Goal: Task Accomplishment & Management: Manage account settings

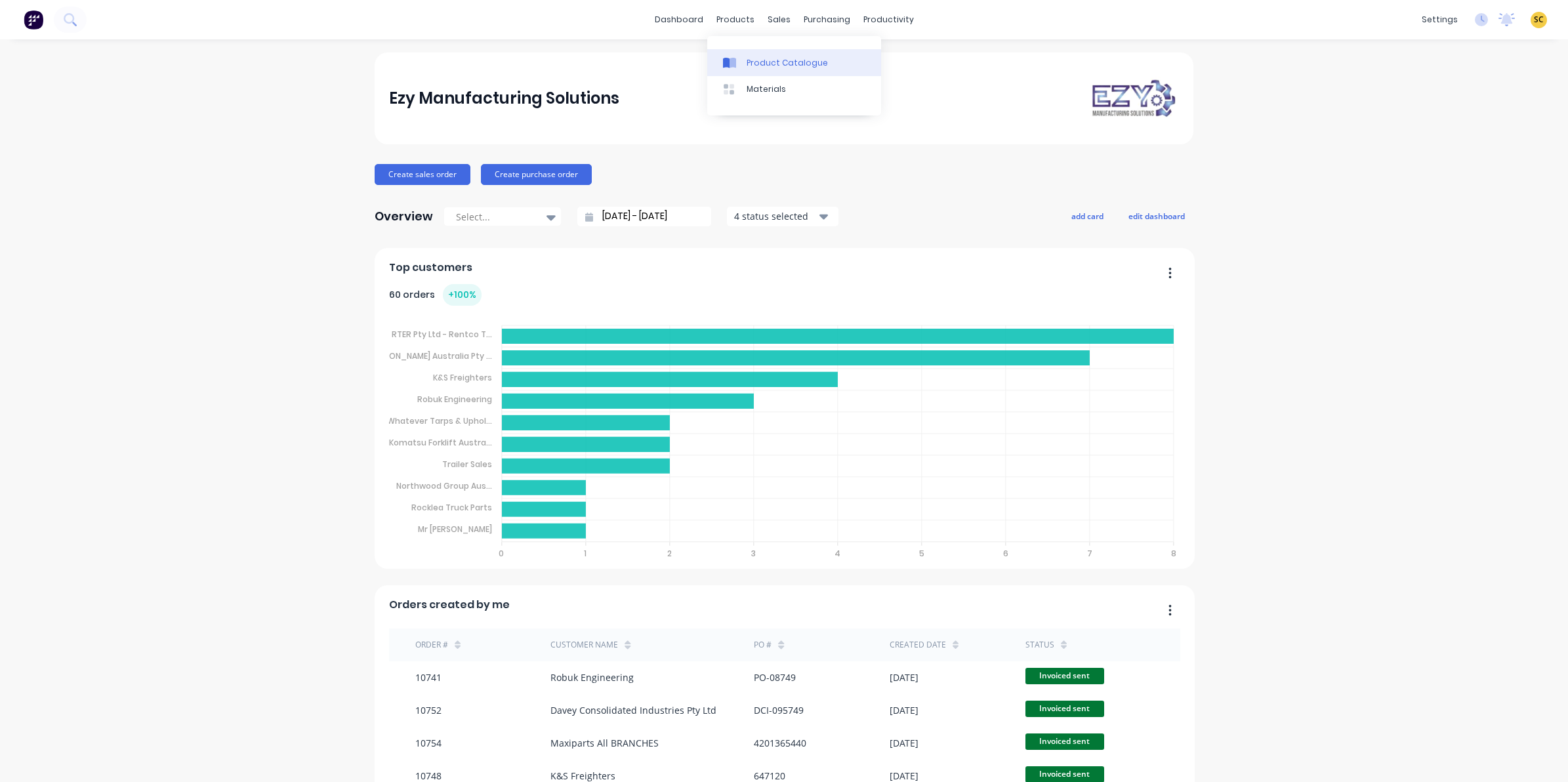
click at [738, 60] on div at bounding box center [733, 63] width 20 height 12
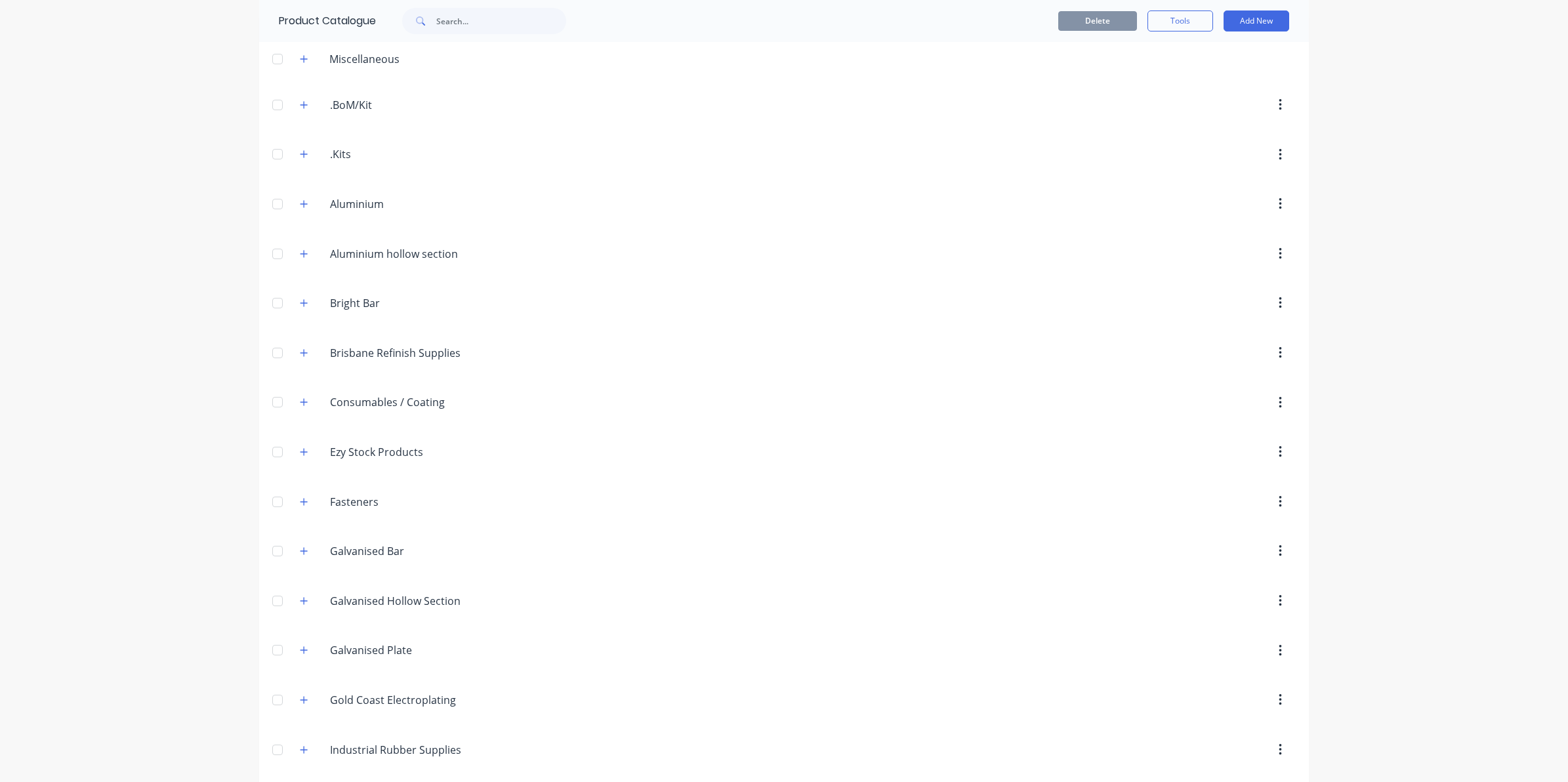
scroll to position [82, 0]
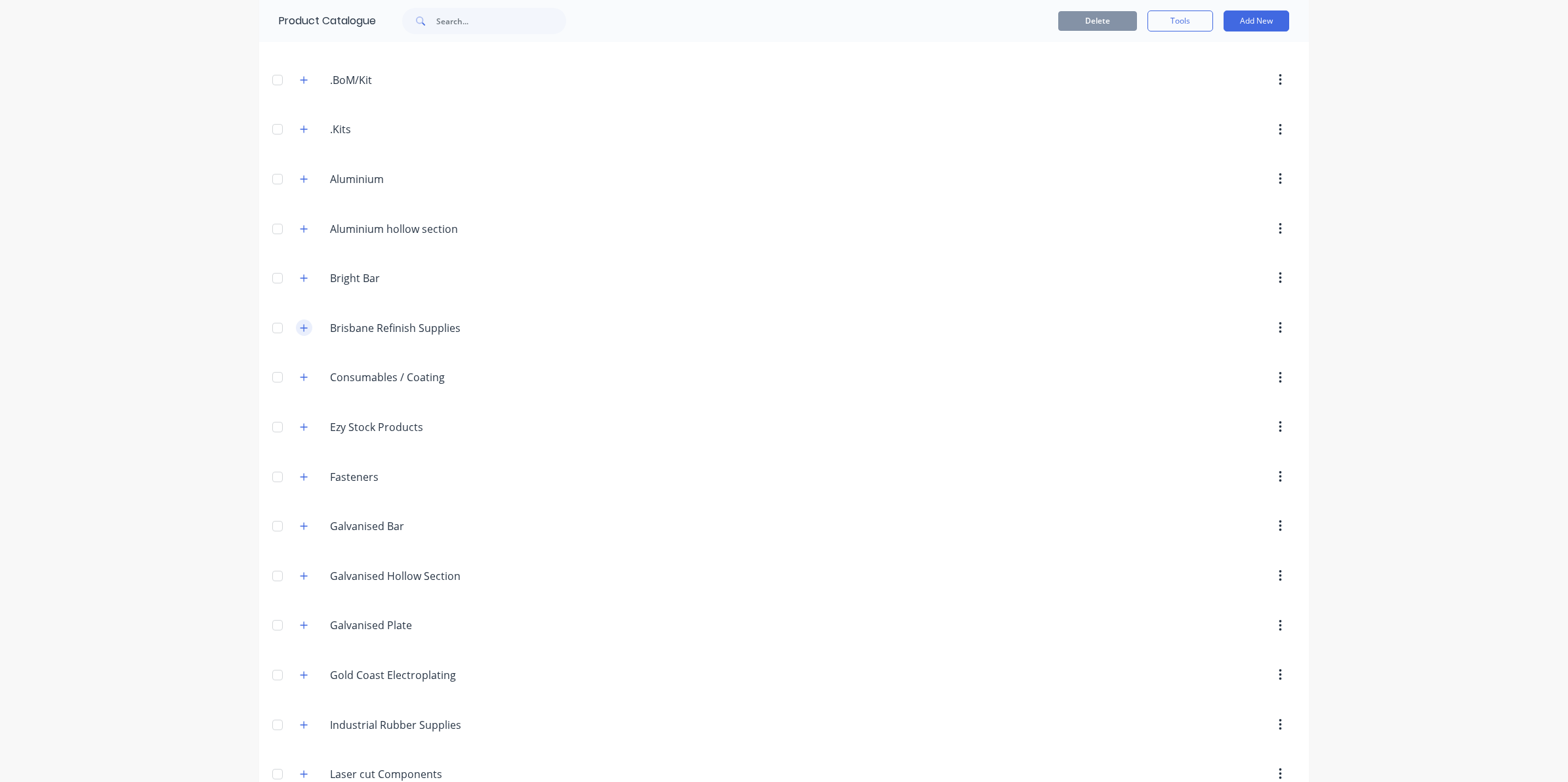
click at [300, 326] on icon "button" at bounding box center [304, 328] width 8 height 9
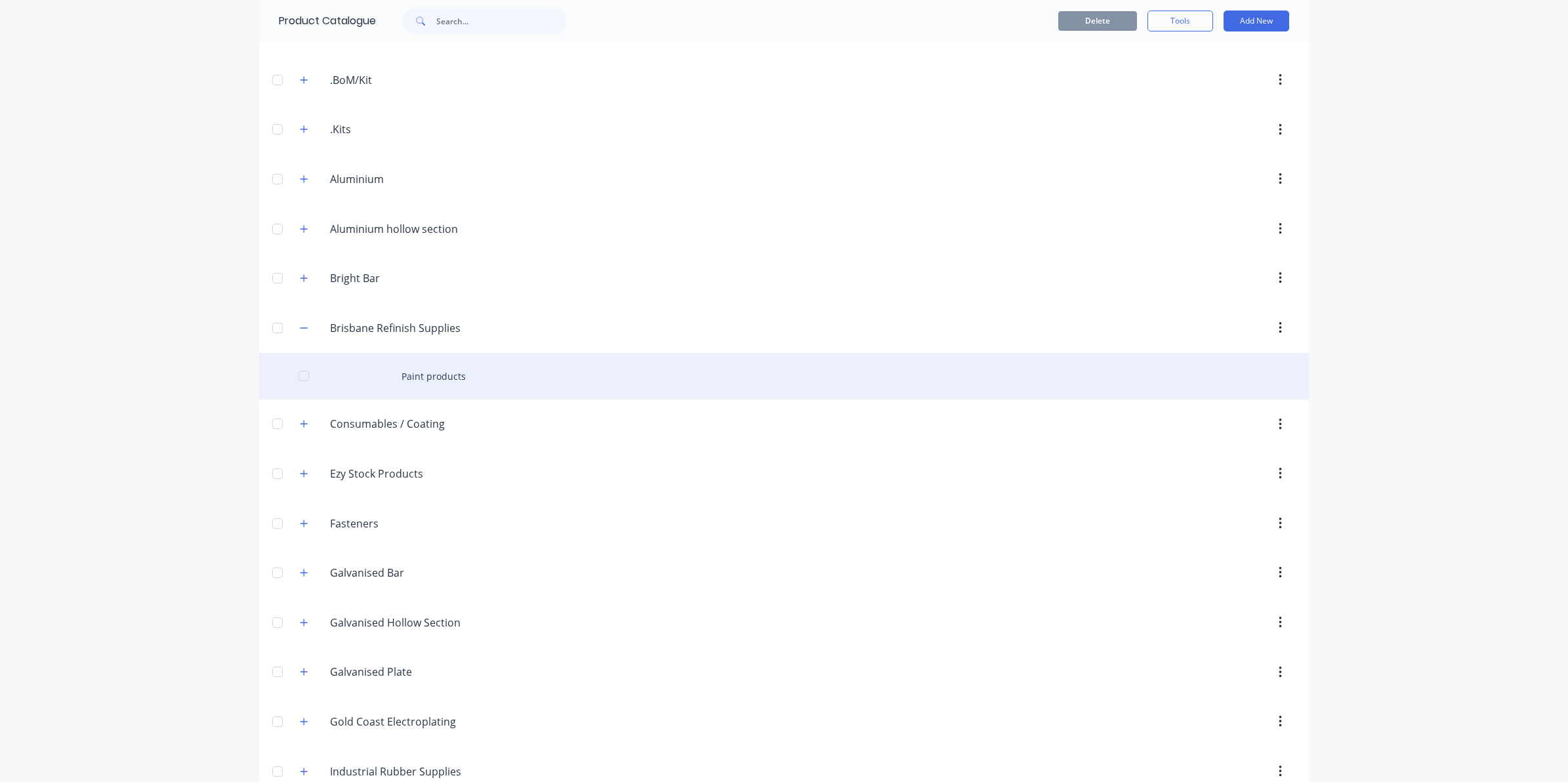
click at [391, 368] on div "Paint products" at bounding box center [784, 376] width 1050 height 46
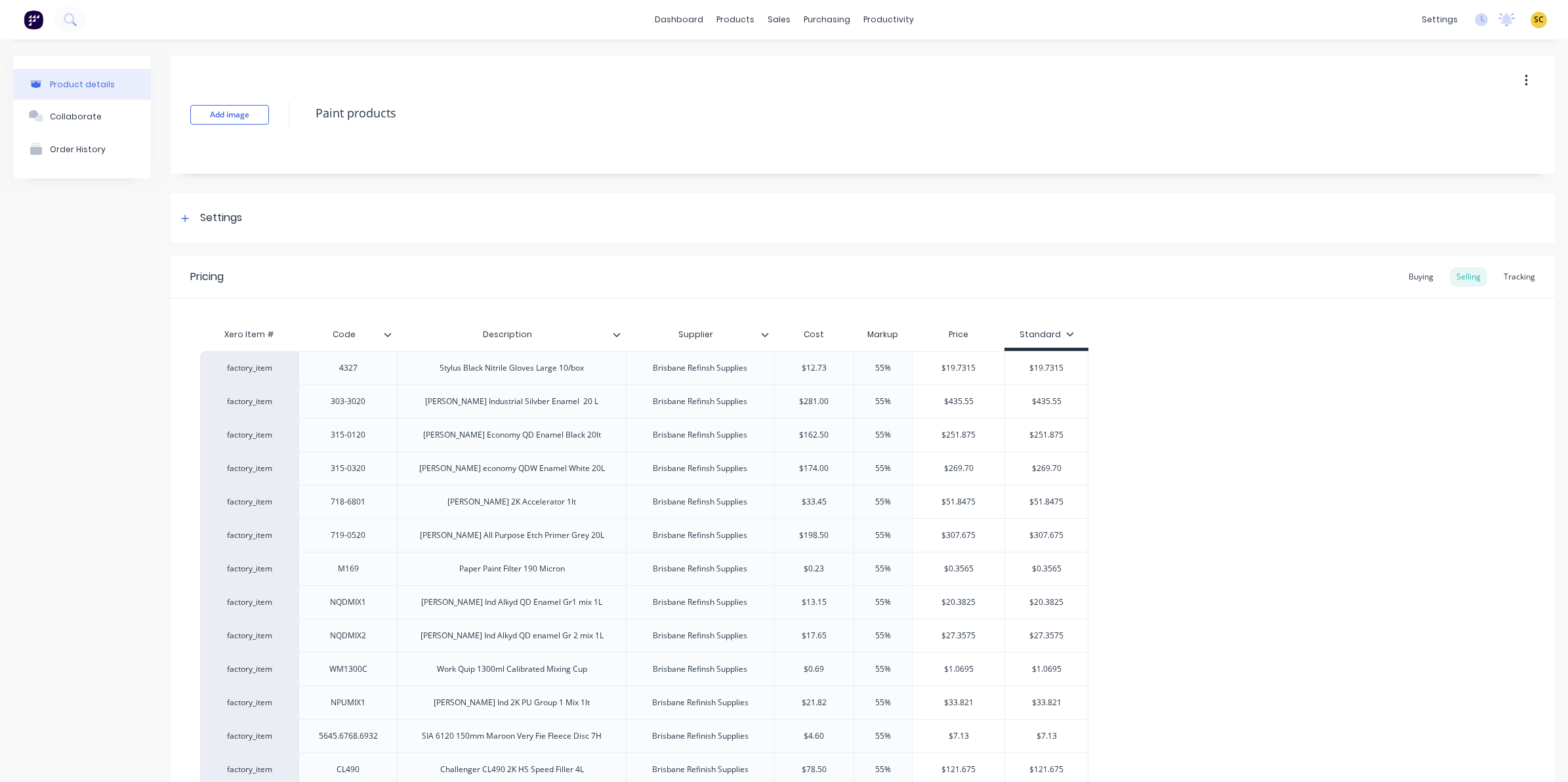
type textarea "x"
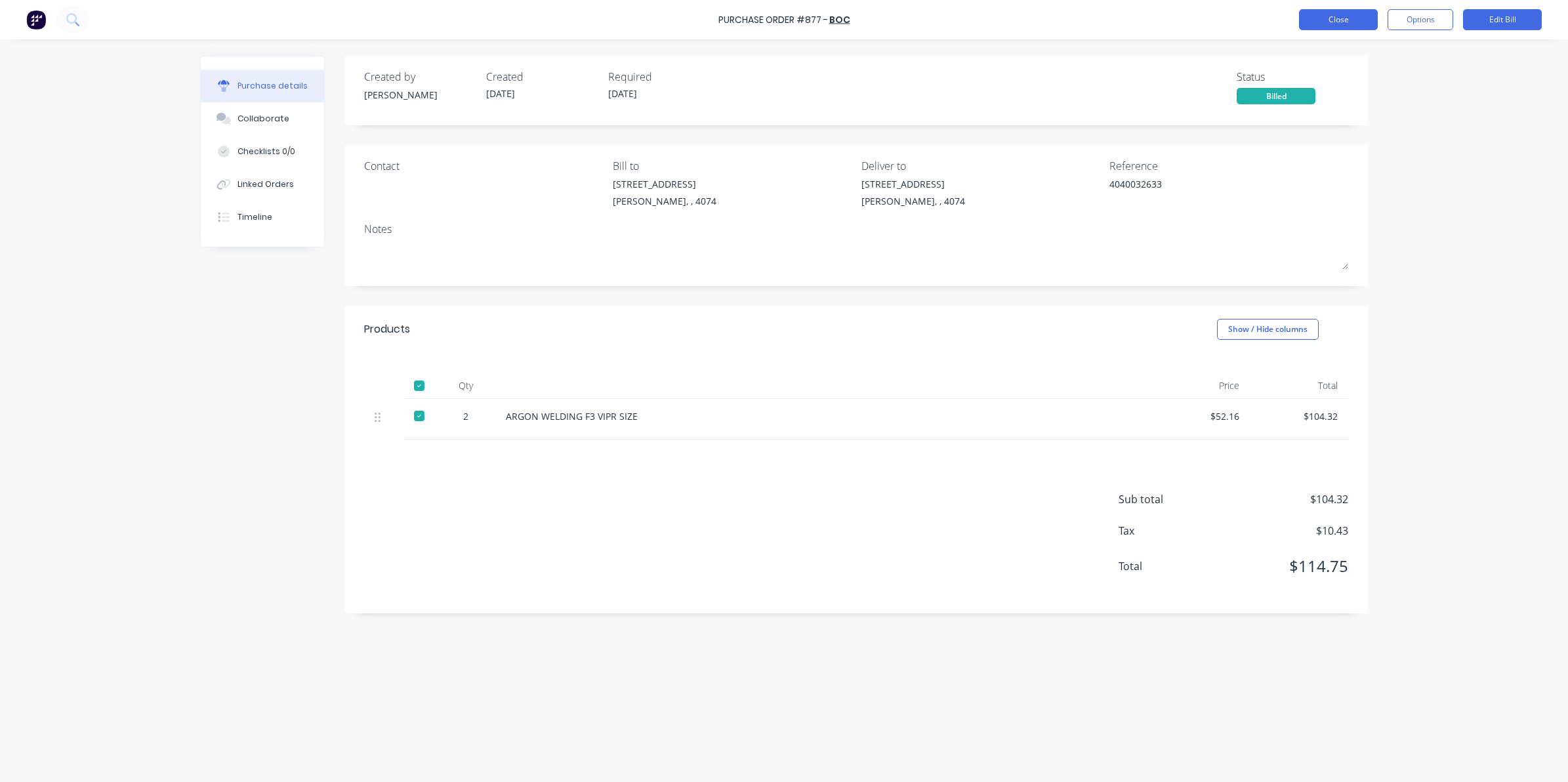
click at [1335, 23] on button "Close" at bounding box center [1338, 19] width 79 height 21
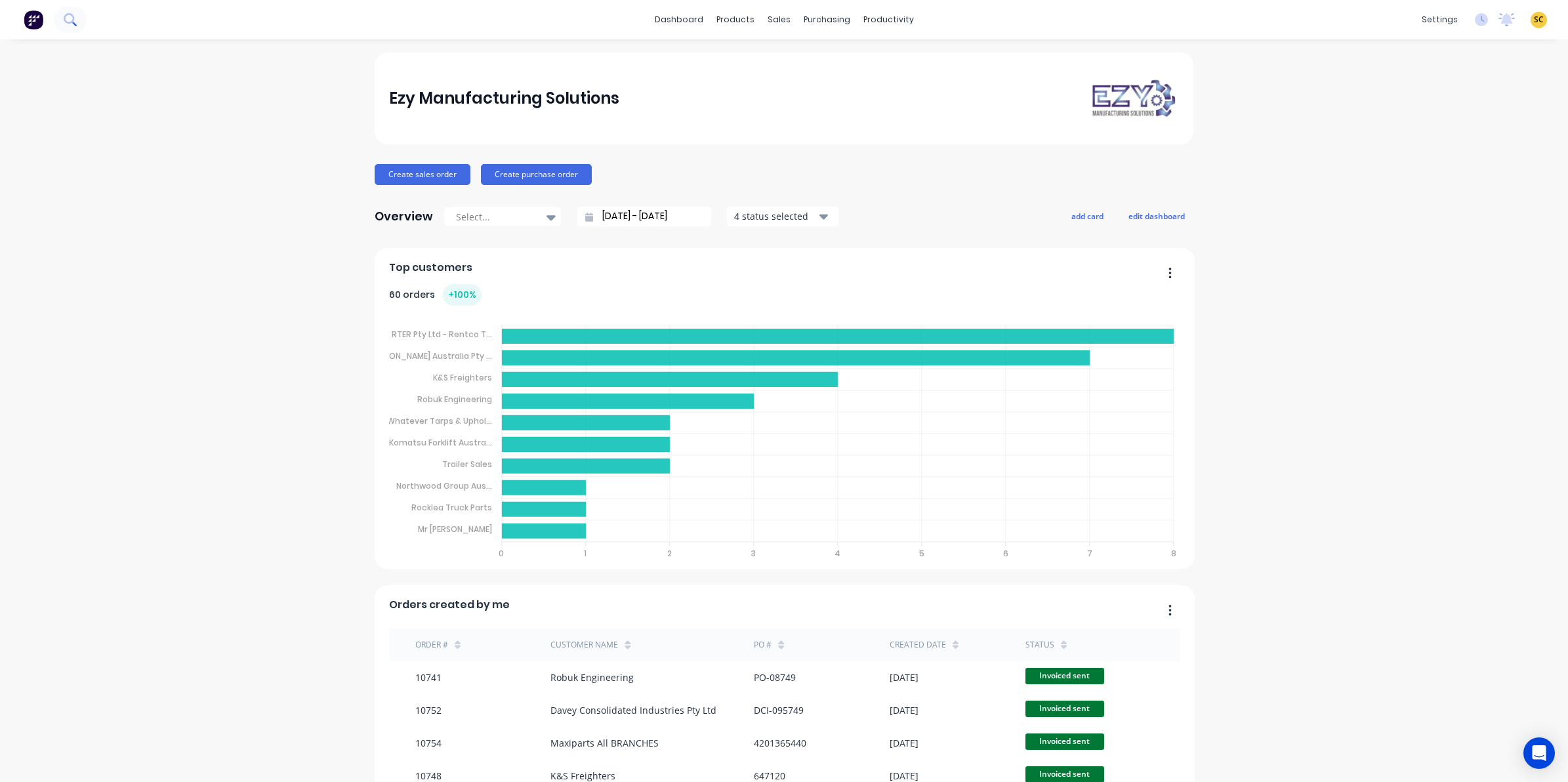
click at [80, 18] on button at bounding box center [70, 20] width 33 height 26
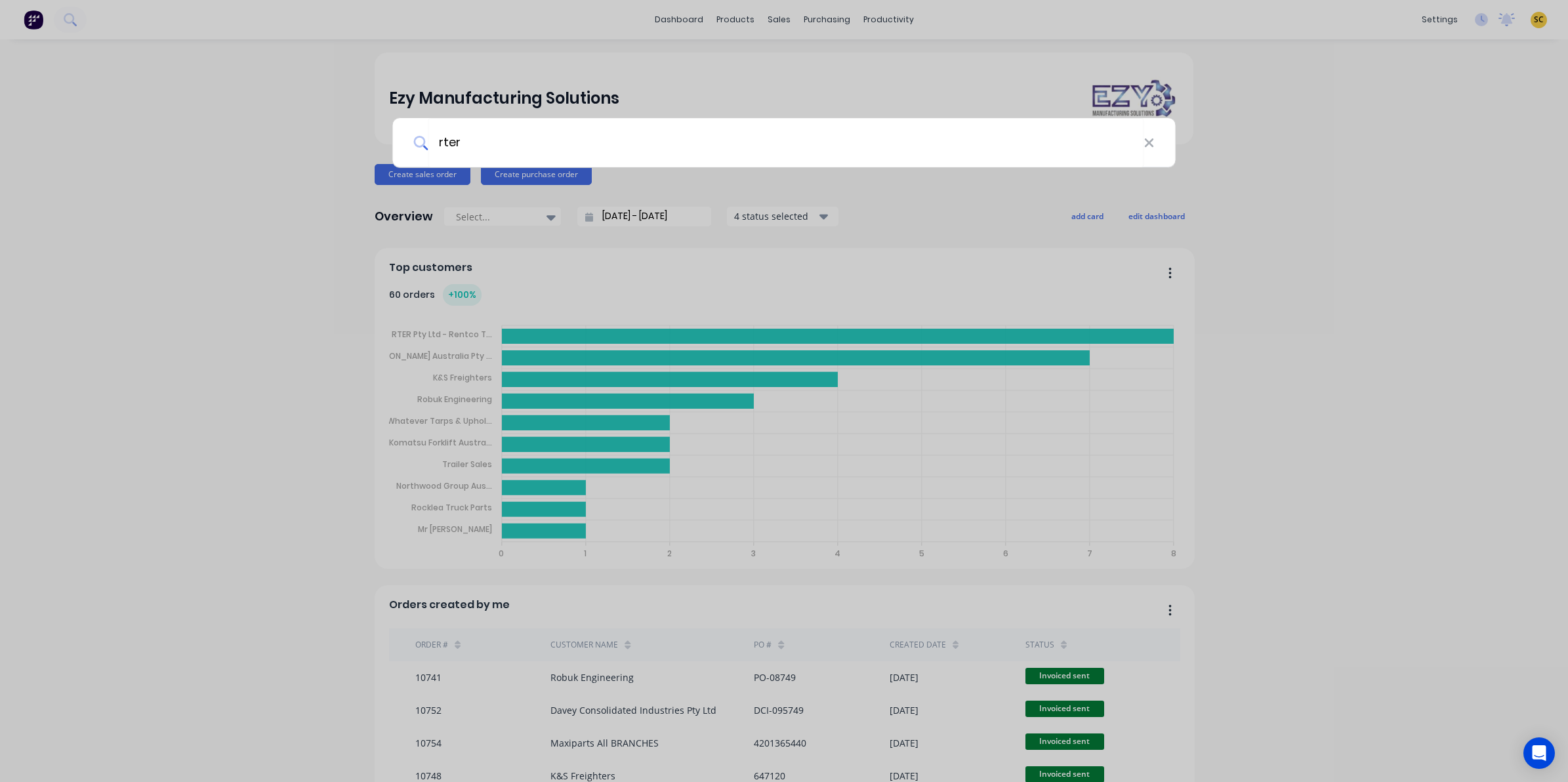
type input "rter"
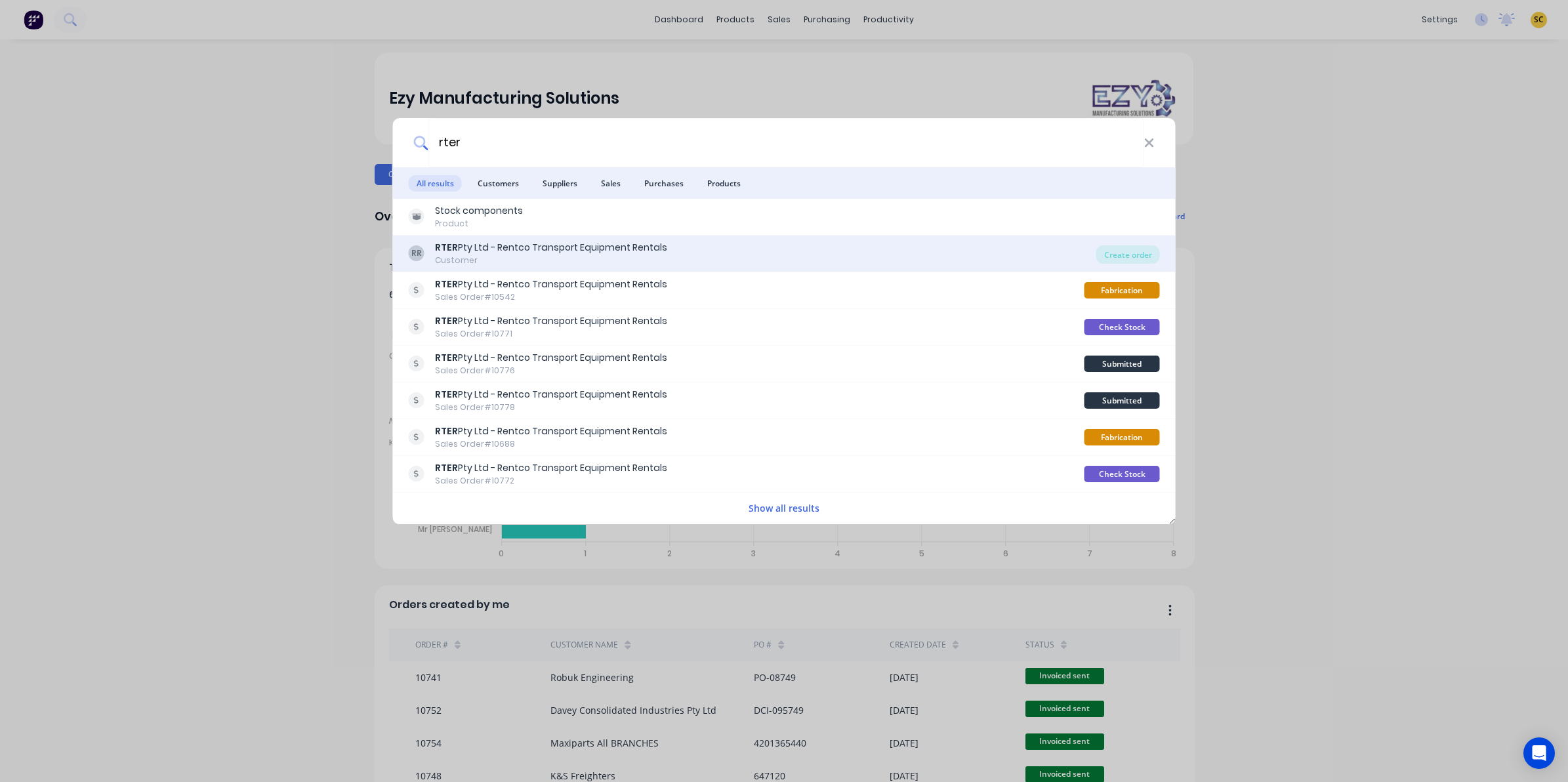
click at [866, 256] on div "RR RTER Pty Ltd - Rentco Transport Equipment Rentals Customer" at bounding box center [753, 253] width 687 height 26
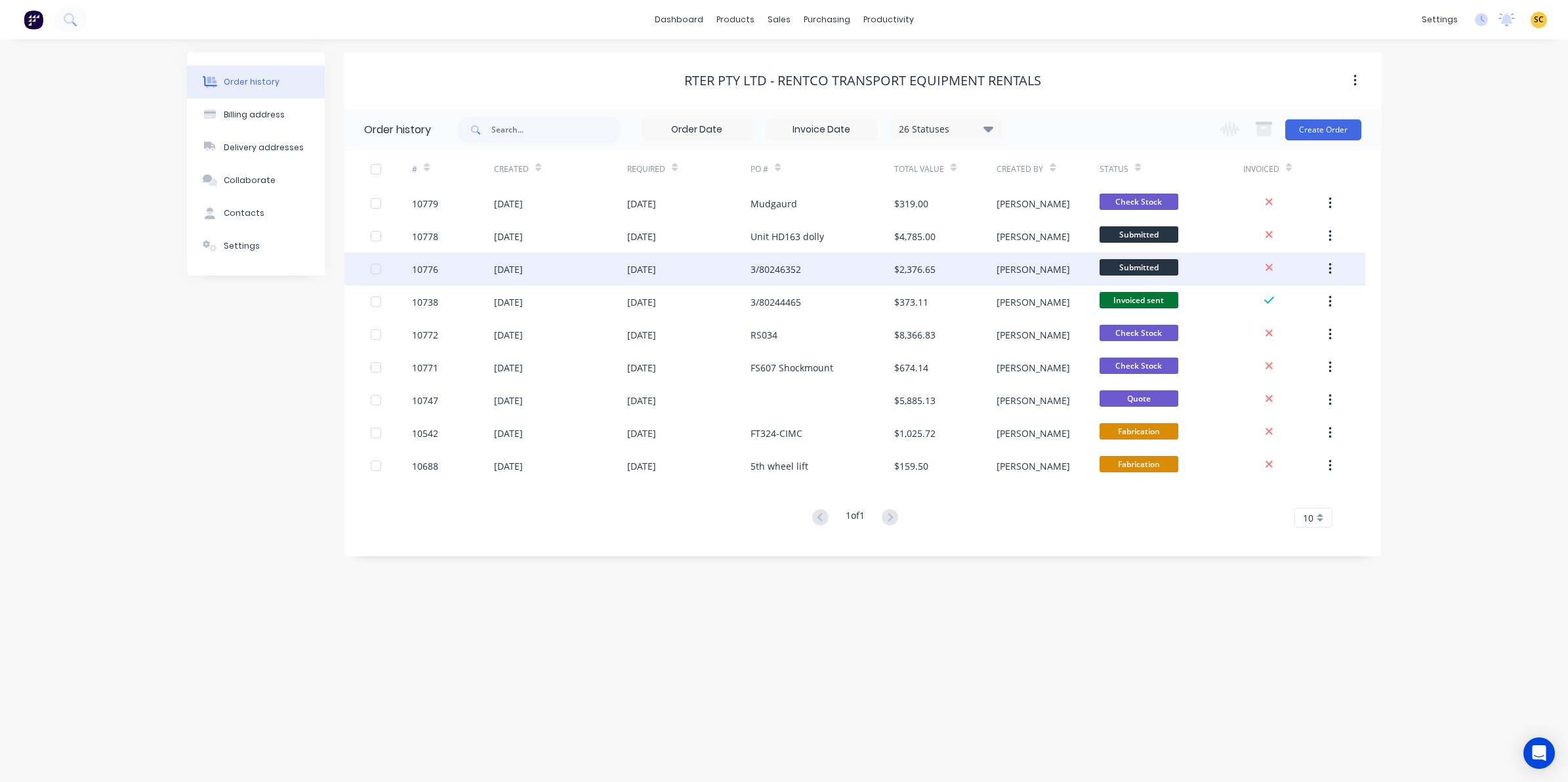
click at [591, 264] on div "[DATE]" at bounding box center [560, 269] width 133 height 33
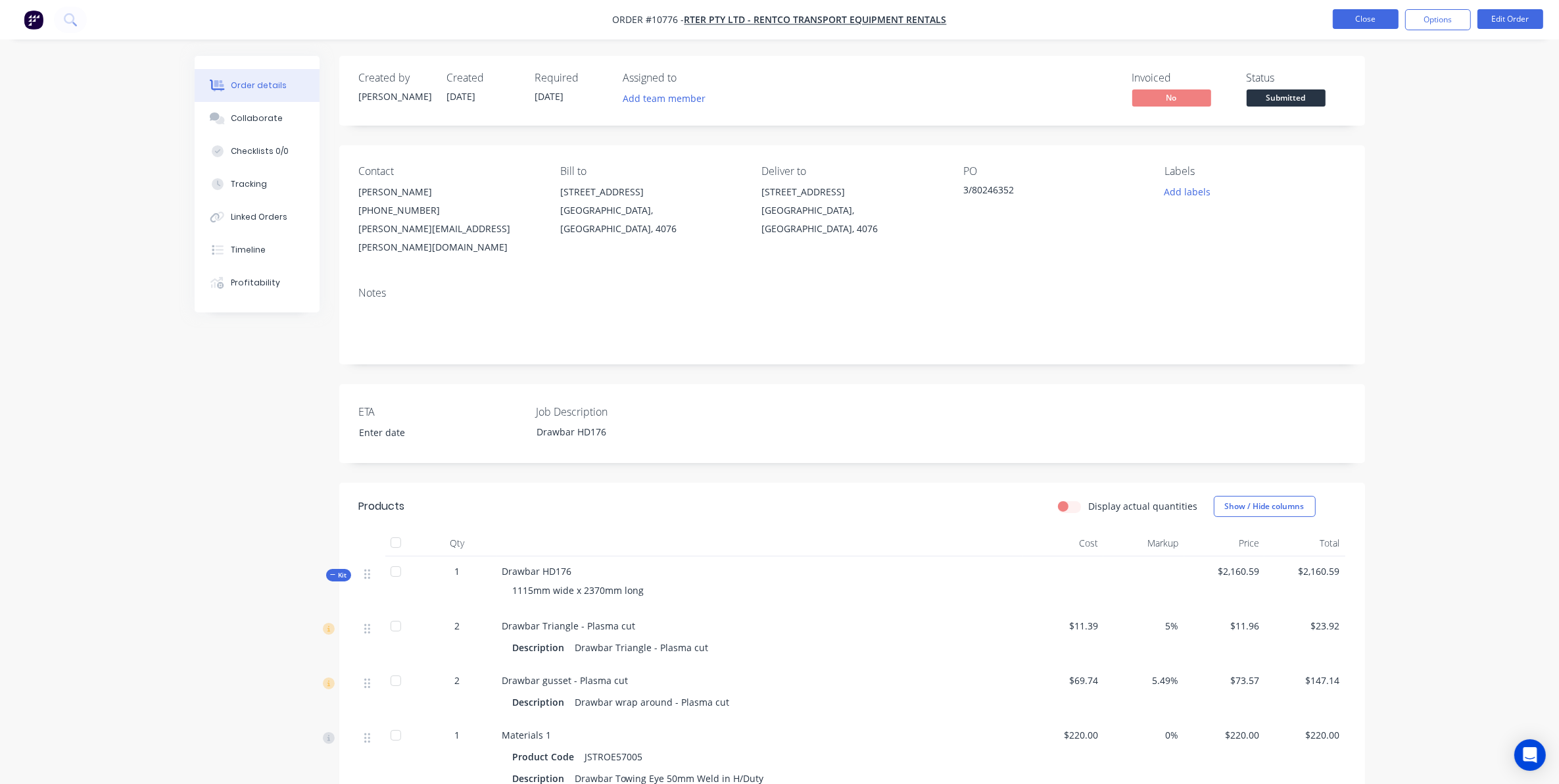
click at [1354, 24] on button "Close" at bounding box center [1365, 19] width 66 height 20
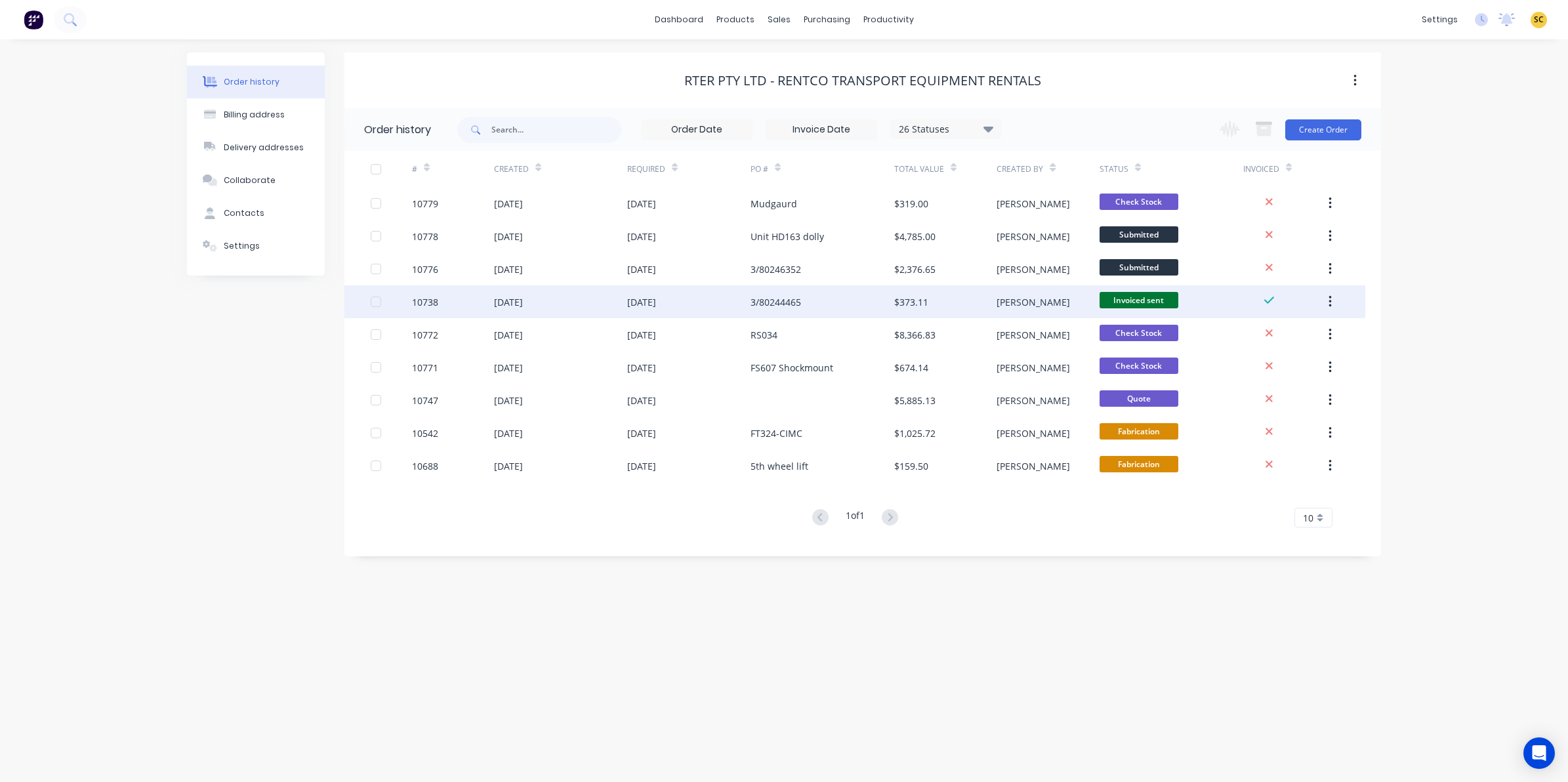
click at [706, 308] on div "[DATE]" at bounding box center [689, 302] width 123 height 33
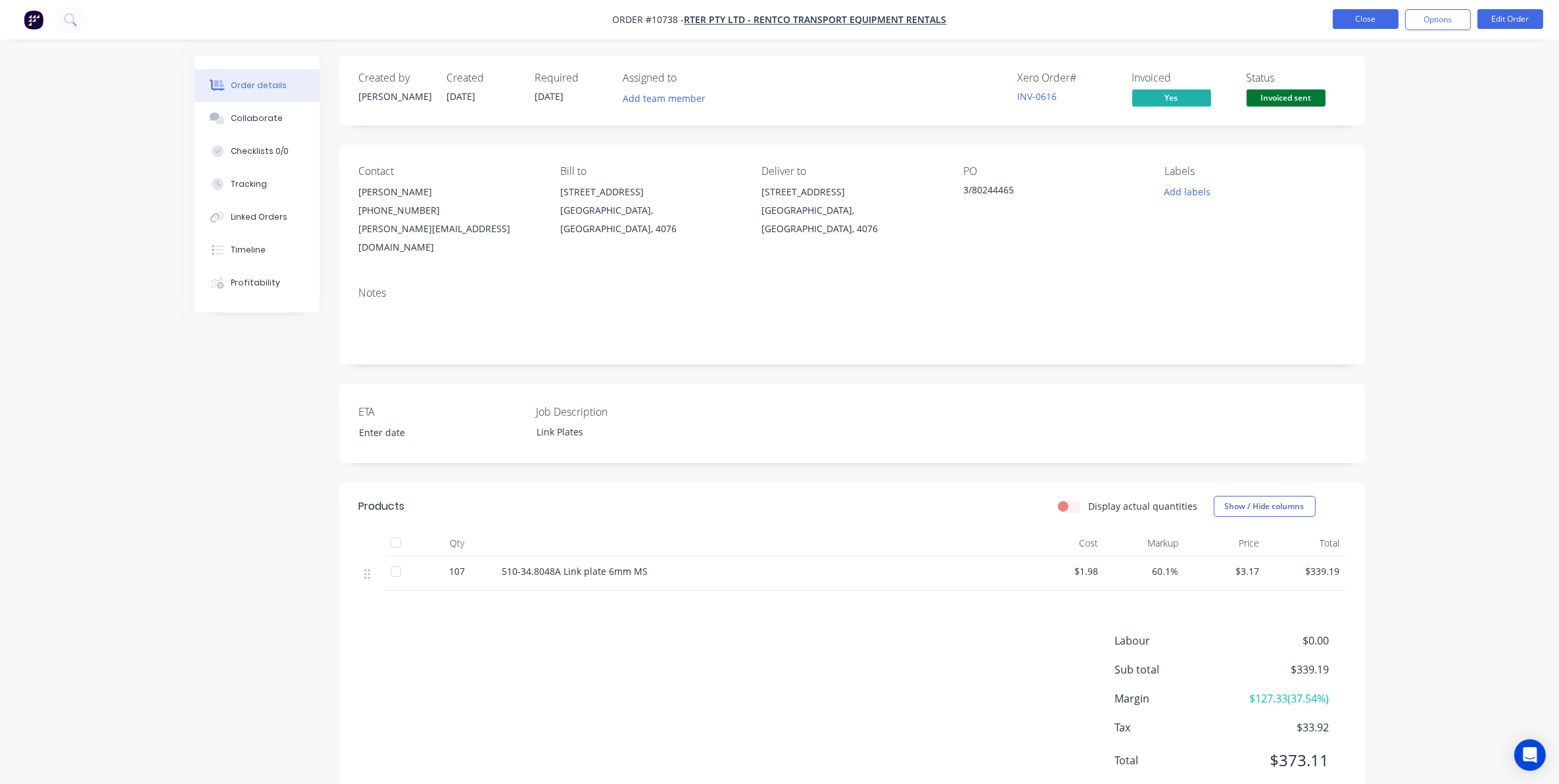
click at [1389, 14] on button "Close" at bounding box center [1365, 19] width 66 height 20
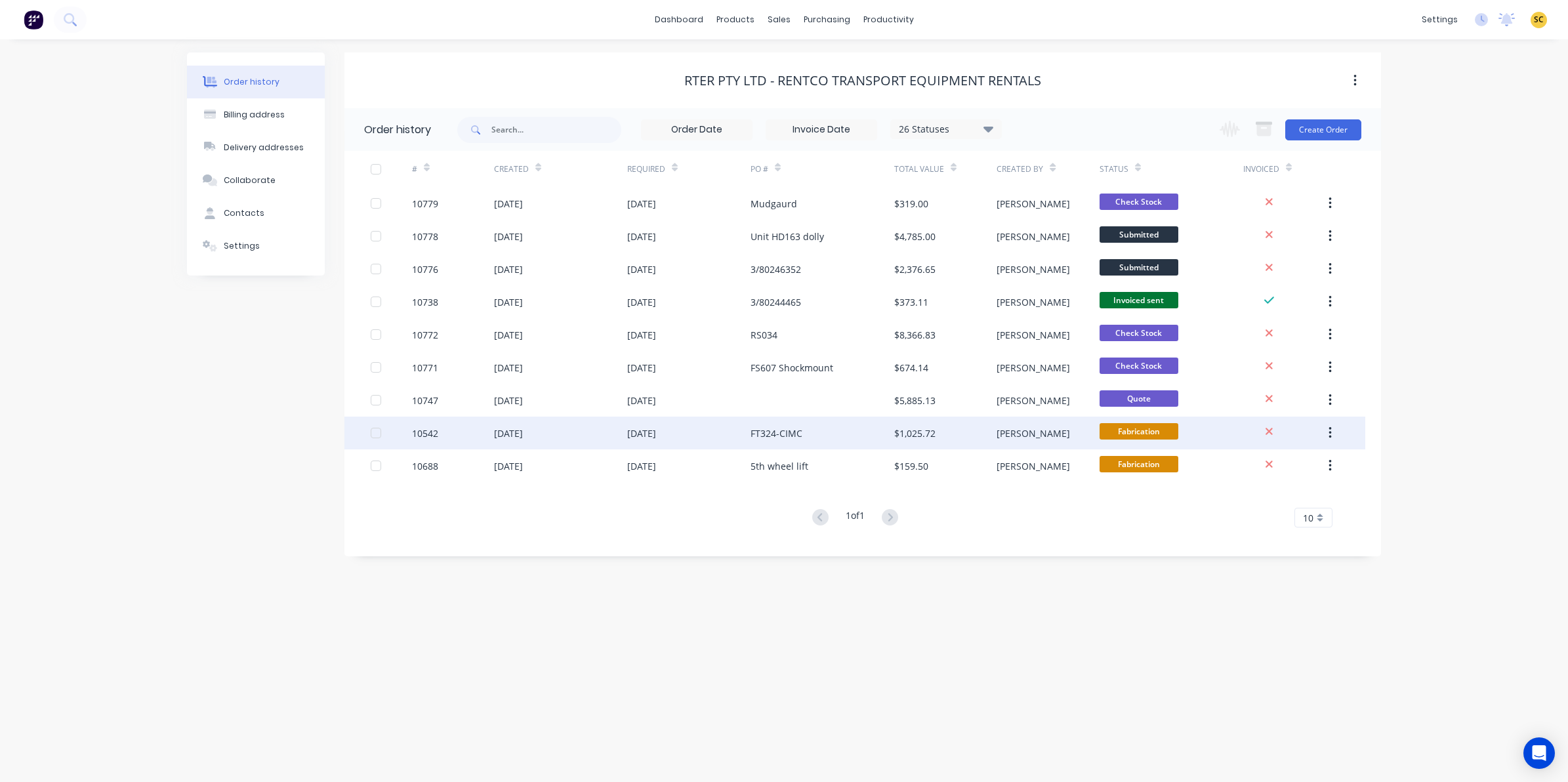
click at [573, 434] on div "[DATE]" at bounding box center [560, 433] width 133 height 33
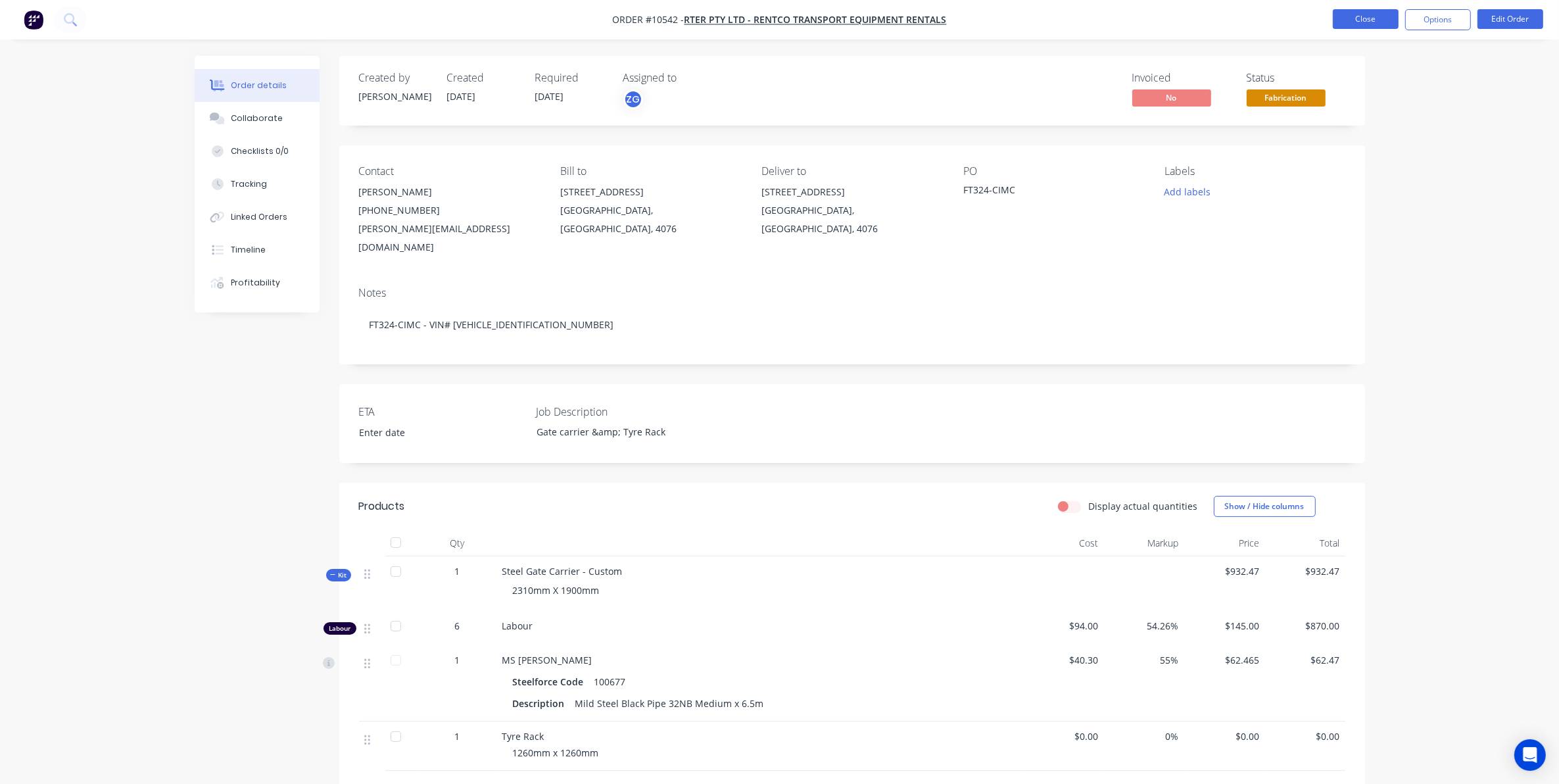
click at [1378, 20] on button "Close" at bounding box center [1365, 19] width 66 height 20
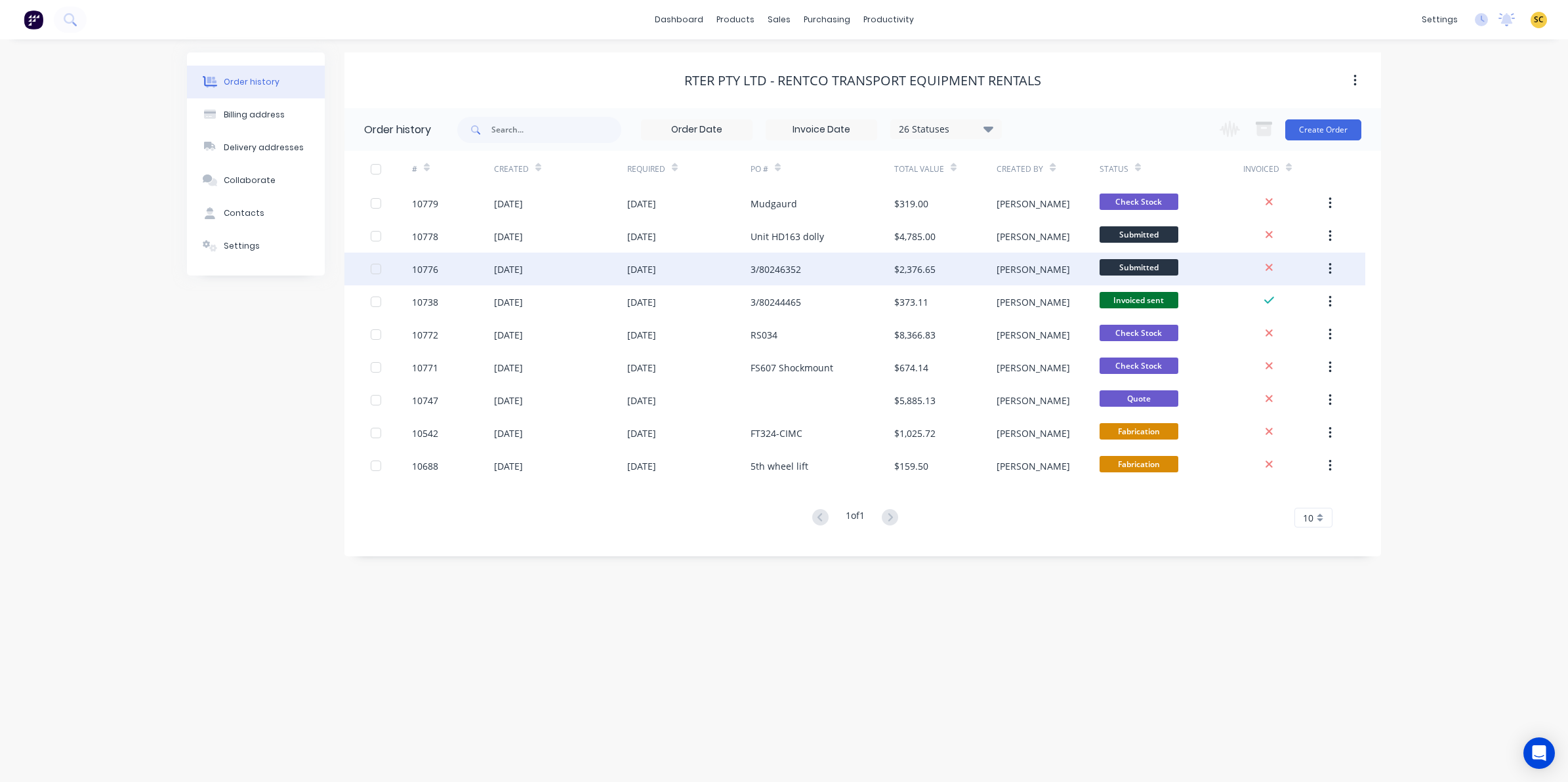
click at [431, 271] on div "10776" at bounding box center [426, 269] width 26 height 14
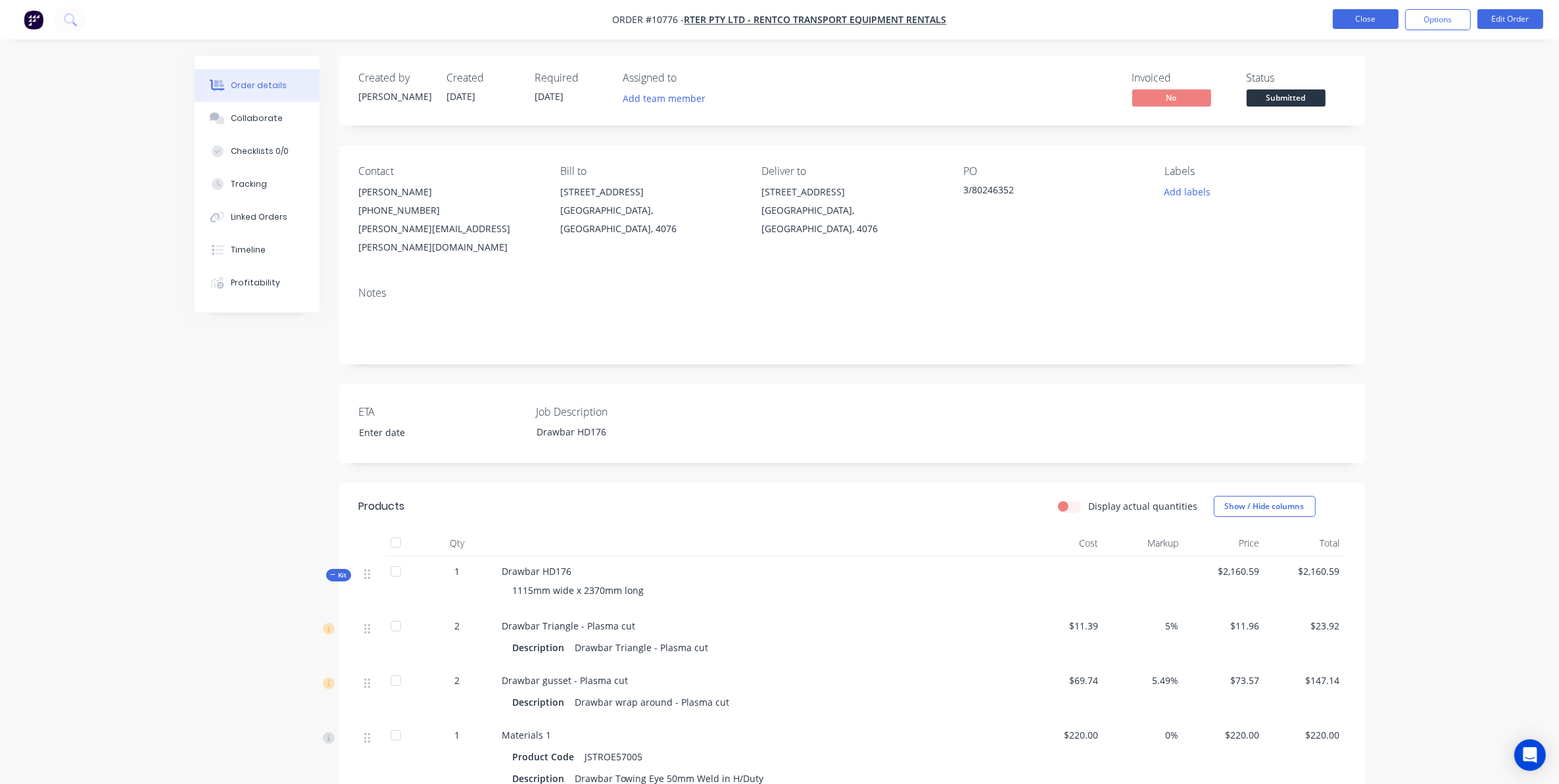
click at [1369, 21] on button "Close" at bounding box center [1365, 19] width 66 height 20
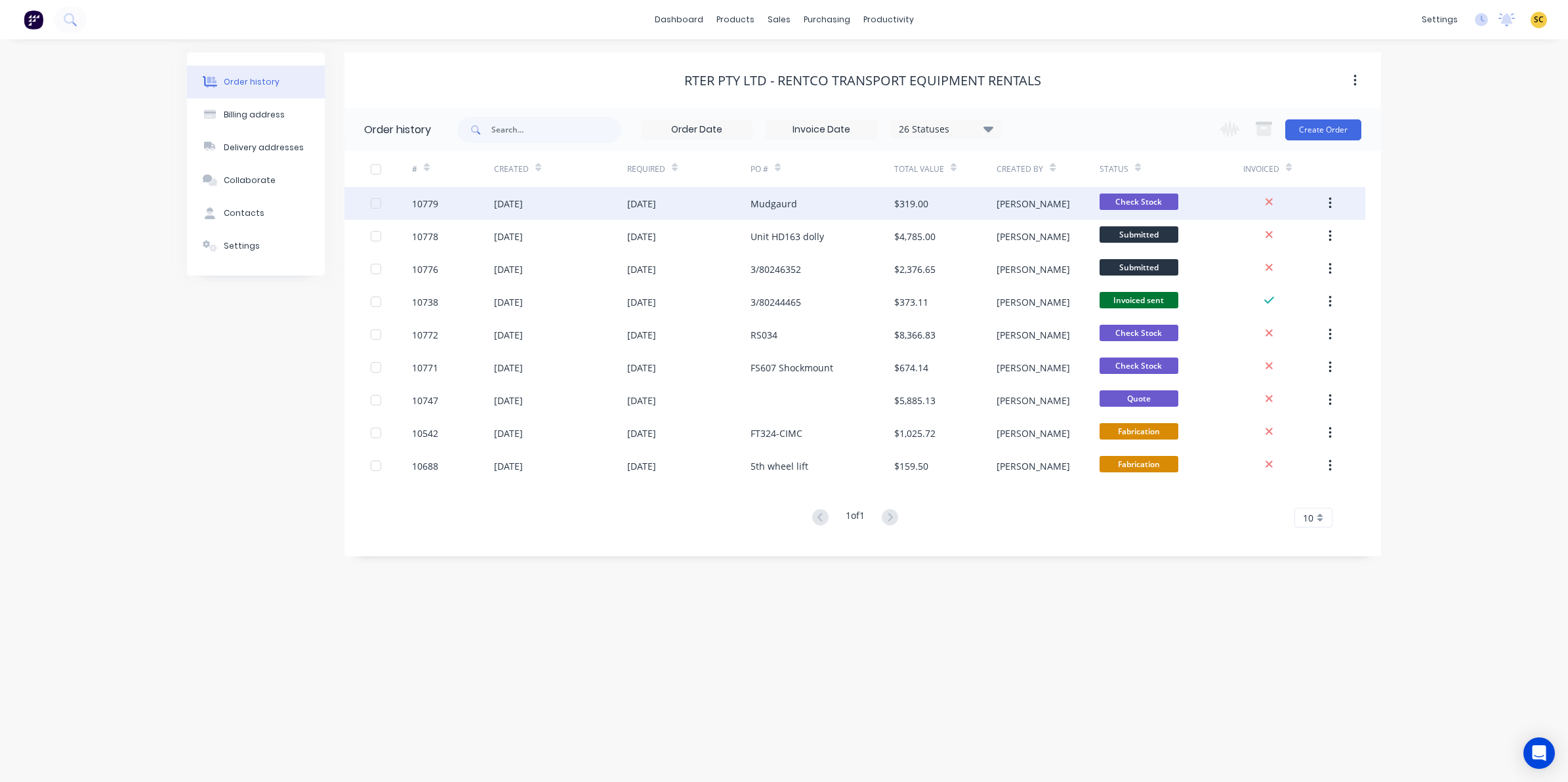
click at [700, 209] on div "[DATE]" at bounding box center [689, 204] width 123 height 33
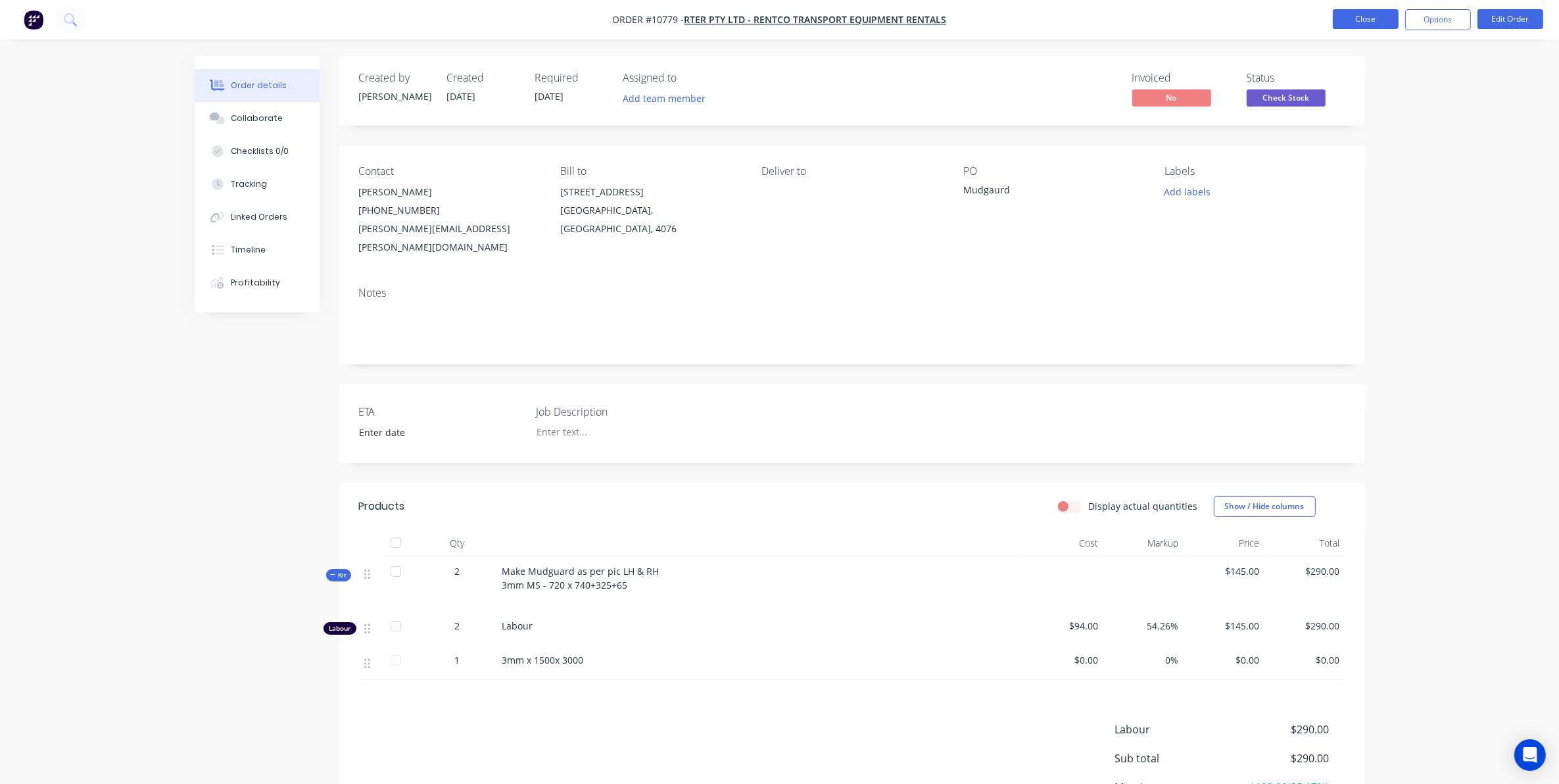
click at [1369, 20] on button "Close" at bounding box center [1365, 19] width 66 height 20
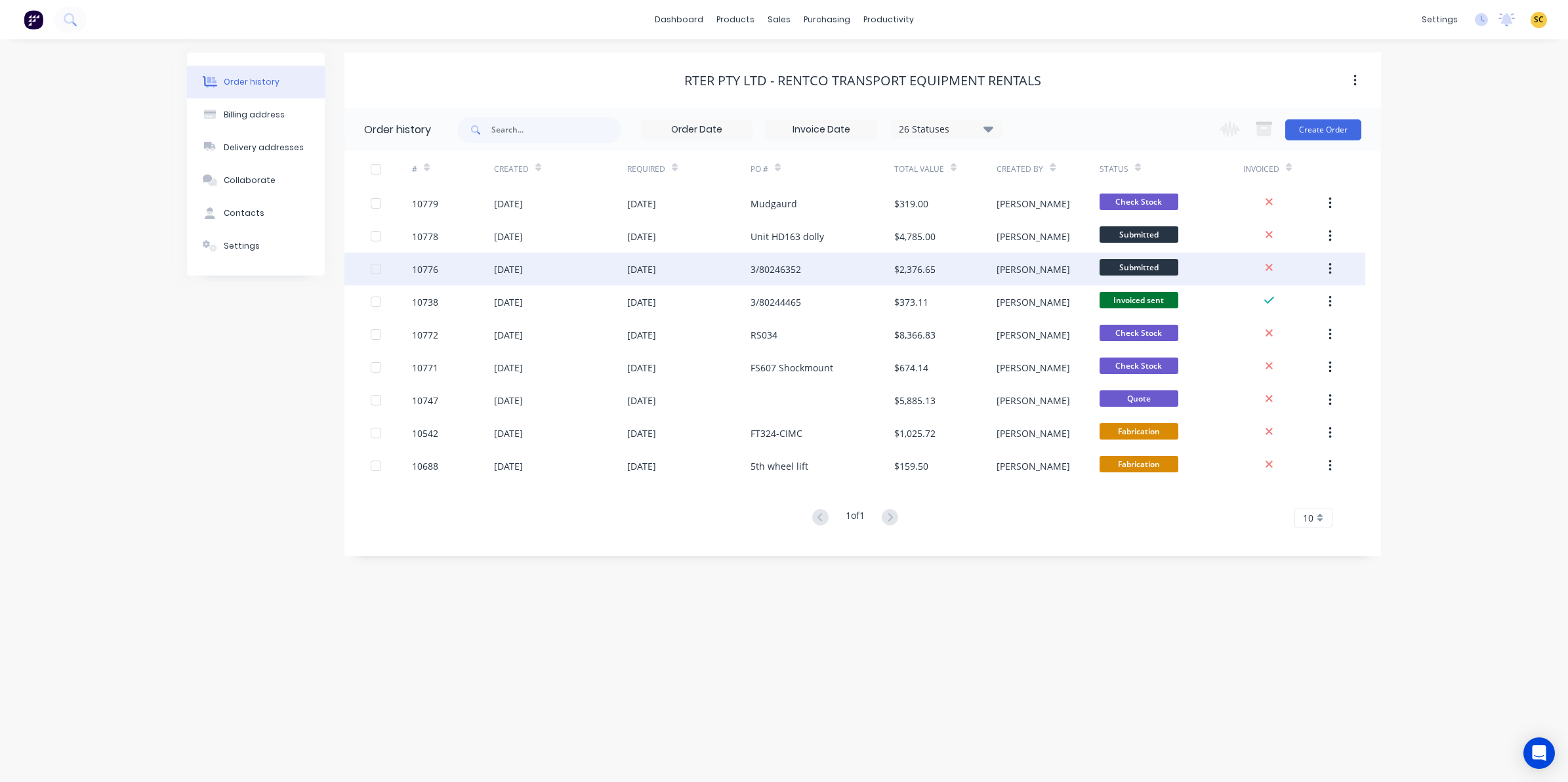
click at [656, 272] on div "[DATE]" at bounding box center [642, 269] width 29 height 14
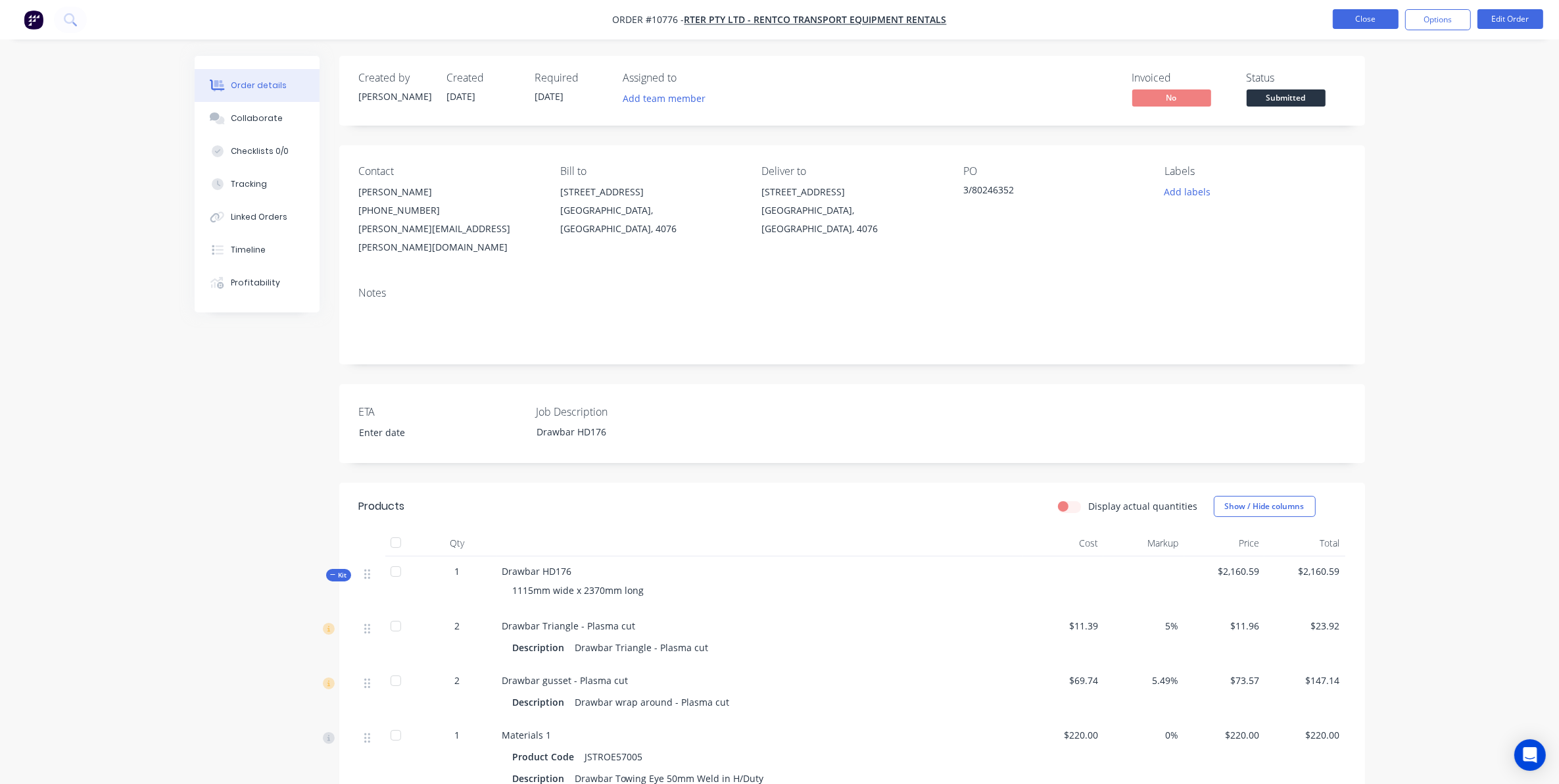
click at [1353, 24] on button "Close" at bounding box center [1365, 19] width 66 height 20
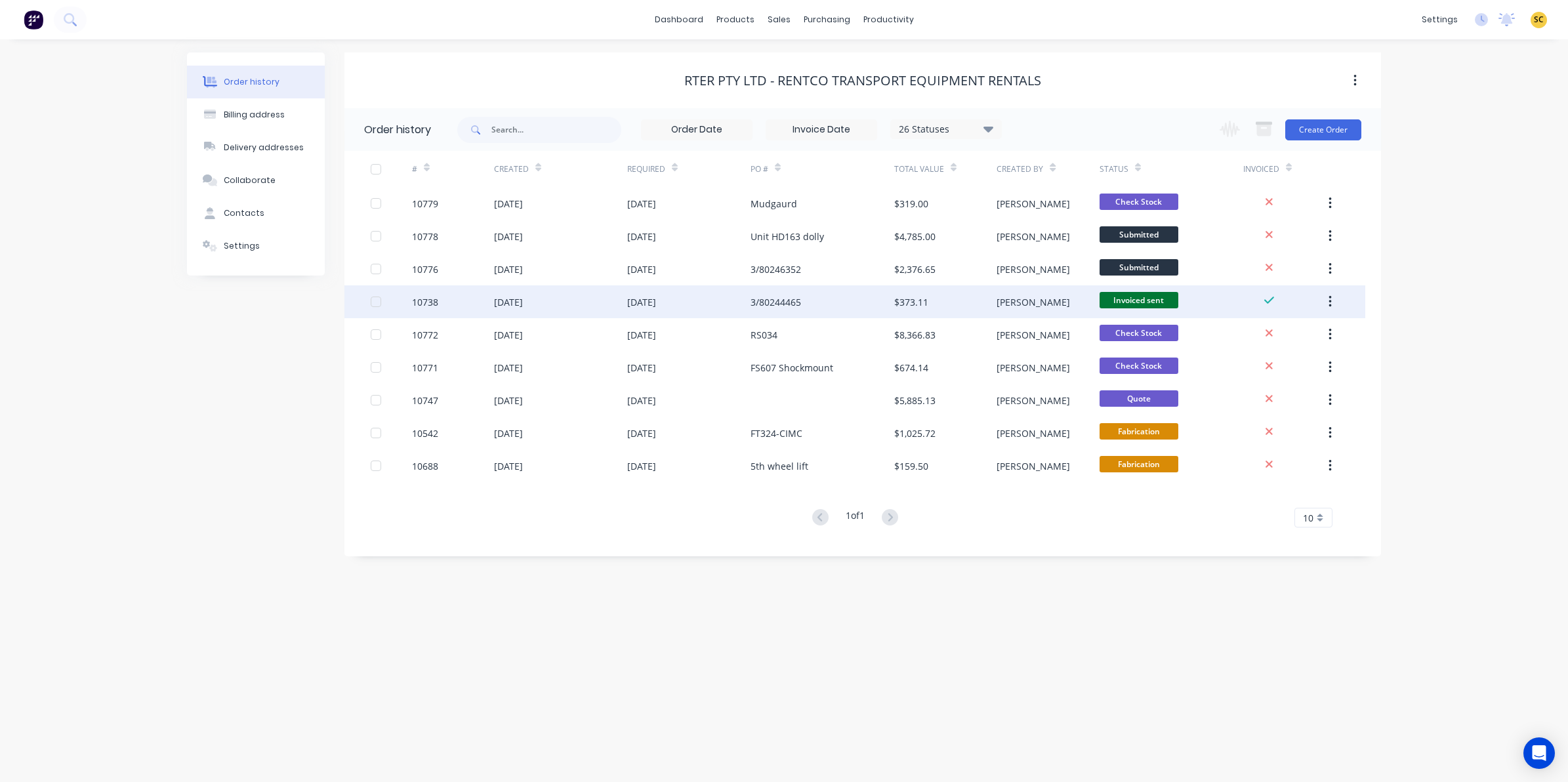
click at [700, 299] on div "[DATE]" at bounding box center [689, 302] width 123 height 33
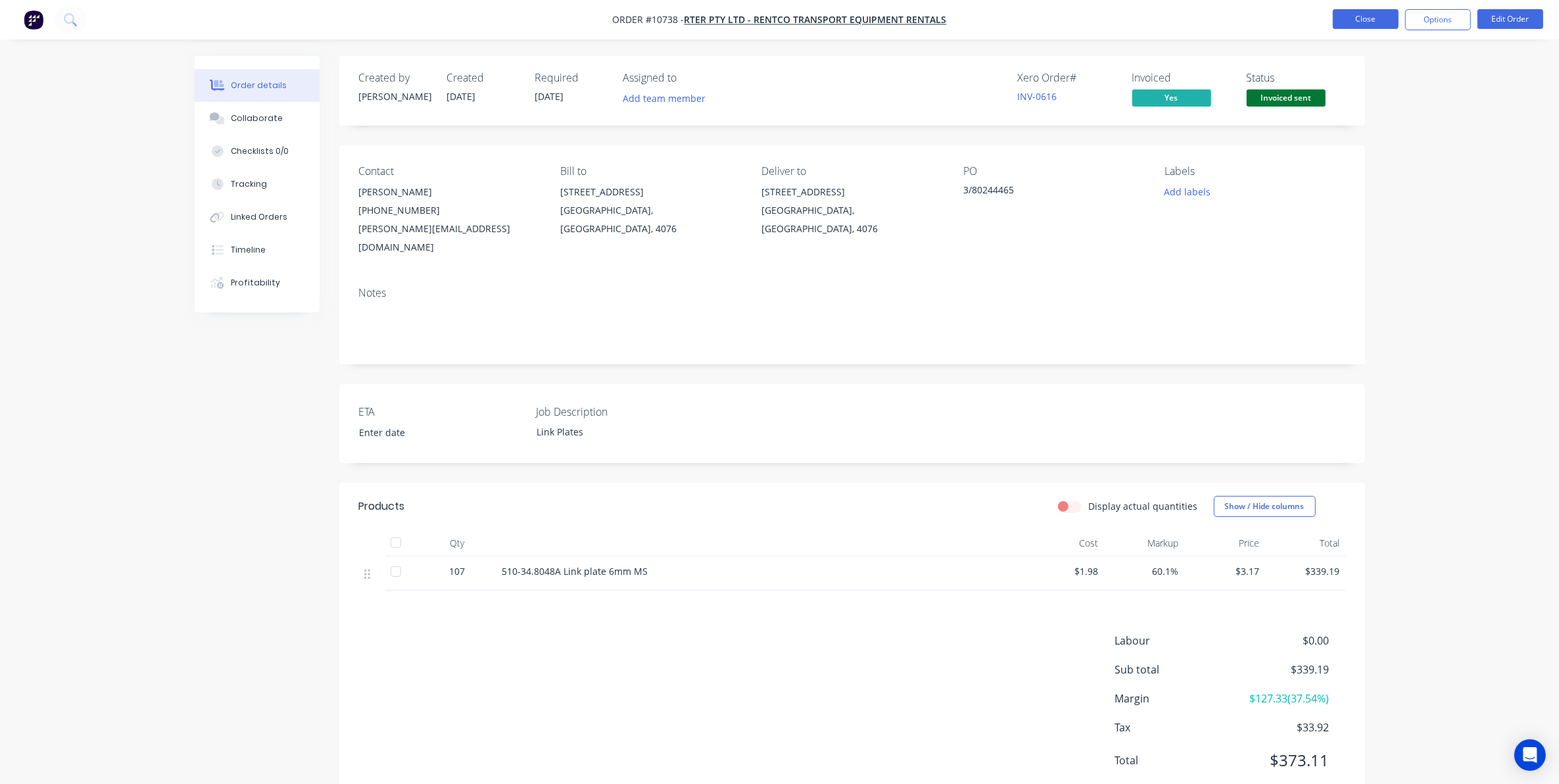
click at [1356, 18] on button "Close" at bounding box center [1365, 19] width 66 height 20
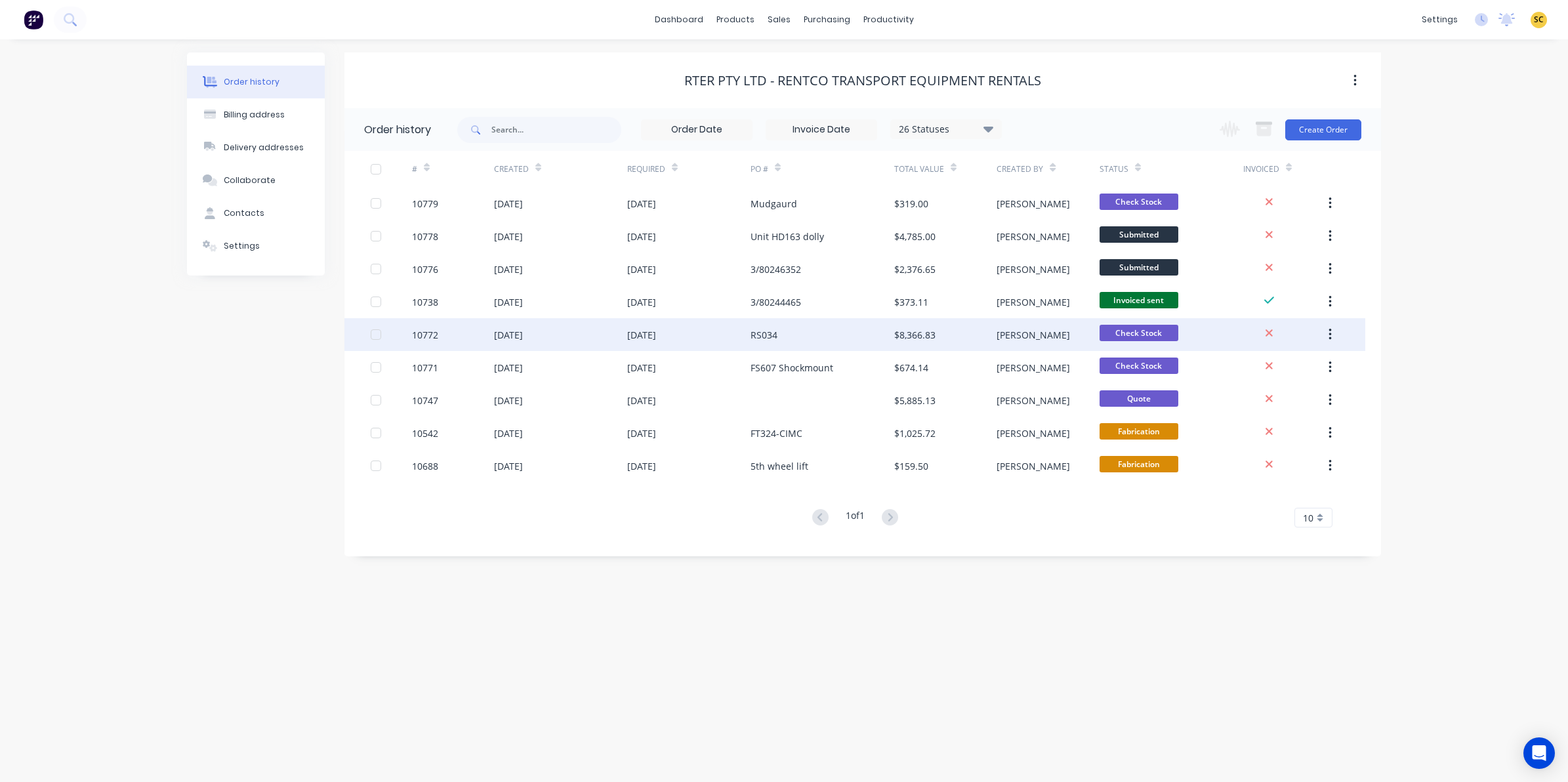
click at [709, 333] on div "[DATE]" at bounding box center [689, 334] width 123 height 33
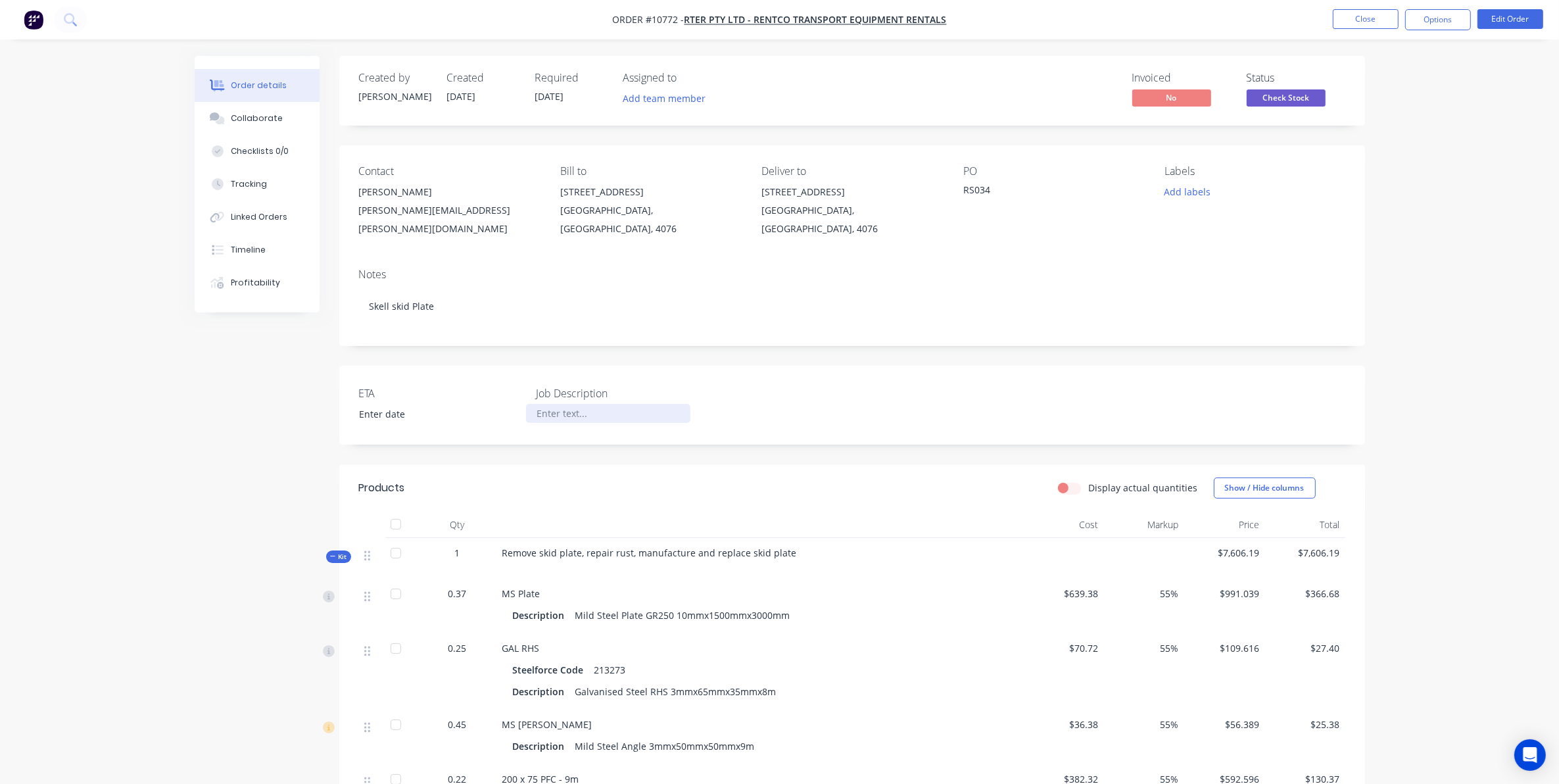
click at [596, 404] on div at bounding box center [608, 413] width 164 height 19
click at [1358, 5] on nav "Order #10772 - RTER Pty Ltd - Rentco Transport Equipment Rentals Close Options …" at bounding box center [779, 20] width 1559 height 40
click at [1367, 15] on button "Close" at bounding box center [1365, 19] width 66 height 20
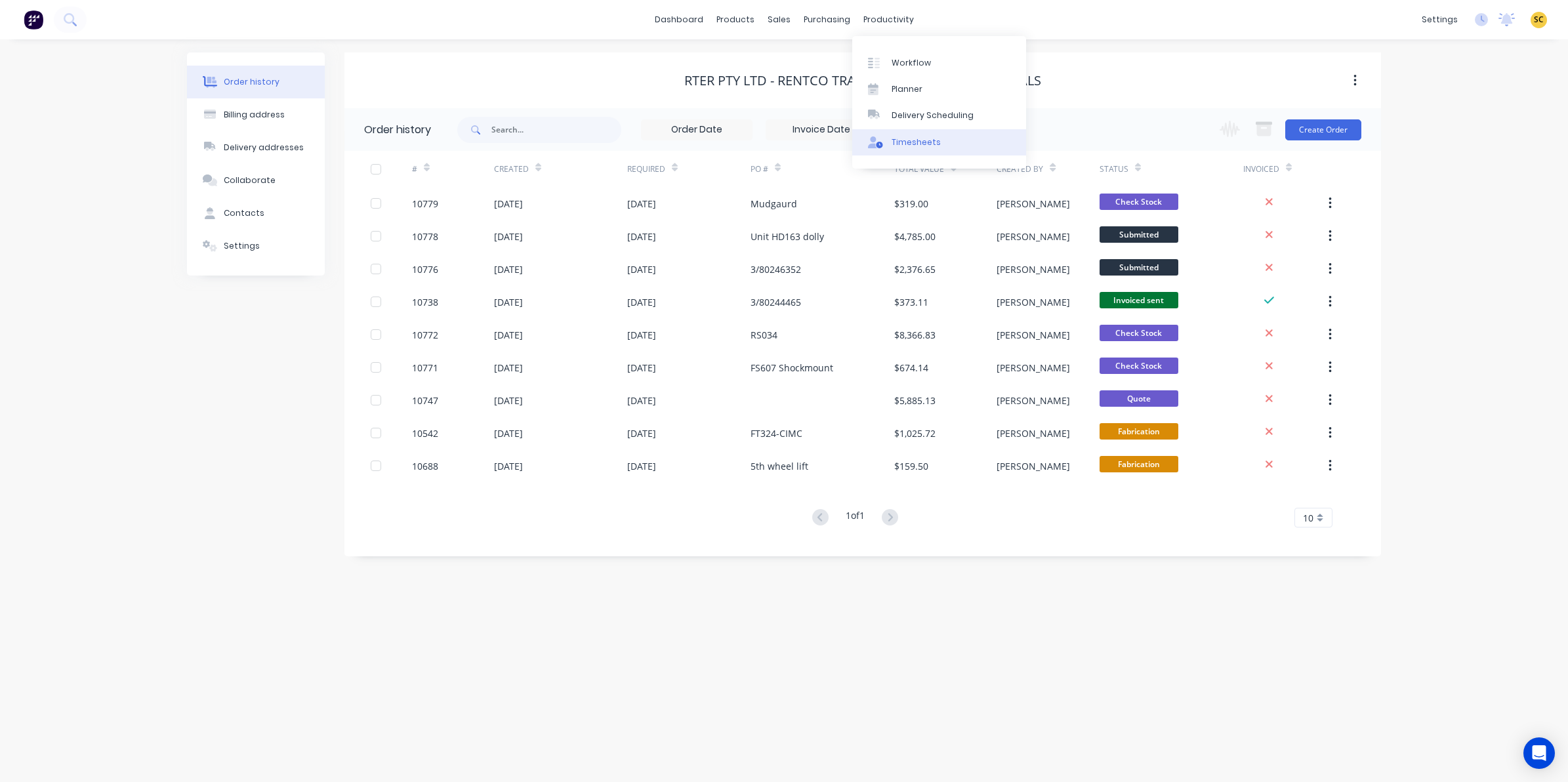
click at [917, 144] on div "Timesheets" at bounding box center [916, 142] width 49 height 12
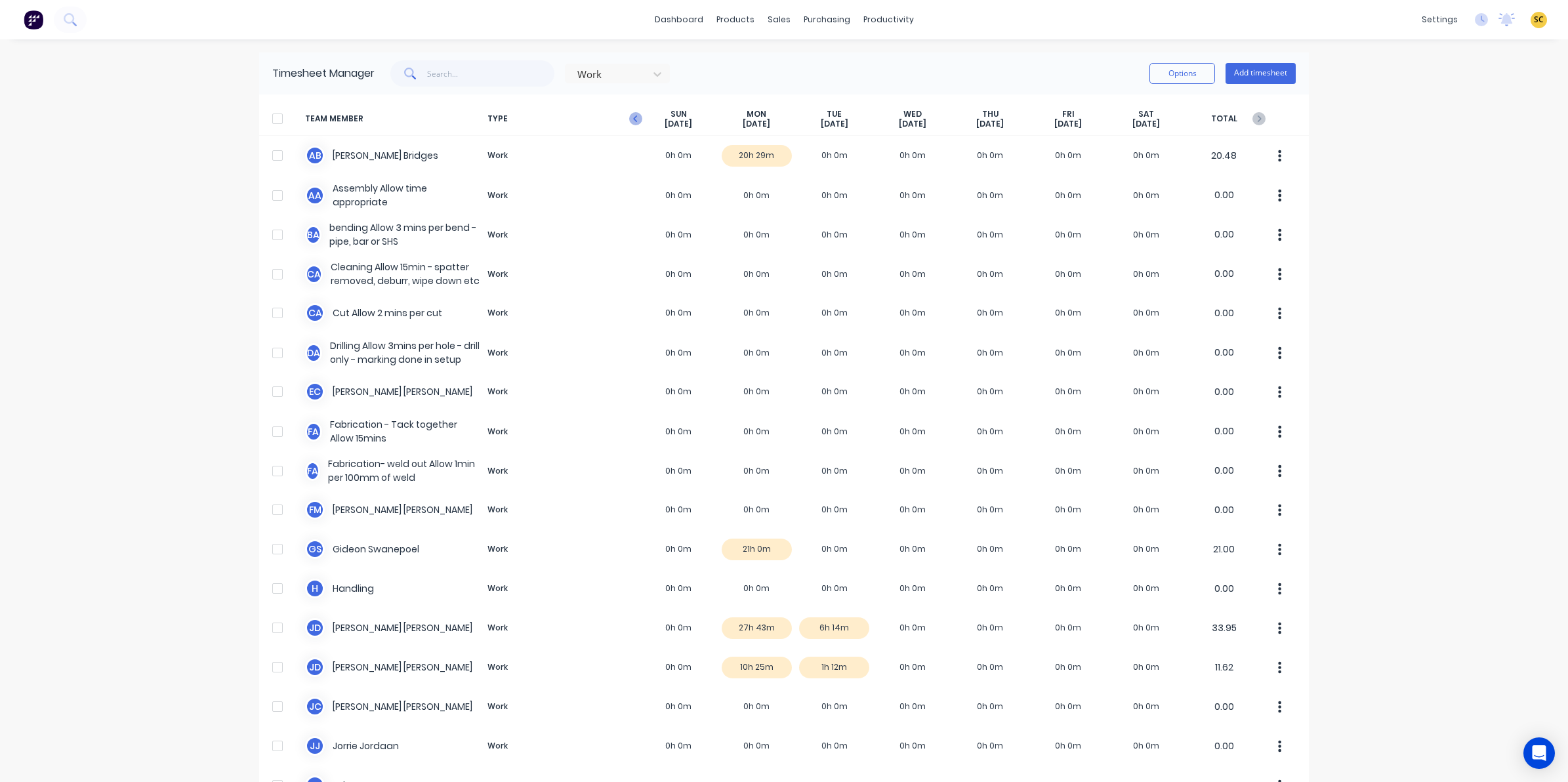
click at [634, 118] on icon "button" at bounding box center [636, 119] width 13 height 13
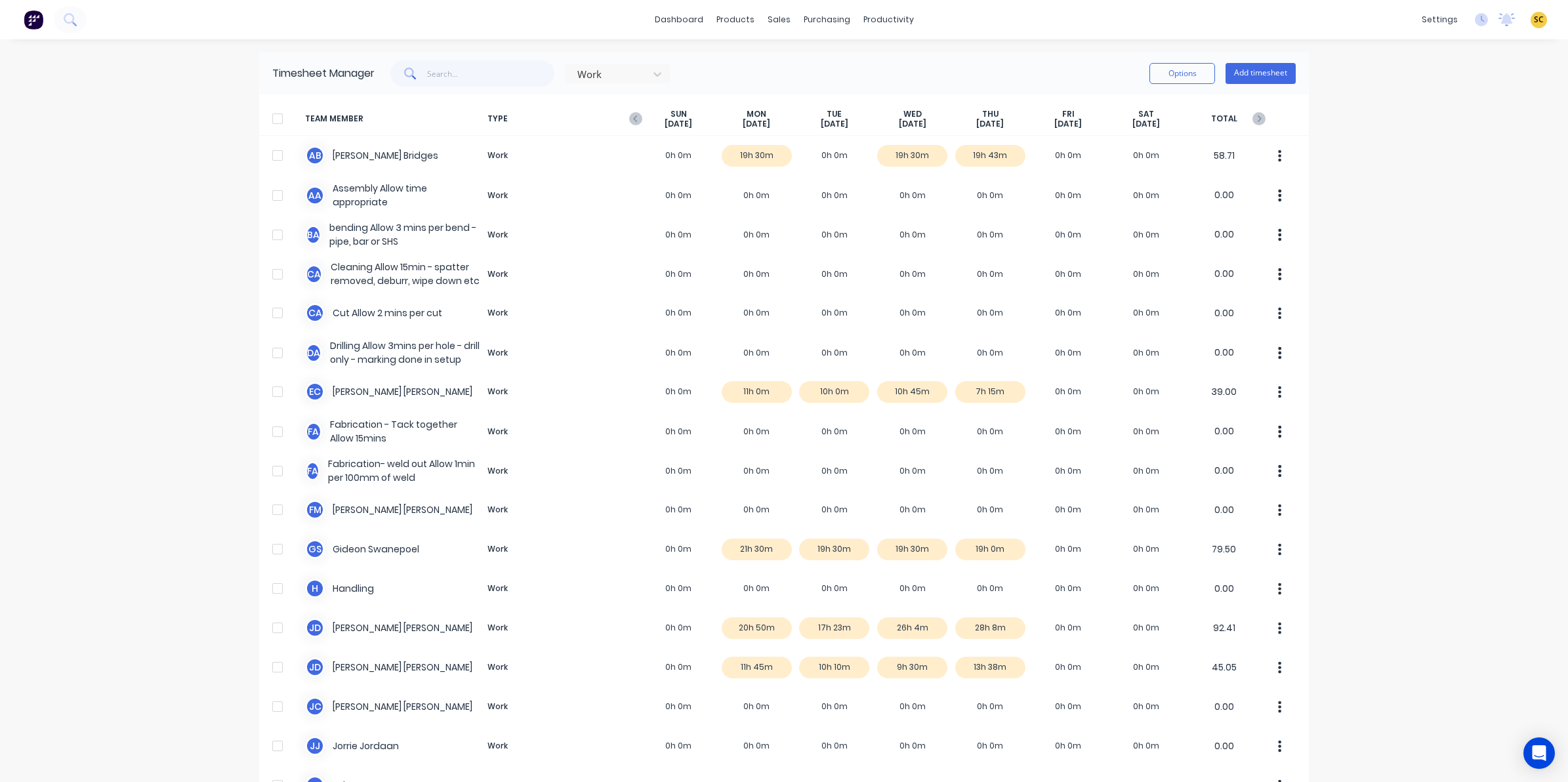
click at [1414, 457] on div "dashboard products sales purchasing productivity dashboard products Product Cat…" at bounding box center [784, 391] width 1568 height 782
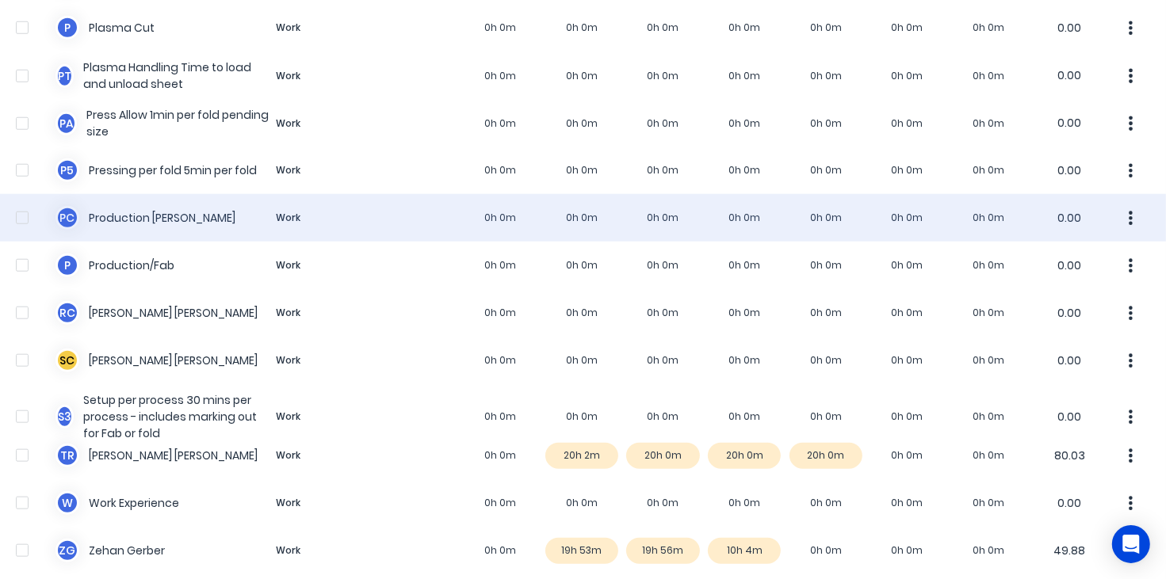
scroll to position [1179, 0]
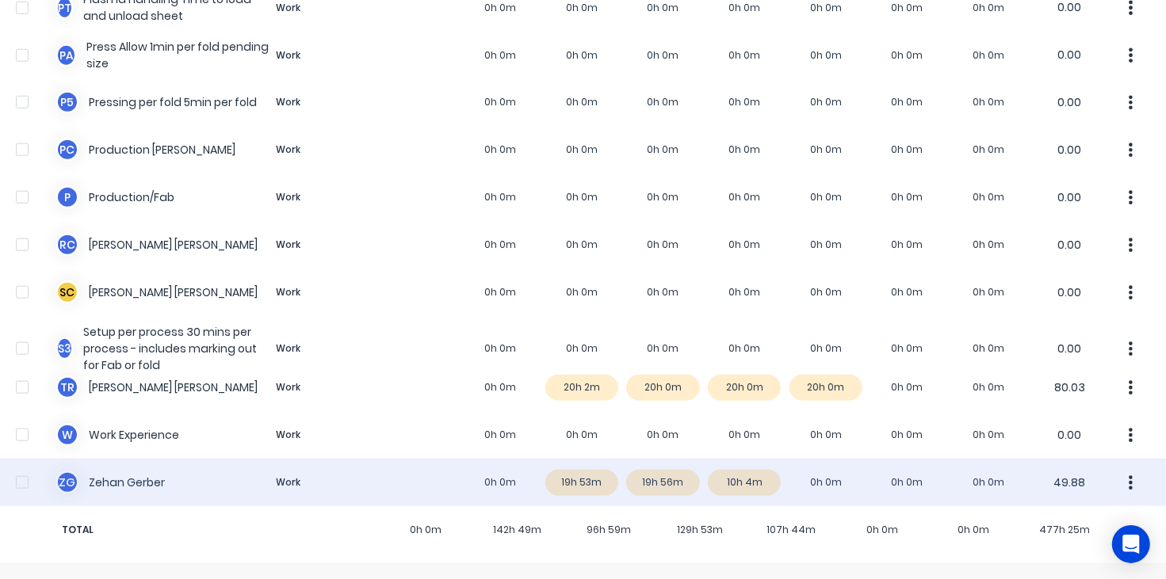
click at [731, 490] on div "Z G [PERSON_NAME] Work 0h 0m 19h 53m 19h 56m 10h 4m 0h 0m 0h 0m 0h 0m 49.88" at bounding box center [583, 483] width 1166 height 48
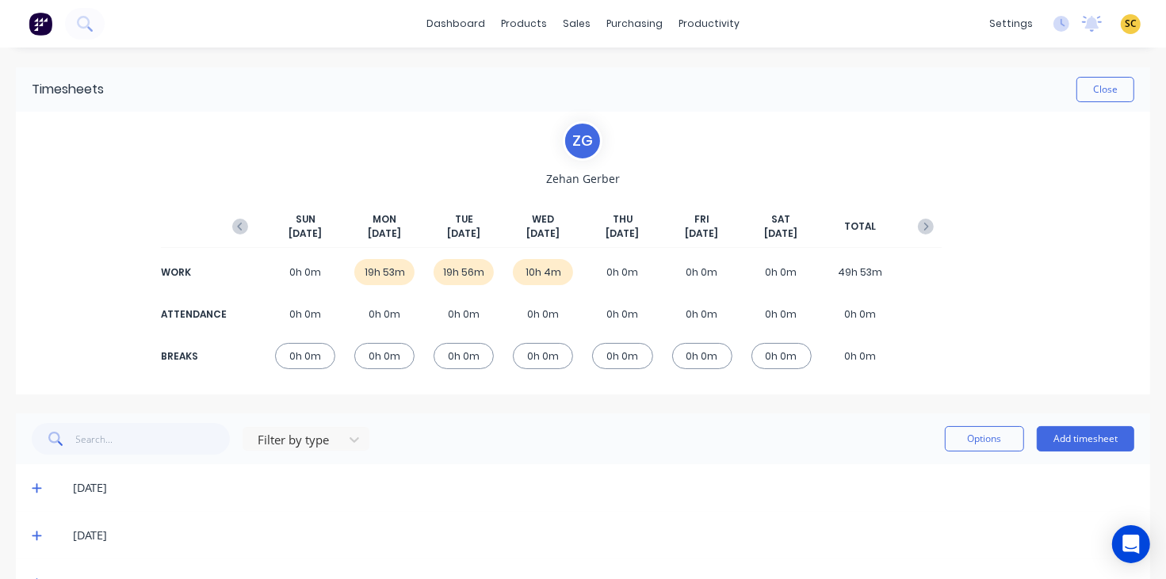
scroll to position [48, 0]
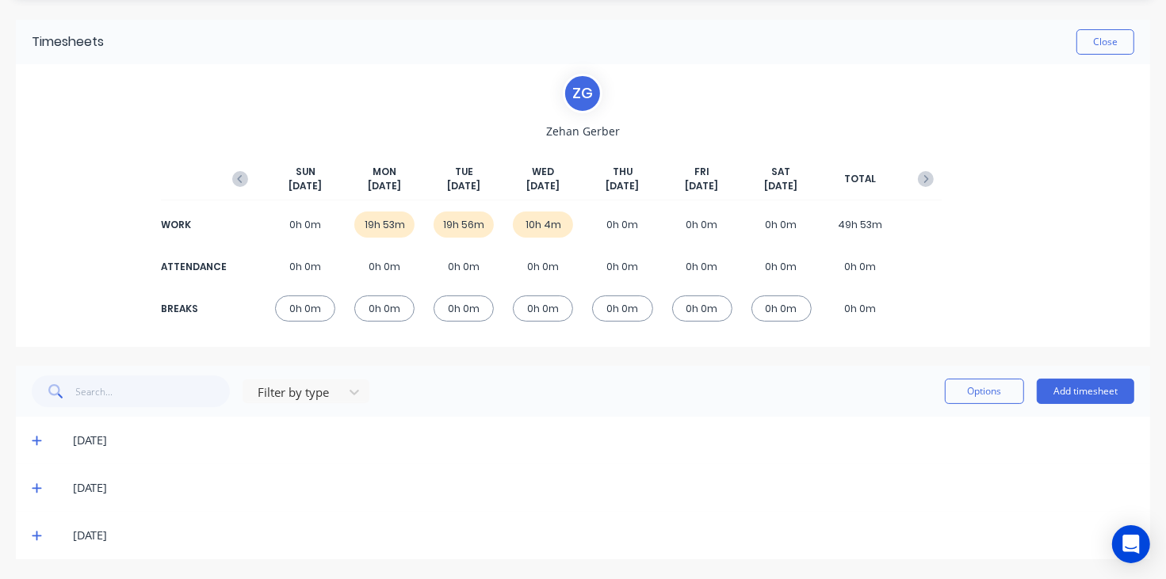
click at [36, 530] on icon at bounding box center [37, 535] width 10 height 11
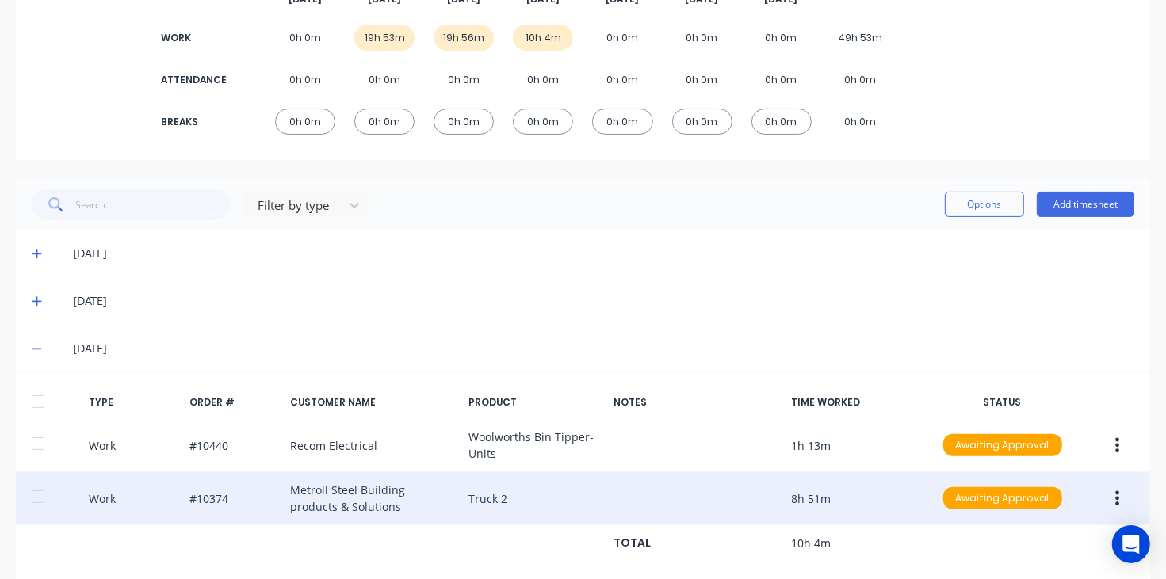
scroll to position [263, 0]
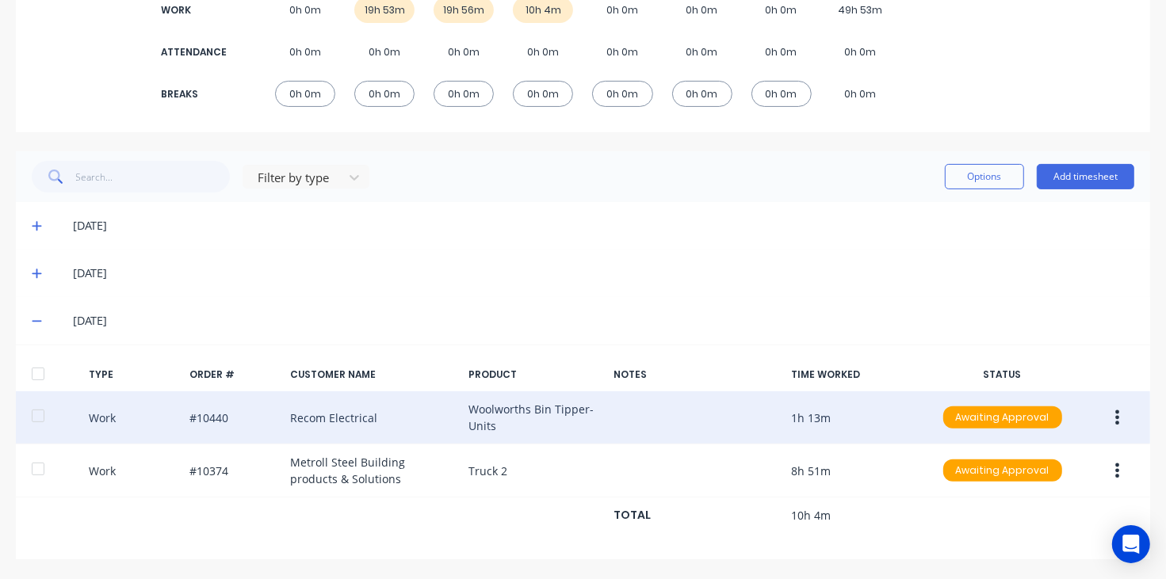
click at [1113, 418] on button "button" at bounding box center [1116, 417] width 37 height 29
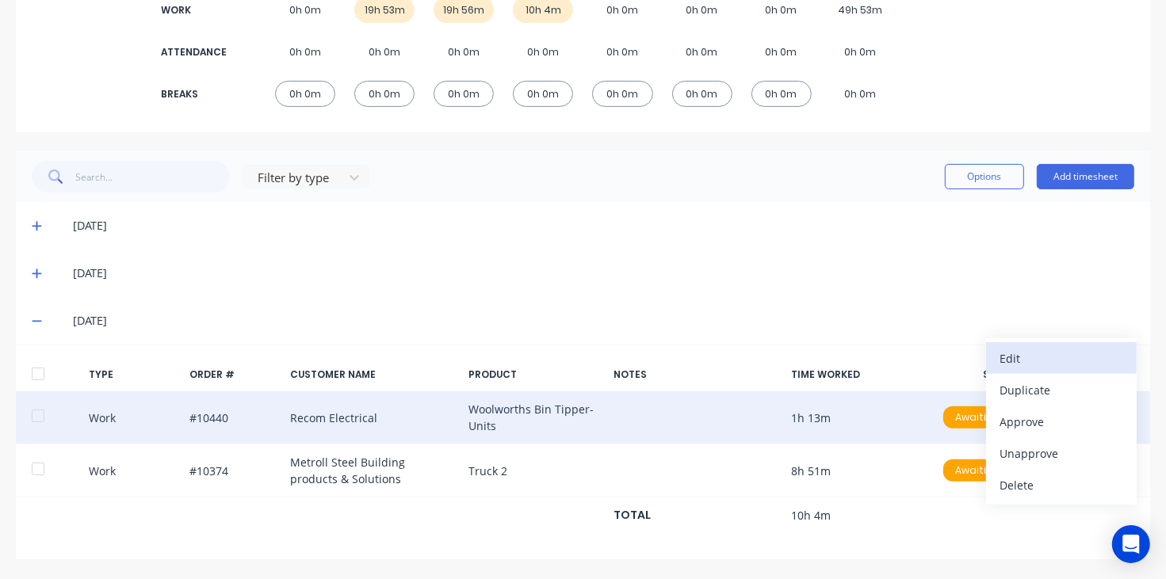
click at [1010, 363] on div "Edit" at bounding box center [1061, 358] width 122 height 23
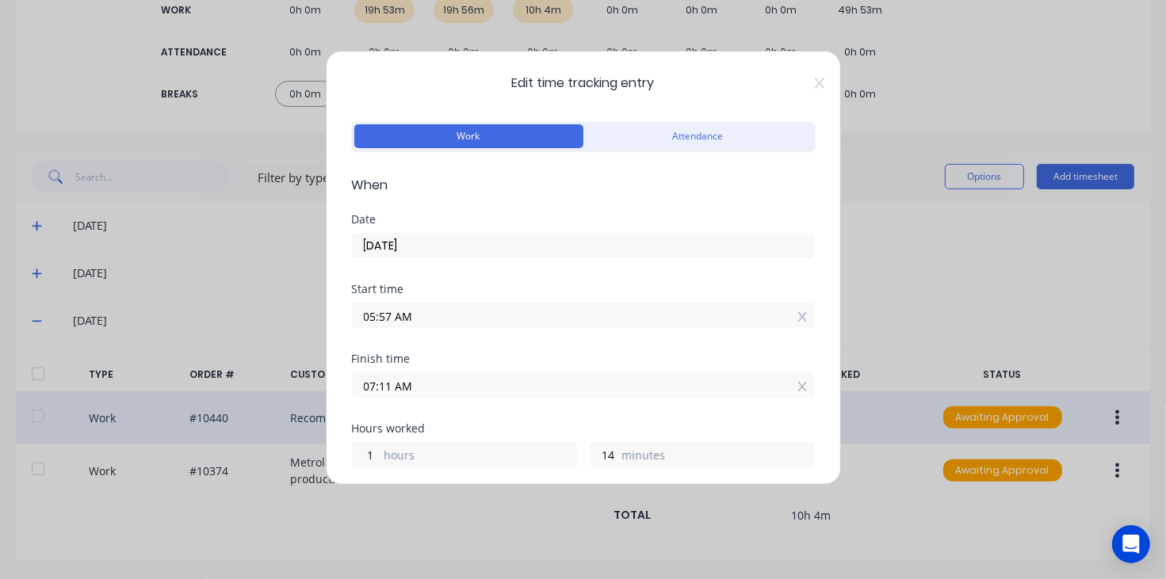
scroll to position [99, 0]
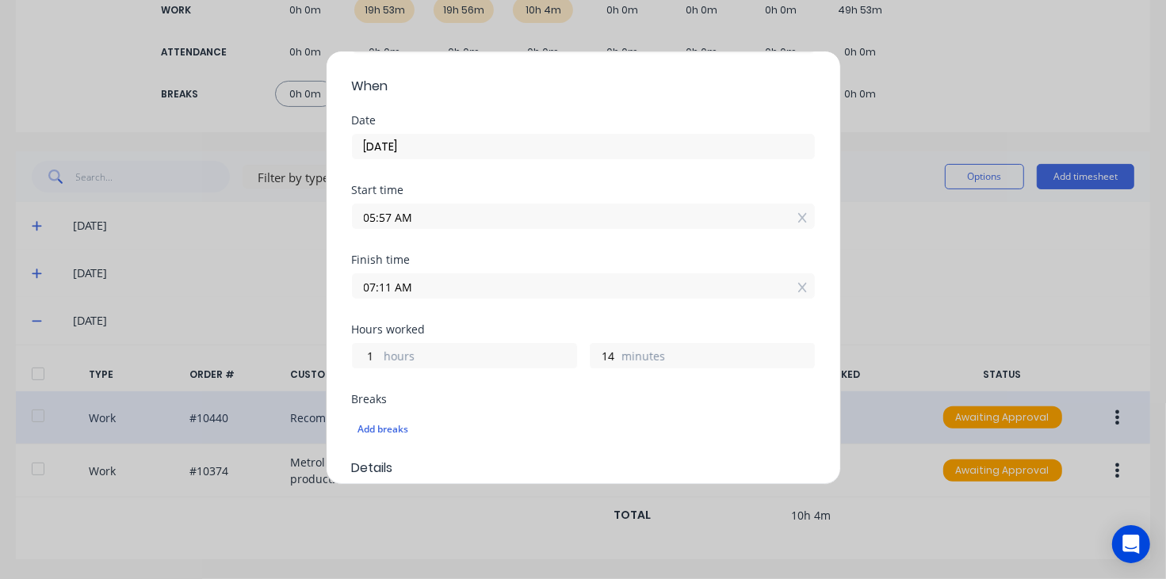
click at [973, 294] on div "Edit time tracking entry Work Attendance When Date [DATE] Start time 05:57 AM F…" at bounding box center [583, 289] width 1166 height 579
click at [972, 93] on div "Edit time tracking entry Work Attendance When Date [DATE] Start time 05:57 AM F…" at bounding box center [583, 289] width 1166 height 579
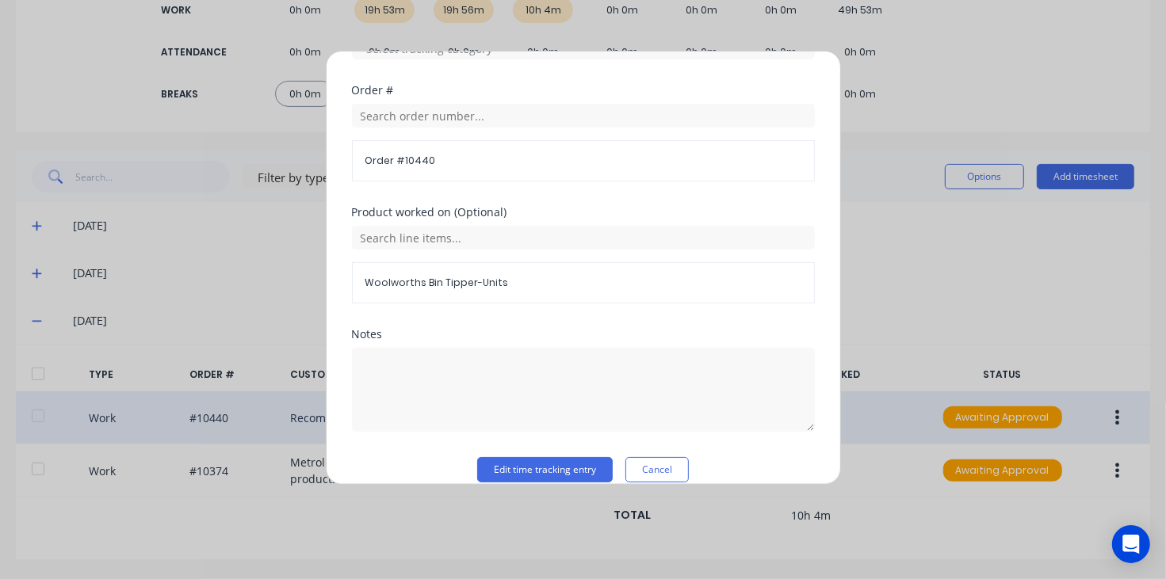
scroll to position [670, 0]
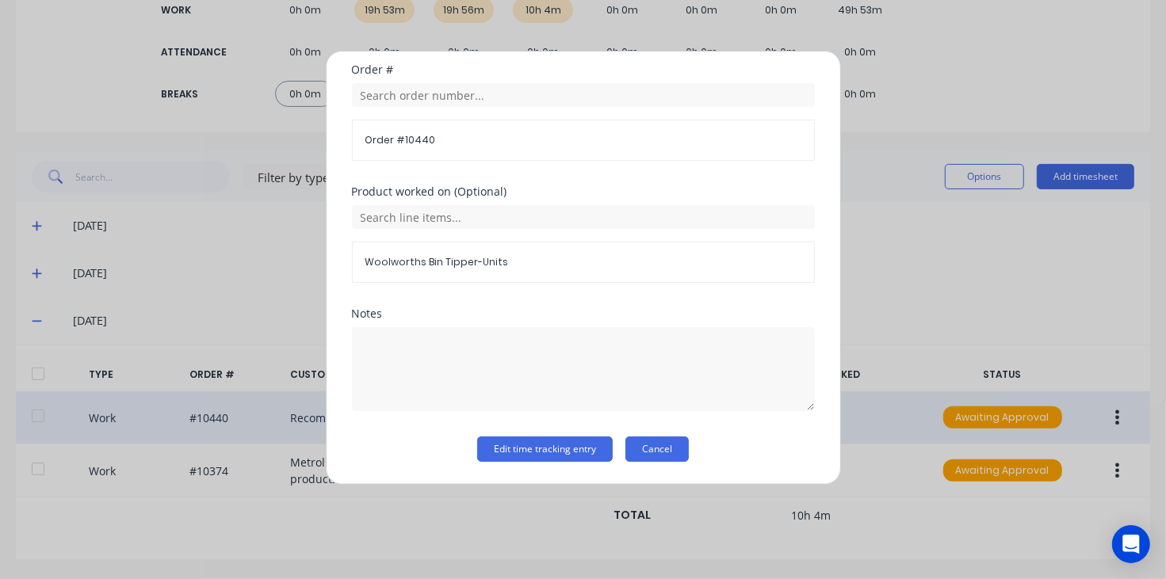
click at [667, 457] on button "Cancel" at bounding box center [656, 449] width 63 height 25
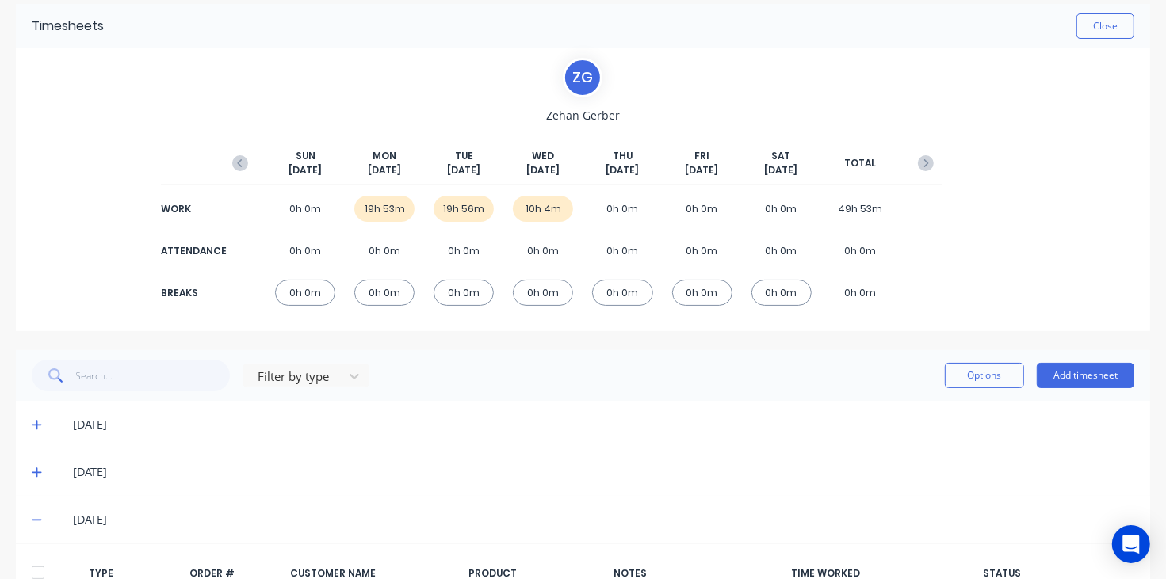
scroll to position [198, 0]
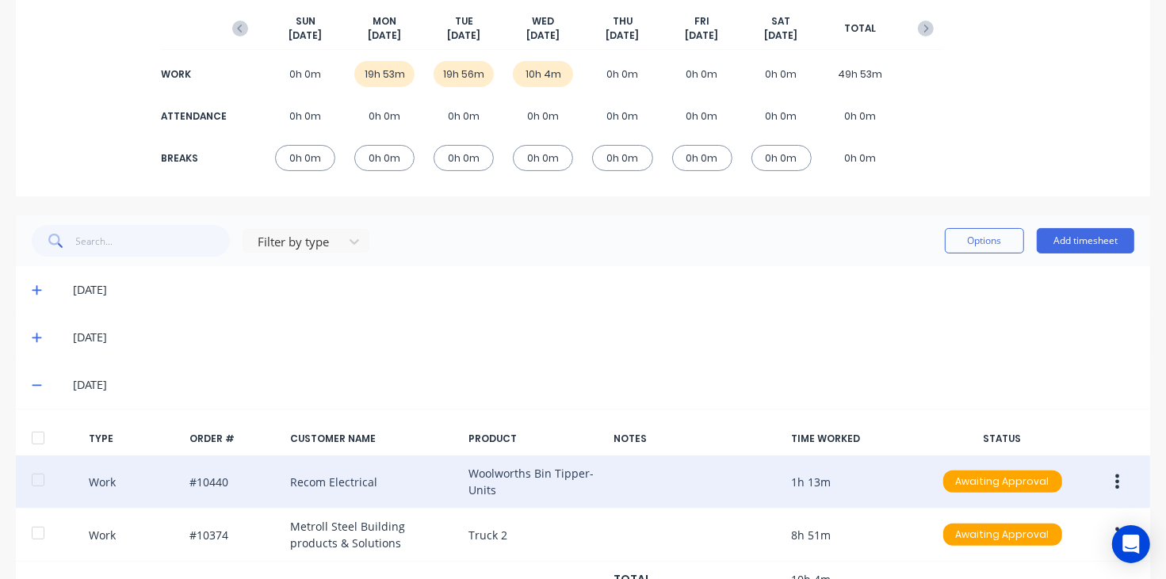
click at [1107, 483] on button "button" at bounding box center [1116, 482] width 37 height 29
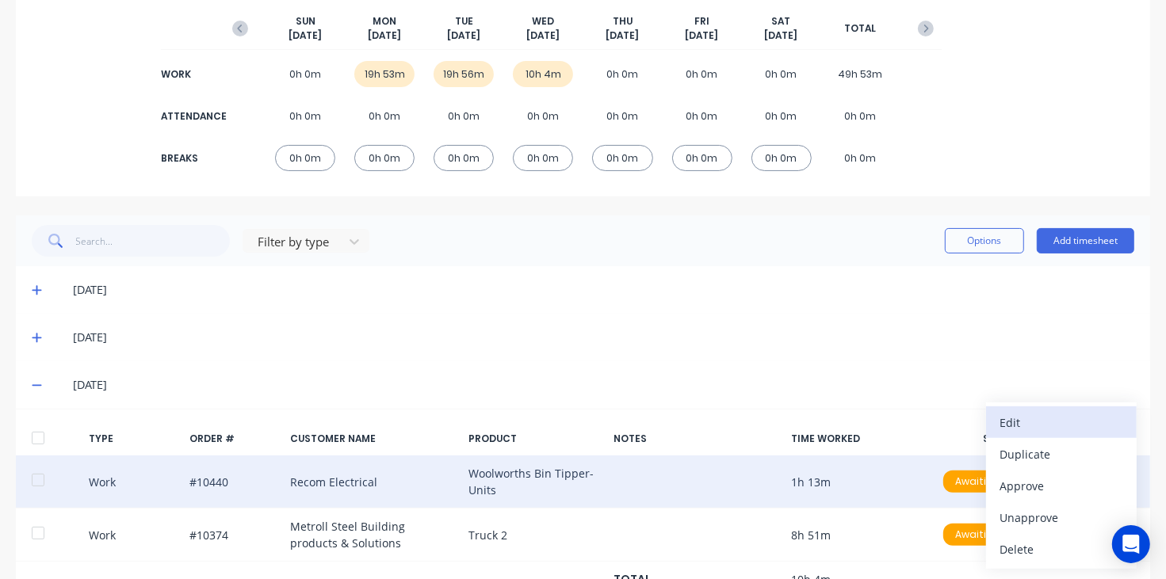
click at [1005, 407] on button "Edit" at bounding box center [1061, 423] width 151 height 32
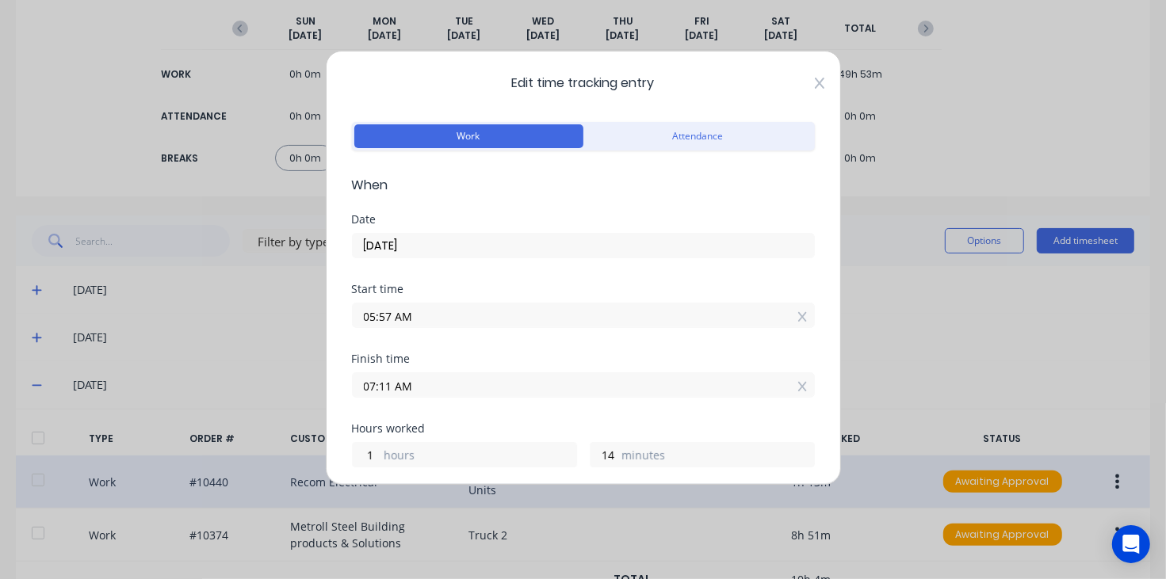
click at [814, 86] on icon at bounding box center [819, 83] width 10 height 11
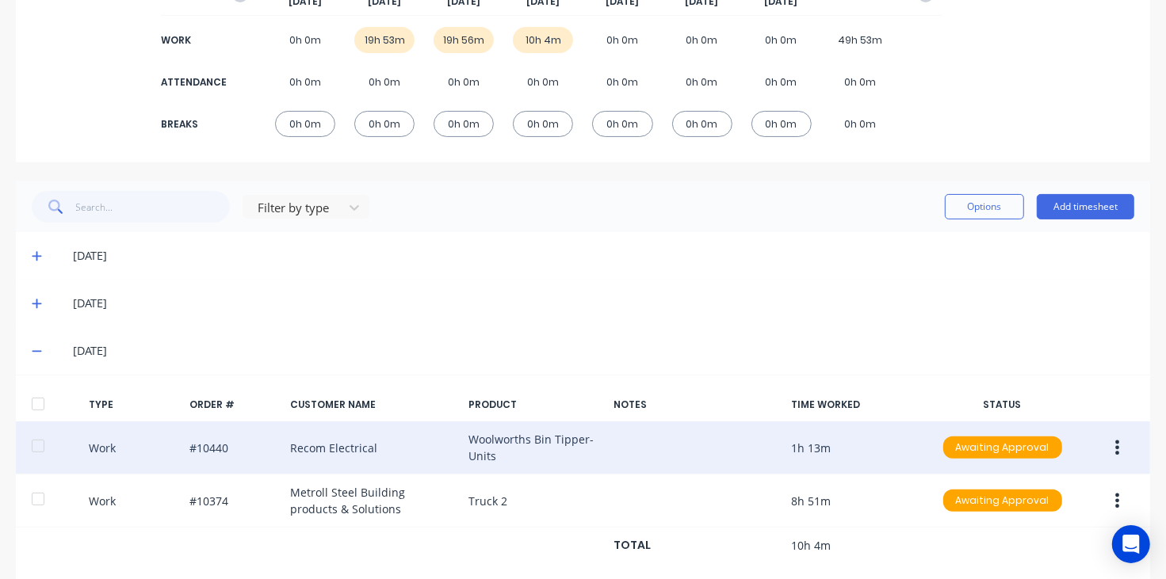
scroll to position [263, 0]
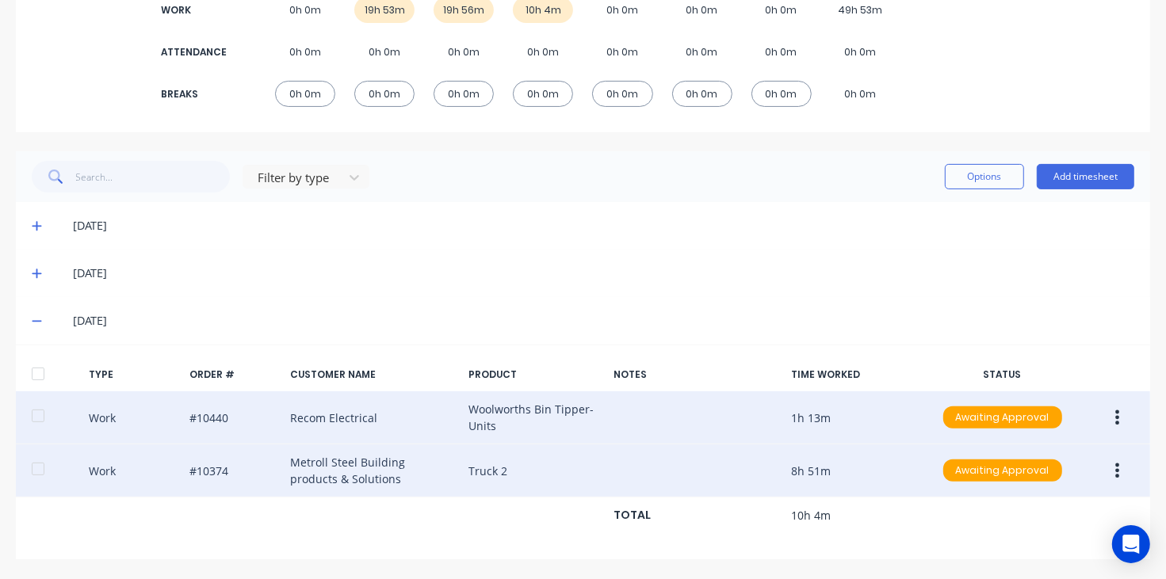
click at [1116, 468] on icon "button" at bounding box center [1118, 471] width 4 height 14
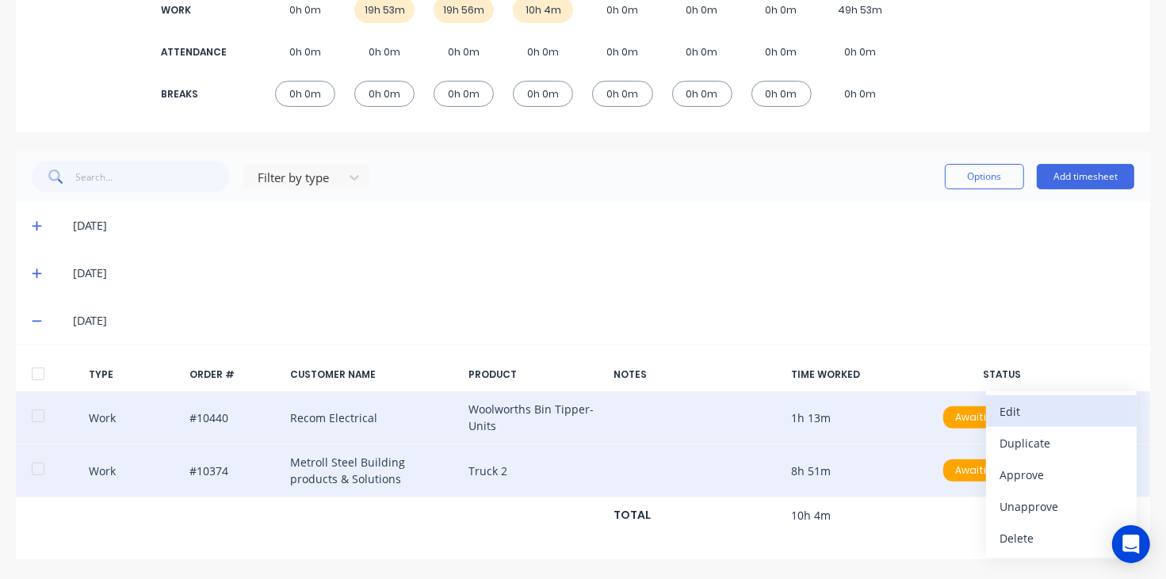
click at [1020, 400] on div "Edit" at bounding box center [1061, 411] width 122 height 23
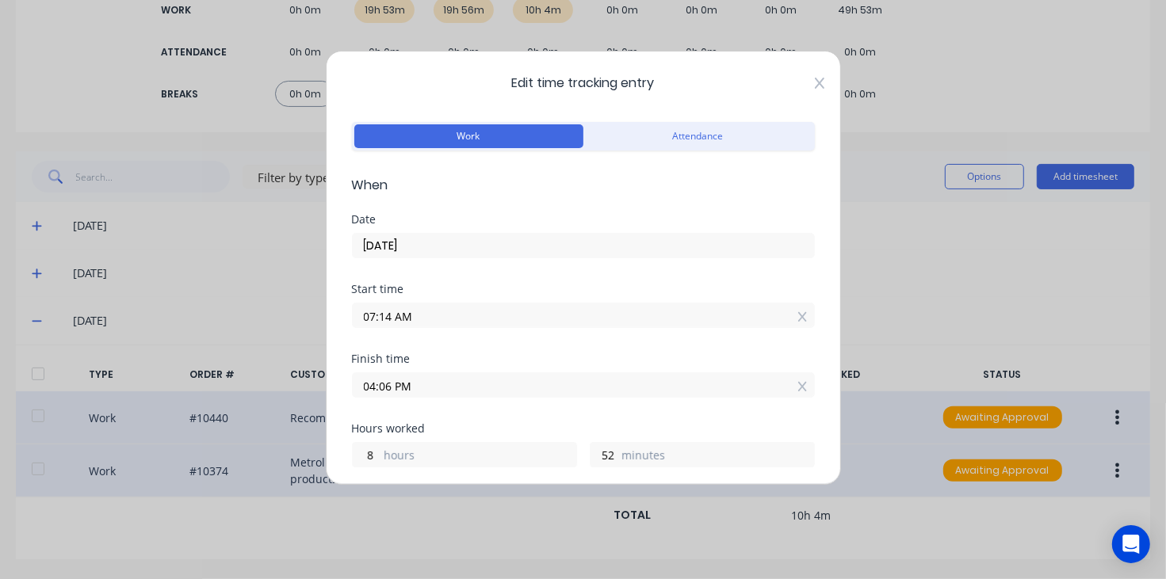
click at [814, 83] on icon at bounding box center [819, 83] width 10 height 11
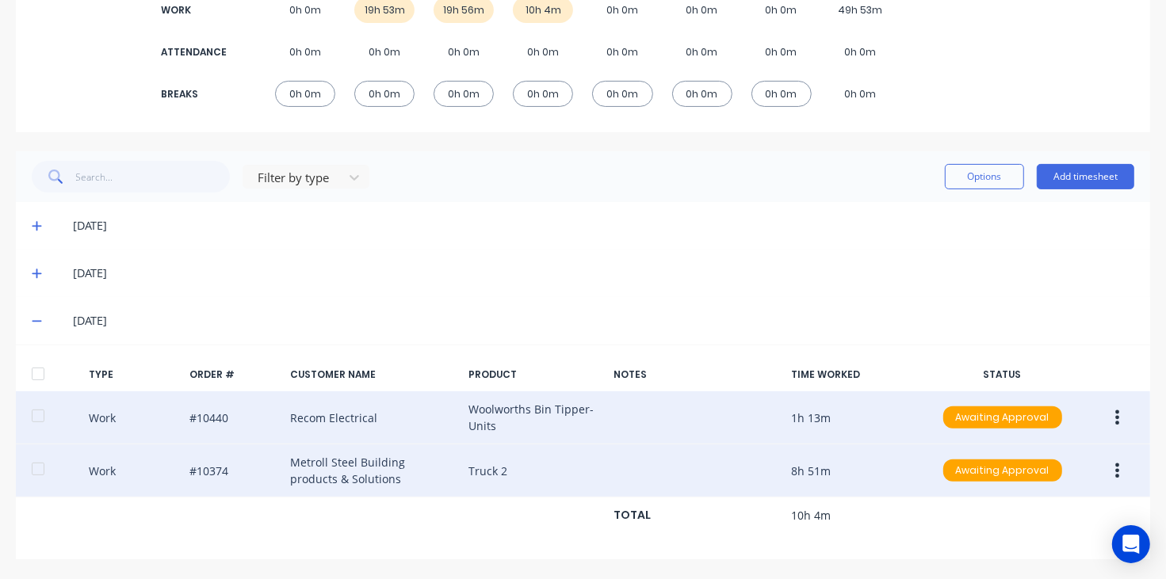
click at [40, 322] on icon at bounding box center [37, 320] width 10 height 11
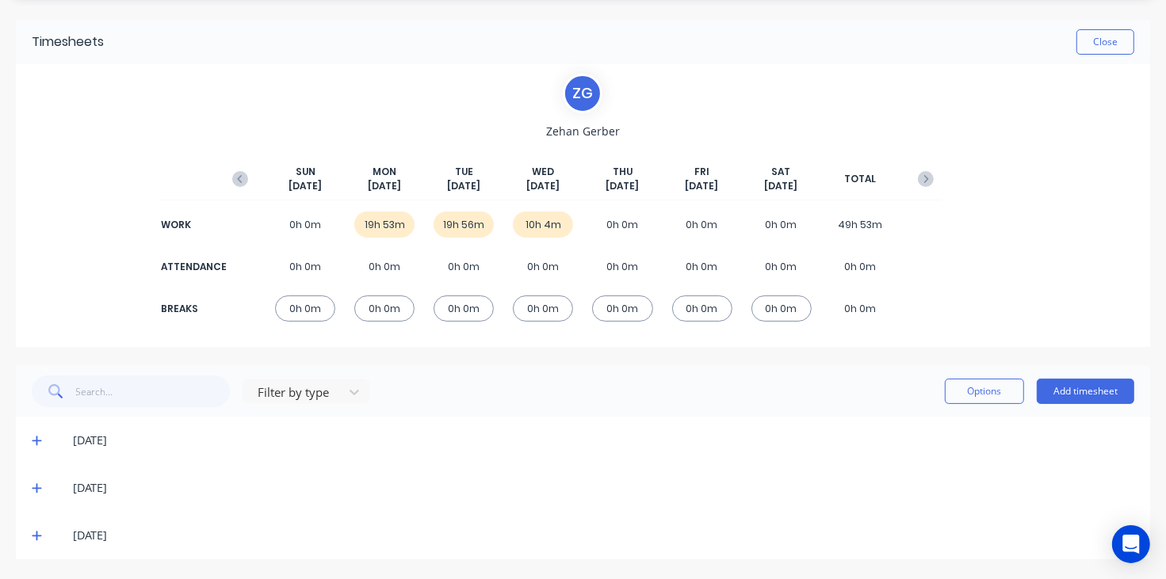
scroll to position [48, 0]
click at [36, 483] on icon at bounding box center [37, 488] width 10 height 11
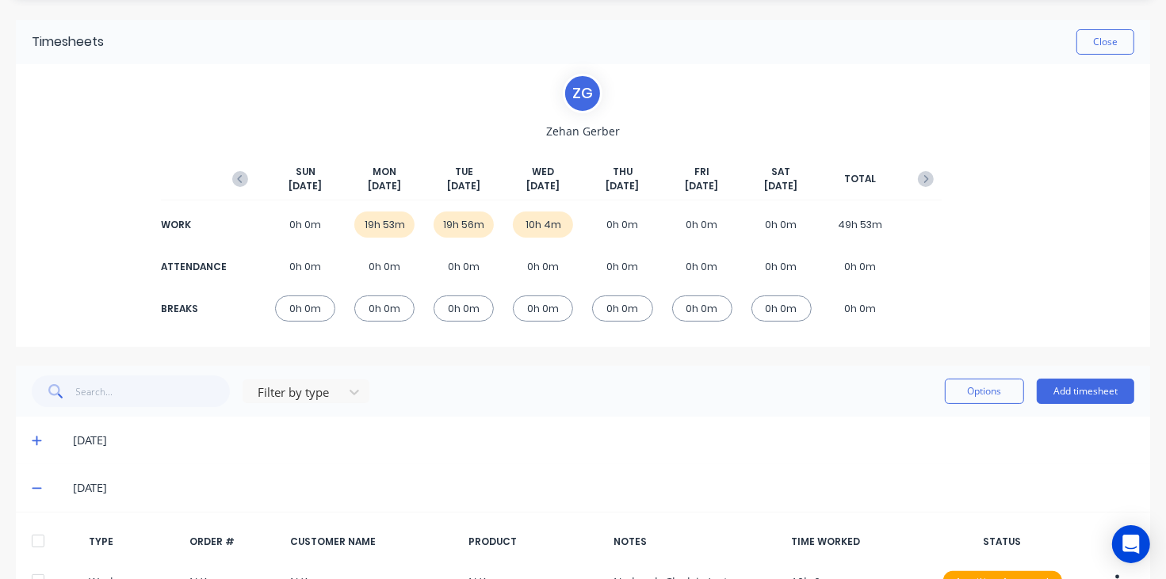
scroll to position [263, 0]
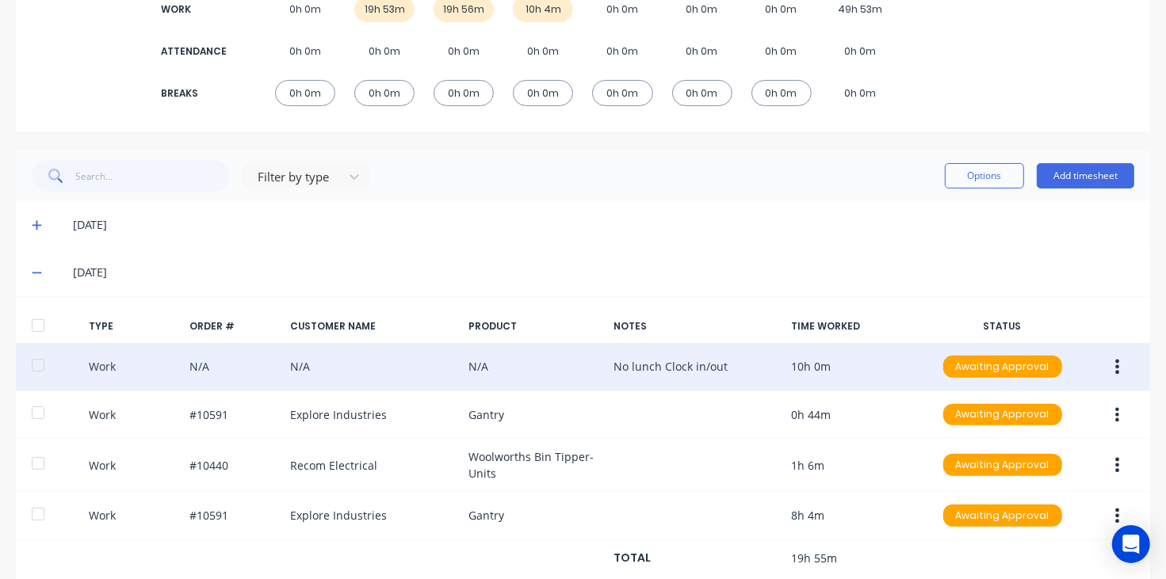
click at [1107, 372] on button "button" at bounding box center [1116, 367] width 37 height 29
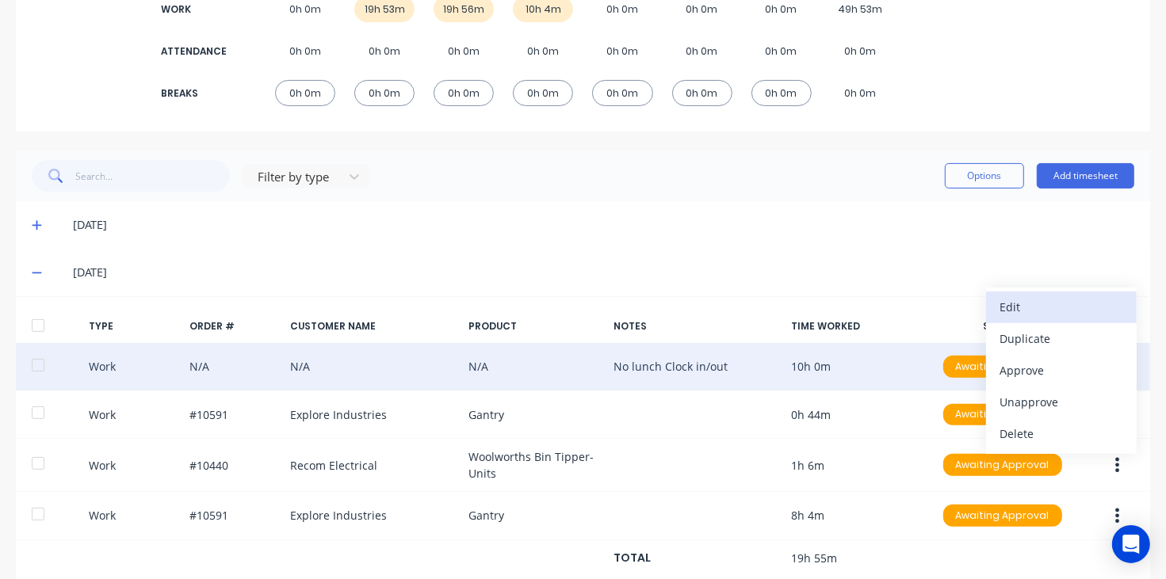
click at [1034, 315] on div "Edit" at bounding box center [1061, 307] width 122 height 23
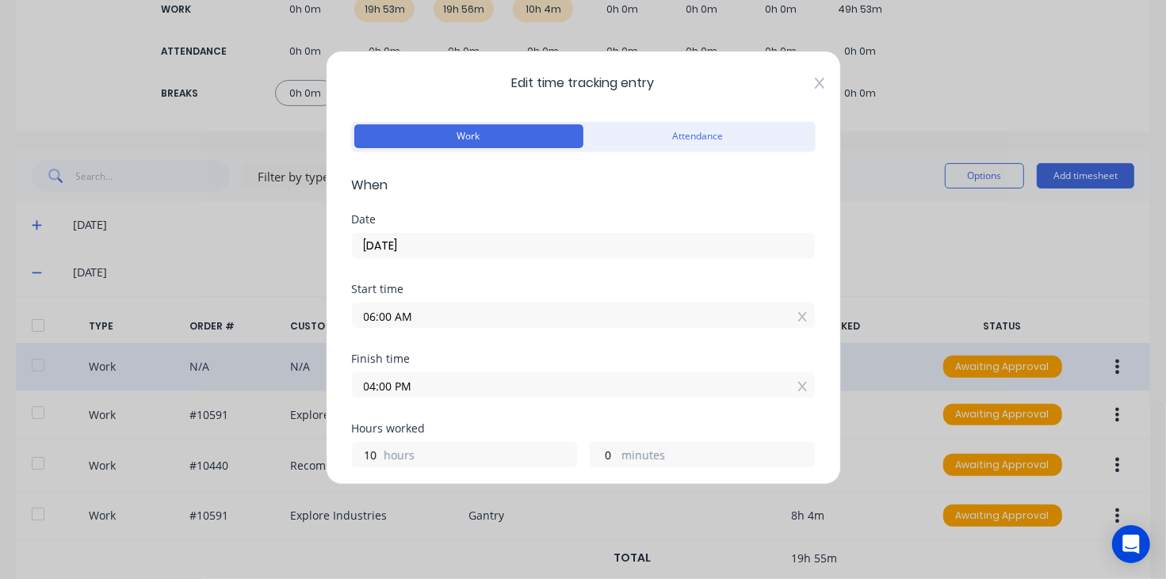
click at [815, 89] on icon at bounding box center [820, 83] width 10 height 13
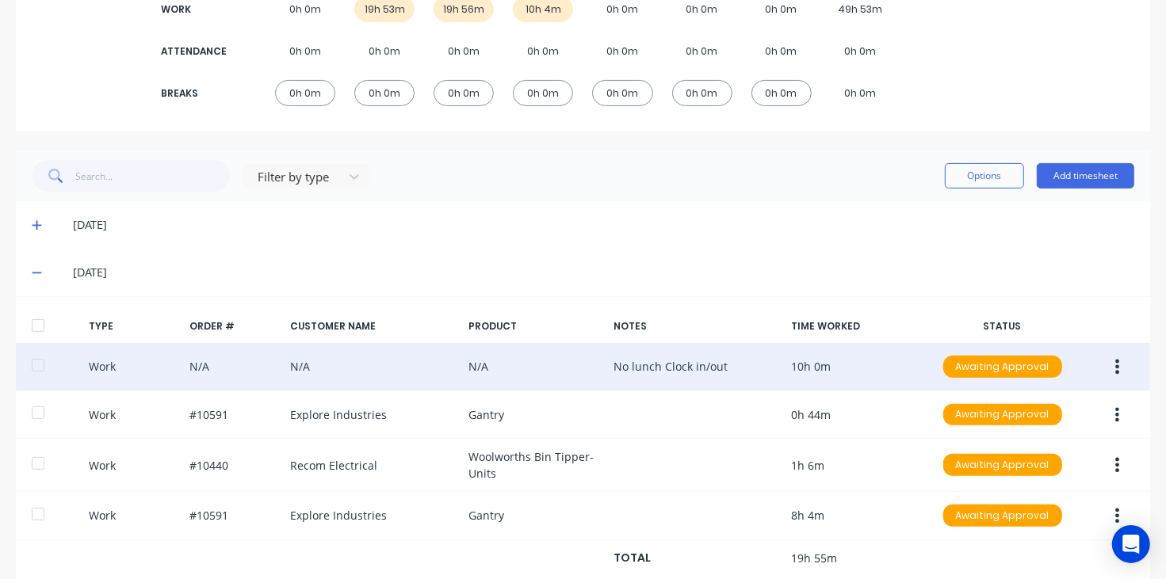
click at [710, 366] on div "Work N/A N/A N/A No lunch Clock in/out 10h 0m Awaiting Approval" at bounding box center [583, 367] width 1134 height 48
click at [664, 368] on div "Work N/A N/A N/A No lunch Clock in/out 10h 0m Awaiting Approval" at bounding box center [583, 367] width 1134 height 48
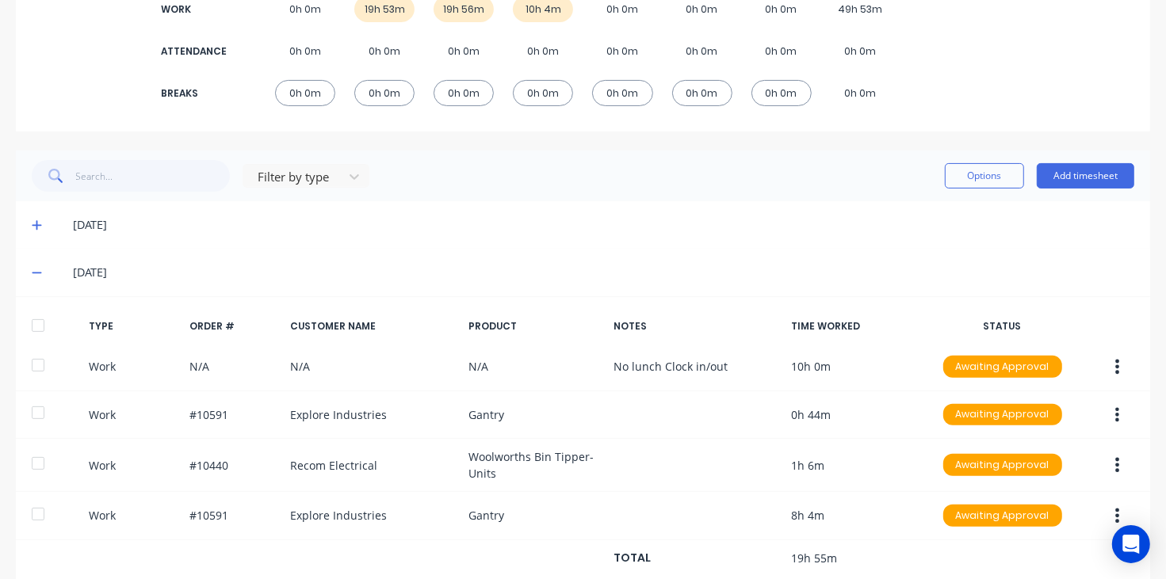
drag, startPoint x: 36, startPoint y: 267, endPoint x: 29, endPoint y: 258, distance: 11.8
click at [36, 268] on icon at bounding box center [37, 272] width 10 height 11
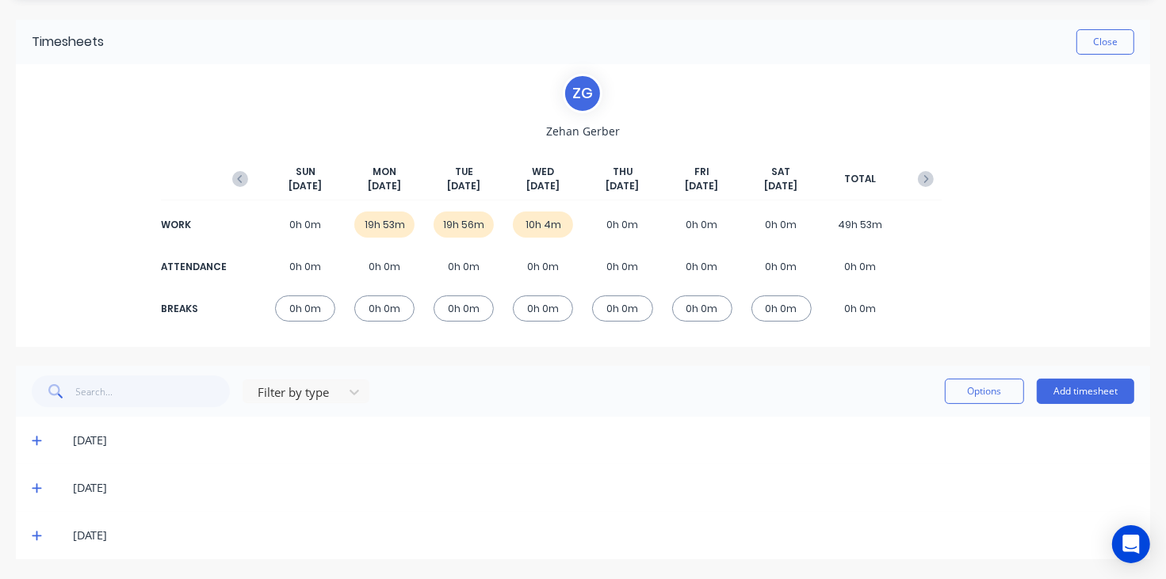
scroll to position [48, 0]
click at [36, 441] on icon at bounding box center [37, 442] width 10 height 10
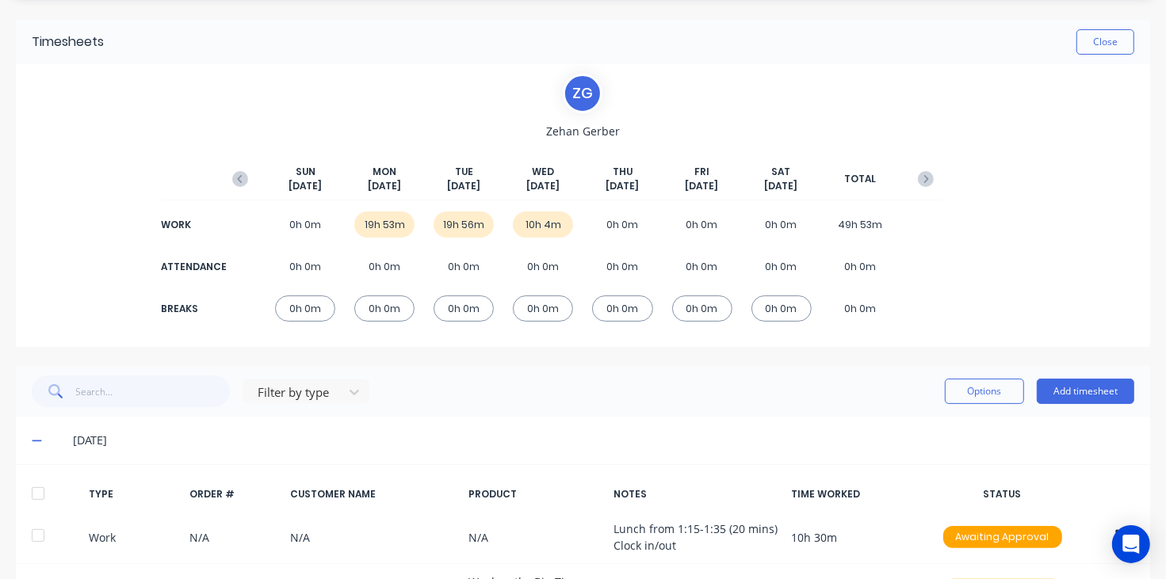
scroll to position [263, 0]
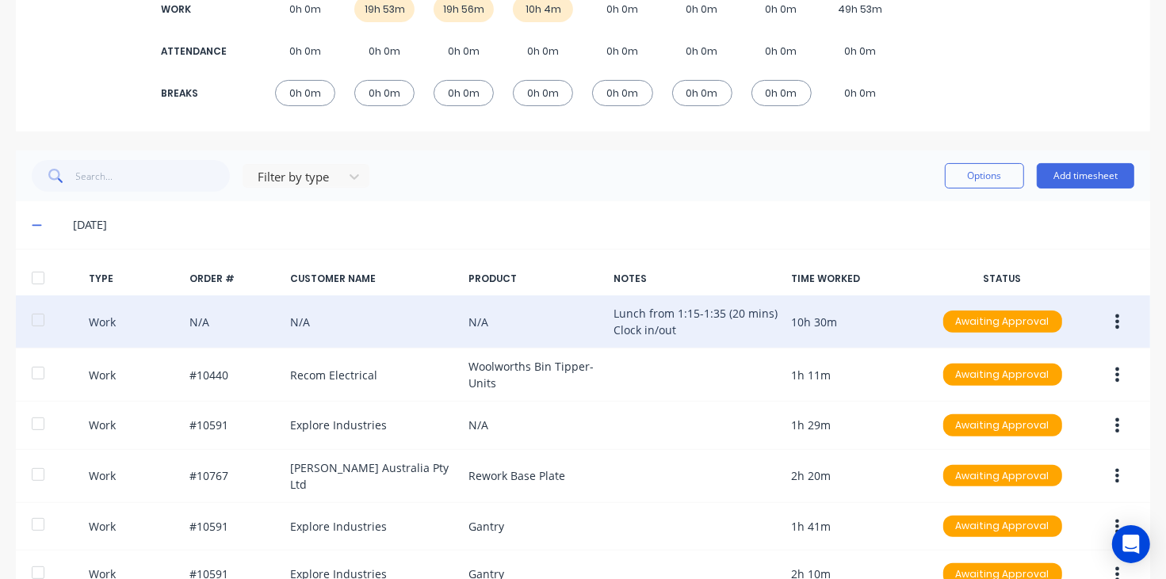
click at [1115, 313] on icon "button" at bounding box center [1117, 321] width 4 height 17
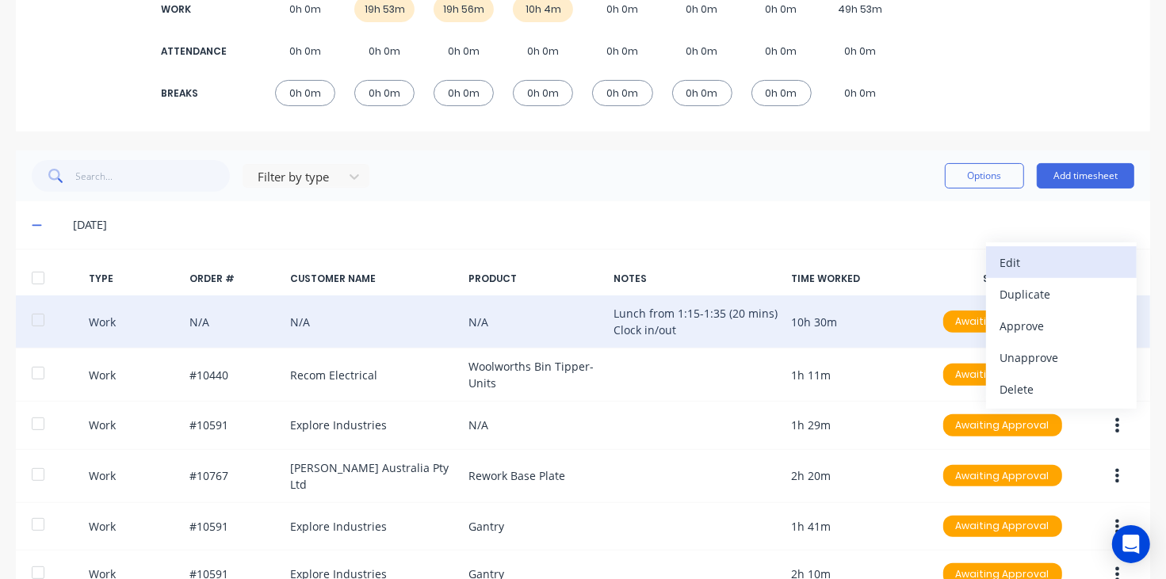
click at [1033, 258] on div "Edit" at bounding box center [1061, 262] width 122 height 23
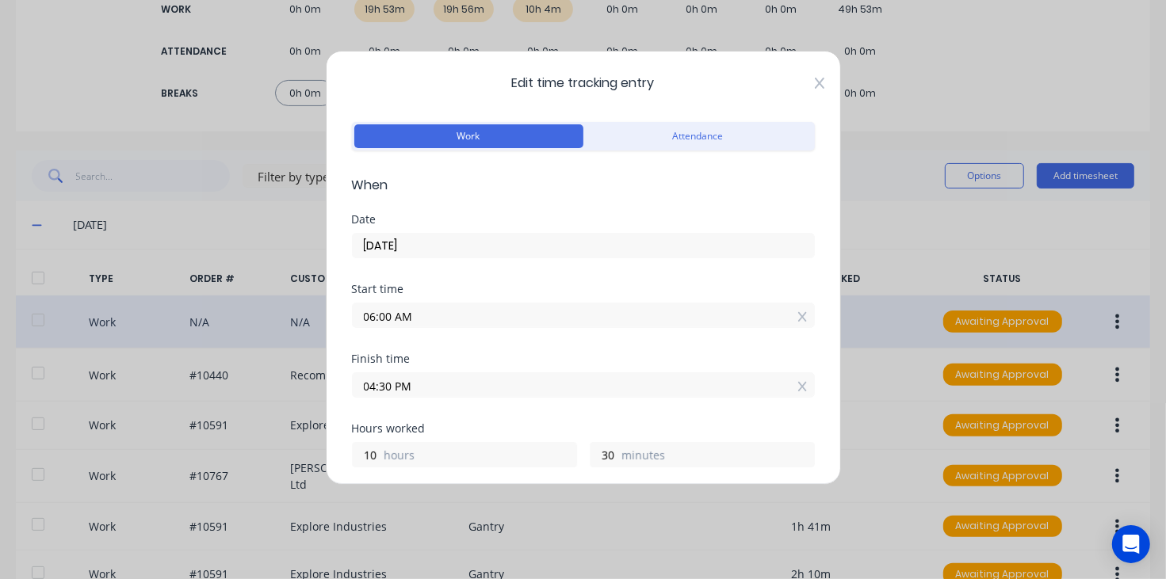
click at [815, 89] on icon at bounding box center [820, 83] width 10 height 13
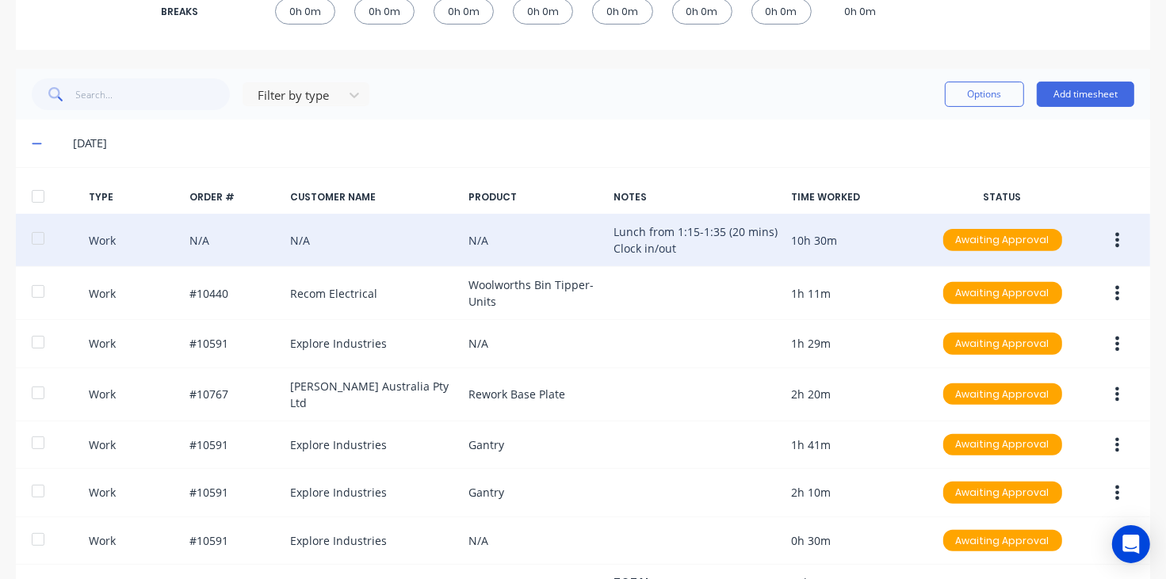
scroll to position [164, 0]
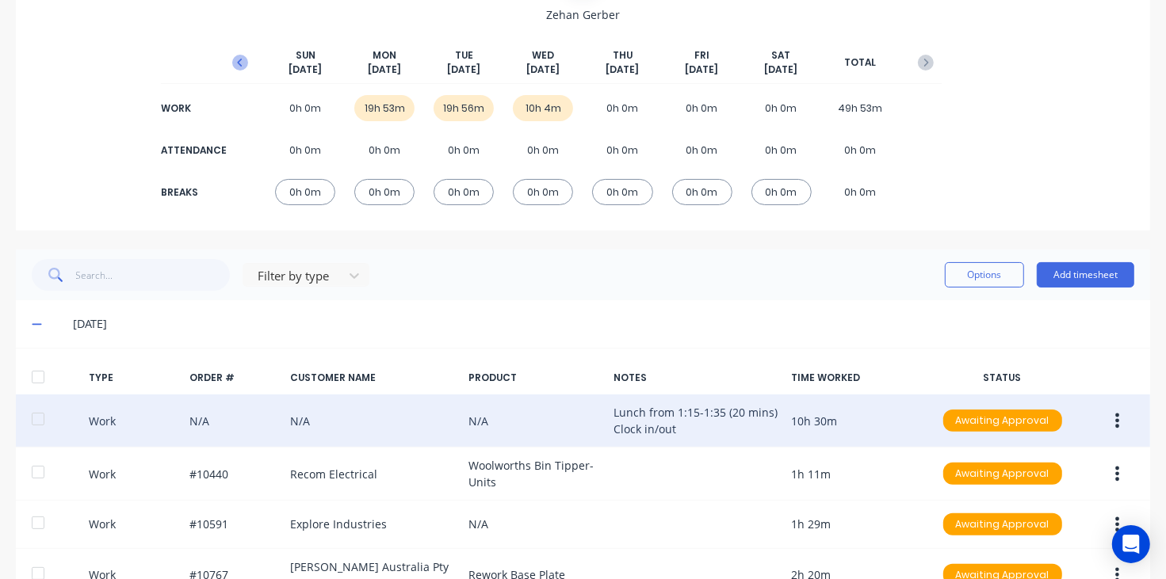
click at [238, 61] on icon "button" at bounding box center [240, 63] width 5 height 8
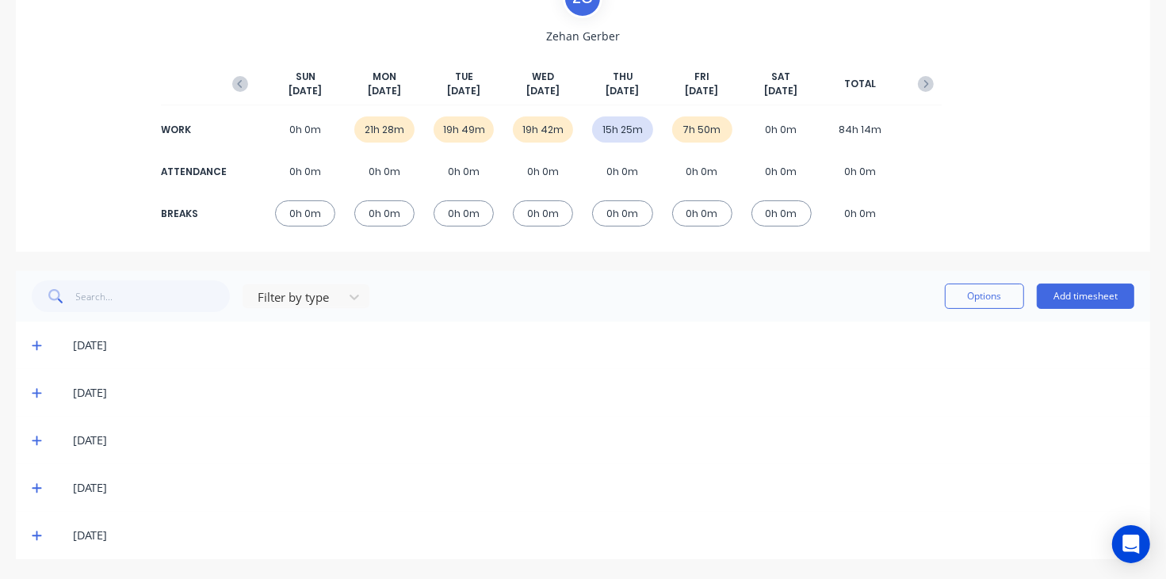
scroll to position [143, 0]
click at [690, 129] on div "7h 50m" at bounding box center [702, 129] width 60 height 26
click at [34, 340] on icon at bounding box center [37, 345] width 10 height 11
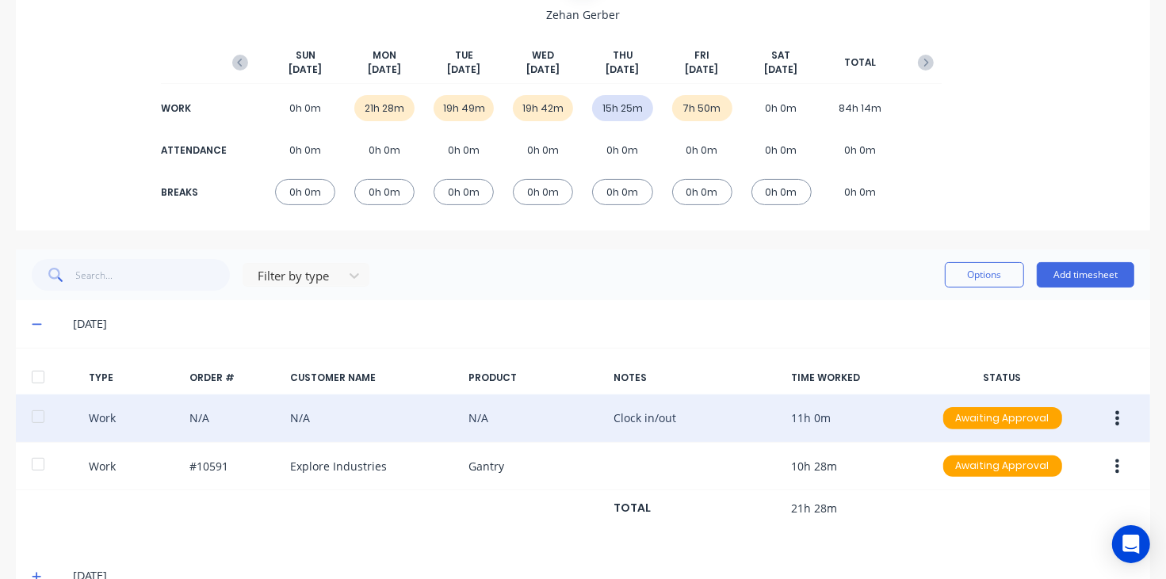
click at [1115, 426] on icon "button" at bounding box center [1117, 418] width 4 height 17
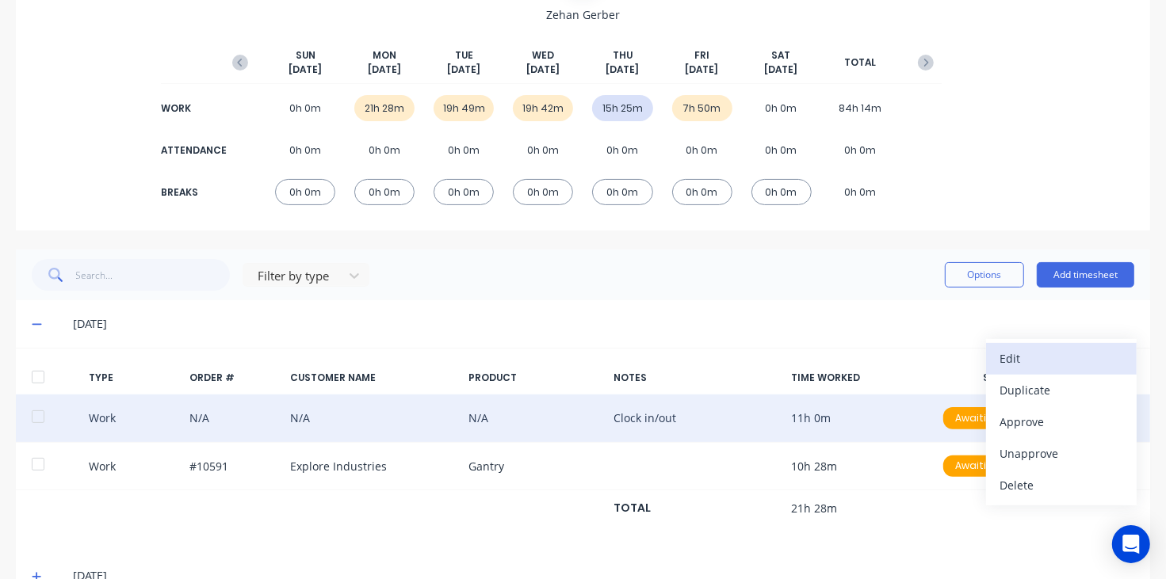
click at [1030, 365] on div "Edit" at bounding box center [1061, 358] width 122 height 23
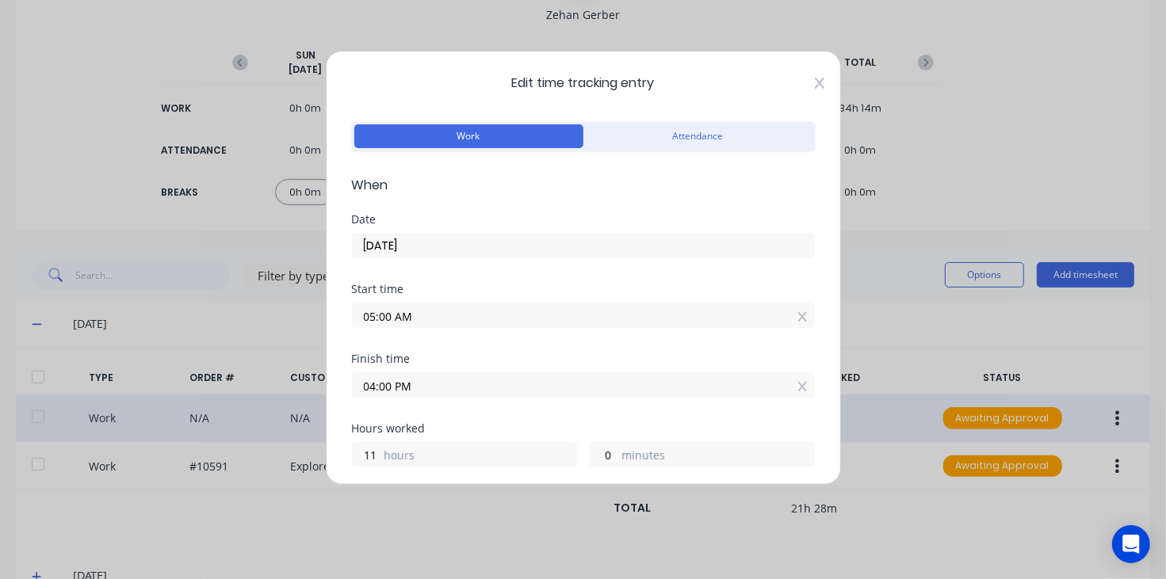
click at [815, 82] on icon at bounding box center [820, 83] width 10 height 13
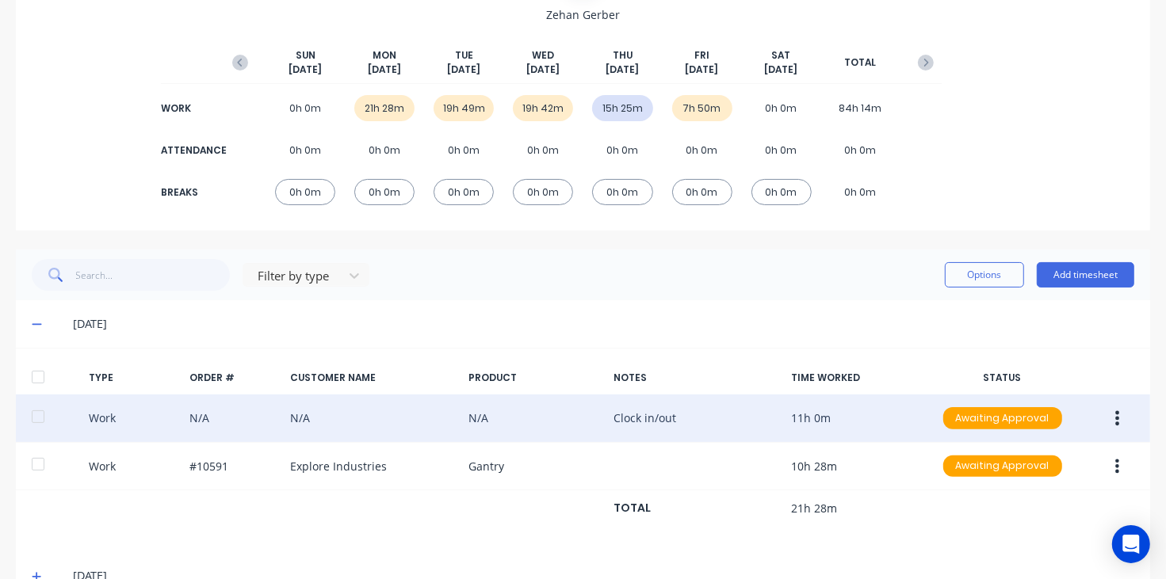
click at [34, 323] on icon at bounding box center [37, 324] width 10 height 11
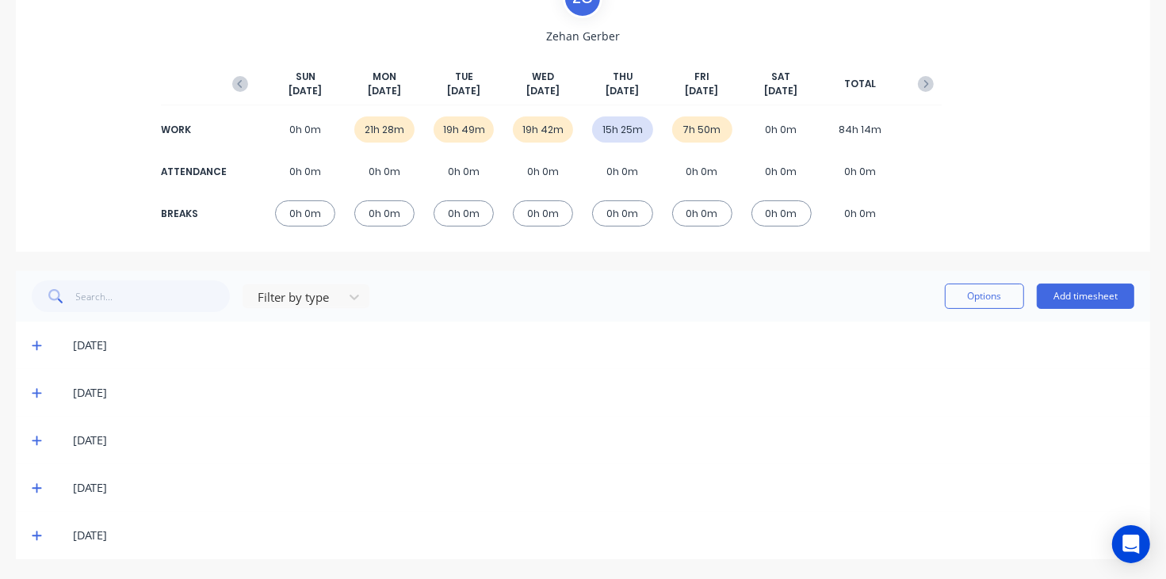
click at [32, 397] on icon at bounding box center [37, 392] width 10 height 11
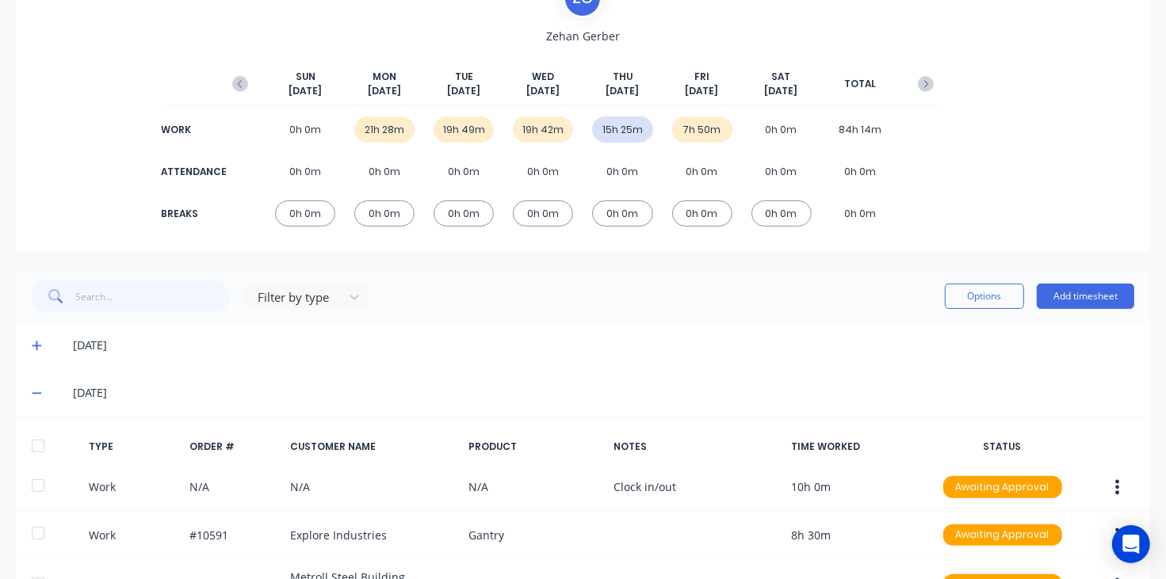
scroll to position [164, 0]
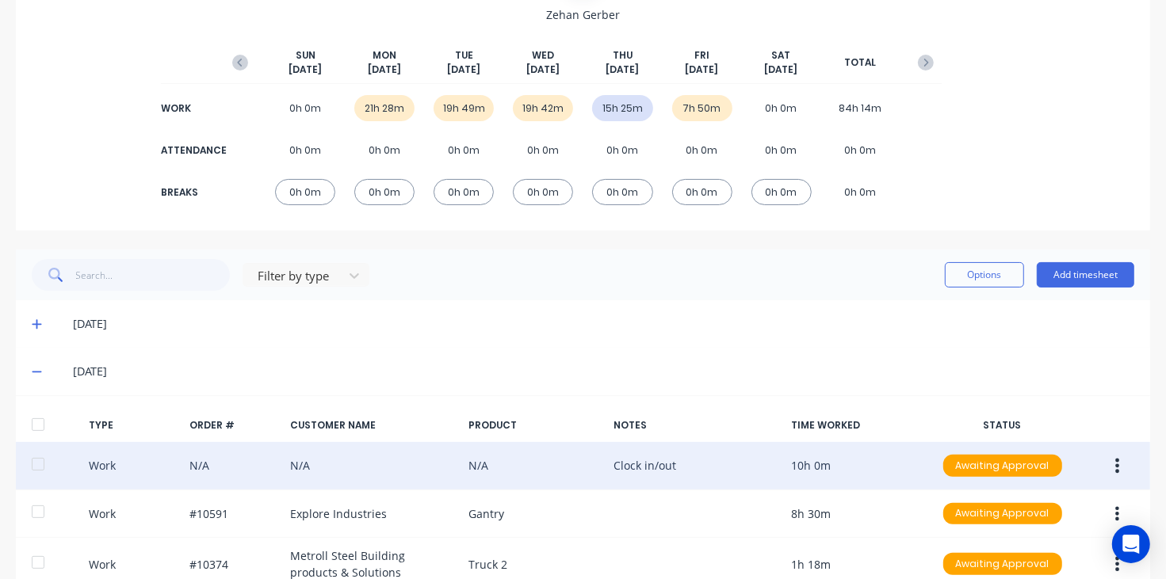
click at [1116, 460] on icon "button" at bounding box center [1118, 466] width 4 height 14
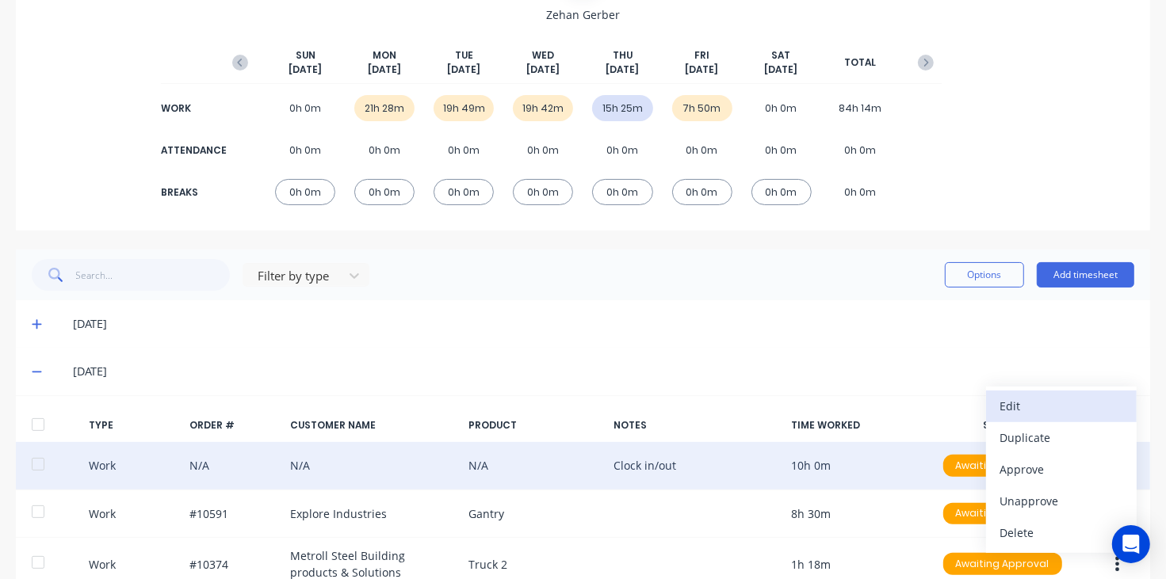
click at [1000, 416] on div "Edit" at bounding box center [1061, 406] width 122 height 23
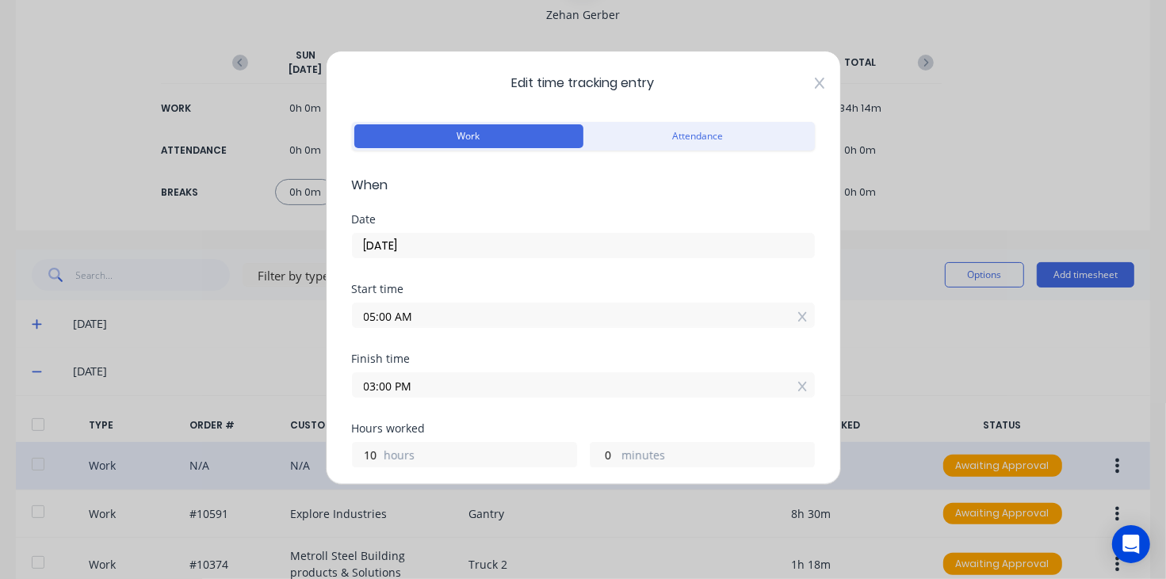
click at [815, 88] on icon at bounding box center [820, 83] width 10 height 13
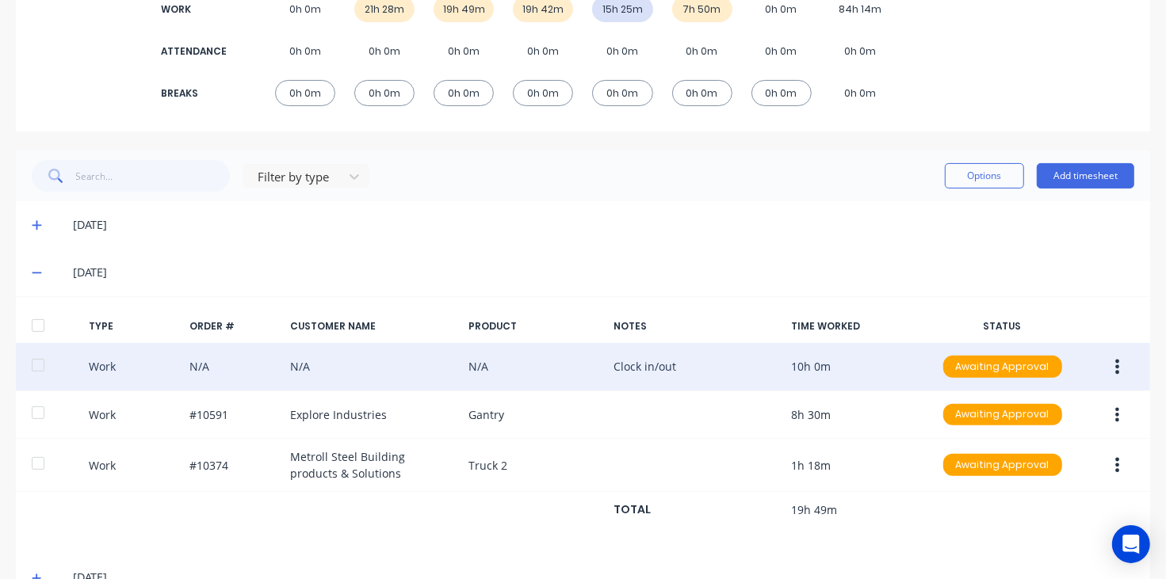
click at [36, 274] on icon at bounding box center [37, 272] width 10 height 11
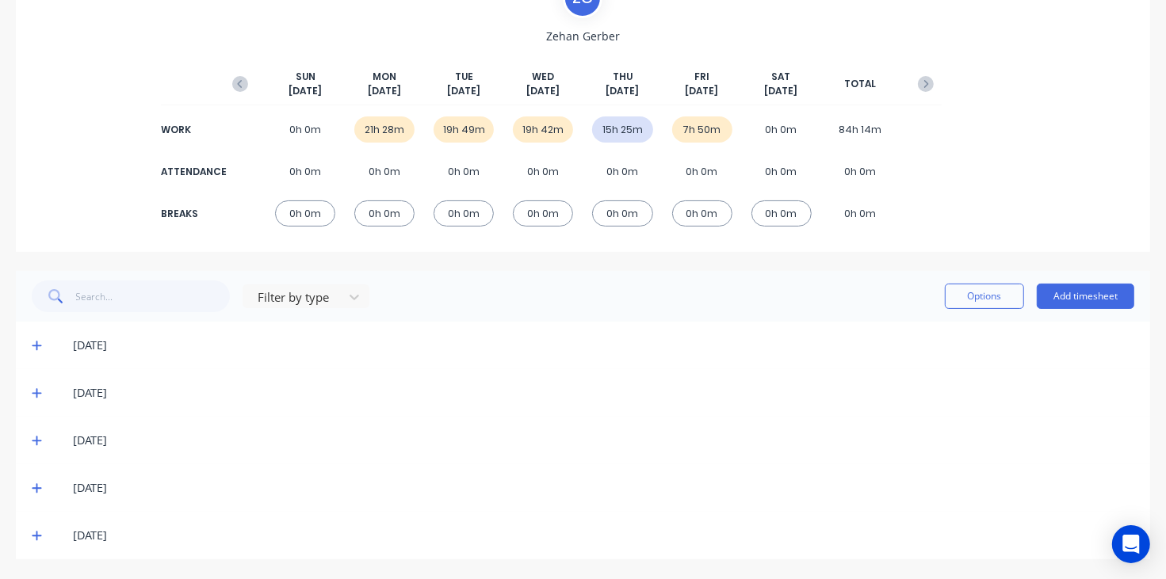
click at [33, 437] on icon at bounding box center [37, 440] width 10 height 11
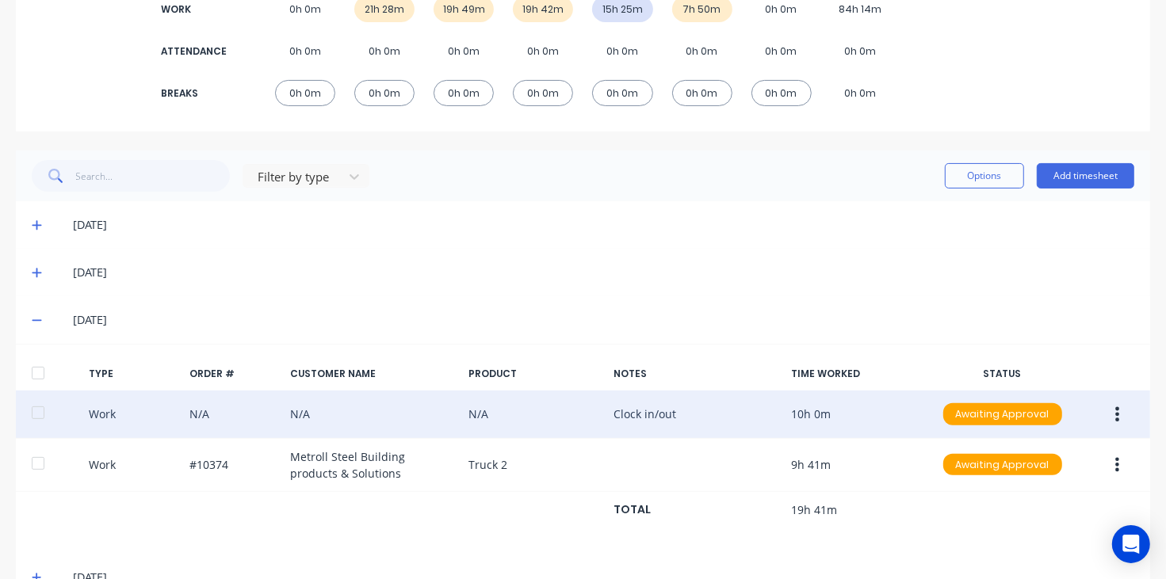
click at [750, 395] on div "Work N/A N/A N/A Clock in/out 10h 0m Awaiting Approval" at bounding box center [583, 415] width 1134 height 48
click at [750, 399] on div "Work N/A N/A N/A Clock in/out 10h 0m Awaiting Approval" at bounding box center [583, 415] width 1134 height 48
click at [1110, 414] on button "button" at bounding box center [1116, 414] width 37 height 29
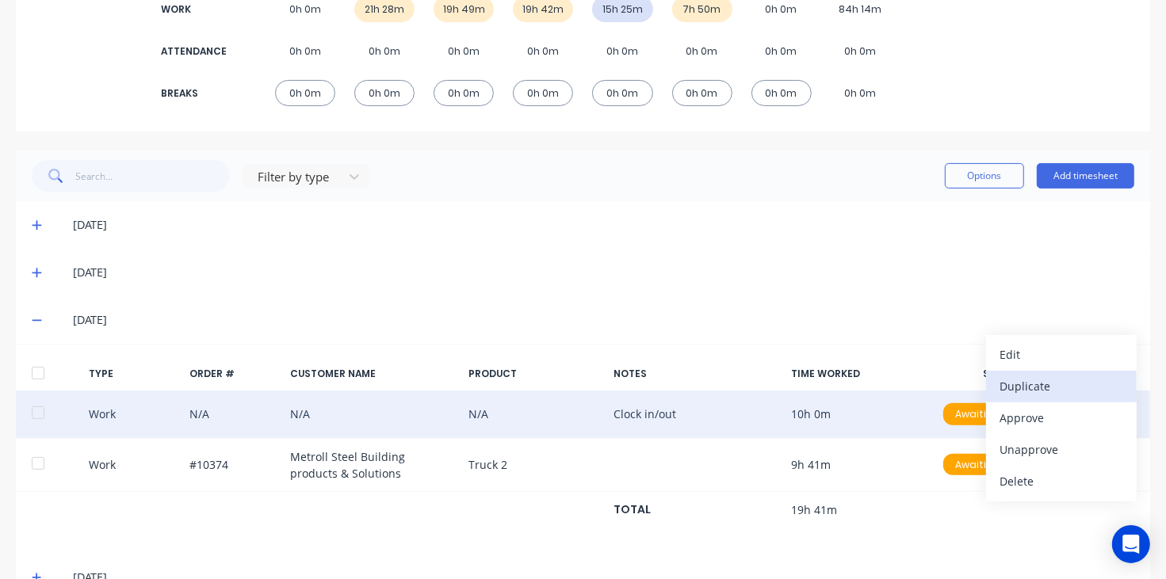
click at [1027, 371] on button "Duplicate" at bounding box center [1061, 387] width 151 height 32
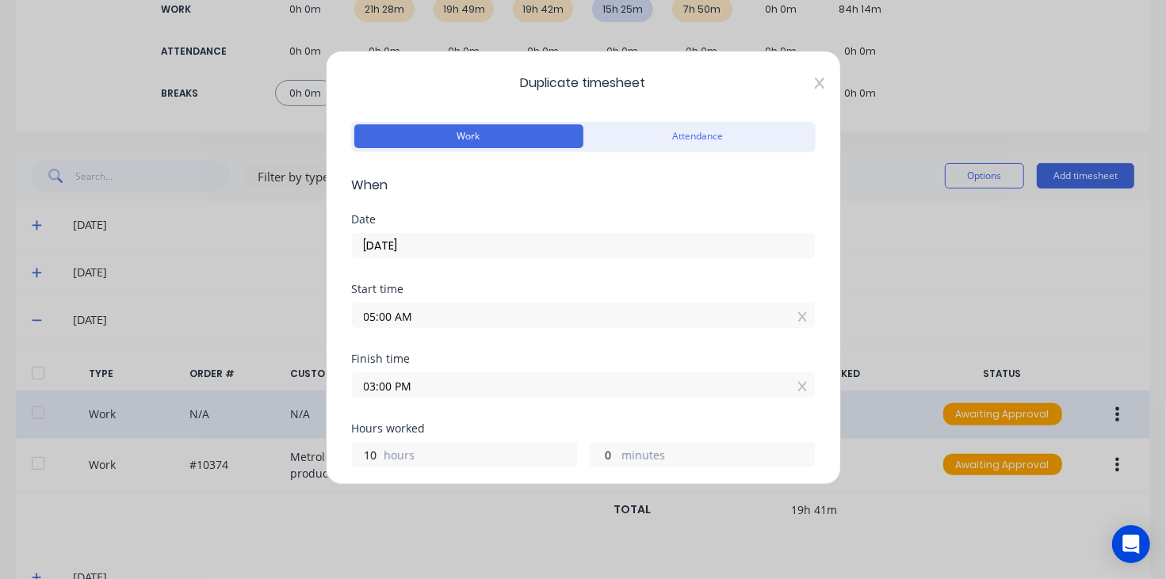
click at [815, 84] on icon at bounding box center [820, 83] width 10 height 13
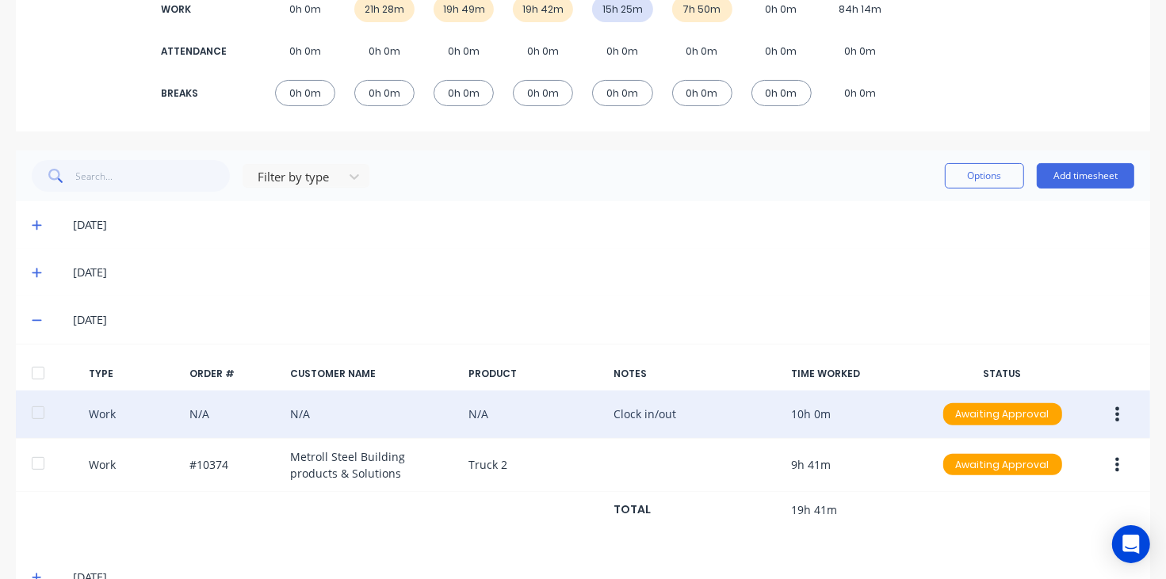
click at [1107, 406] on button "button" at bounding box center [1116, 414] width 37 height 29
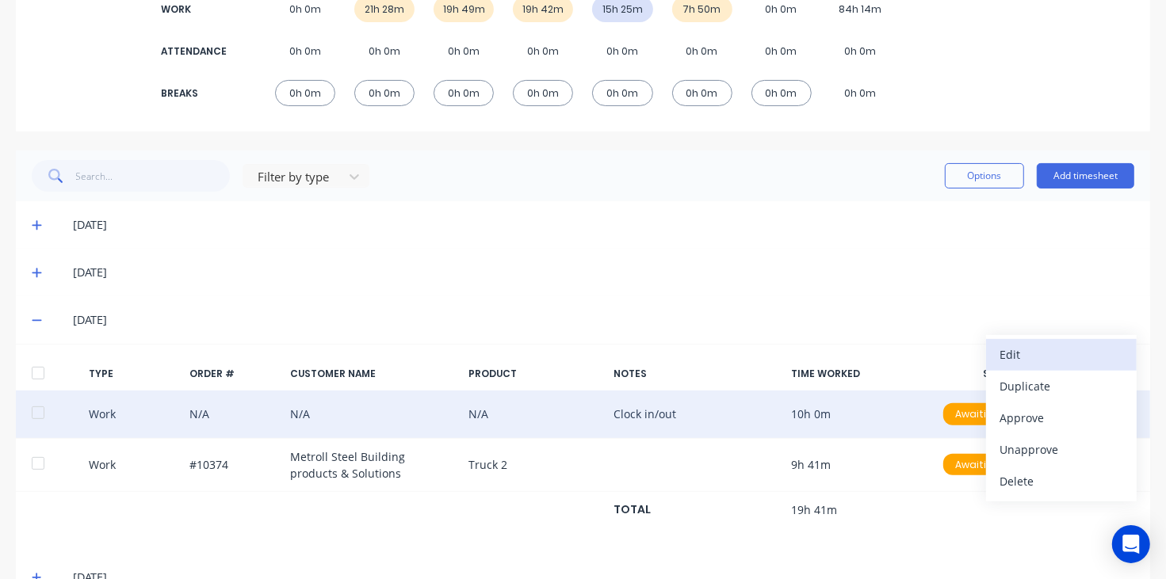
click at [1040, 350] on div "Edit" at bounding box center [1061, 354] width 122 height 23
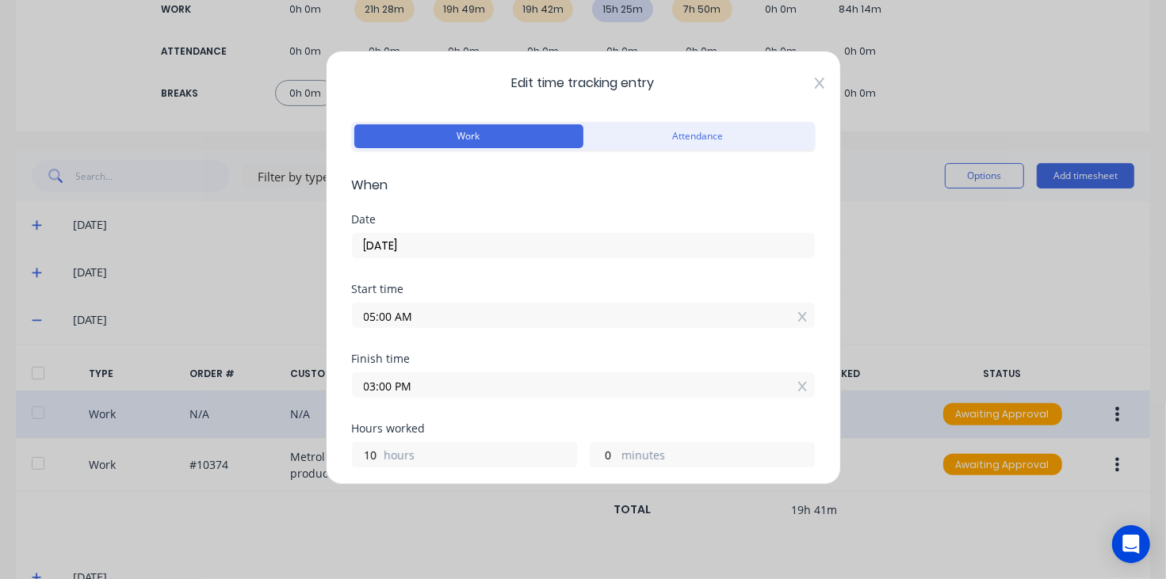
click at [815, 85] on icon at bounding box center [820, 83] width 10 height 13
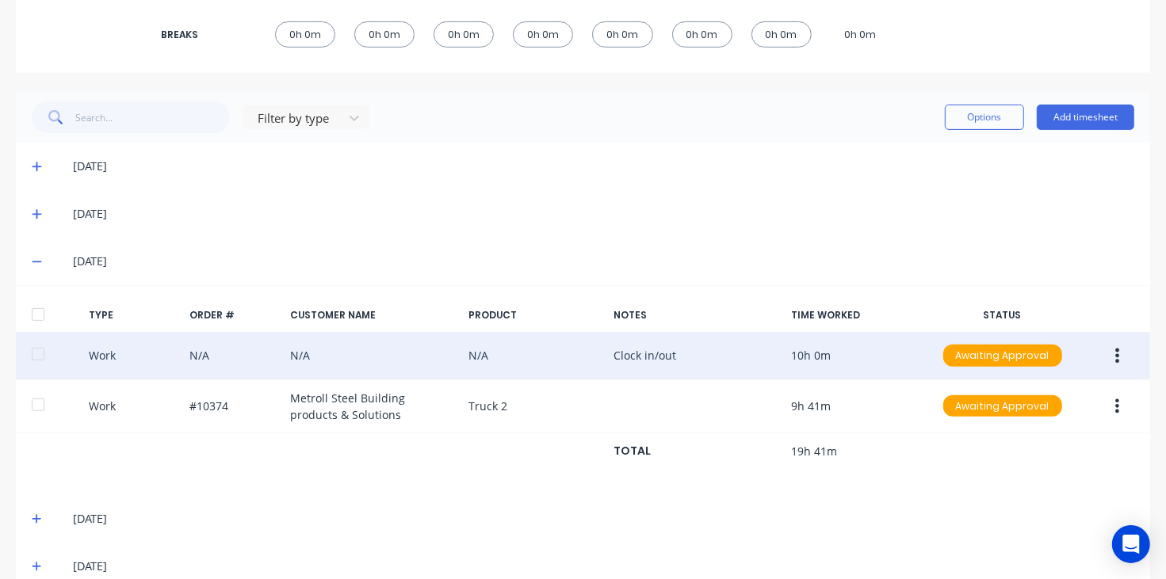
scroll to position [353, 0]
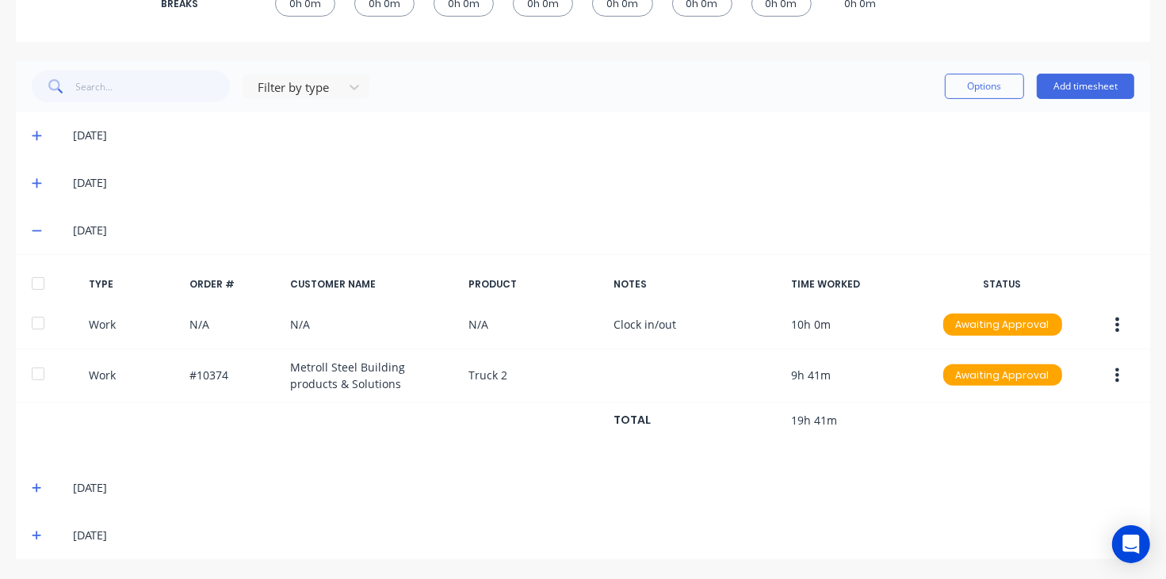
click at [38, 489] on icon at bounding box center [37, 488] width 10 height 11
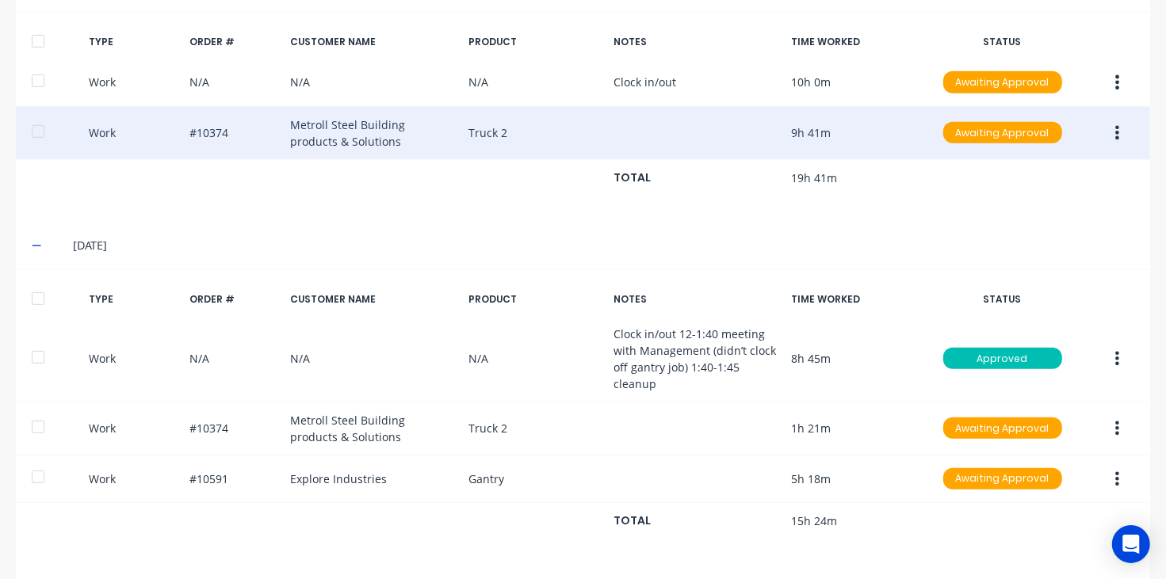
scroll to position [651, 0]
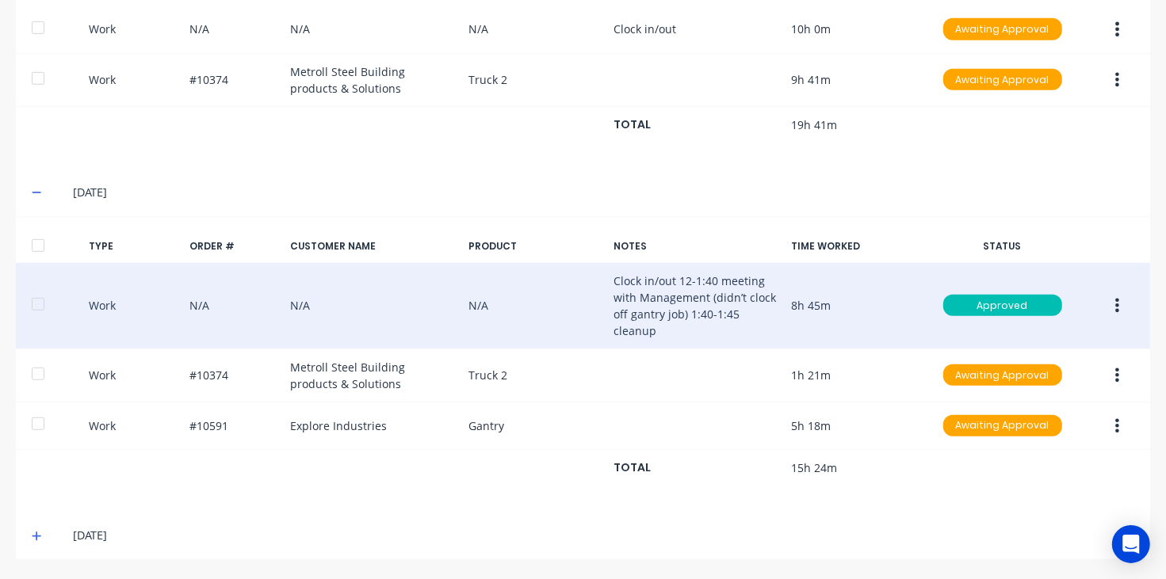
click at [1100, 298] on button "button" at bounding box center [1116, 306] width 37 height 29
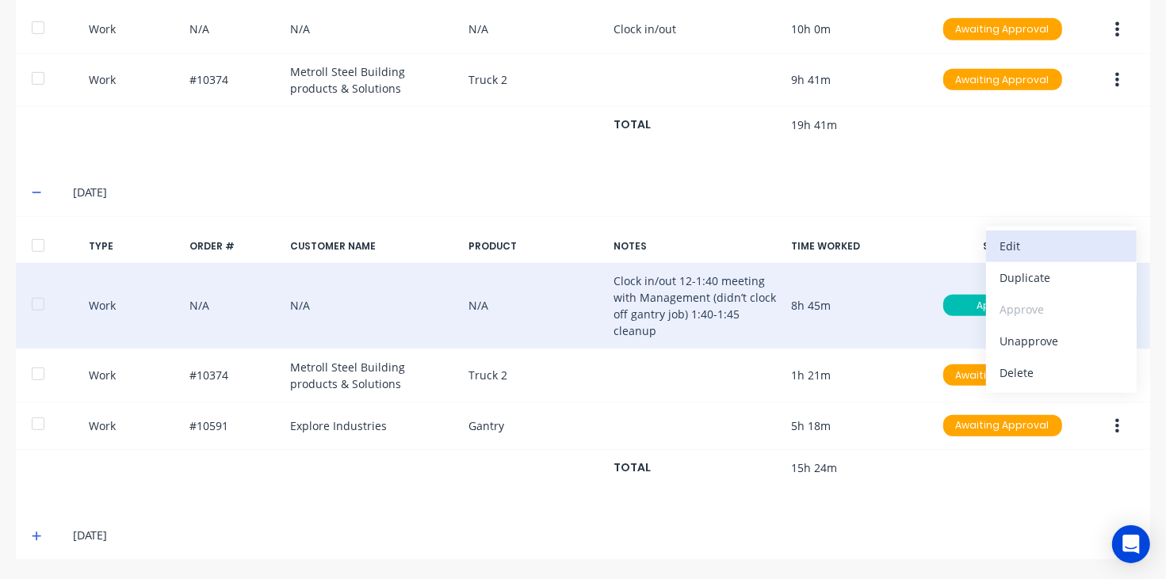
click at [1023, 238] on div "Edit" at bounding box center [1061, 246] width 122 height 23
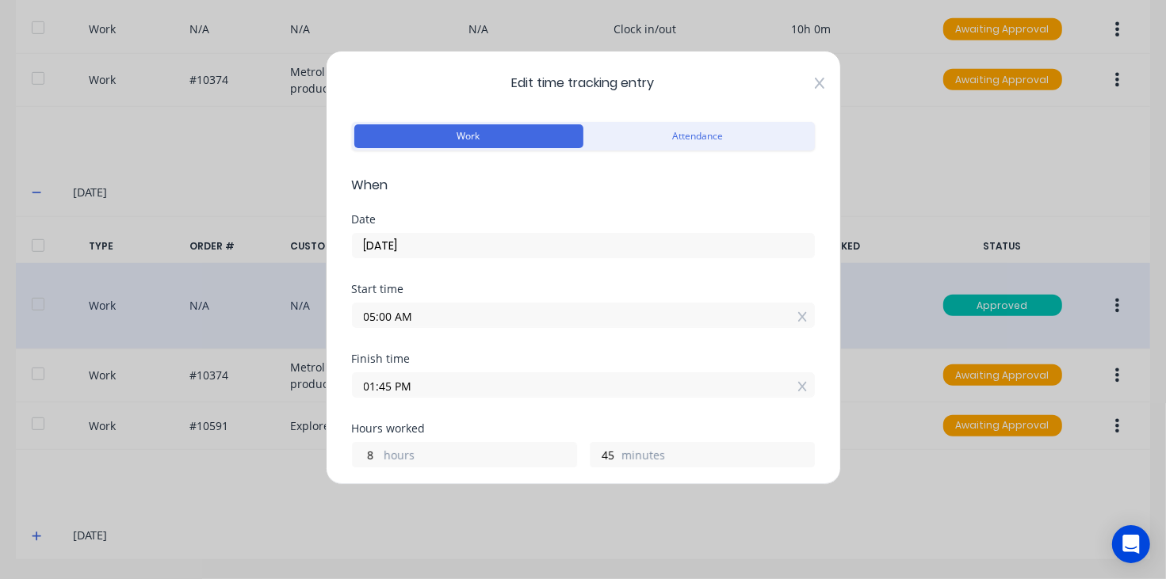
click at [814, 79] on icon at bounding box center [819, 83] width 10 height 11
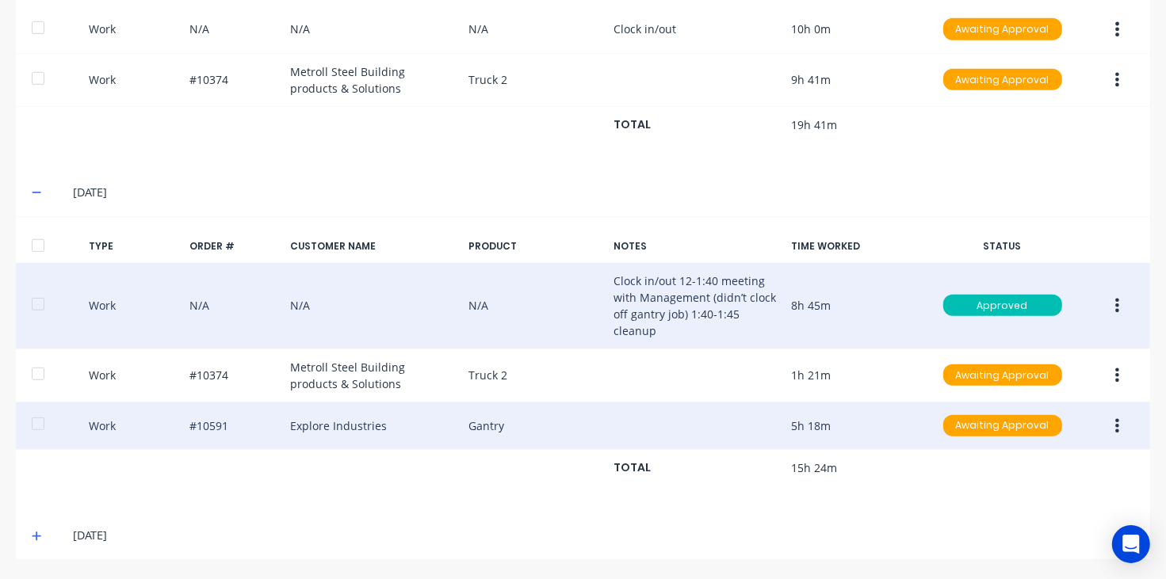
click at [1110, 426] on button "button" at bounding box center [1116, 426] width 37 height 29
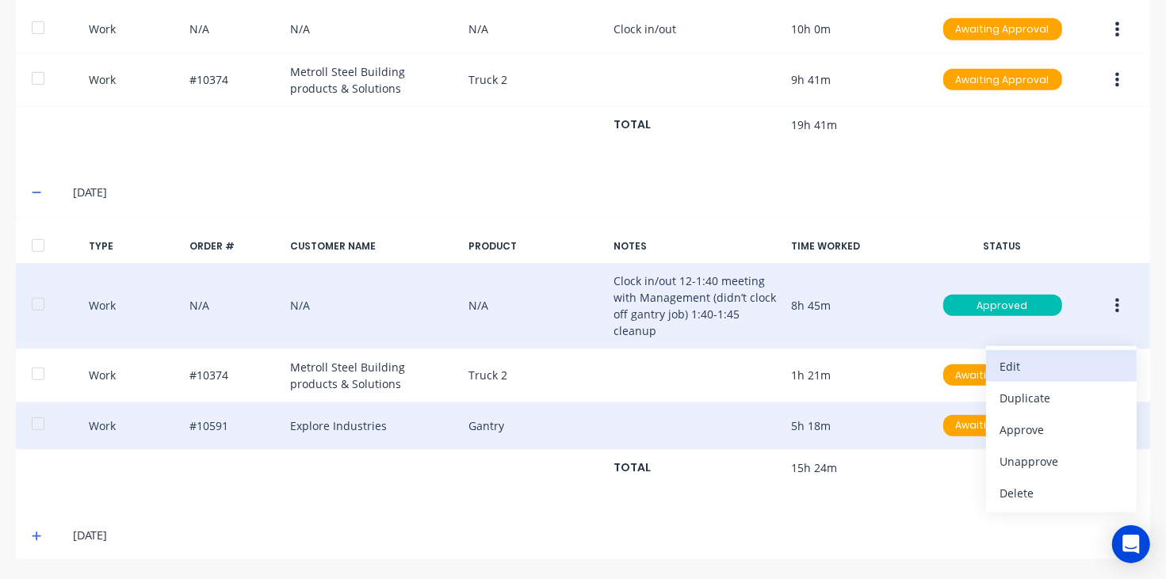
click at [1025, 365] on div "Edit" at bounding box center [1061, 366] width 122 height 23
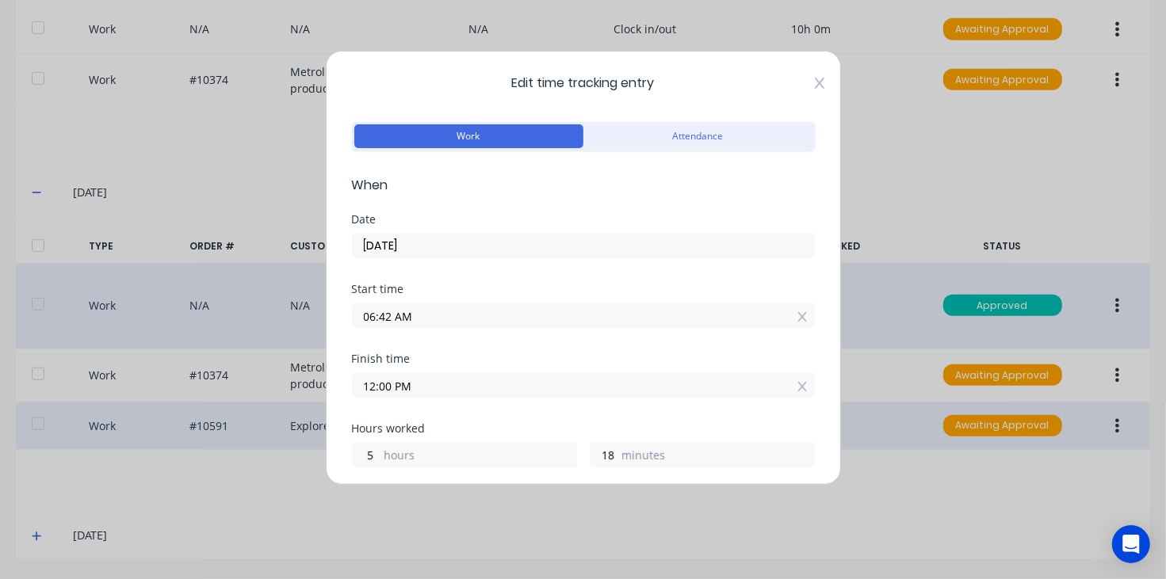
click at [815, 87] on icon at bounding box center [820, 83] width 10 height 13
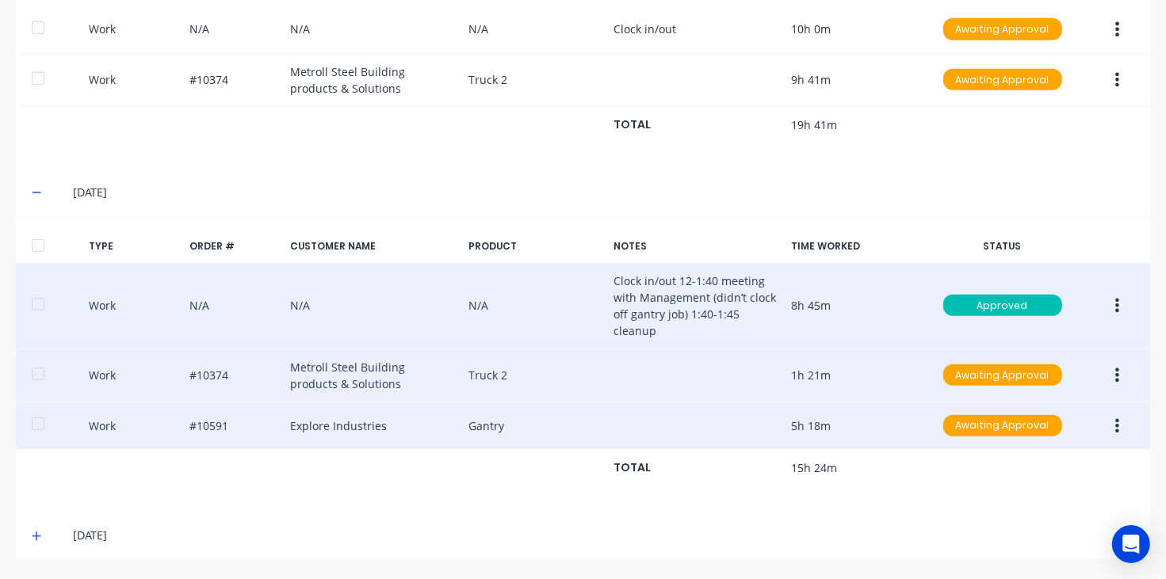
click at [1115, 377] on icon "button" at bounding box center [1117, 375] width 4 height 17
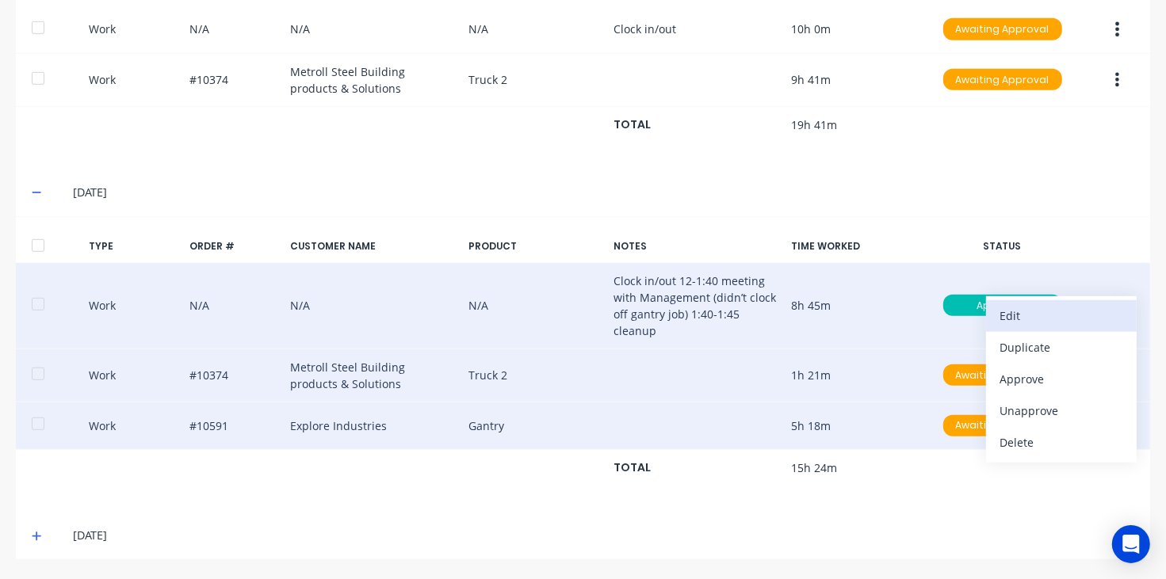
click at [1002, 307] on div "Edit" at bounding box center [1061, 315] width 122 height 23
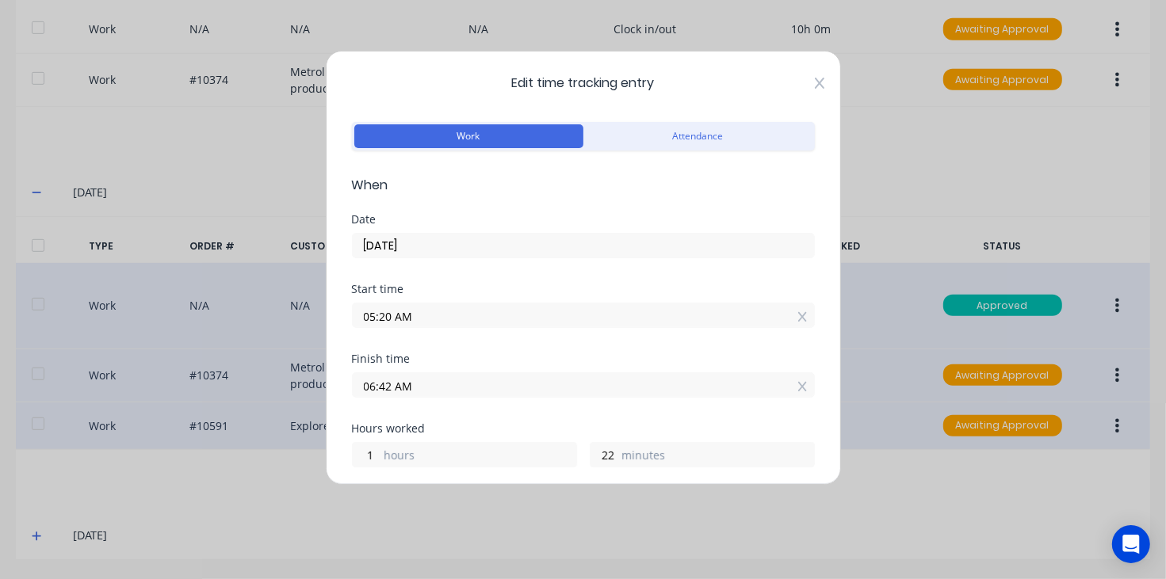
click at [815, 82] on icon at bounding box center [820, 83] width 10 height 13
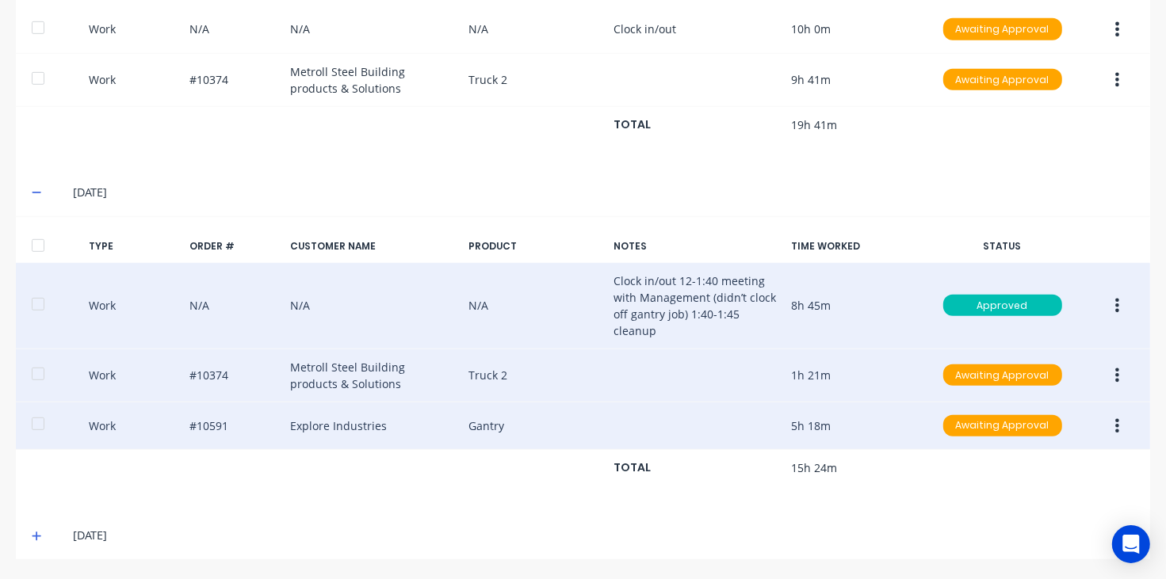
click at [33, 192] on icon at bounding box center [37, 192] width 10 height 11
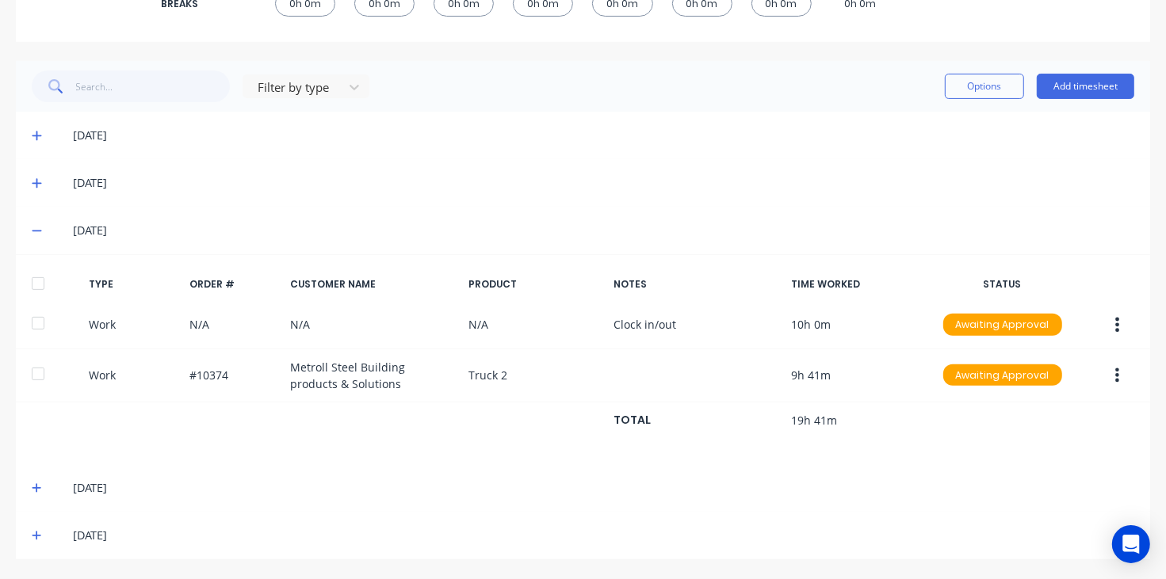
scroll to position [353, 0]
click at [36, 228] on icon at bounding box center [37, 230] width 10 height 11
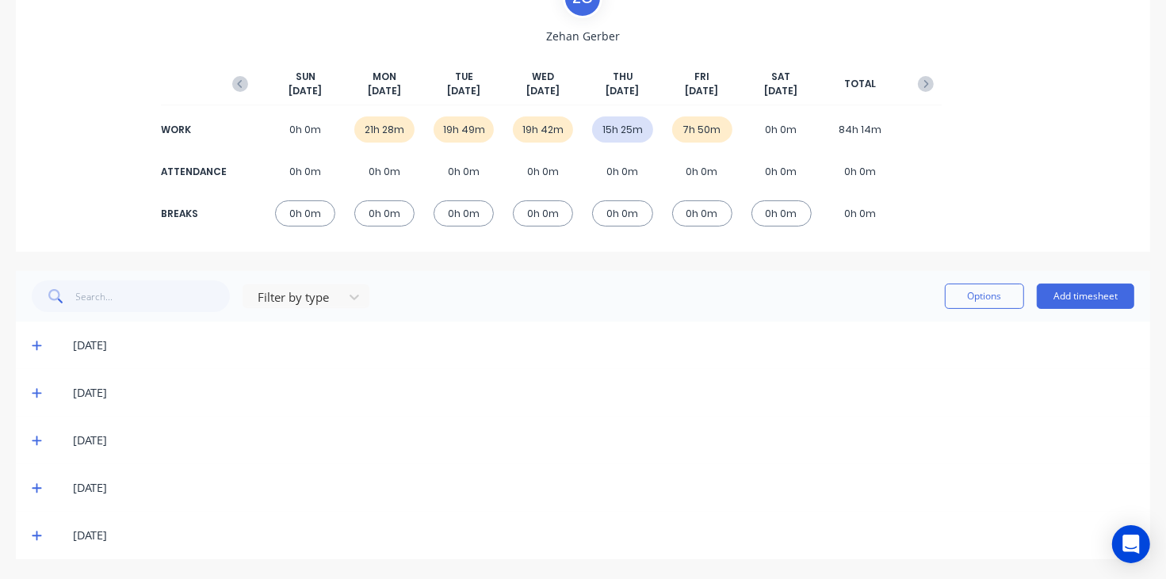
click at [33, 533] on icon at bounding box center [37, 535] width 10 height 11
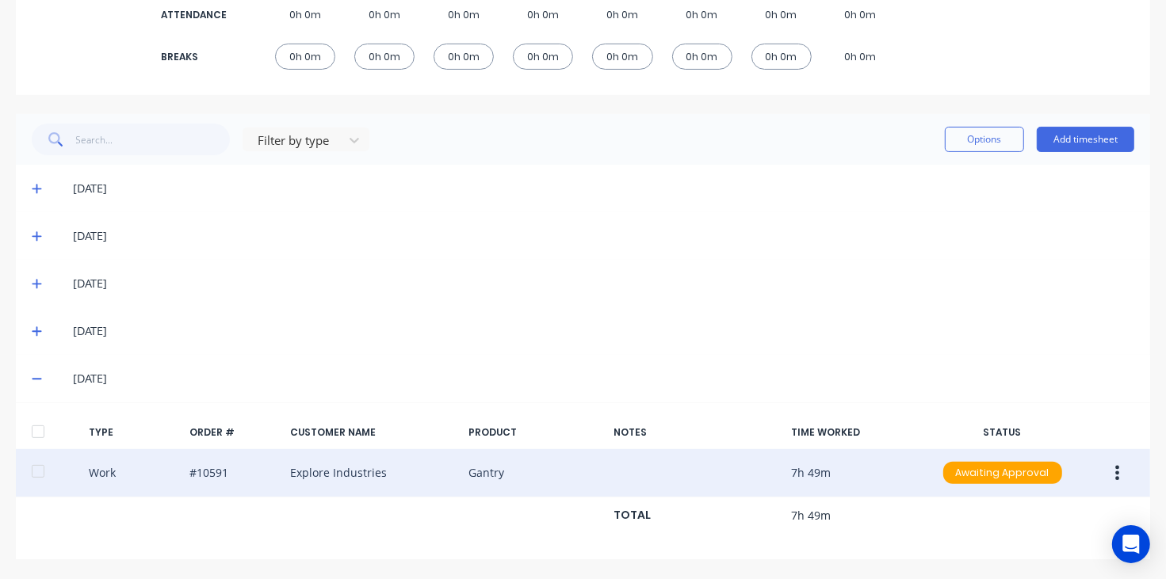
click at [1115, 475] on icon "button" at bounding box center [1117, 472] width 4 height 17
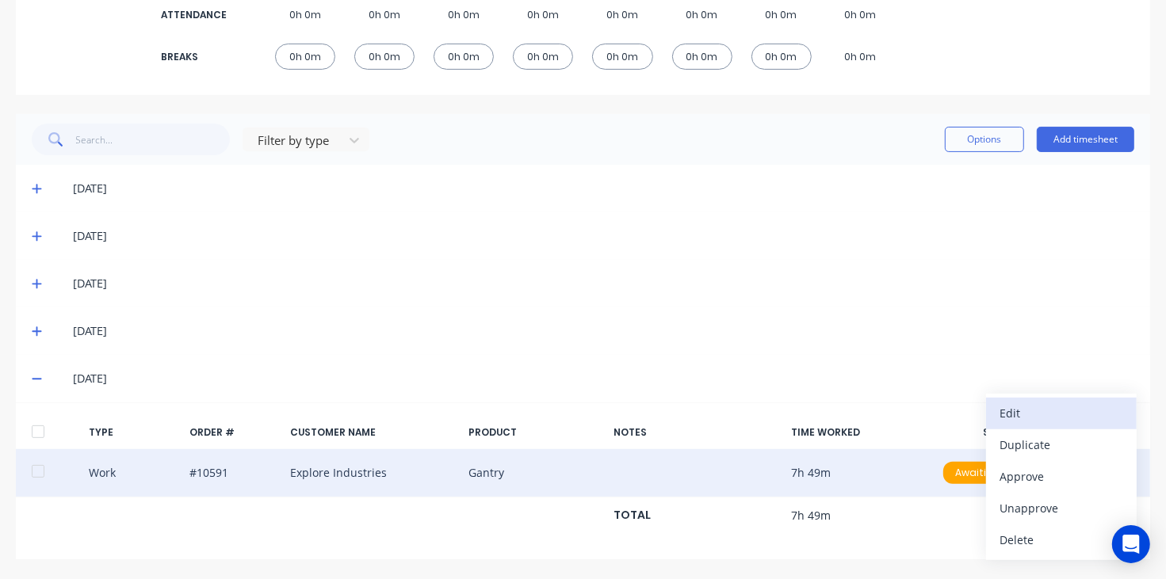
click at [1015, 403] on div "Edit" at bounding box center [1061, 413] width 122 height 23
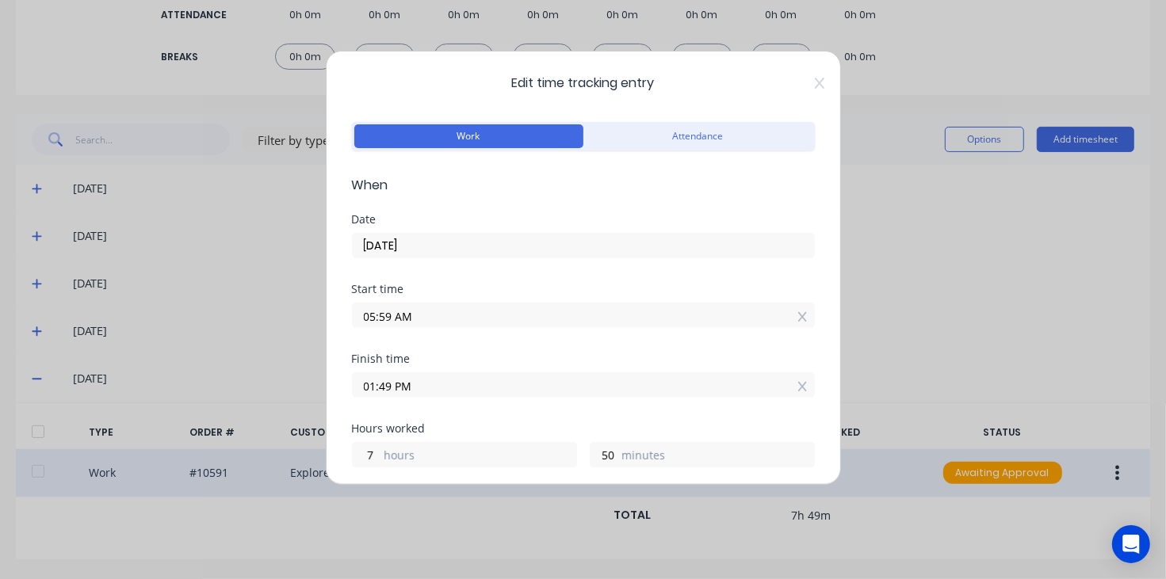
scroll to position [99, 0]
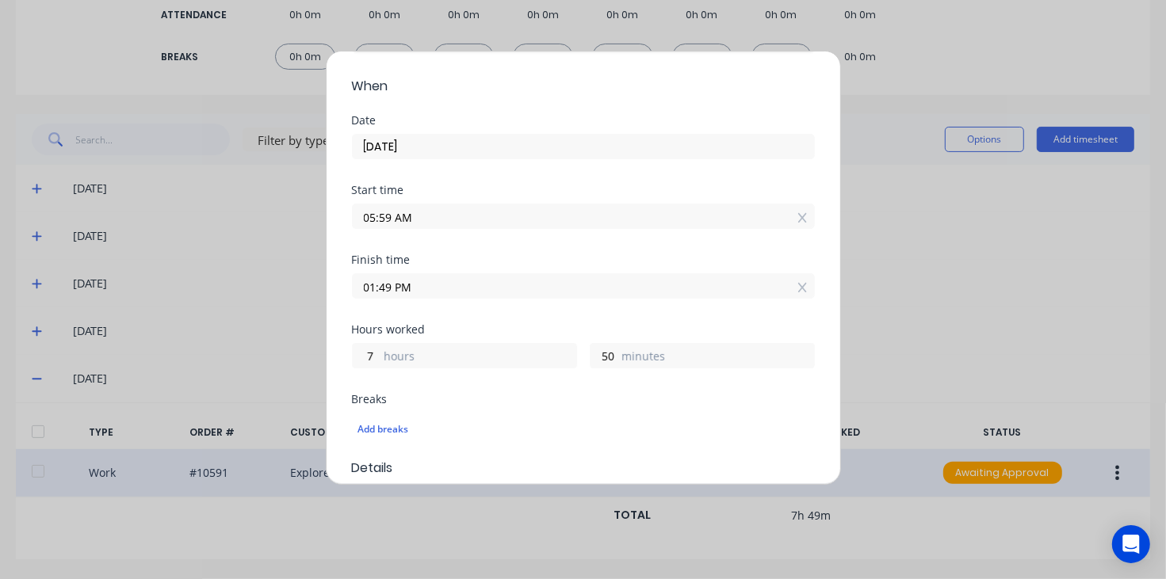
drag, startPoint x: 1004, startPoint y: 76, endPoint x: 1009, endPoint y: 58, distance: 18.8
click at [1003, 76] on div "Edit time tracking entry Work Attendance When Date [DATE] Start time 05:59 AM F…" at bounding box center [583, 289] width 1166 height 579
click at [980, 322] on div "Edit time tracking entry Work Attendance When Date [DATE] Start time 05:59 AM F…" at bounding box center [583, 289] width 1166 height 579
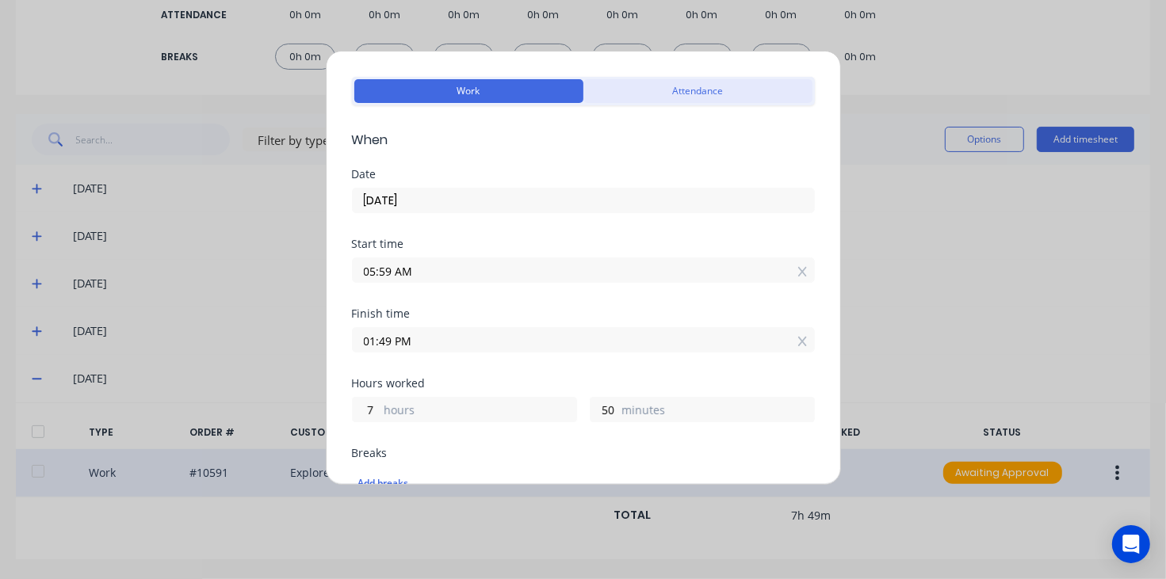
scroll to position [0, 0]
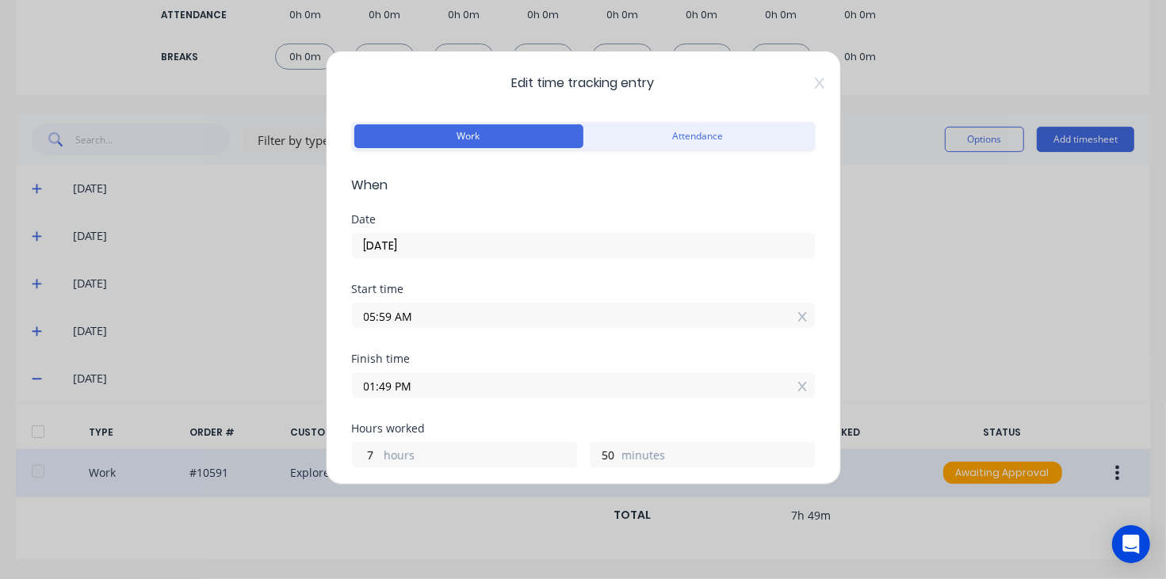
click at [815, 77] on icon at bounding box center [820, 83] width 10 height 13
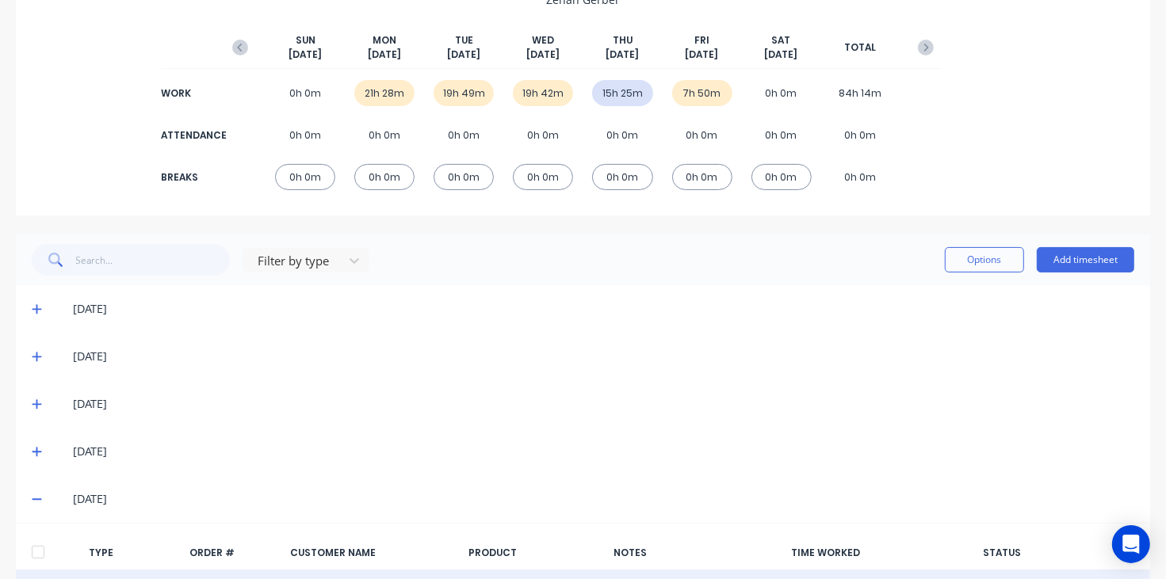
scroll to position [2, 0]
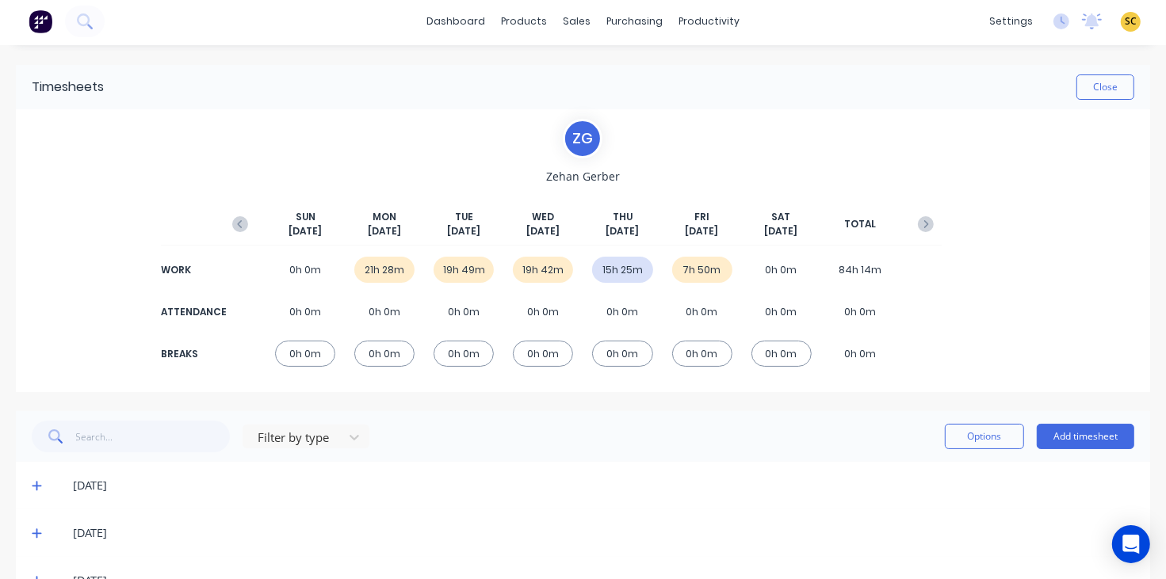
click at [238, 218] on icon "button" at bounding box center [240, 224] width 16 height 16
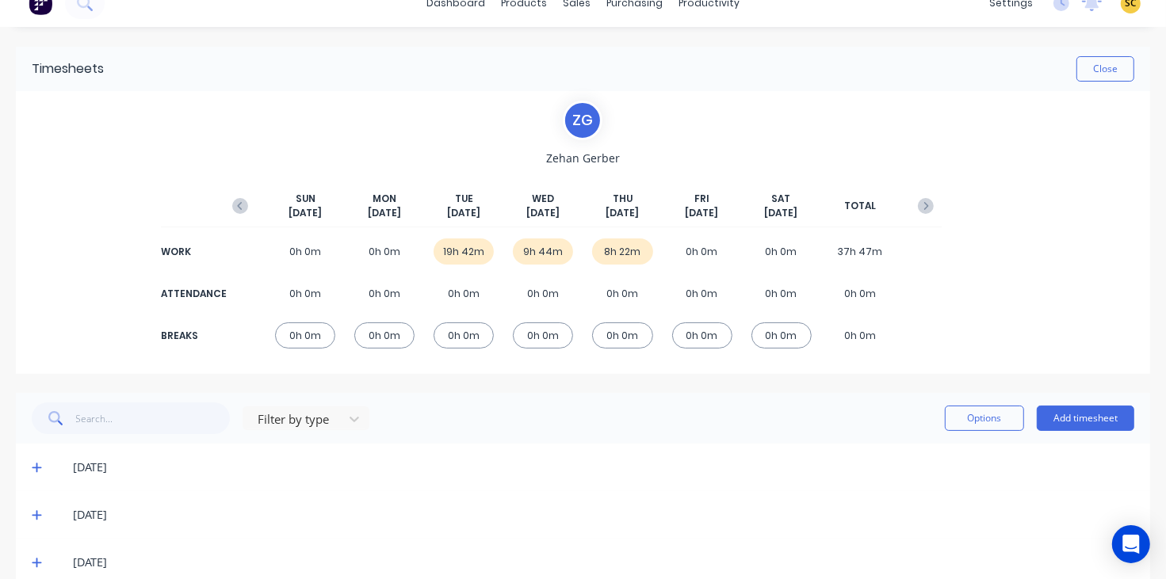
scroll to position [48, 0]
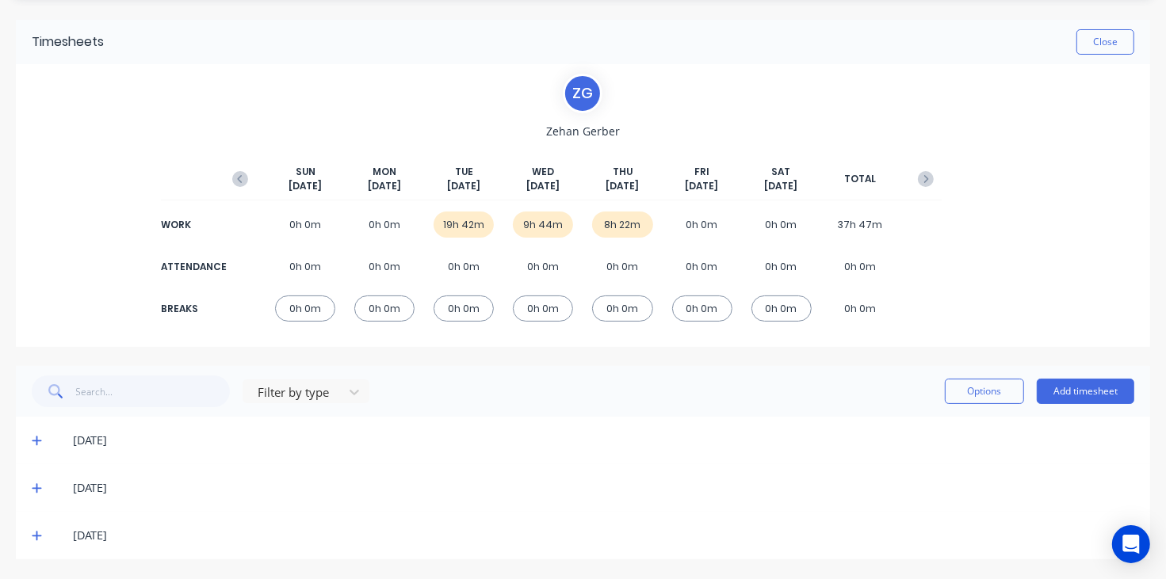
click at [32, 430] on div "[DATE]" at bounding box center [583, 441] width 1134 height 48
click at [32, 441] on icon at bounding box center [37, 440] width 10 height 11
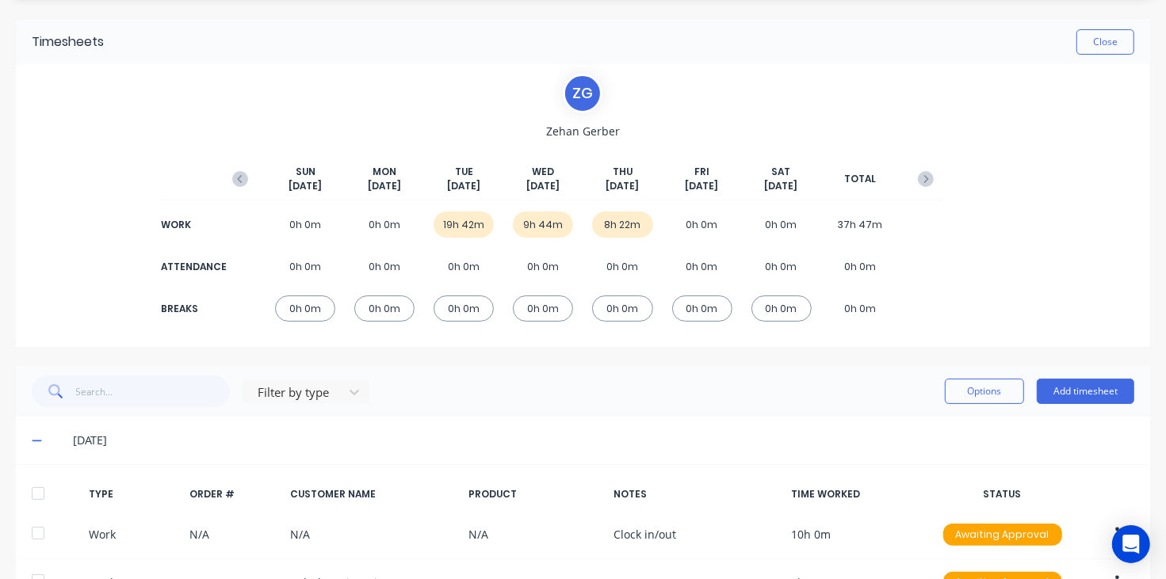
scroll to position [147, 0]
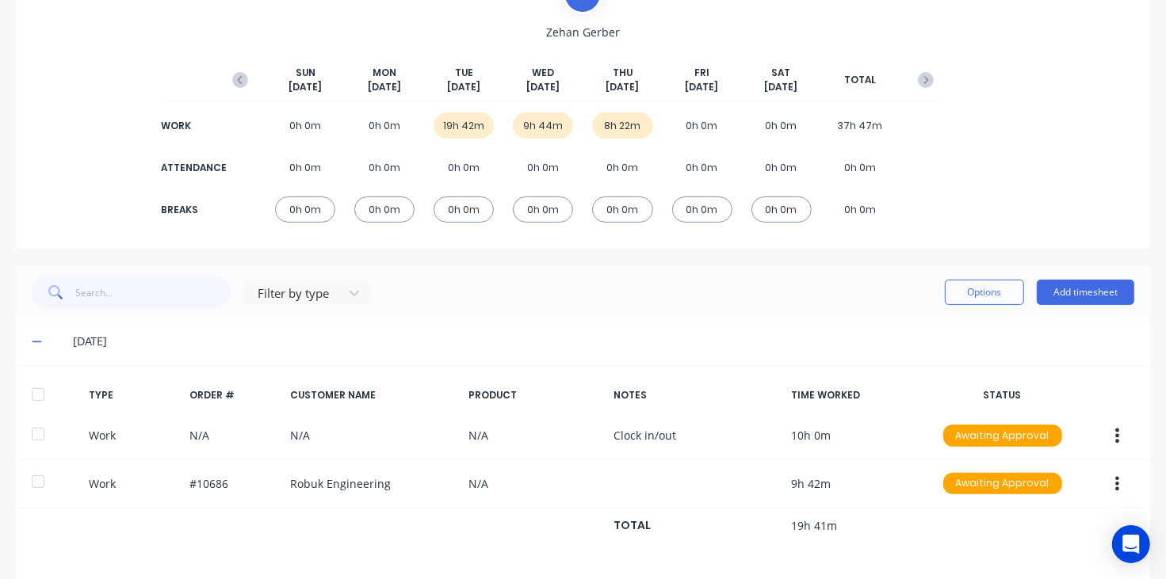
click at [33, 345] on icon at bounding box center [37, 341] width 10 height 11
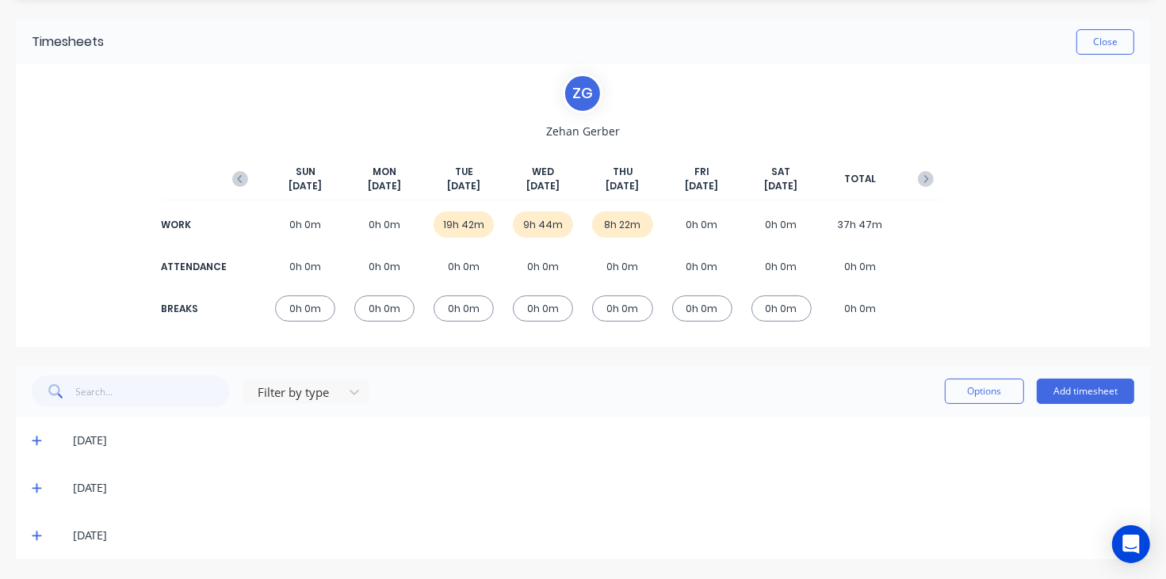
click at [32, 485] on icon at bounding box center [37, 488] width 10 height 11
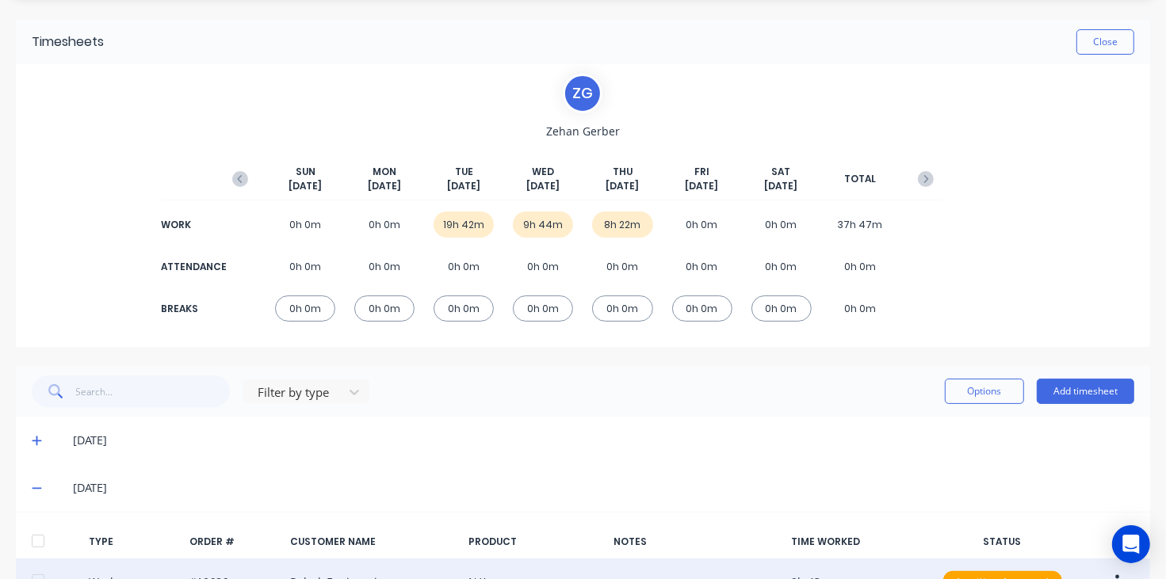
scroll to position [147, 0]
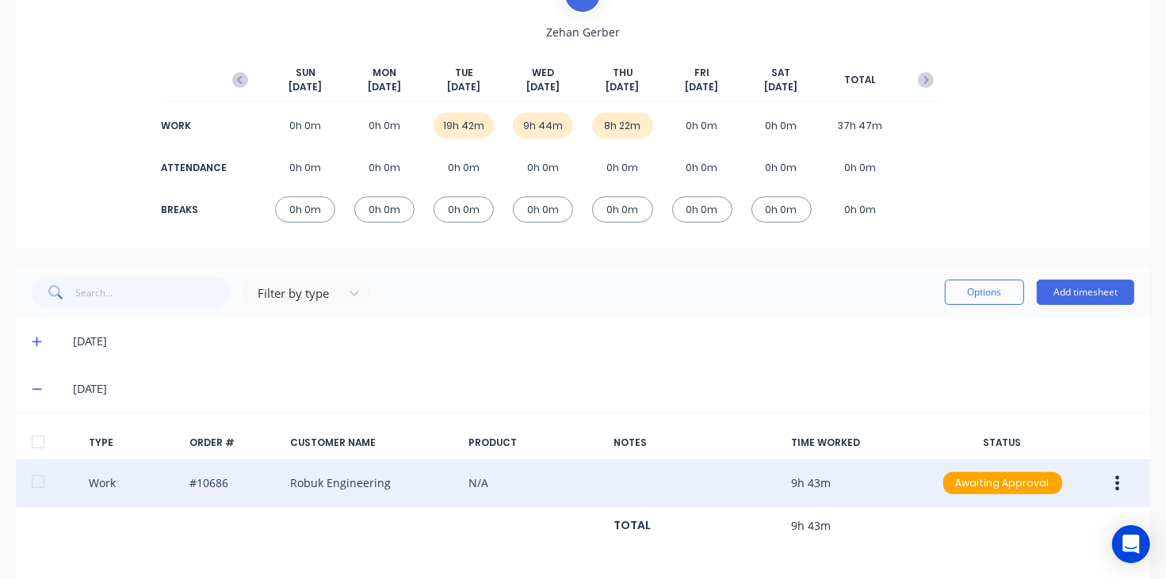
click at [1114, 484] on button "button" at bounding box center [1116, 483] width 37 height 29
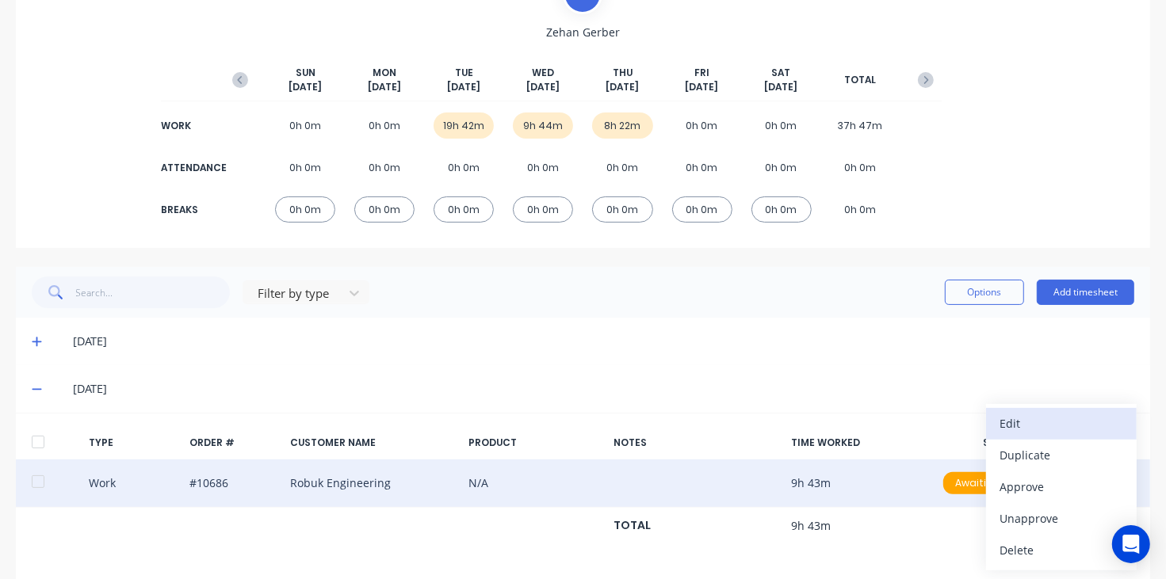
click at [1030, 432] on div "Edit" at bounding box center [1061, 423] width 122 height 23
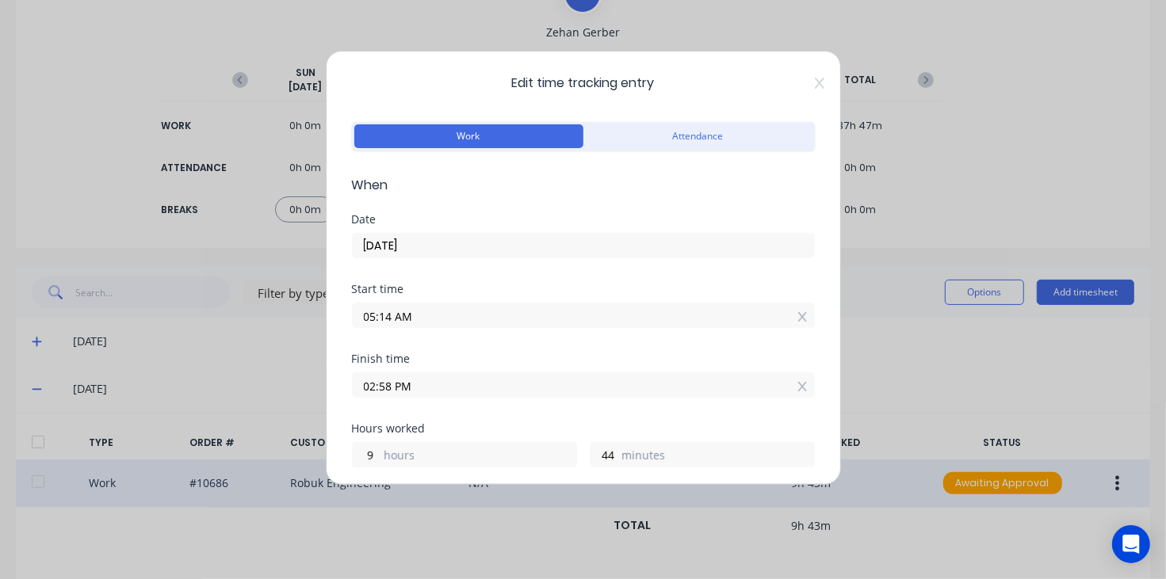
click at [815, 80] on icon at bounding box center [820, 83] width 10 height 13
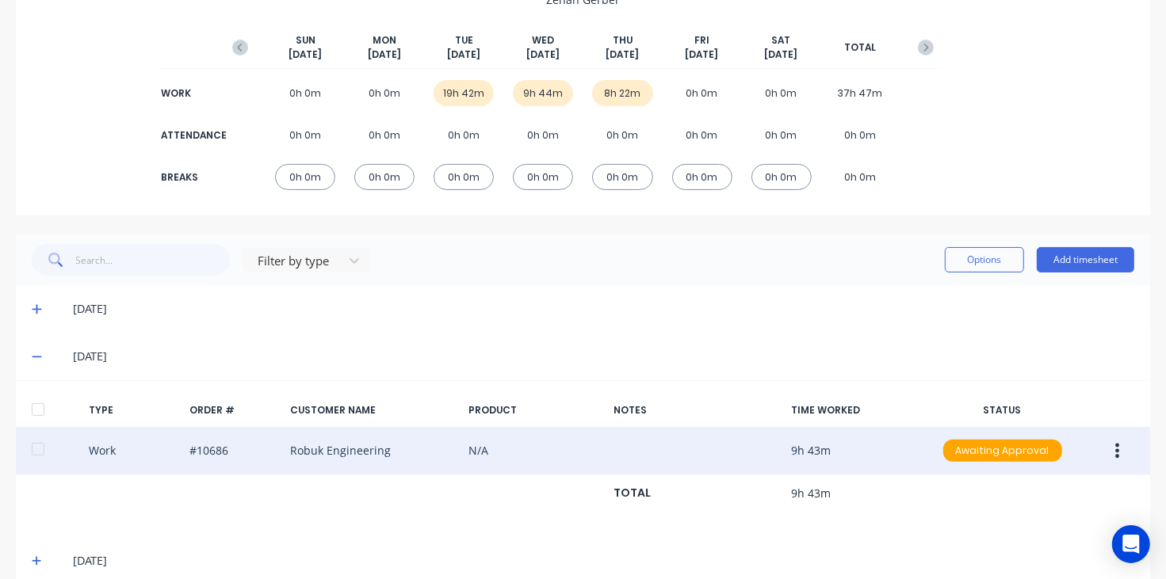
scroll to position [204, 0]
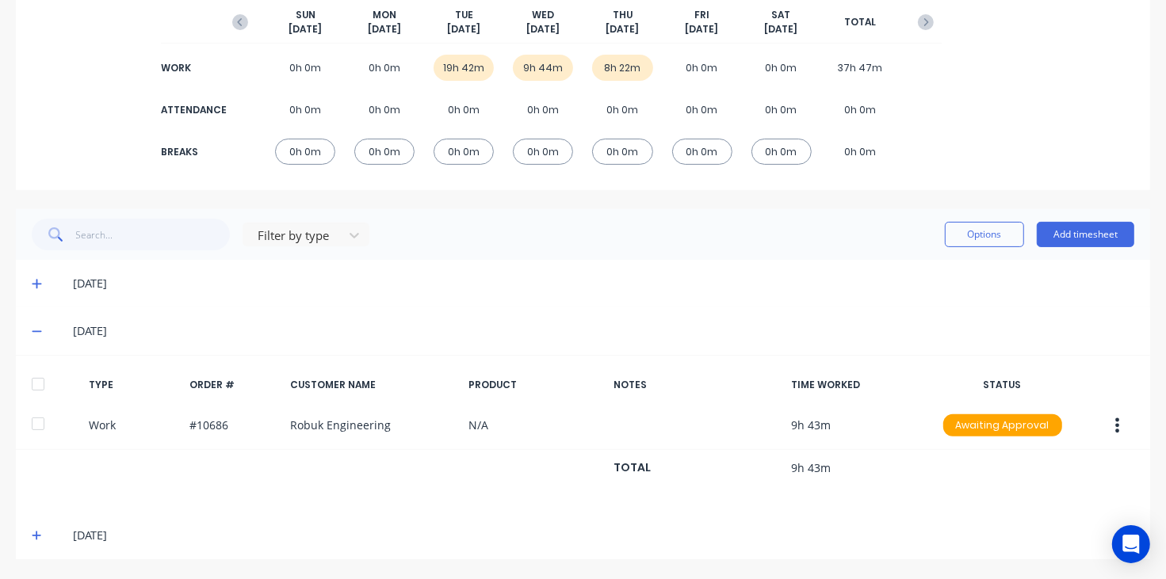
click at [36, 535] on icon at bounding box center [37, 536] width 10 height 10
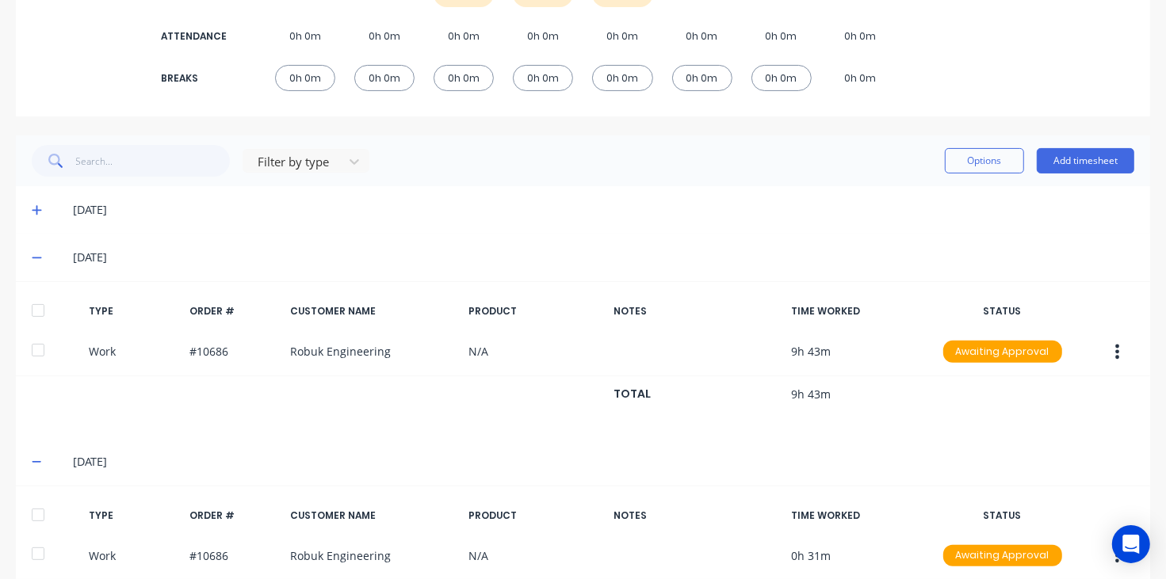
scroll to position [481, 0]
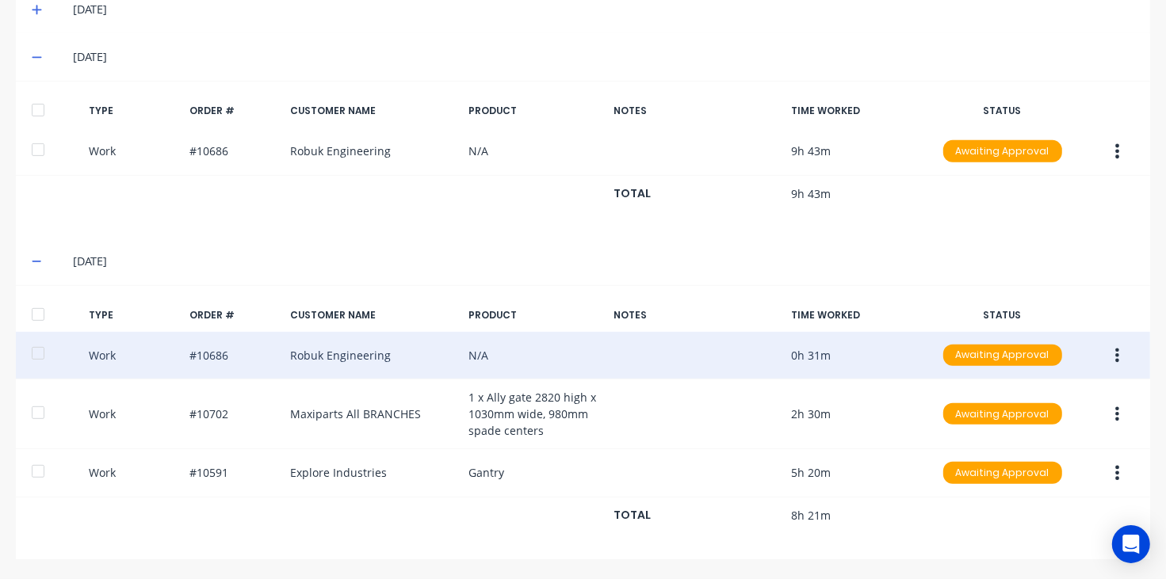
click at [1112, 357] on button "button" at bounding box center [1116, 356] width 37 height 29
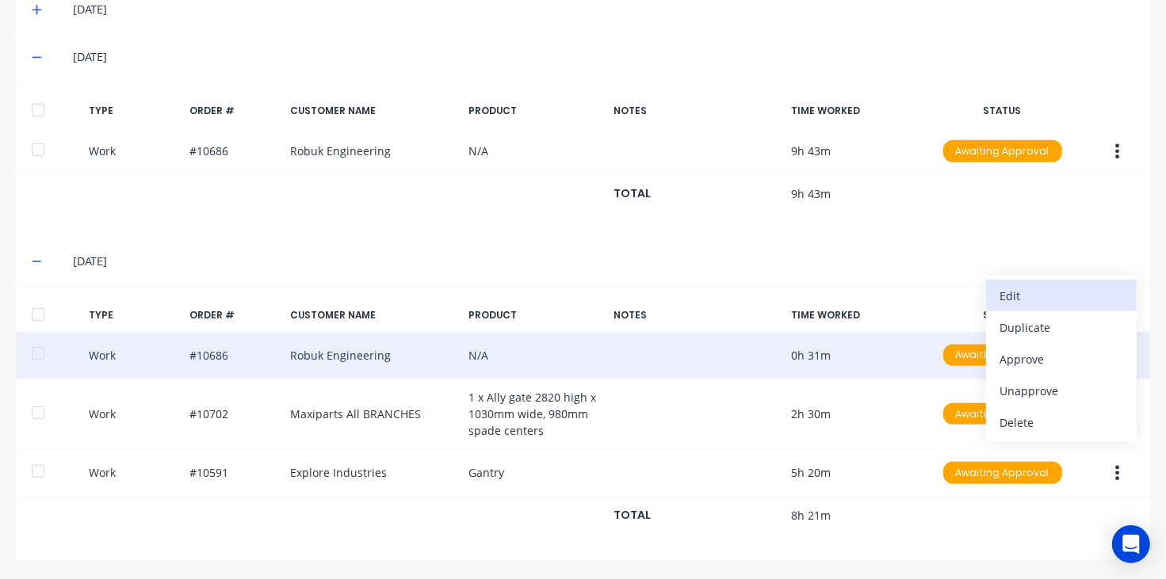
click at [1030, 299] on div "Edit" at bounding box center [1061, 295] width 122 height 23
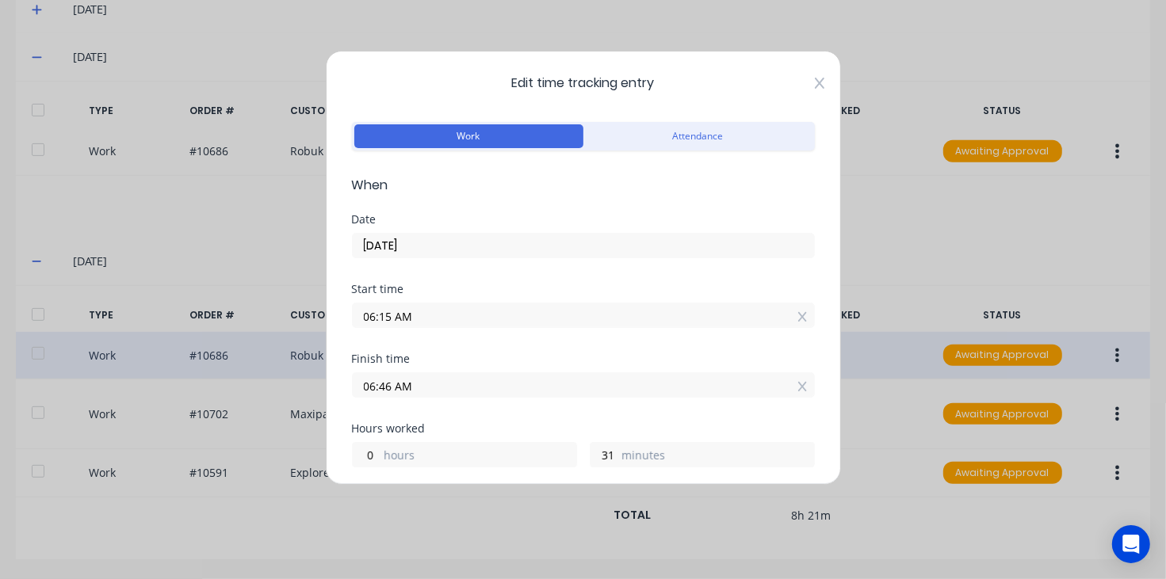
click at [815, 79] on icon at bounding box center [820, 83] width 10 height 13
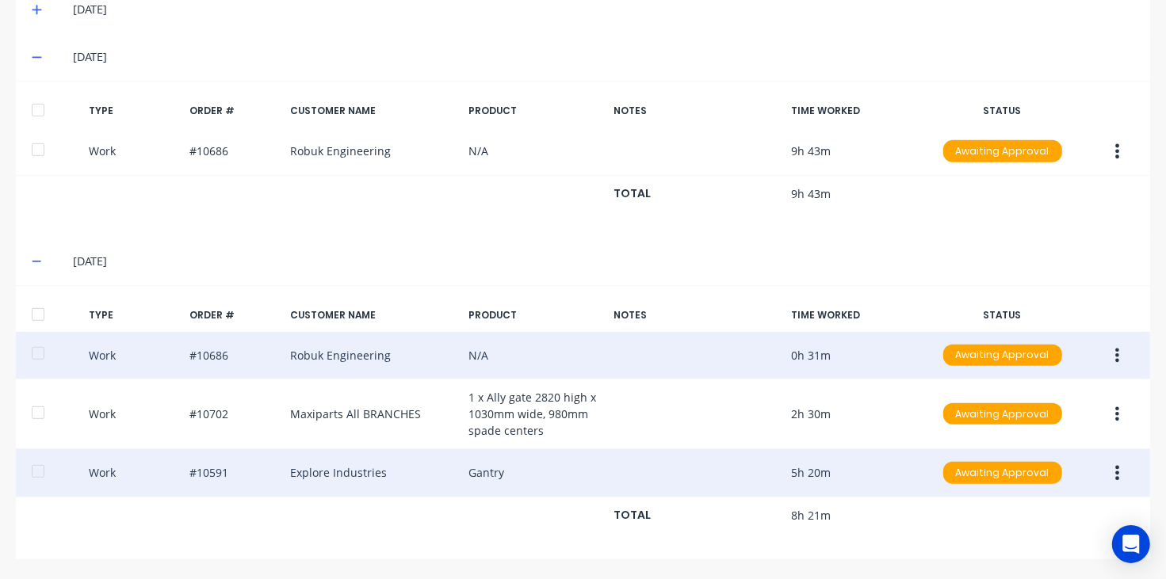
click at [1099, 472] on button "button" at bounding box center [1116, 473] width 37 height 29
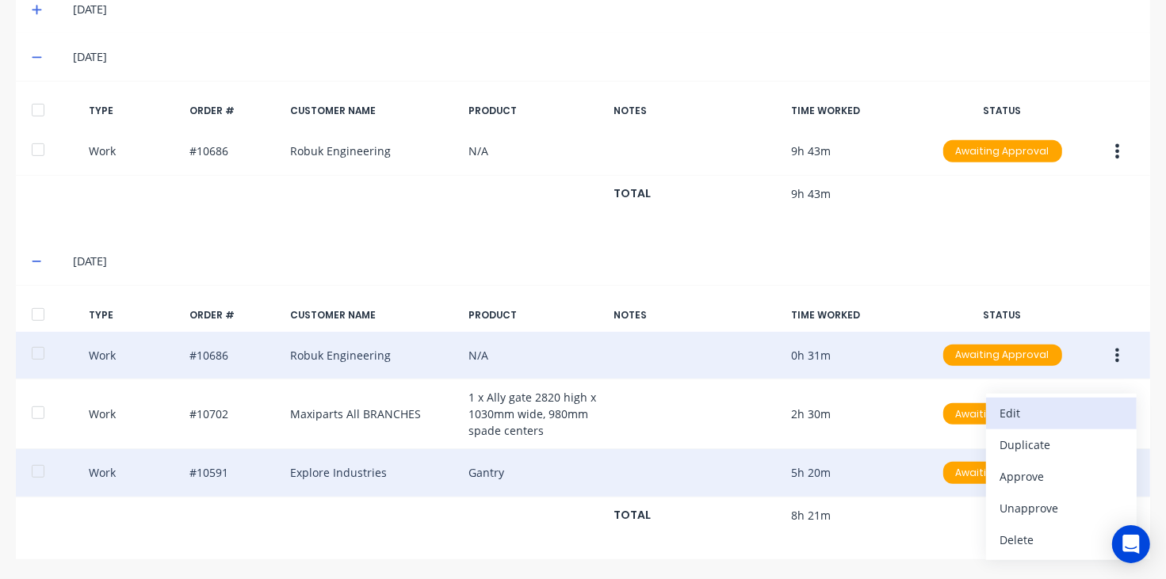
click at [1012, 408] on div "Edit" at bounding box center [1061, 413] width 122 height 23
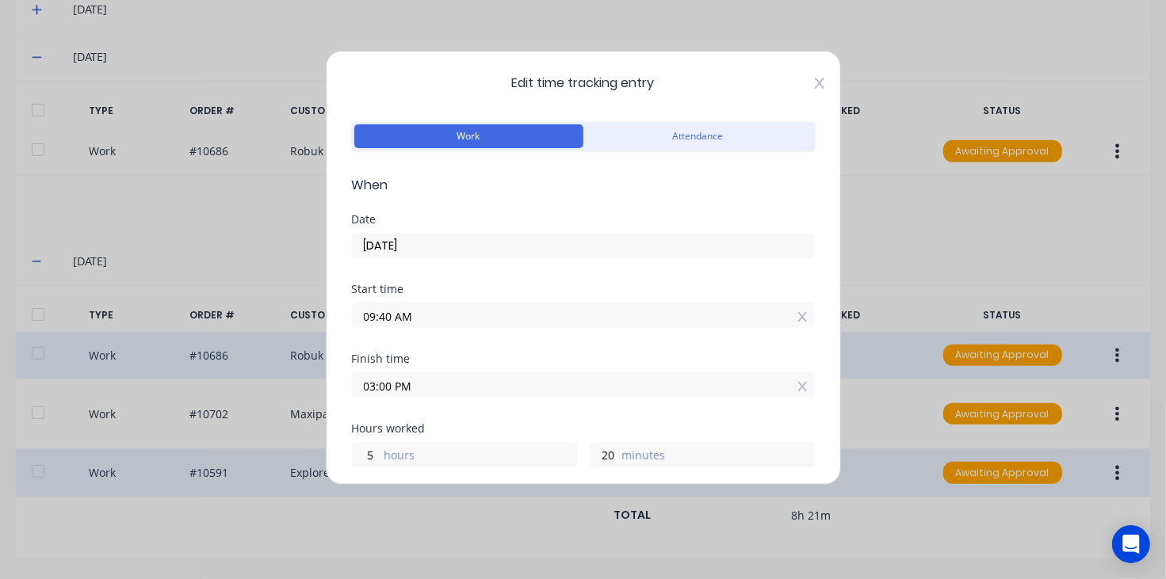
click at [803, 78] on div "Edit time tracking entry Work Attendance When Date [DATE] Start time 09:40 AM F…" at bounding box center [583, 268] width 515 height 434
click at [815, 78] on icon at bounding box center [820, 83] width 10 height 13
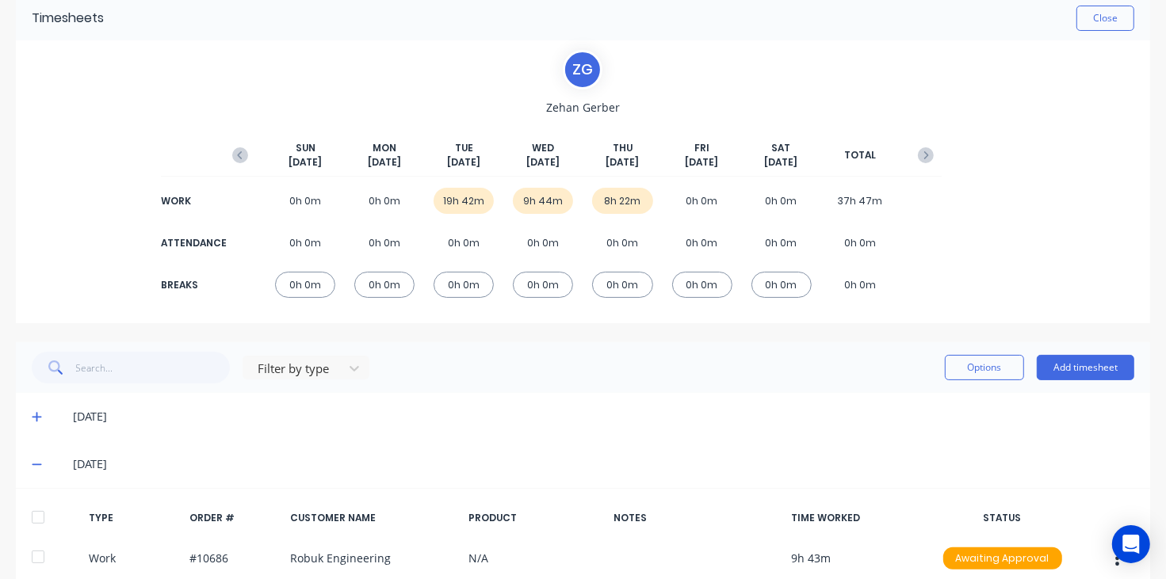
scroll to position [0, 0]
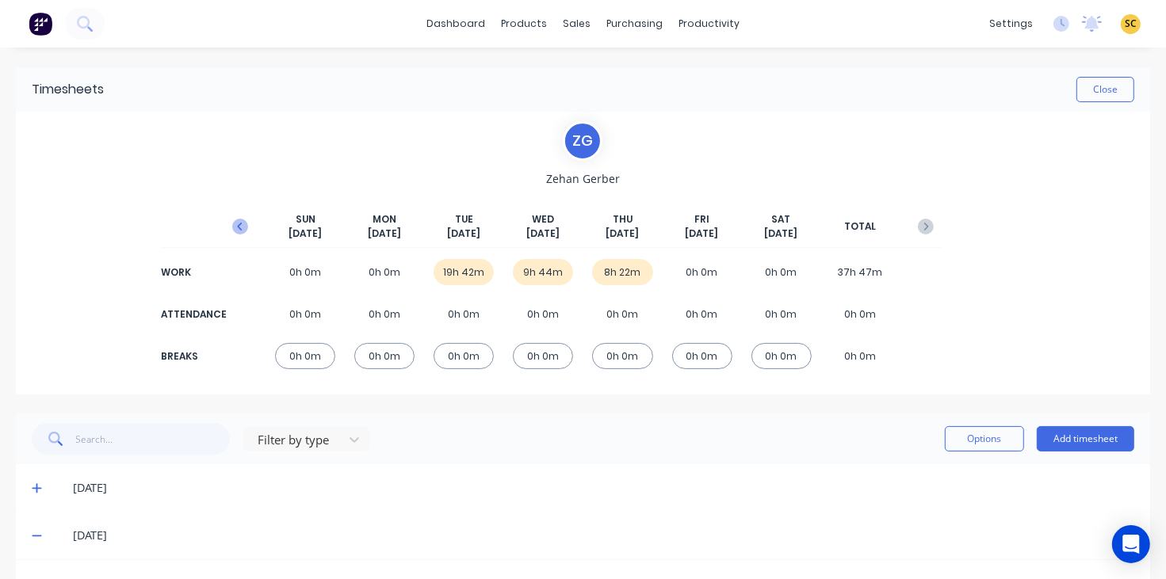
click at [240, 226] on icon "button" at bounding box center [240, 227] width 16 height 16
click at [40, 485] on icon at bounding box center [37, 488] width 10 height 11
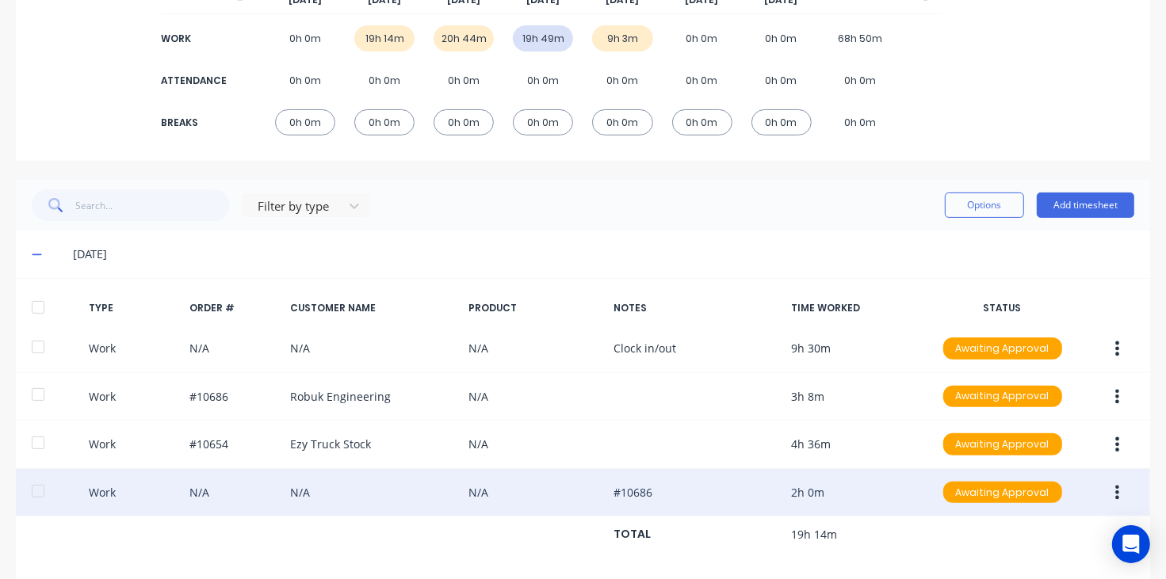
scroll to position [297, 0]
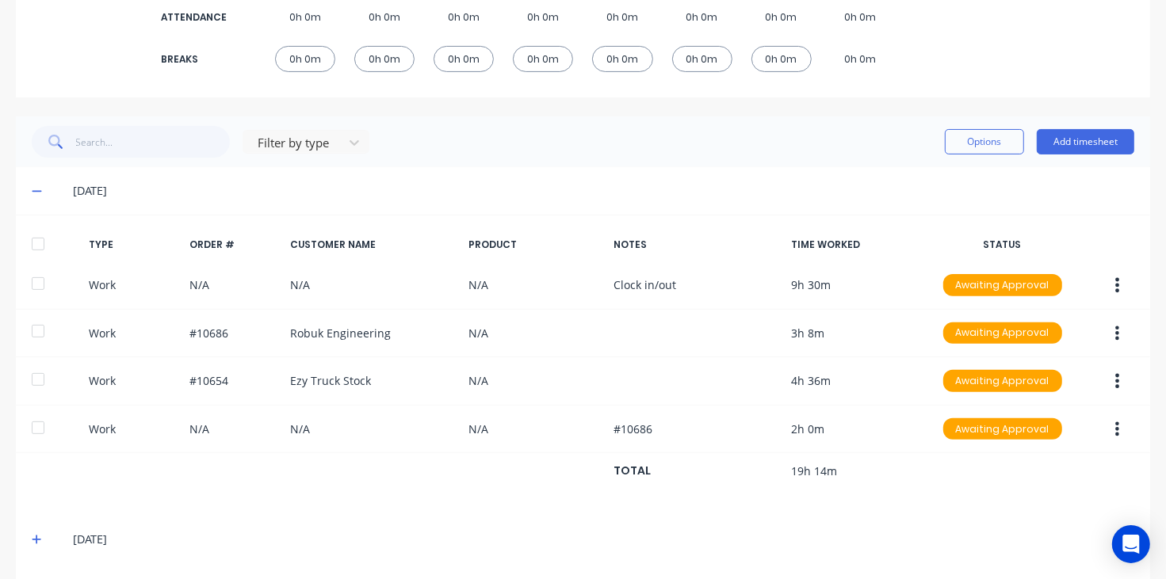
click at [36, 192] on icon at bounding box center [37, 190] width 10 height 11
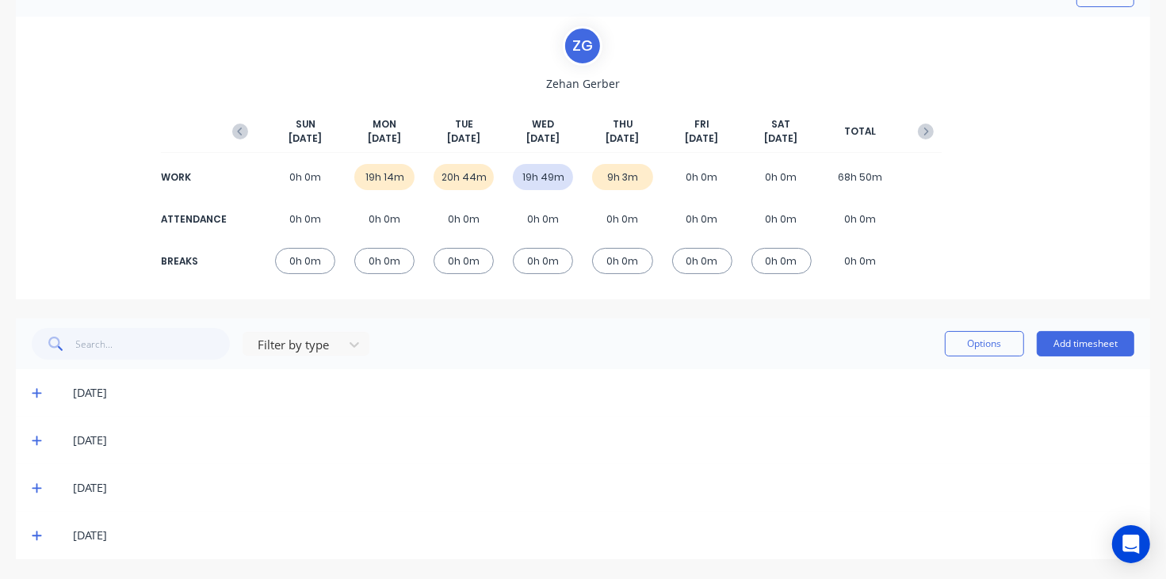
scroll to position [95, 0]
drag, startPoint x: 29, startPoint y: 444, endPoint x: 37, endPoint y: 440, distance: 9.6
click at [32, 444] on div "[DATE]" at bounding box center [583, 441] width 1134 height 48
click at [40, 437] on icon at bounding box center [37, 440] width 10 height 11
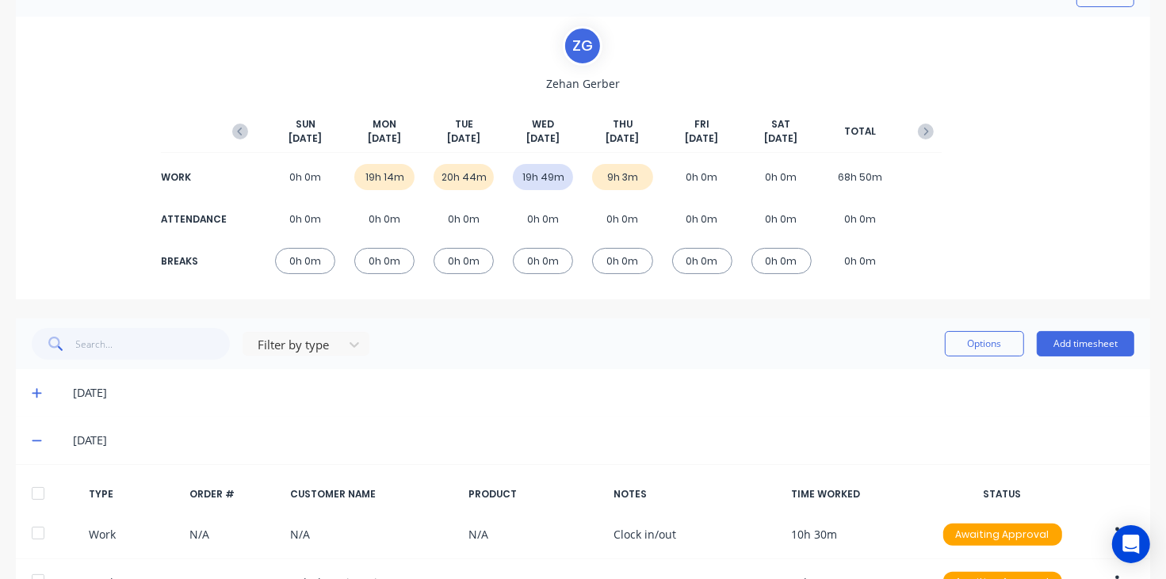
scroll to position [297, 0]
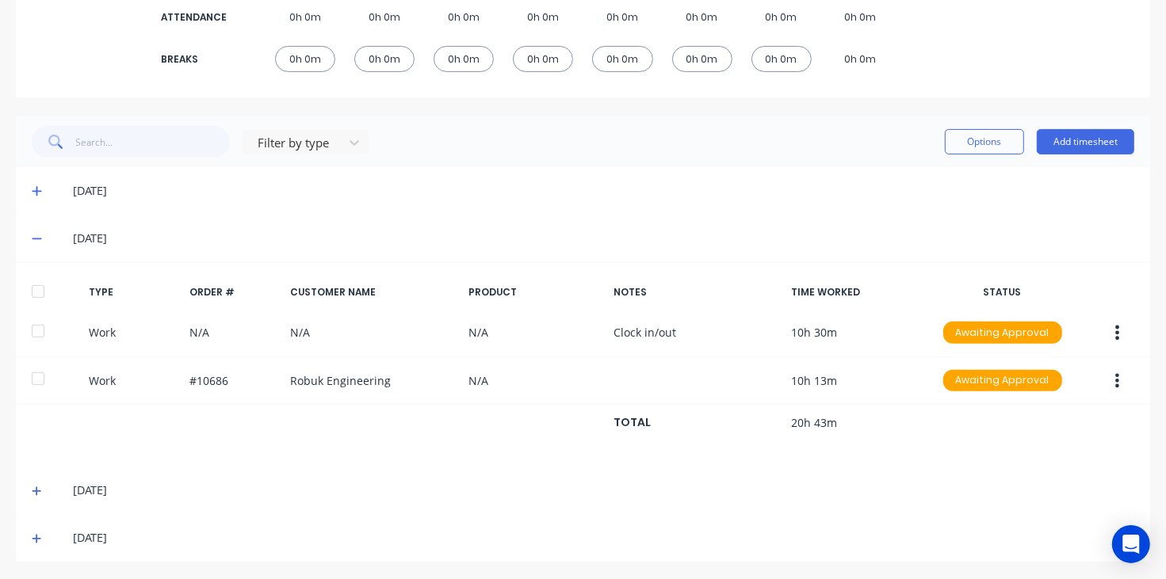
click at [38, 242] on icon at bounding box center [37, 238] width 10 height 11
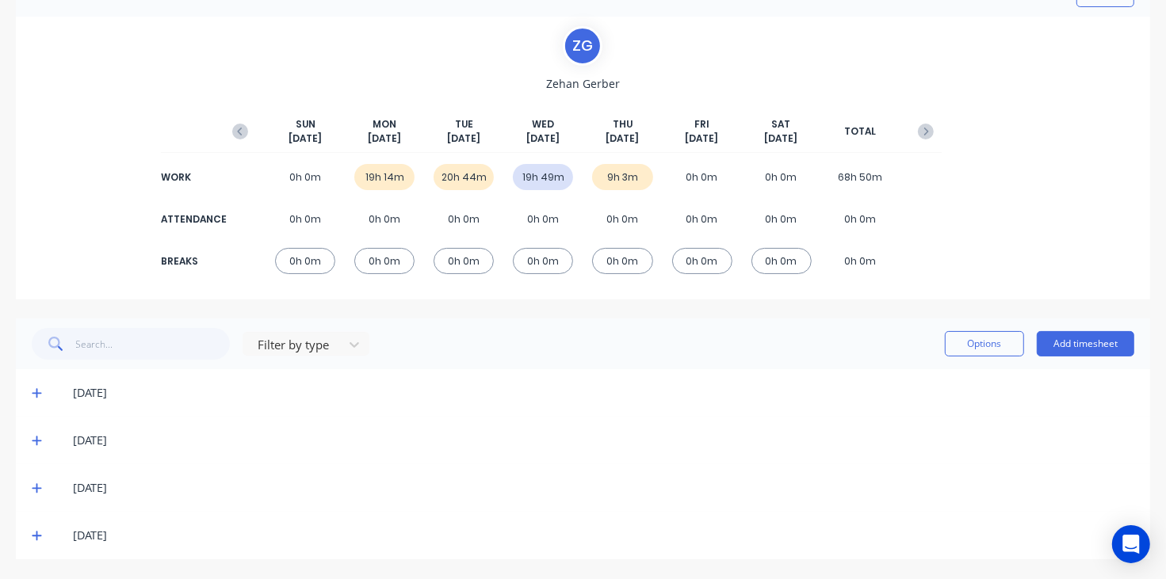
click at [37, 484] on icon at bounding box center [37, 488] width 10 height 11
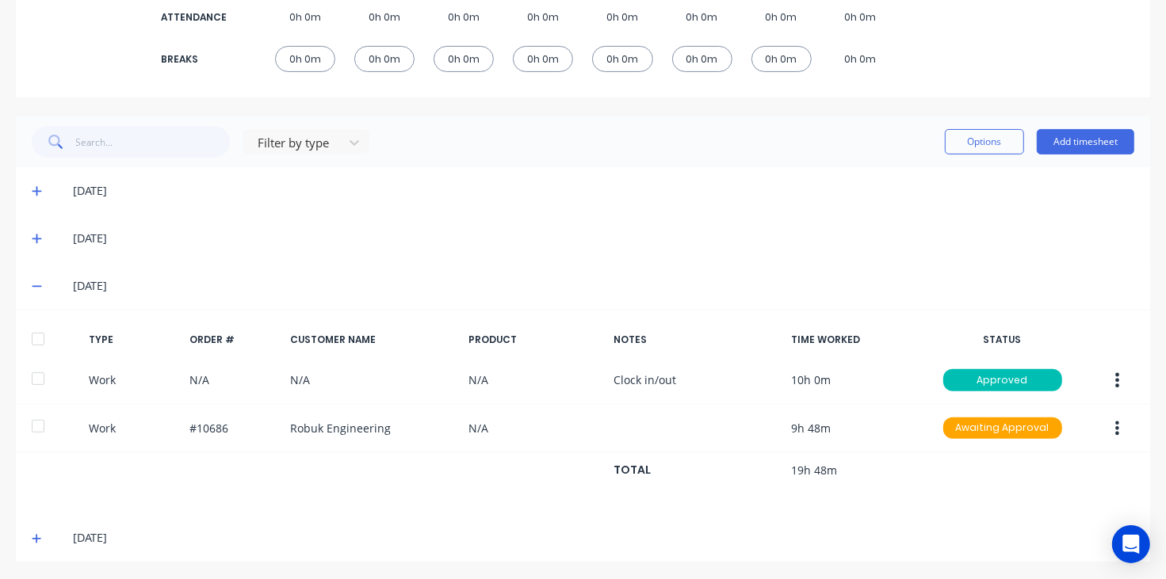
drag, startPoint x: 25, startPoint y: 548, endPoint x: 32, endPoint y: 544, distance: 8.2
click at [28, 548] on div "[DATE]" at bounding box center [583, 538] width 1134 height 48
click at [34, 540] on icon at bounding box center [37, 538] width 10 height 11
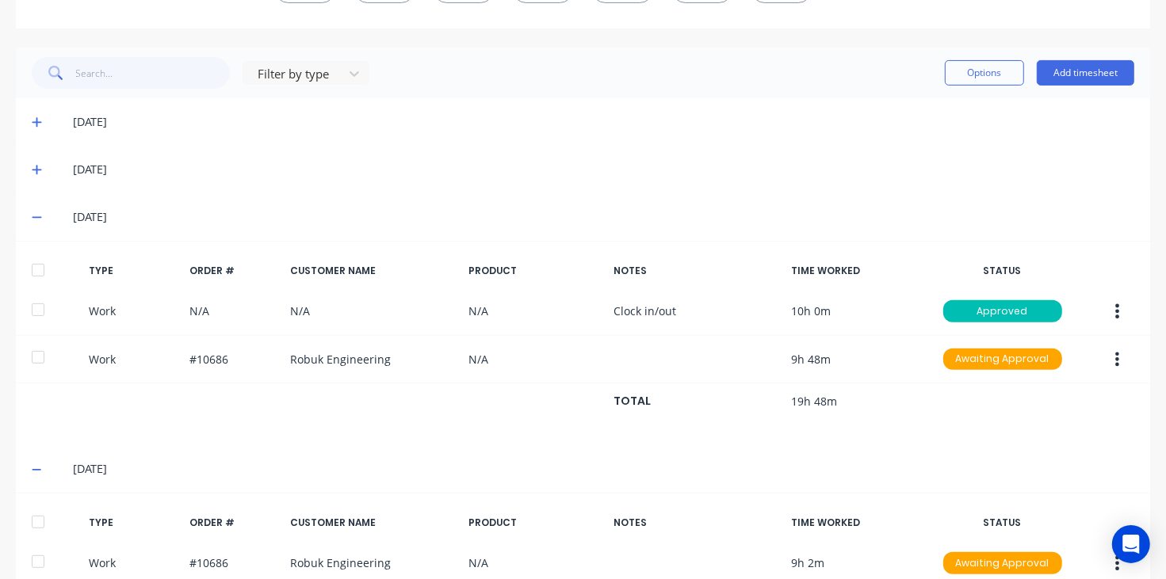
scroll to position [458, 0]
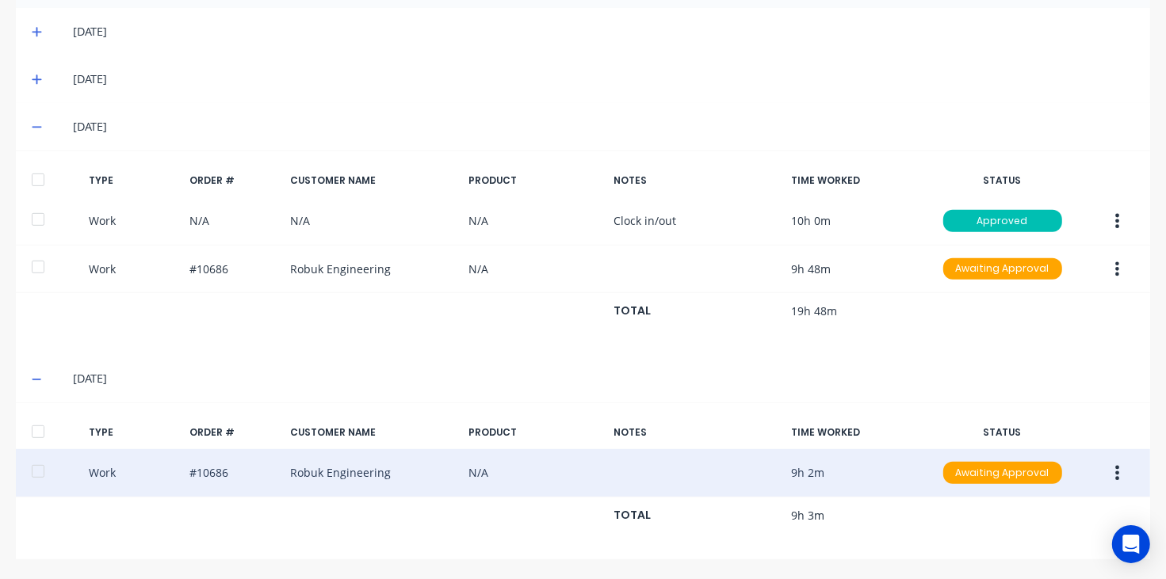
click at [881, 480] on div "Work #10686 Robuk Engineering N/A 9h 2m Awaiting Approval" at bounding box center [583, 473] width 1134 height 48
click at [1116, 472] on icon "button" at bounding box center [1118, 473] width 4 height 14
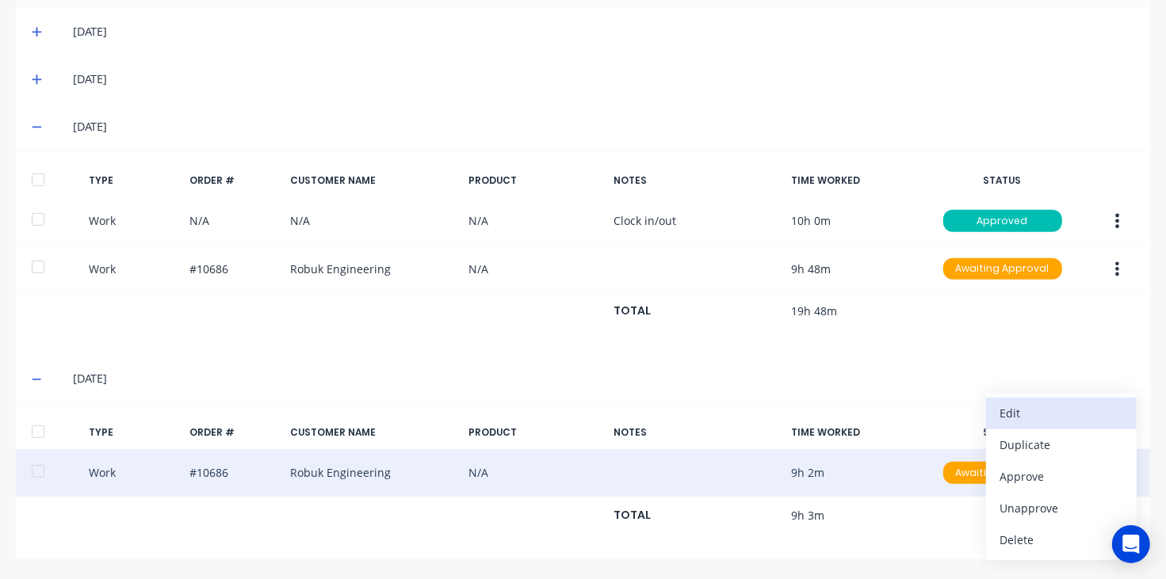
click at [1058, 420] on div "Edit" at bounding box center [1061, 413] width 122 height 23
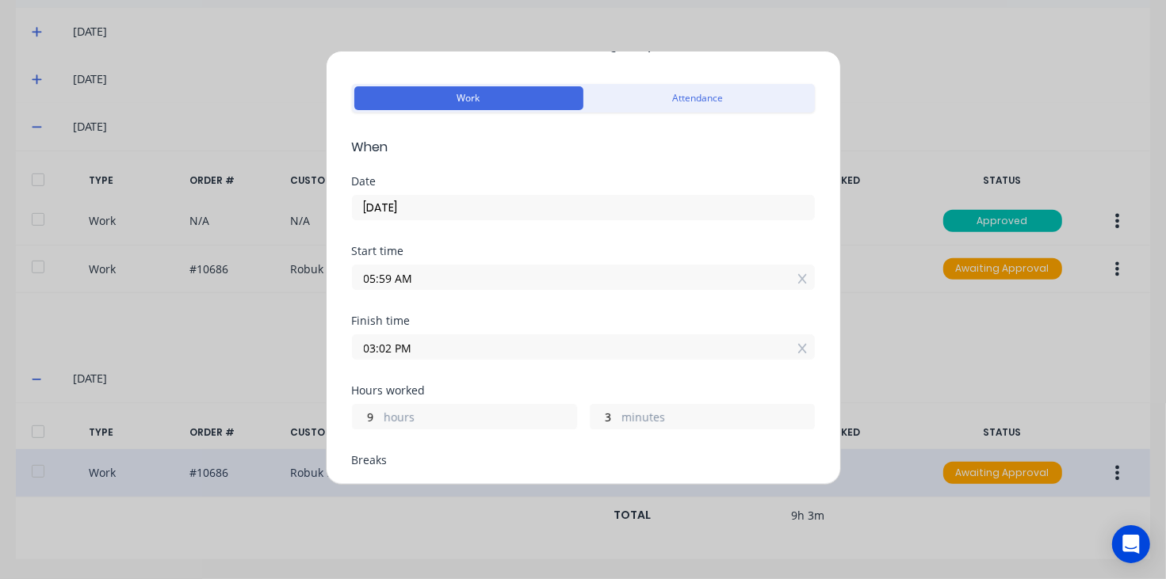
scroll to position [99, 0]
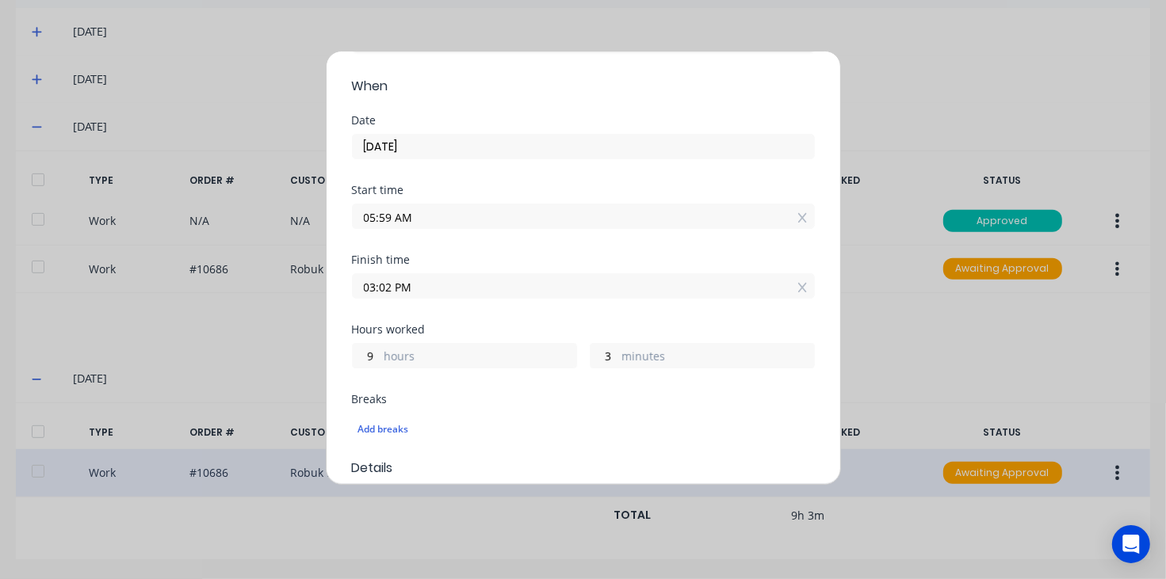
click at [939, 67] on div "Edit time tracking entry Work Attendance When Date [DATE] Start time 05:59 AM F…" at bounding box center [583, 289] width 1166 height 579
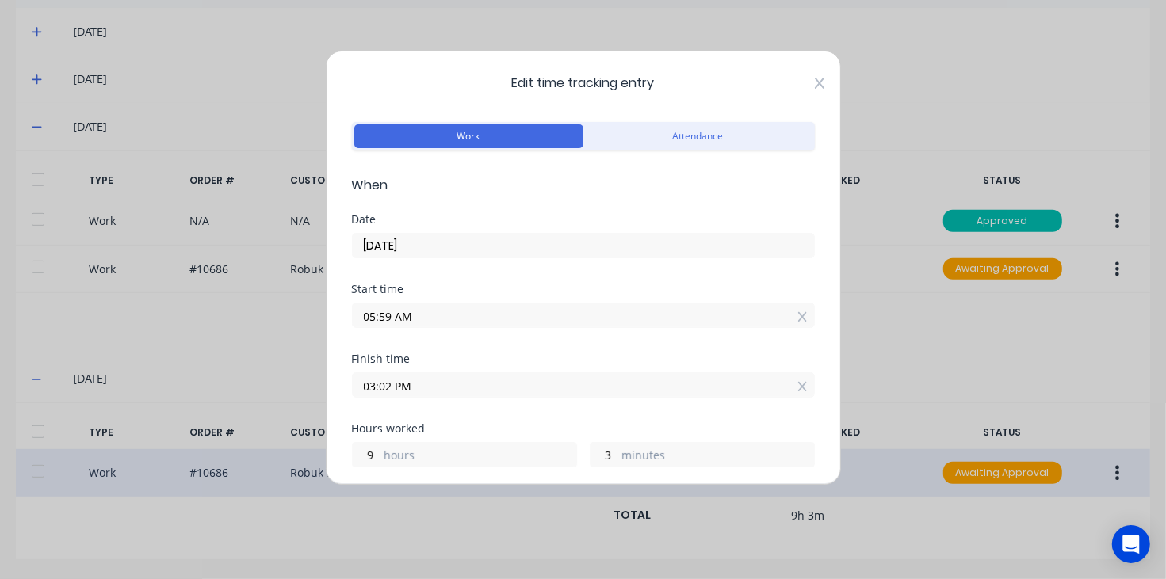
click at [815, 89] on icon at bounding box center [820, 83] width 10 height 13
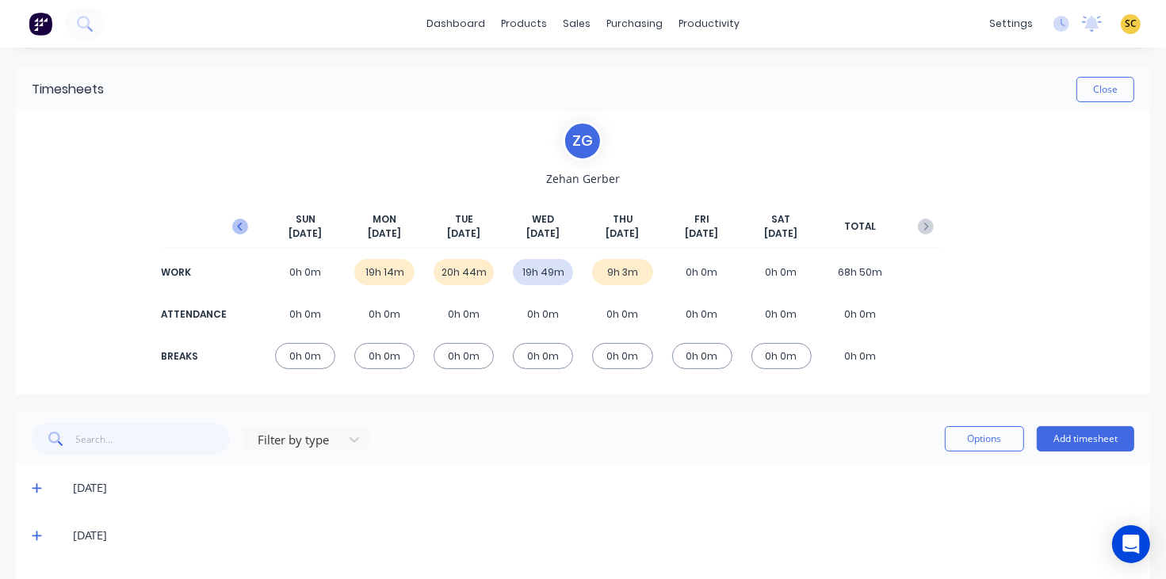
click at [239, 223] on icon "button" at bounding box center [240, 227] width 16 height 16
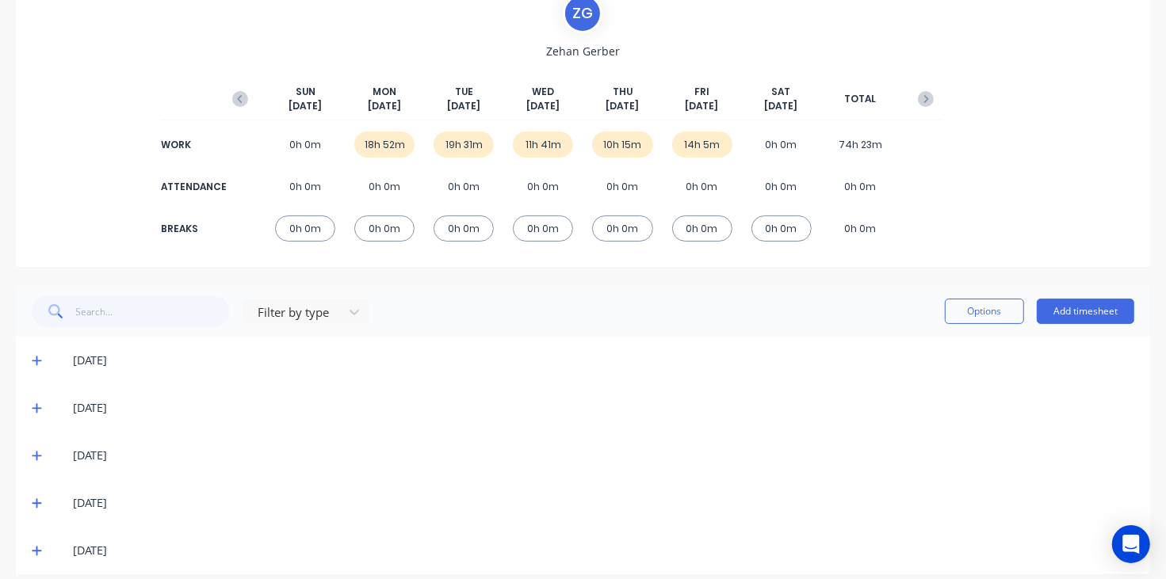
scroll to position [143, 0]
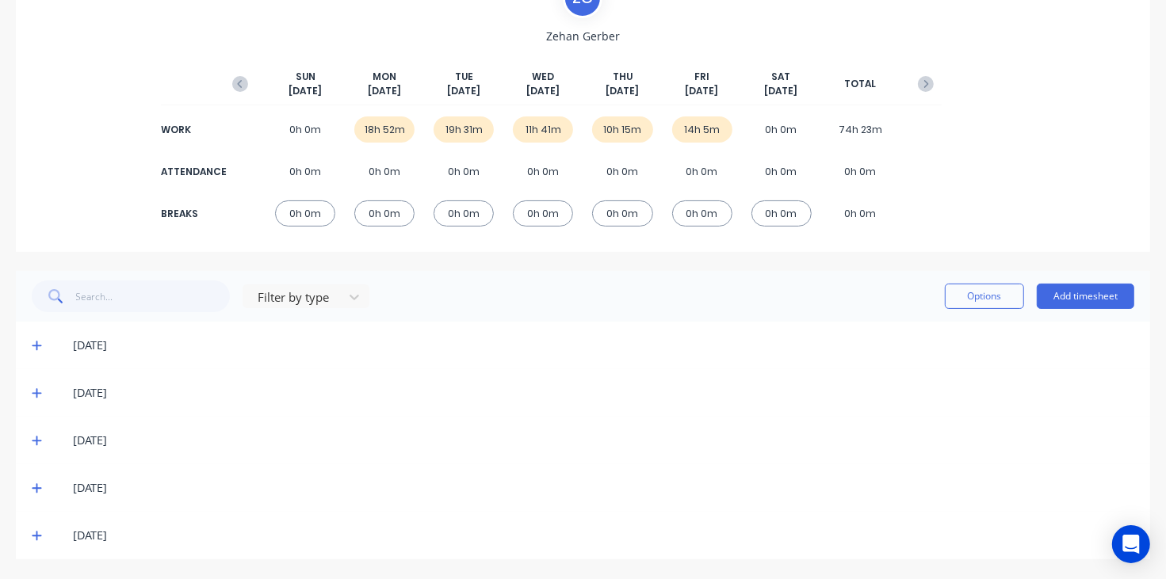
click at [30, 342] on div "[DATE]" at bounding box center [583, 346] width 1134 height 48
click at [33, 343] on icon at bounding box center [37, 345] width 10 height 11
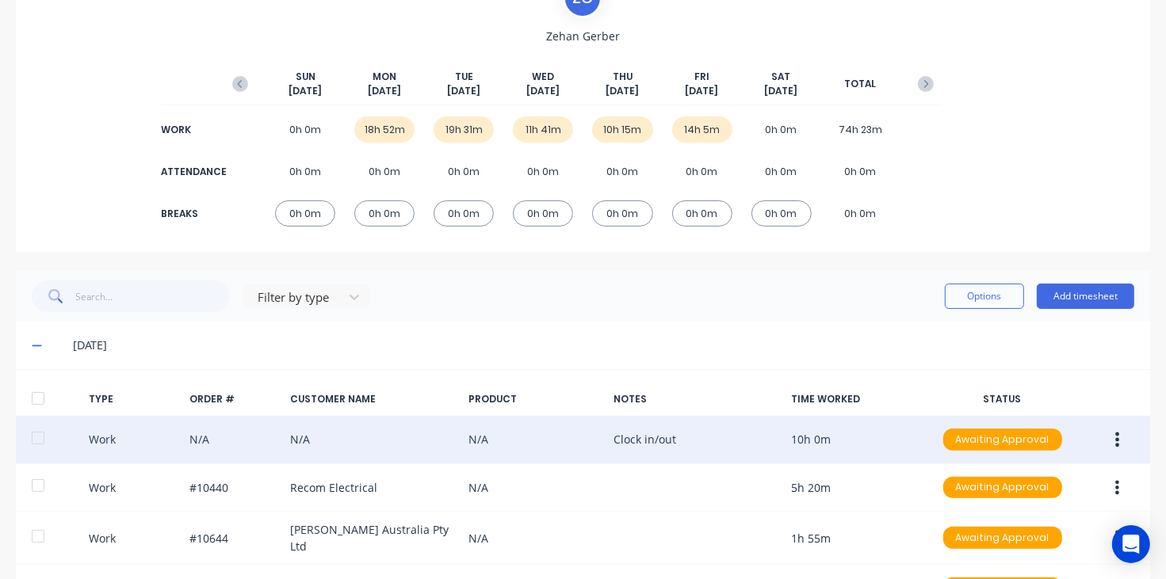
click at [1105, 449] on button "button" at bounding box center [1116, 440] width 37 height 29
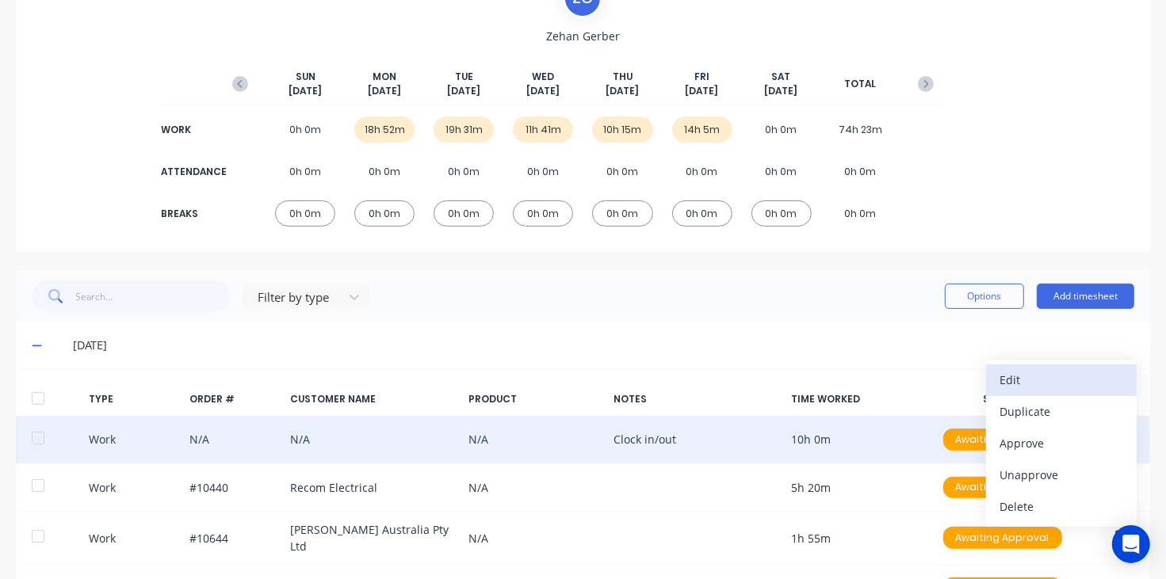
click at [1004, 391] on div "Edit" at bounding box center [1061, 379] width 122 height 23
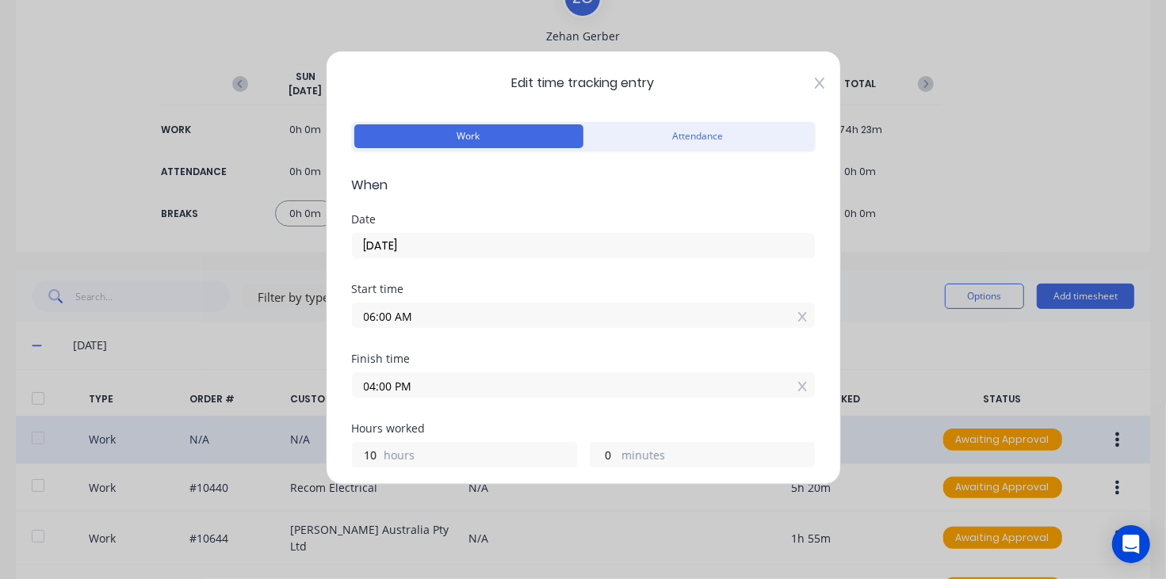
click at [815, 83] on icon at bounding box center [820, 83] width 10 height 13
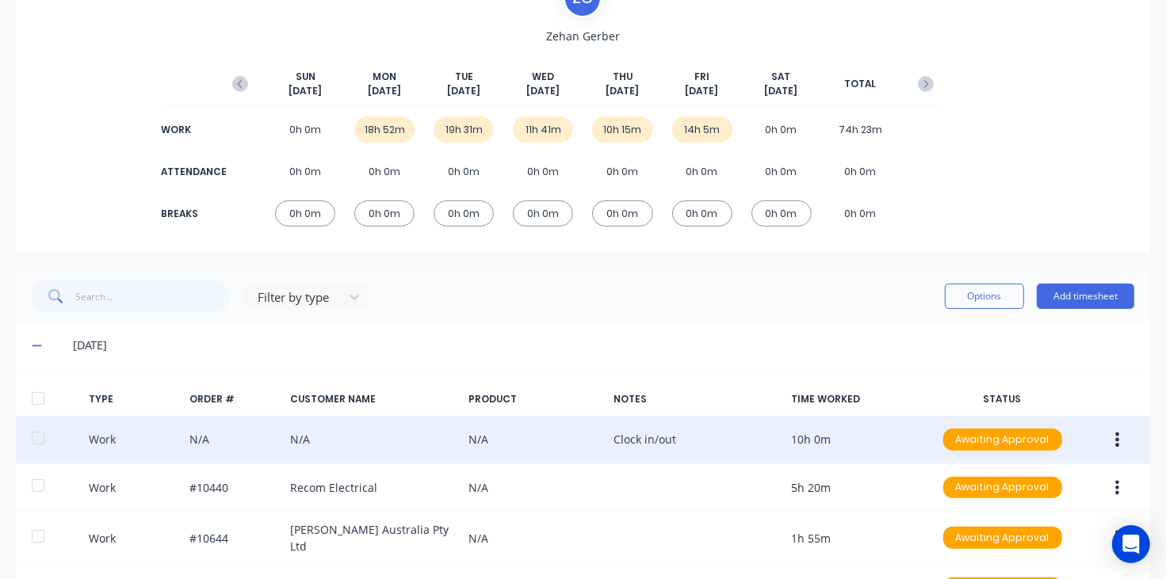
click at [32, 345] on icon at bounding box center [37, 345] width 10 height 11
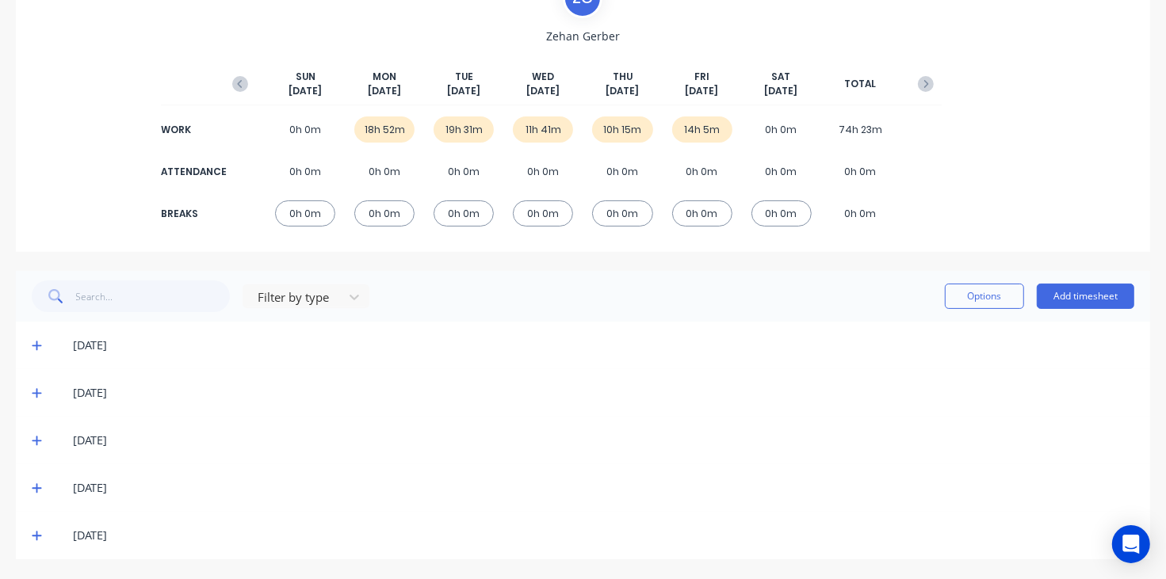
click at [36, 388] on icon at bounding box center [37, 392] width 10 height 11
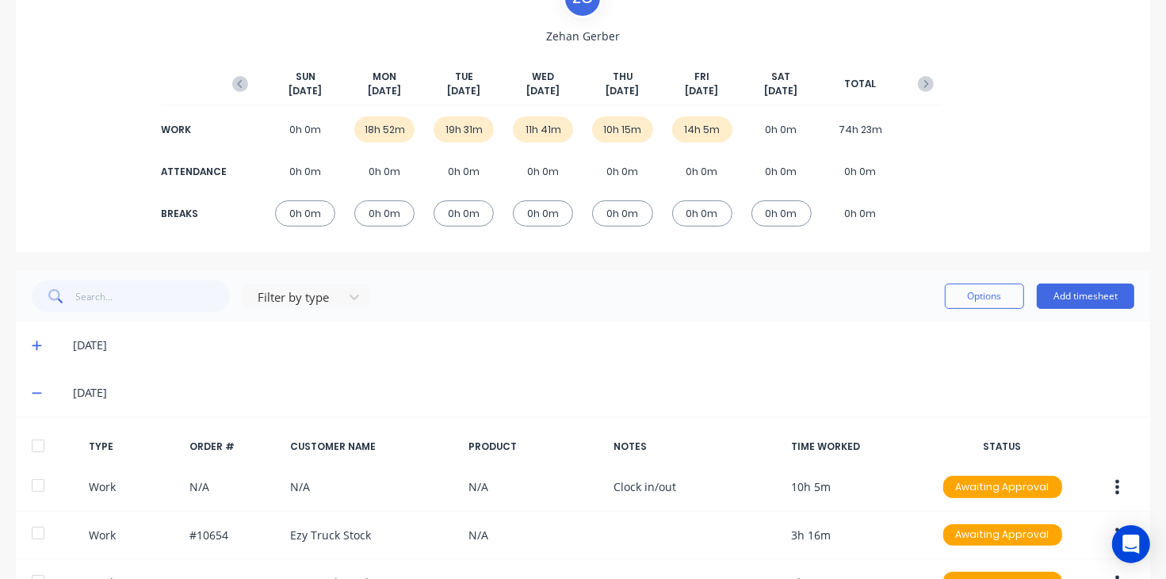
click at [34, 395] on icon at bounding box center [37, 392] width 10 height 11
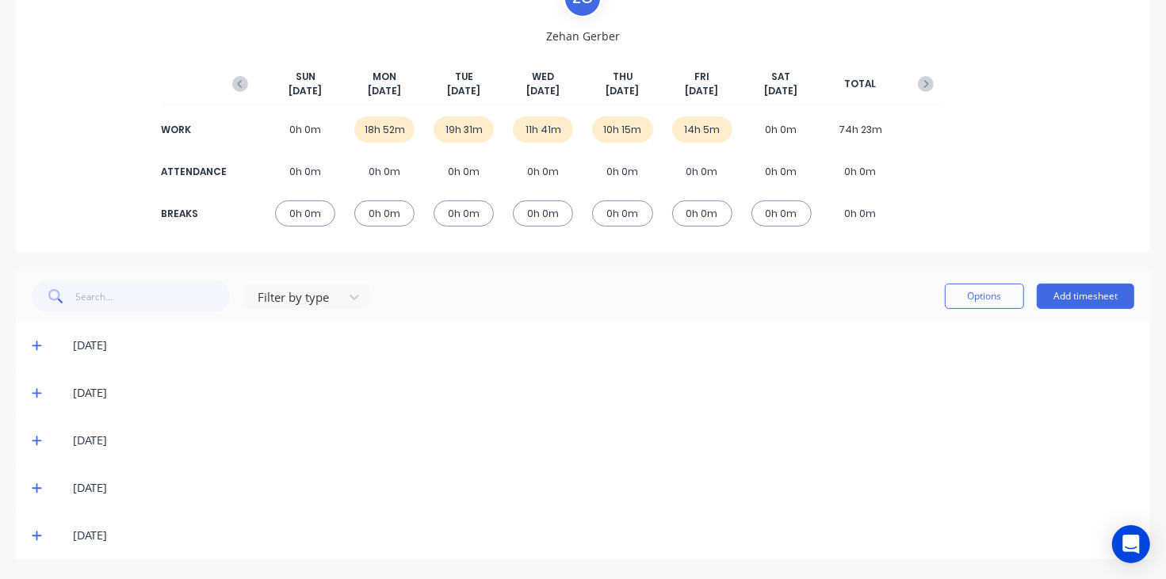
click at [32, 436] on icon at bounding box center [37, 440] width 10 height 11
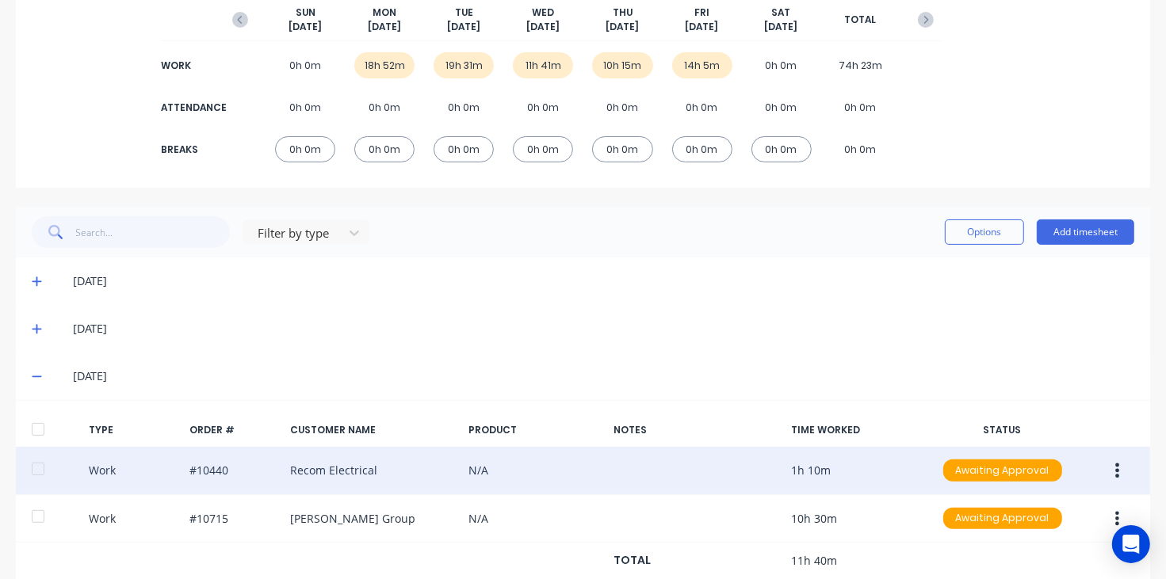
scroll to position [242, 0]
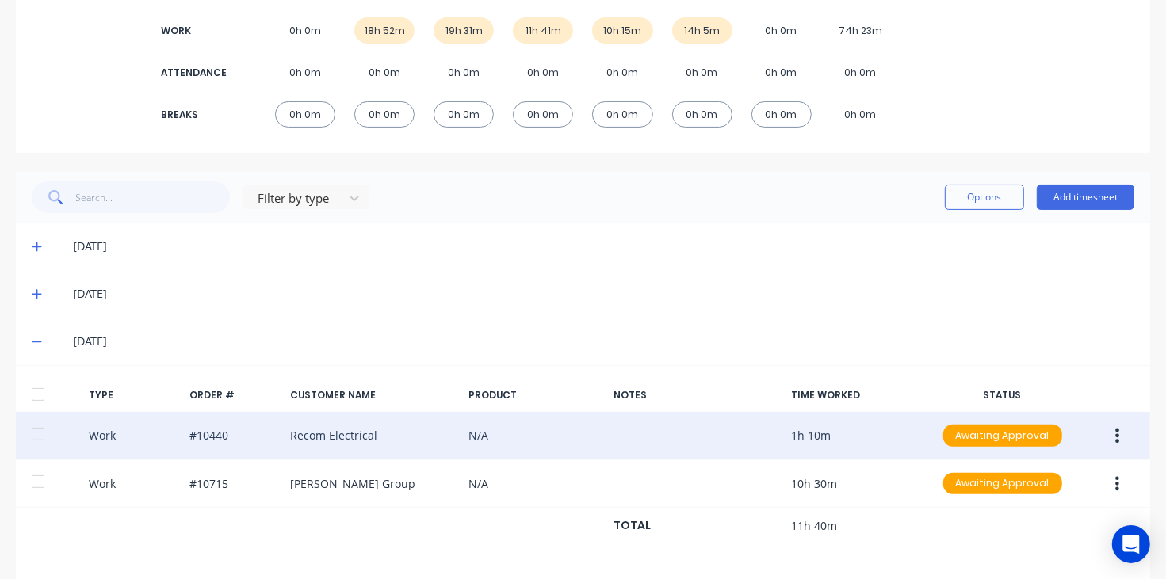
click at [1116, 432] on icon "button" at bounding box center [1118, 436] width 4 height 14
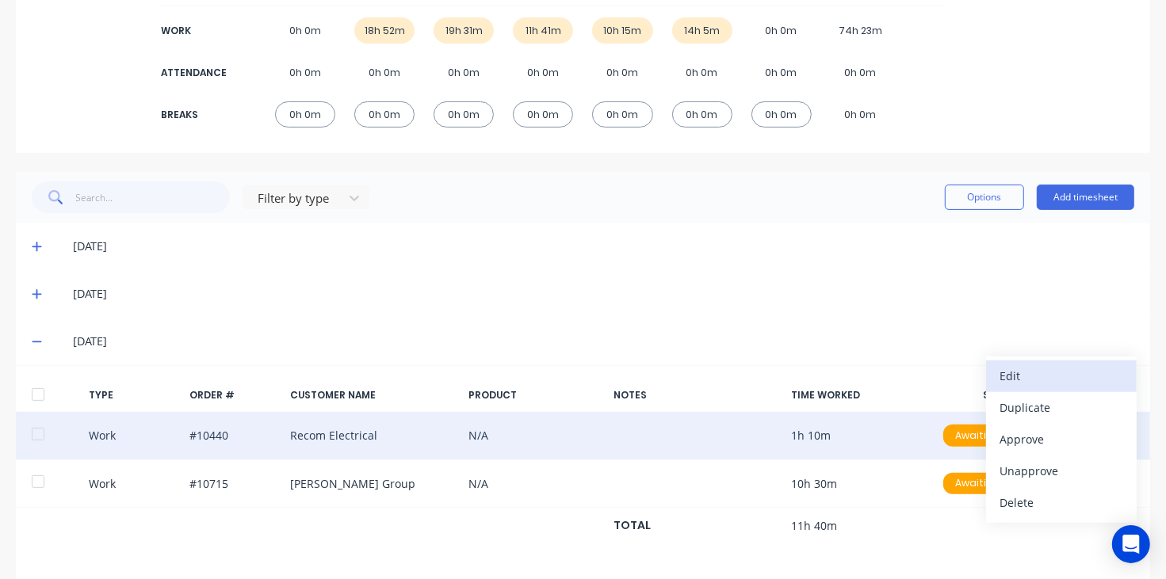
click at [1005, 377] on div "Edit" at bounding box center [1061, 376] width 122 height 23
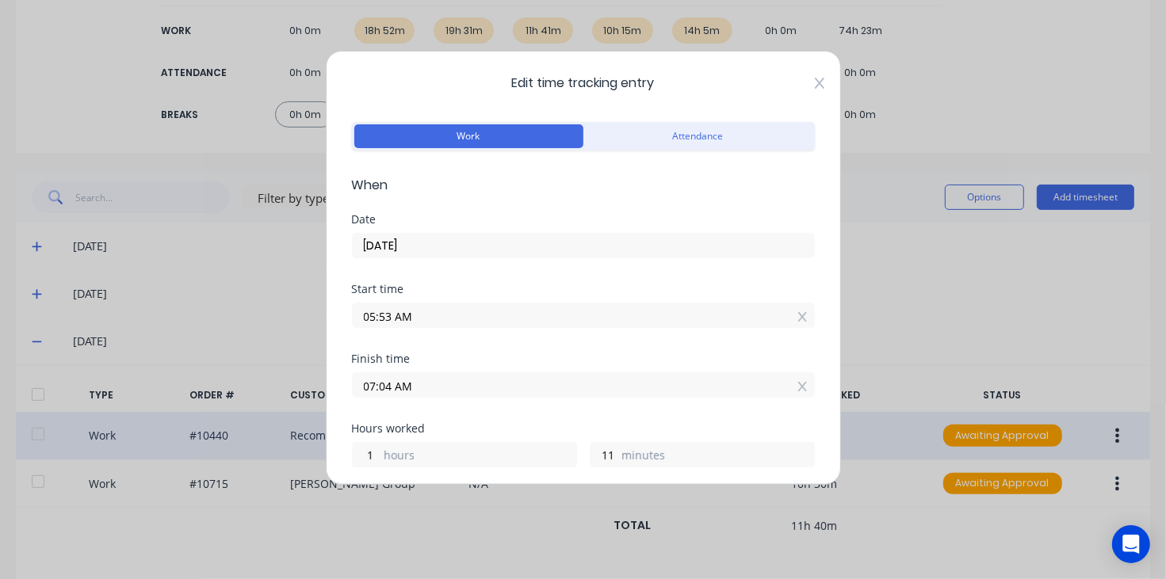
click at [815, 79] on icon at bounding box center [820, 83] width 10 height 13
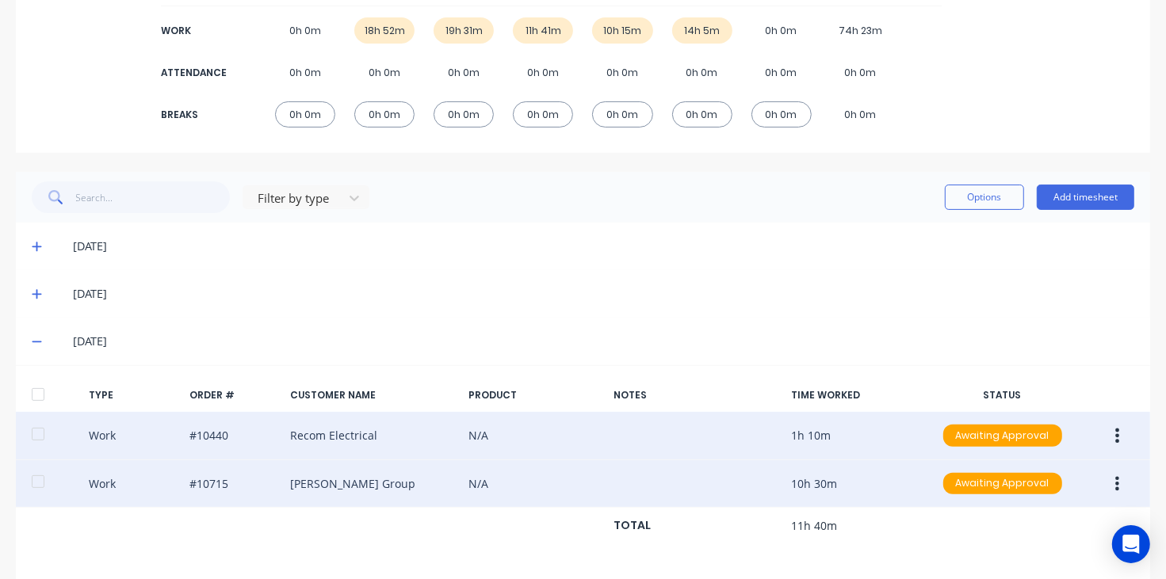
click at [1115, 492] on icon "button" at bounding box center [1117, 483] width 4 height 17
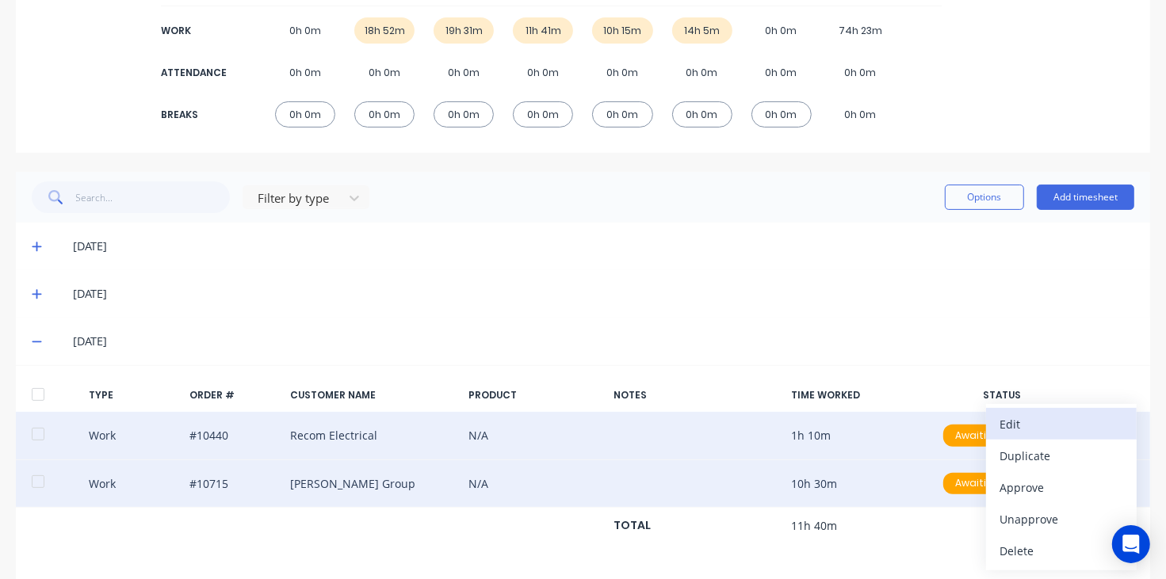
click at [1016, 426] on div "Edit" at bounding box center [1061, 424] width 122 height 23
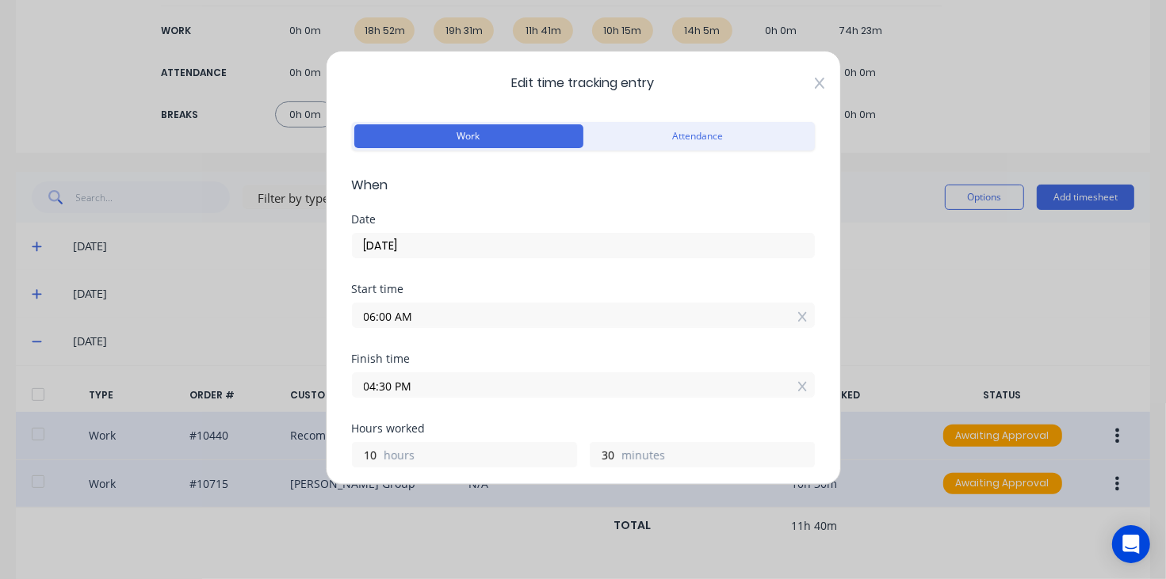
click at [815, 77] on icon at bounding box center [820, 83] width 10 height 13
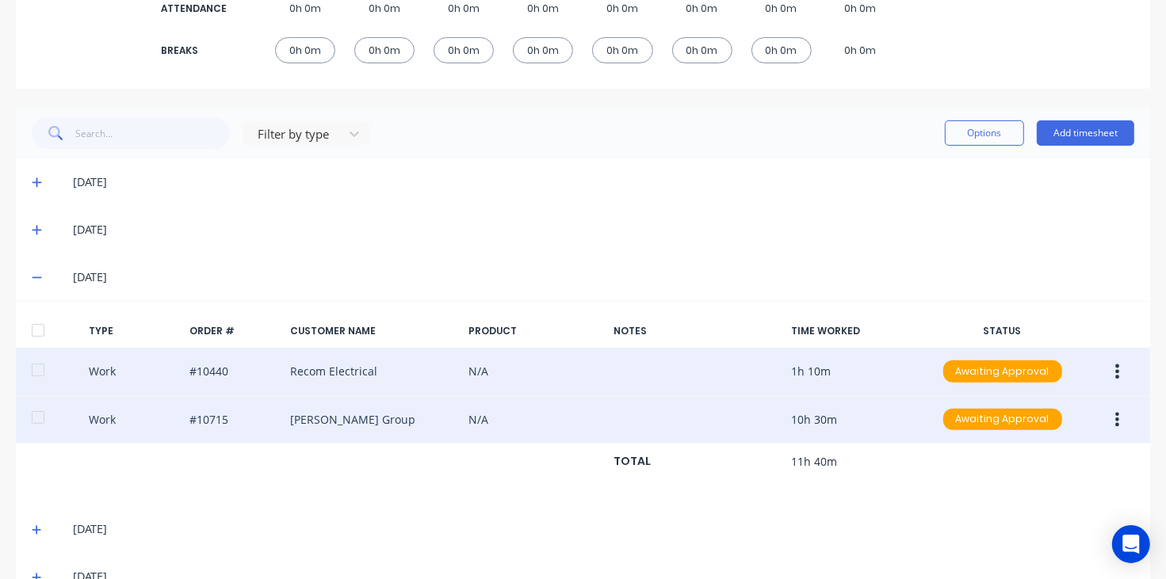
scroll to position [341, 0]
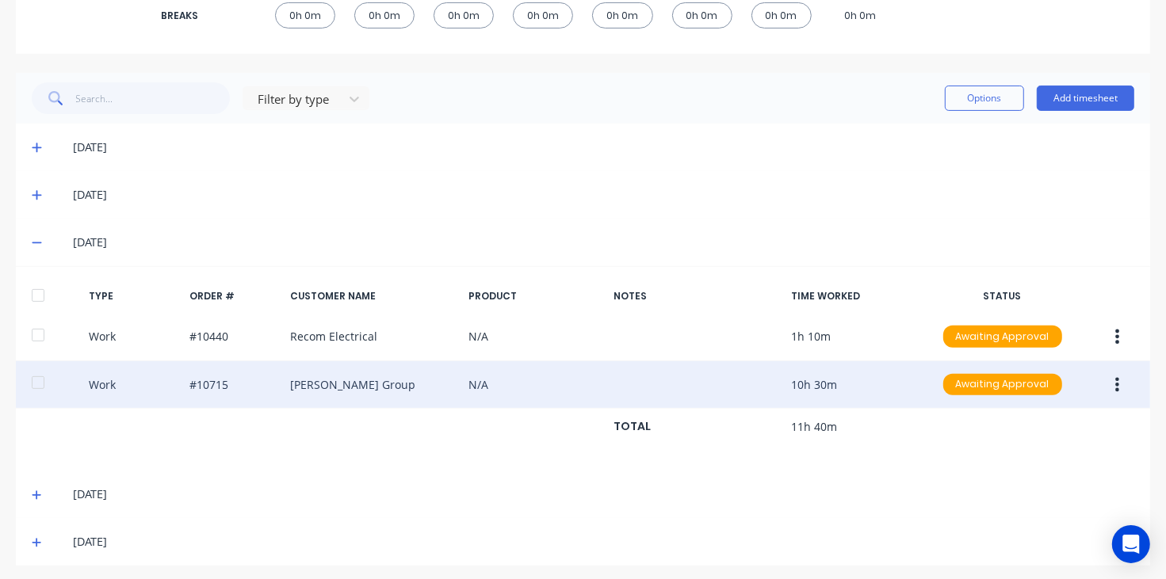
click at [36, 496] on icon at bounding box center [37, 496] width 10 height 10
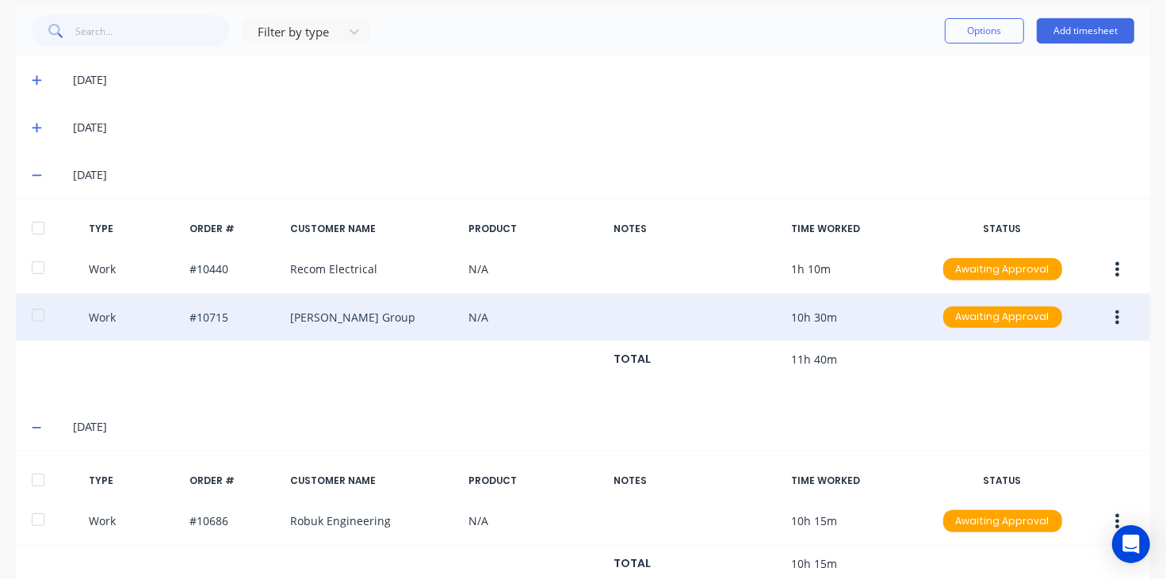
scroll to position [506, 0]
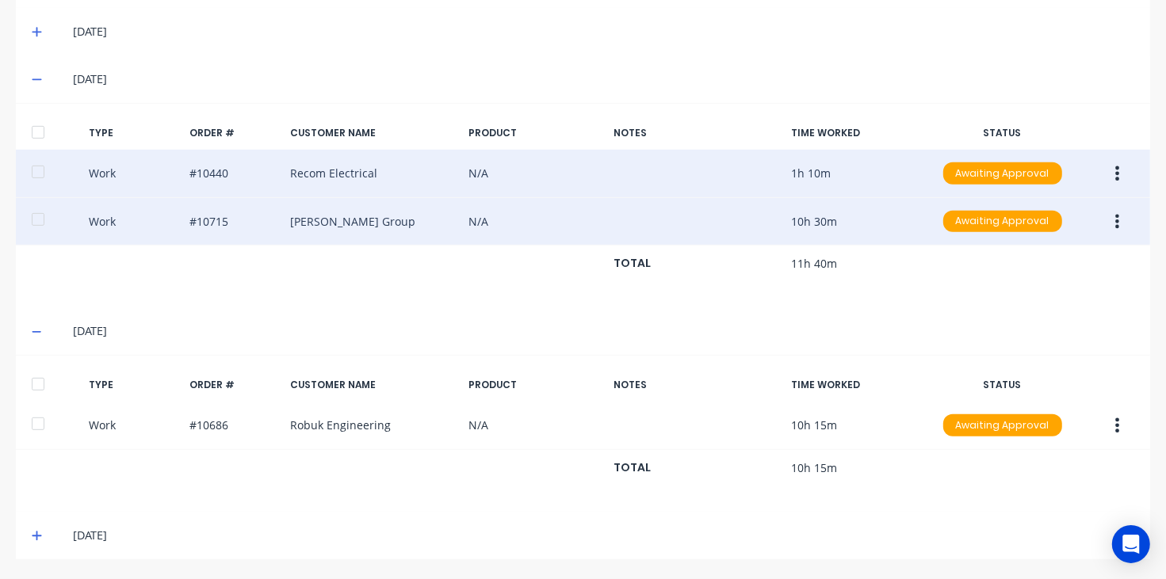
click at [33, 330] on icon at bounding box center [37, 331] width 10 height 11
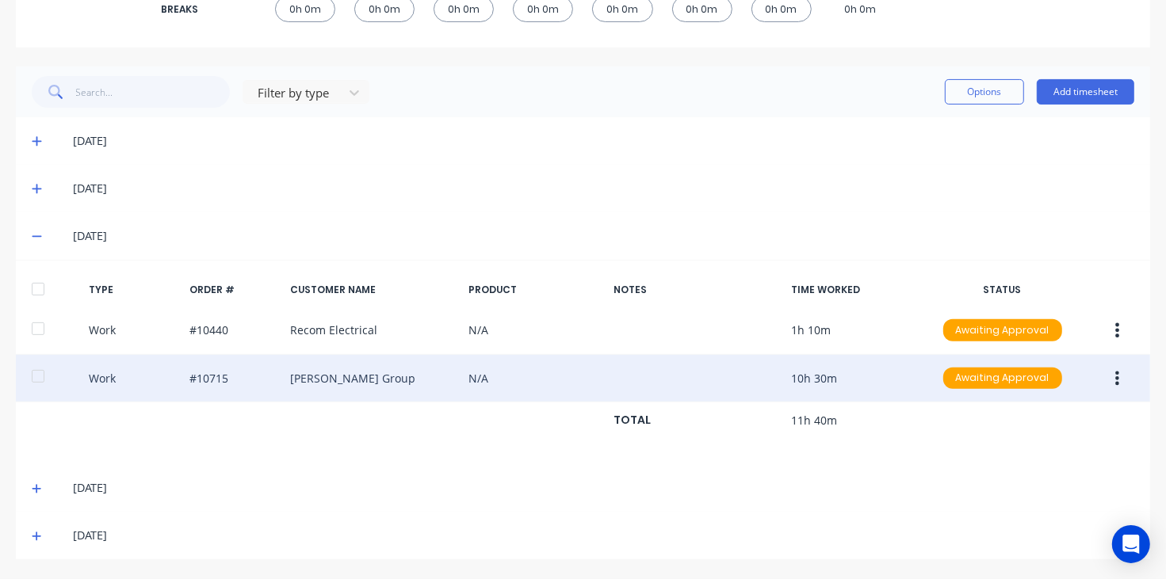
scroll to position [349, 0]
click at [33, 536] on icon at bounding box center [37, 536] width 10 height 11
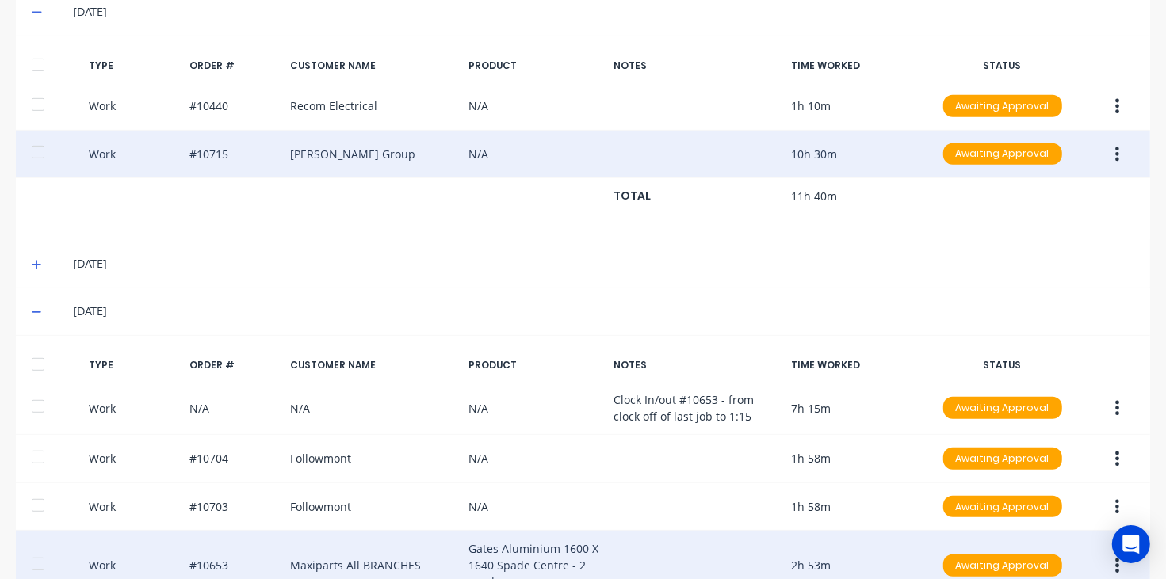
scroll to position [678, 0]
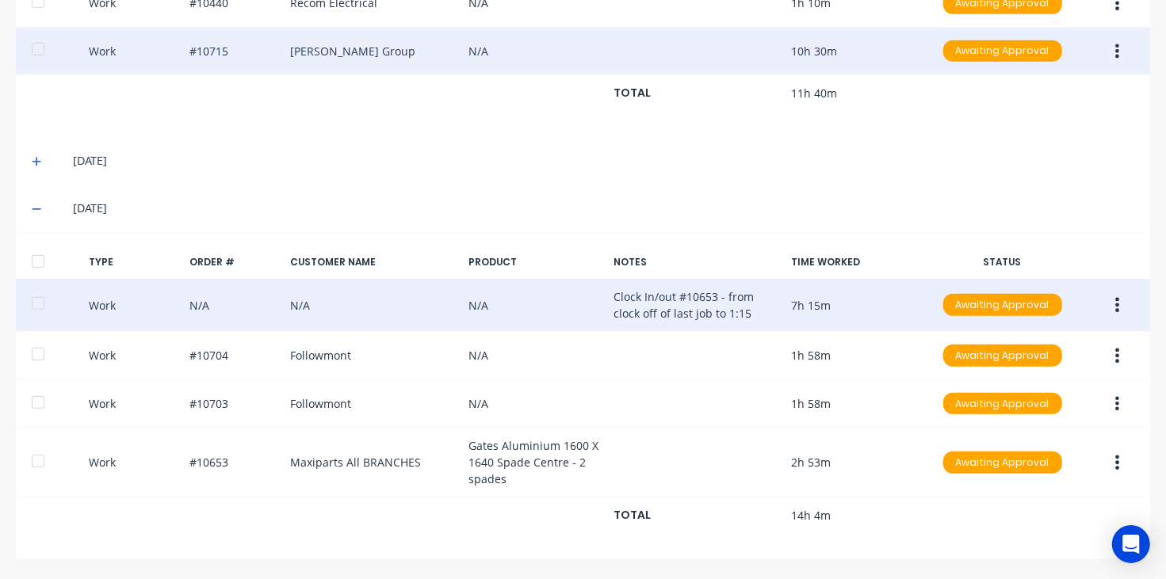
click at [1116, 298] on icon "button" at bounding box center [1118, 305] width 4 height 14
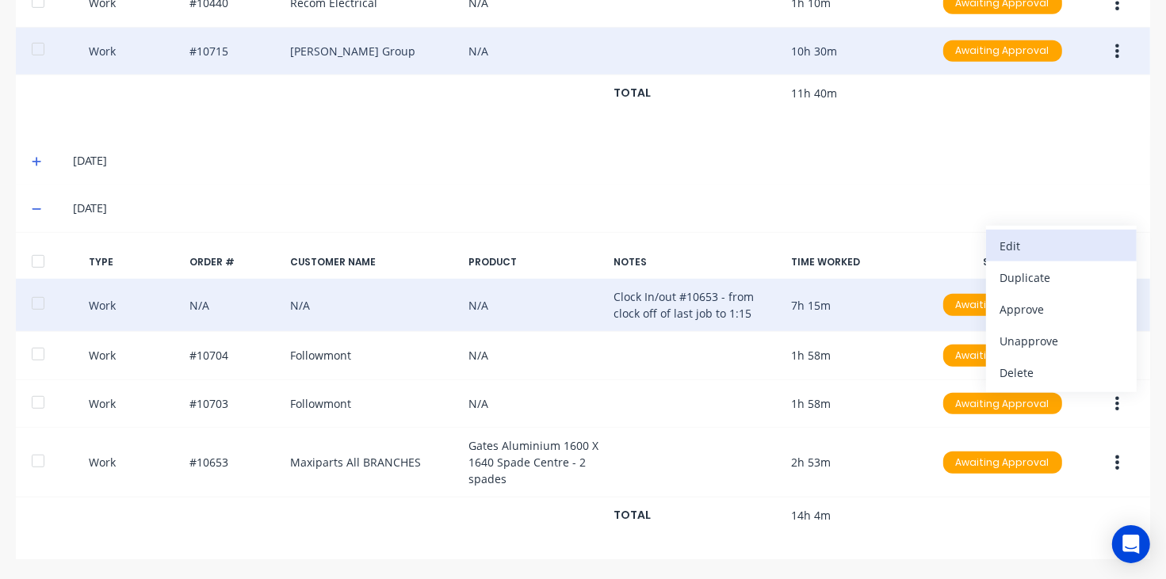
click at [1035, 247] on div "Edit" at bounding box center [1061, 246] width 122 height 23
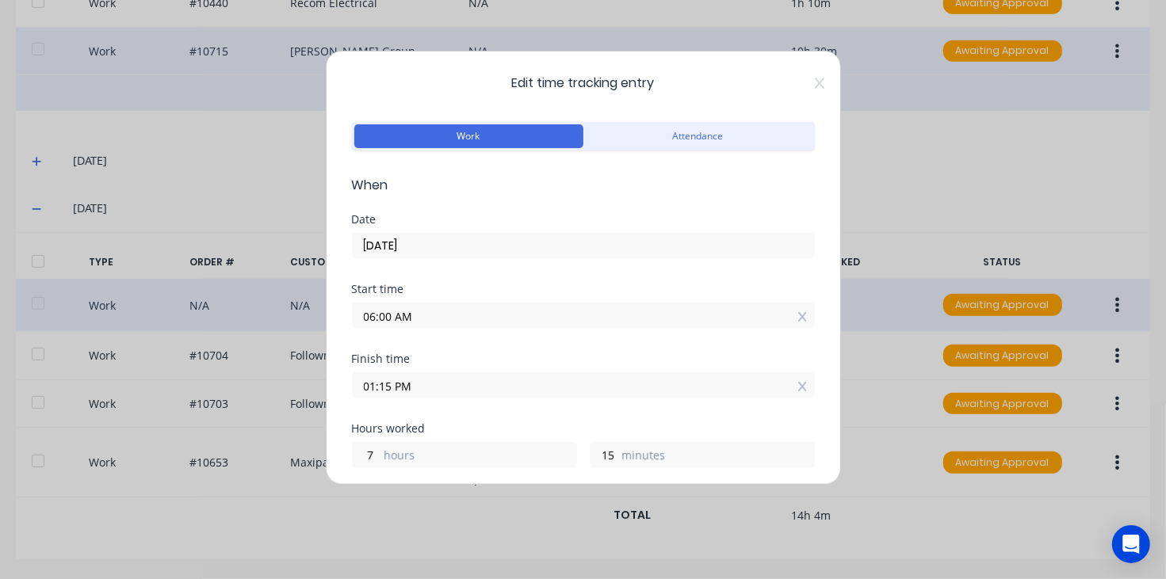
click at [815, 85] on icon at bounding box center [820, 83] width 10 height 13
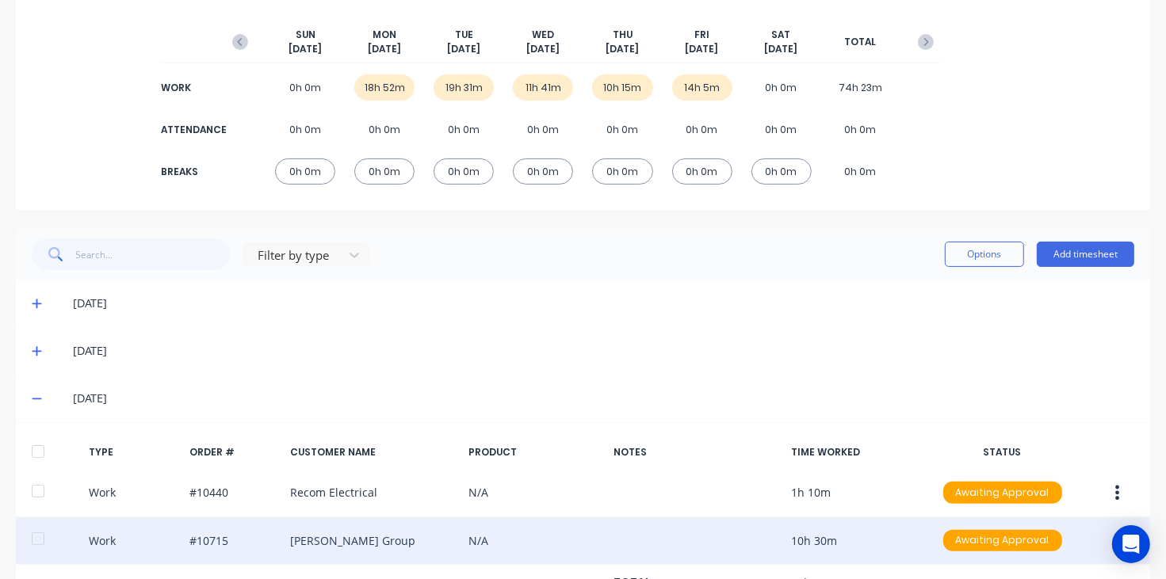
scroll to position [183, 0]
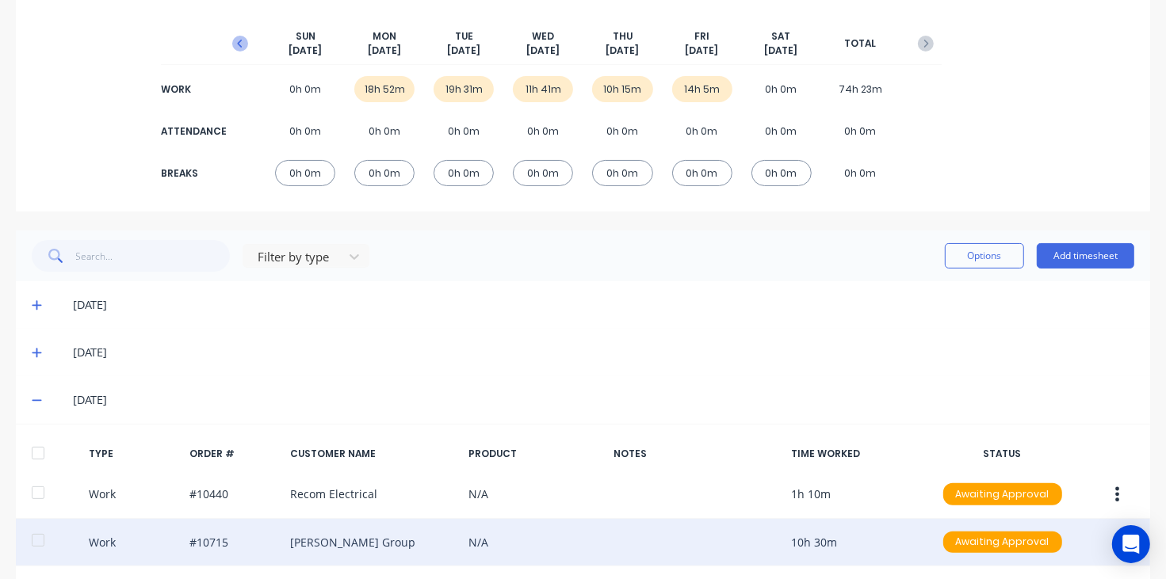
click at [238, 42] on icon "button" at bounding box center [240, 44] width 5 height 8
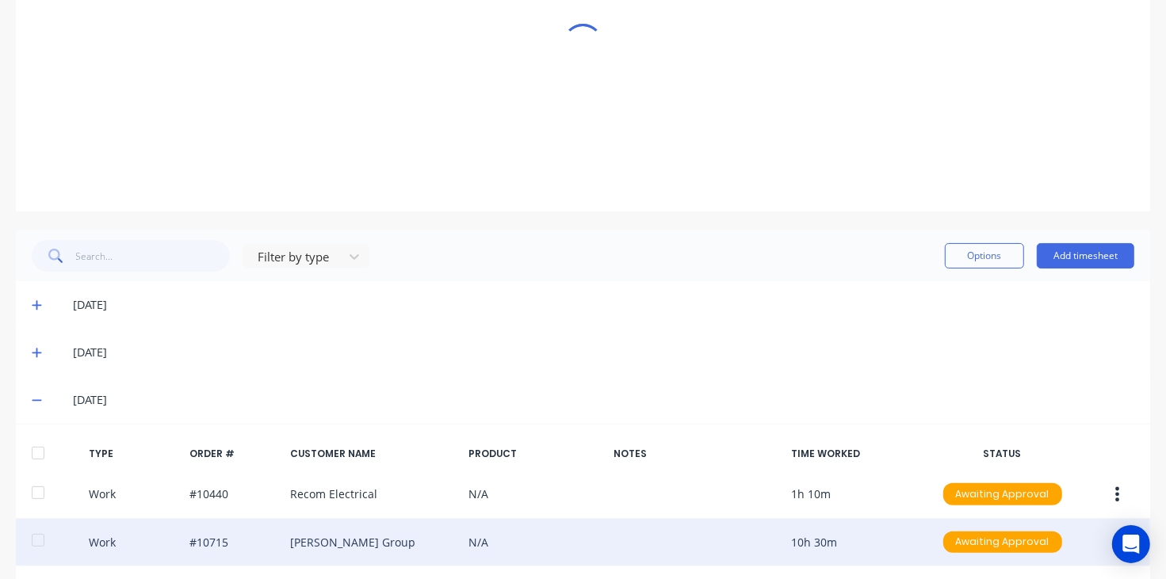
scroll to position [48, 0]
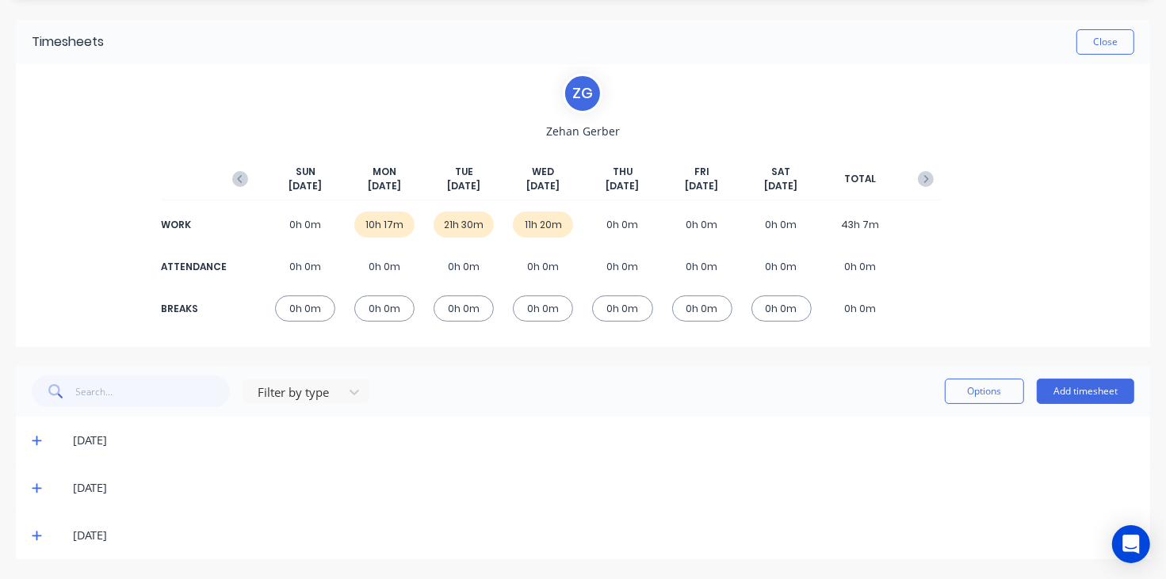
click at [37, 436] on icon at bounding box center [37, 440] width 10 height 11
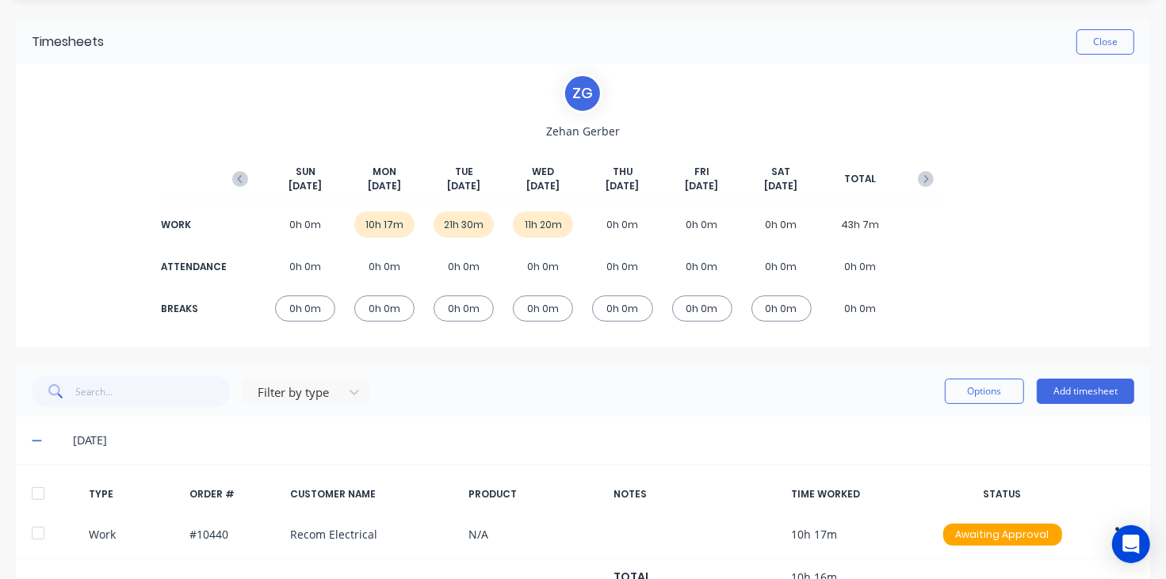
scroll to position [183, 0]
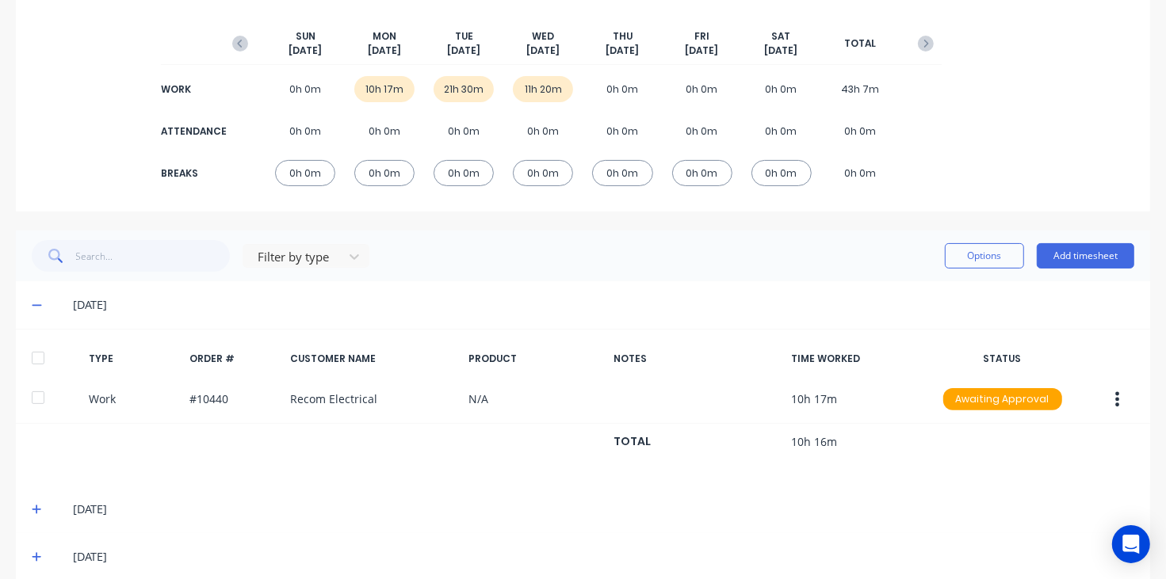
click at [34, 305] on icon at bounding box center [37, 306] width 10 height 2
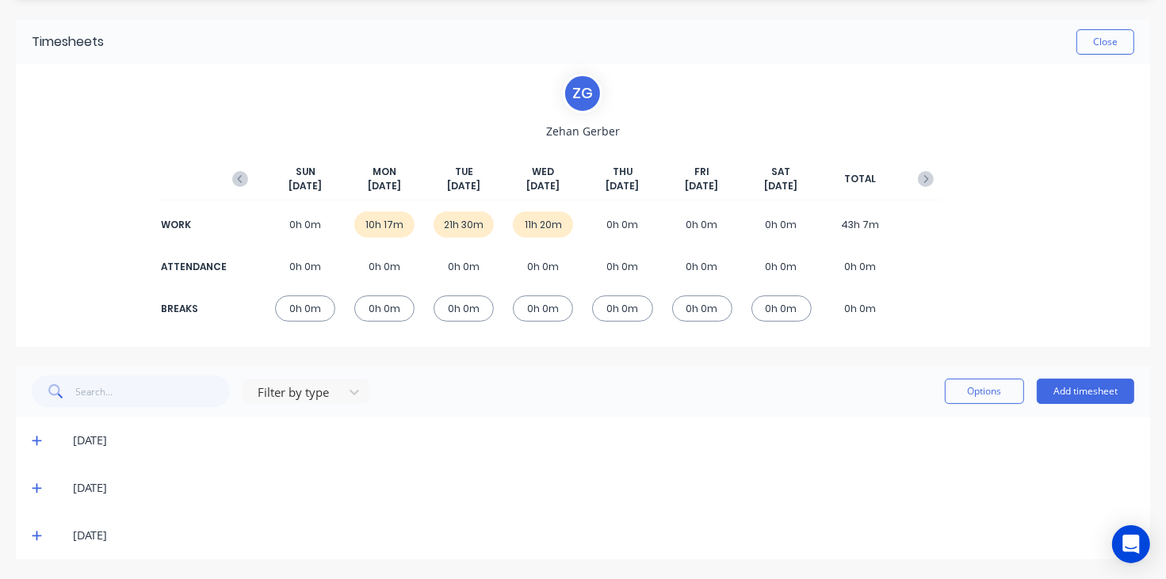
click at [40, 483] on icon at bounding box center [37, 488] width 10 height 11
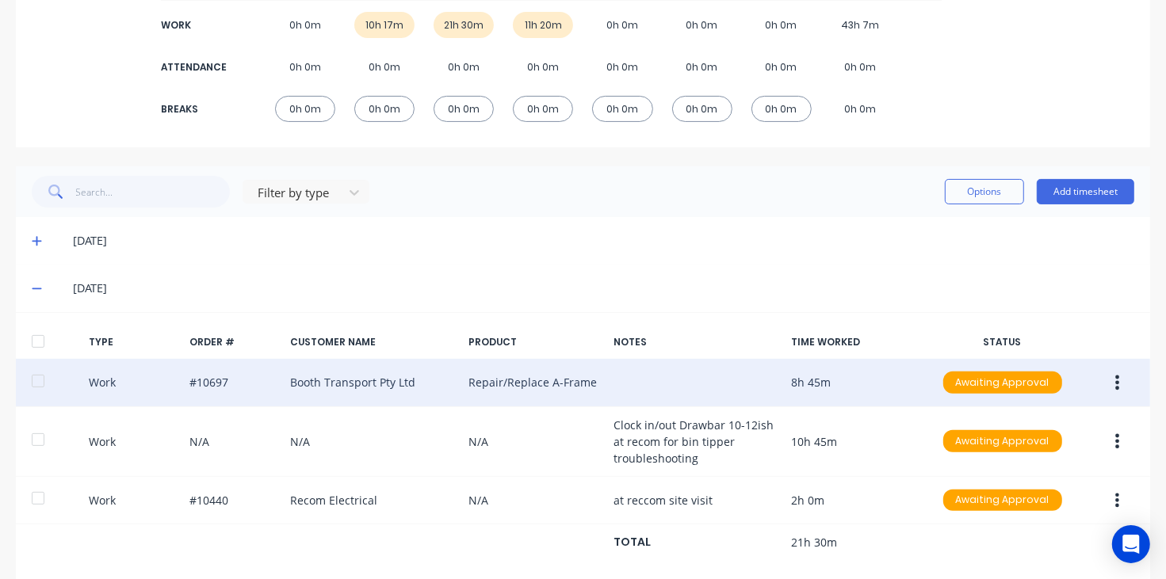
scroll to position [282, 0]
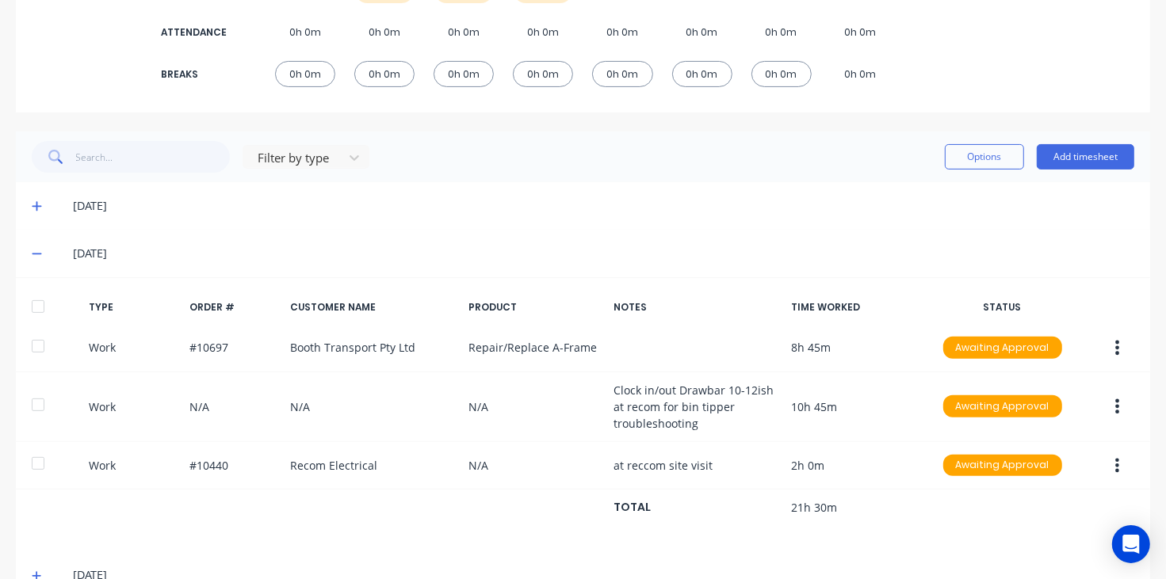
click at [32, 256] on icon at bounding box center [37, 253] width 10 height 11
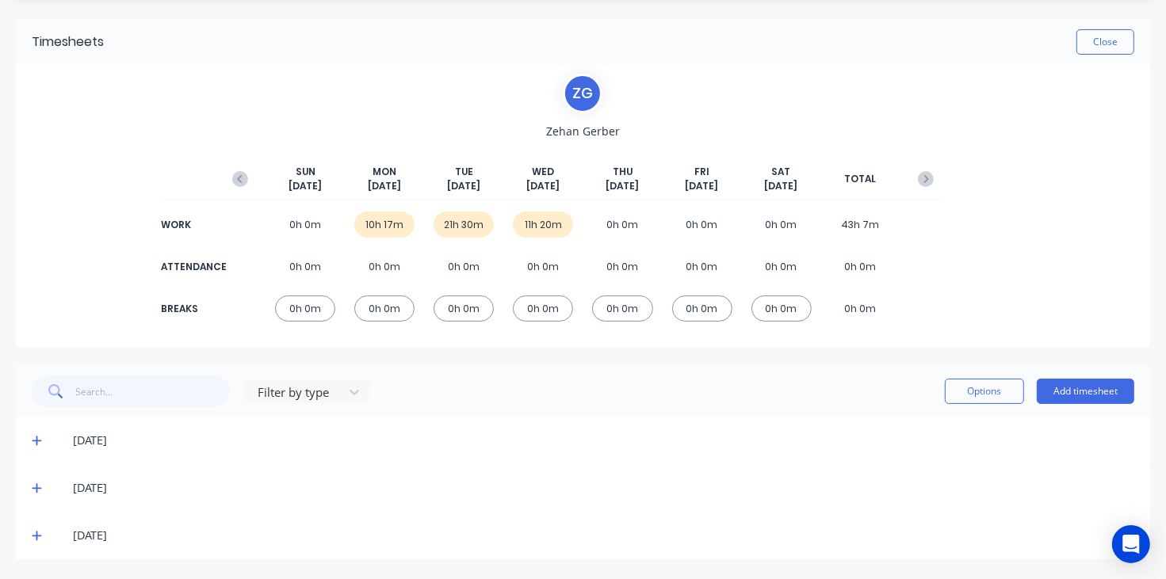
scroll to position [48, 0]
click at [38, 536] on icon at bounding box center [37, 535] width 10 height 11
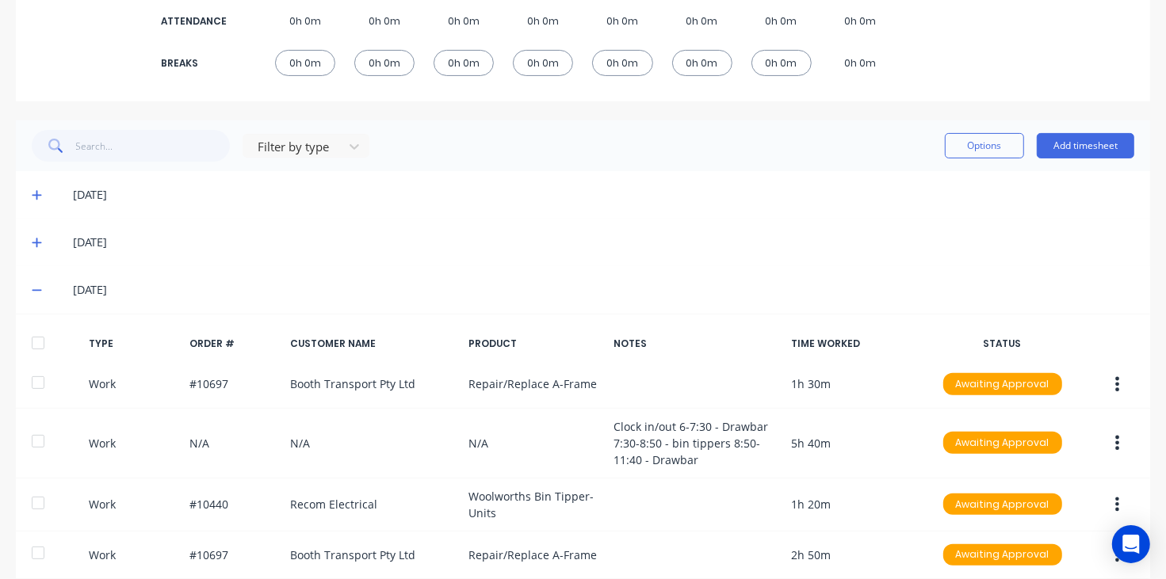
scroll to position [80, 0]
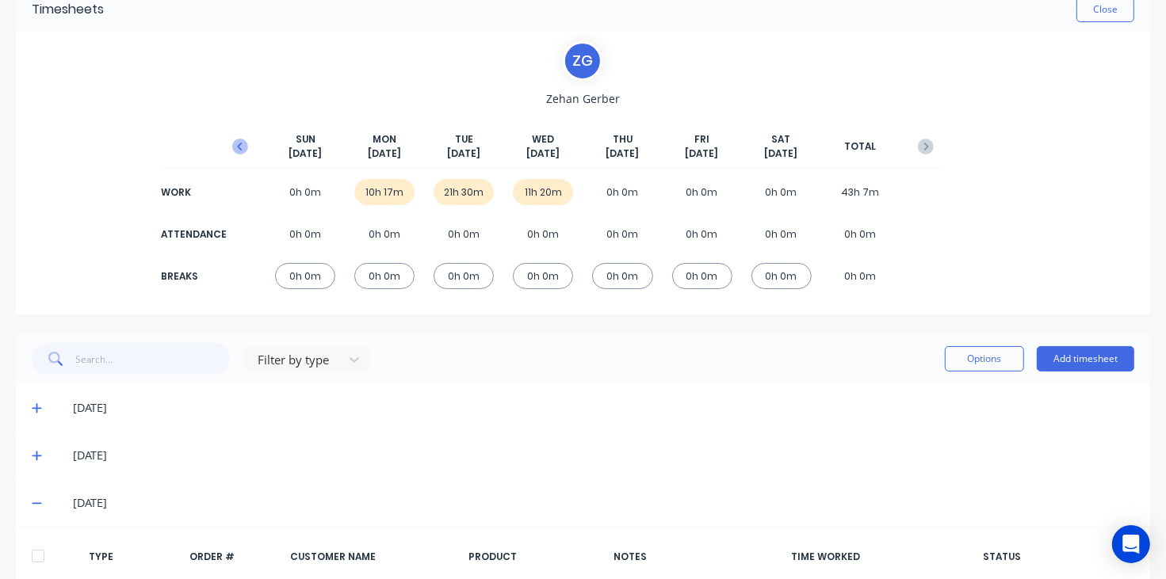
click at [244, 149] on icon "button" at bounding box center [240, 147] width 16 height 16
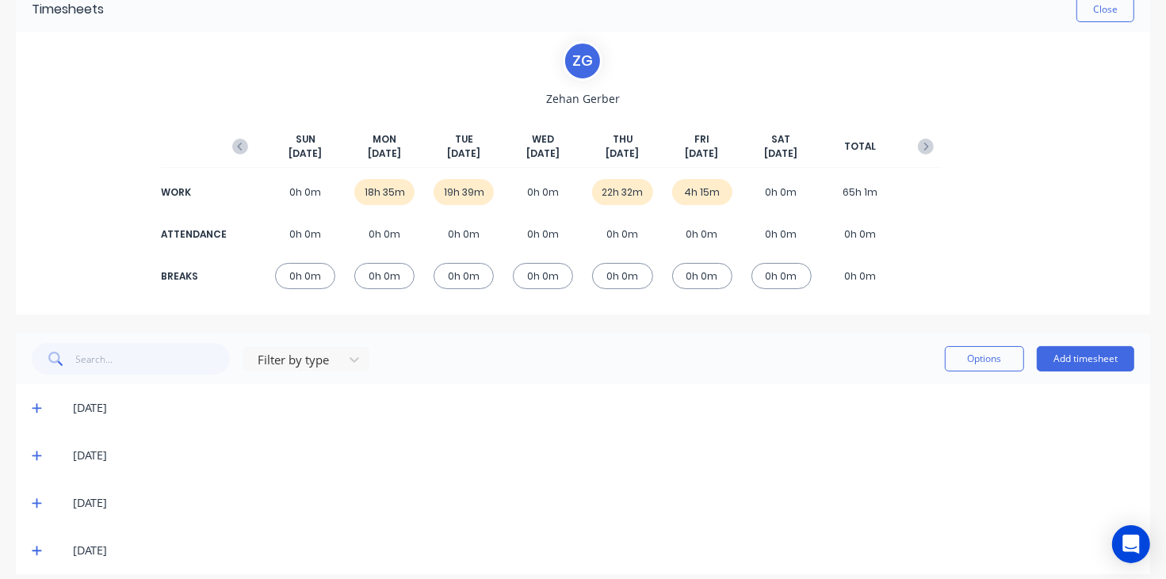
scroll to position [0, 0]
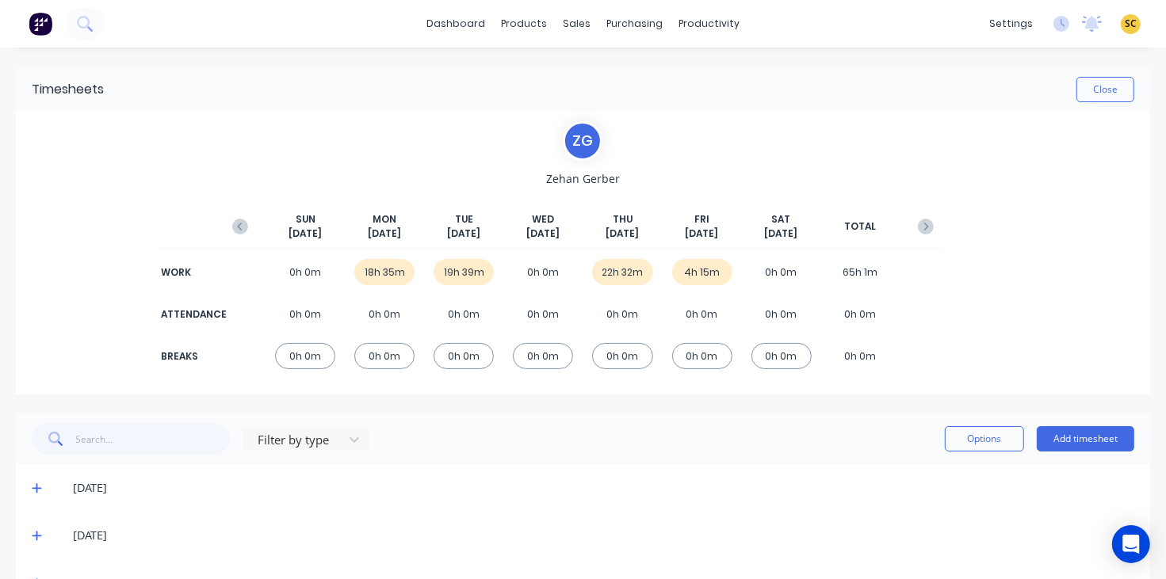
click at [32, 478] on div "[DATE]" at bounding box center [583, 488] width 1134 height 48
click at [32, 492] on icon at bounding box center [37, 488] width 10 height 11
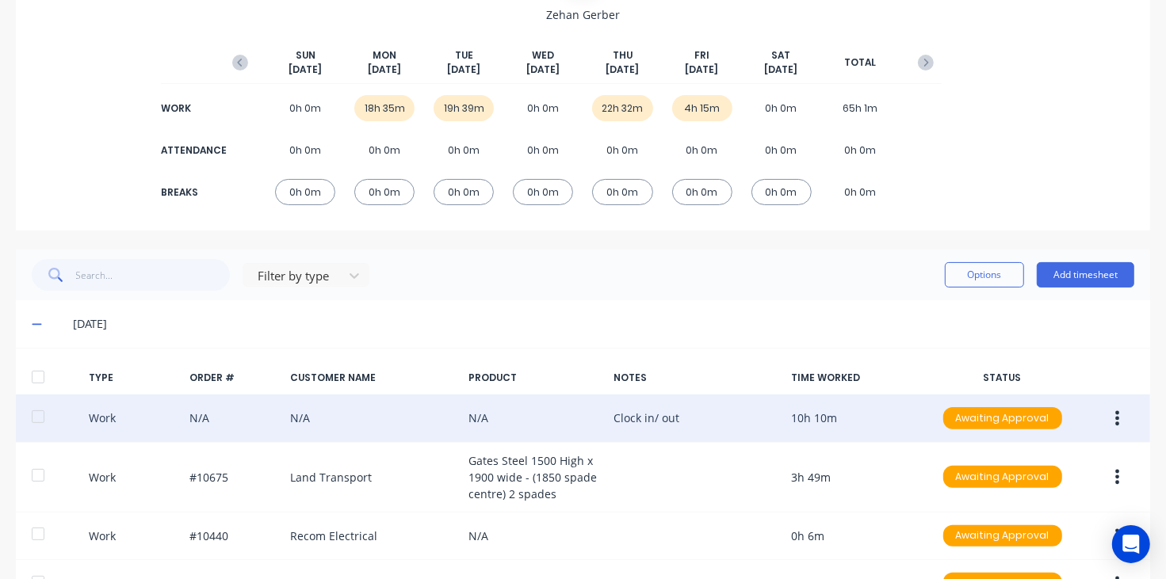
scroll to position [198, 0]
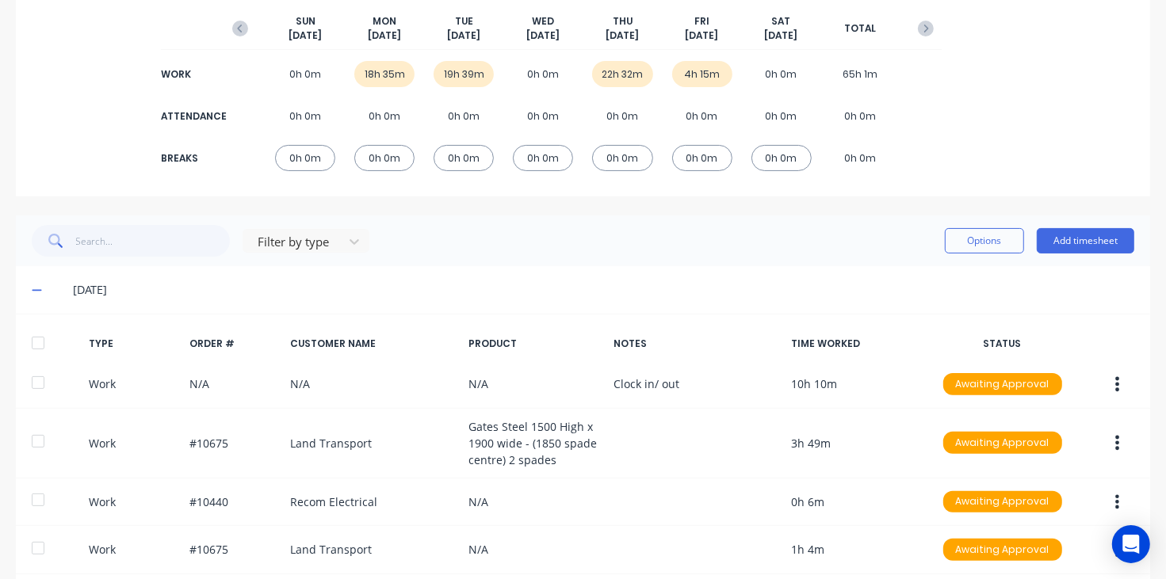
click at [34, 291] on icon at bounding box center [37, 289] width 10 height 11
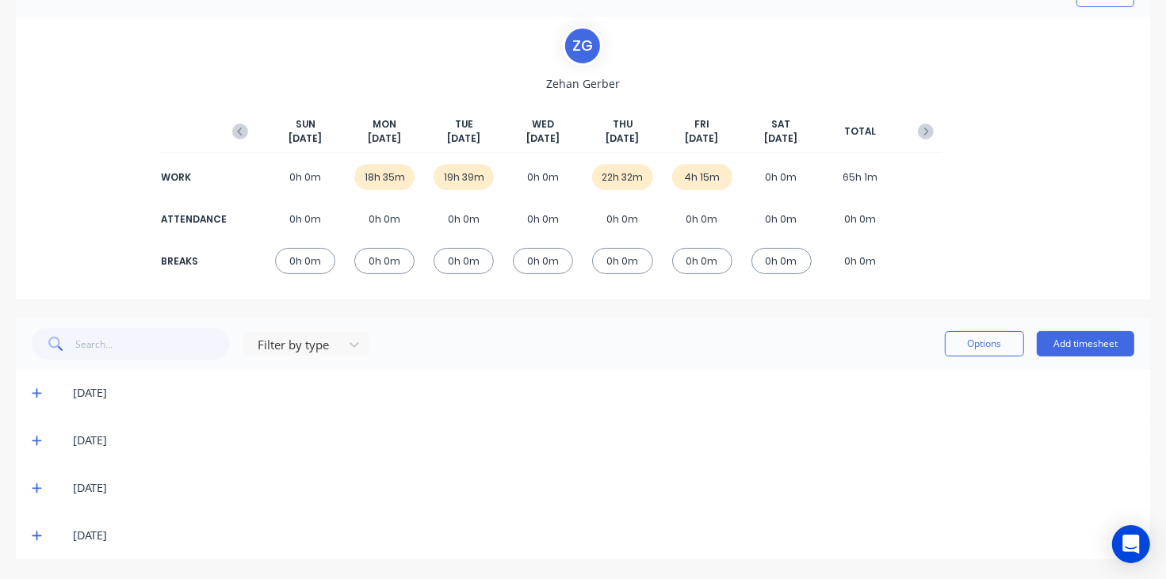
click at [38, 437] on icon at bounding box center [37, 440] width 10 height 11
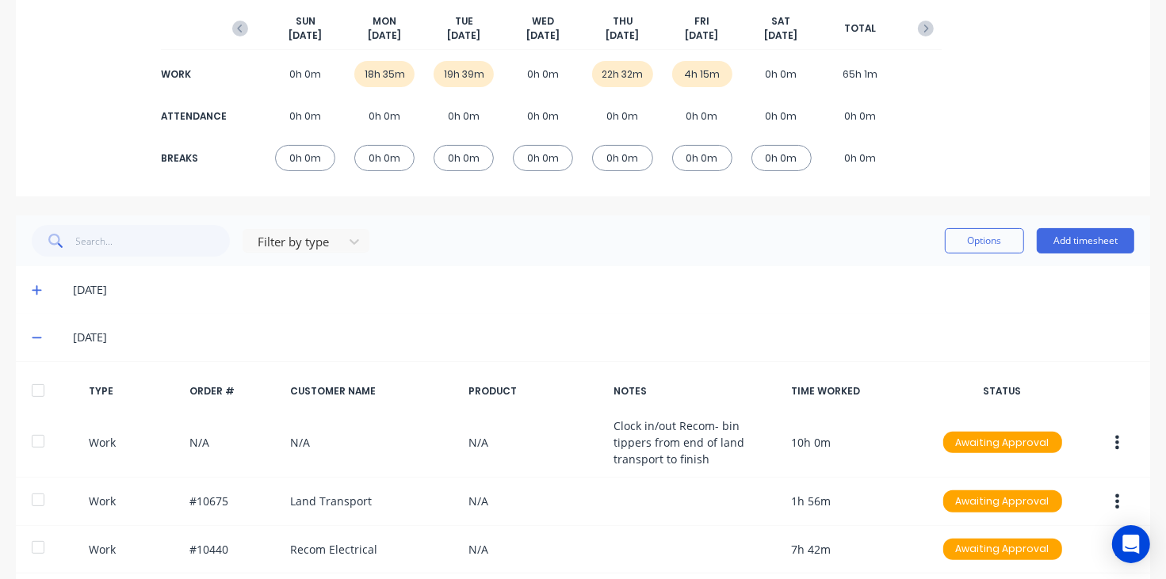
click at [29, 337] on div "[DATE]" at bounding box center [583, 338] width 1134 height 48
click at [36, 338] on icon at bounding box center [37, 339] width 10 height 2
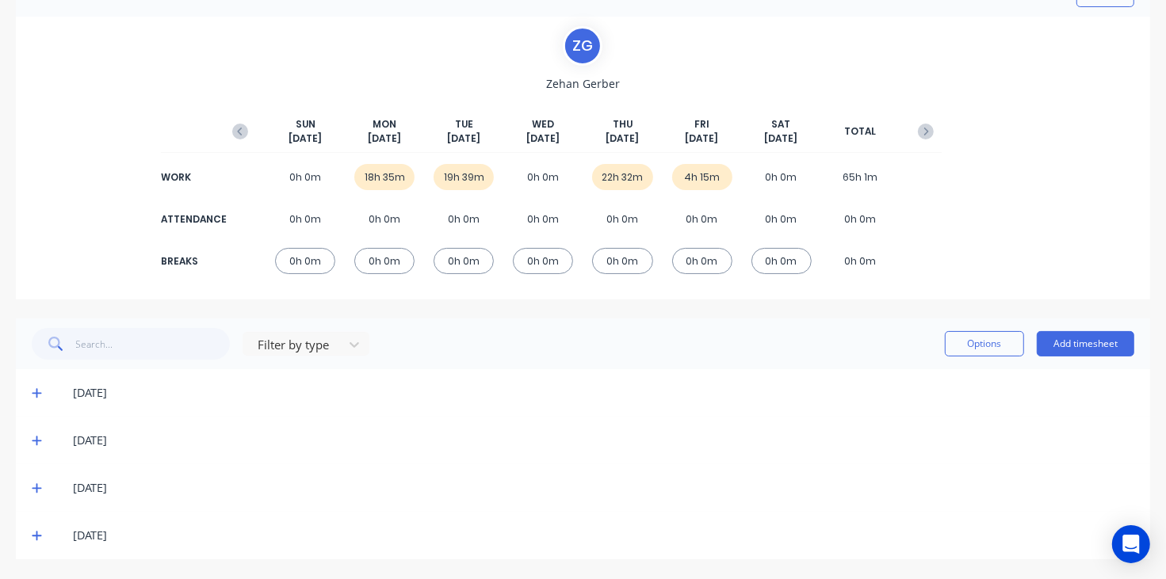
click at [36, 485] on icon at bounding box center [37, 489] width 10 height 10
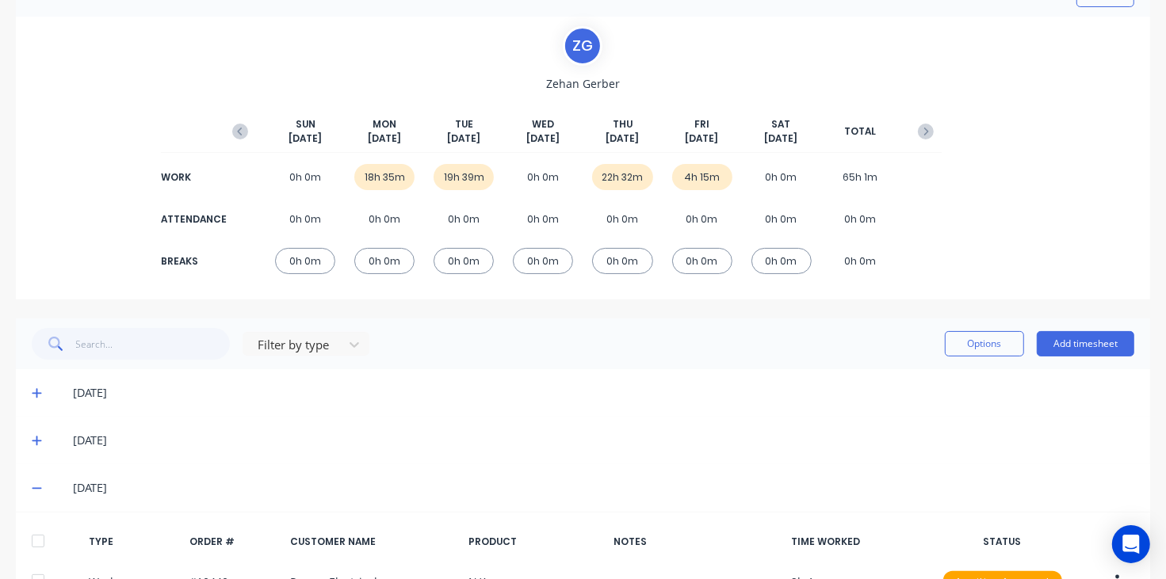
scroll to position [198, 0]
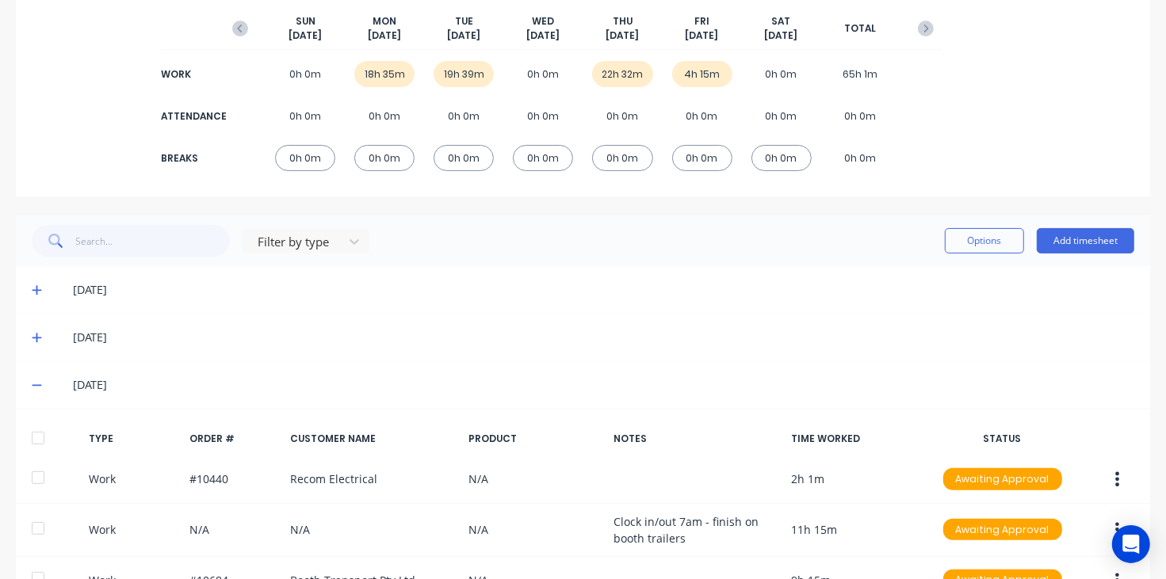
click at [37, 382] on icon at bounding box center [37, 385] width 10 height 11
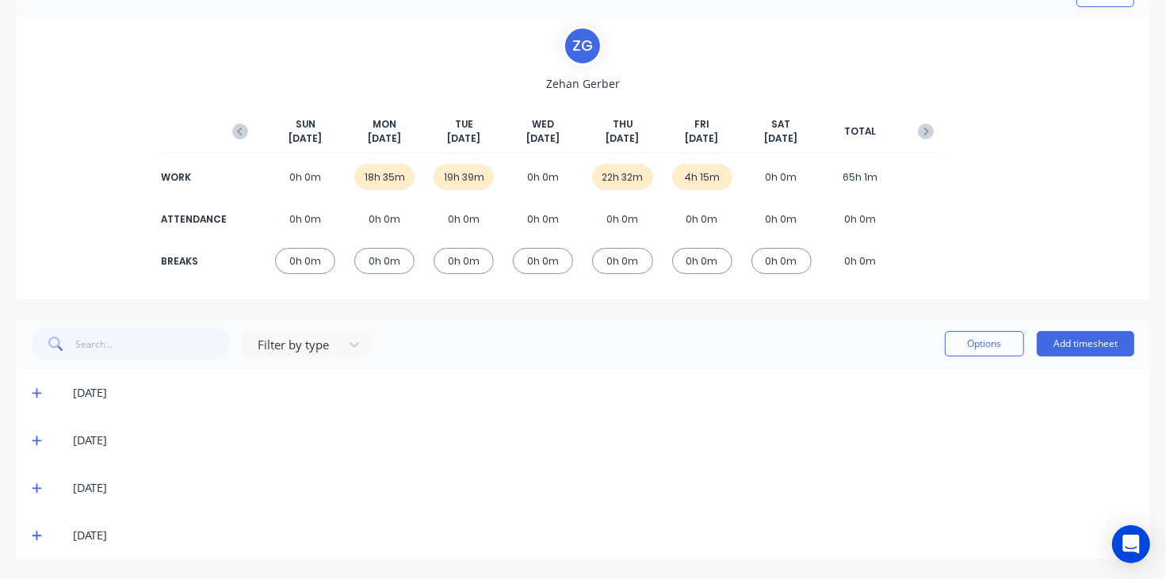
scroll to position [95, 0]
click at [40, 536] on icon at bounding box center [37, 535] width 10 height 11
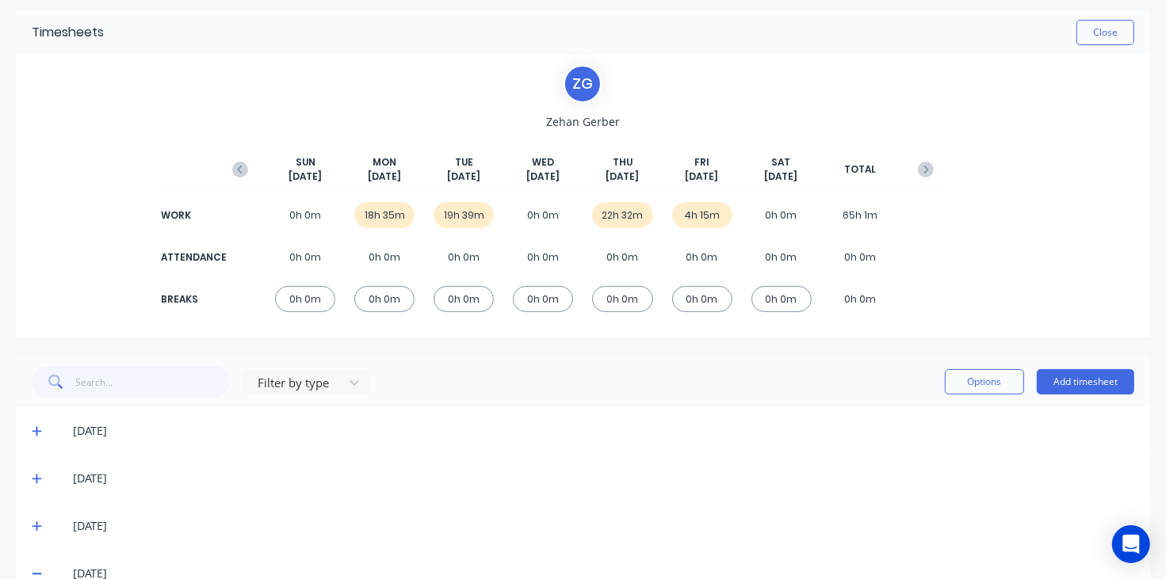
scroll to position [0, 0]
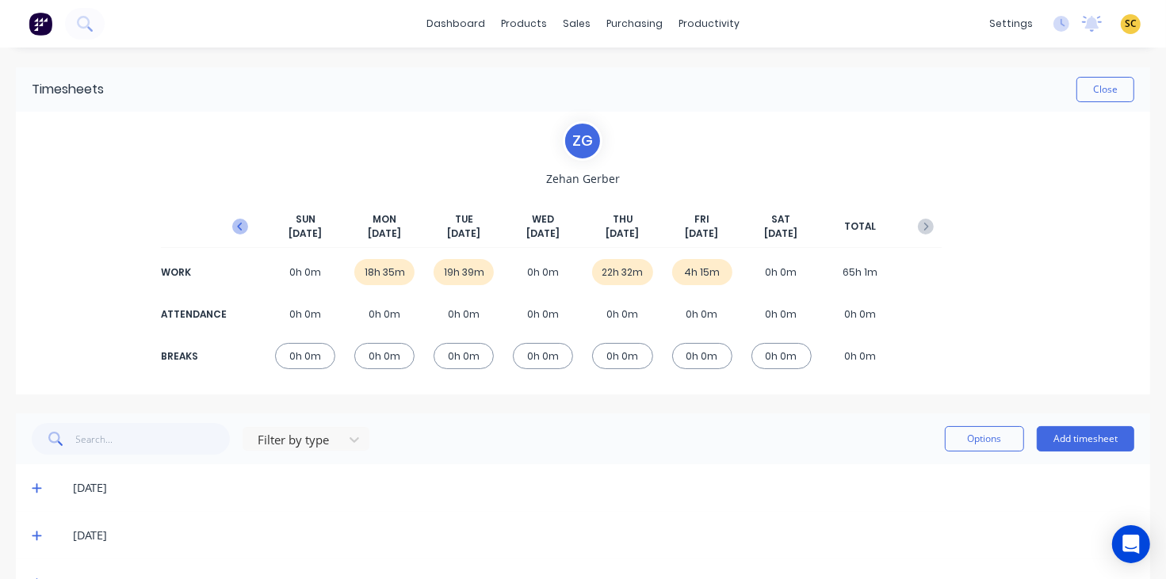
click at [236, 230] on icon "button" at bounding box center [240, 227] width 16 height 16
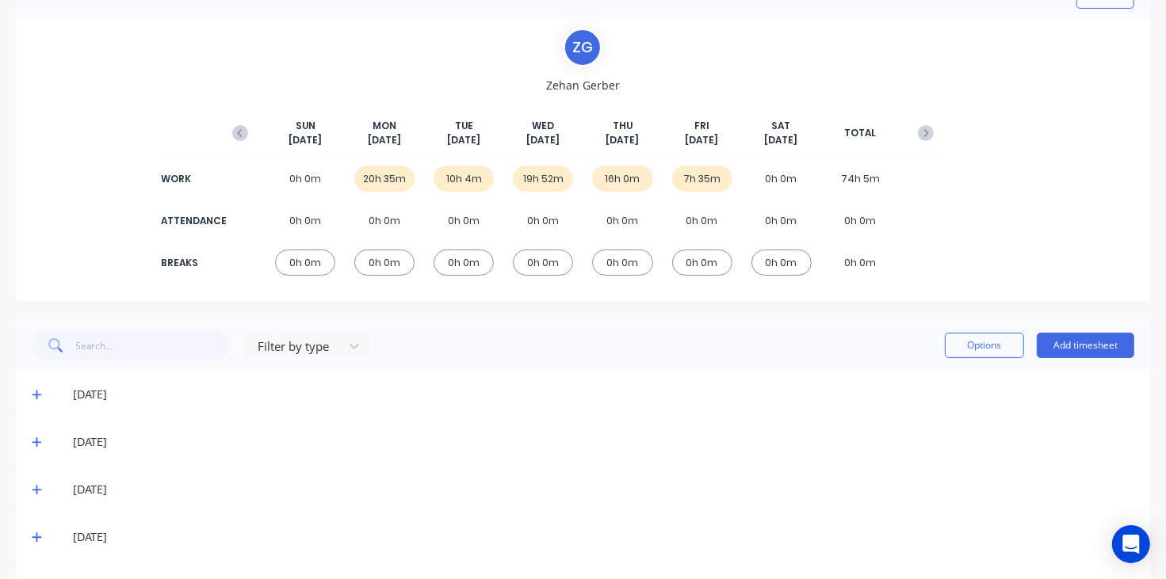
scroll to position [99, 0]
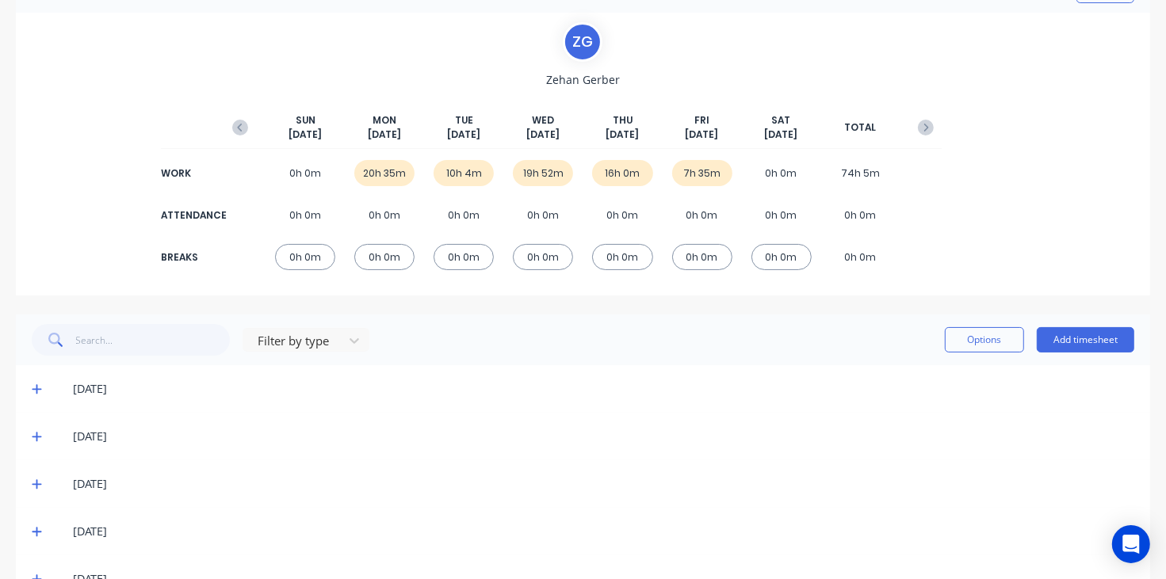
click at [34, 392] on icon at bounding box center [37, 389] width 10 height 11
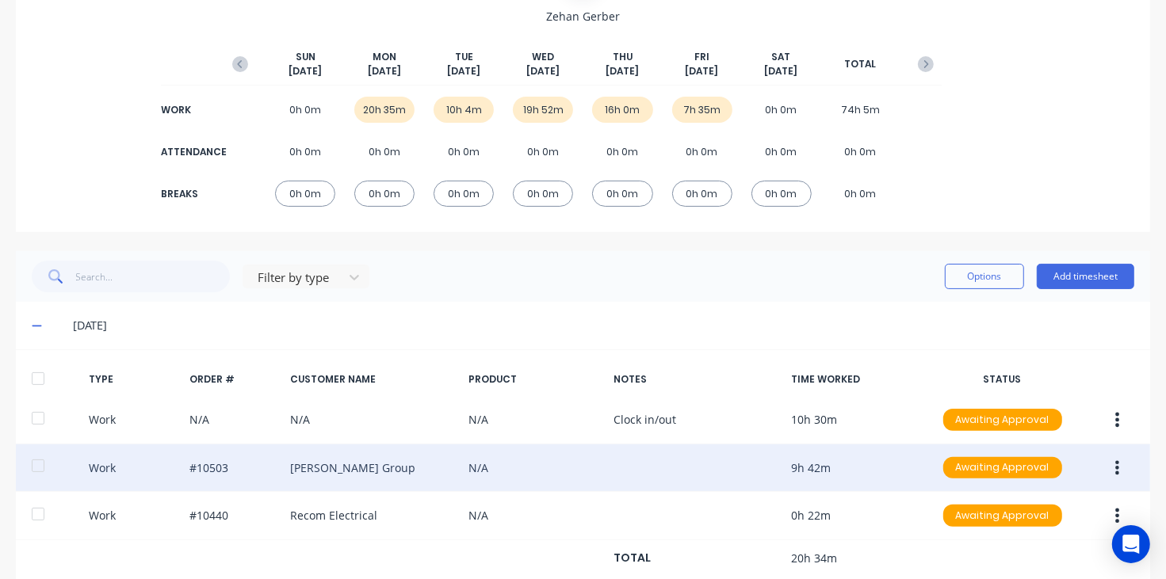
scroll to position [198, 0]
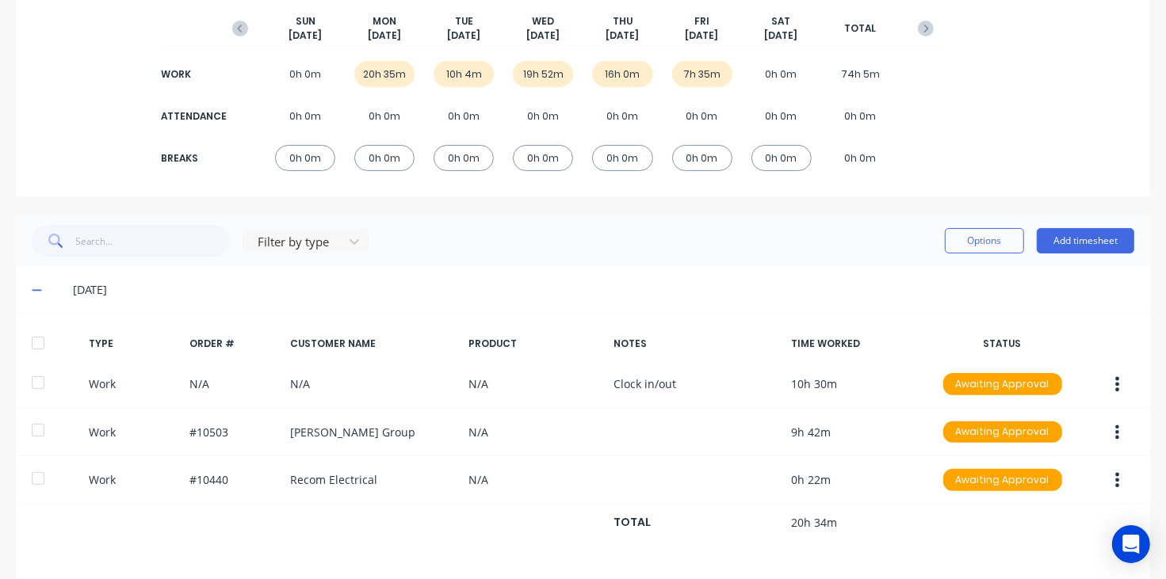
click at [36, 287] on icon at bounding box center [37, 289] width 10 height 11
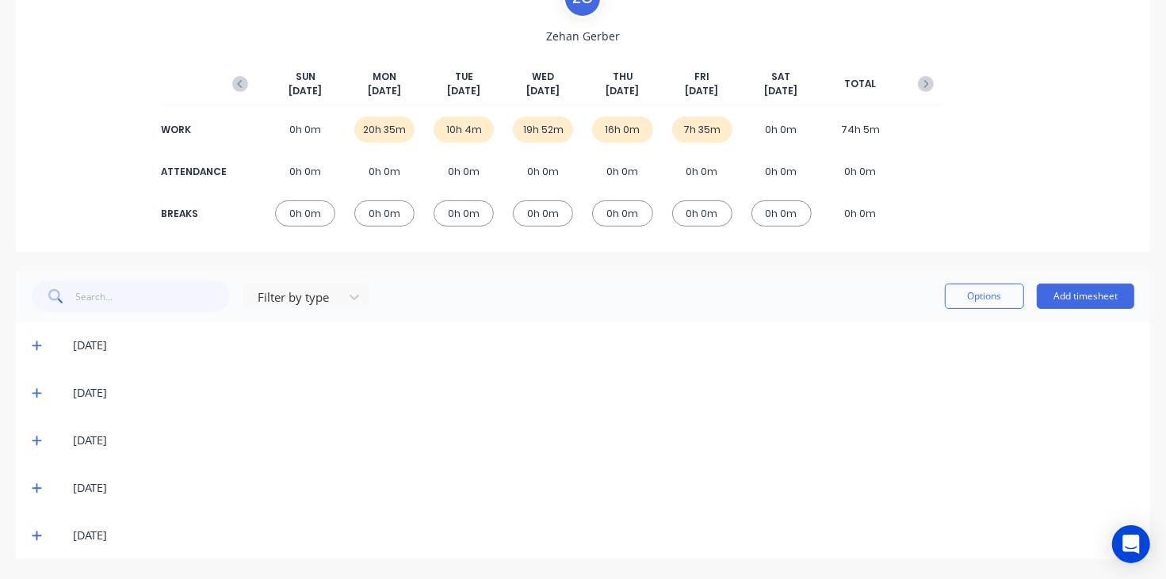
scroll to position [143, 0]
click at [36, 400] on span at bounding box center [40, 393] width 16 height 16
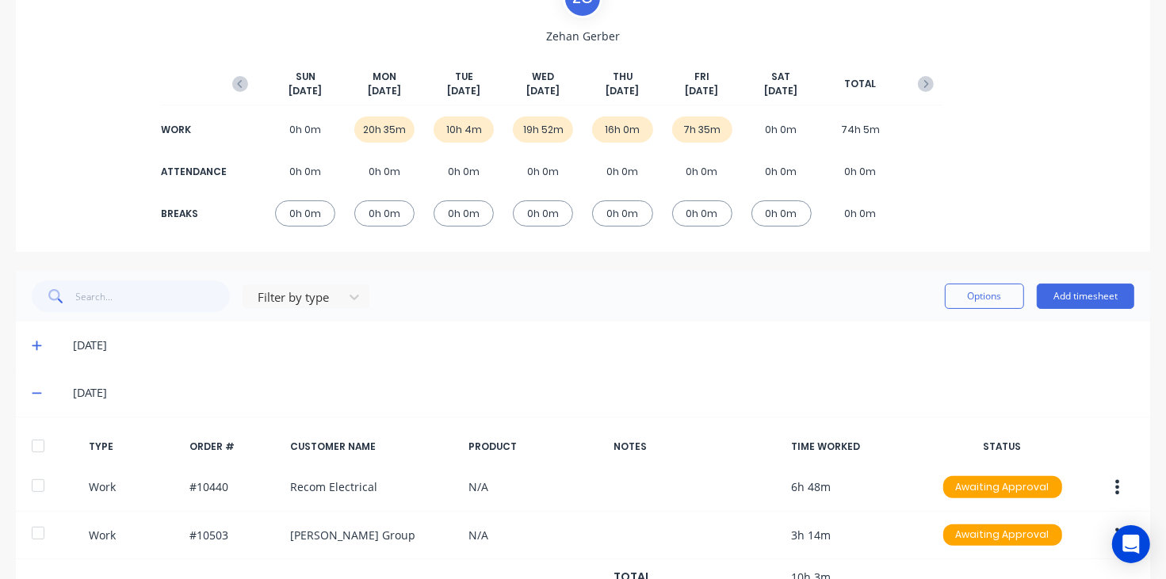
scroll to position [198, 0]
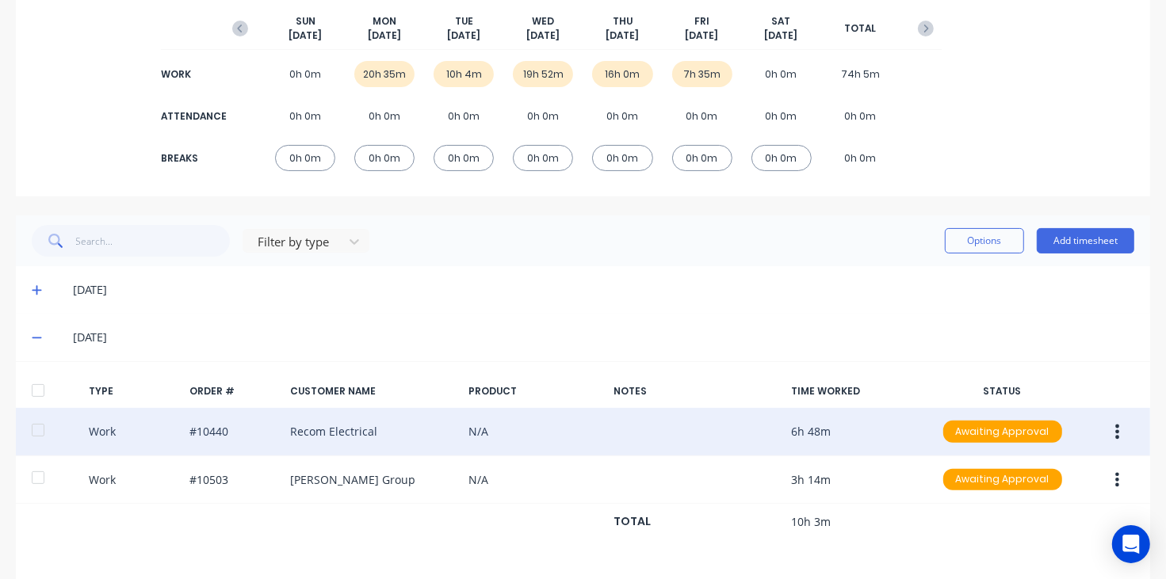
click at [1115, 434] on icon "button" at bounding box center [1117, 431] width 4 height 17
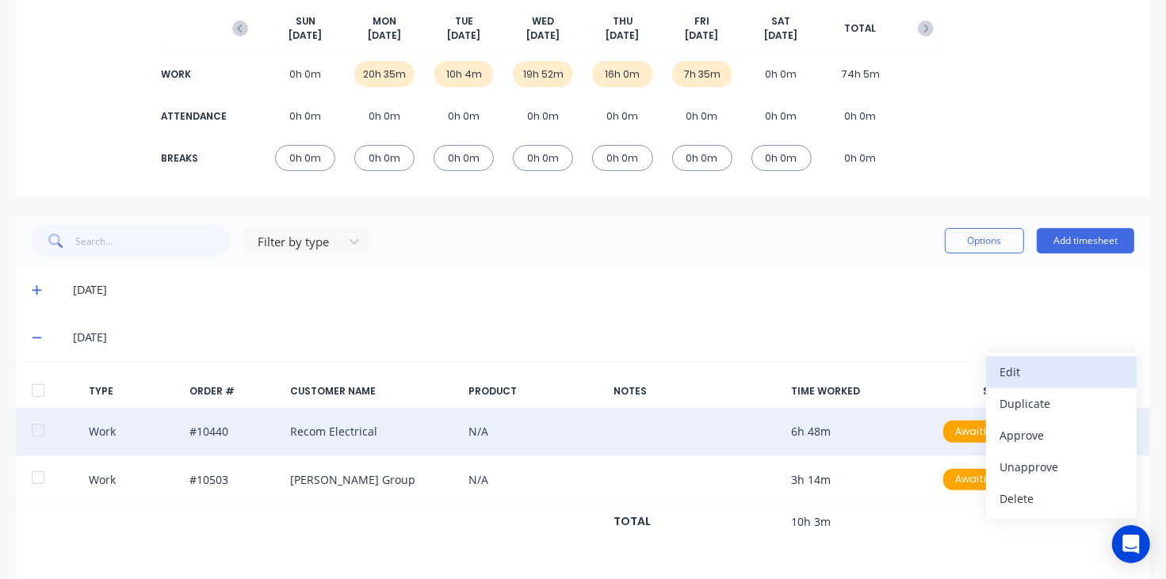
click at [1016, 376] on div "Edit" at bounding box center [1061, 372] width 122 height 23
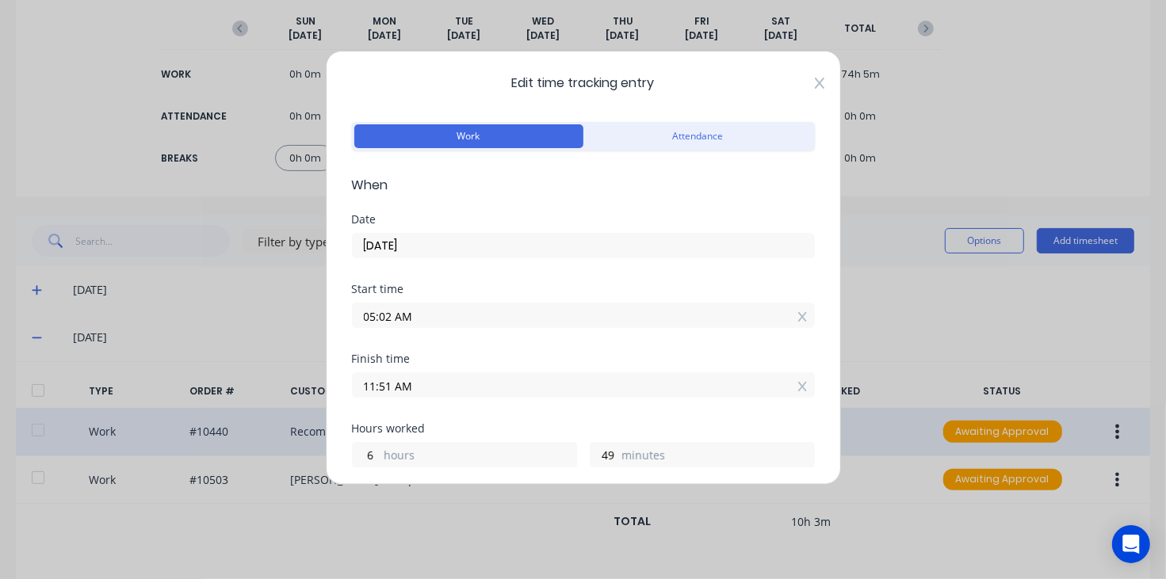
click at [814, 85] on icon at bounding box center [819, 83] width 10 height 11
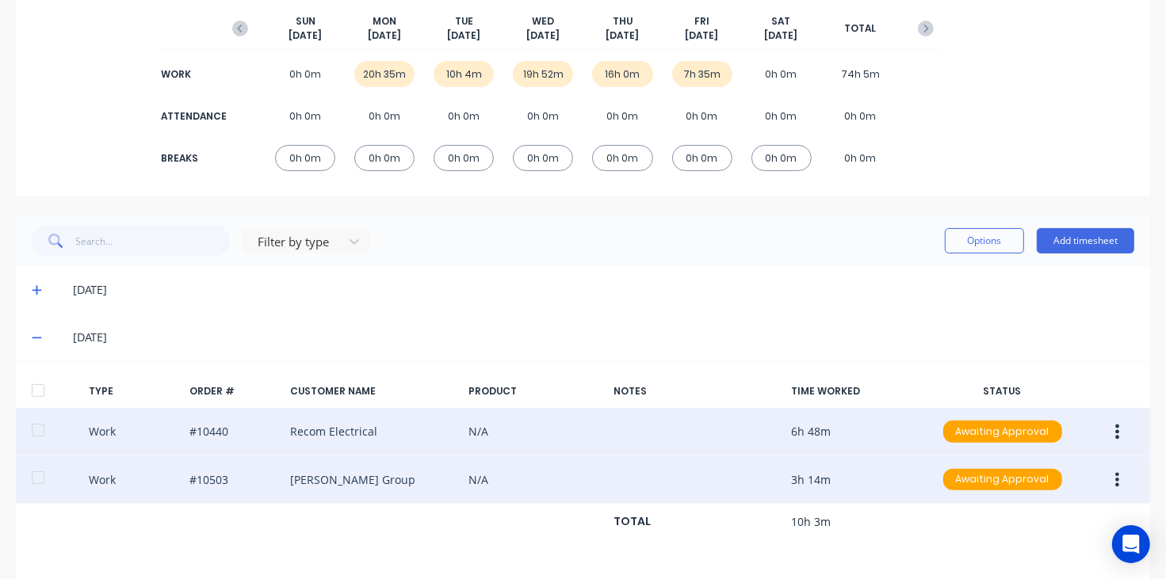
click at [1103, 481] on button "button" at bounding box center [1116, 480] width 37 height 29
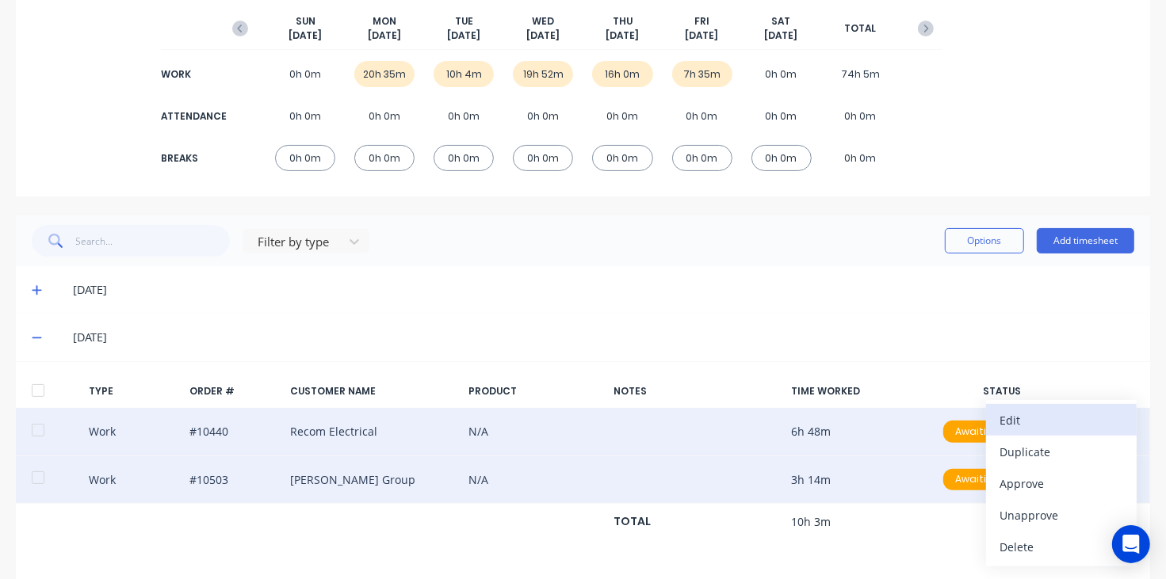
click at [1036, 432] on div "Edit" at bounding box center [1061, 420] width 122 height 23
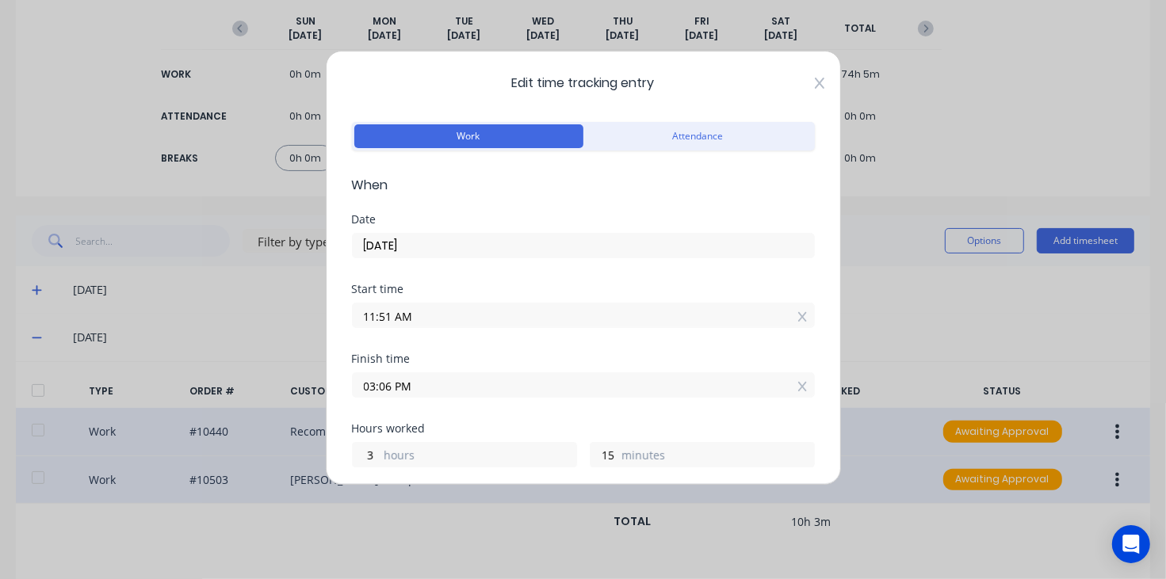
click at [815, 85] on icon at bounding box center [820, 83] width 10 height 13
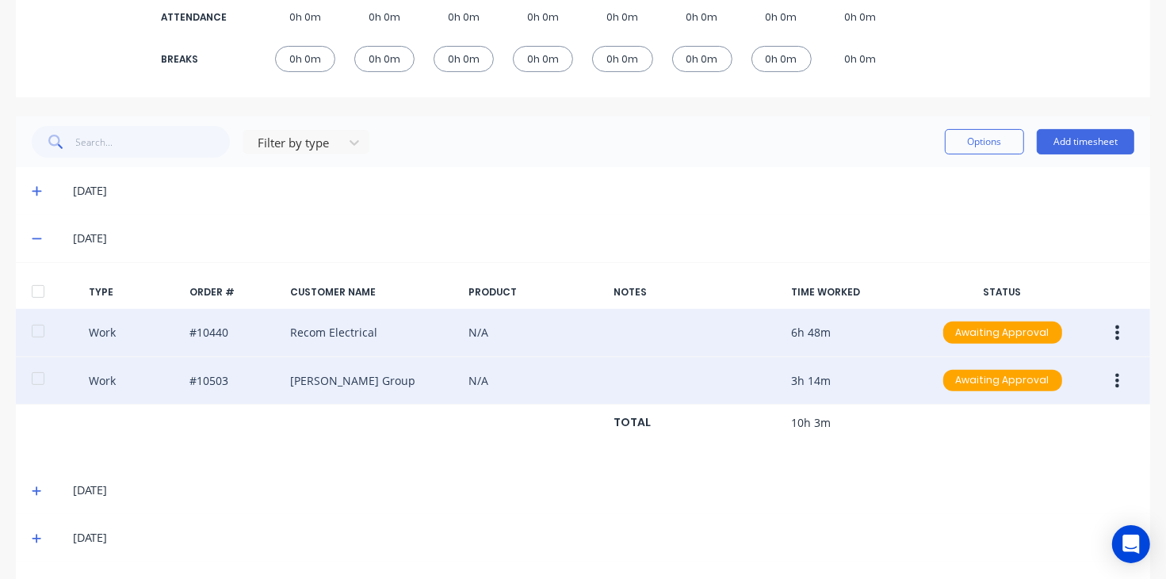
click at [38, 234] on icon at bounding box center [37, 238] width 10 height 11
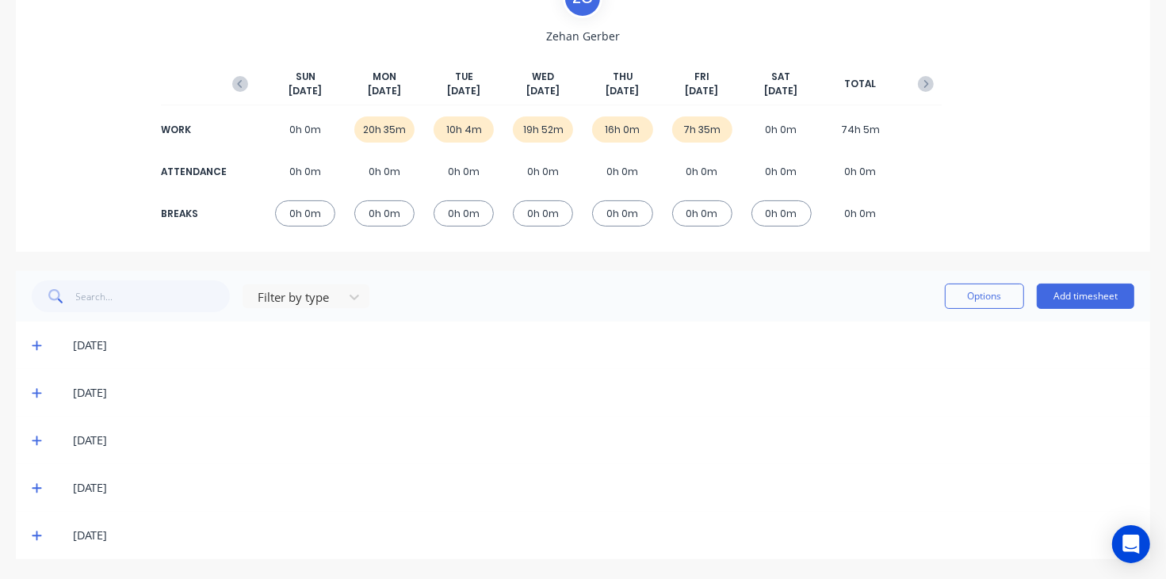
click at [33, 440] on icon at bounding box center [37, 440] width 10 height 11
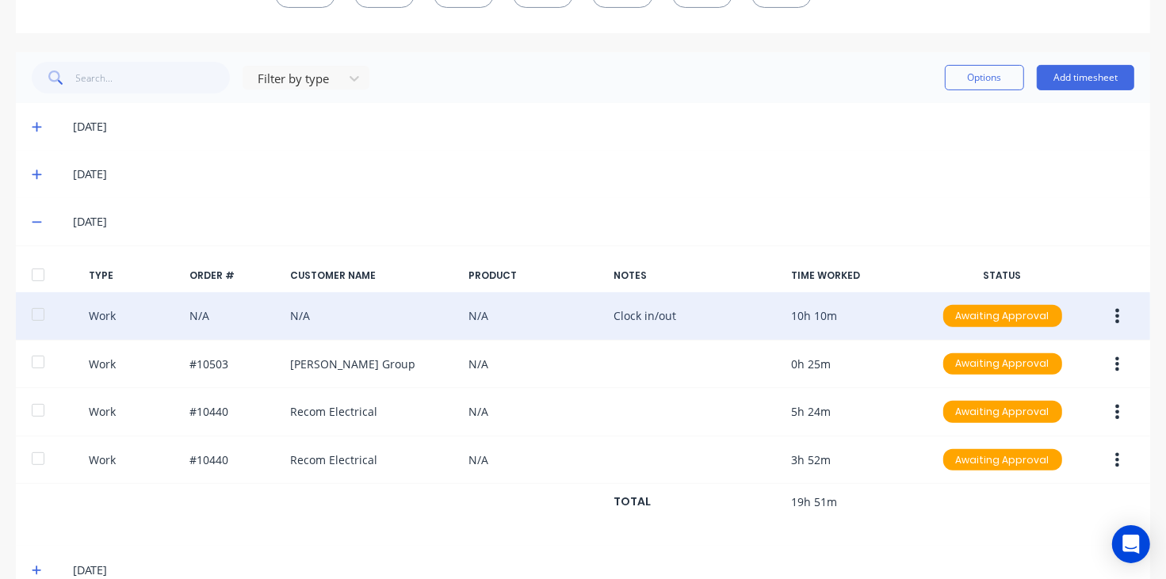
scroll to position [396, 0]
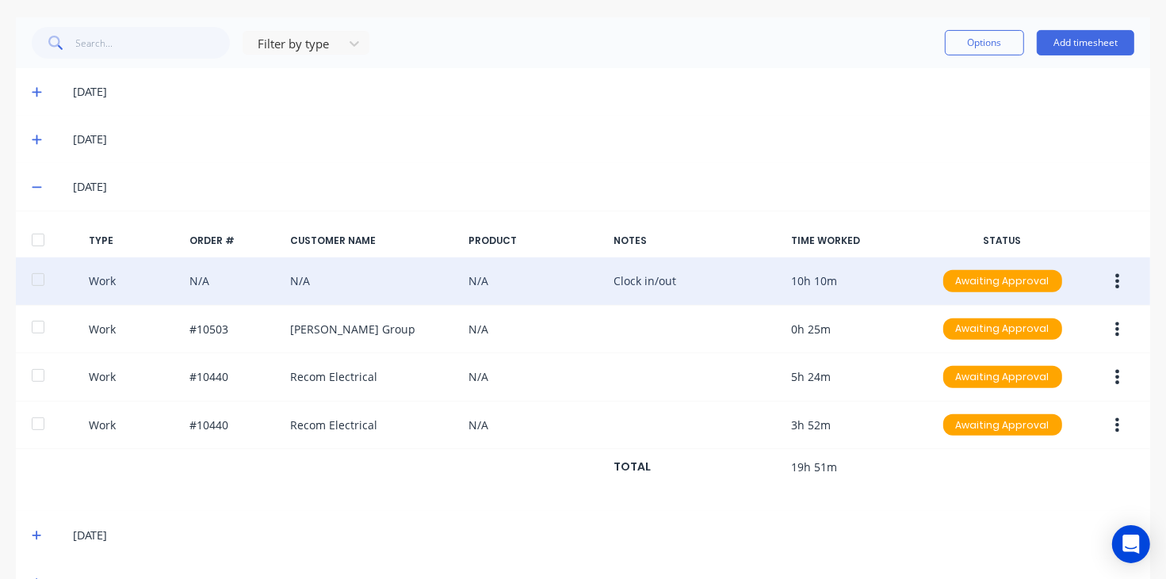
click at [1107, 285] on button "button" at bounding box center [1116, 281] width 37 height 29
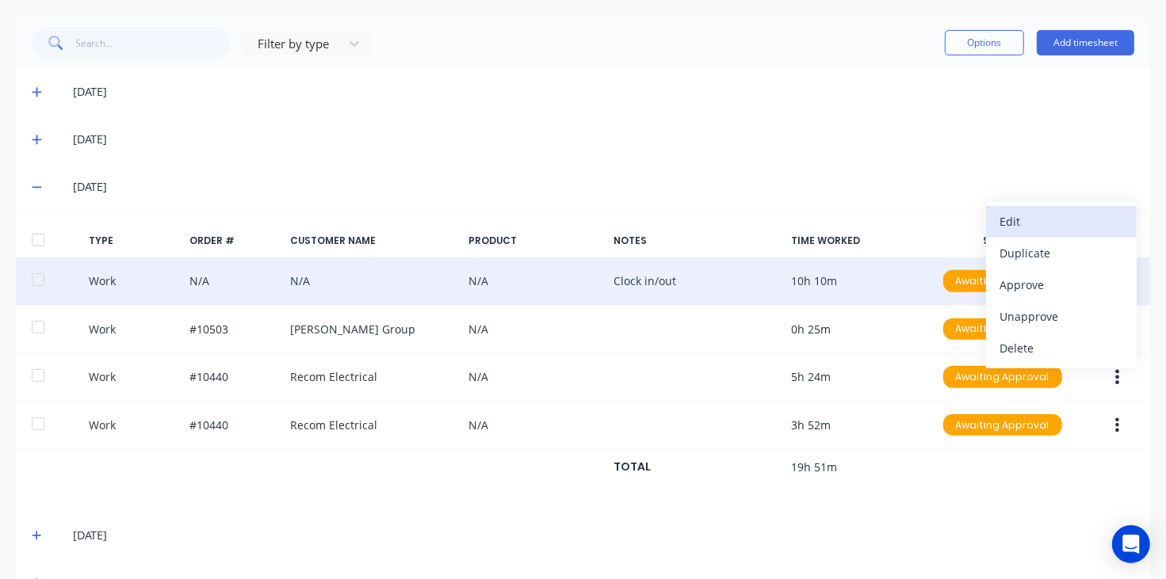
click at [1025, 222] on div "Edit" at bounding box center [1061, 221] width 122 height 23
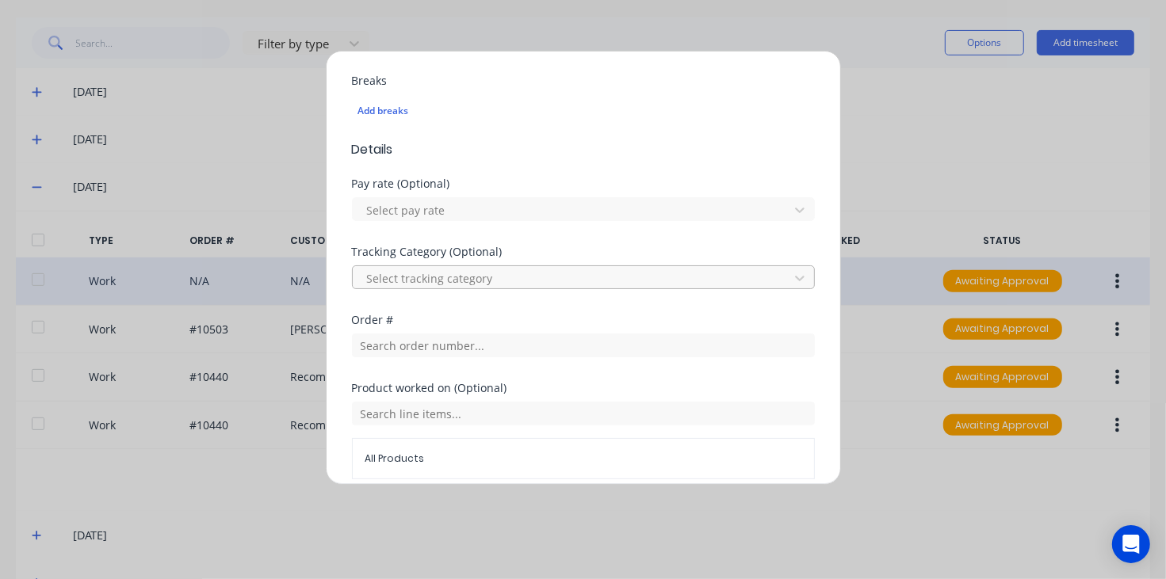
scroll to position [120, 0]
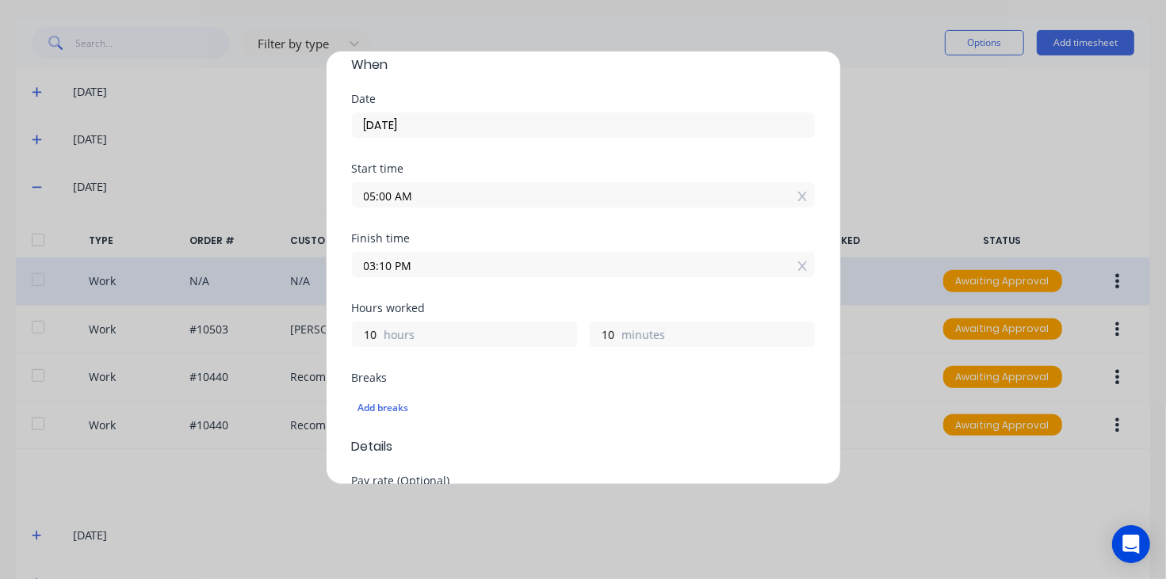
click at [927, 77] on div "Edit time tracking entry Work Attendance When Date [DATE] Start time 05:00 AM F…" at bounding box center [583, 289] width 1166 height 579
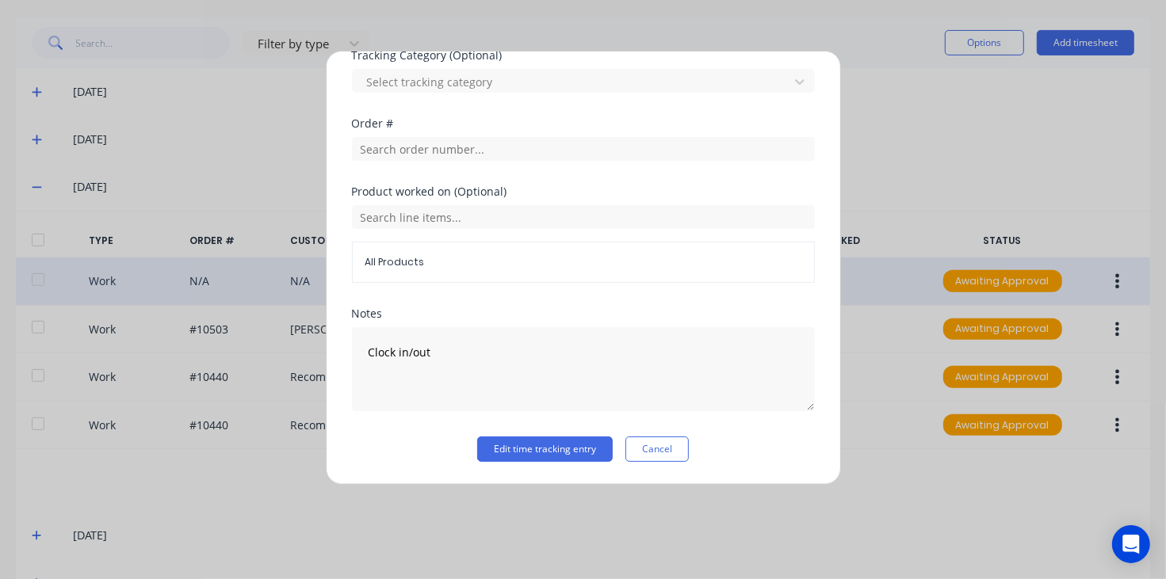
scroll to position [616, 0]
click at [643, 449] on button "Cancel" at bounding box center [656, 449] width 63 height 25
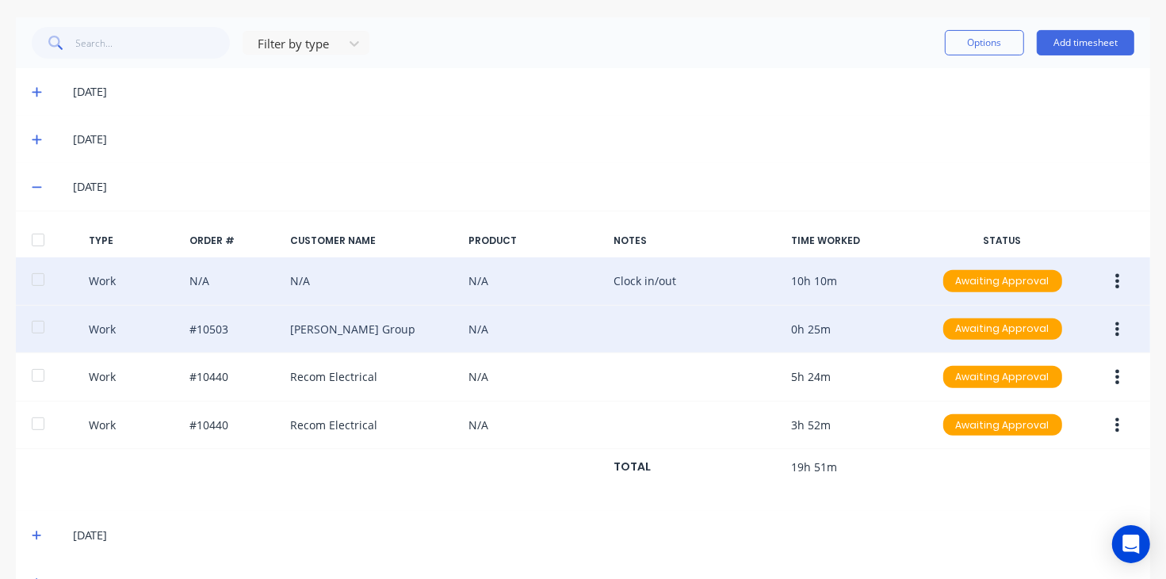
click at [1109, 330] on button "button" at bounding box center [1116, 329] width 37 height 29
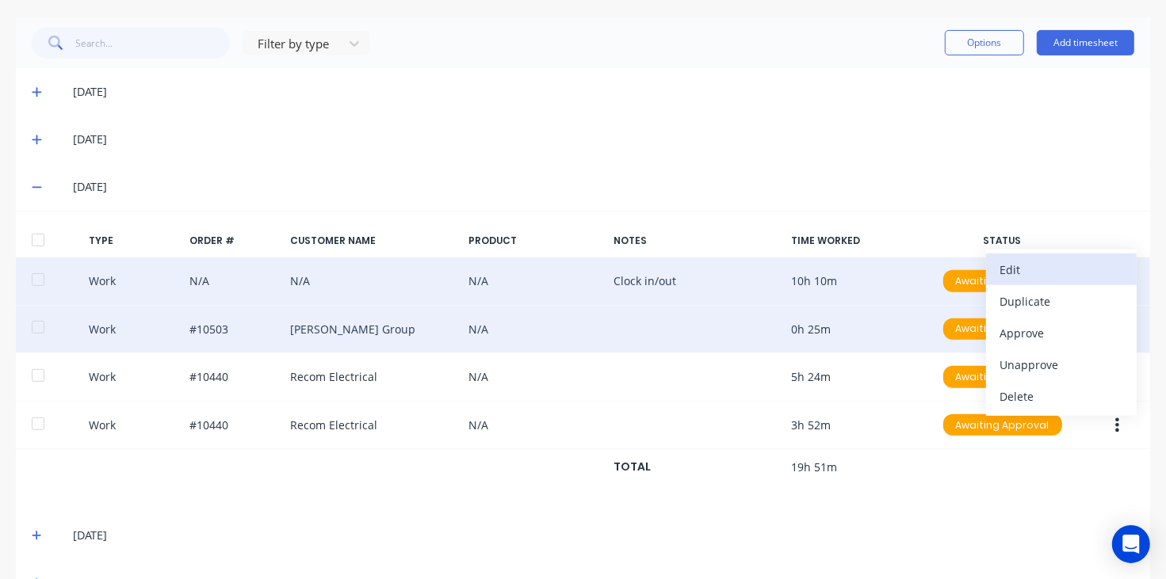
click at [1004, 259] on div "Edit" at bounding box center [1061, 269] width 122 height 23
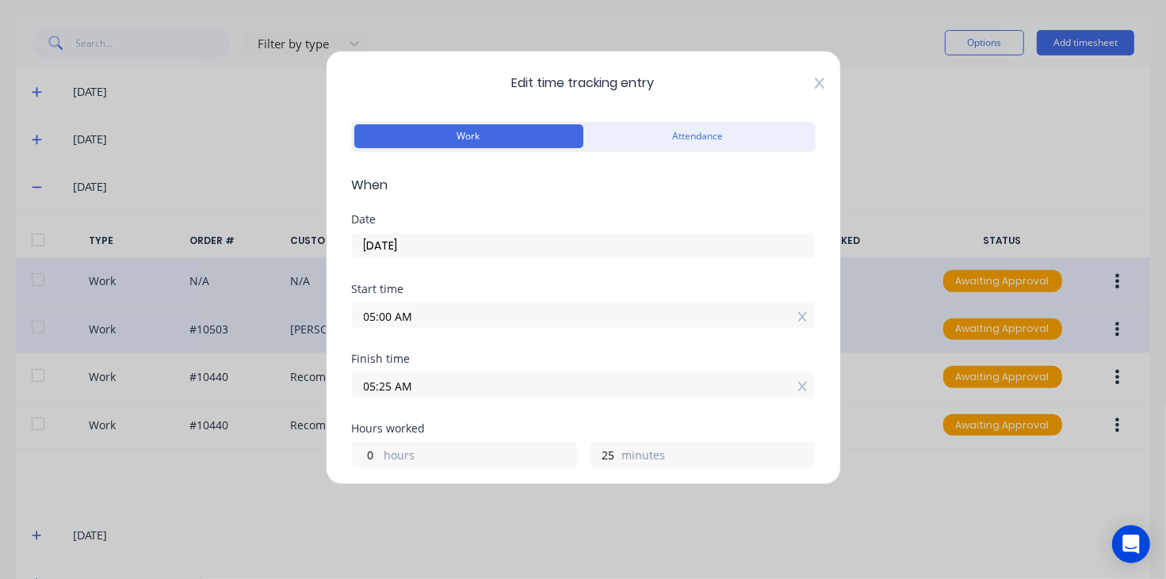
click at [814, 81] on icon at bounding box center [819, 83] width 10 height 11
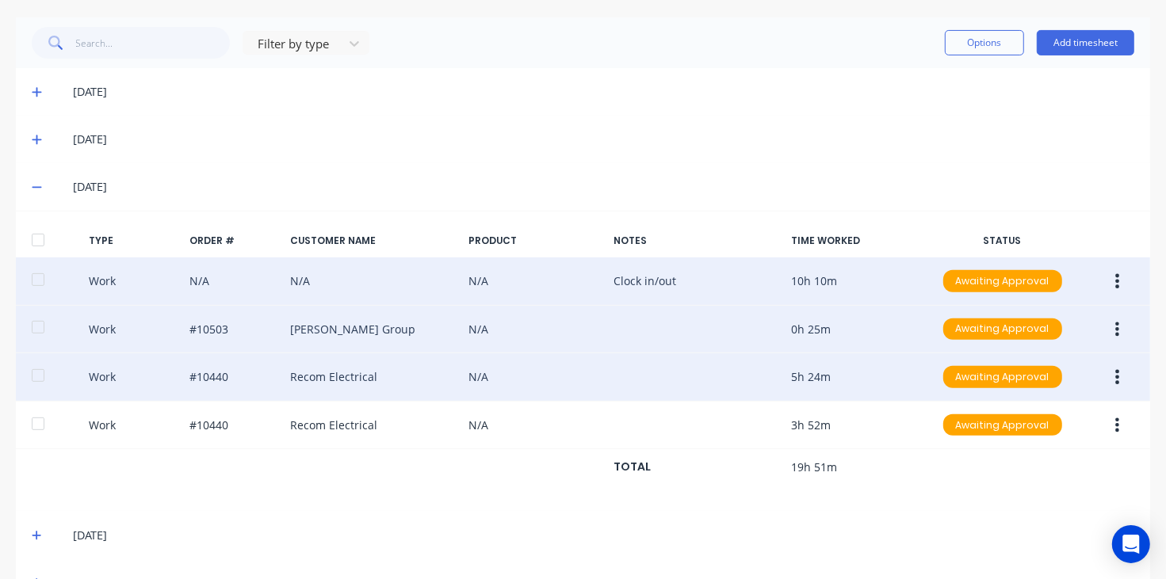
click at [1115, 382] on icon "button" at bounding box center [1117, 376] width 4 height 17
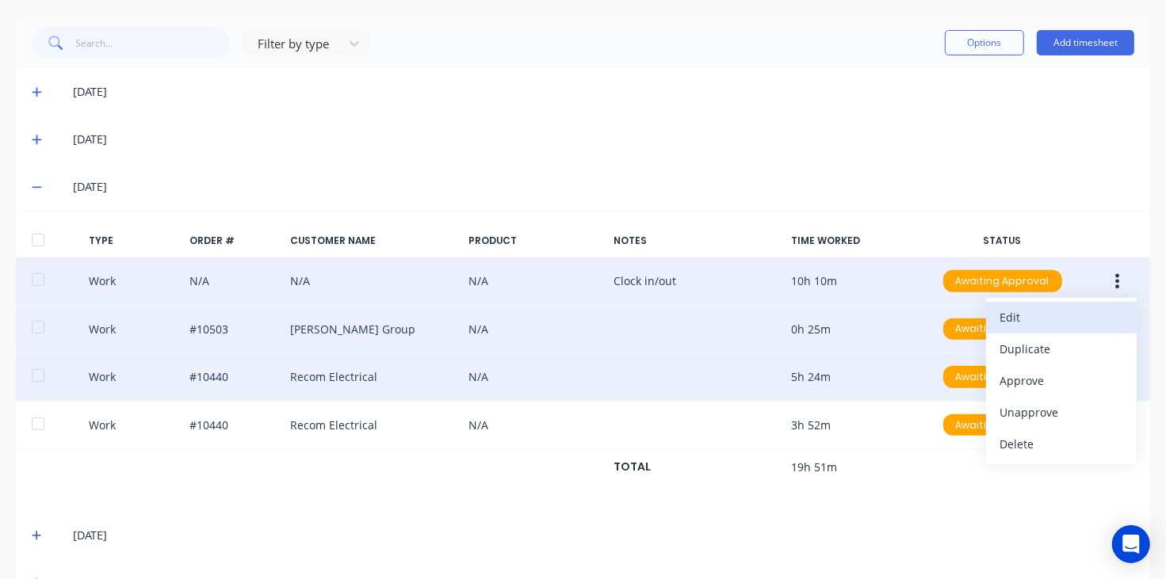
click at [1054, 318] on div "Edit" at bounding box center [1061, 317] width 122 height 23
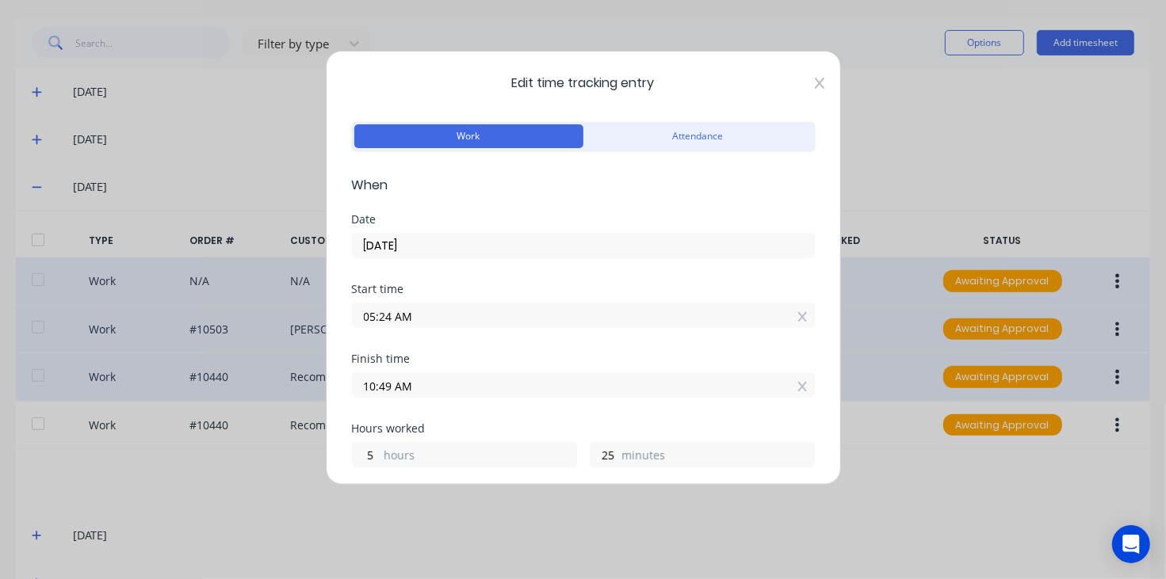
click at [815, 78] on icon at bounding box center [820, 83] width 10 height 13
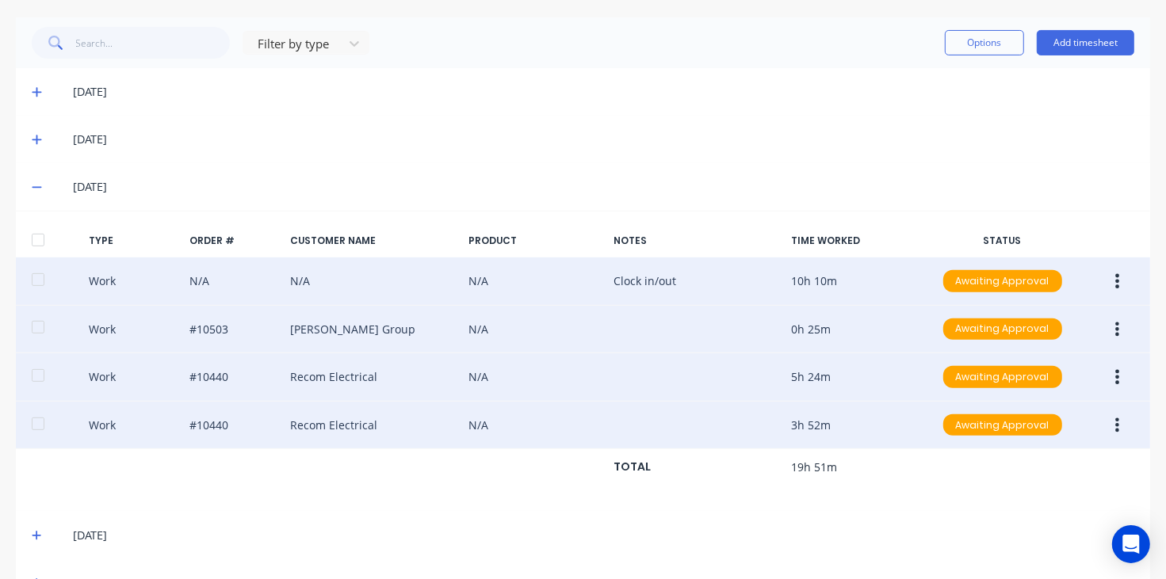
click at [1108, 428] on button "button" at bounding box center [1116, 425] width 37 height 29
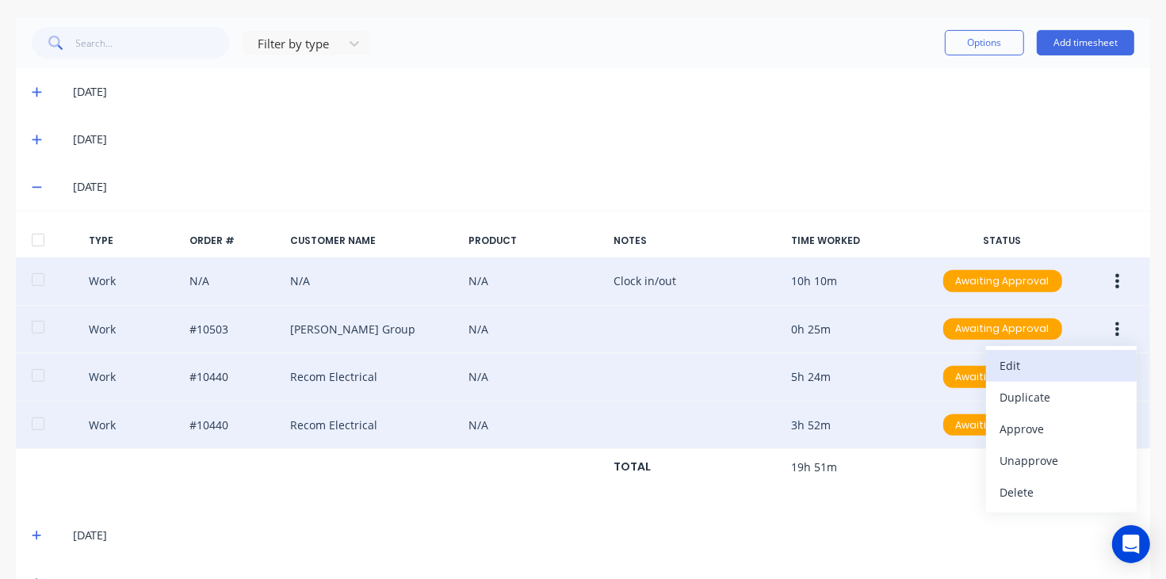
click at [1031, 361] on div "Edit" at bounding box center [1061, 365] width 122 height 23
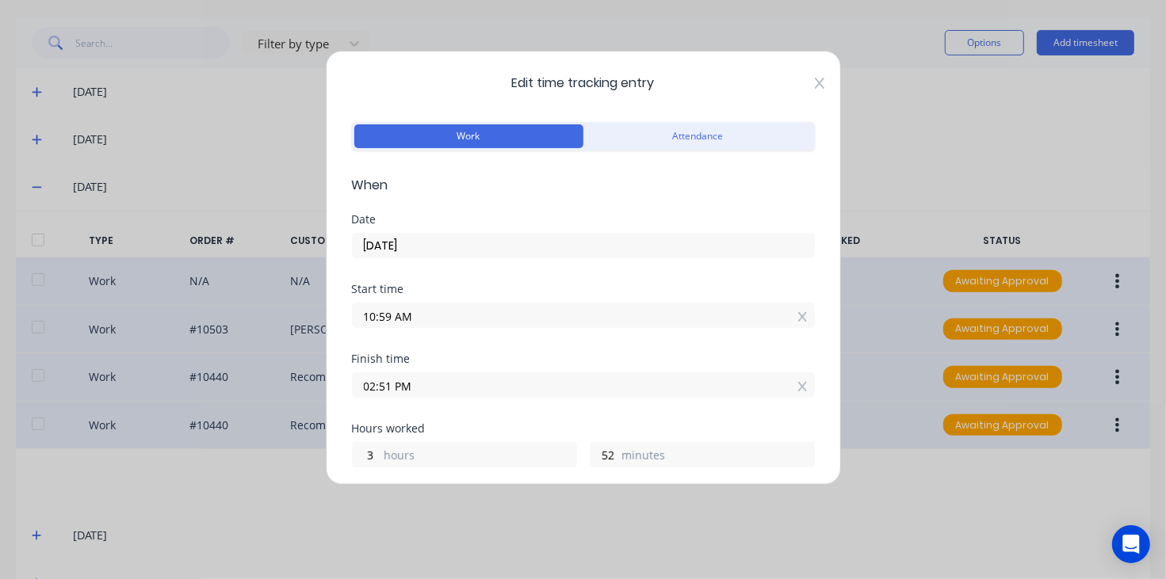
click at [815, 82] on icon at bounding box center [820, 83] width 10 height 13
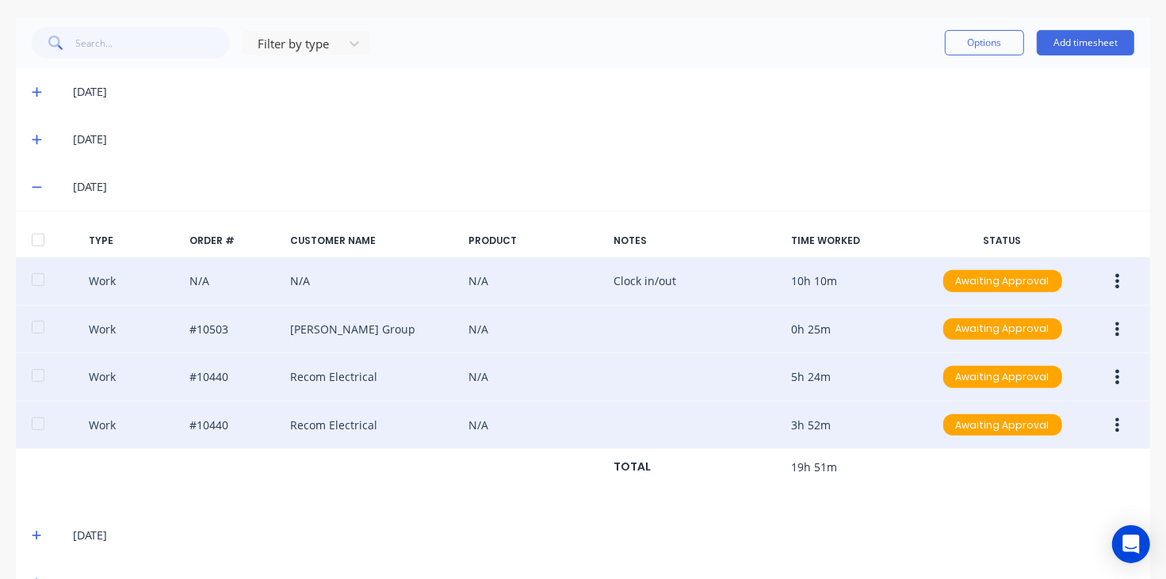
click at [32, 140] on icon at bounding box center [37, 139] width 10 height 11
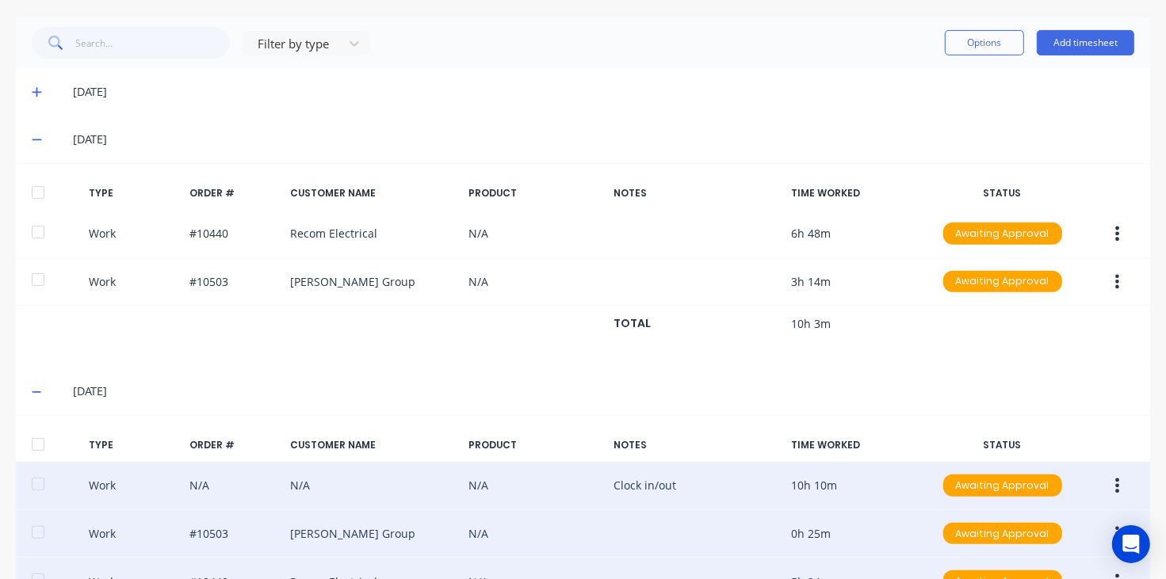
click at [32, 87] on icon at bounding box center [37, 91] width 10 height 11
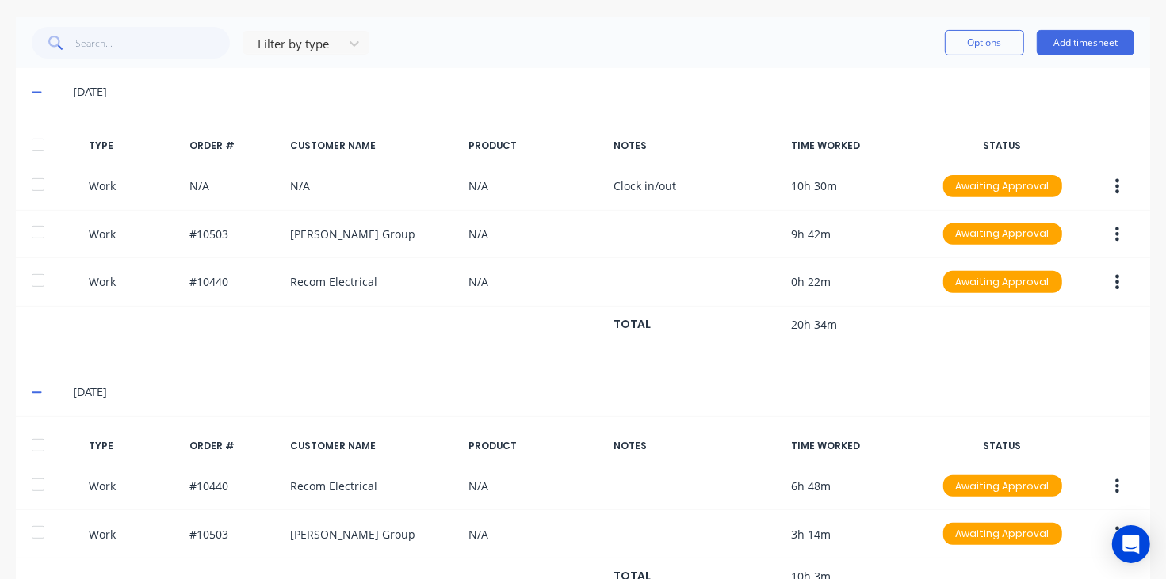
click at [40, 91] on icon at bounding box center [37, 91] width 10 height 11
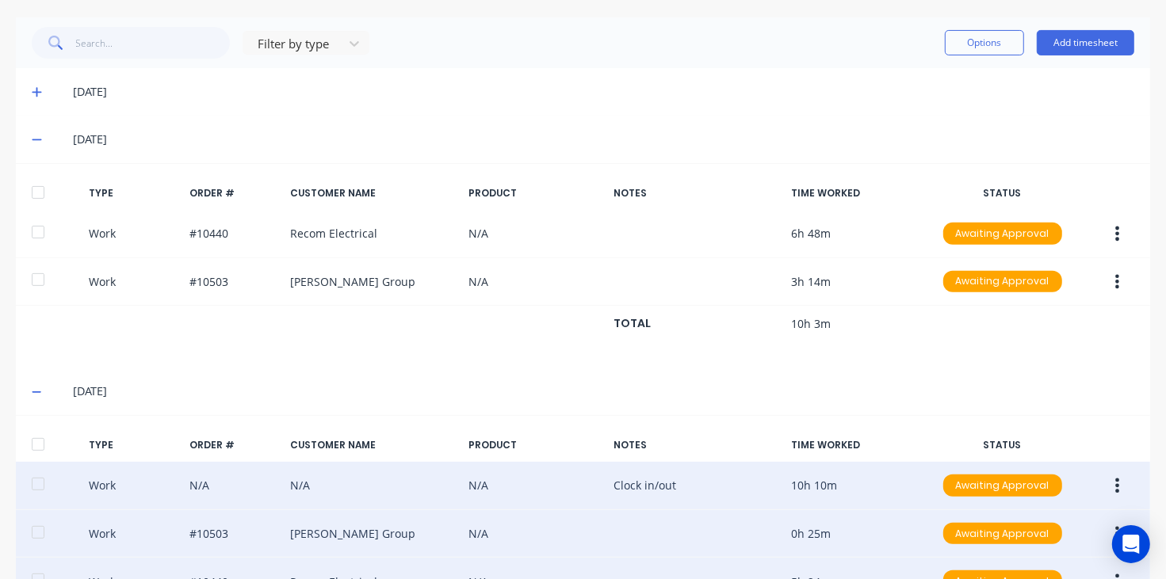
click at [36, 132] on span at bounding box center [40, 140] width 16 height 16
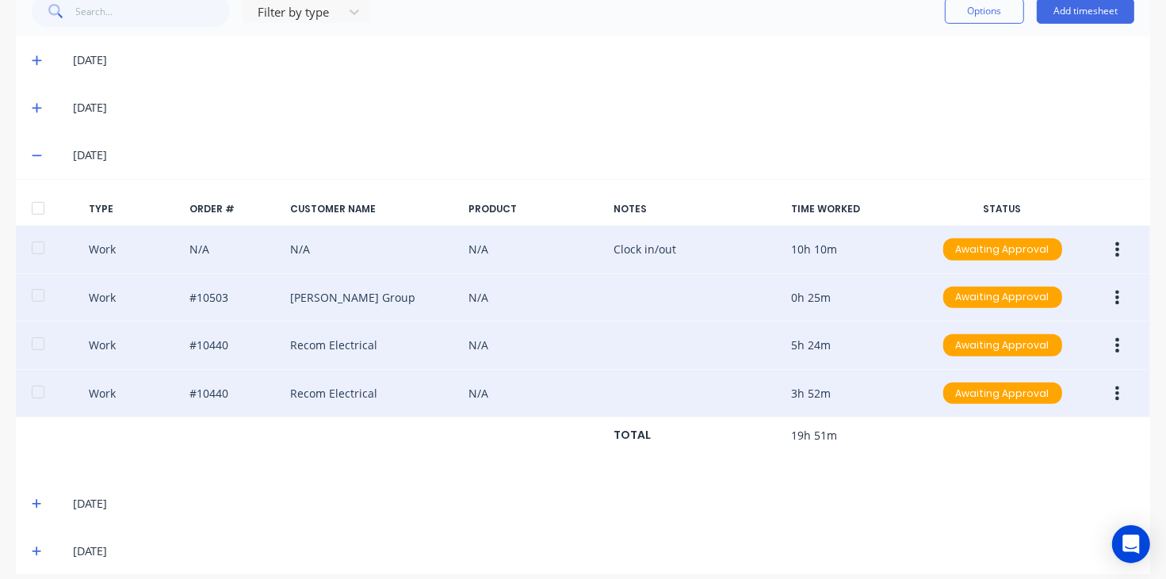
scroll to position [445, 0]
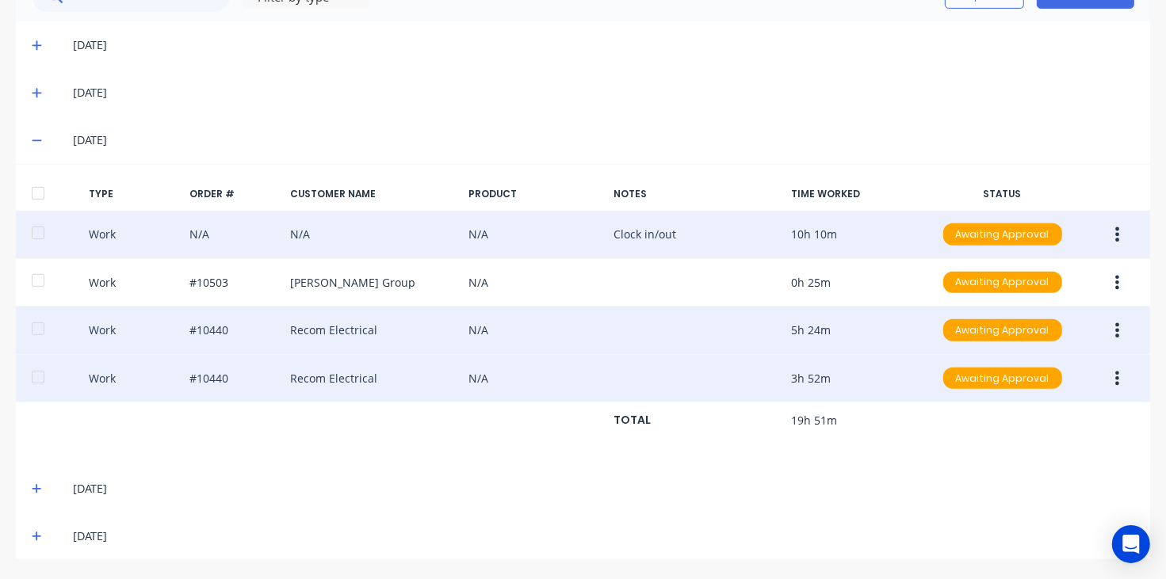
click at [36, 139] on icon at bounding box center [37, 140] width 10 height 11
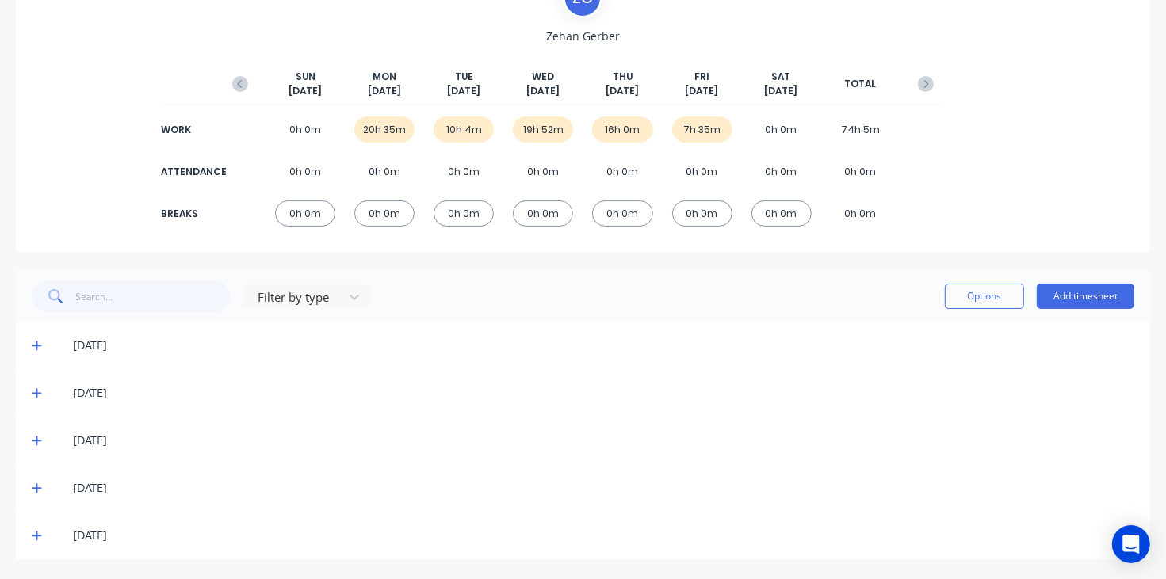
click at [37, 487] on icon at bounding box center [37, 488] width 10 height 11
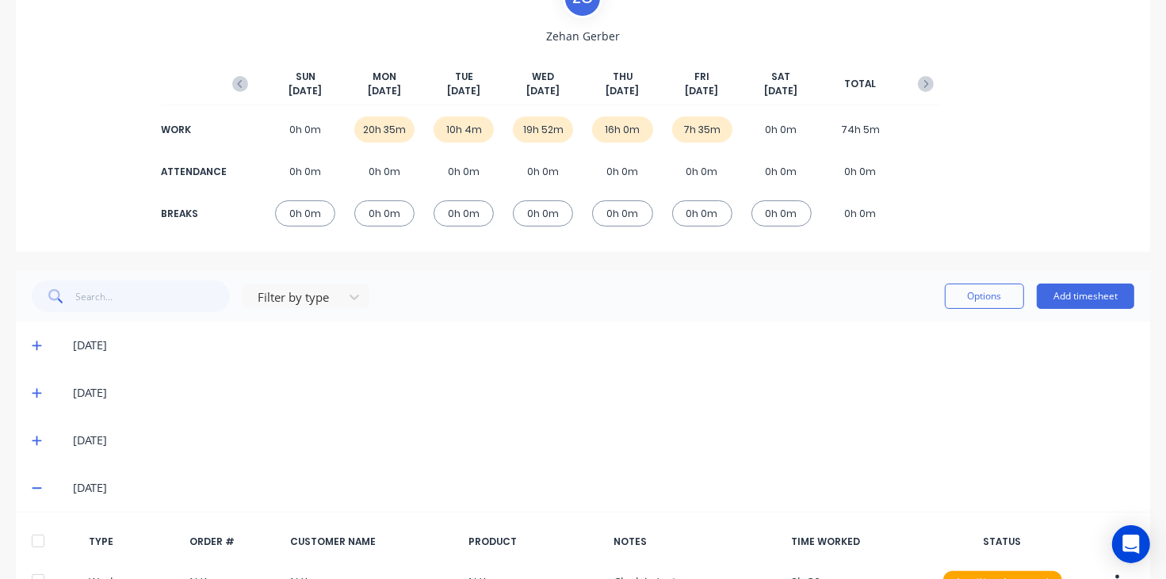
scroll to position [349, 0]
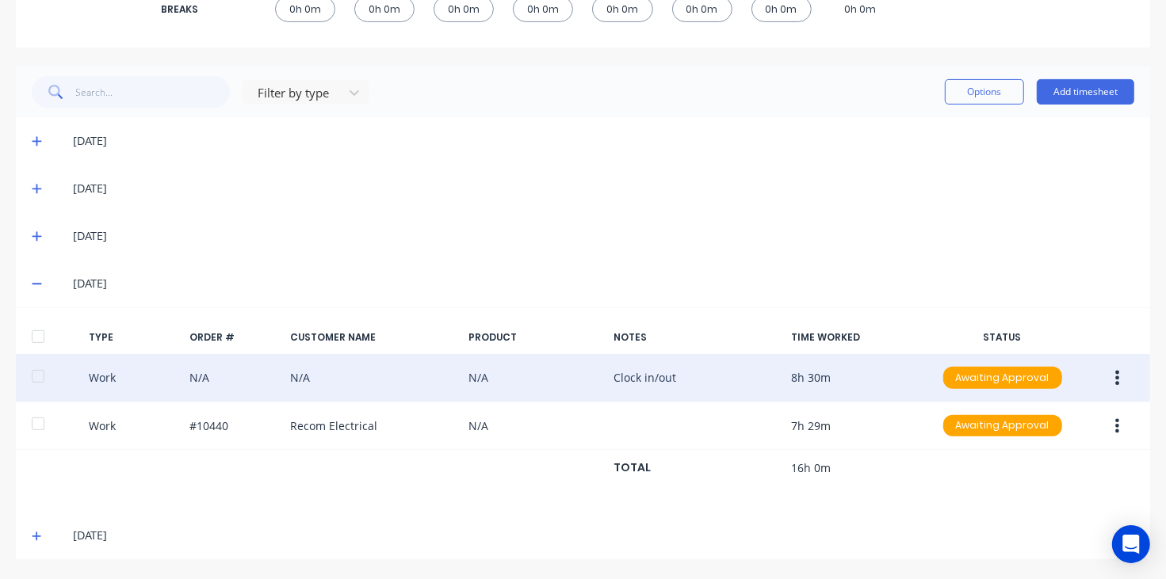
click at [1109, 380] on button "button" at bounding box center [1116, 378] width 37 height 29
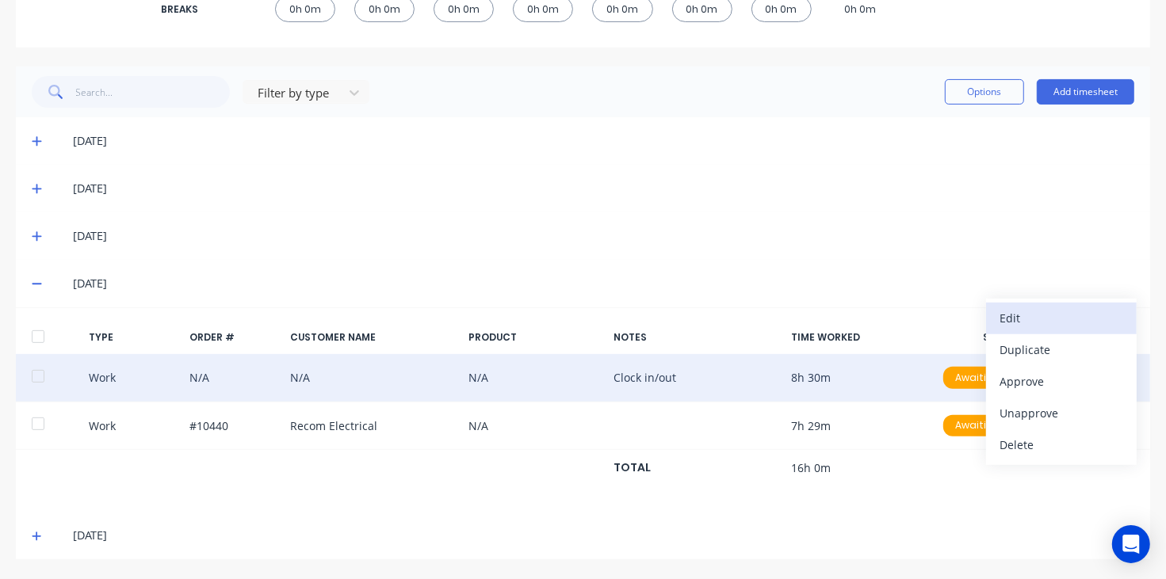
click at [1019, 318] on div "Edit" at bounding box center [1061, 318] width 122 height 23
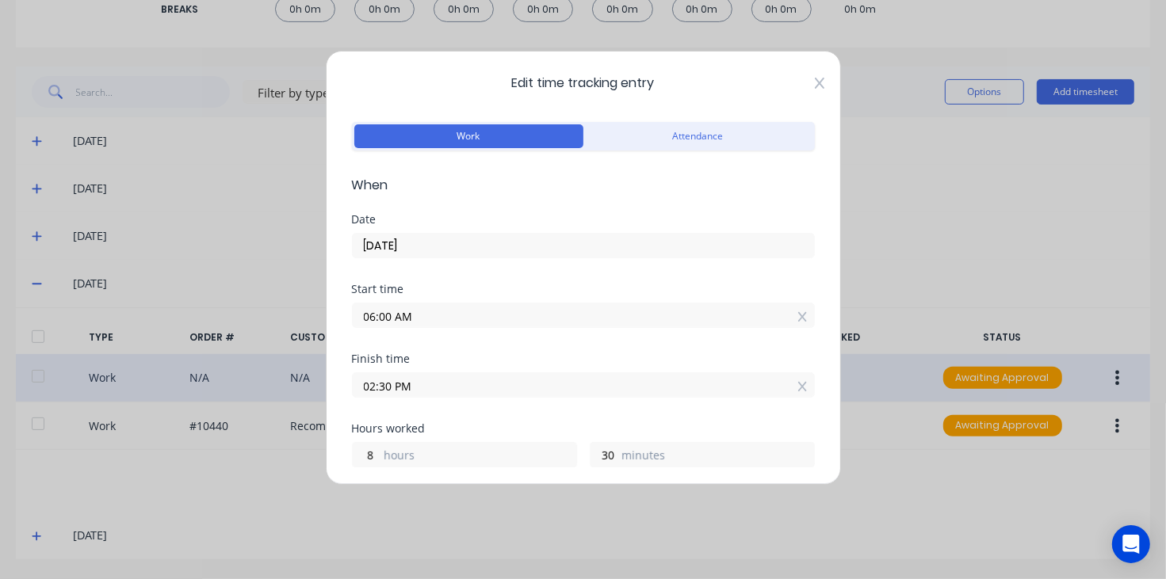
click at [809, 76] on div "Edit time tracking entry Work Attendance When Date [DATE] Start time 06:00 AM F…" at bounding box center [583, 268] width 515 height 434
click at [815, 85] on icon at bounding box center [820, 83] width 10 height 13
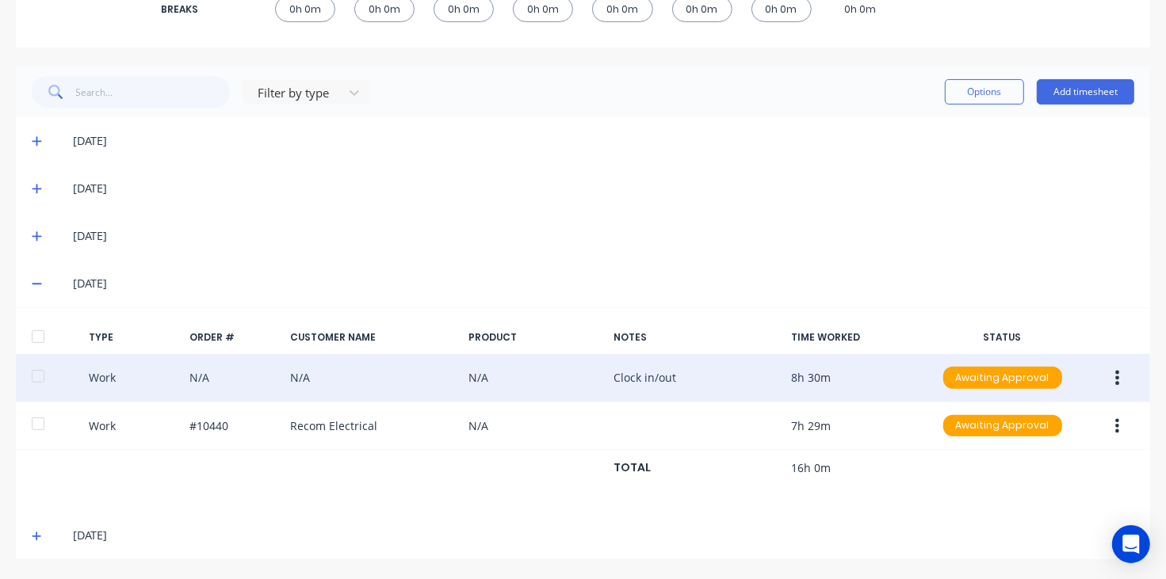
click at [33, 284] on icon at bounding box center [37, 283] width 10 height 11
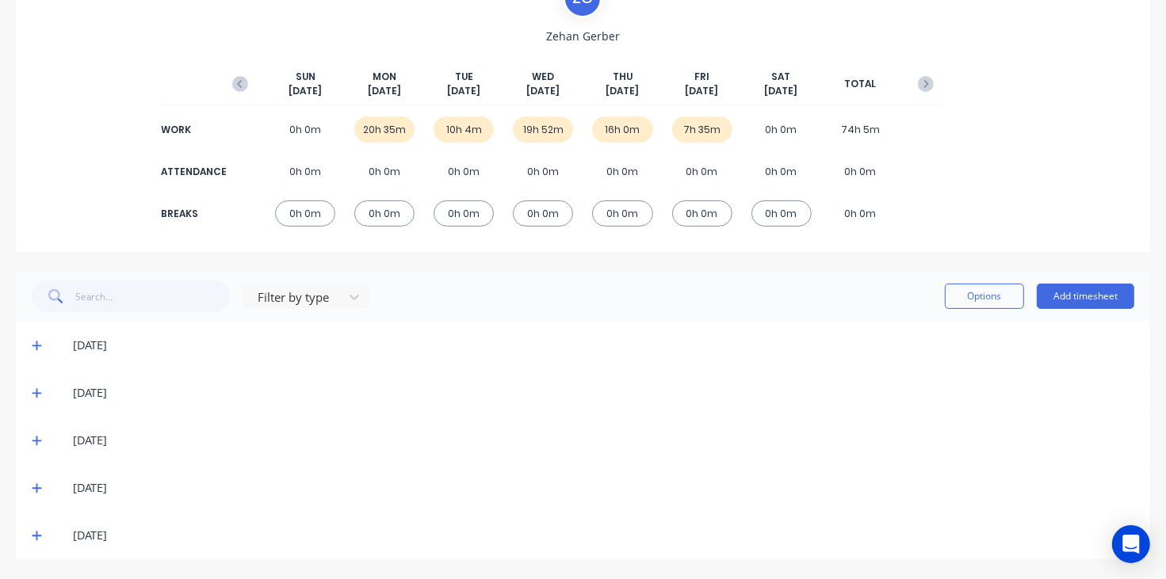
click at [38, 533] on icon at bounding box center [37, 535] width 10 height 11
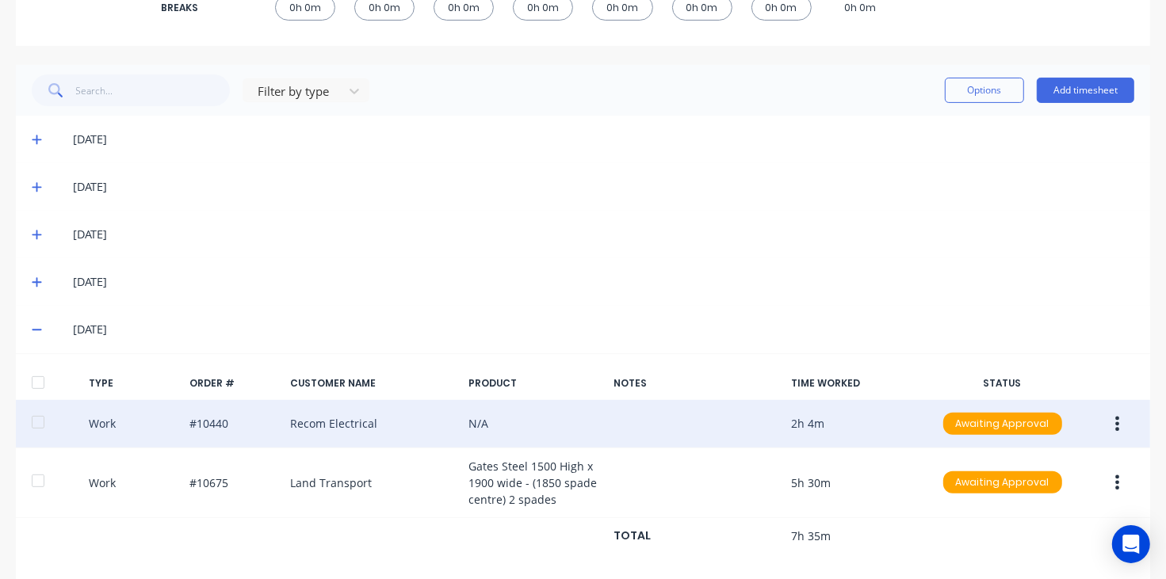
click at [1109, 428] on button "button" at bounding box center [1116, 424] width 37 height 29
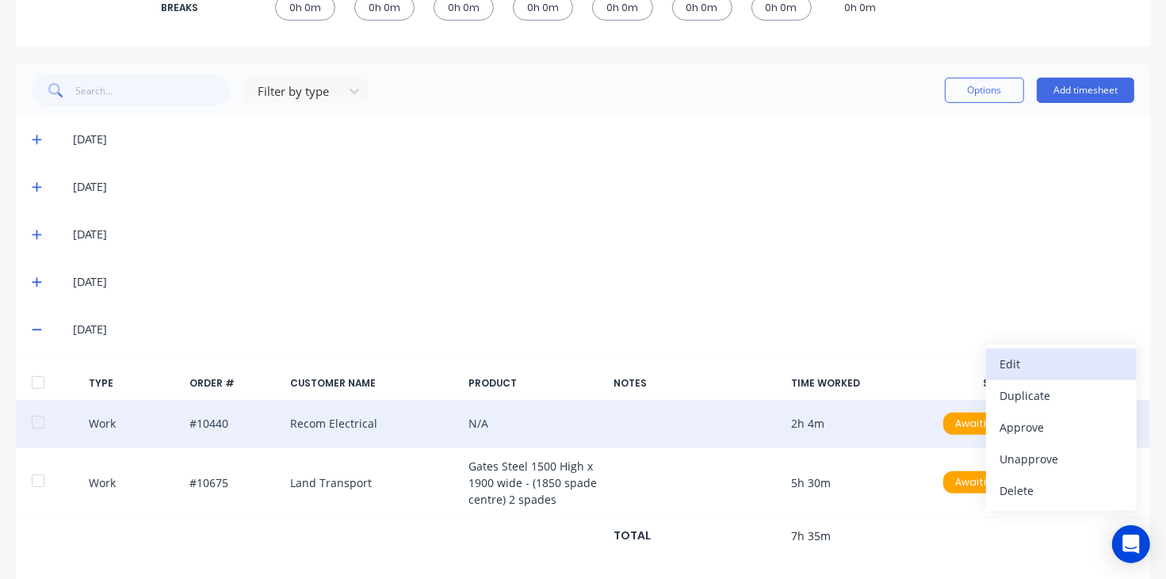
click at [1004, 358] on div "Edit" at bounding box center [1061, 364] width 122 height 23
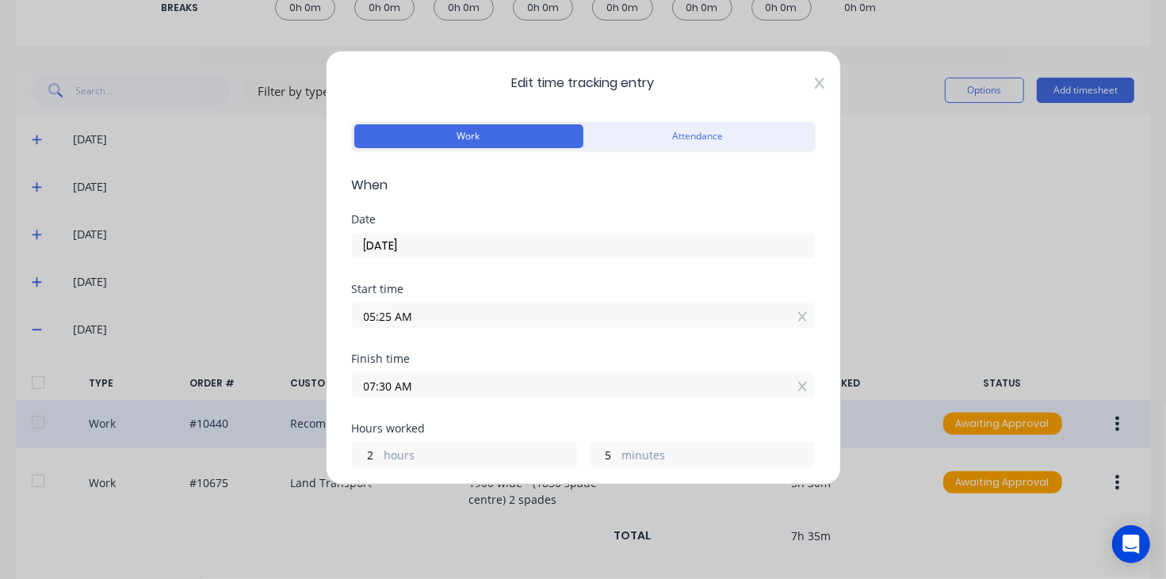
click at [814, 84] on icon at bounding box center [819, 83] width 10 height 11
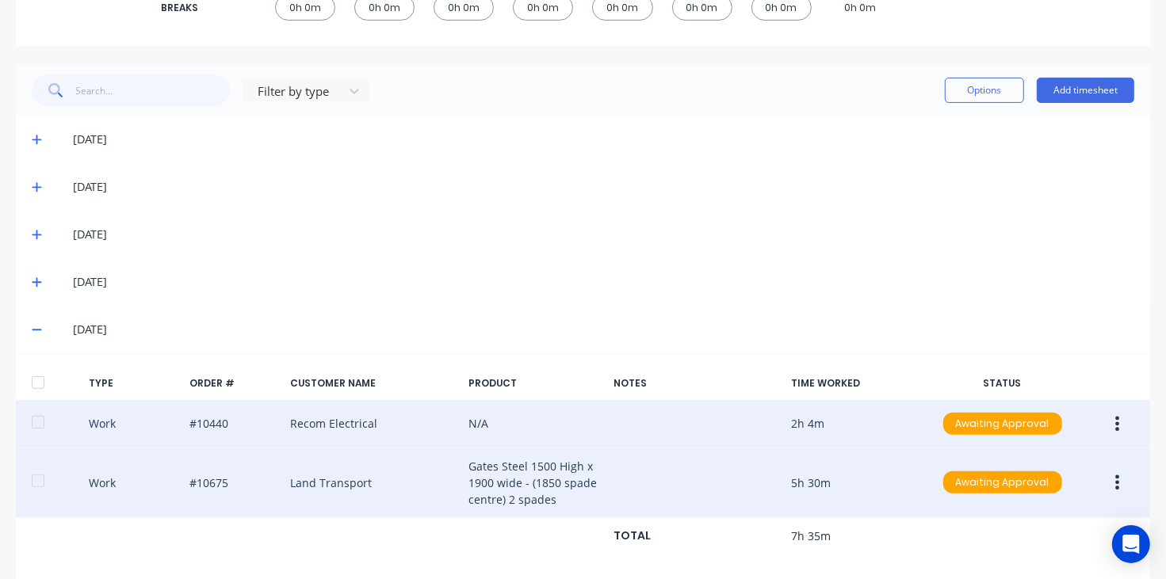
click at [1111, 481] on button "button" at bounding box center [1116, 482] width 37 height 29
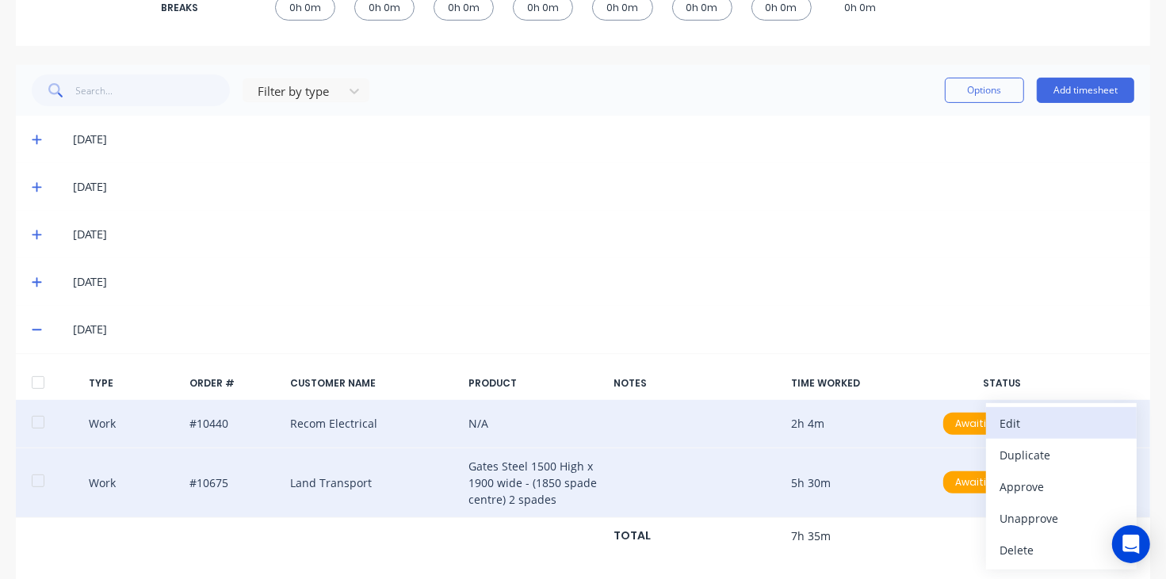
click at [1051, 424] on div "Edit" at bounding box center [1061, 423] width 122 height 23
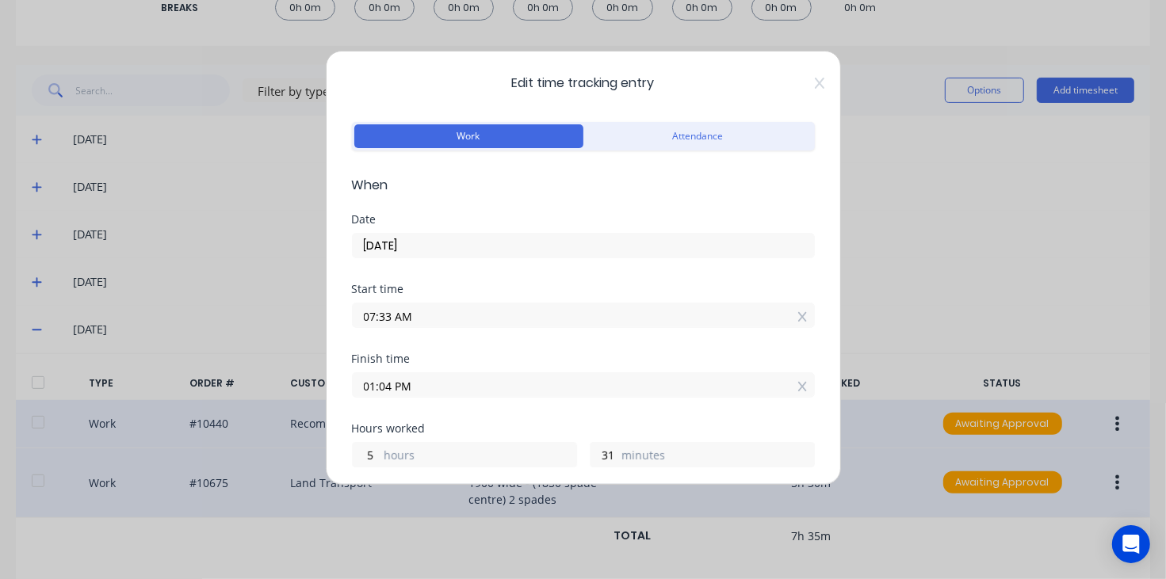
click at [809, 83] on div "Edit time tracking entry Work Attendance When Date [DATE] Start time 07:33 AM F…" at bounding box center [583, 268] width 515 height 434
click at [798, 75] on span "Edit time tracking entry" at bounding box center [583, 83] width 463 height 19
click at [815, 87] on icon at bounding box center [820, 83] width 10 height 13
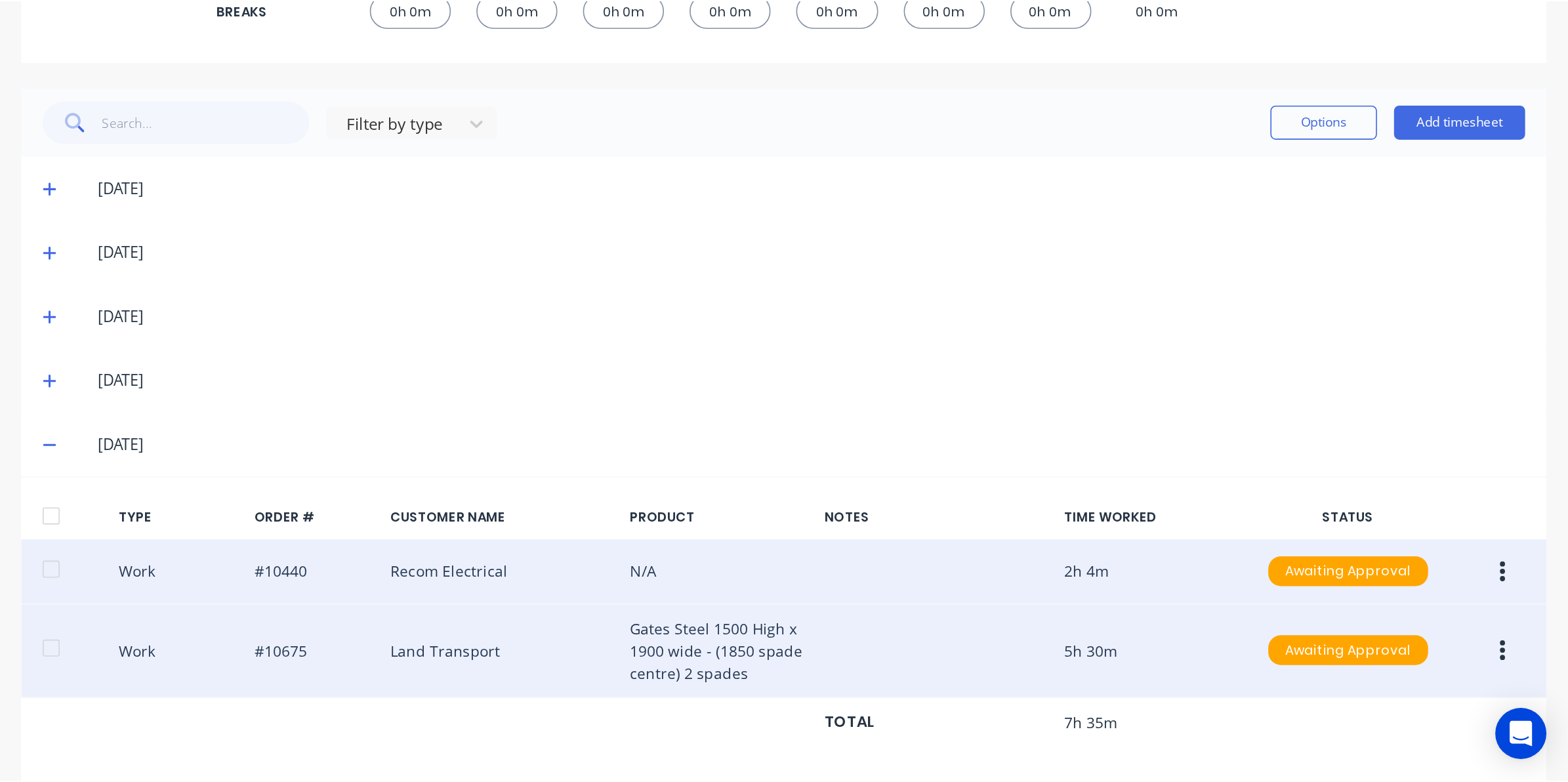
scroll to position [306, 0]
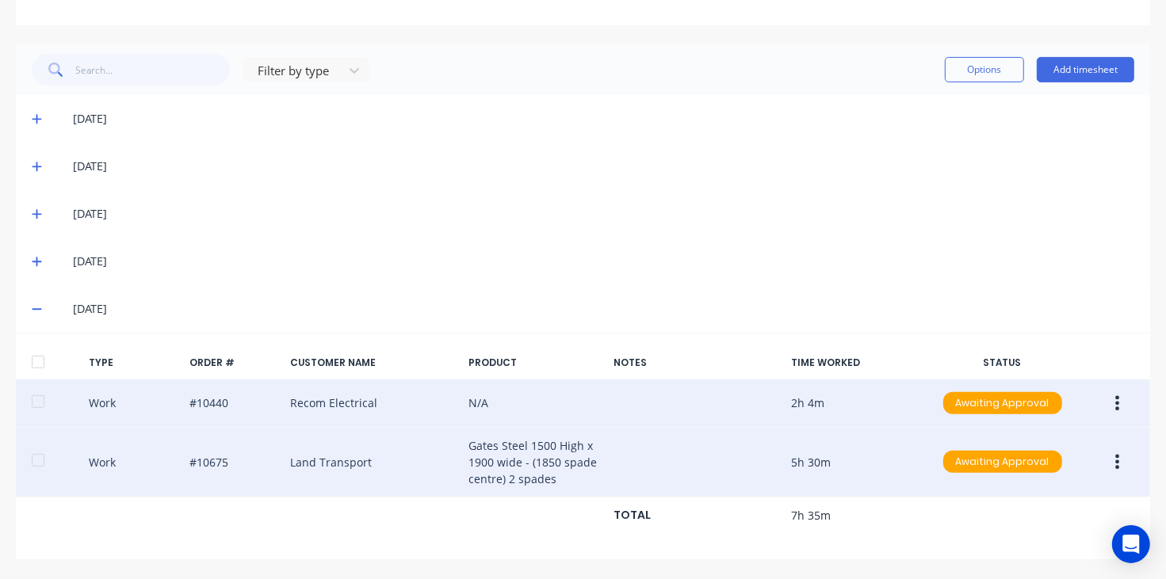
click at [37, 258] on icon at bounding box center [37, 261] width 10 height 11
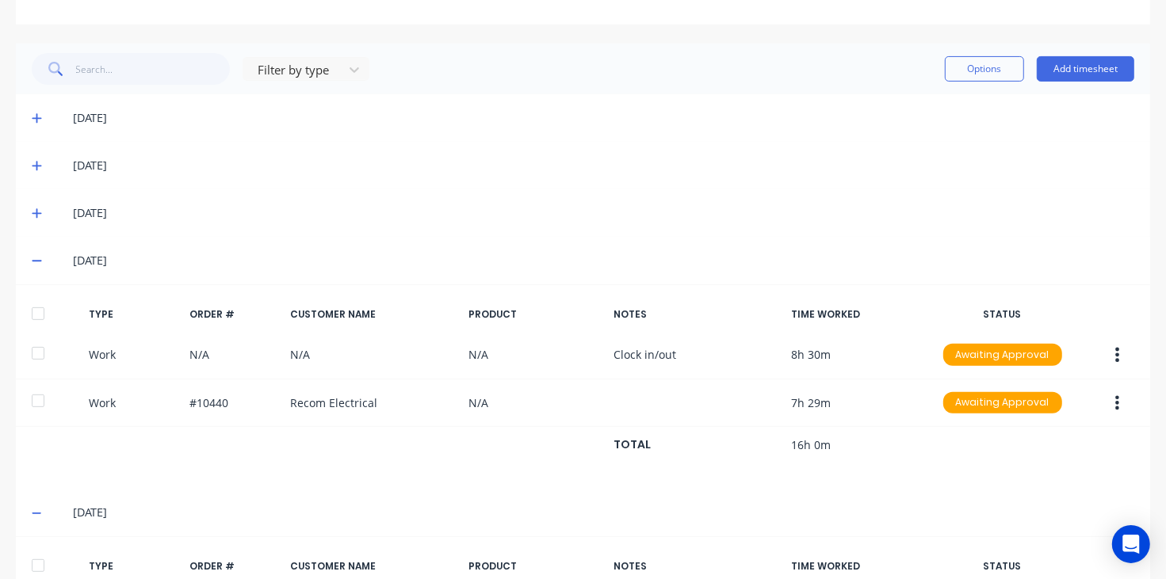
click at [33, 258] on icon at bounding box center [37, 260] width 10 height 11
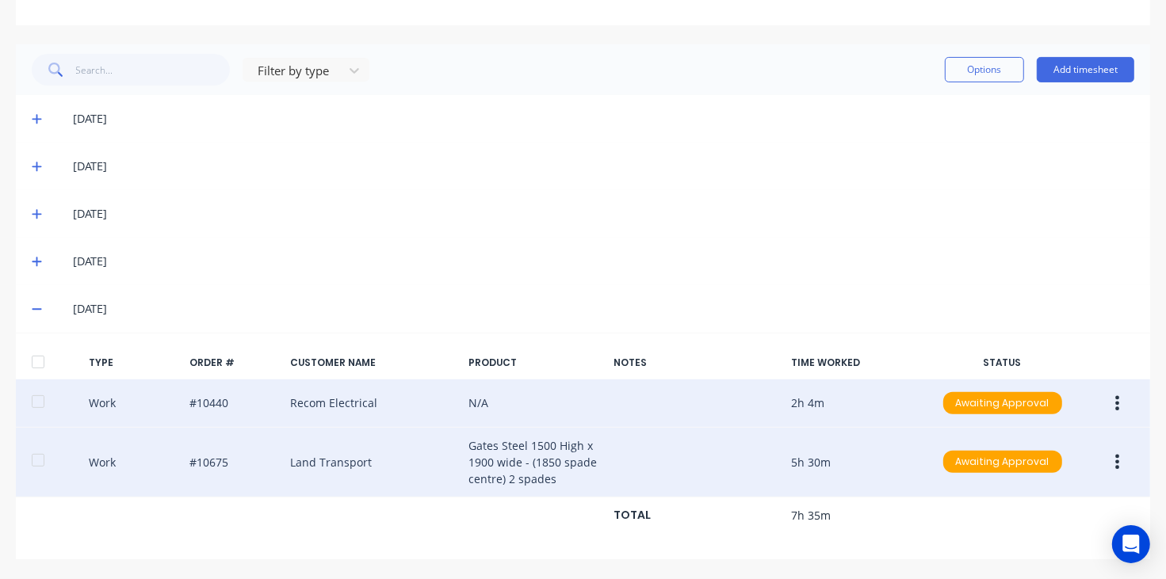
click at [33, 210] on icon at bounding box center [37, 213] width 10 height 11
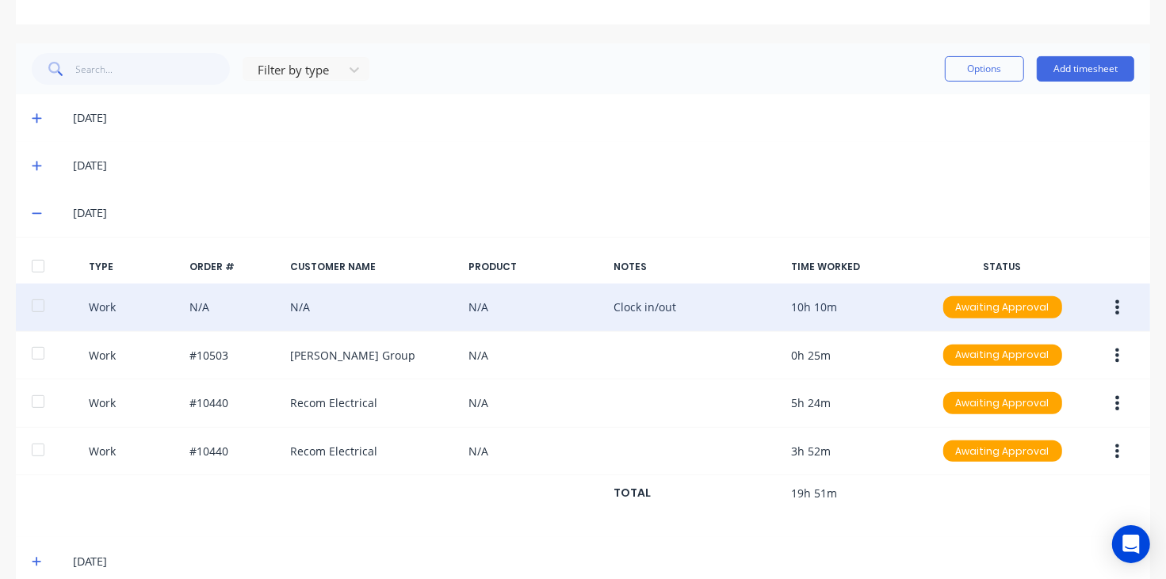
click at [1115, 311] on icon "button" at bounding box center [1117, 307] width 4 height 17
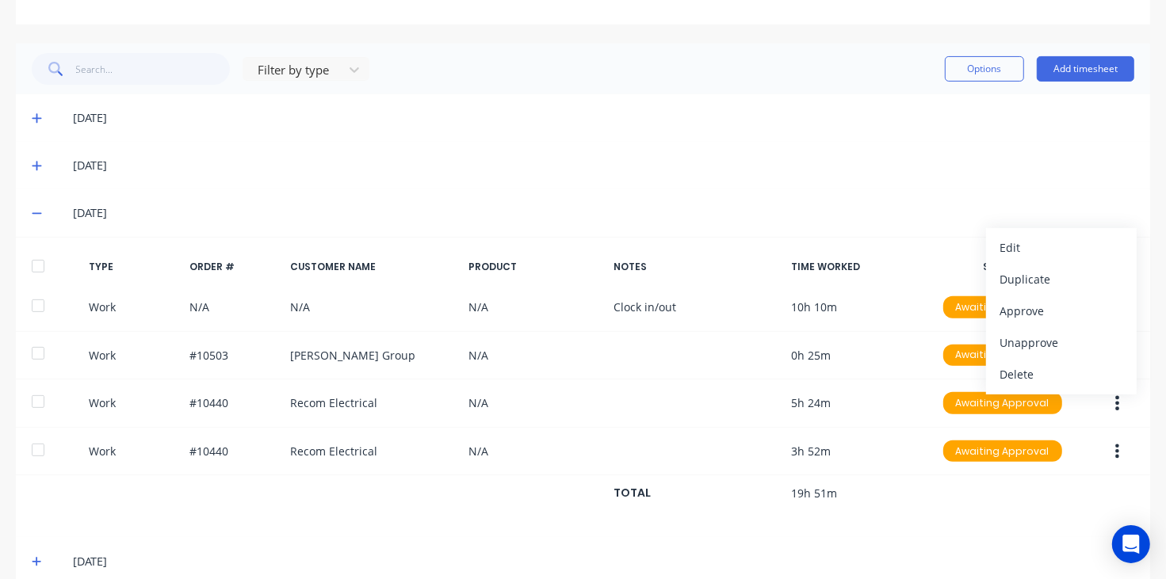
click at [864, 170] on div "[DATE]" at bounding box center [603, 165] width 1061 height 17
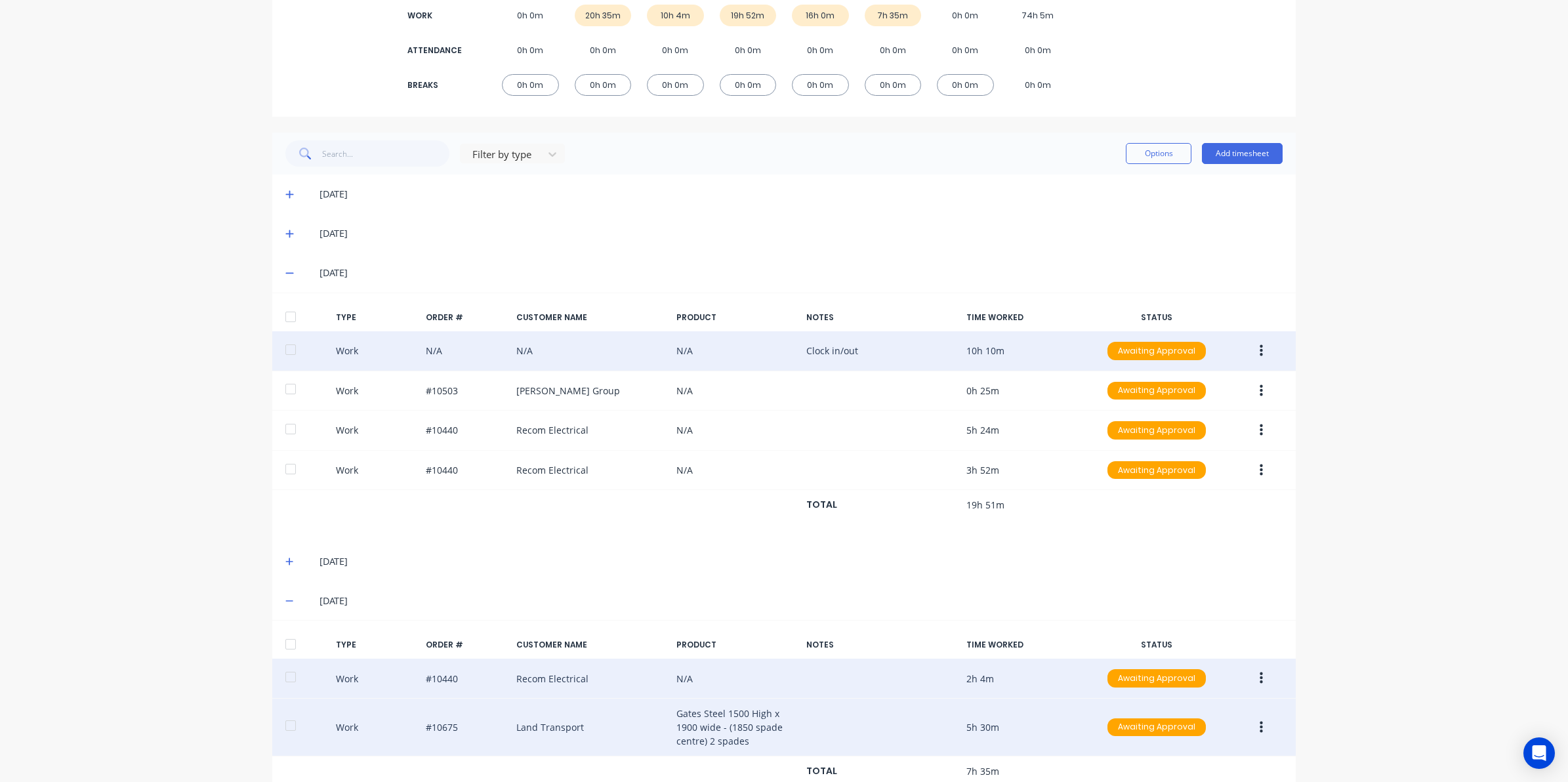
scroll to position [172, 0]
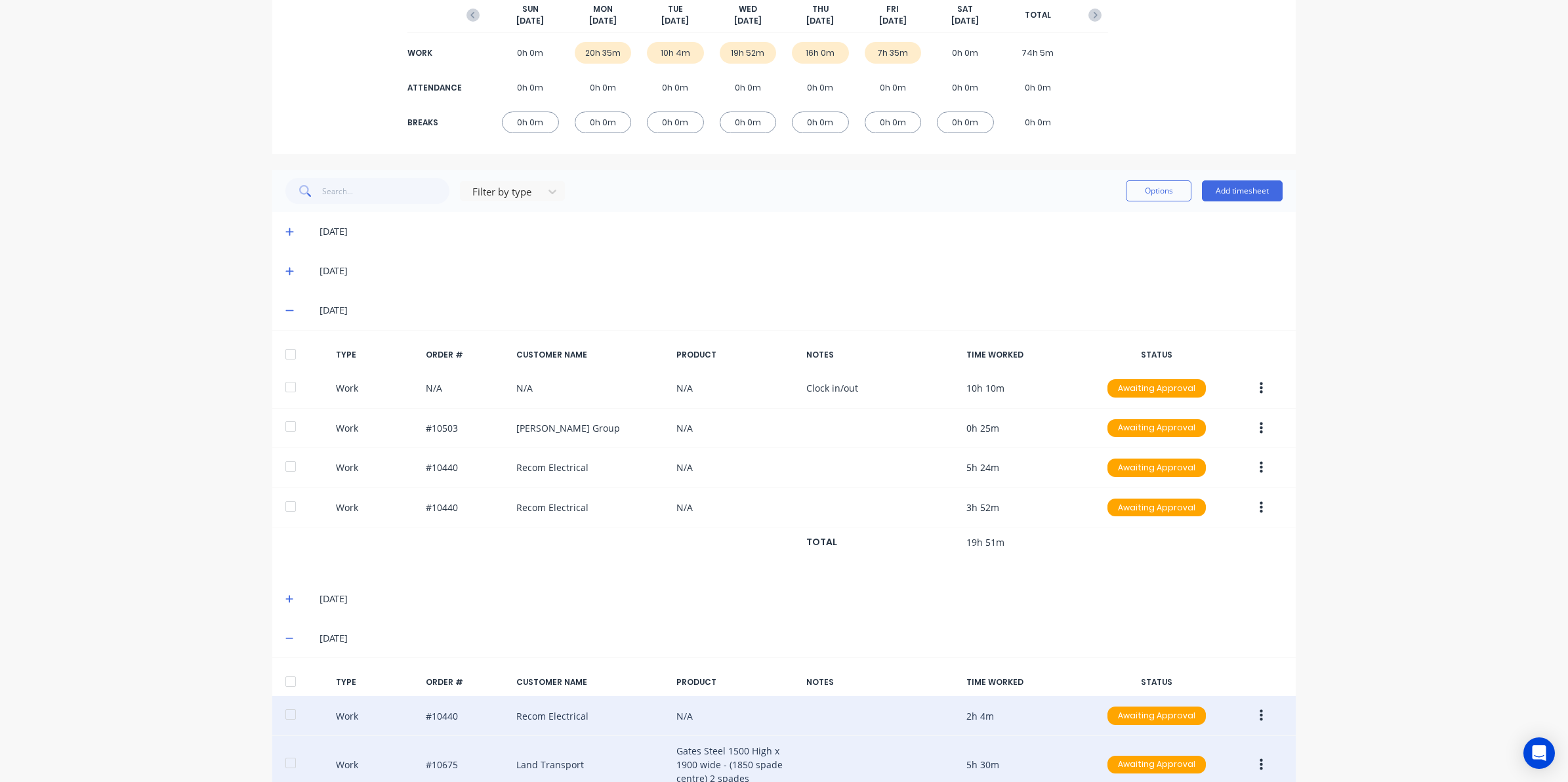
click at [286, 273] on icon at bounding box center [290, 271] width 8 height 9
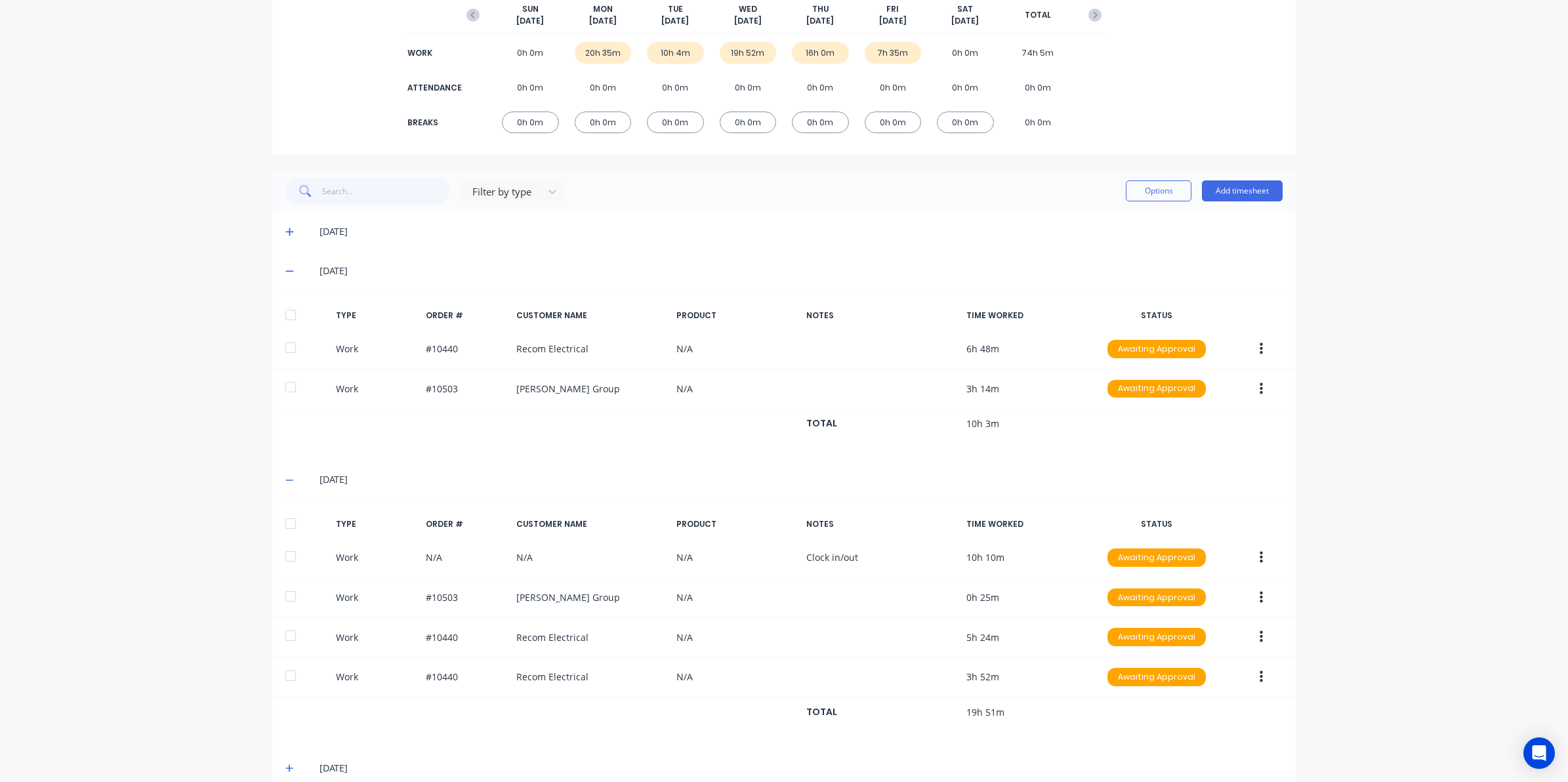
click at [286, 223] on div "[DATE]" at bounding box center [784, 232] width 1023 height 40
click at [286, 234] on icon at bounding box center [290, 231] width 8 height 9
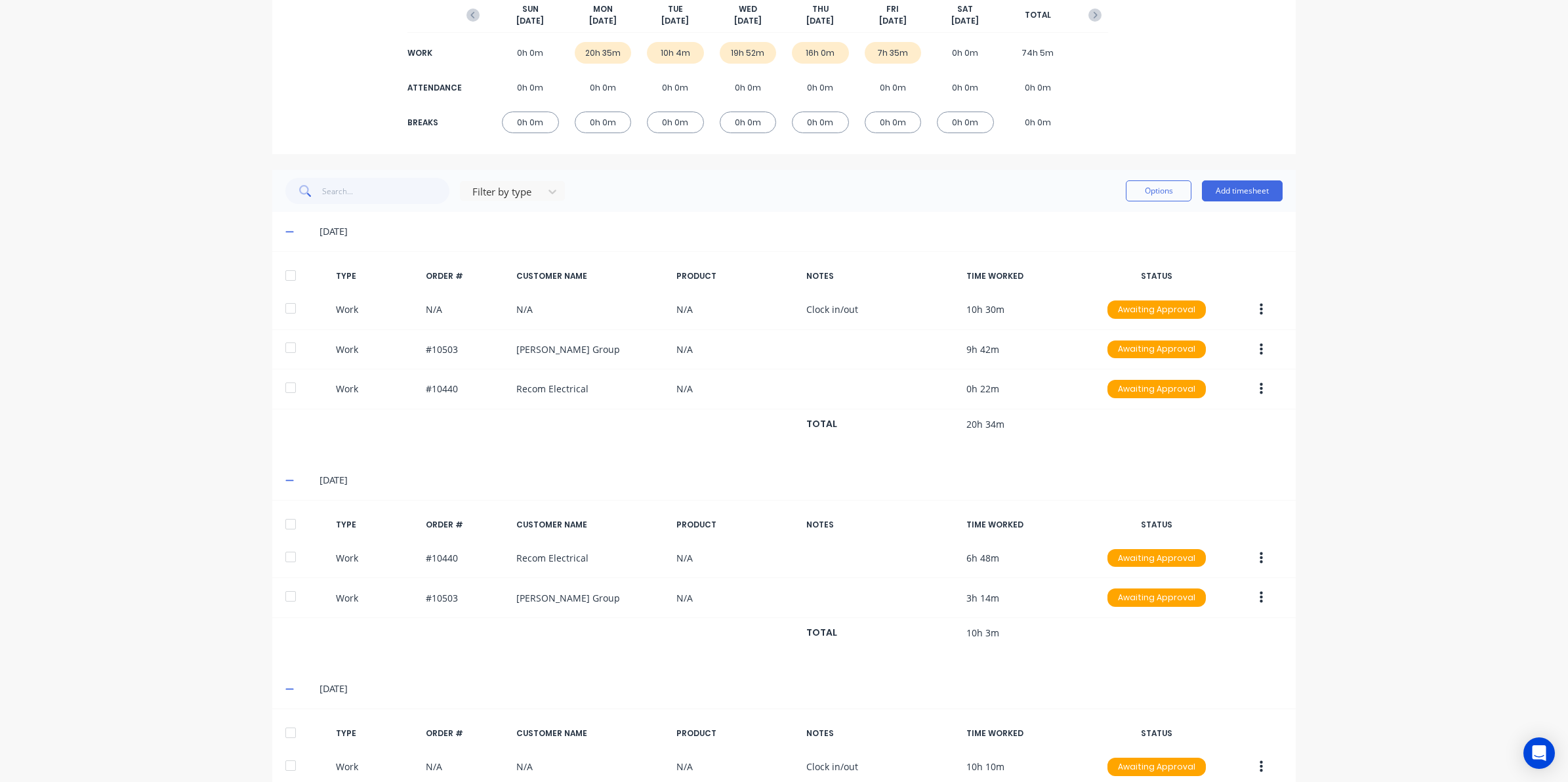
click at [286, 233] on icon at bounding box center [290, 231] width 8 height 9
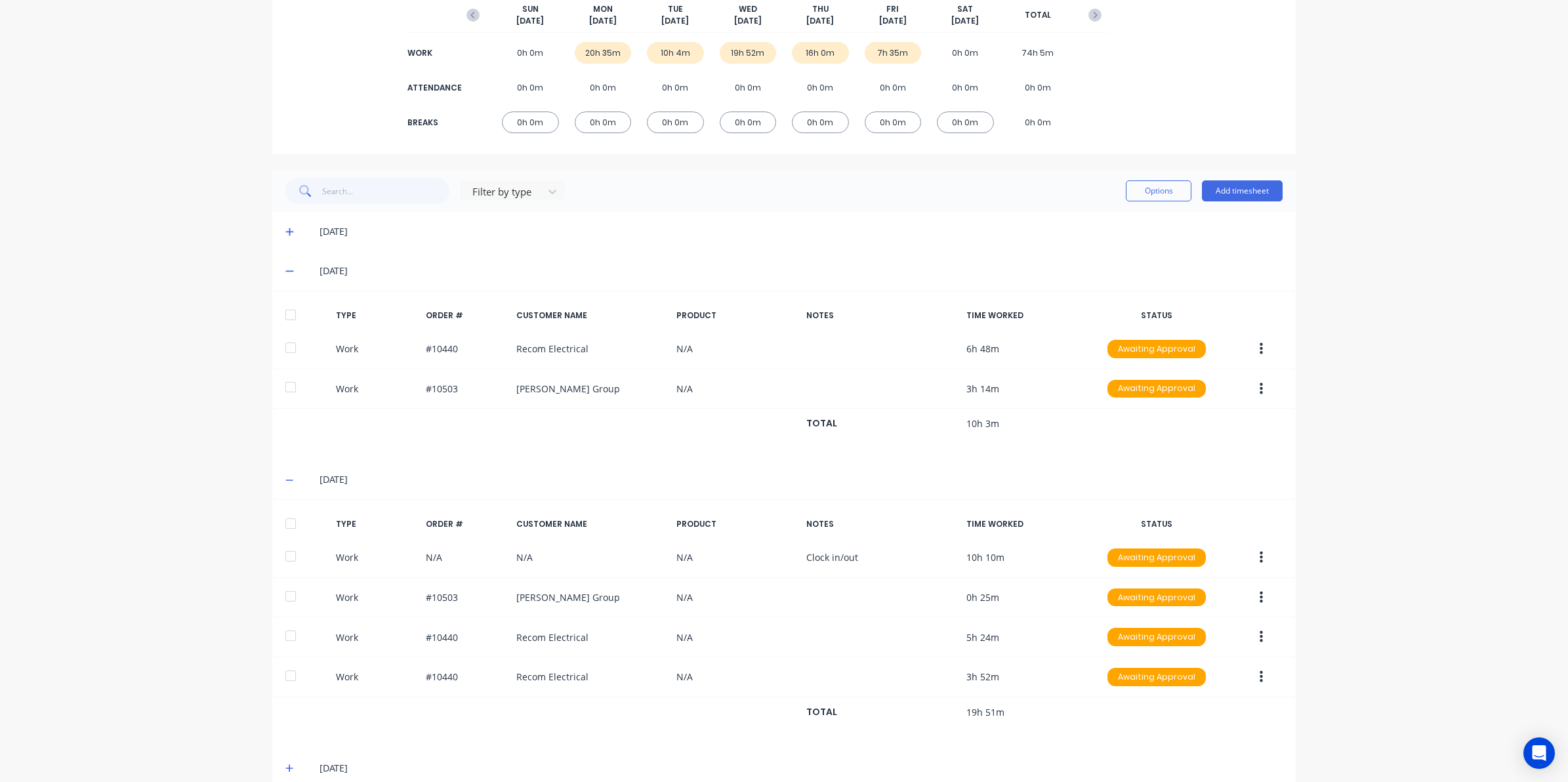
drag, startPoint x: 283, startPoint y: 270, endPoint x: 286, endPoint y: 277, distance: 7.6
click at [286, 270] on icon at bounding box center [290, 271] width 8 height 9
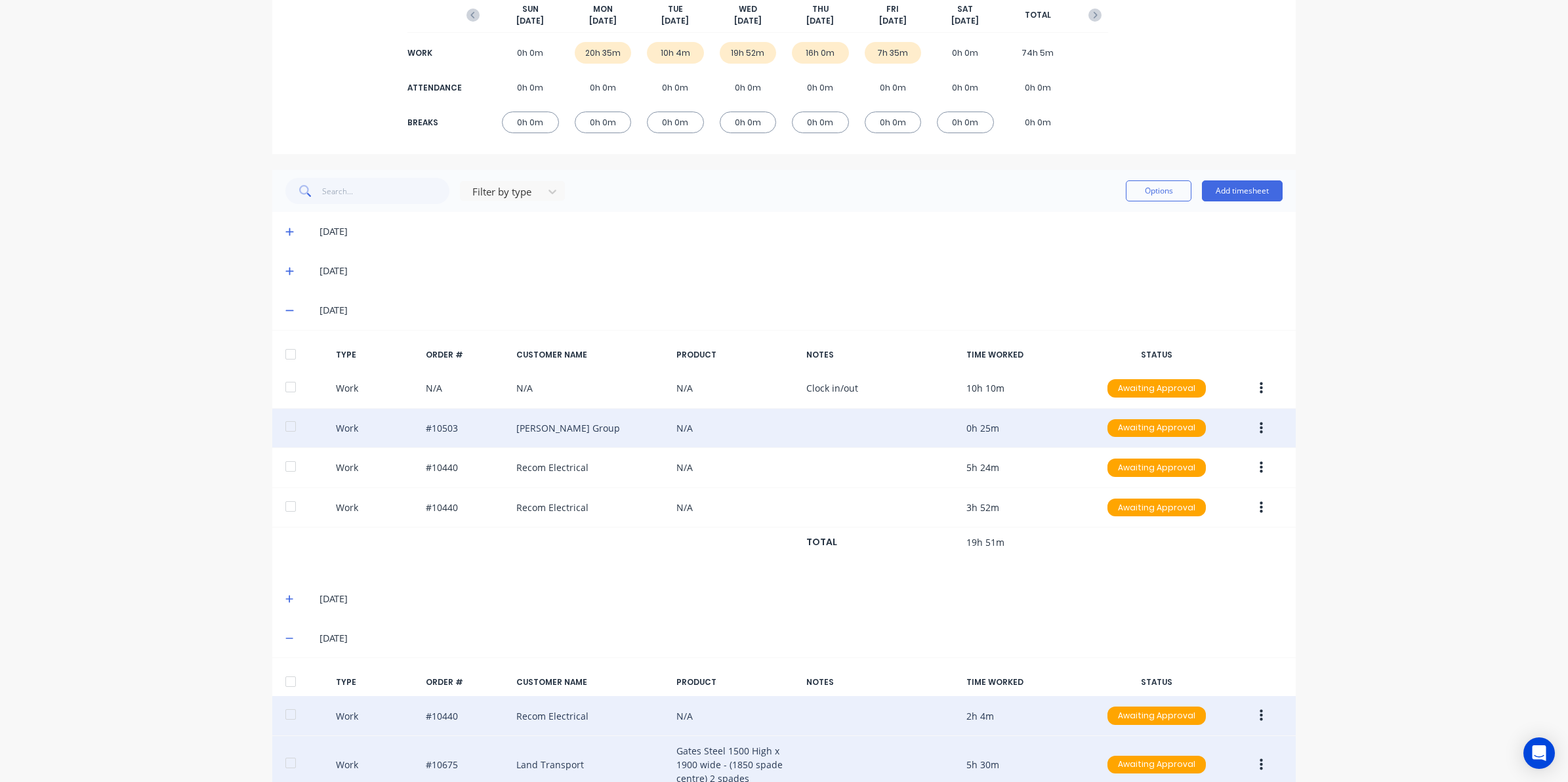
click at [1258, 429] on button "button" at bounding box center [1261, 428] width 31 height 24
click at [1176, 378] on div "Edit" at bounding box center [1214, 378] width 101 height 19
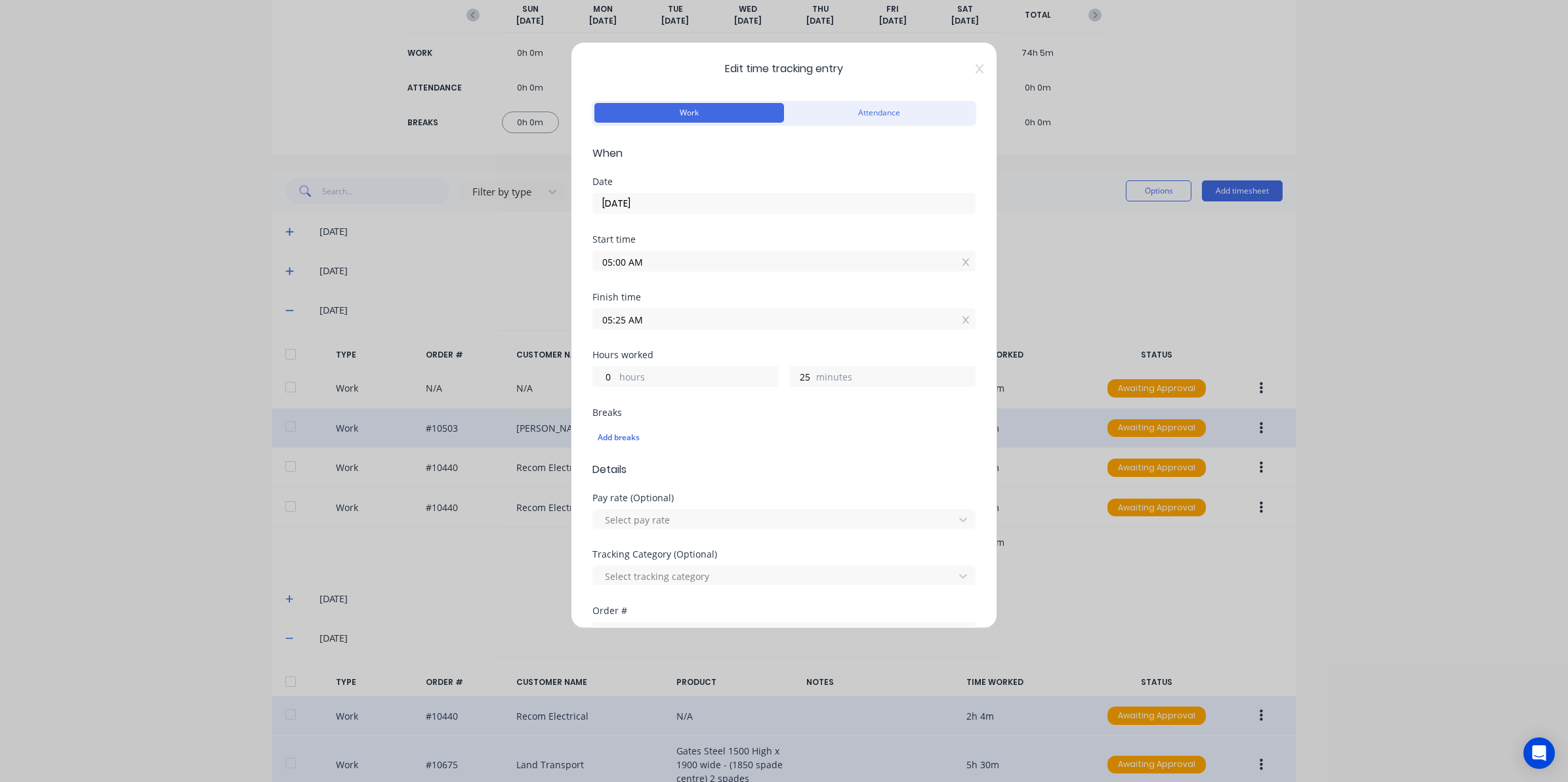
click at [972, 70] on div "Edit time tracking entry Work Attendance When Date [DATE] Start time 05:00 AM F…" at bounding box center [783, 335] width 426 height 586
click at [975, 67] on icon at bounding box center [979, 69] width 8 height 9
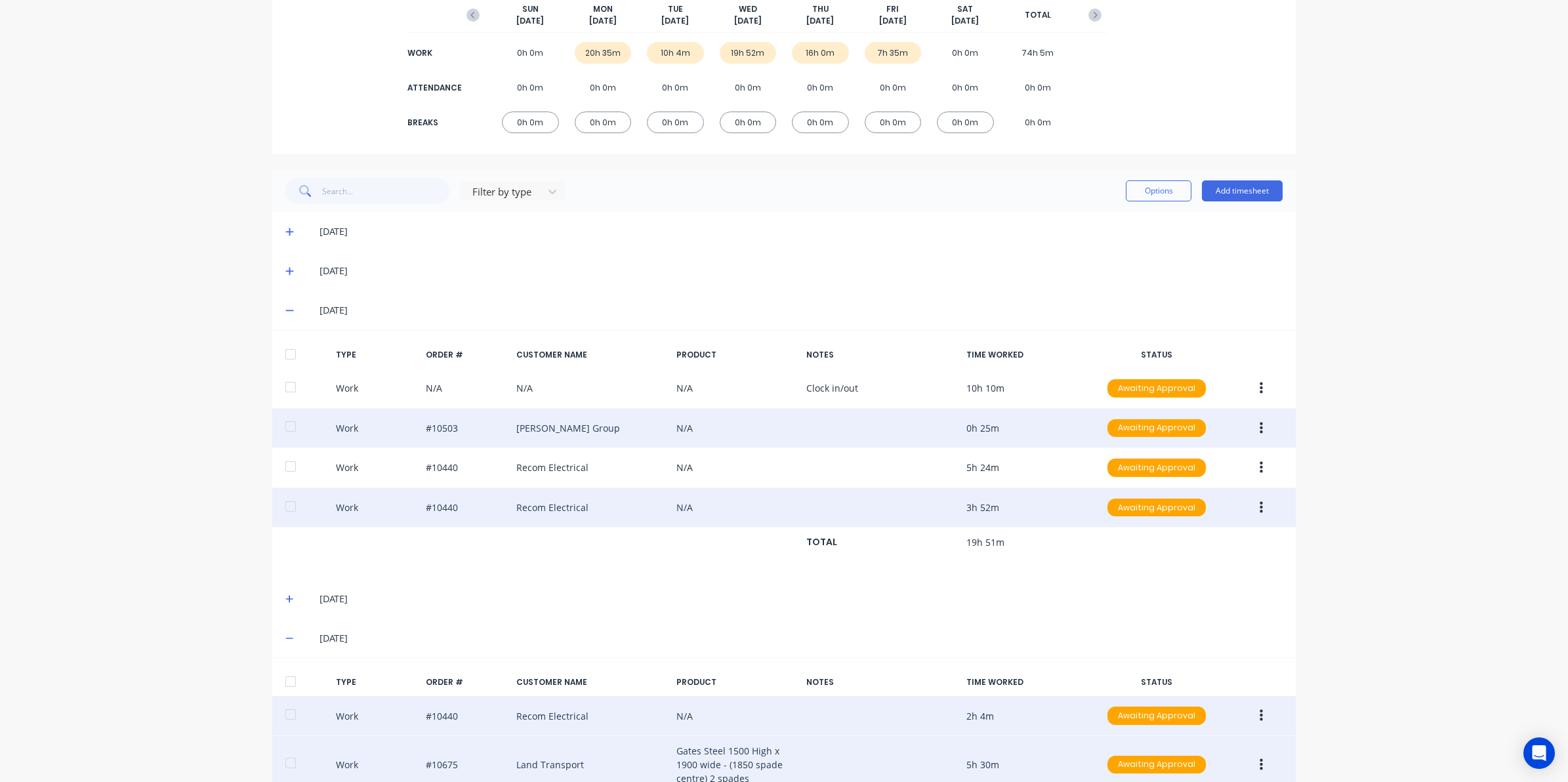
click at [1247, 512] on button "button" at bounding box center [1261, 507] width 31 height 24
click at [1178, 471] on div "Edit Duplicate Approve Unapprove Delete" at bounding box center [1214, 511] width 125 height 137
click at [1155, 460] on button "Edit" at bounding box center [1214, 458] width 125 height 26
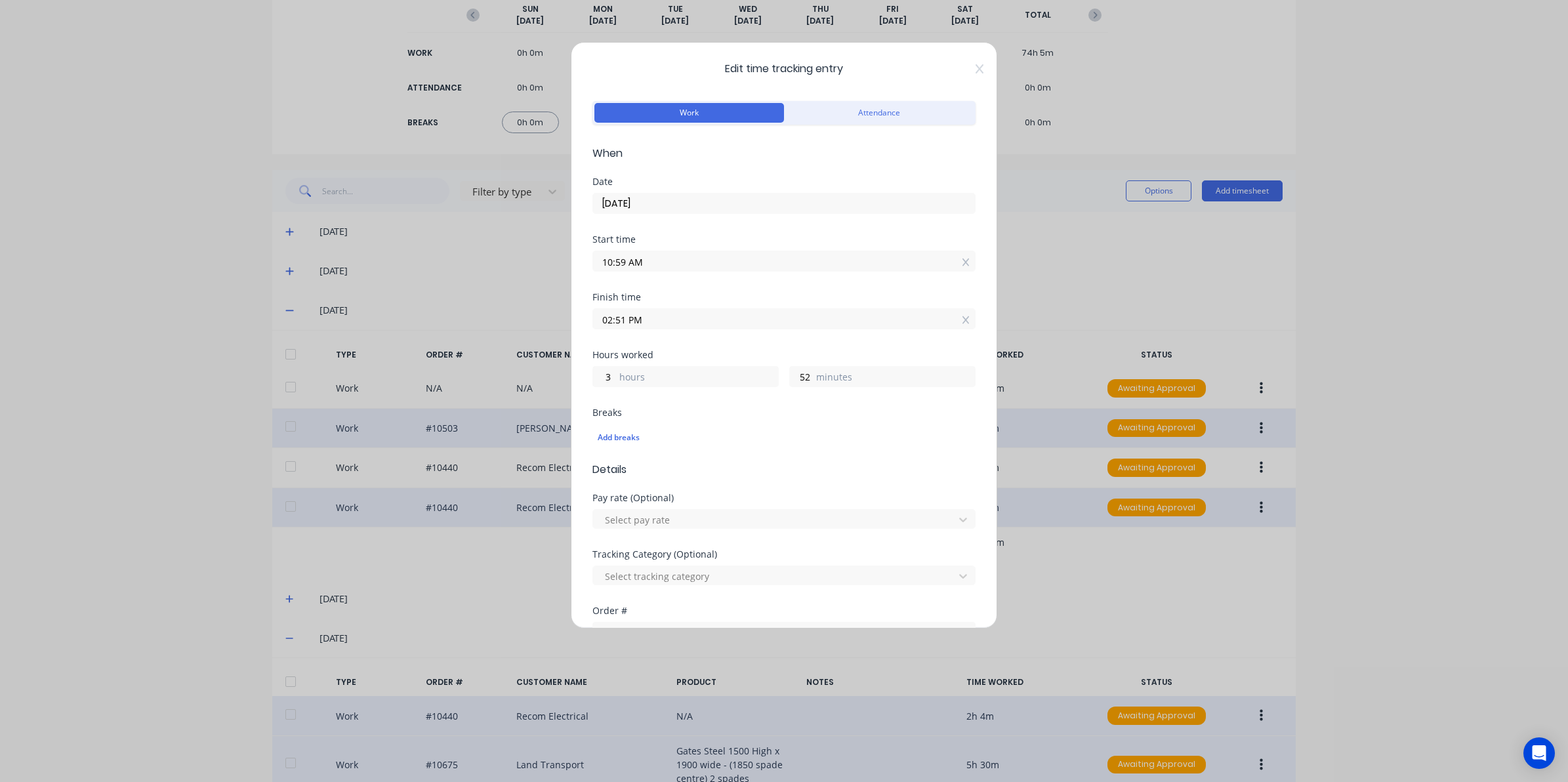
click at [661, 320] on input "02:51 PM" at bounding box center [783, 319] width 382 height 20
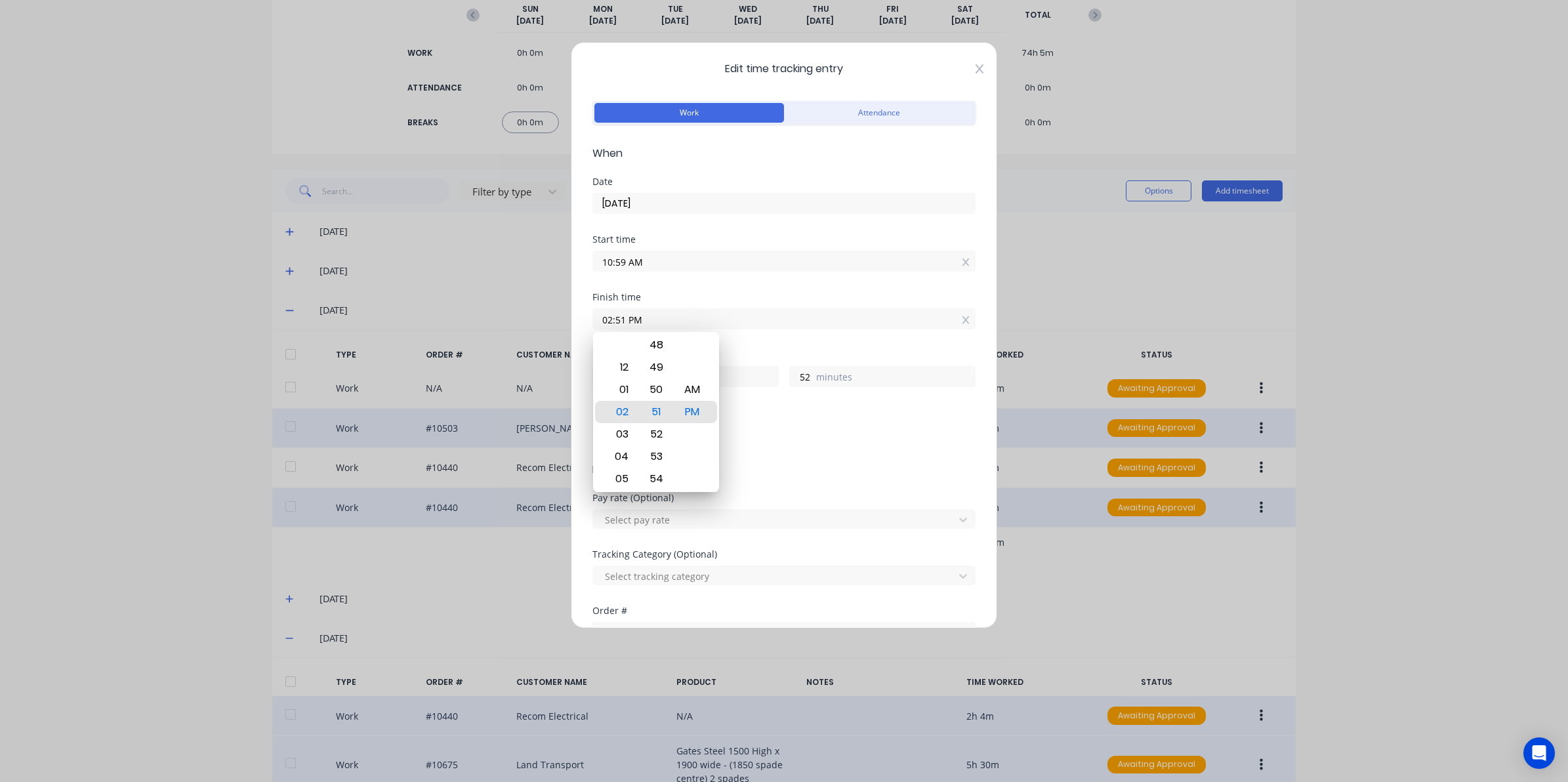
click at [975, 69] on icon at bounding box center [979, 69] width 8 height 11
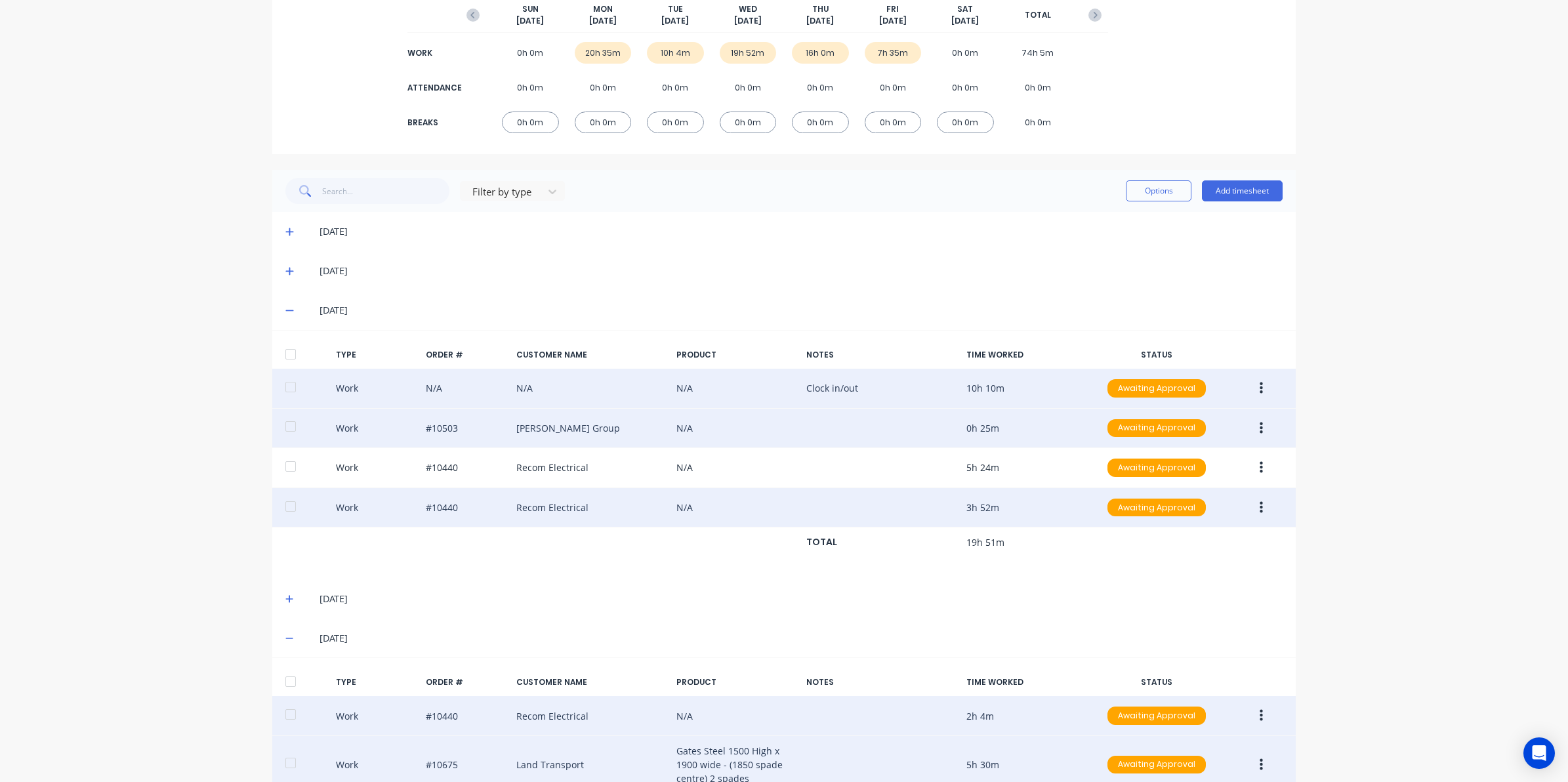
click at [1259, 391] on icon "button" at bounding box center [1261, 387] width 3 height 14
click at [1155, 344] on button "Edit" at bounding box center [1214, 339] width 125 height 26
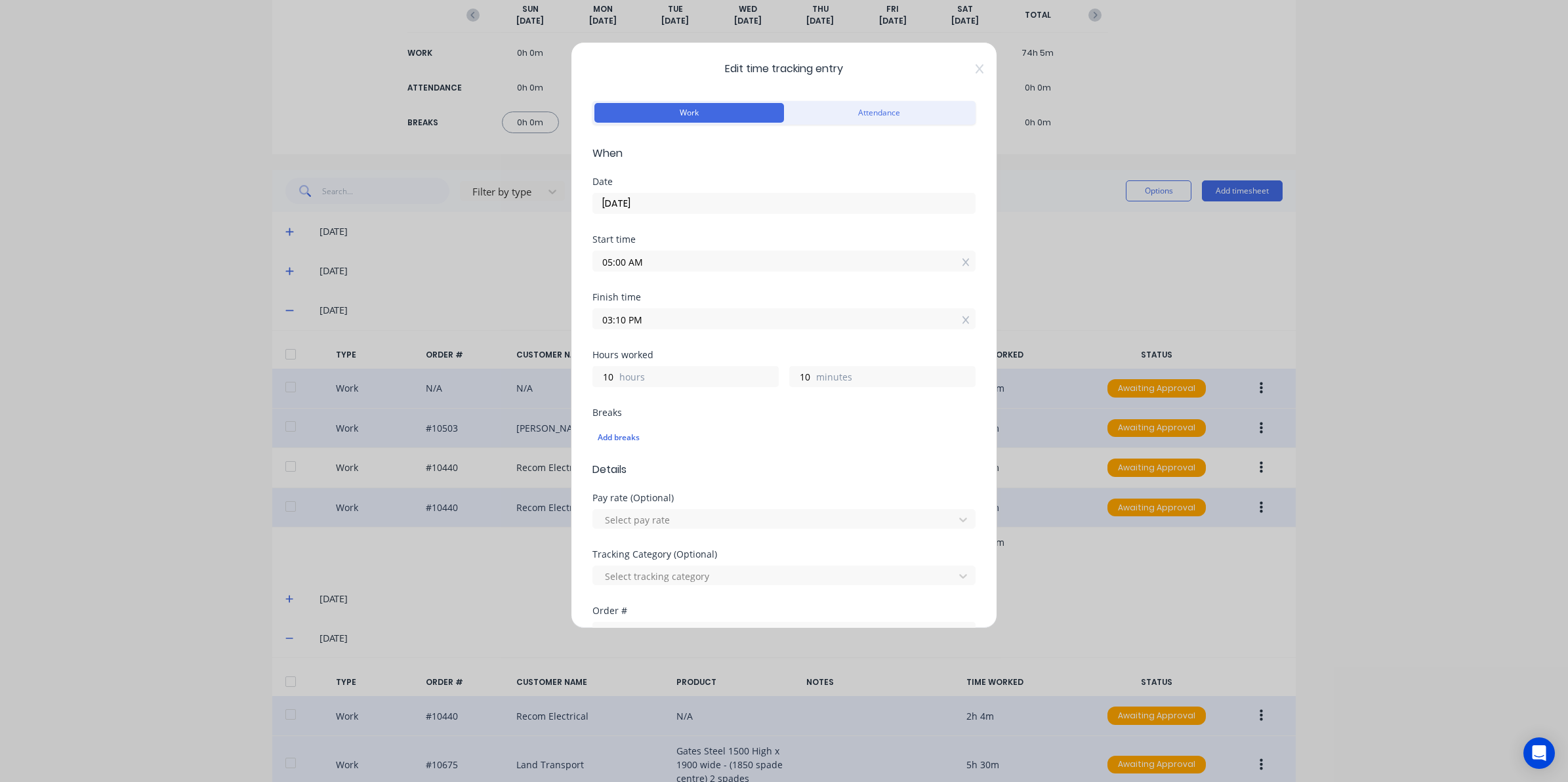
click at [685, 271] on label "05:00 AM" at bounding box center [784, 261] width 383 height 21
click at [685, 271] on input "05:00 AM" at bounding box center [783, 261] width 382 height 20
drag, startPoint x: 1210, startPoint y: 342, endPoint x: 748, endPoint y: 336, distance: 462.0
click at [1210, 343] on div "Edit time tracking entry Work Attendance When Date [DATE] Start time 05:00 AM F…" at bounding box center [784, 391] width 1568 height 782
click at [733, 317] on input "03:10 PM" at bounding box center [783, 319] width 382 height 20
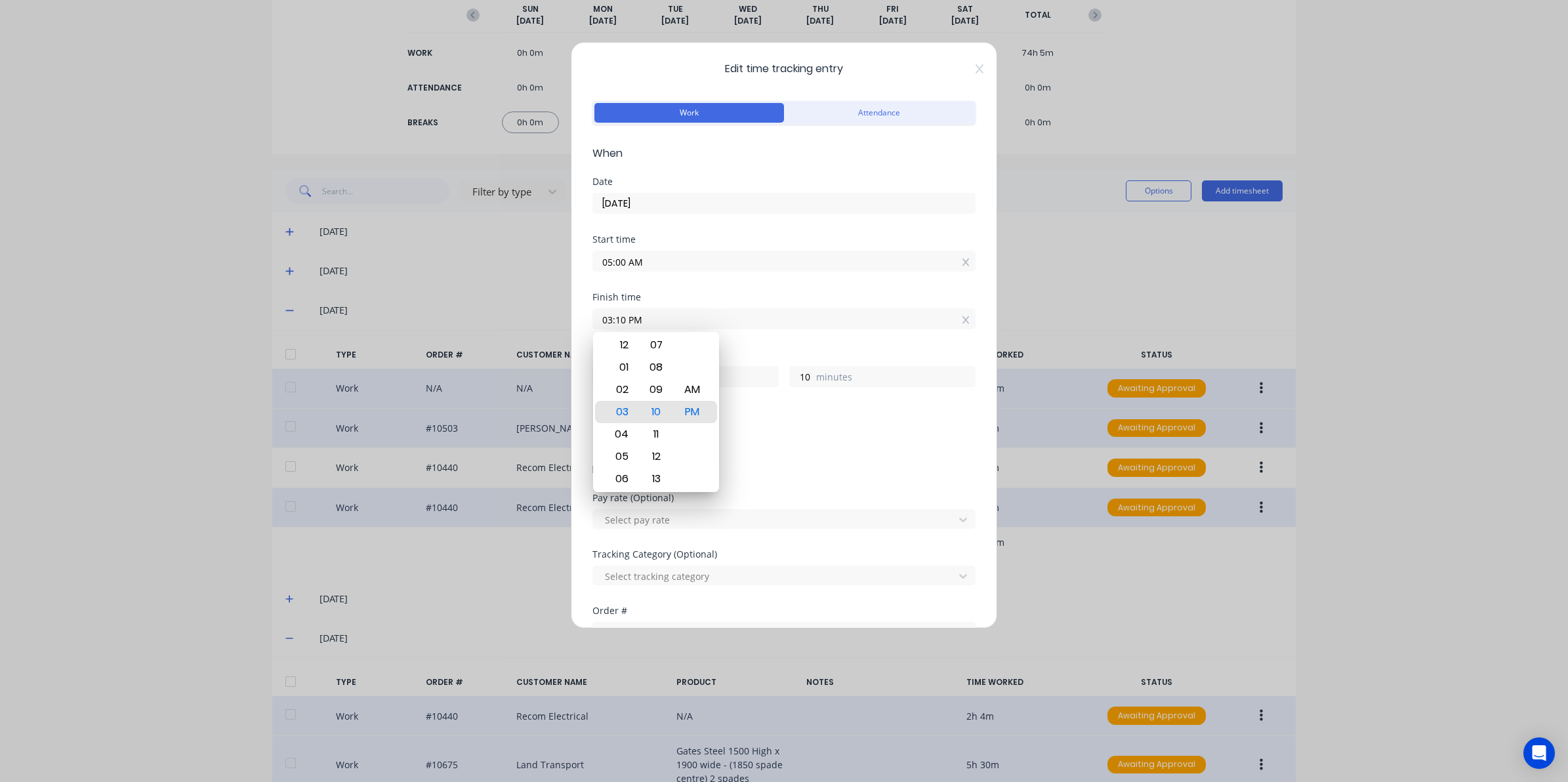
click at [1553, 451] on div "Edit time tracking entry Work Attendance When Date [DATE] Start time 05:00 AM F…" at bounding box center [784, 391] width 1568 height 782
click at [975, 66] on icon at bounding box center [979, 69] width 8 height 11
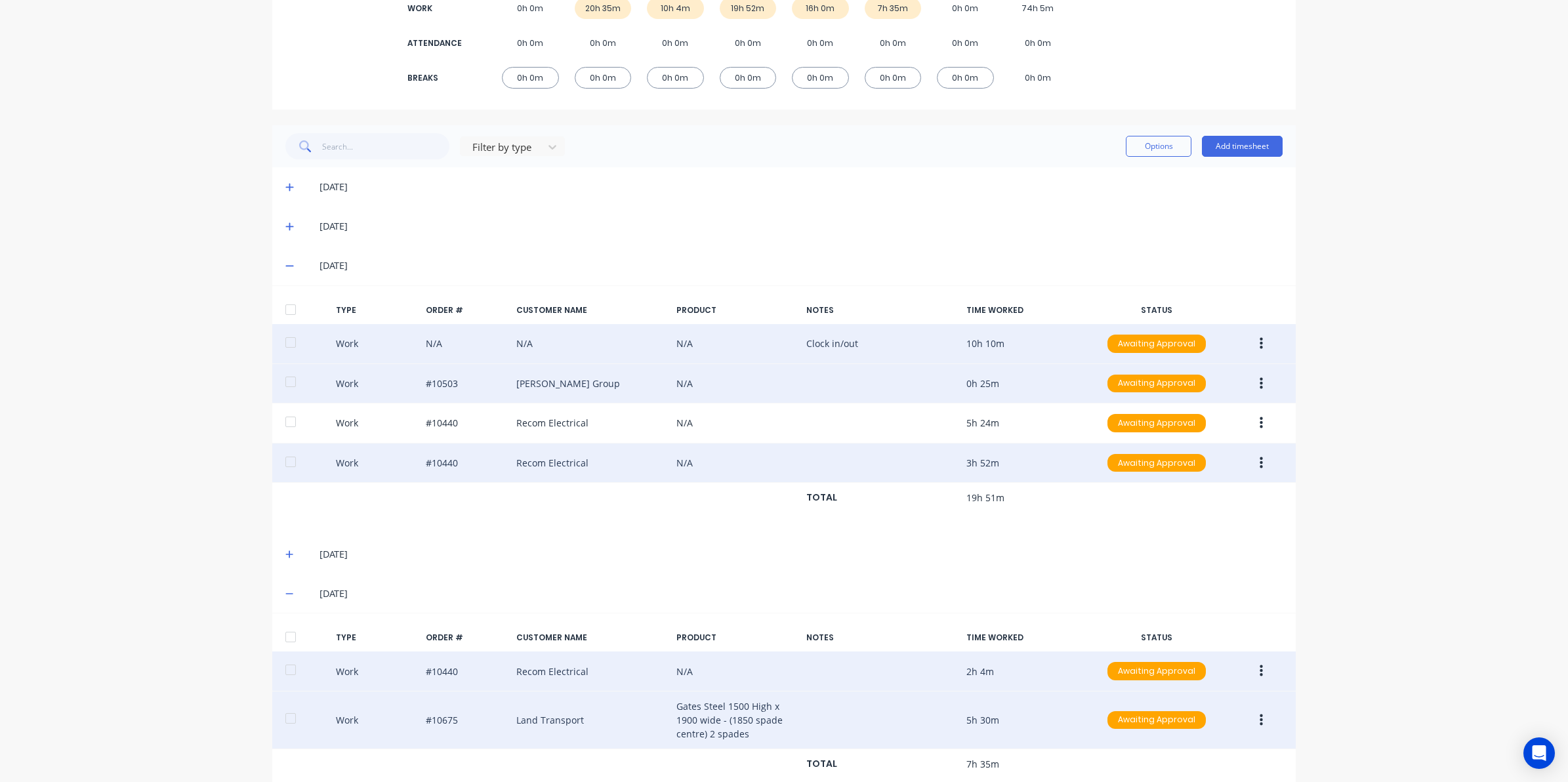
scroll to position [254, 0]
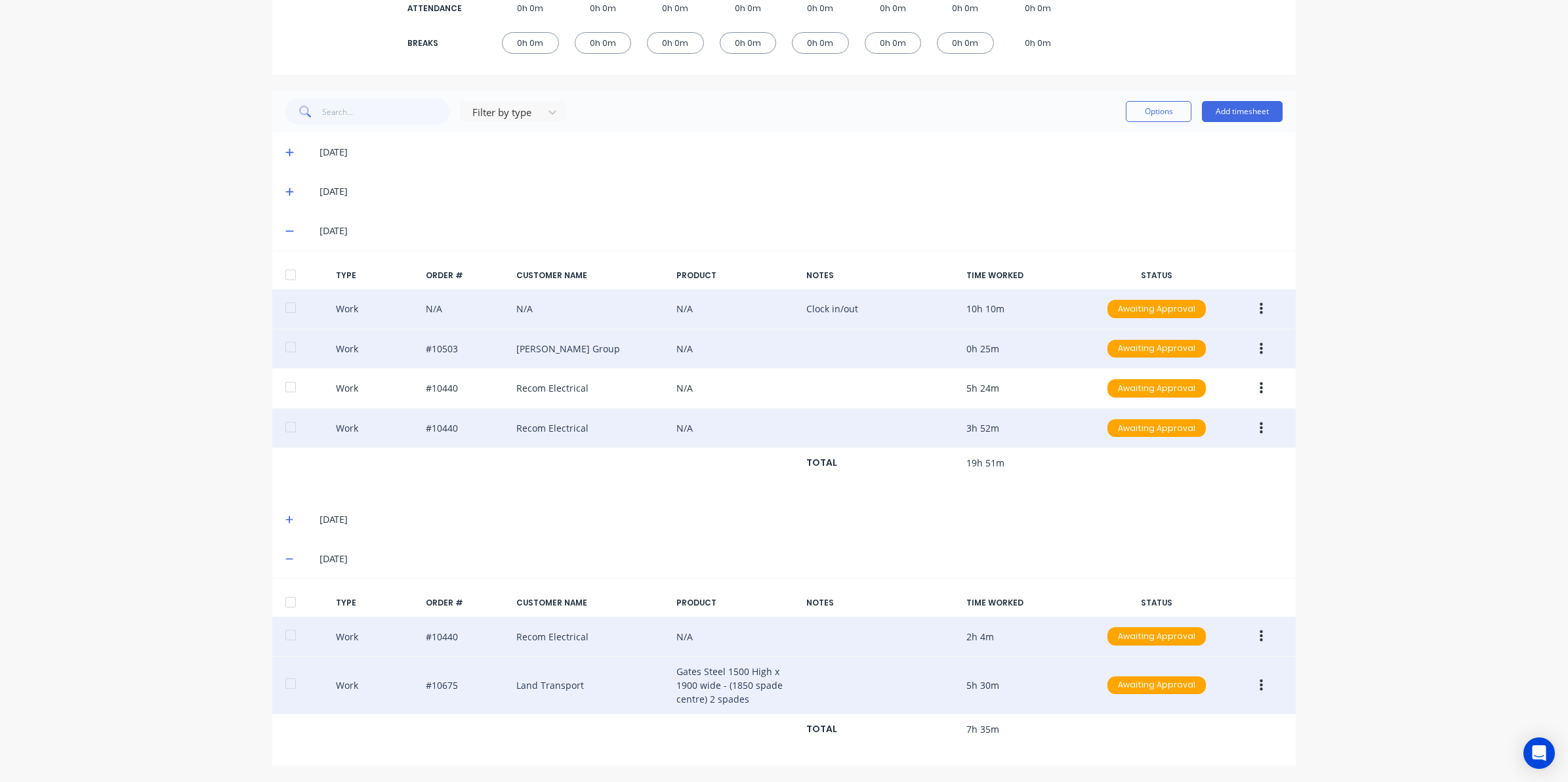
click at [286, 231] on span at bounding box center [292, 231] width 13 height 13
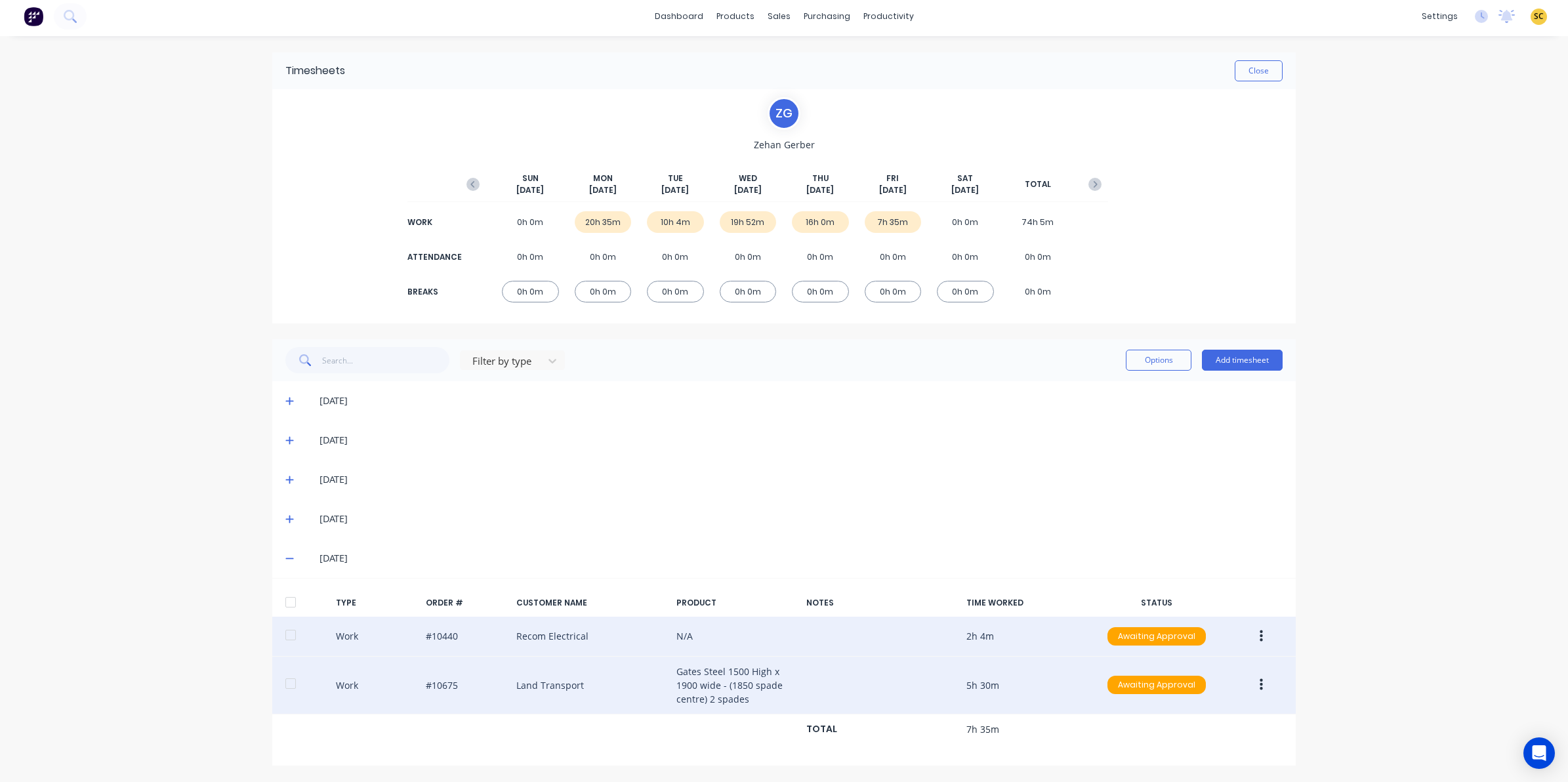
scroll to position [4, 0]
drag, startPoint x: 1272, startPoint y: 633, endPoint x: 1250, endPoint y: 635, distance: 22.1
click at [1250, 635] on div "Work #10440 Recom Electrical N/A 2h 4m Awaiting Approval" at bounding box center [784, 636] width 1023 height 40
click at [1258, 640] on button "button" at bounding box center [1261, 636] width 31 height 24
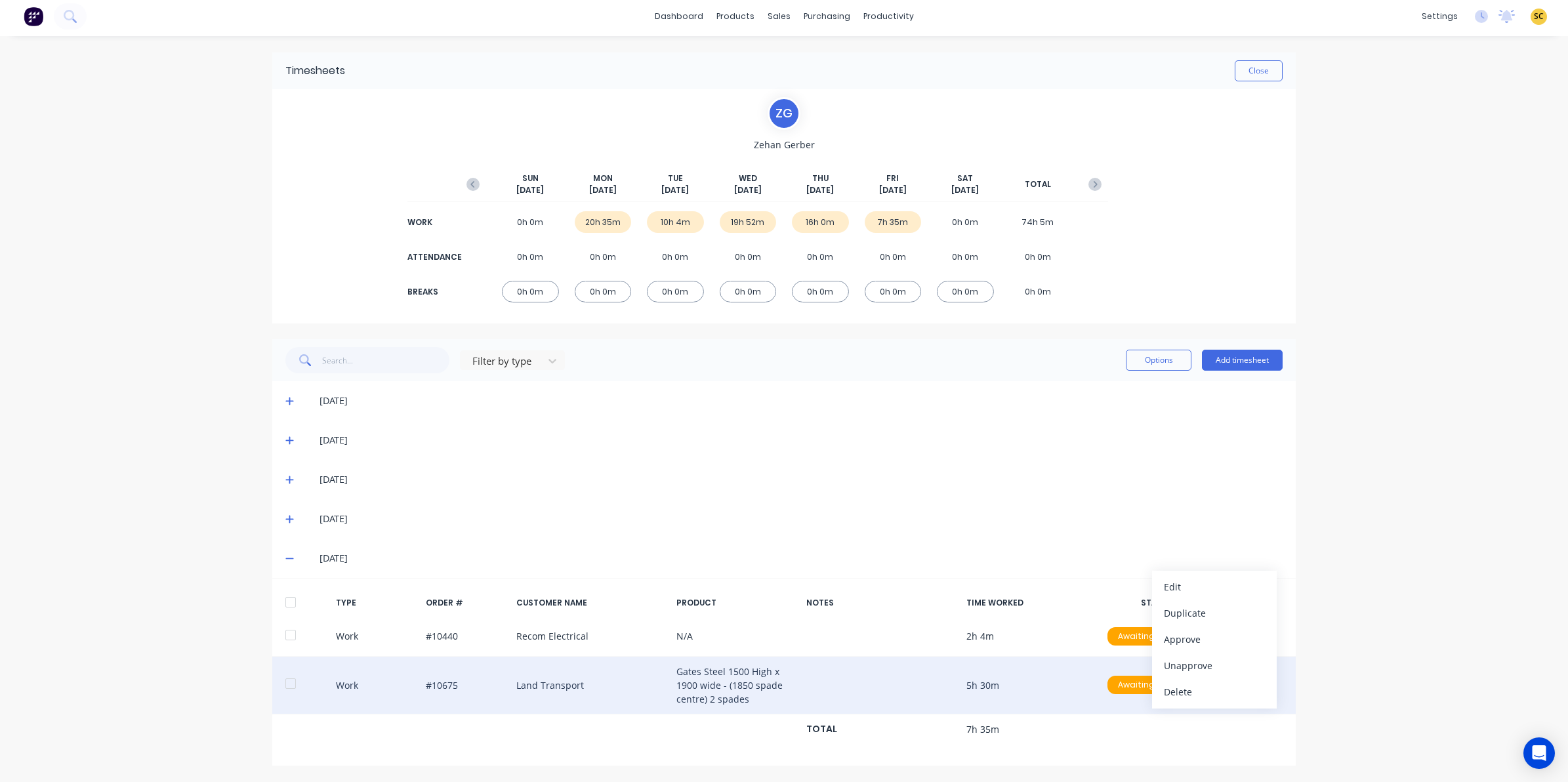
click at [1398, 556] on div "dashboard products sales purchasing productivity dashboard products Product Cat…" at bounding box center [784, 391] width 1568 height 782
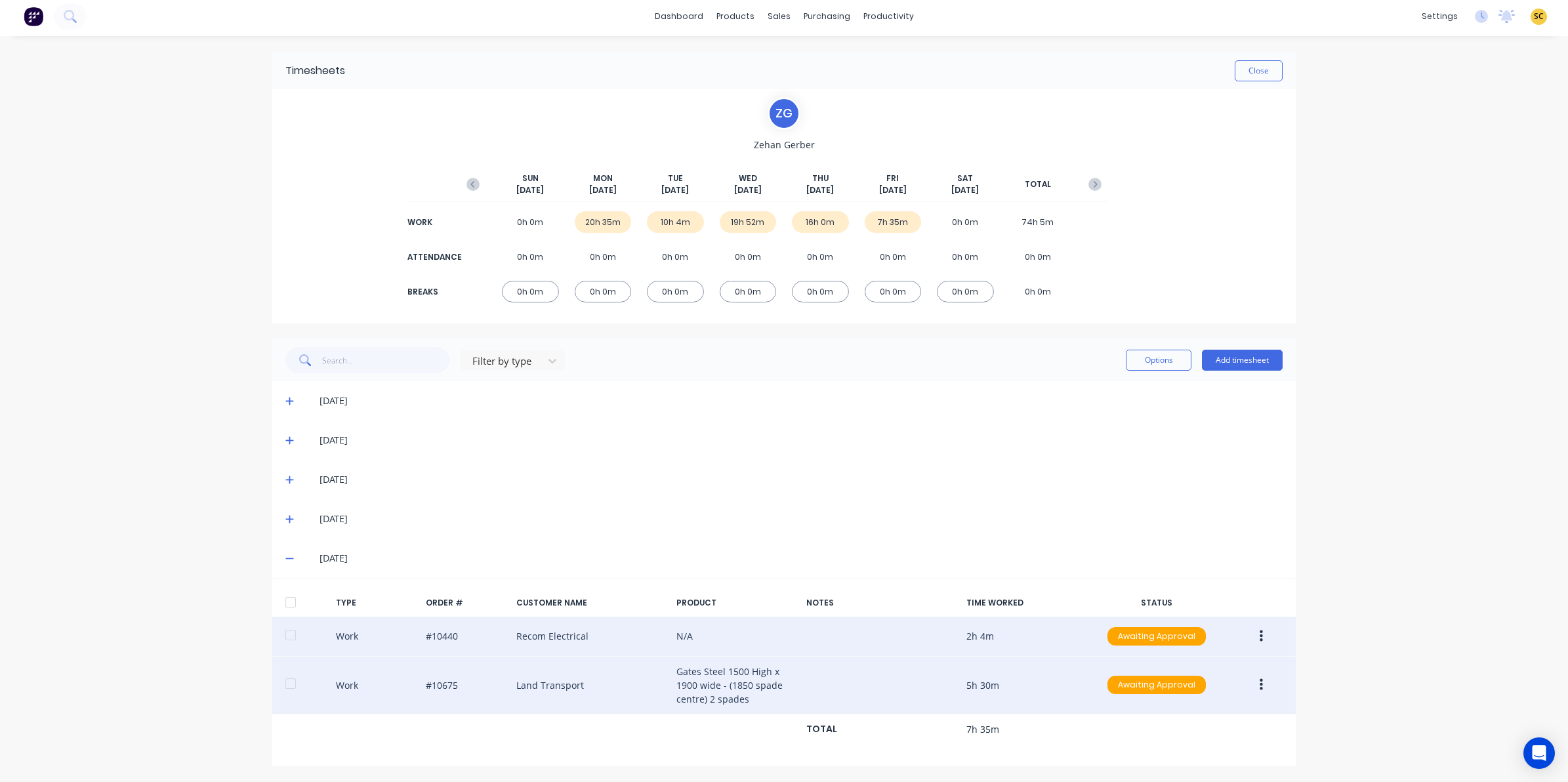
click at [1252, 634] on button "button" at bounding box center [1261, 636] width 31 height 24
click at [1164, 585] on div "Edit" at bounding box center [1214, 586] width 101 height 19
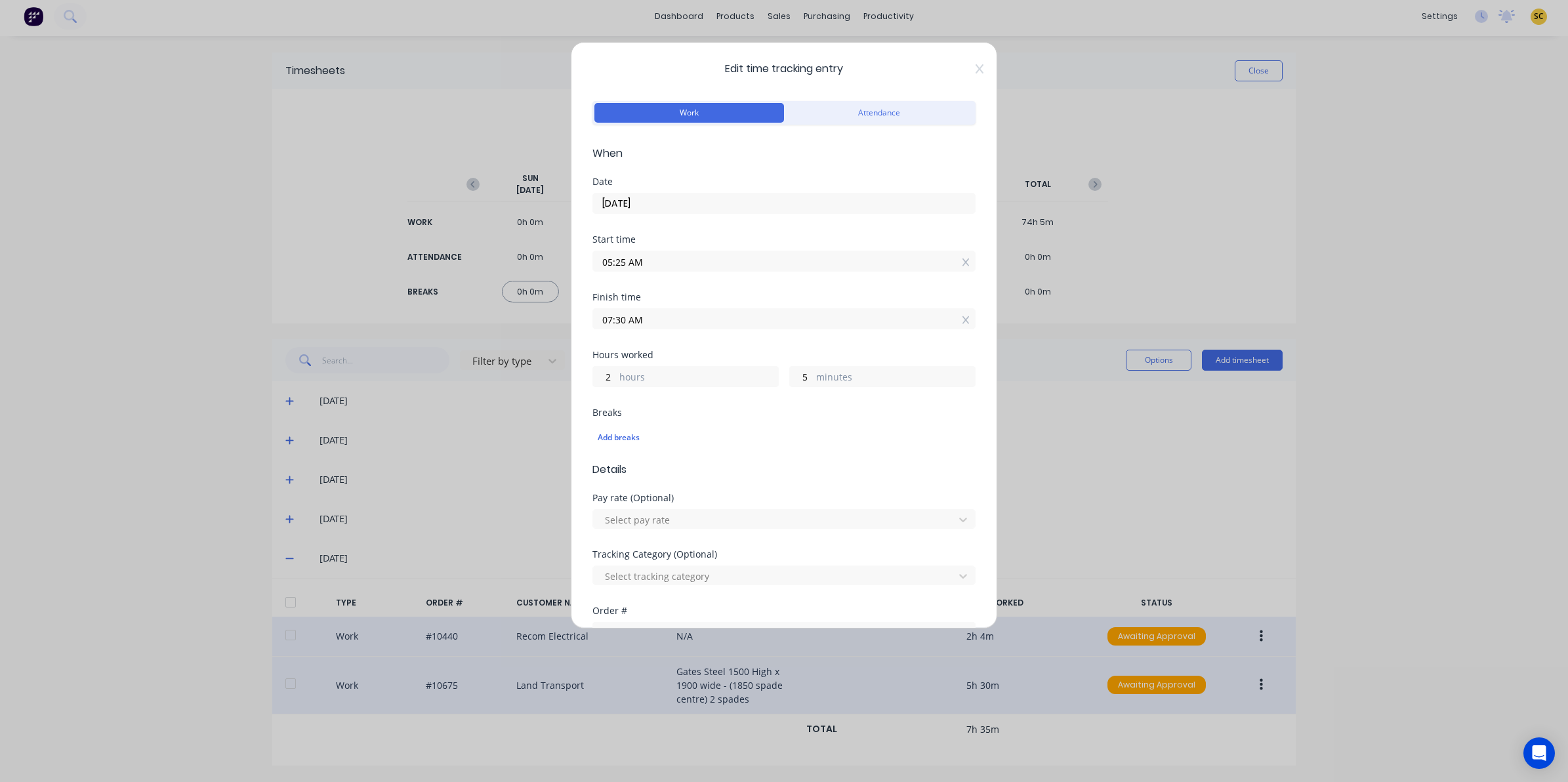
click at [644, 266] on input "05:25 AM" at bounding box center [783, 261] width 382 height 20
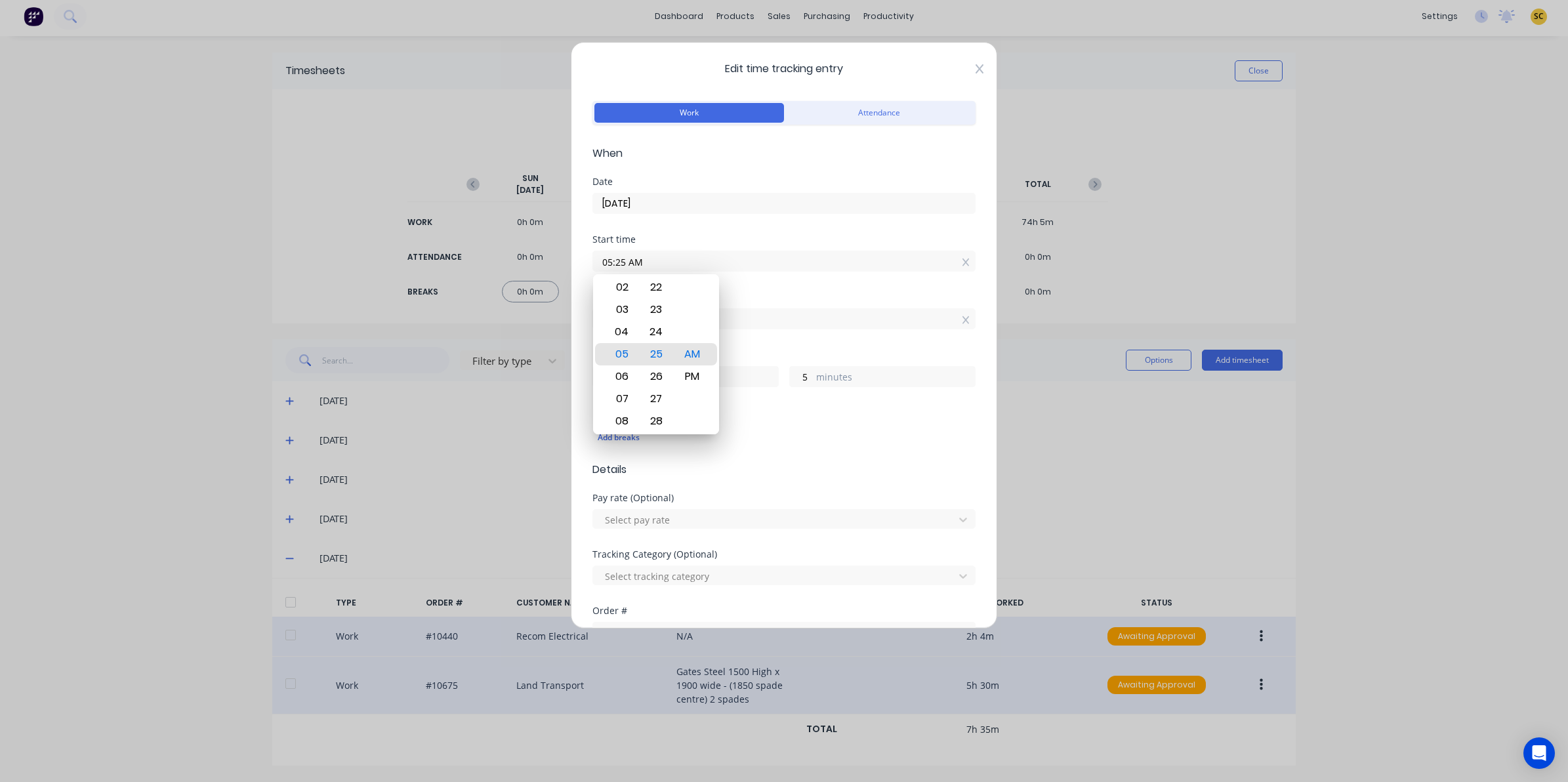
click at [975, 72] on icon at bounding box center [979, 69] width 8 height 9
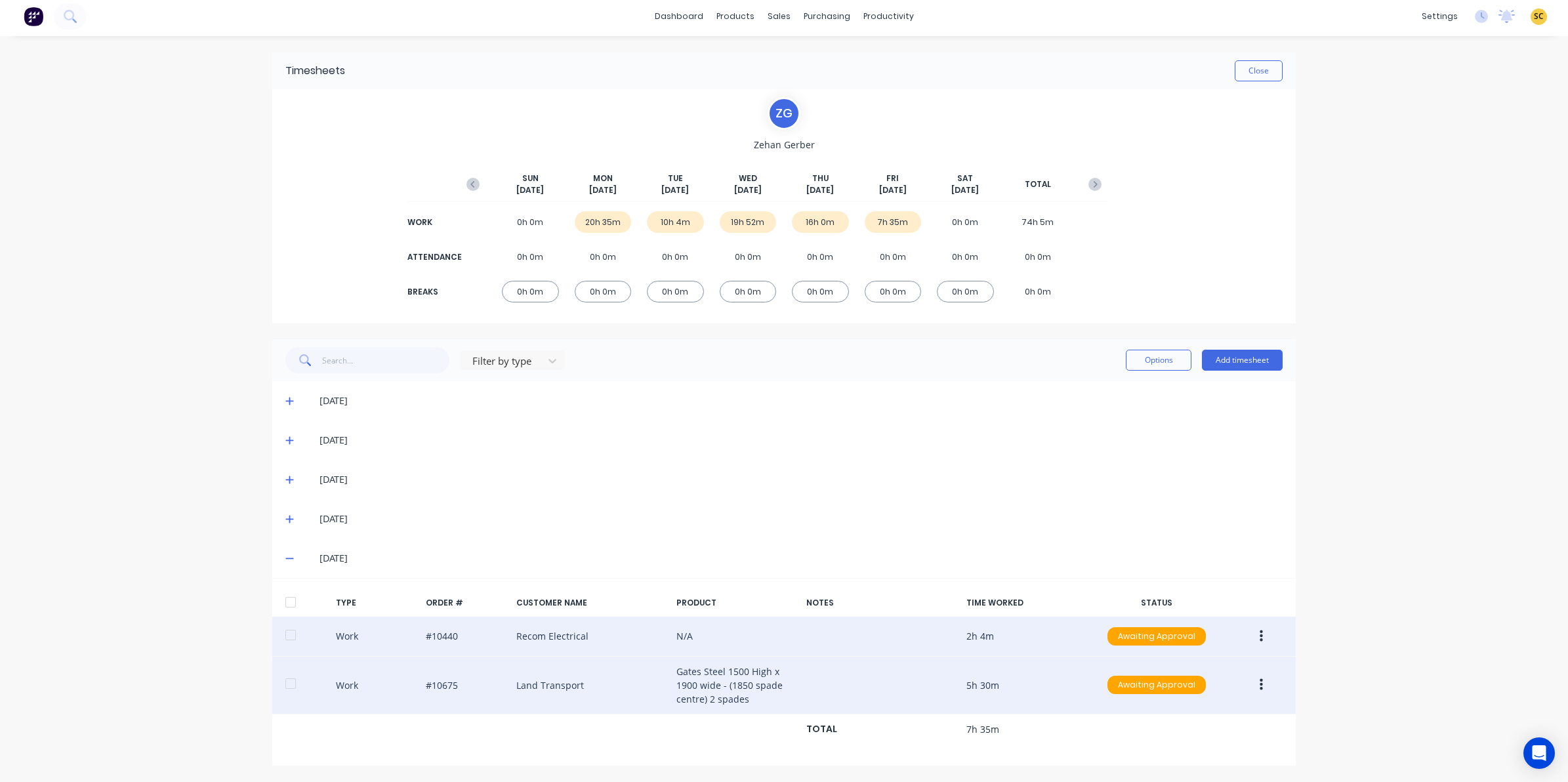
click at [1259, 684] on icon "button" at bounding box center [1261, 684] width 3 height 12
click at [1155, 631] on button "Edit" at bounding box center [1214, 636] width 125 height 26
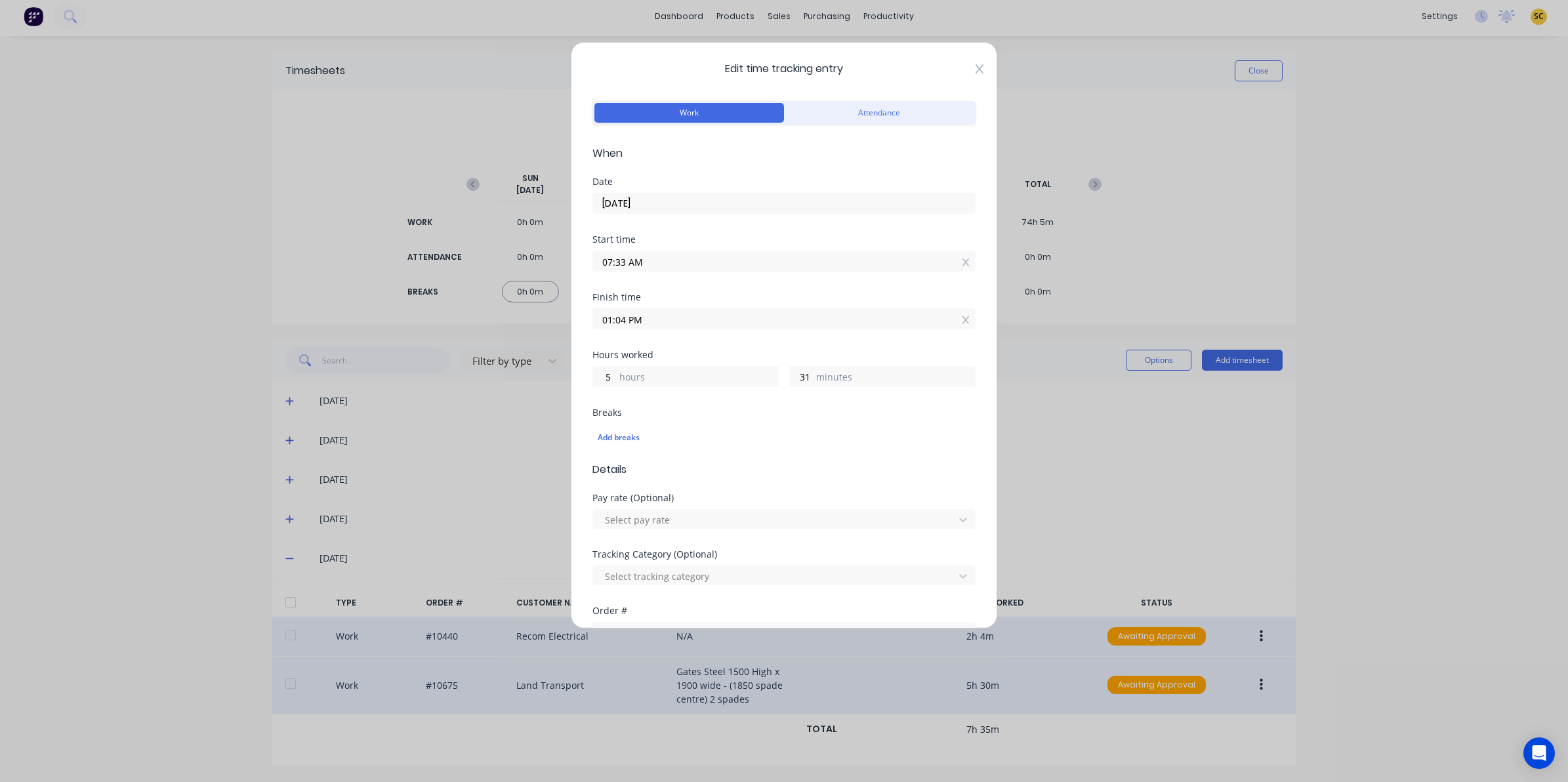
click at [975, 74] on icon at bounding box center [979, 69] width 8 height 11
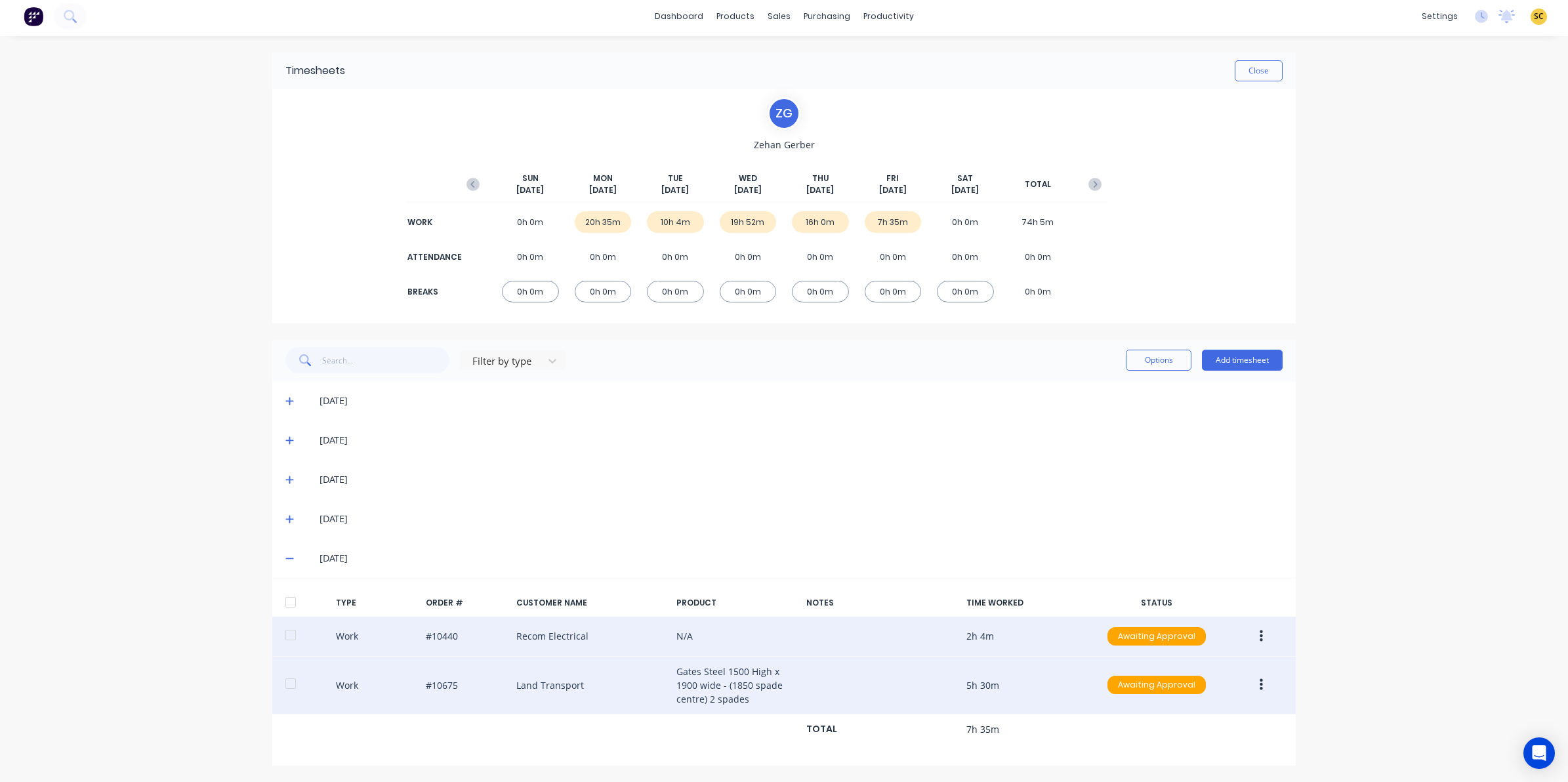
click at [286, 516] on icon at bounding box center [290, 520] width 8 height 8
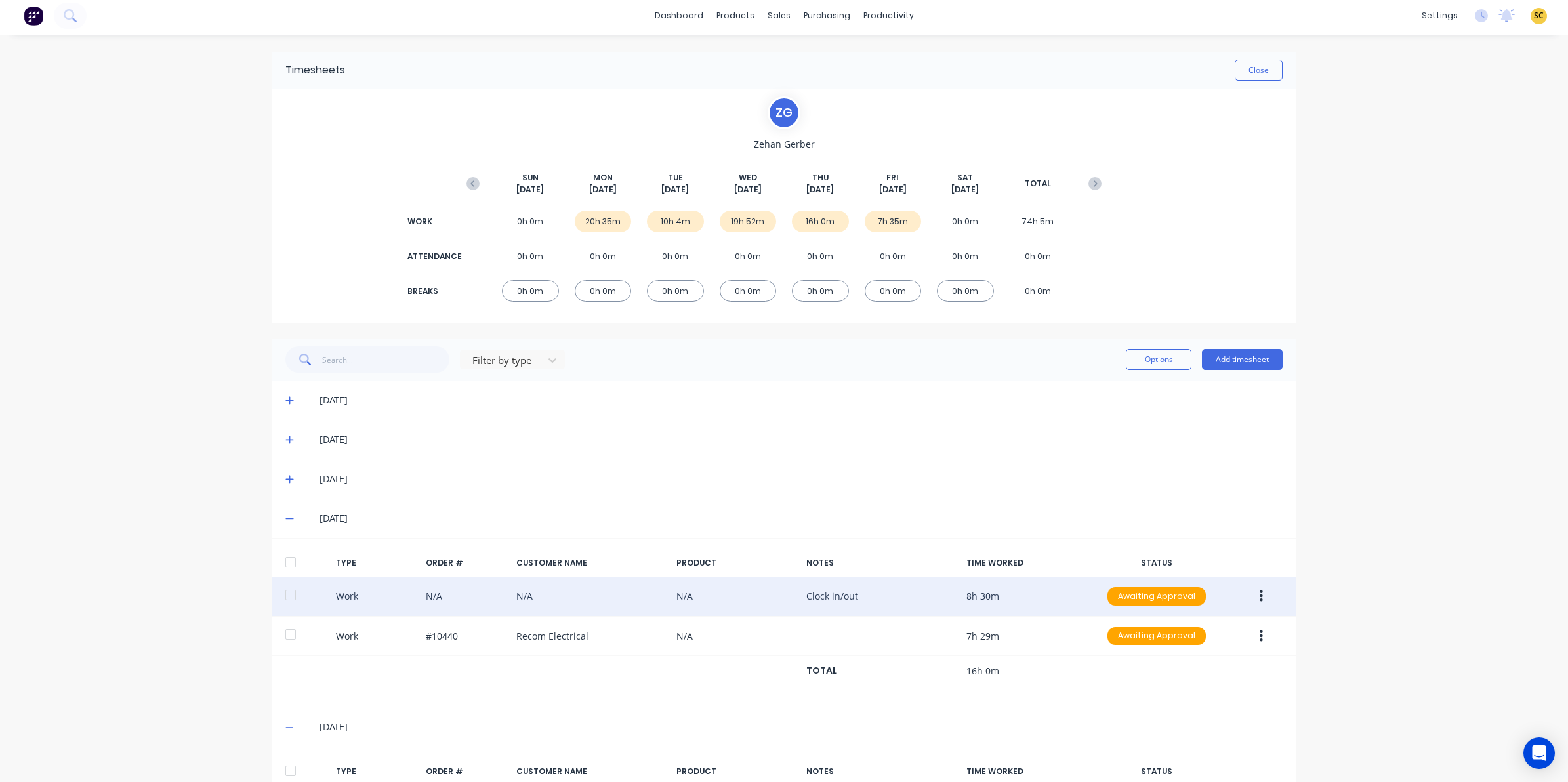
click at [1257, 593] on button "button" at bounding box center [1261, 596] width 31 height 24
click at [1170, 538] on div "Edit" at bounding box center [1214, 546] width 101 height 19
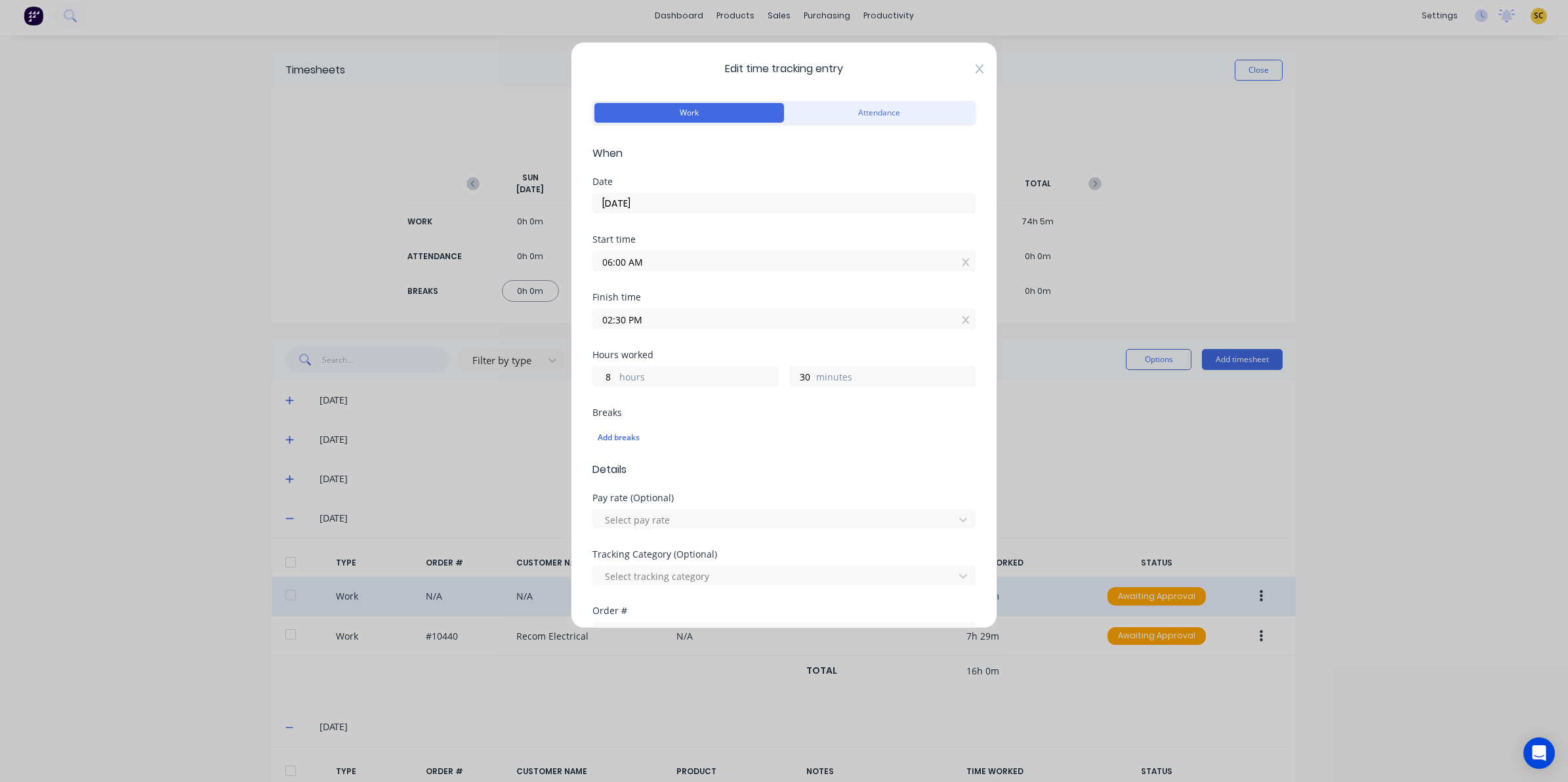
drag, startPoint x: 969, startPoint y: 68, endPoint x: 973, endPoint y: 74, distance: 7.2
click at [975, 69] on icon at bounding box center [979, 69] width 8 height 11
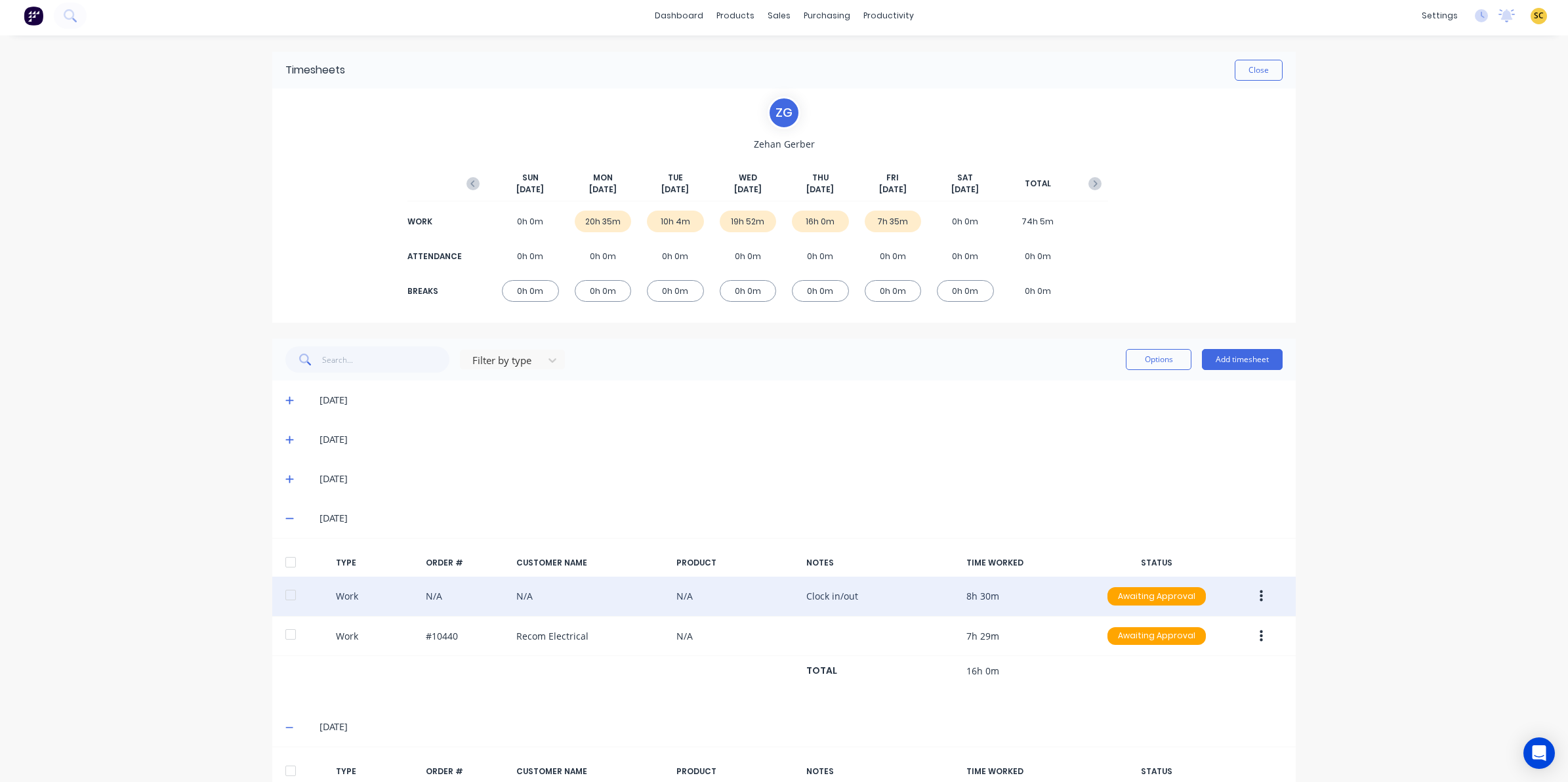
click at [286, 518] on icon at bounding box center [290, 519] width 8 height 2
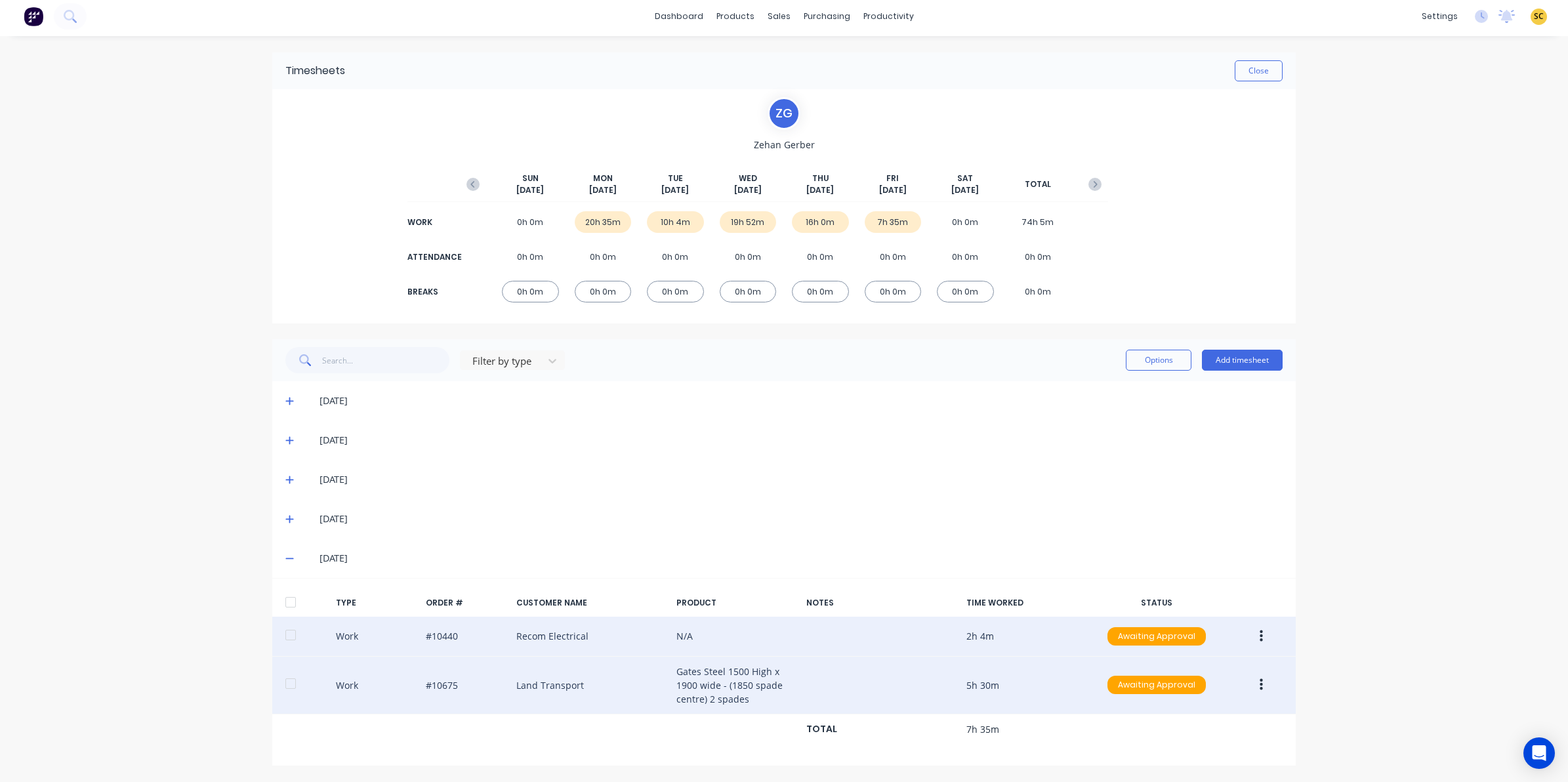
click at [286, 556] on icon at bounding box center [290, 558] width 8 height 9
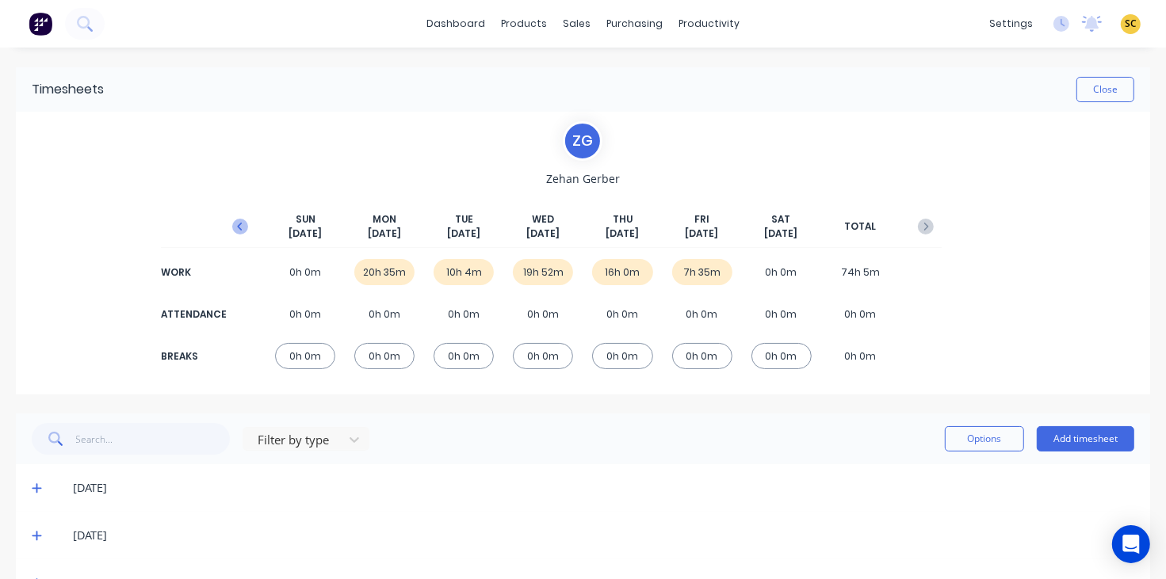
click at [232, 226] on icon "button" at bounding box center [240, 227] width 16 height 16
click at [32, 486] on icon at bounding box center [37, 488] width 10 height 11
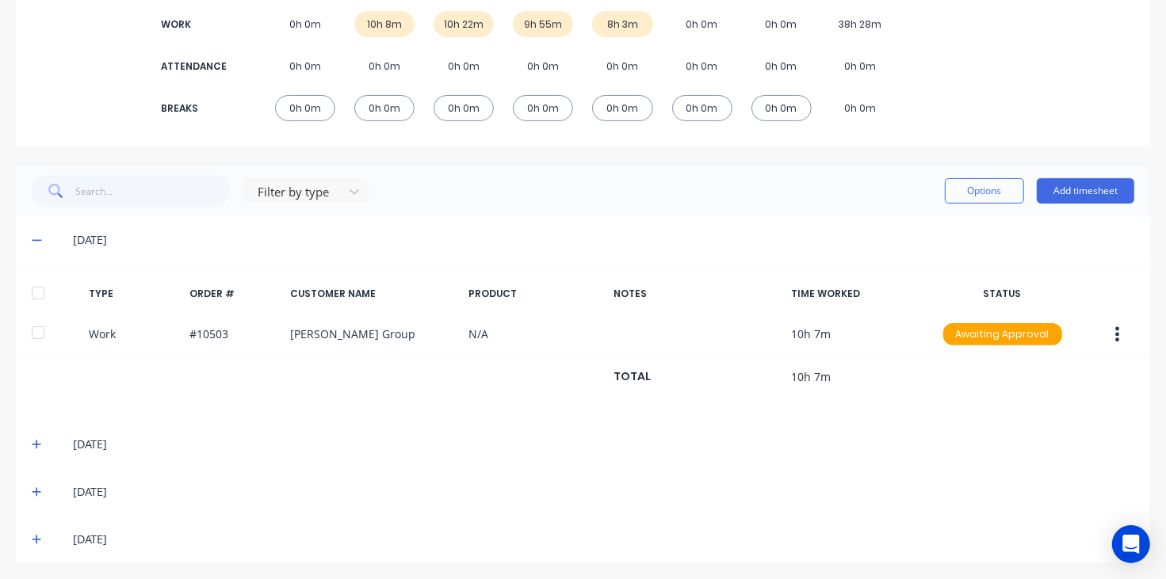
scroll to position [252, 0]
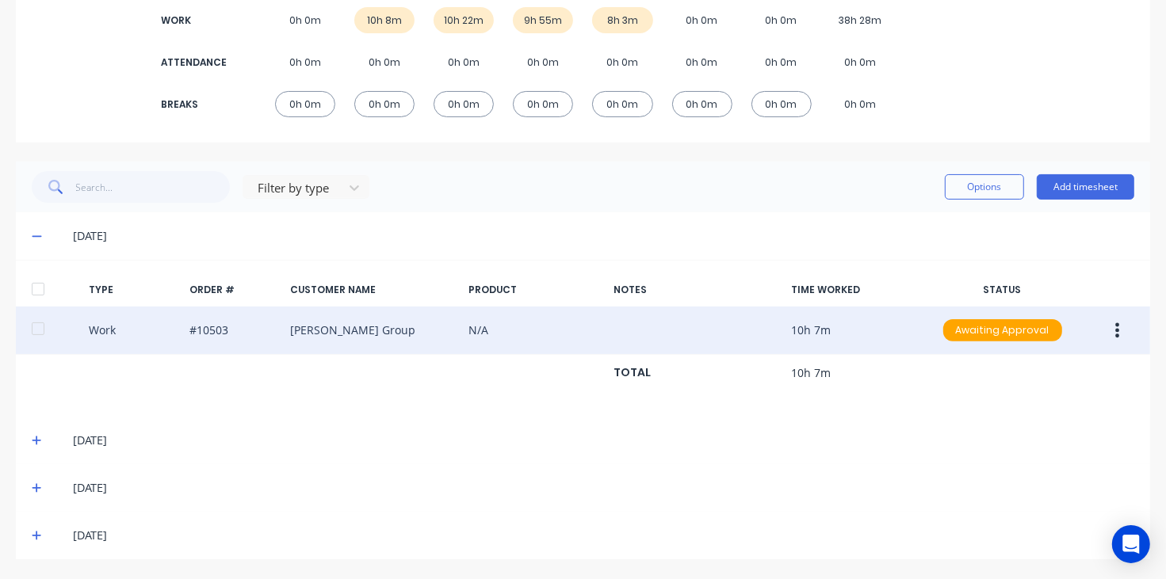
click at [1099, 323] on button "button" at bounding box center [1116, 330] width 37 height 29
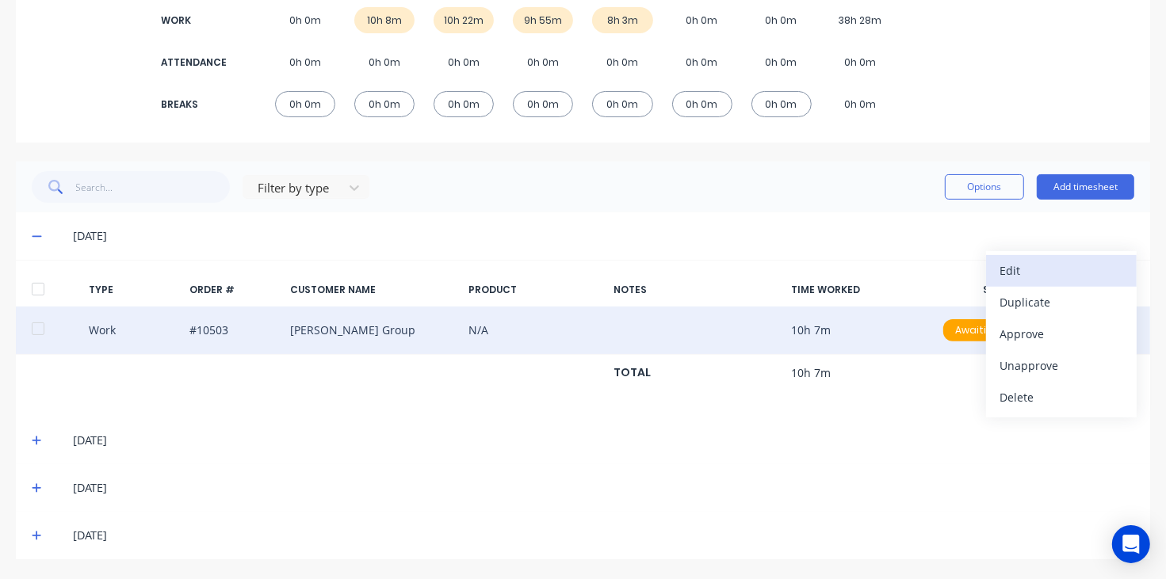
click at [1025, 277] on div "Edit" at bounding box center [1061, 270] width 122 height 23
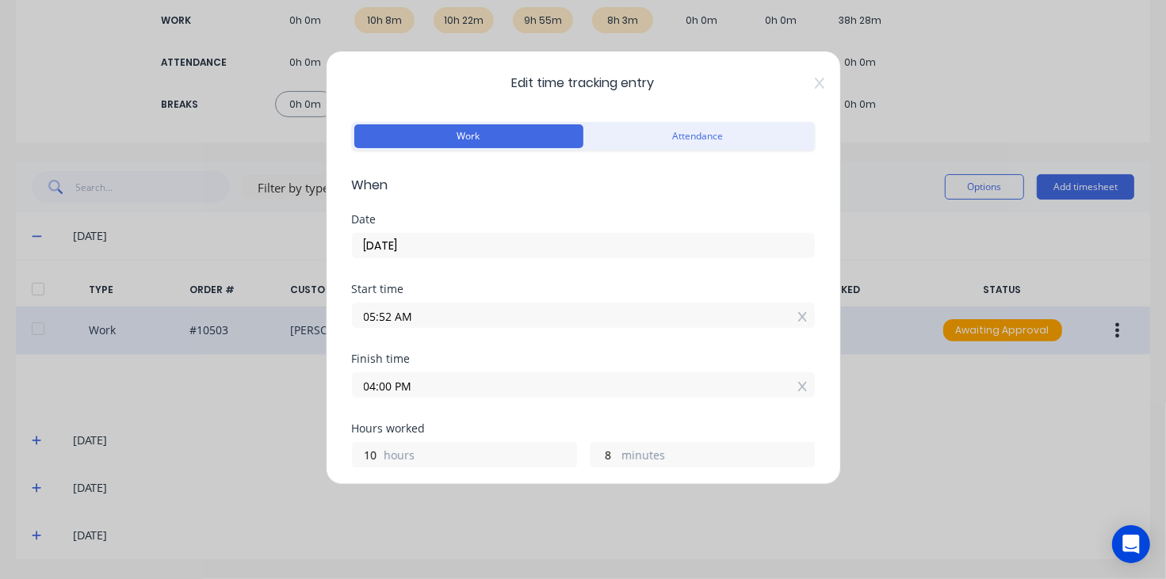
click at [815, 80] on icon at bounding box center [820, 83] width 10 height 13
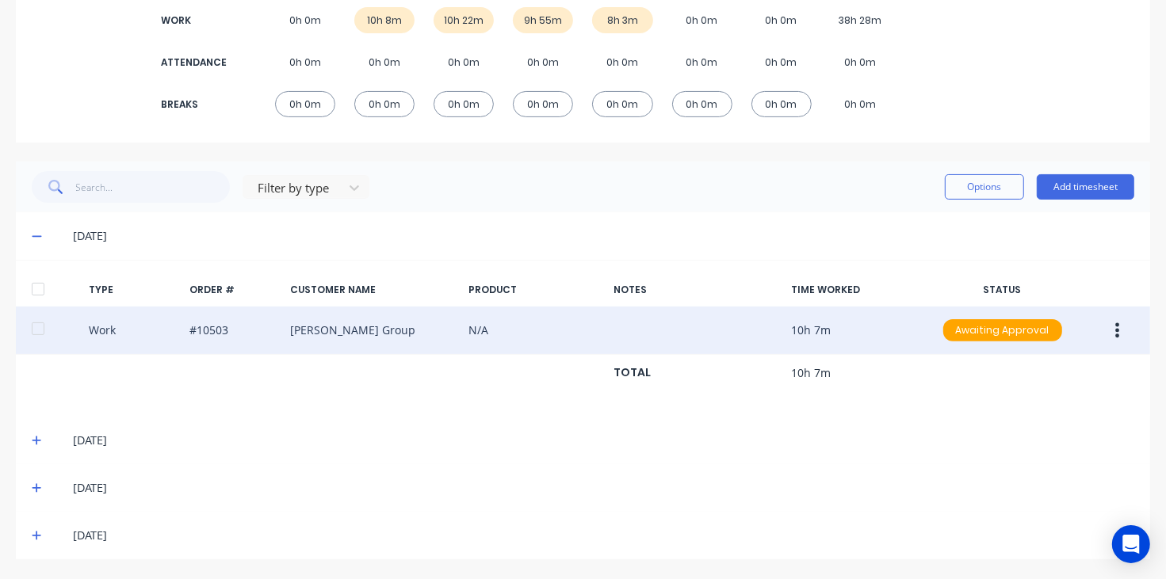
click at [34, 437] on icon at bounding box center [37, 440] width 10 height 11
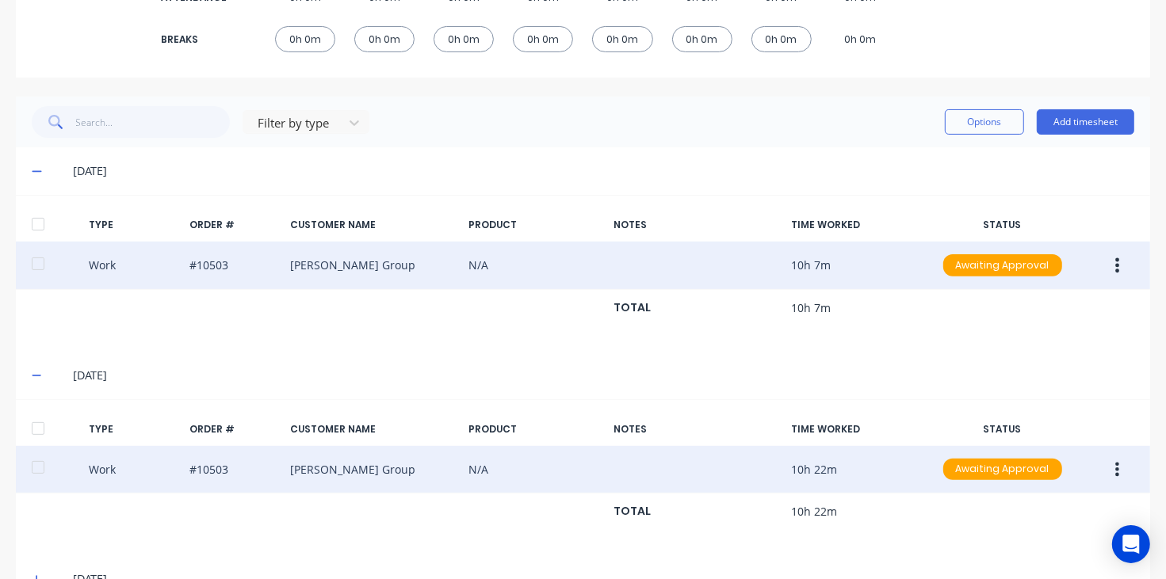
scroll to position [410, 0]
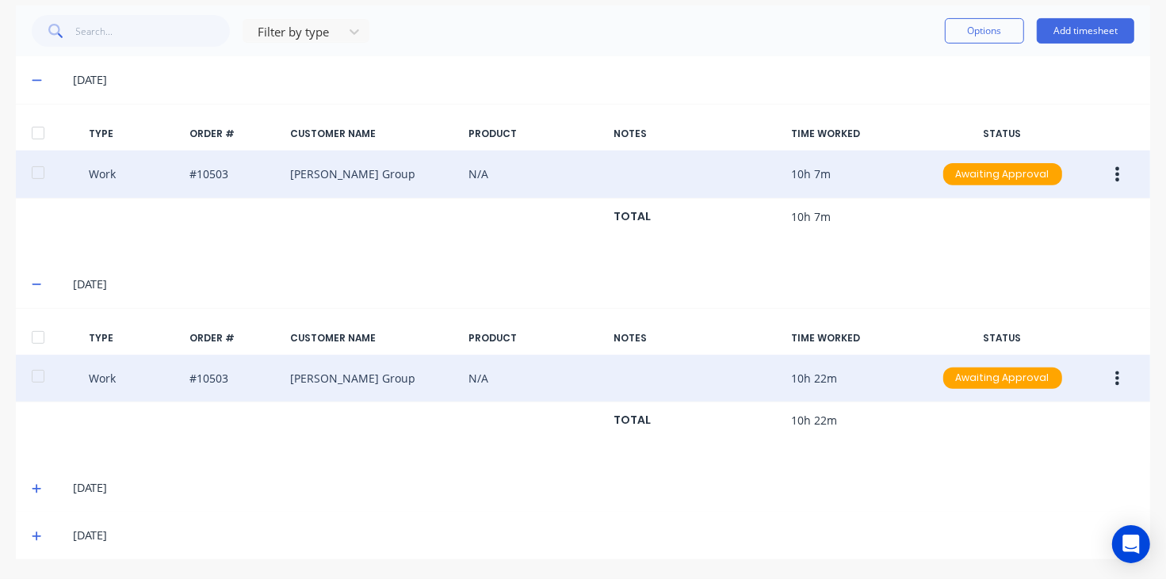
click at [1100, 374] on button "button" at bounding box center [1116, 379] width 37 height 29
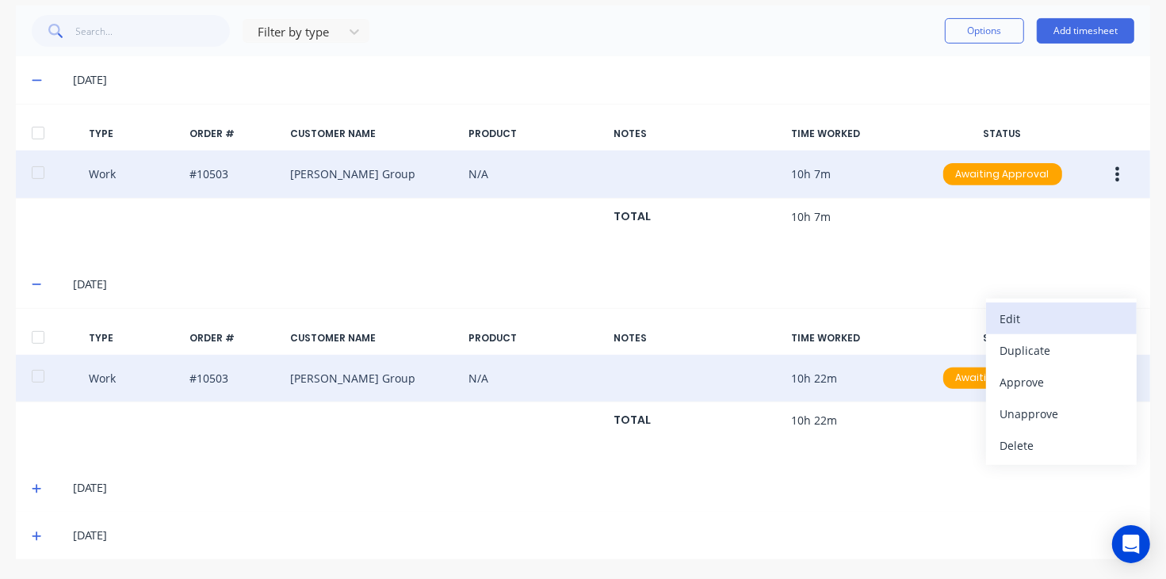
click at [1000, 319] on div "Edit" at bounding box center [1061, 318] width 122 height 23
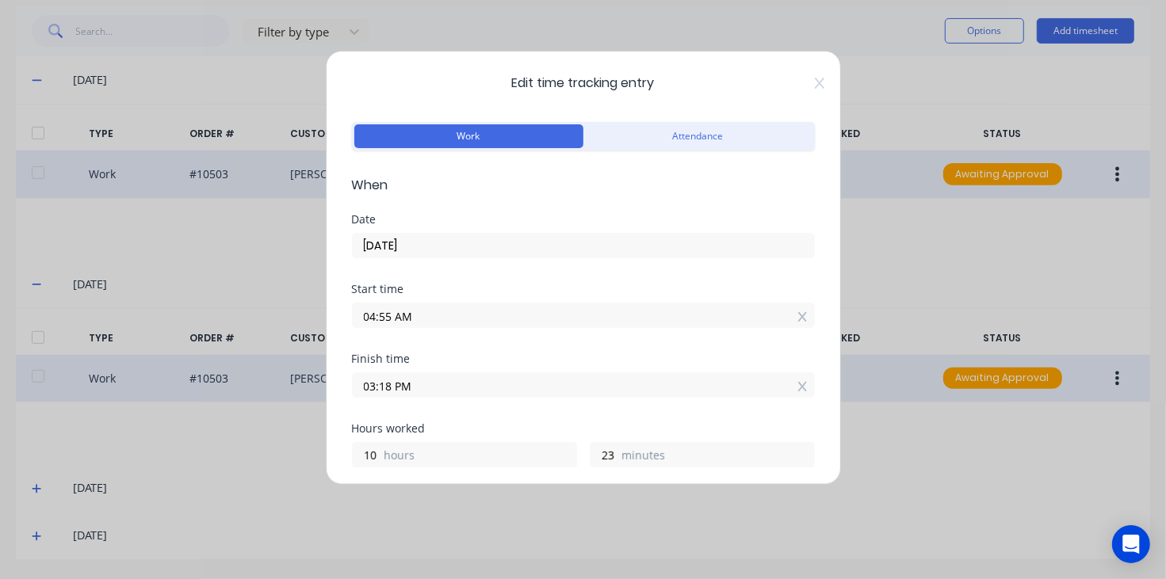
click at [815, 81] on icon at bounding box center [820, 83] width 10 height 13
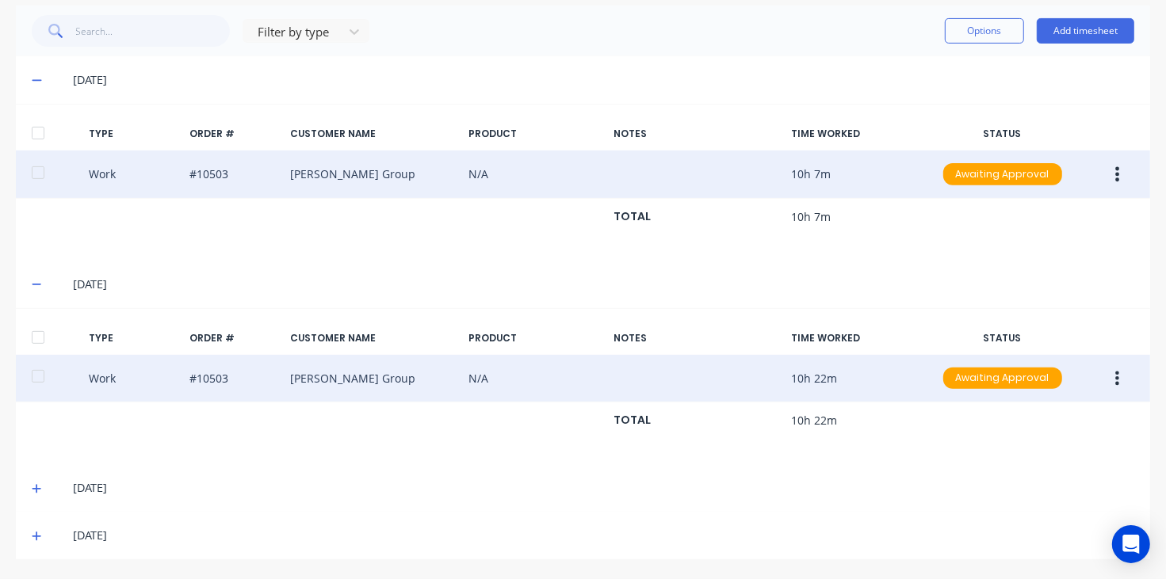
click at [32, 483] on icon at bounding box center [37, 488] width 10 height 11
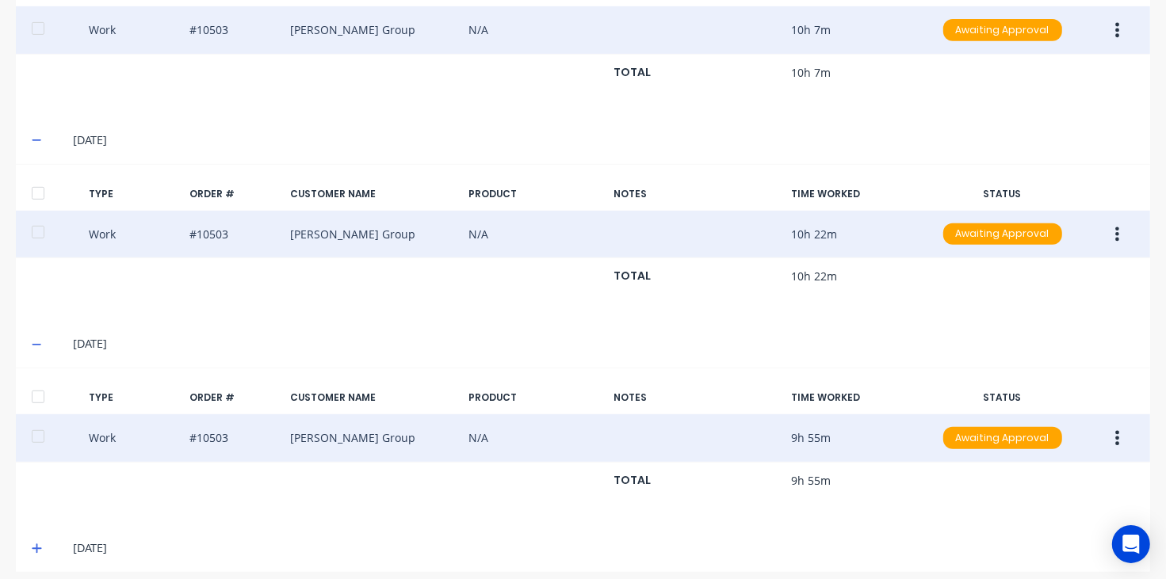
scroll to position [567, 0]
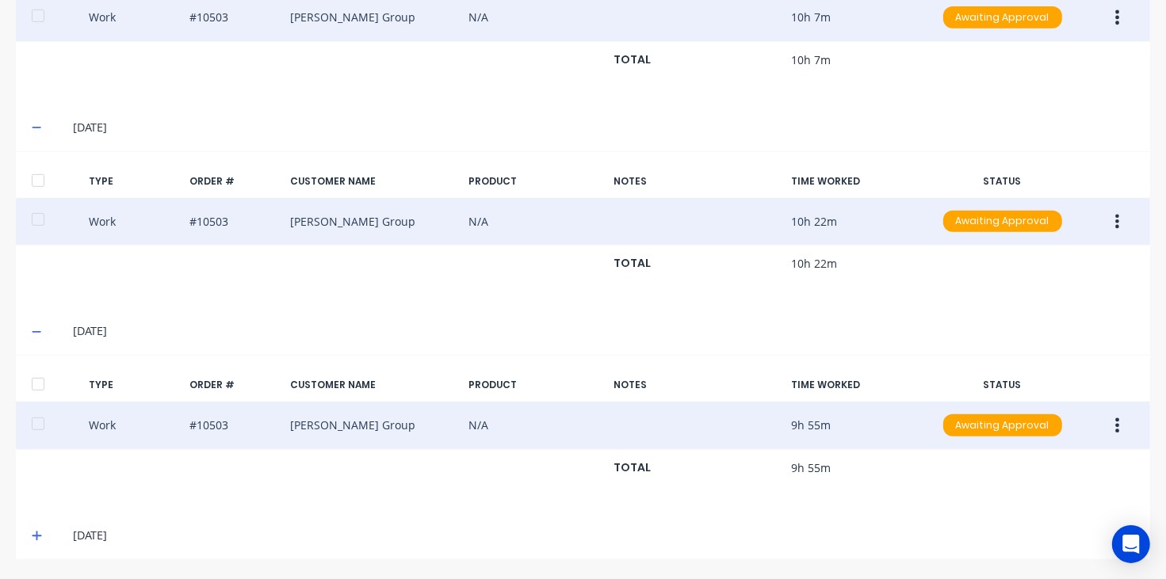
click at [1108, 430] on button "button" at bounding box center [1116, 425] width 37 height 29
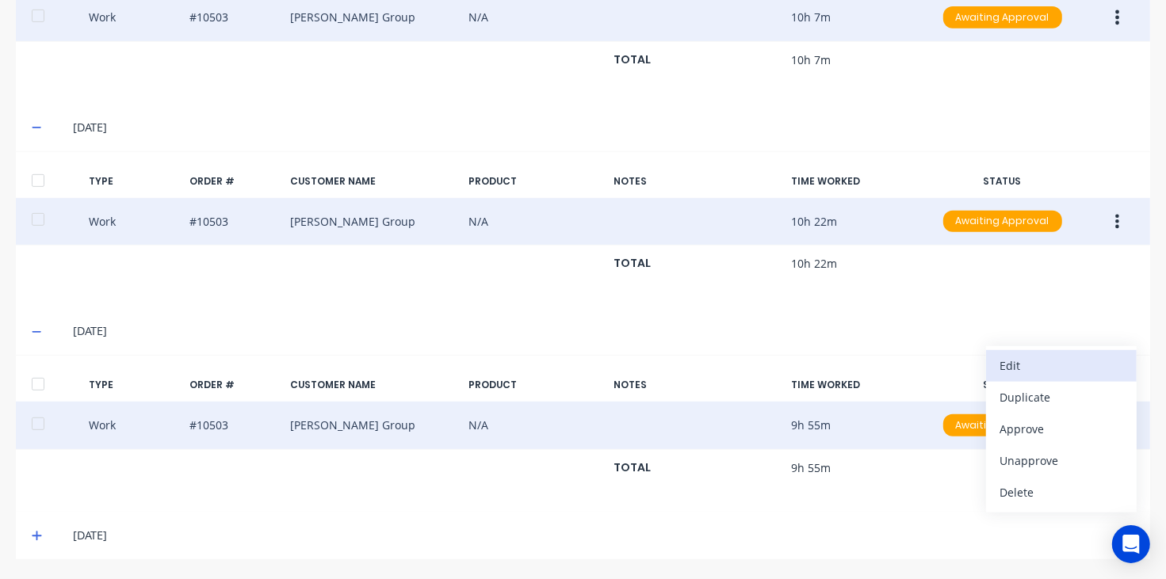
click at [1030, 365] on div "Edit" at bounding box center [1061, 365] width 122 height 23
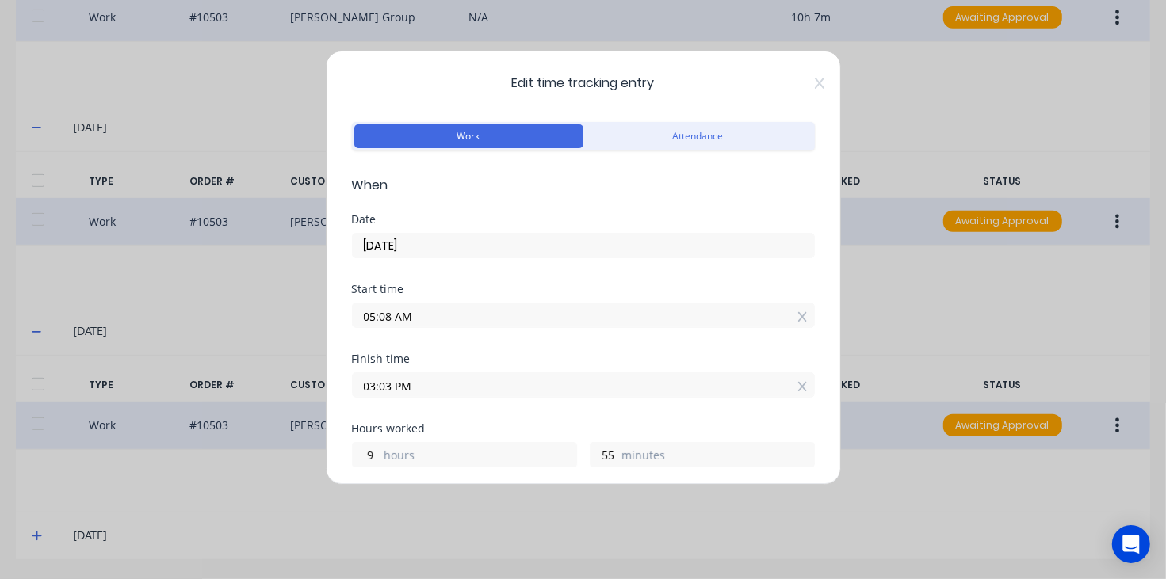
click at [815, 82] on icon at bounding box center [820, 83] width 10 height 13
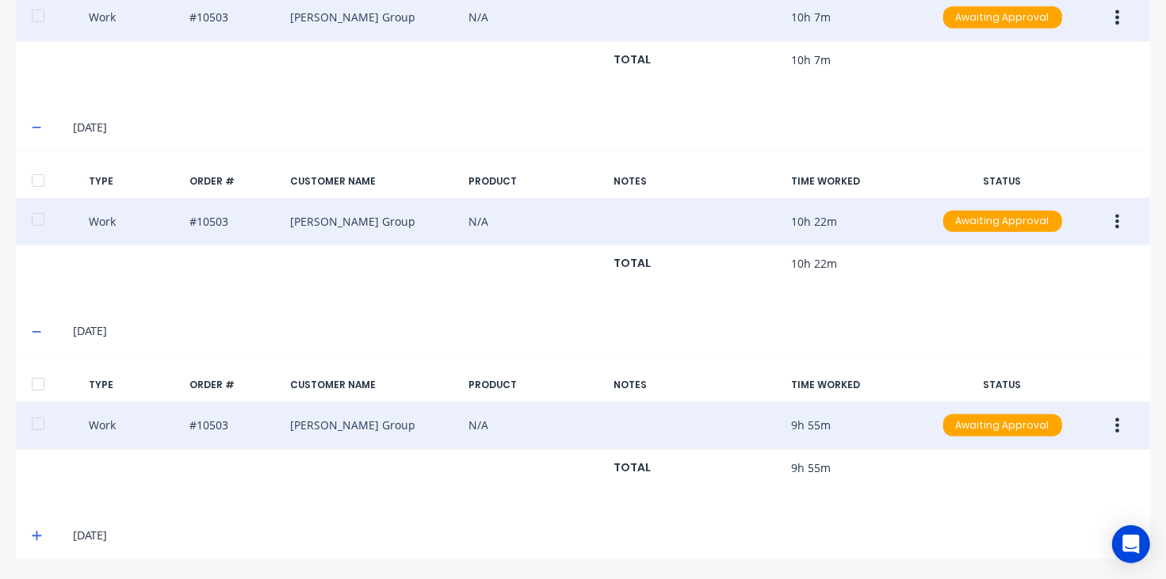
click at [36, 536] on icon at bounding box center [37, 537] width 10 height 10
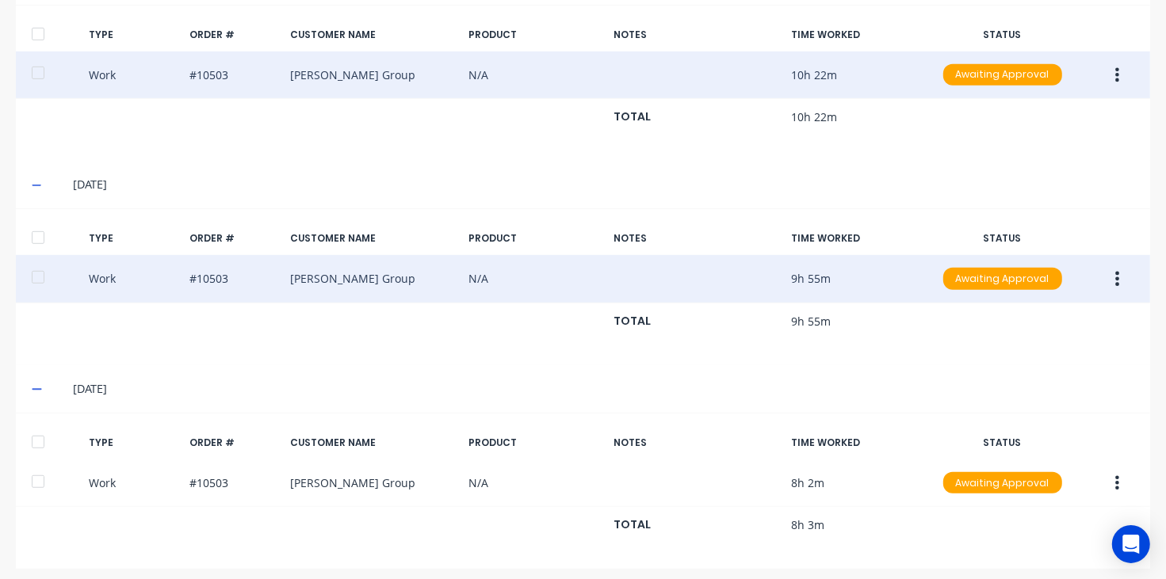
scroll to position [725, 0]
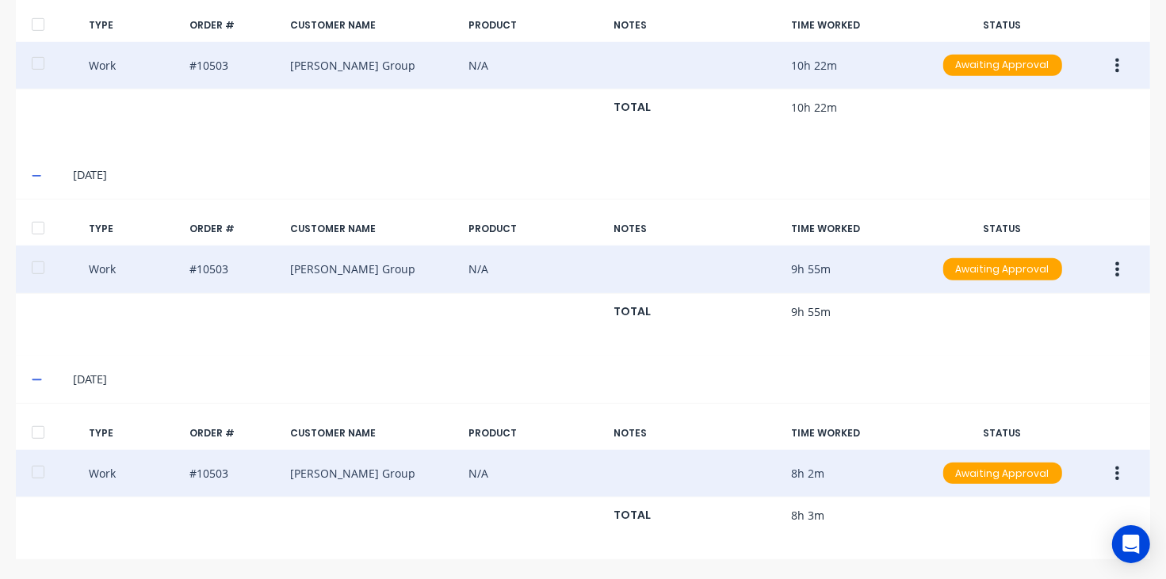
click at [1109, 465] on button "button" at bounding box center [1116, 474] width 37 height 29
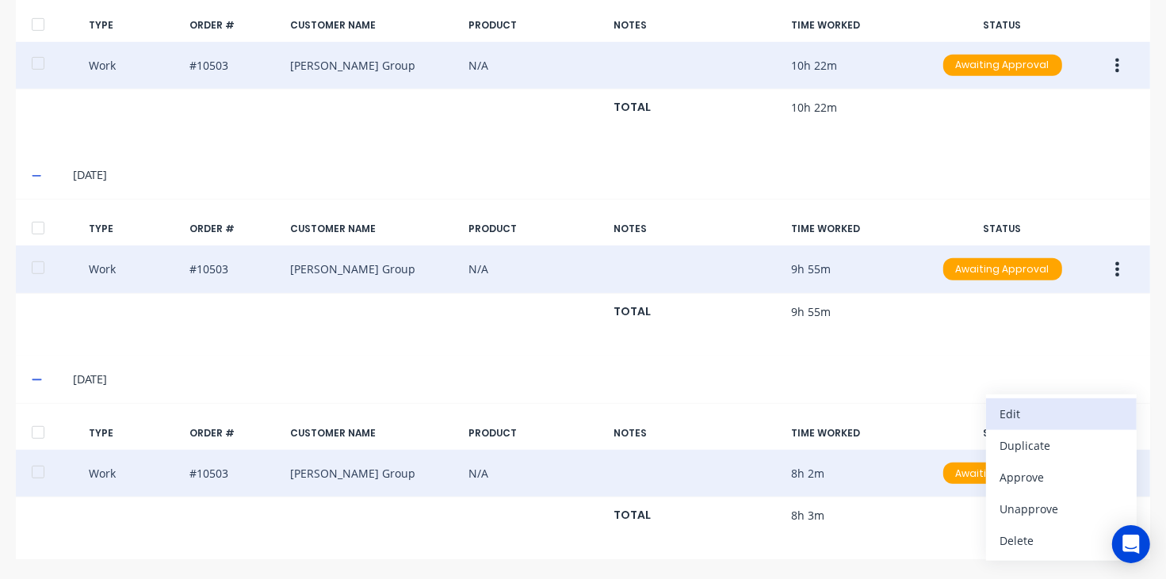
click at [1036, 420] on div "Edit" at bounding box center [1061, 414] width 122 height 23
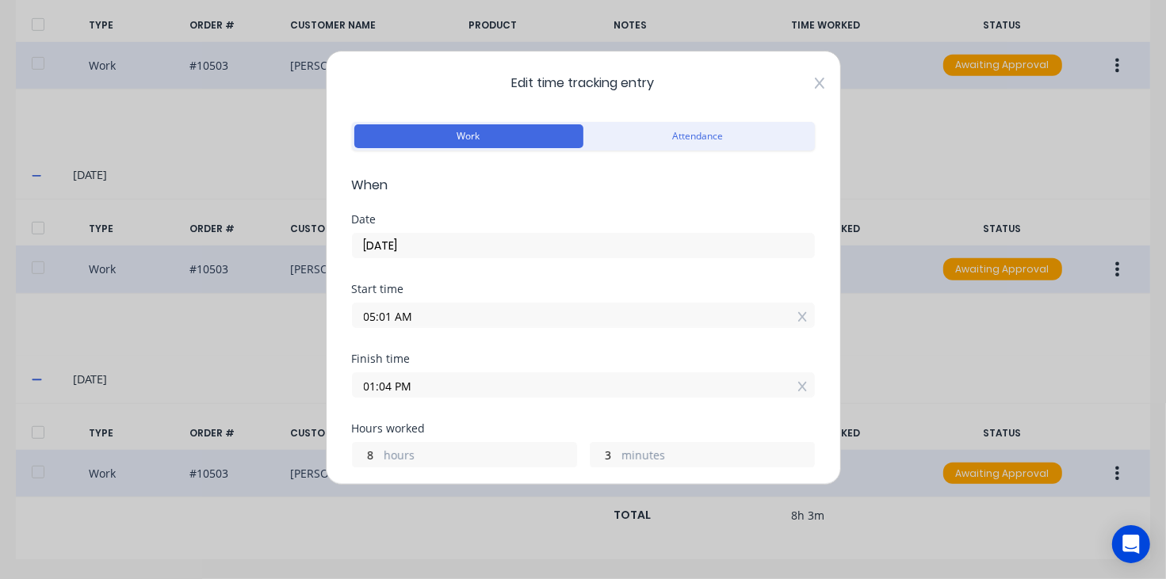
click at [815, 79] on icon at bounding box center [820, 83] width 10 height 13
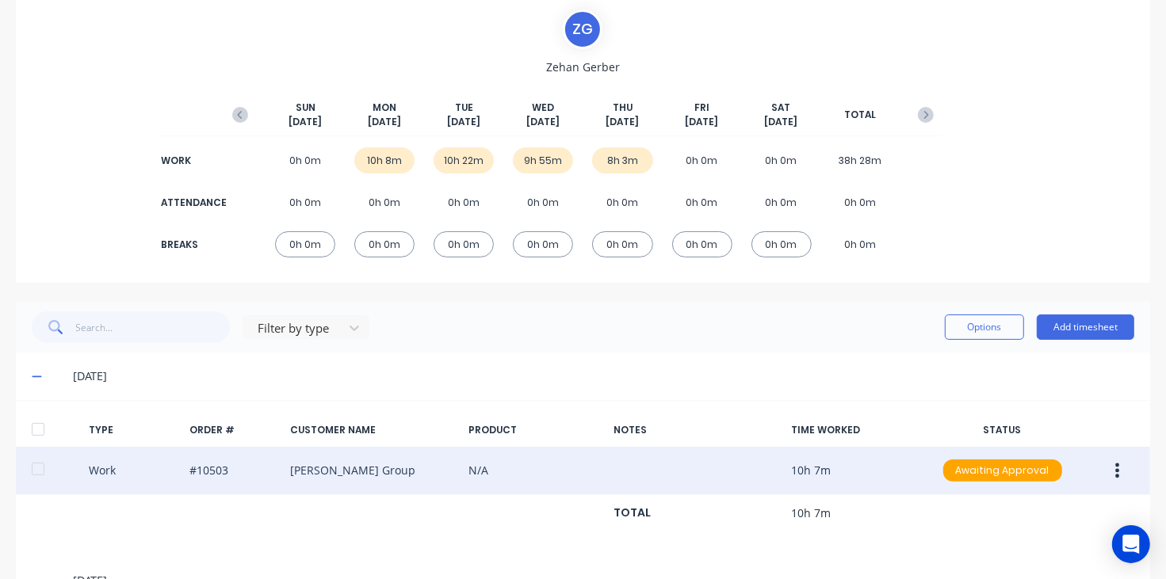
scroll to position [0, 0]
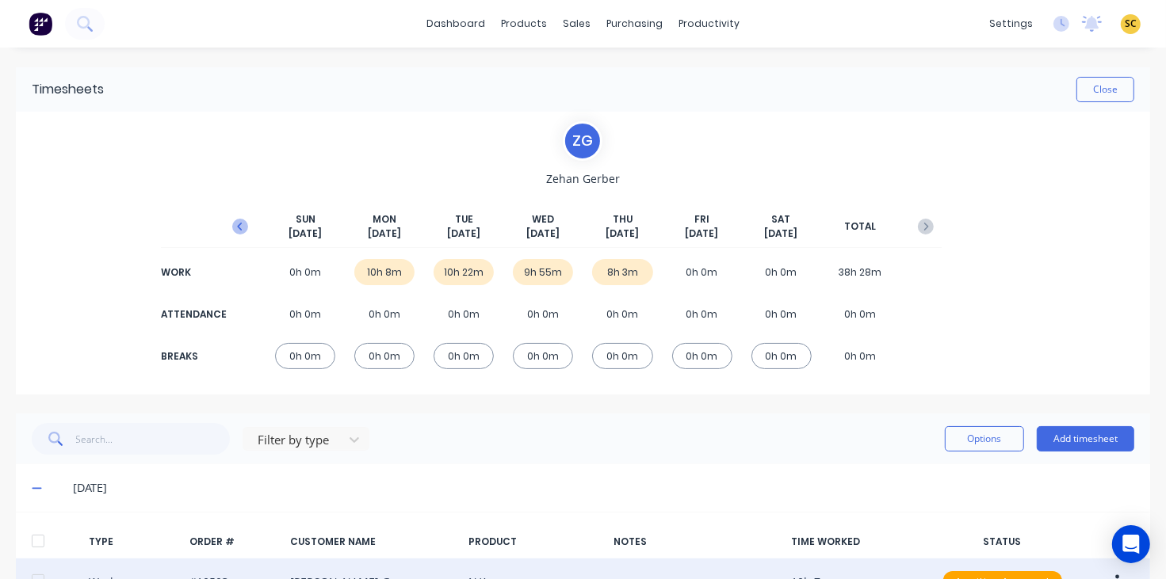
click at [239, 216] on button "button" at bounding box center [240, 226] width 32 height 29
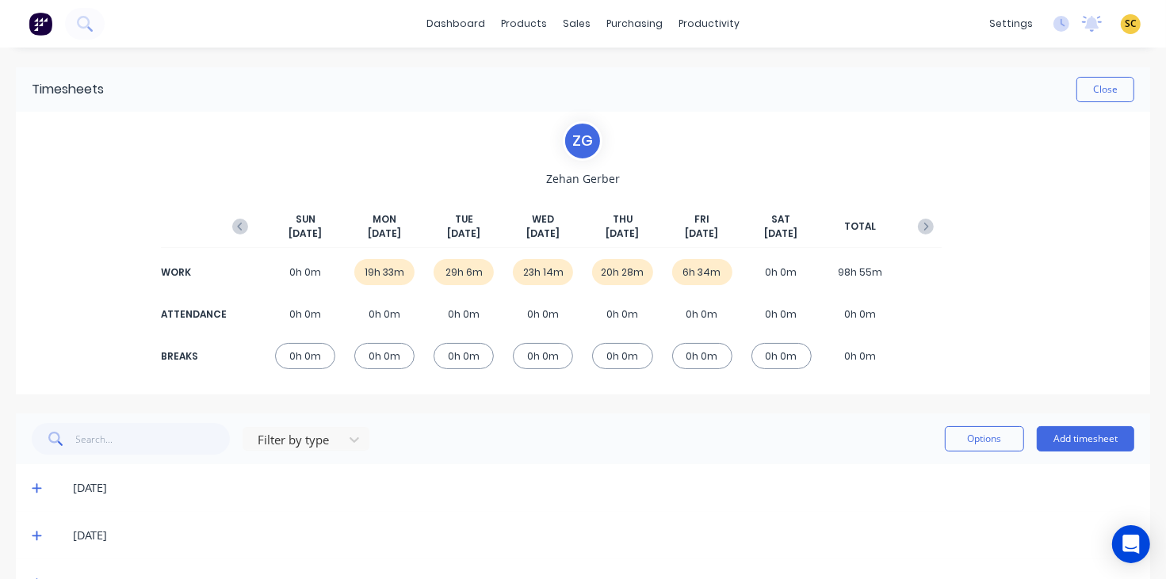
click at [36, 484] on icon at bounding box center [37, 488] width 10 height 11
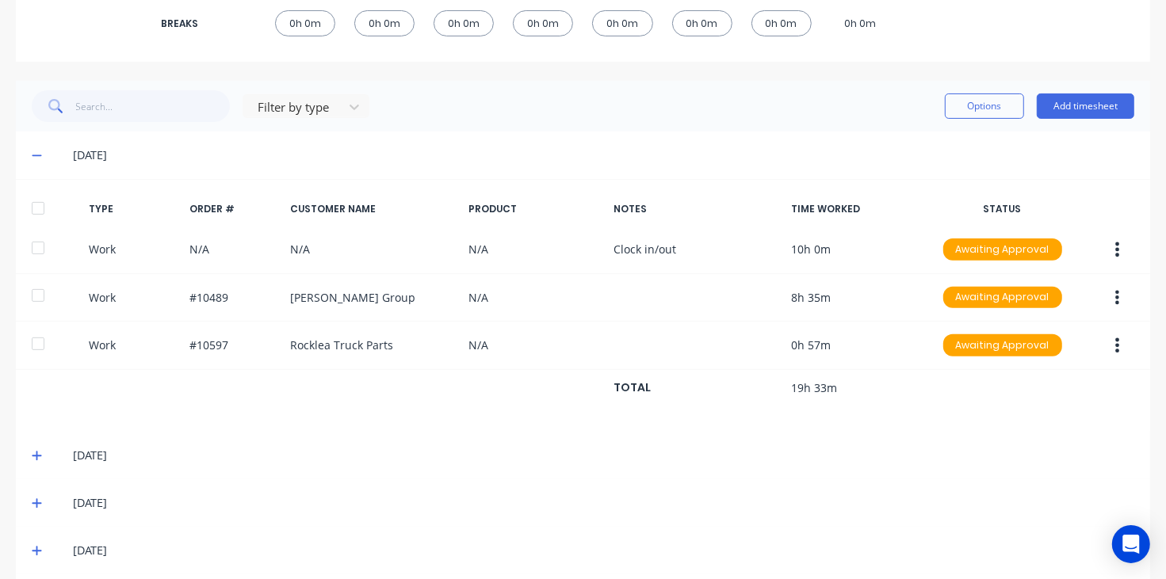
scroll to position [297, 0]
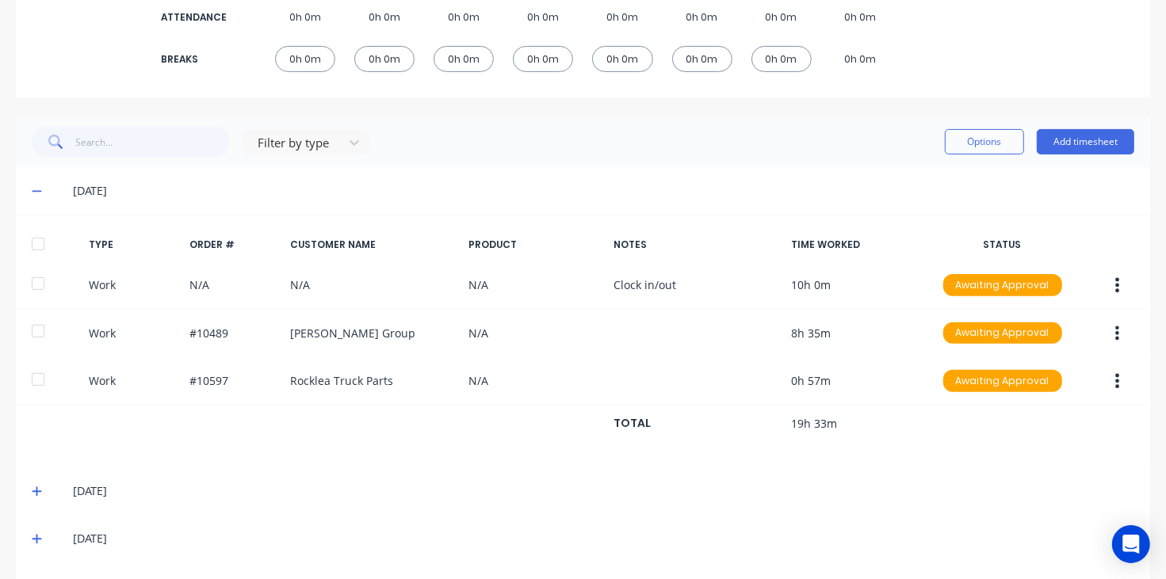
click at [33, 186] on div "[DATE]" at bounding box center [583, 191] width 1134 height 48
click at [33, 187] on icon at bounding box center [37, 190] width 10 height 11
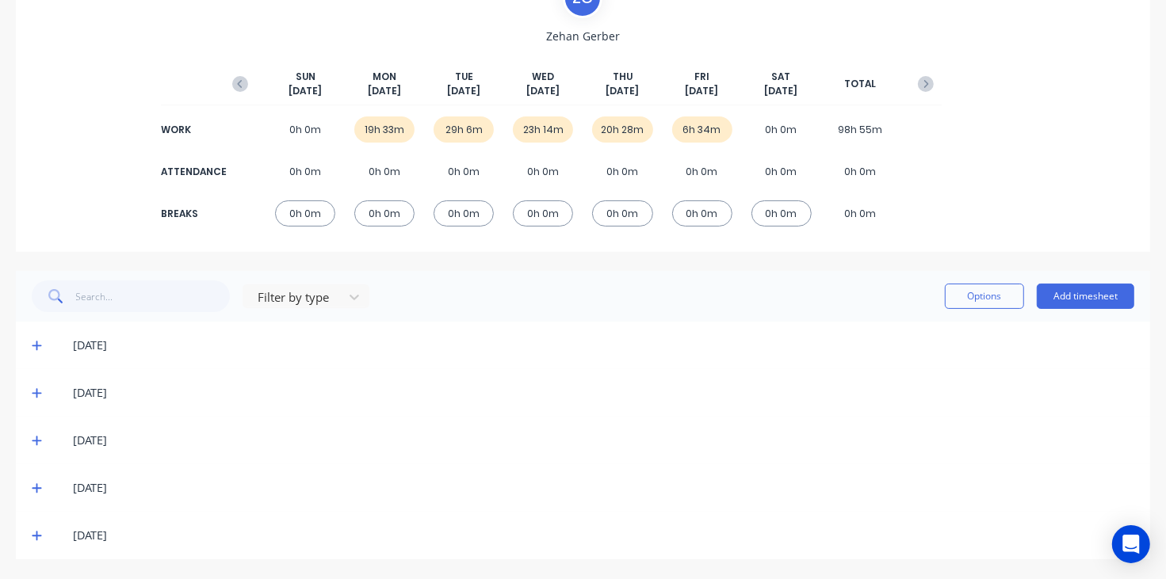
click at [36, 391] on icon at bounding box center [37, 392] width 10 height 11
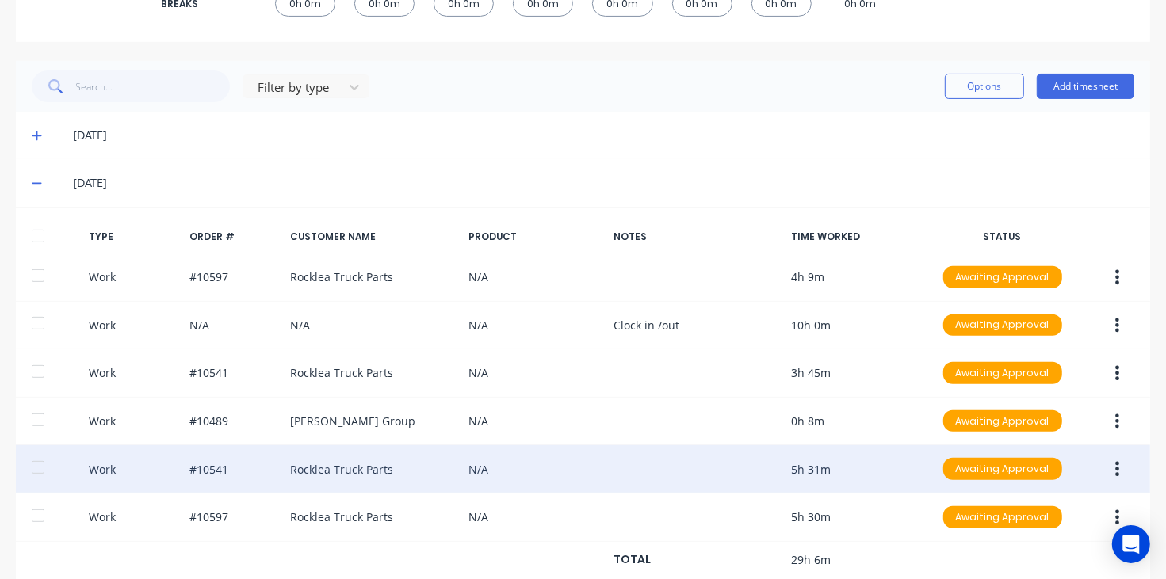
scroll to position [396, 0]
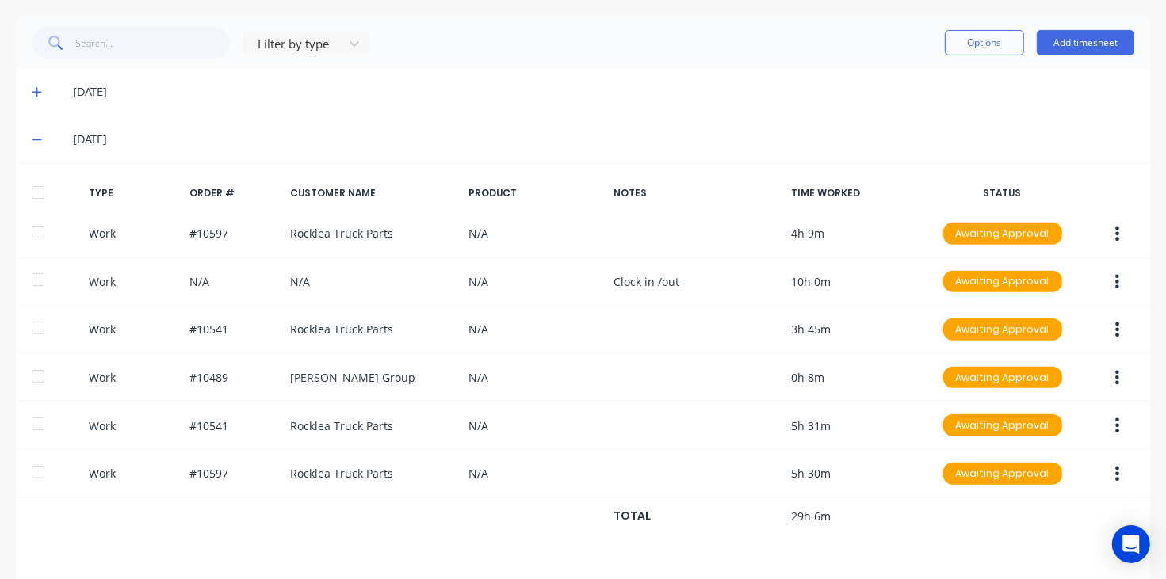
click at [32, 144] on icon at bounding box center [37, 139] width 10 height 11
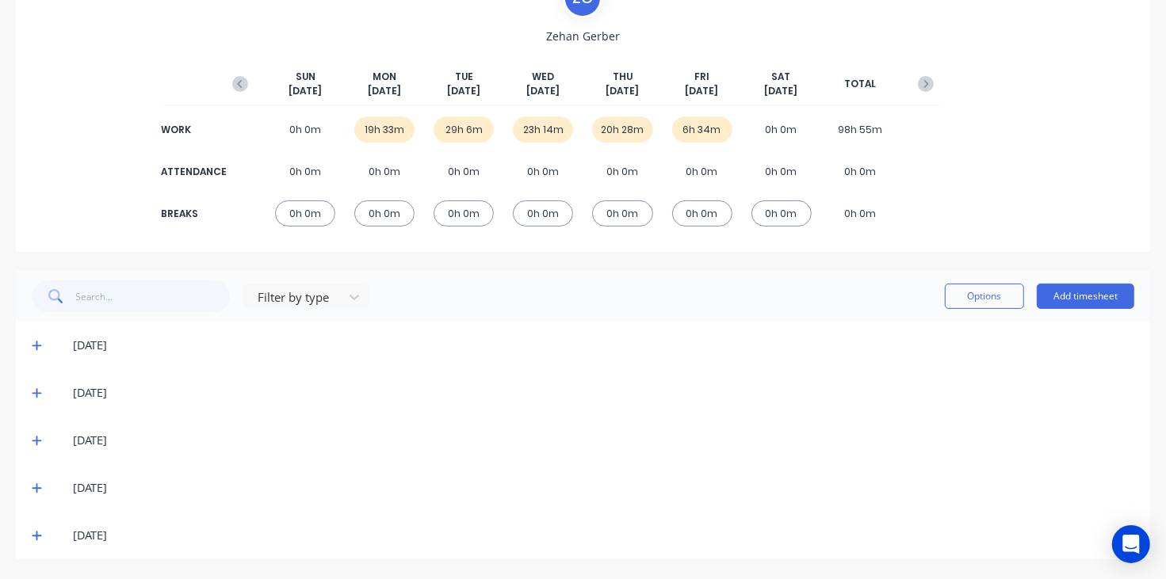
scroll to position [143, 0]
click at [36, 441] on icon at bounding box center [37, 442] width 10 height 10
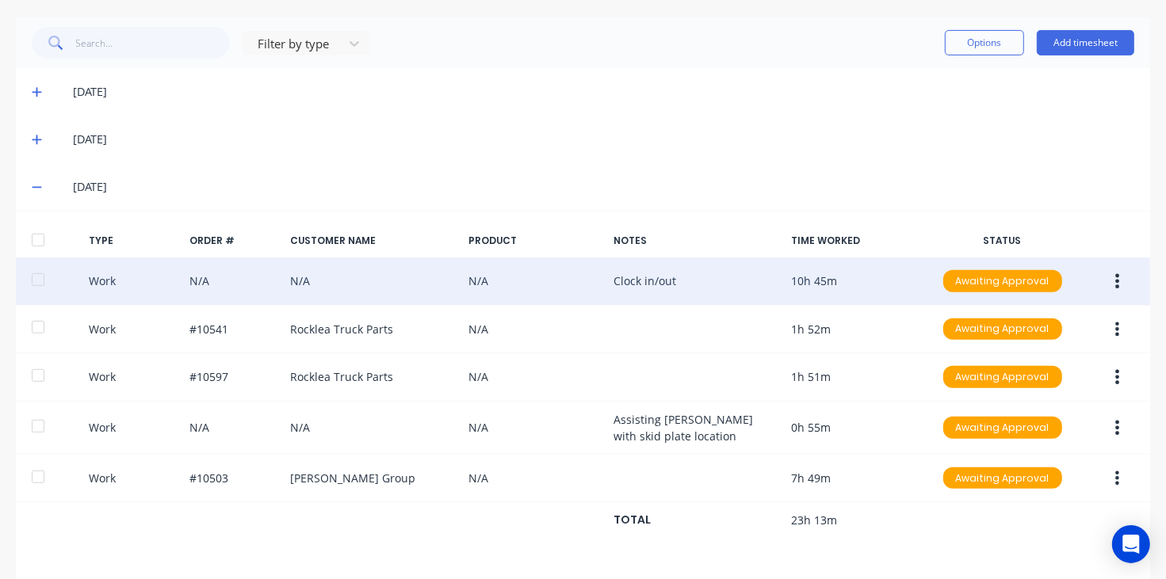
click at [1109, 278] on button "button" at bounding box center [1116, 281] width 37 height 29
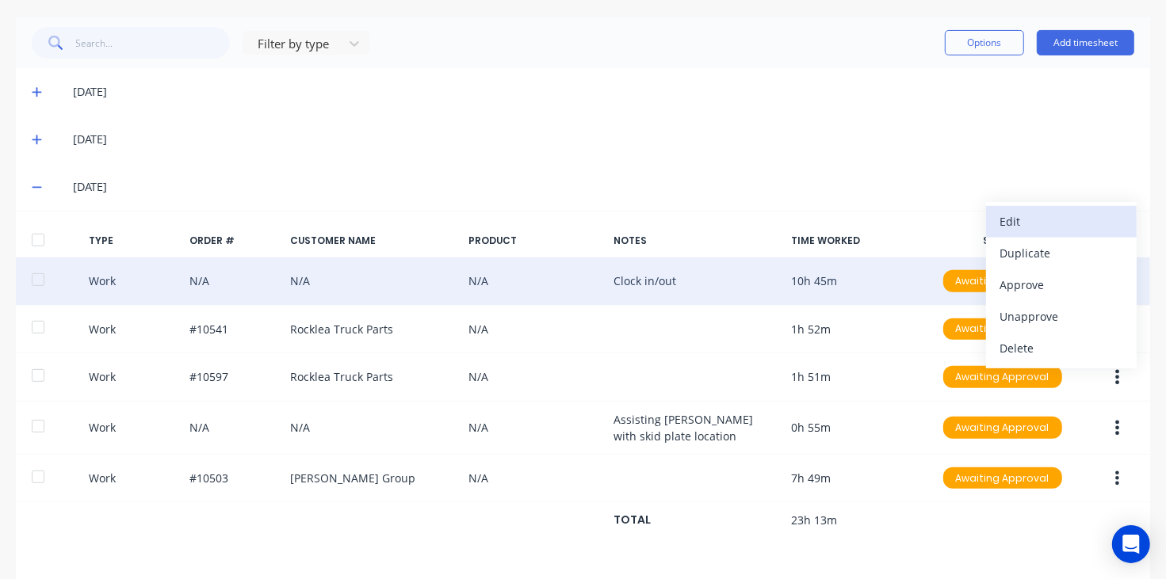
click at [1025, 218] on div "Edit" at bounding box center [1061, 221] width 122 height 23
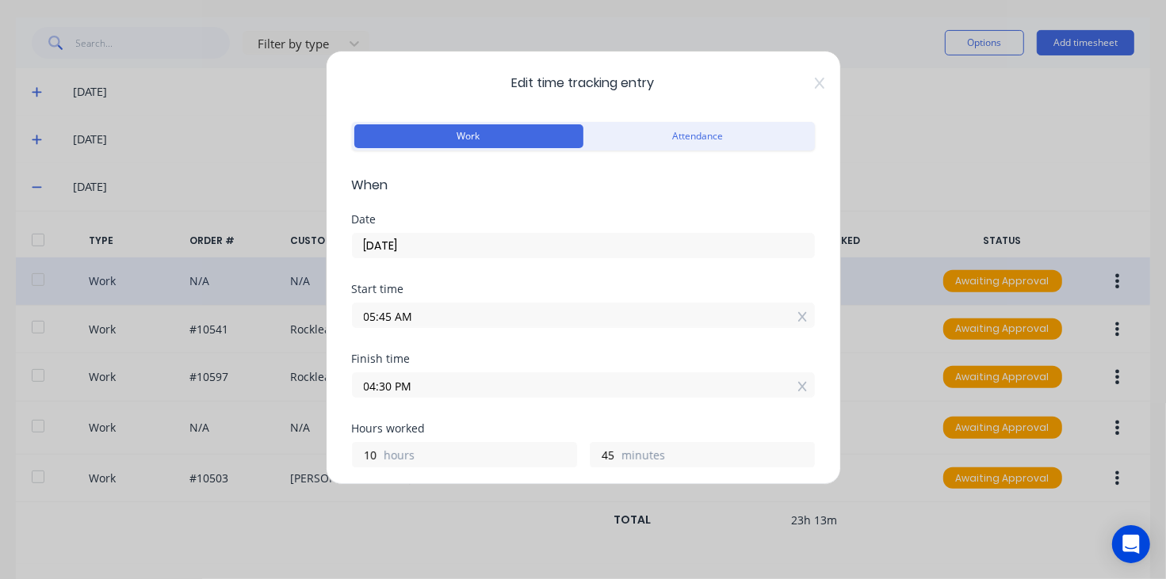
click at [809, 81] on div "Edit time tracking entry Work Attendance When Date [DATE] Start time 05:45 AM F…" at bounding box center [583, 268] width 515 height 434
click at [815, 85] on icon at bounding box center [820, 83] width 10 height 13
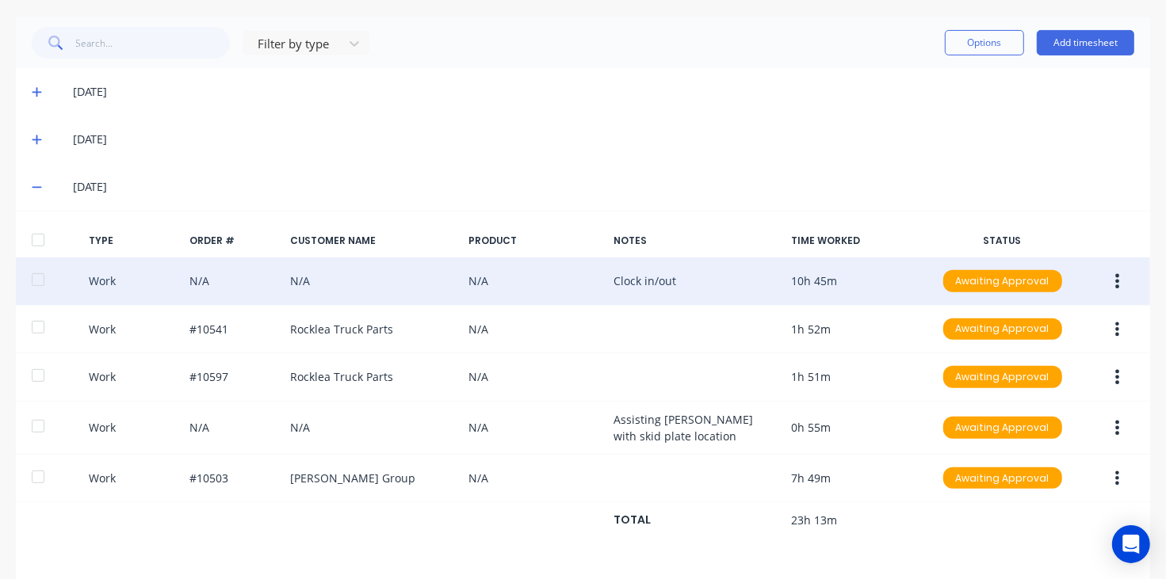
click at [38, 183] on icon at bounding box center [37, 186] width 10 height 11
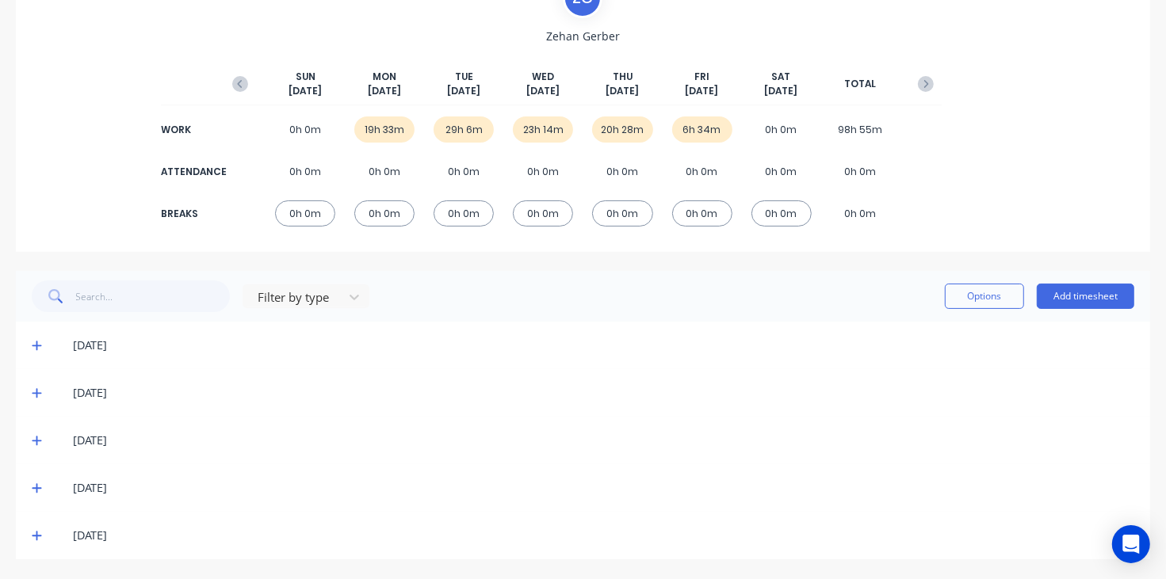
scroll to position [143, 0]
click at [25, 487] on div "[DATE]" at bounding box center [583, 488] width 1134 height 48
click at [33, 486] on icon at bounding box center [37, 488] width 10 height 11
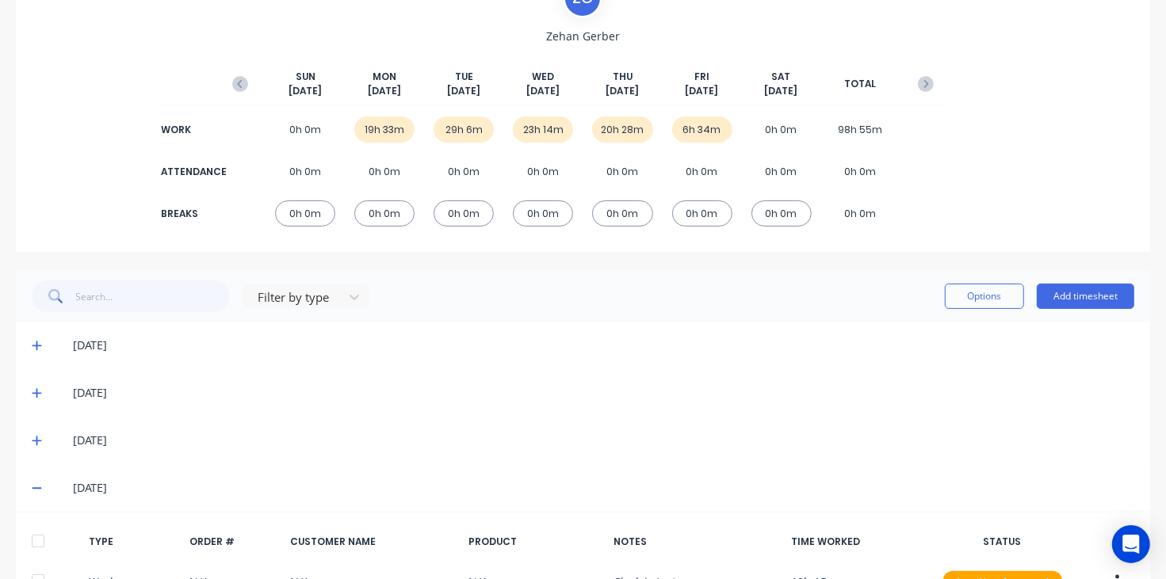
scroll to position [349, 0]
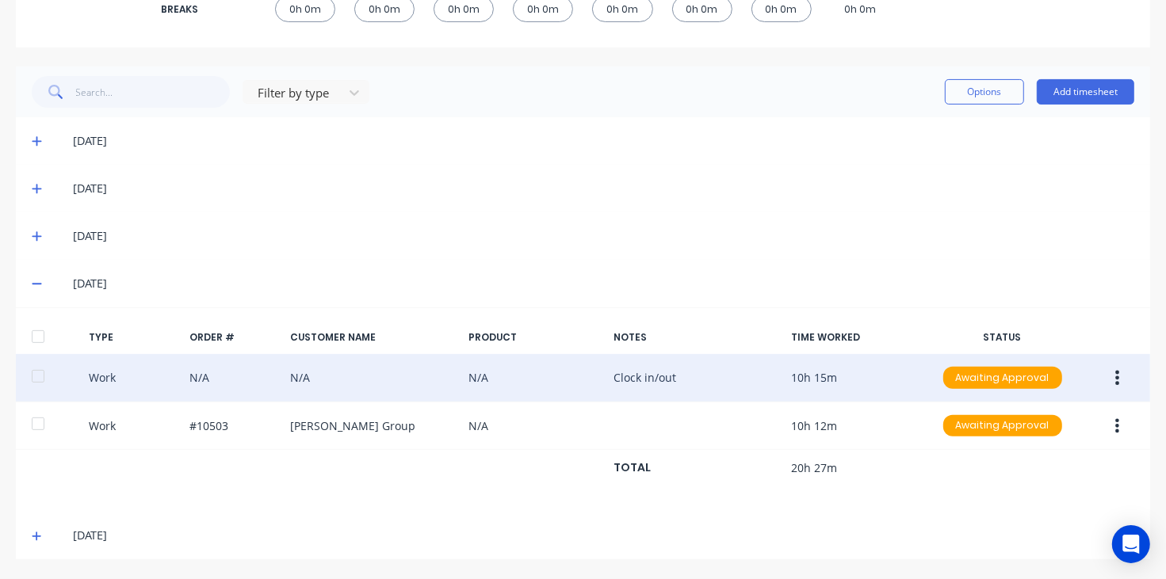
click at [1115, 379] on icon "button" at bounding box center [1117, 377] width 4 height 17
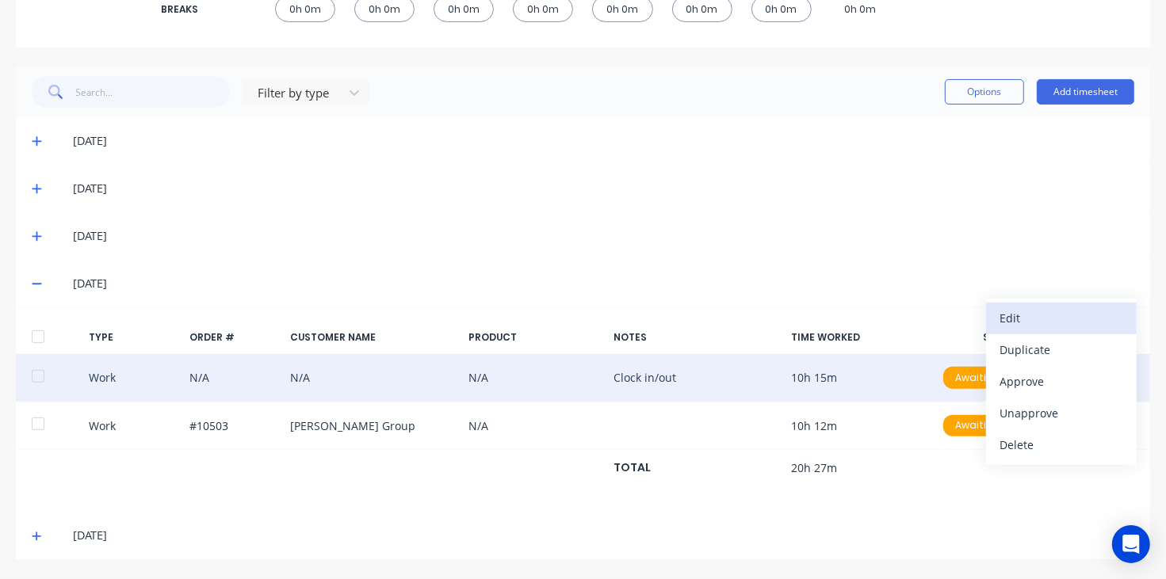
click at [1010, 314] on div "Edit" at bounding box center [1061, 318] width 122 height 23
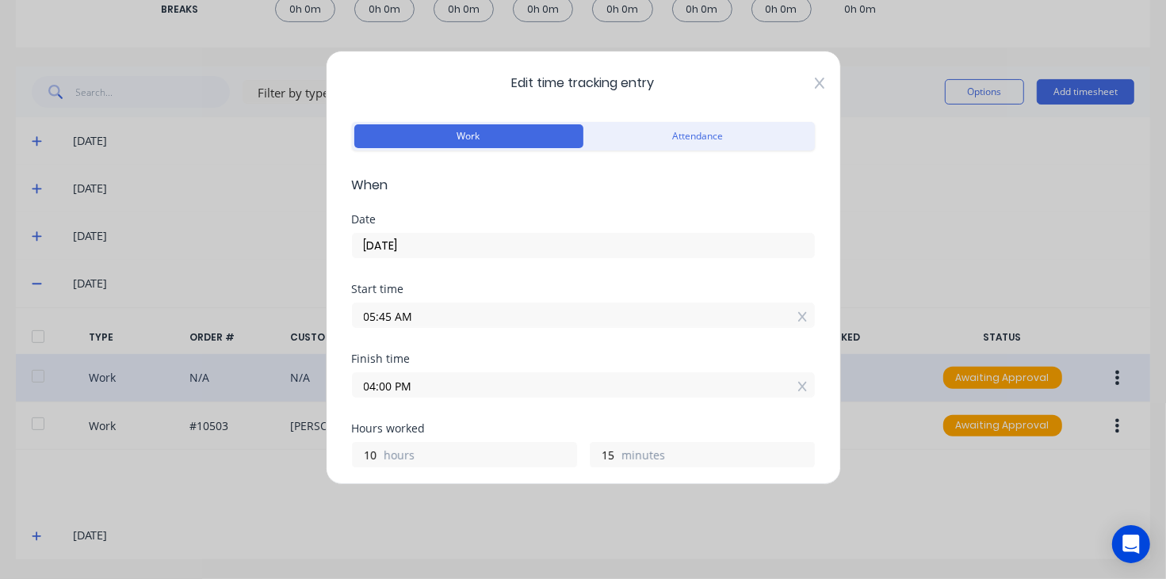
click at [815, 82] on icon at bounding box center [820, 83] width 10 height 13
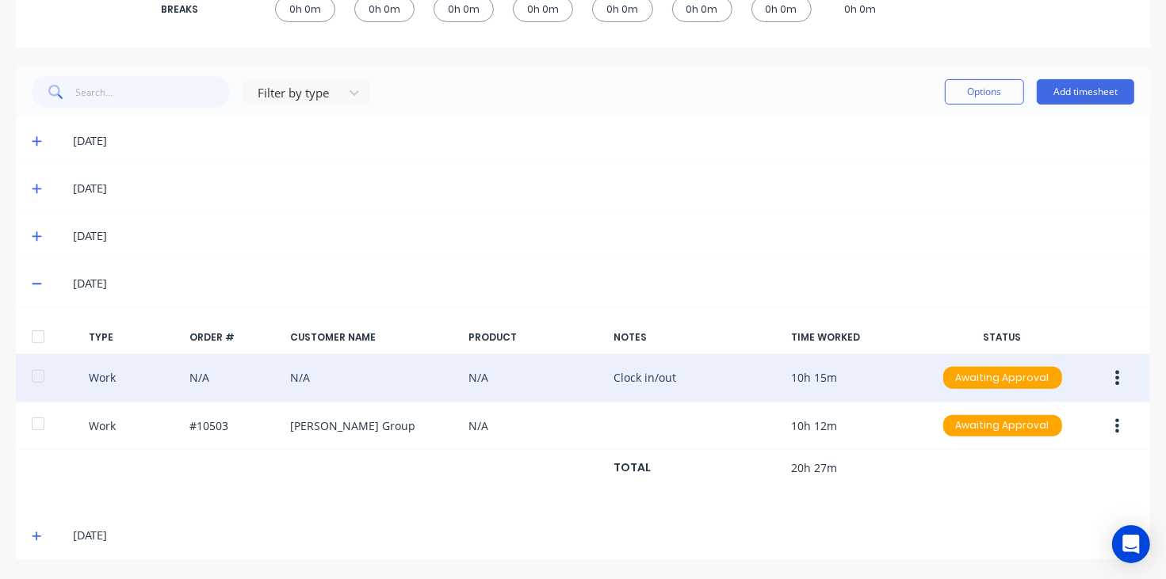
click at [34, 278] on icon at bounding box center [37, 283] width 10 height 11
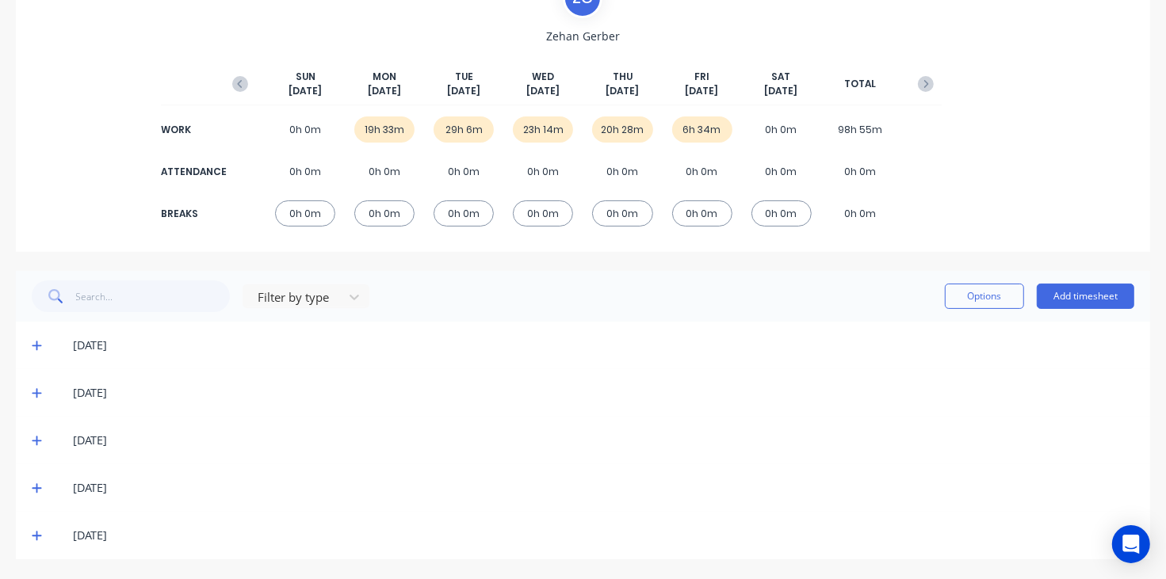
click at [36, 533] on icon at bounding box center [37, 535] width 10 height 11
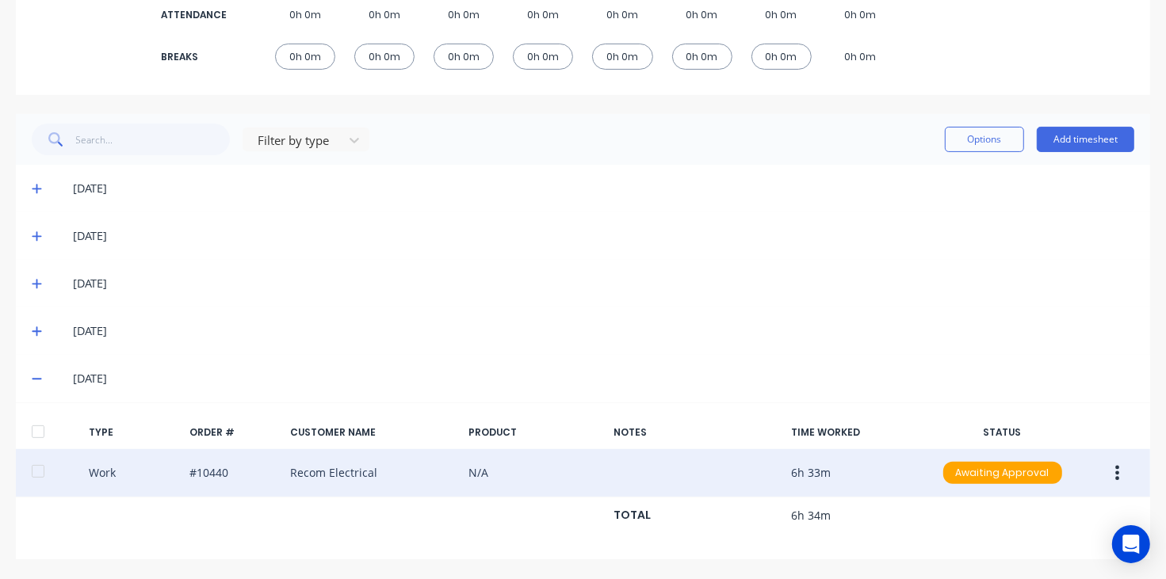
click at [1115, 470] on icon "button" at bounding box center [1117, 472] width 4 height 17
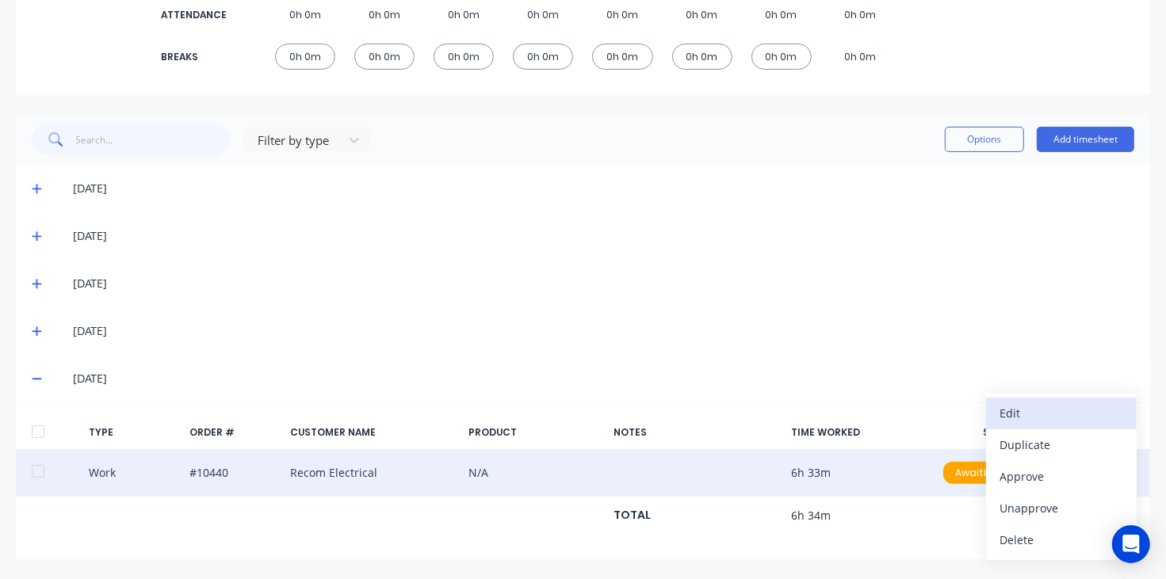
click at [1036, 418] on div "Edit" at bounding box center [1061, 413] width 122 height 23
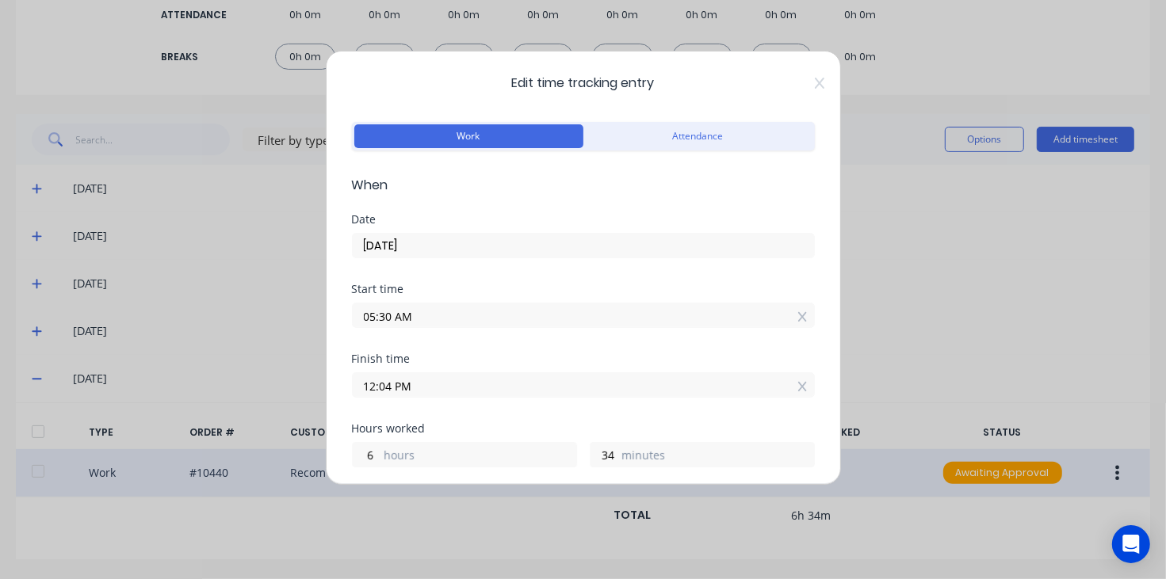
click at [809, 87] on div "Edit time tracking entry Work Attendance When Date [DATE] Start time 05:30 AM F…" at bounding box center [583, 268] width 515 height 434
click at [815, 82] on icon at bounding box center [820, 83] width 10 height 13
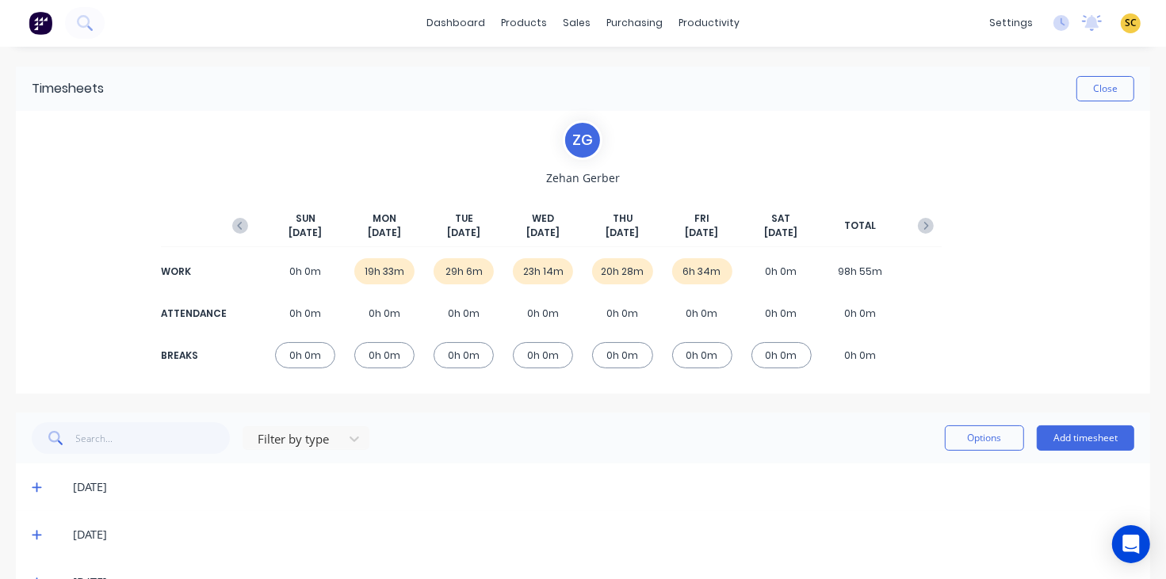
scroll to position [0, 0]
click at [239, 223] on icon "button" at bounding box center [240, 227] width 5 height 8
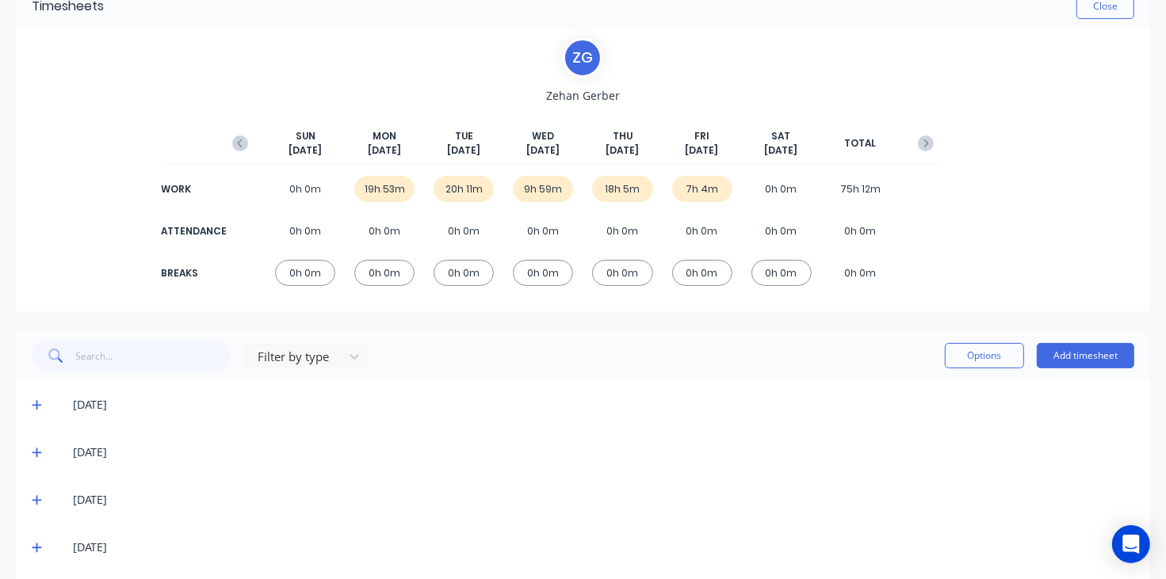
scroll to position [143, 0]
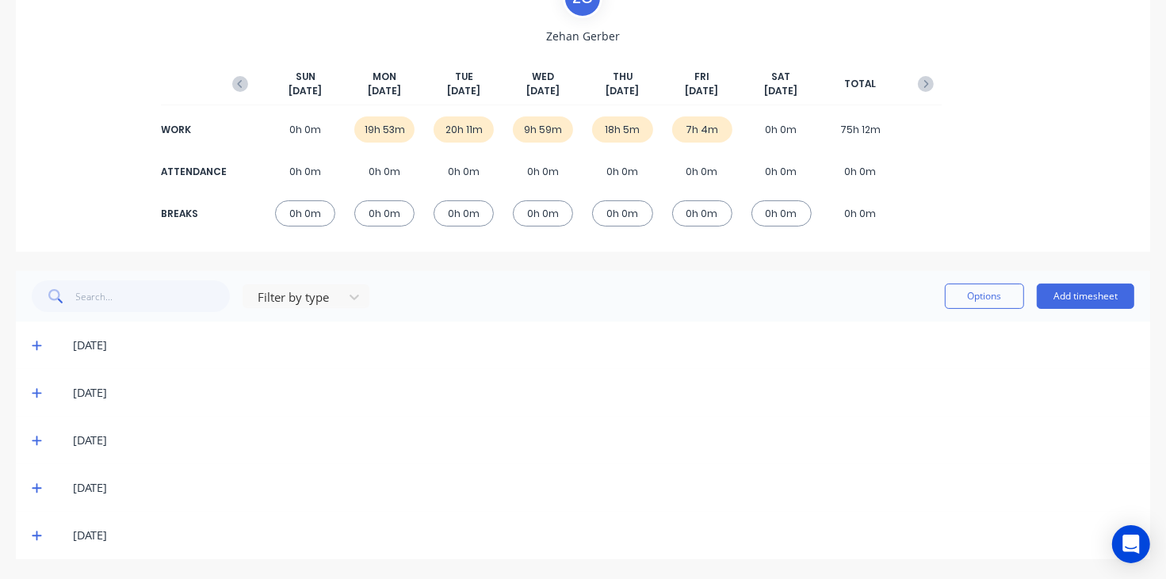
click at [38, 349] on icon at bounding box center [37, 345] width 10 height 11
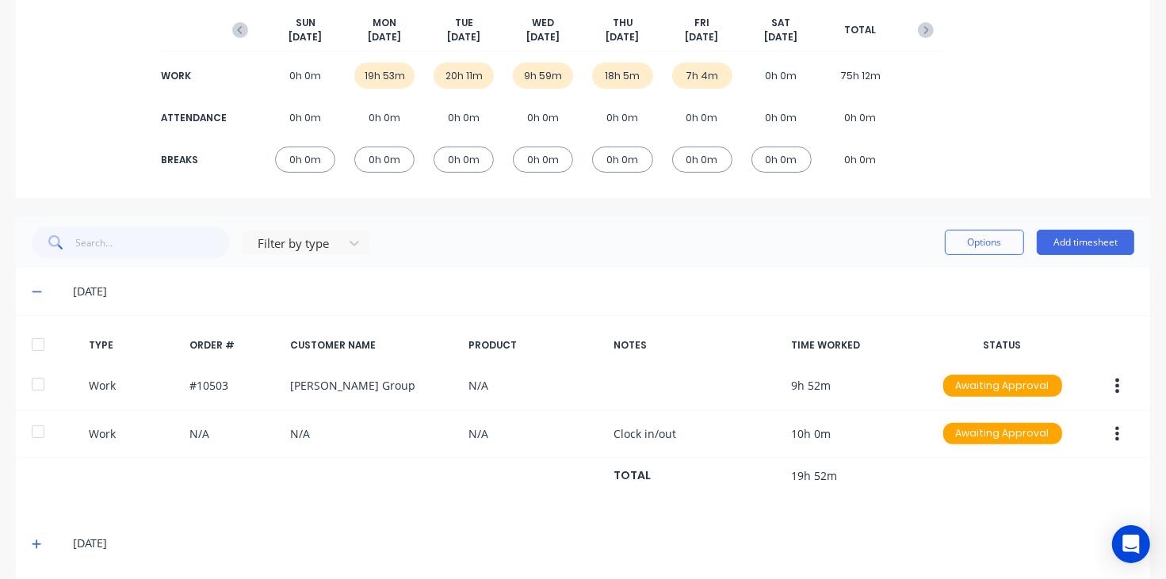
scroll to position [242, 0]
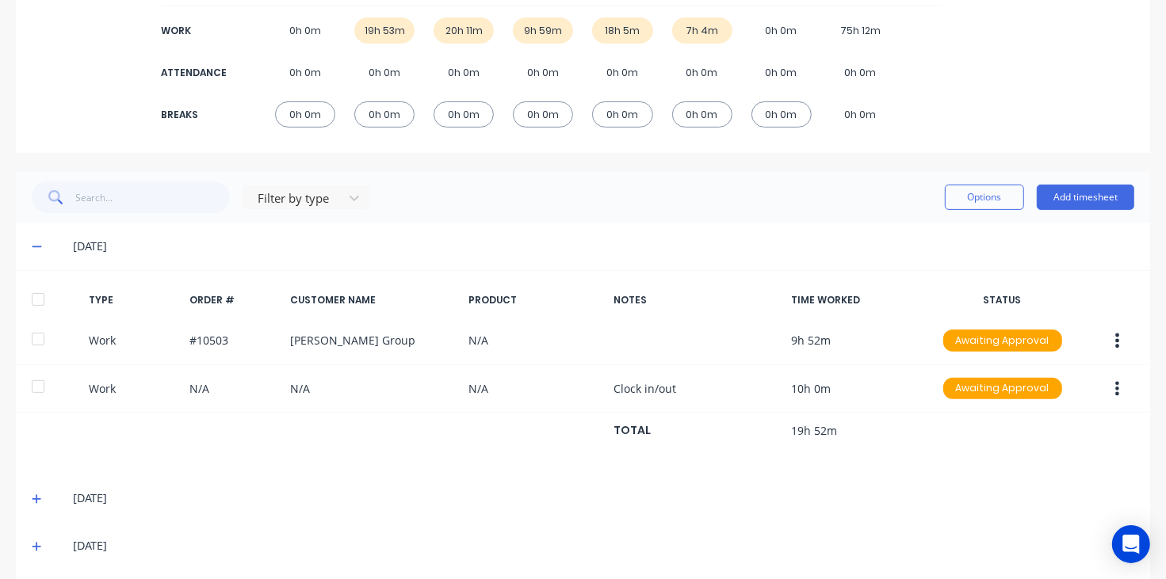
click at [34, 499] on icon at bounding box center [37, 499] width 10 height 11
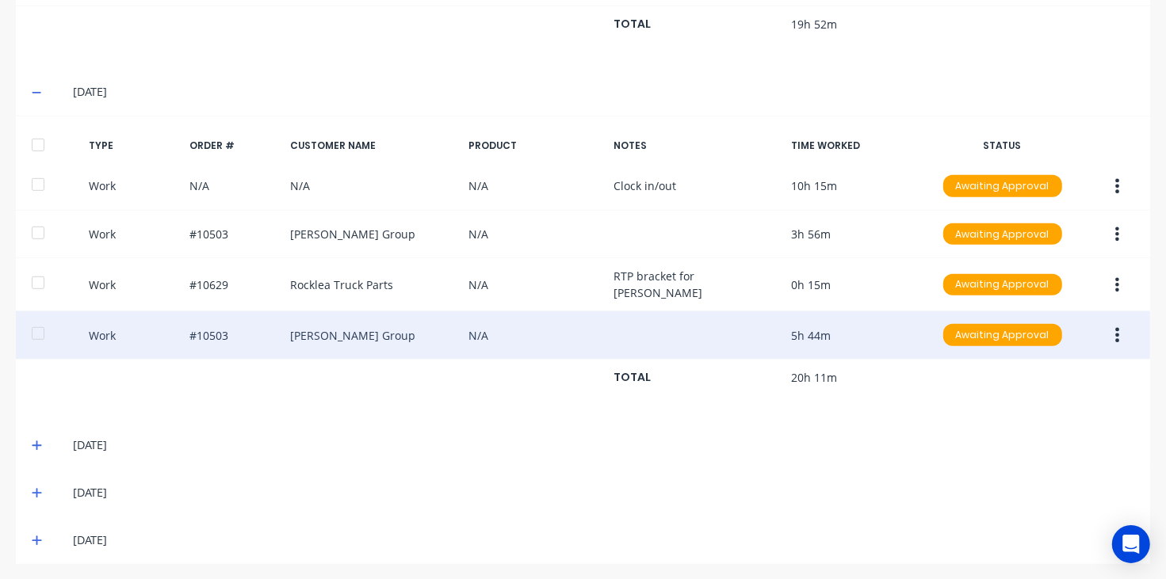
scroll to position [651, 0]
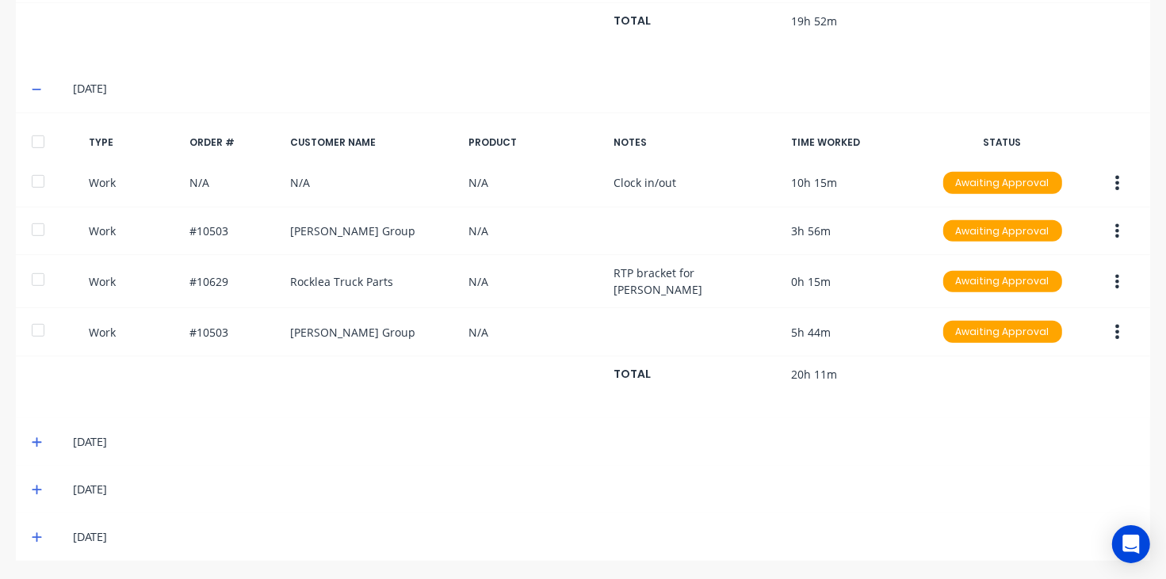
click at [38, 440] on icon at bounding box center [37, 442] width 10 height 11
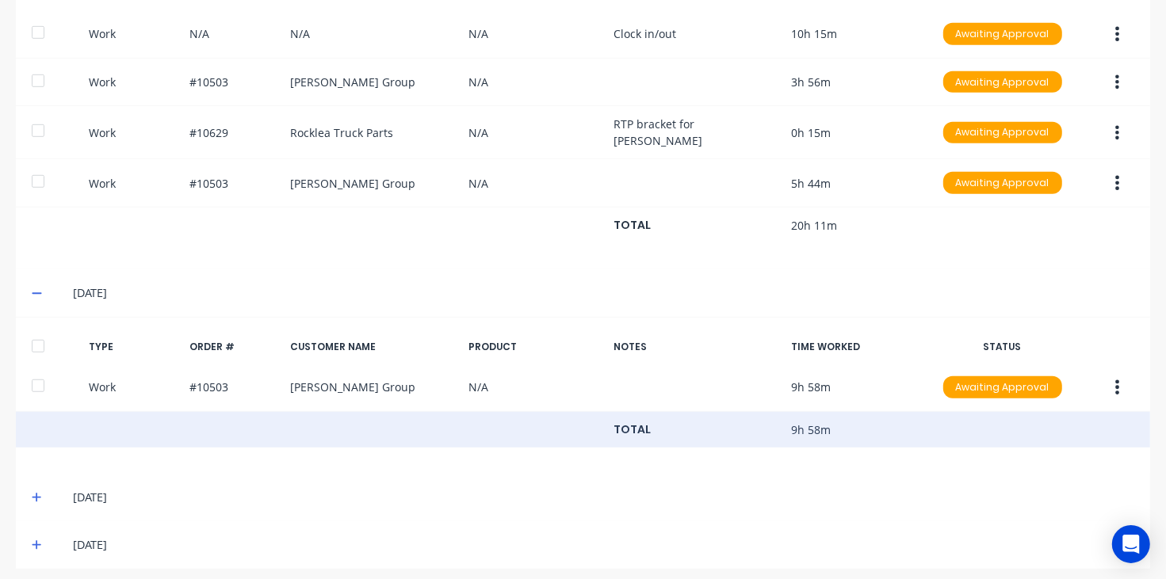
scroll to position [809, 0]
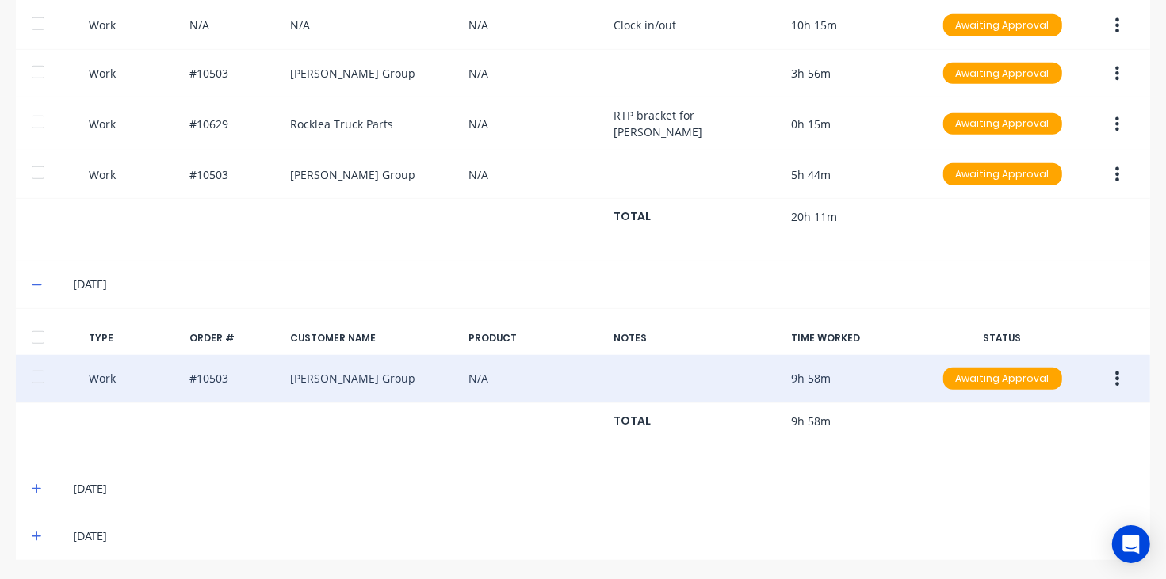
click at [1116, 379] on icon "button" at bounding box center [1118, 379] width 4 height 14
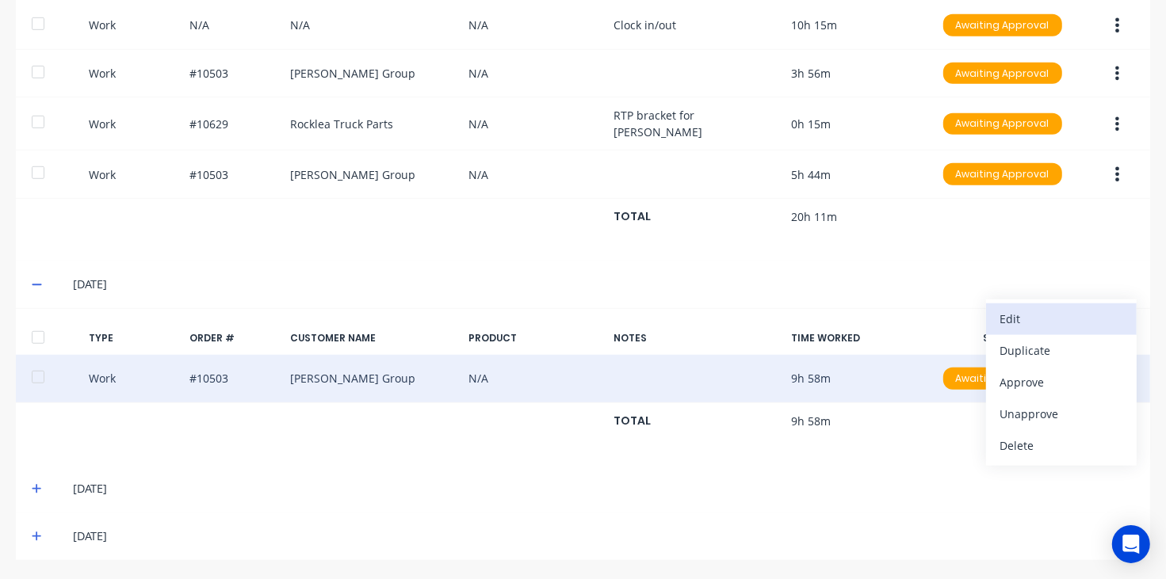
click at [1036, 305] on button "Edit" at bounding box center [1061, 319] width 151 height 32
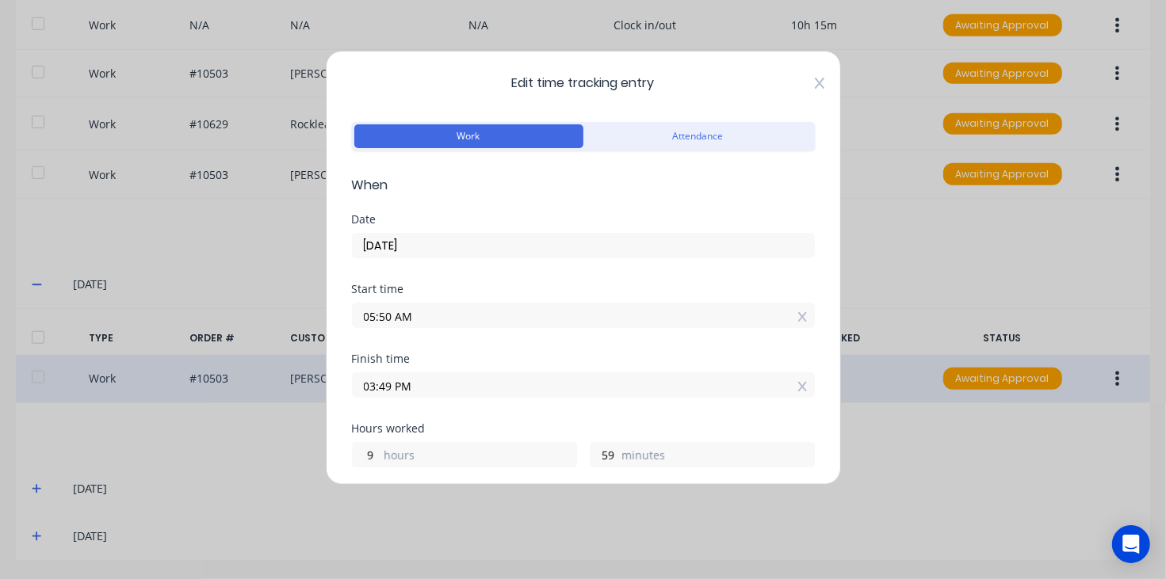
click at [814, 84] on icon at bounding box center [819, 83] width 10 height 11
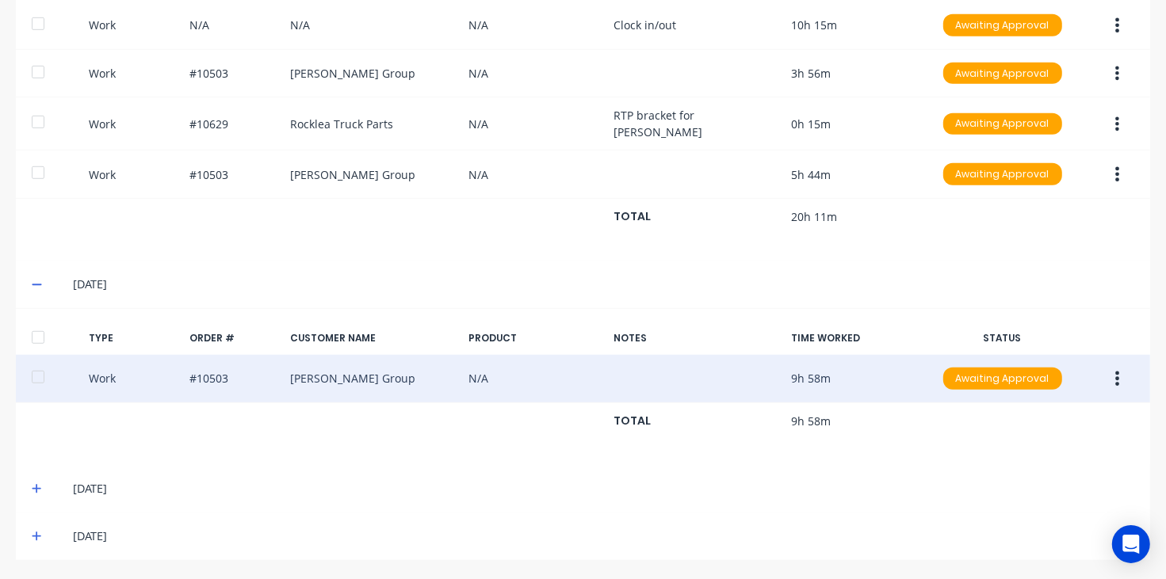
click at [36, 280] on icon at bounding box center [37, 284] width 10 height 11
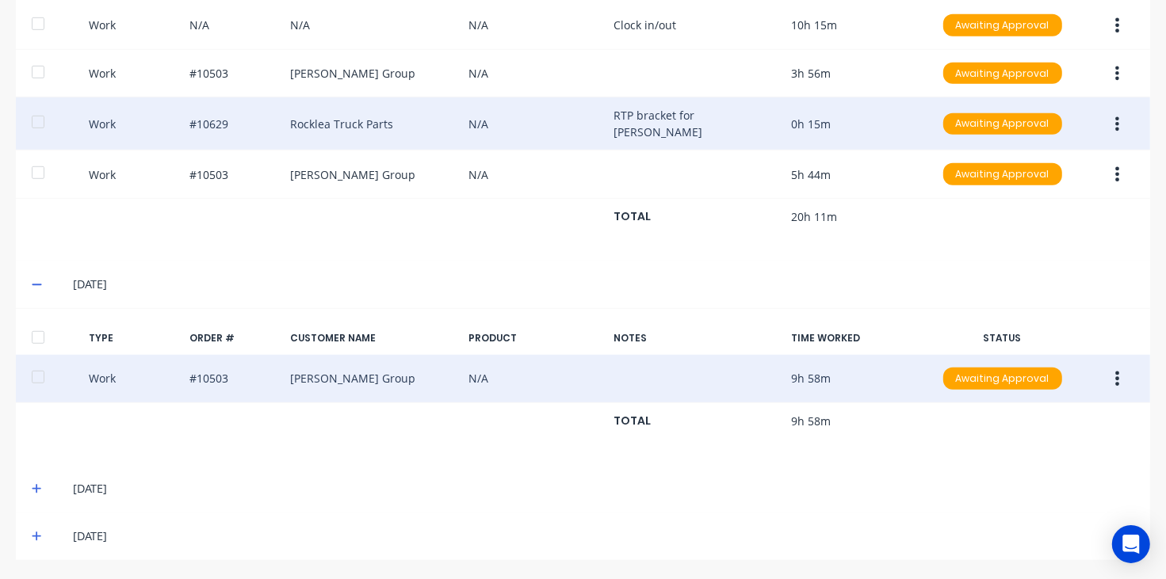
scroll to position [651, 0]
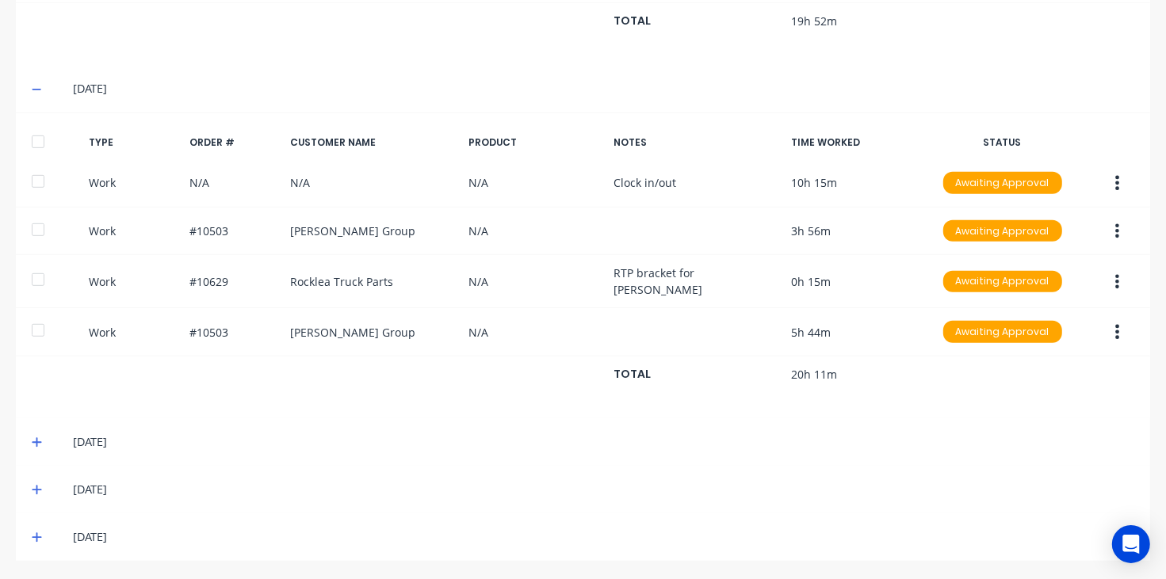
click at [40, 92] on icon at bounding box center [37, 89] width 10 height 11
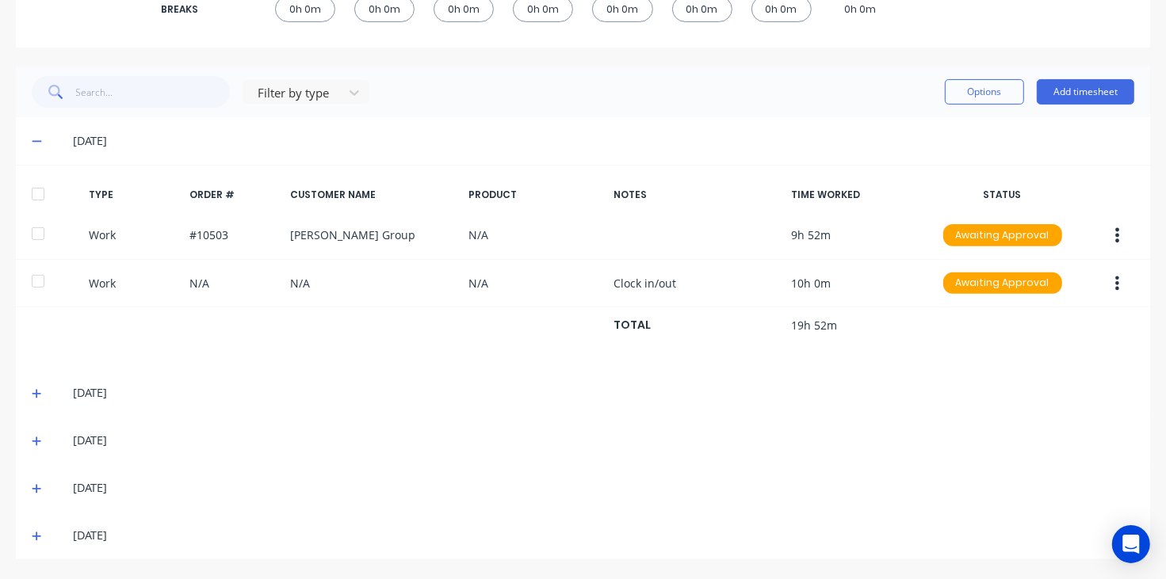
click at [40, 141] on icon at bounding box center [37, 141] width 10 height 11
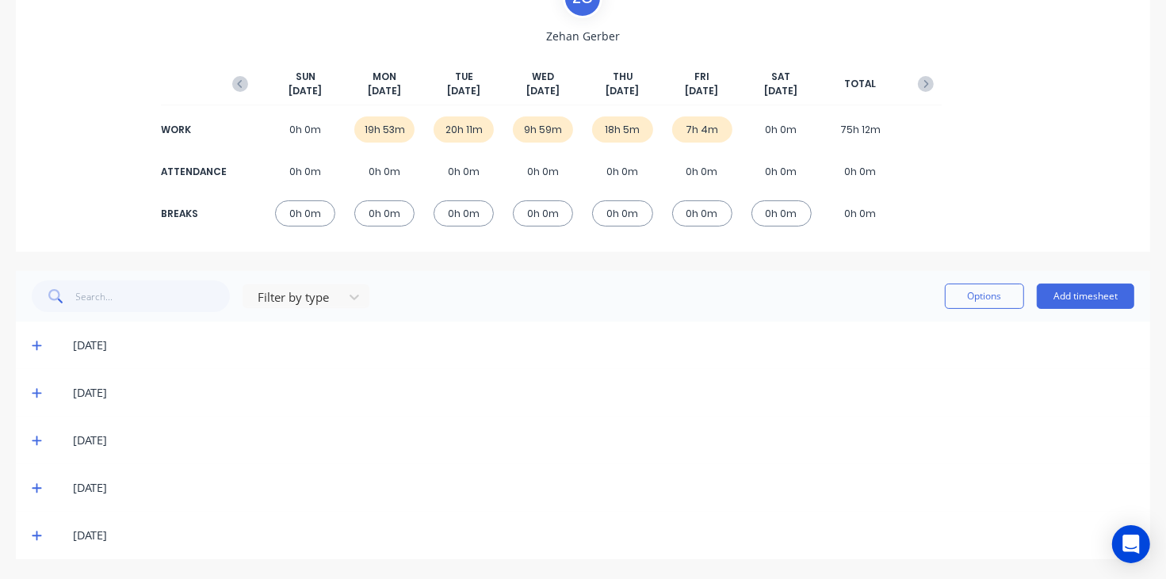
click at [36, 485] on icon at bounding box center [37, 489] width 10 height 10
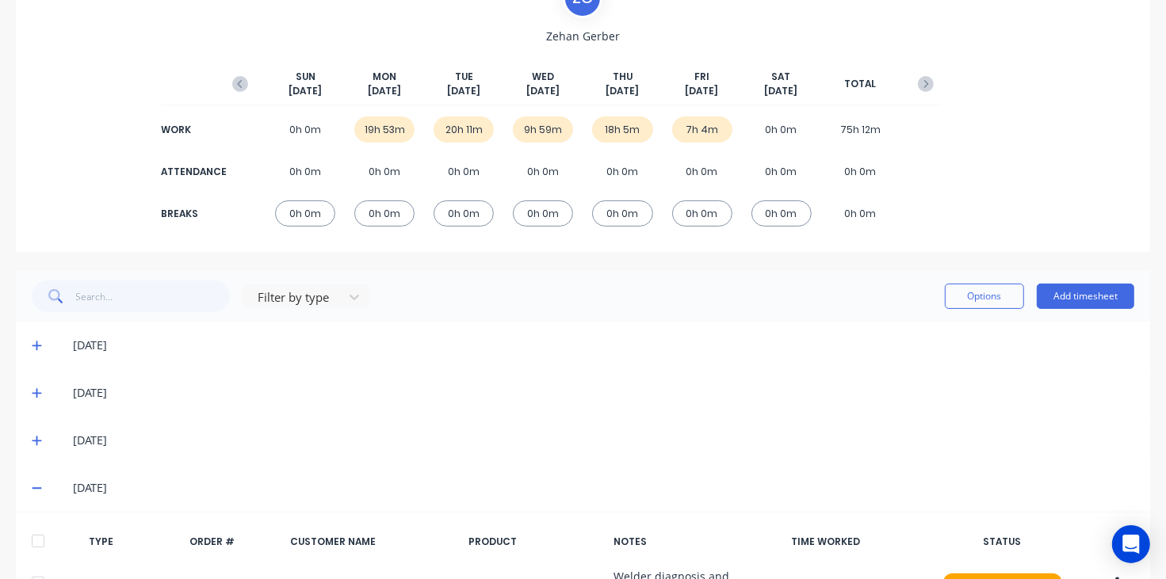
scroll to position [349, 0]
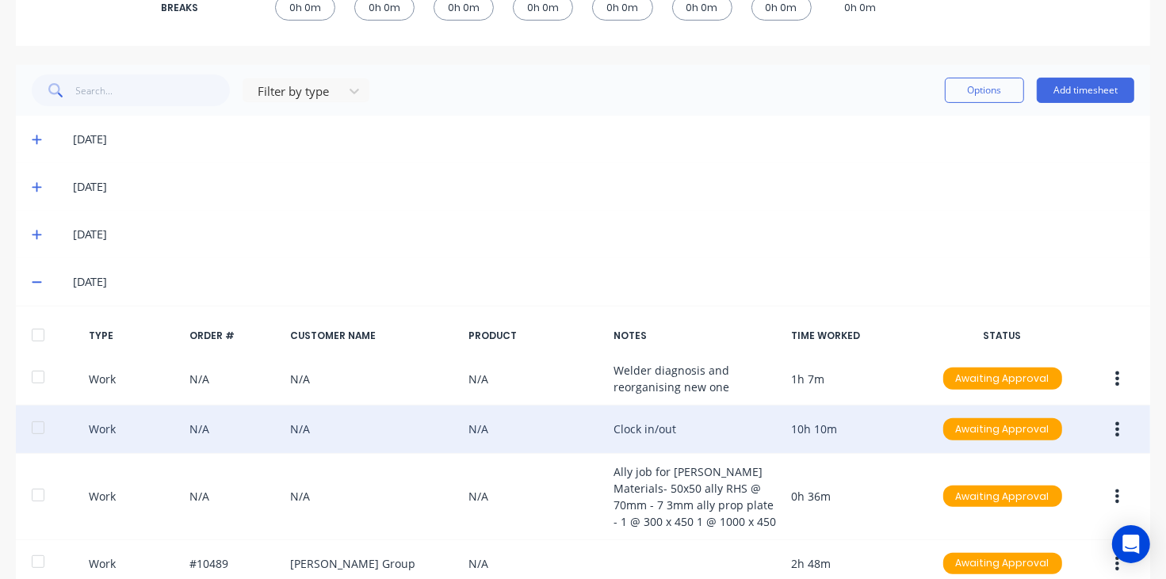
click at [1115, 424] on icon "button" at bounding box center [1117, 429] width 4 height 17
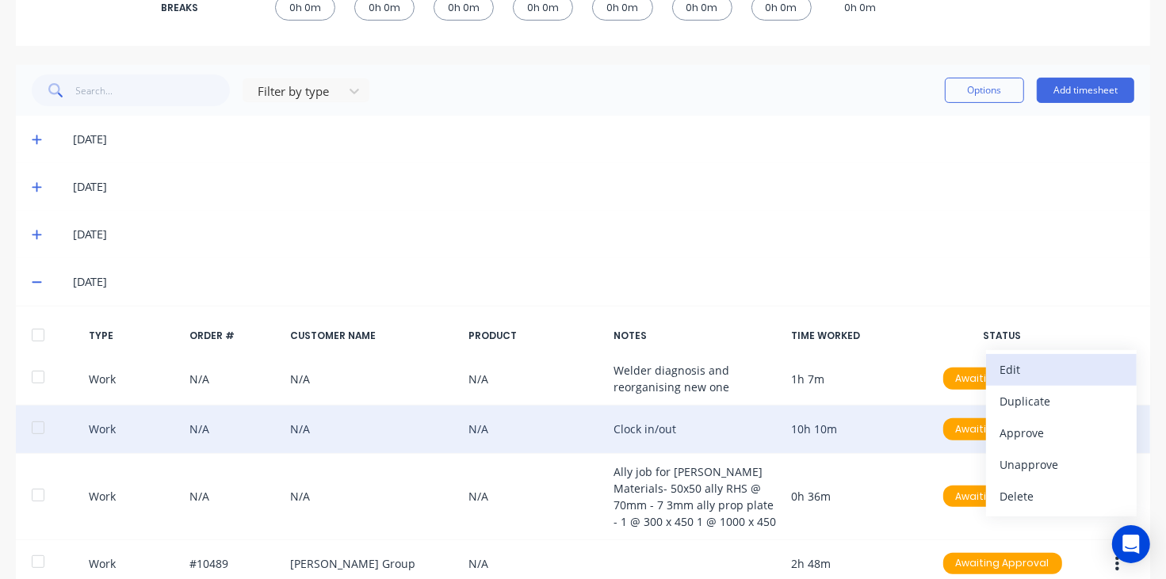
click at [1058, 357] on button "Edit" at bounding box center [1061, 370] width 151 height 32
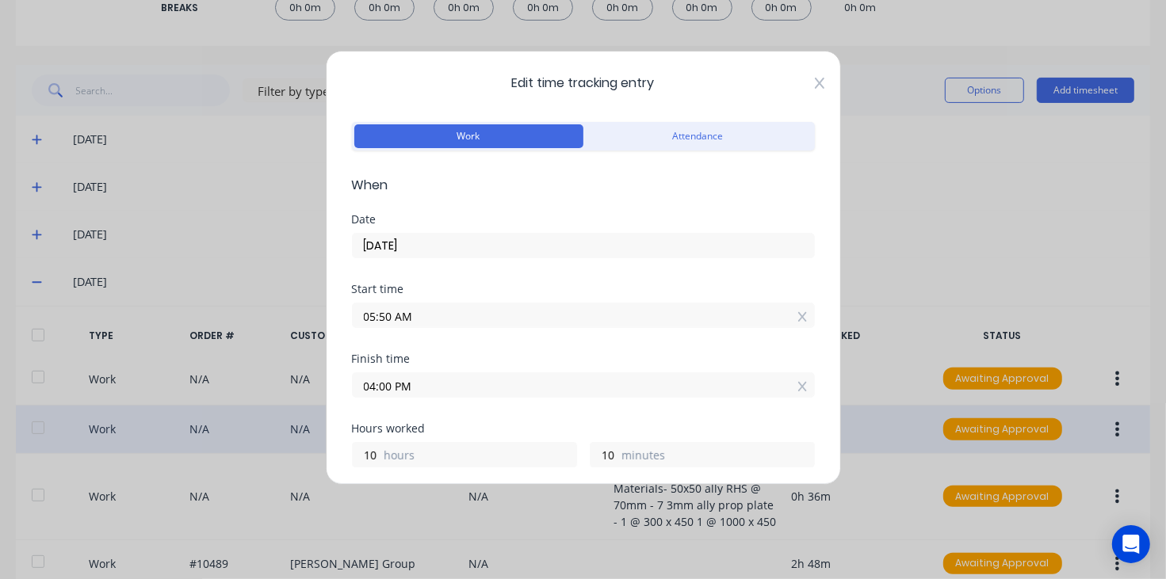
click at [815, 81] on icon at bounding box center [820, 83] width 10 height 13
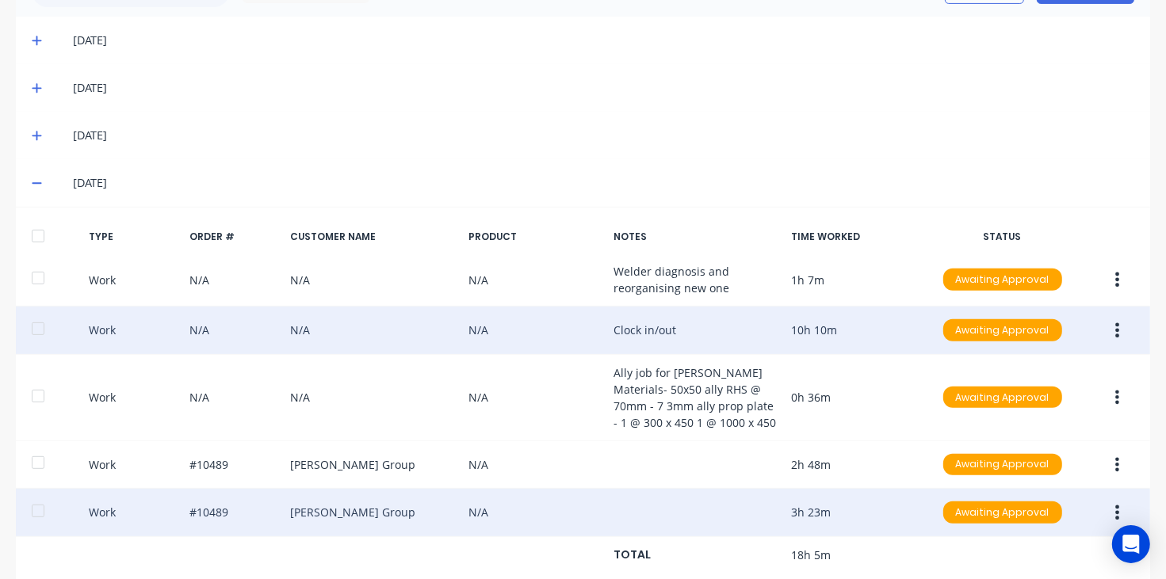
scroll to position [536, 0]
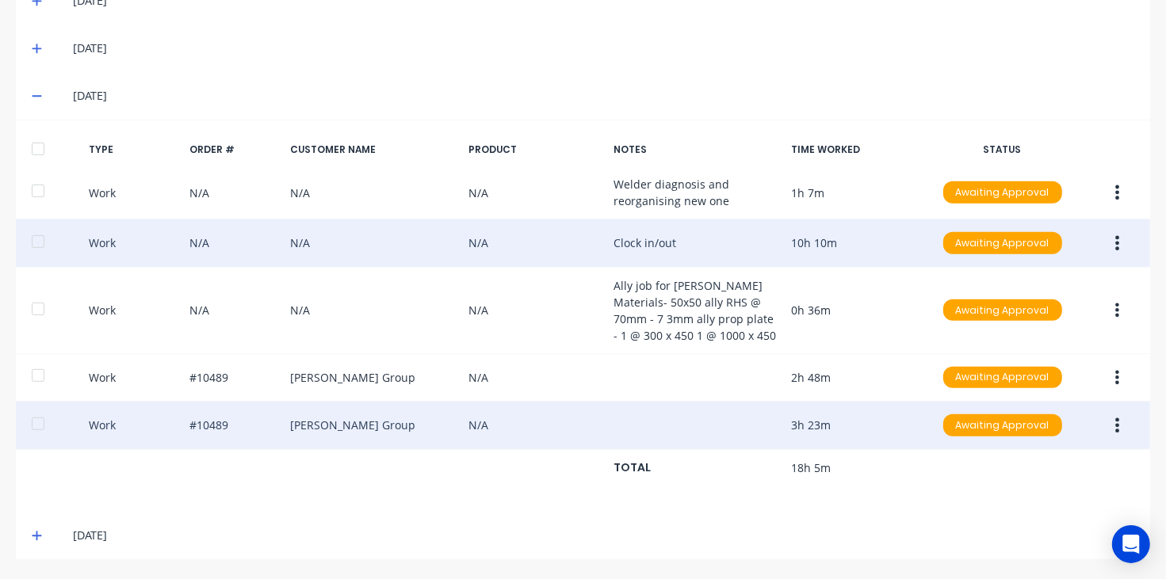
click at [1098, 426] on button "button" at bounding box center [1116, 425] width 37 height 29
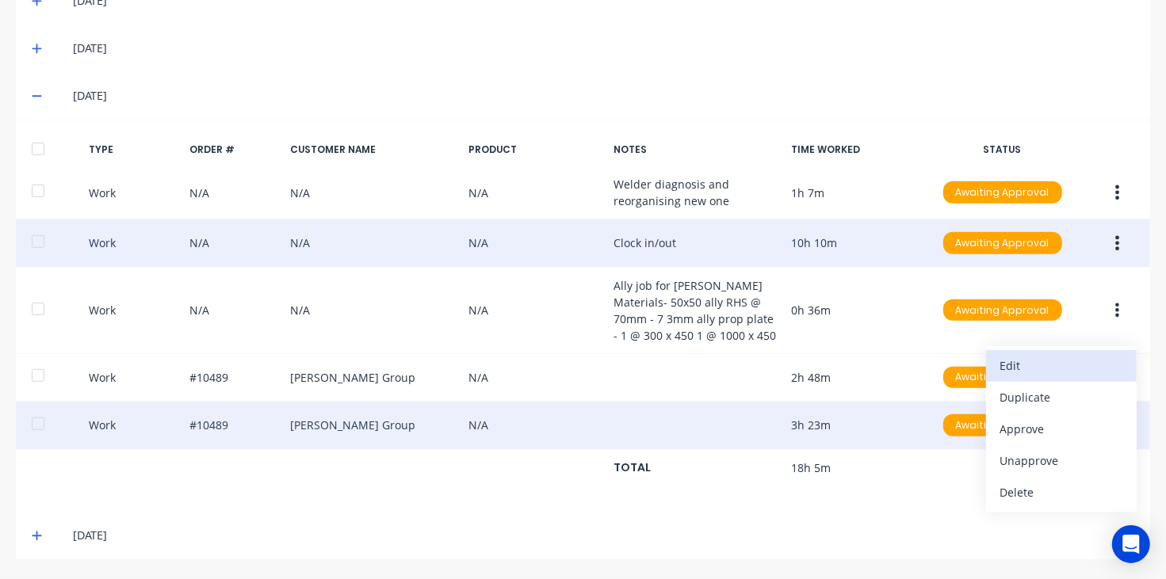
click at [1043, 372] on div "Edit" at bounding box center [1061, 365] width 122 height 23
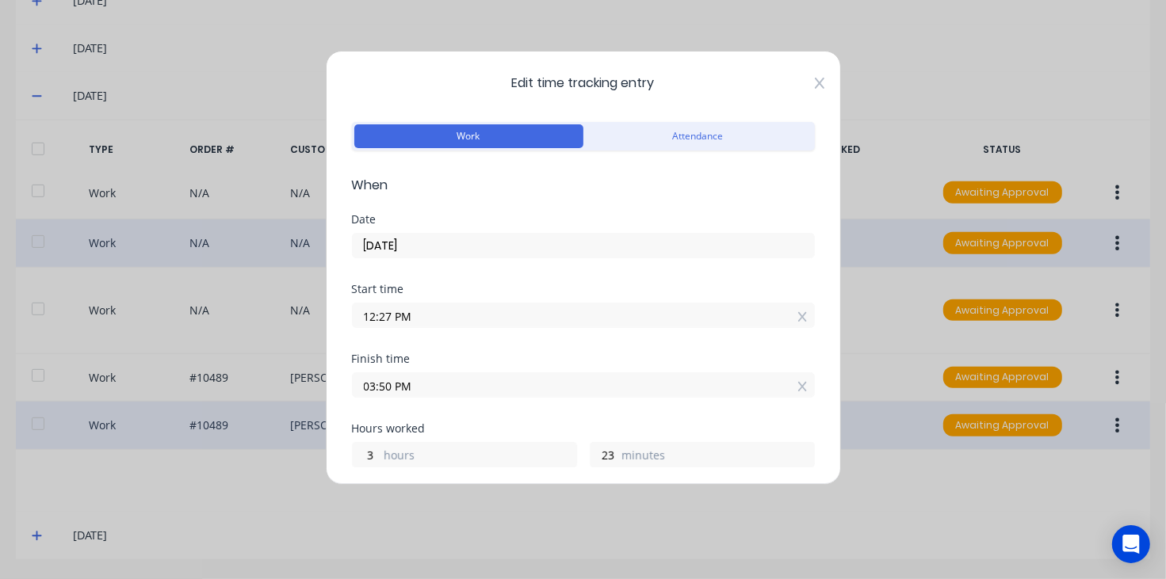
click at [798, 83] on div "Edit time tracking entry Work Attendance When Date [DATE] Start time 12:27 PM F…" at bounding box center [583, 268] width 515 height 434
click at [814, 85] on icon at bounding box center [819, 83] width 10 height 11
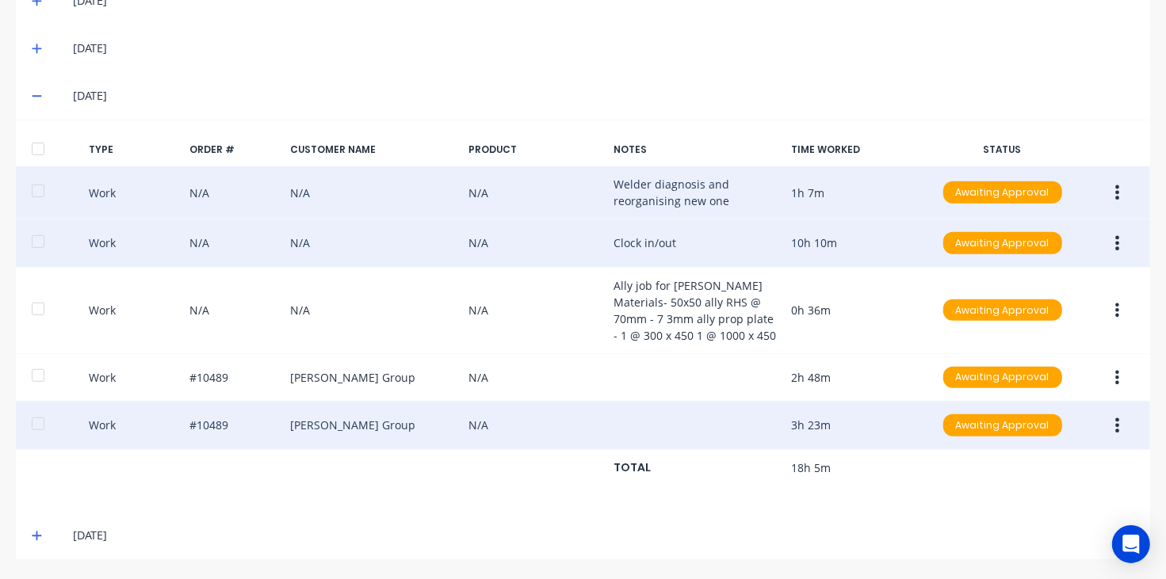
click at [1099, 189] on button "button" at bounding box center [1116, 192] width 37 height 29
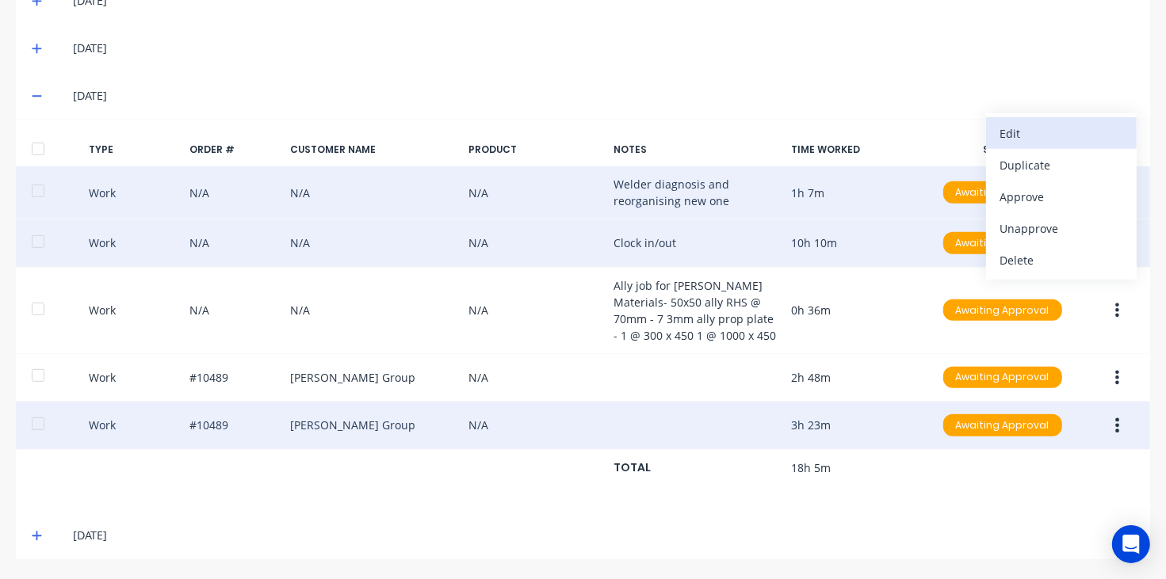
click at [1030, 122] on div "Edit" at bounding box center [1061, 133] width 122 height 23
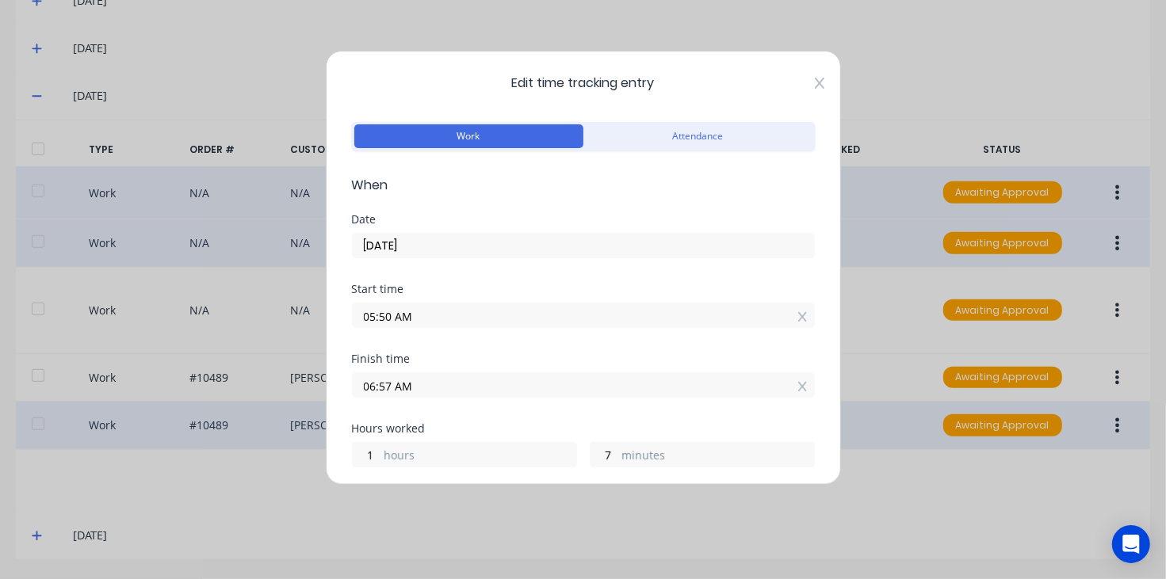
click at [814, 83] on icon at bounding box center [819, 83] width 10 height 11
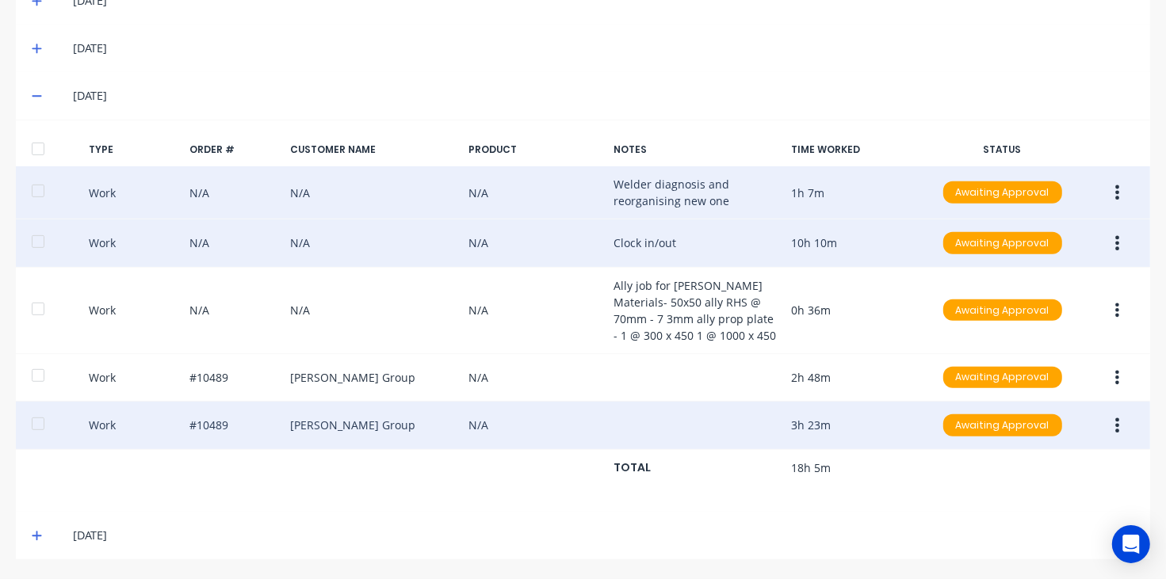
click at [44, 533] on div "[DATE]" at bounding box center [583, 536] width 1134 height 48
click at [34, 536] on icon at bounding box center [37, 537] width 10 height 10
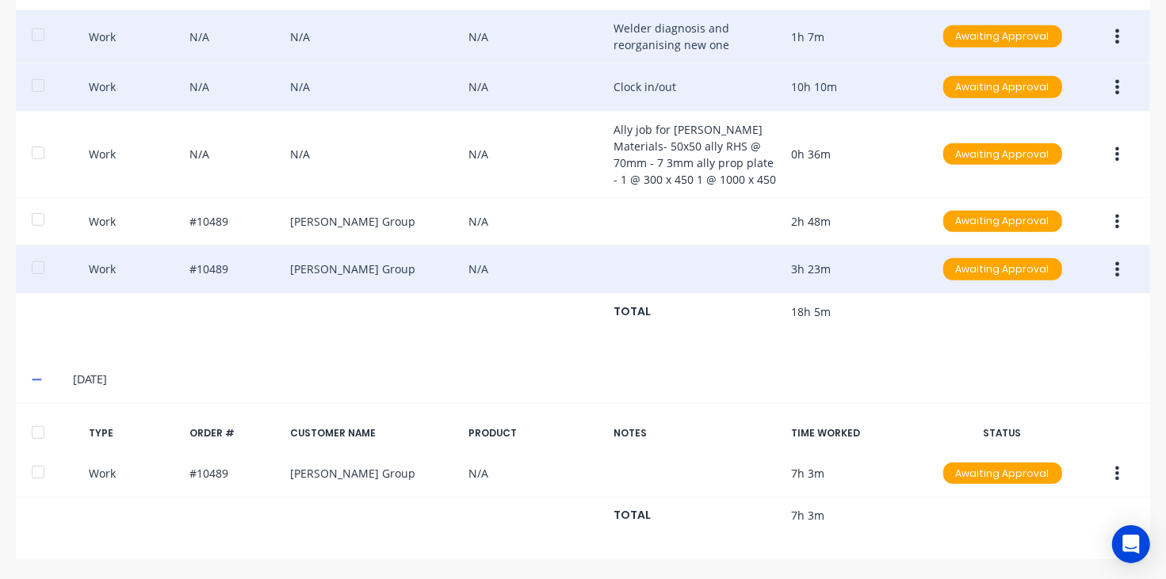
scroll to position [694, 0]
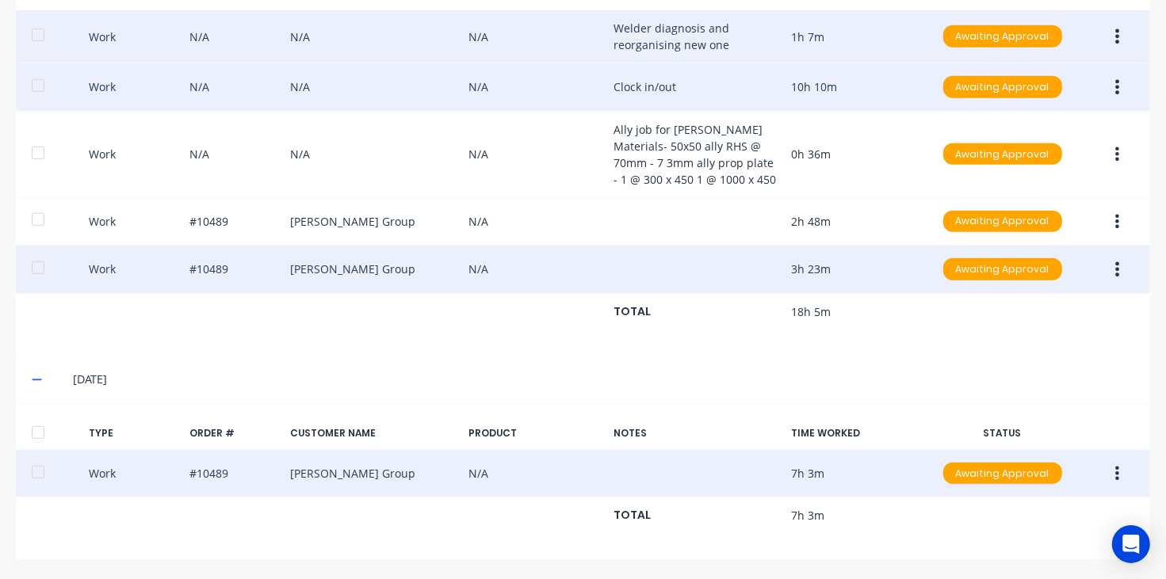
click at [1108, 468] on button "button" at bounding box center [1116, 474] width 37 height 29
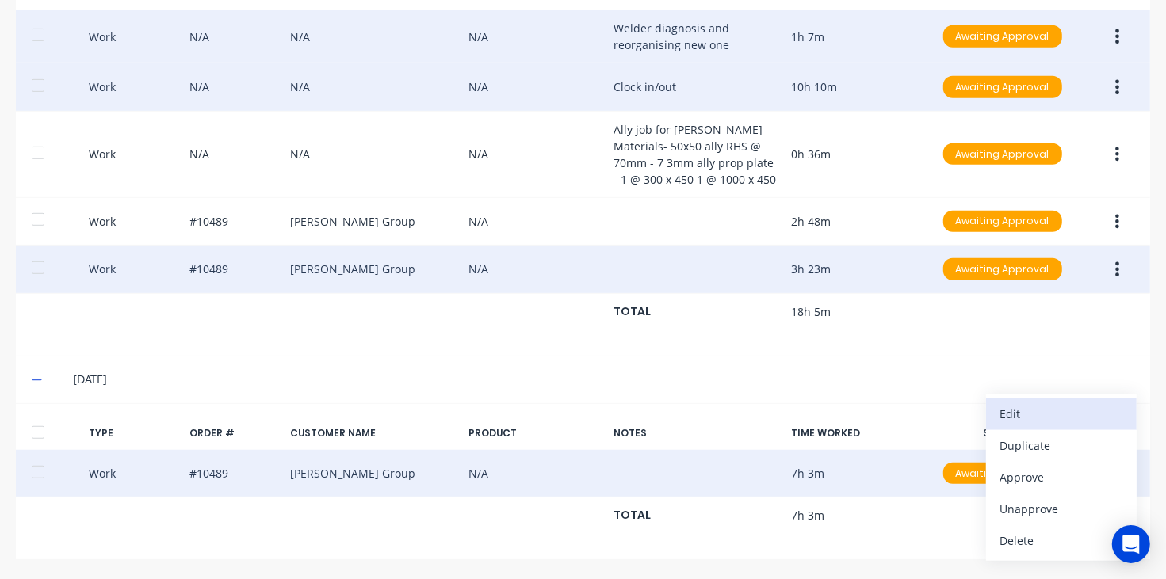
click at [1004, 407] on div "Edit" at bounding box center [1061, 414] width 122 height 23
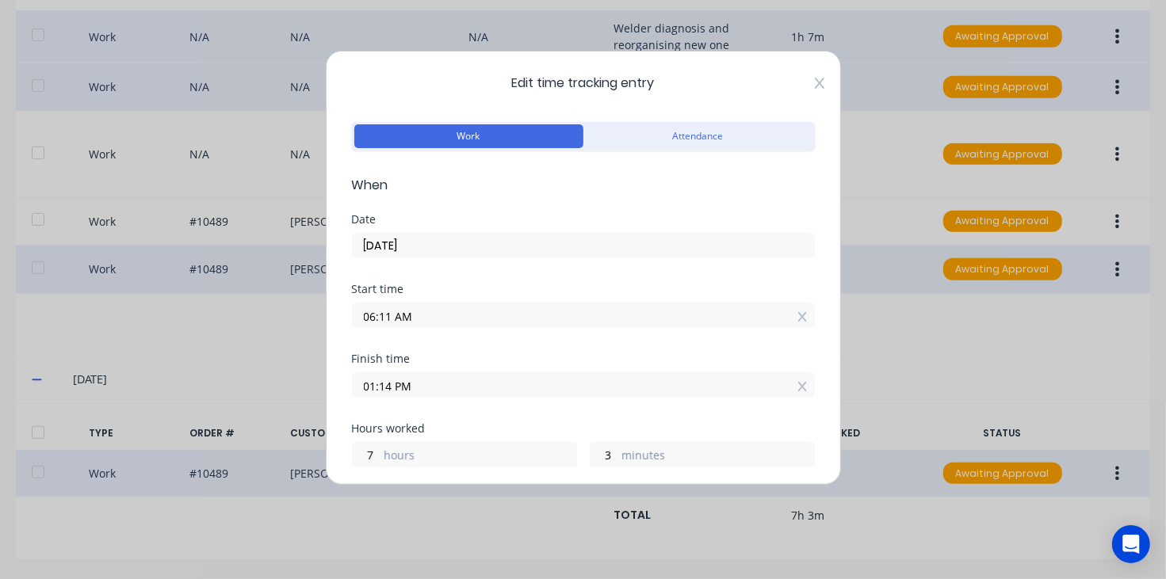
click at [815, 88] on icon at bounding box center [820, 83] width 10 height 13
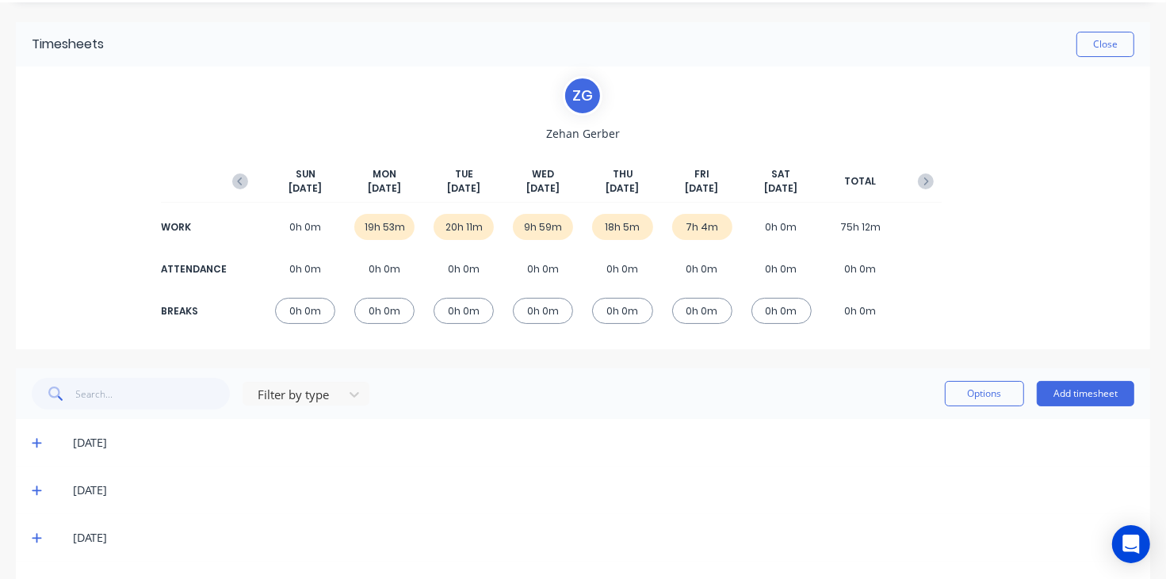
scroll to position [0, 0]
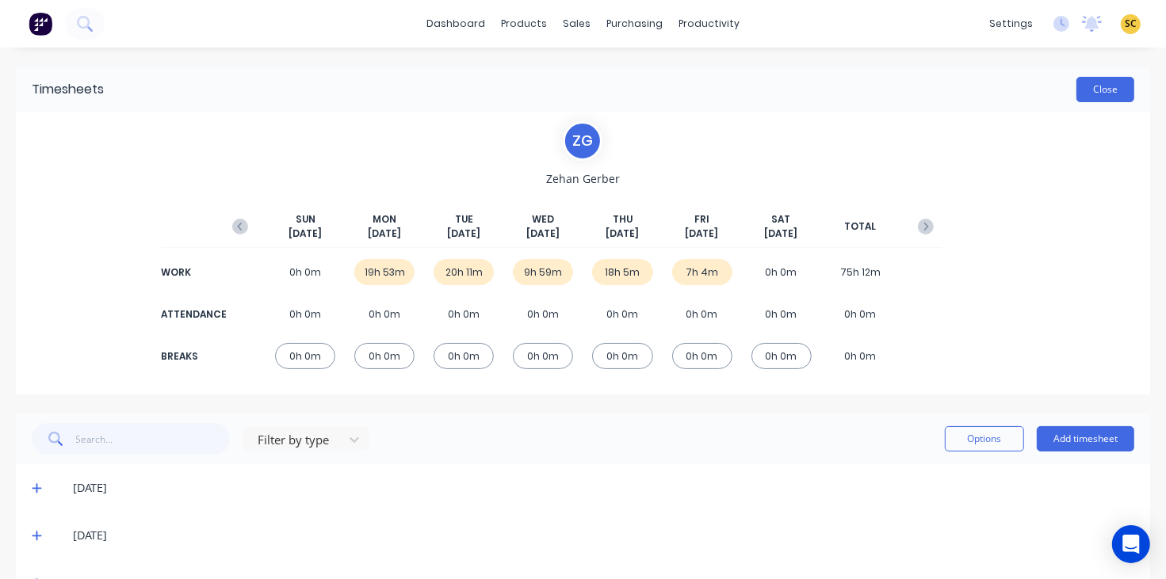
click at [1108, 93] on button "Close" at bounding box center [1105, 89] width 58 height 25
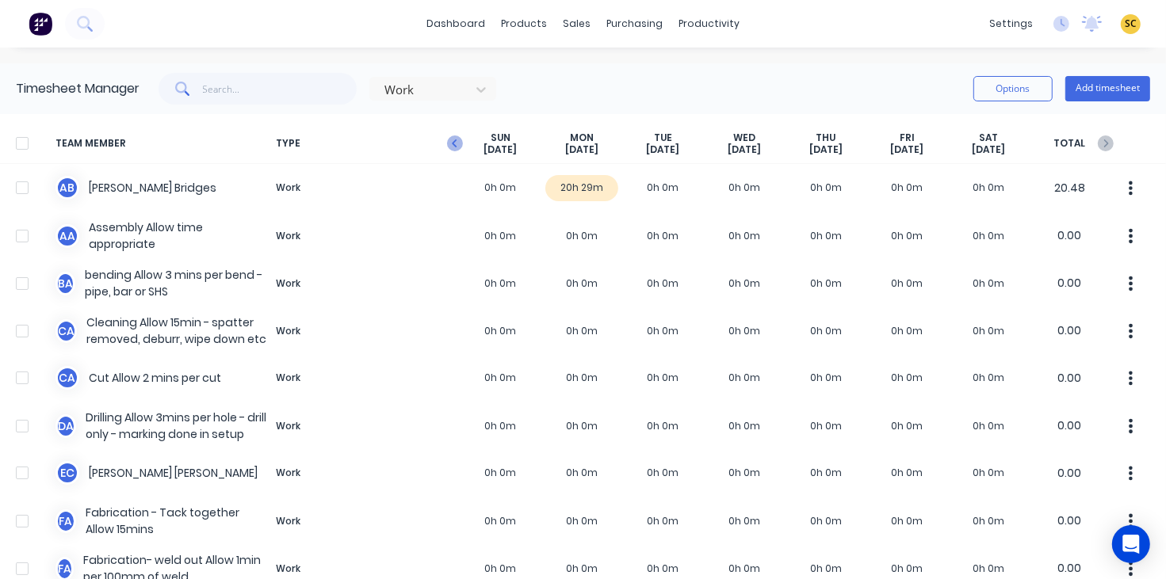
click at [453, 143] on icon "button" at bounding box center [454, 143] width 5 height 8
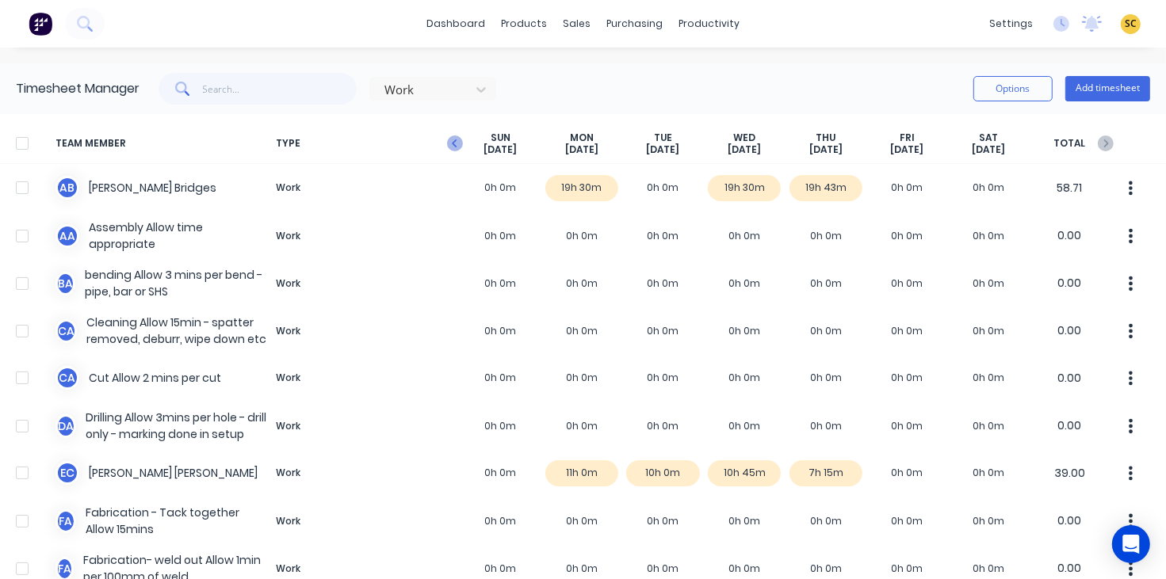
click at [453, 139] on icon "button" at bounding box center [455, 144] width 16 height 16
click at [452, 132] on span "TYPE" at bounding box center [364, 144] width 190 height 25
click at [449, 143] on icon "button" at bounding box center [455, 144] width 16 height 16
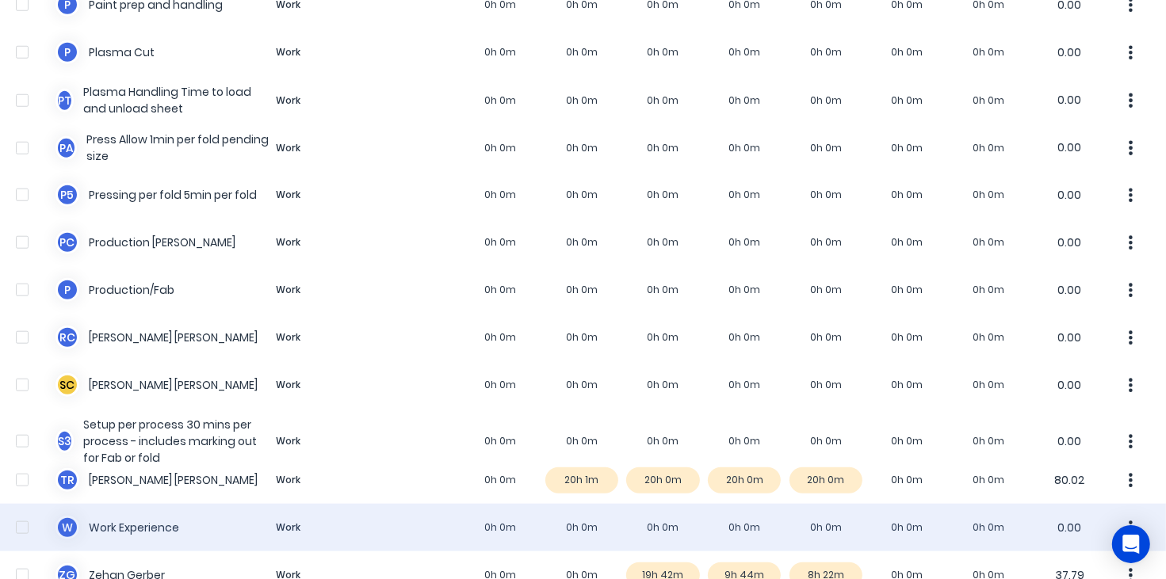
scroll to position [1179, 0]
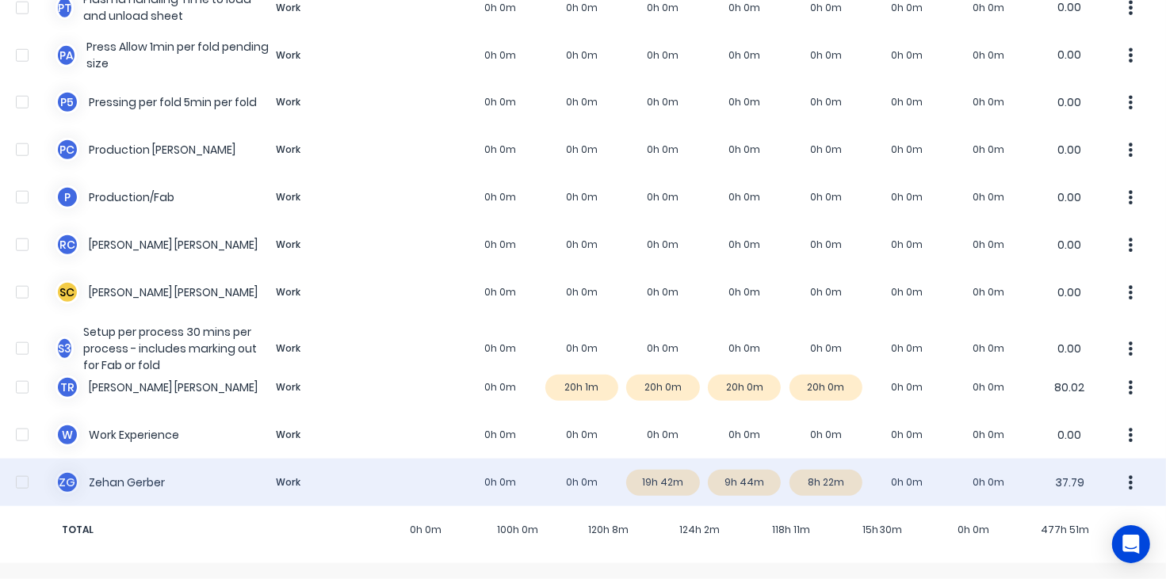
click at [306, 487] on div "Z G [PERSON_NAME] Work 0h 0m 0h 0m 19h 42m 9h 44m 8h 22m 0h 0m 0h 0m 37.79" at bounding box center [583, 483] width 1166 height 48
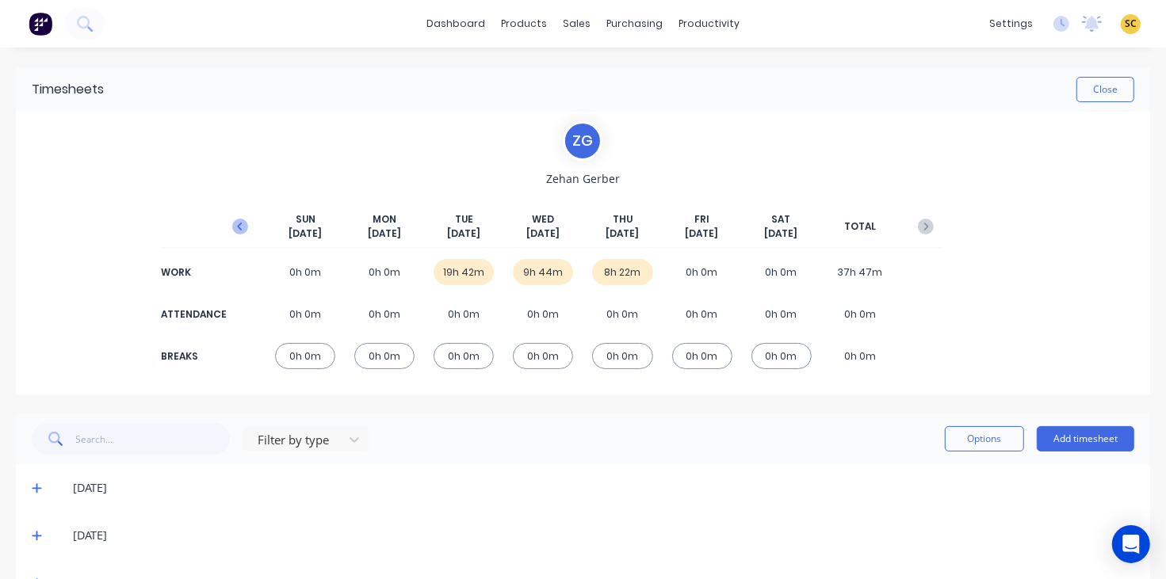
click at [239, 226] on icon "button" at bounding box center [240, 227] width 16 height 16
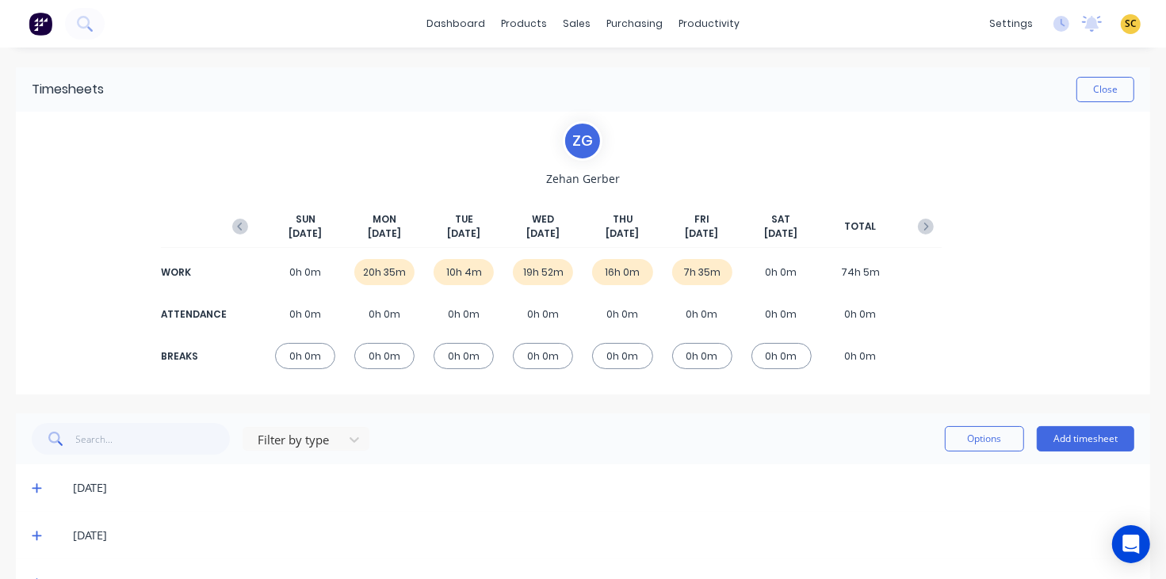
click at [239, 226] on icon "button" at bounding box center [240, 227] width 16 height 16
click at [227, 227] on button "button" at bounding box center [240, 226] width 32 height 29
click at [918, 228] on icon "button" at bounding box center [926, 227] width 16 height 16
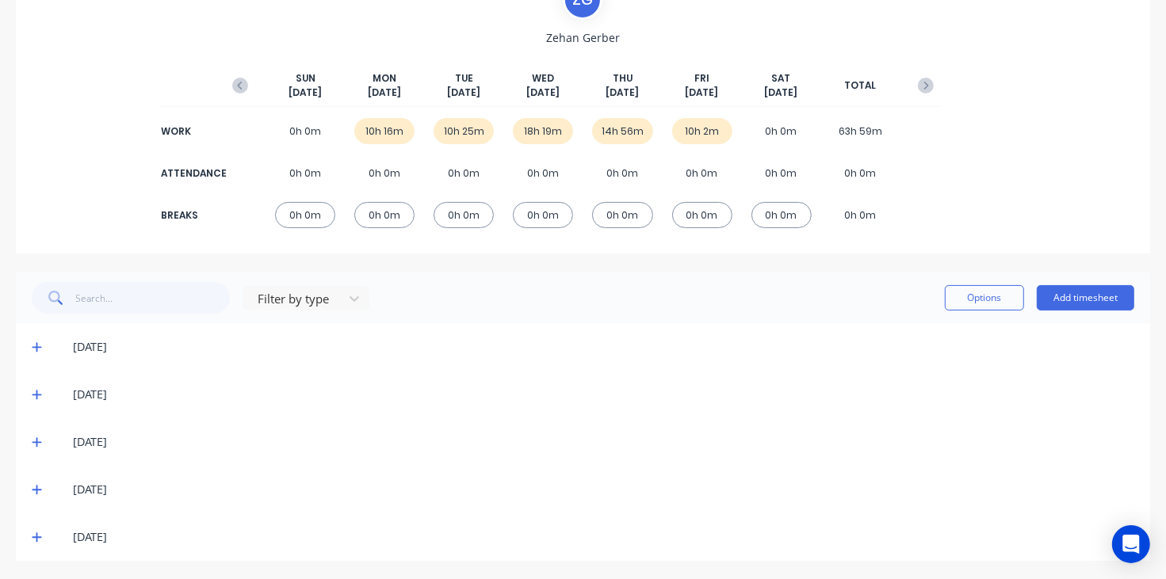
scroll to position [143, 0]
click at [33, 346] on icon at bounding box center [37, 345] width 10 height 11
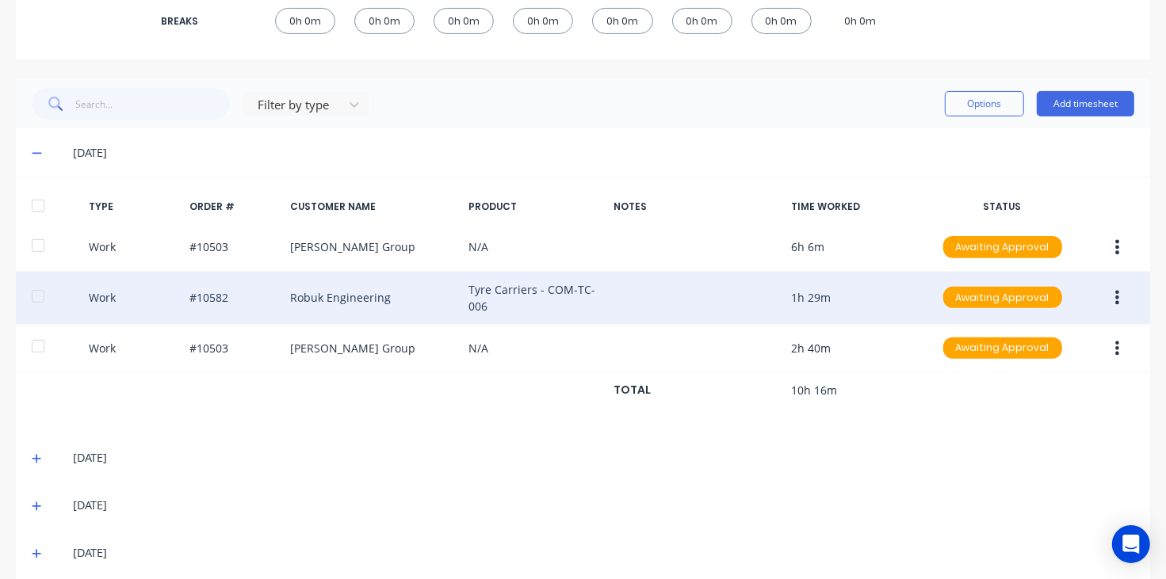
scroll to position [341, 0]
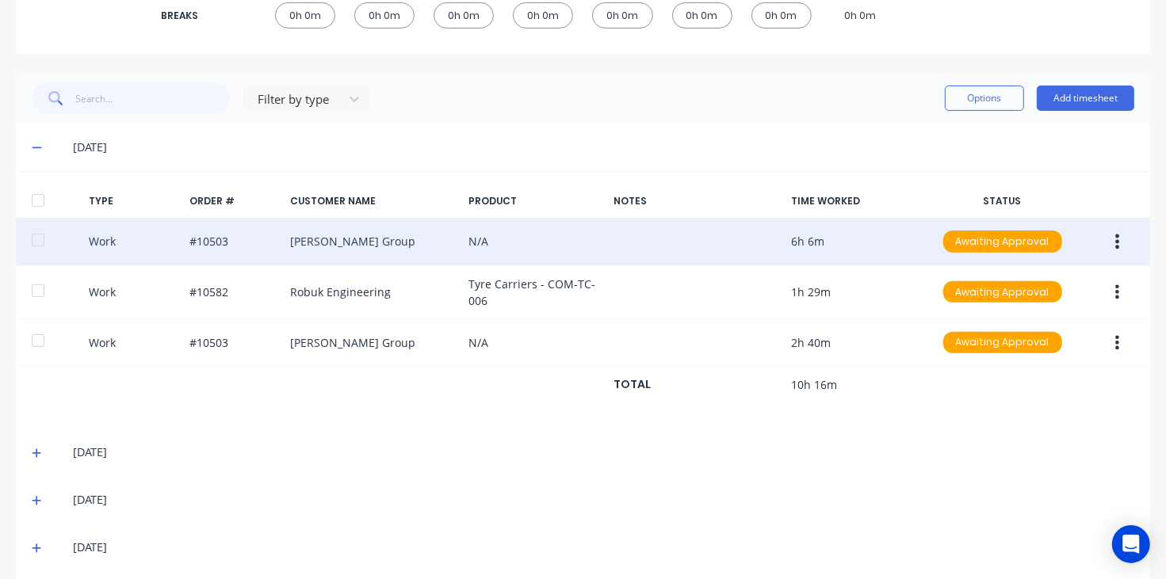
click at [1108, 247] on button "button" at bounding box center [1116, 241] width 37 height 29
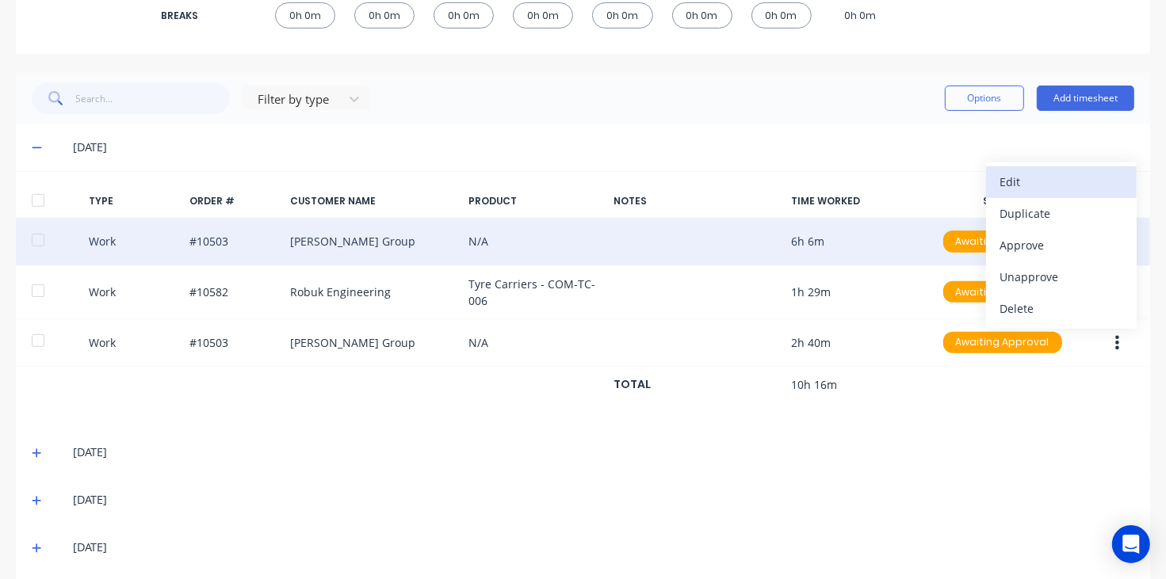
click at [1055, 192] on div "Edit" at bounding box center [1061, 181] width 122 height 23
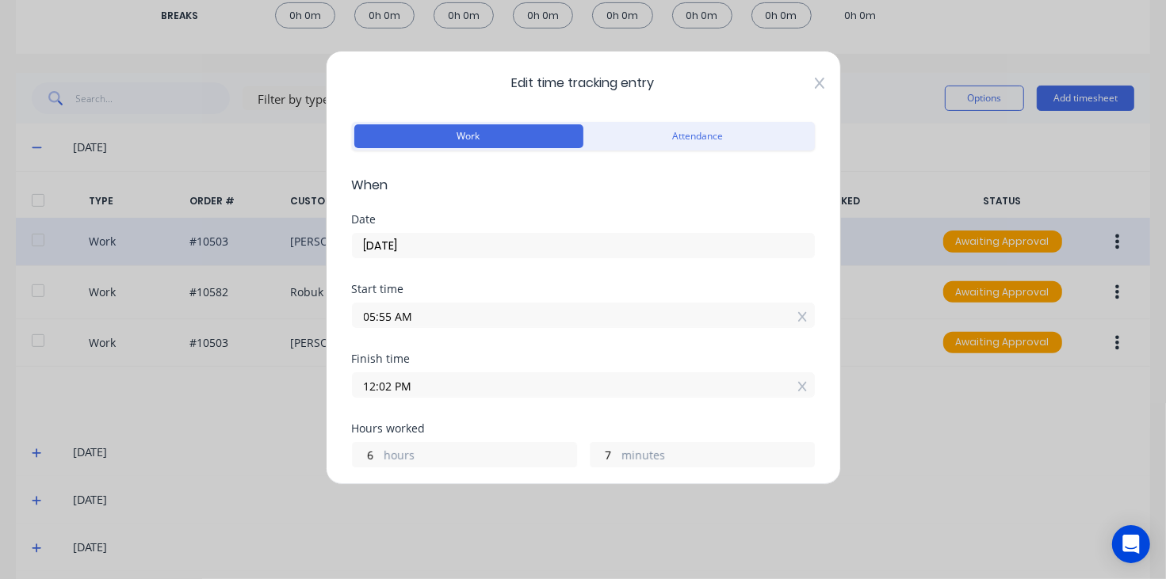
click at [815, 78] on icon at bounding box center [820, 83] width 10 height 13
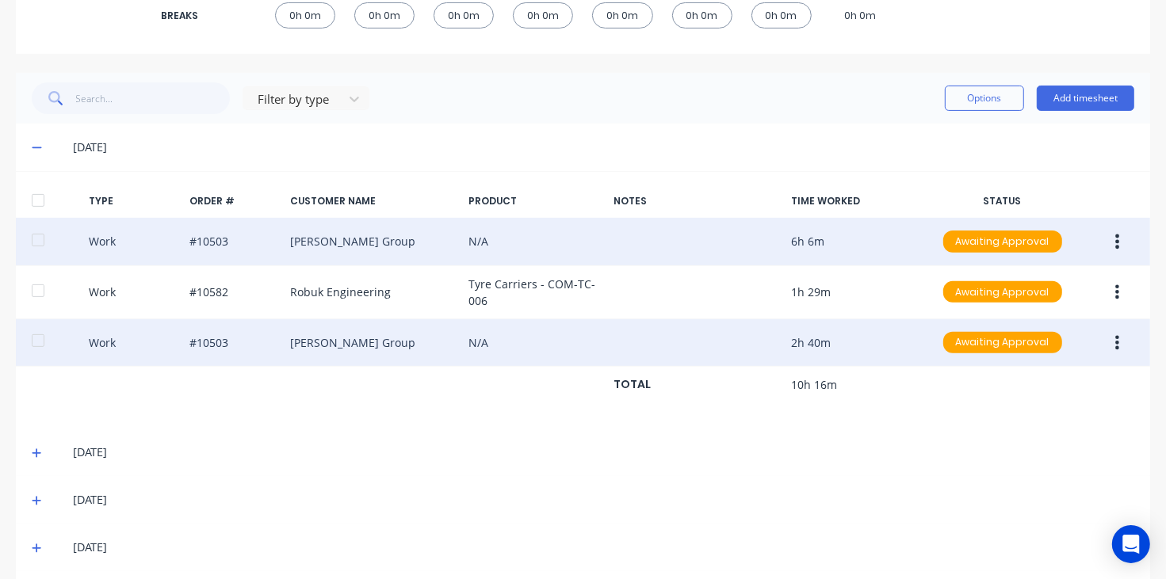
click at [1105, 353] on button "button" at bounding box center [1116, 343] width 37 height 29
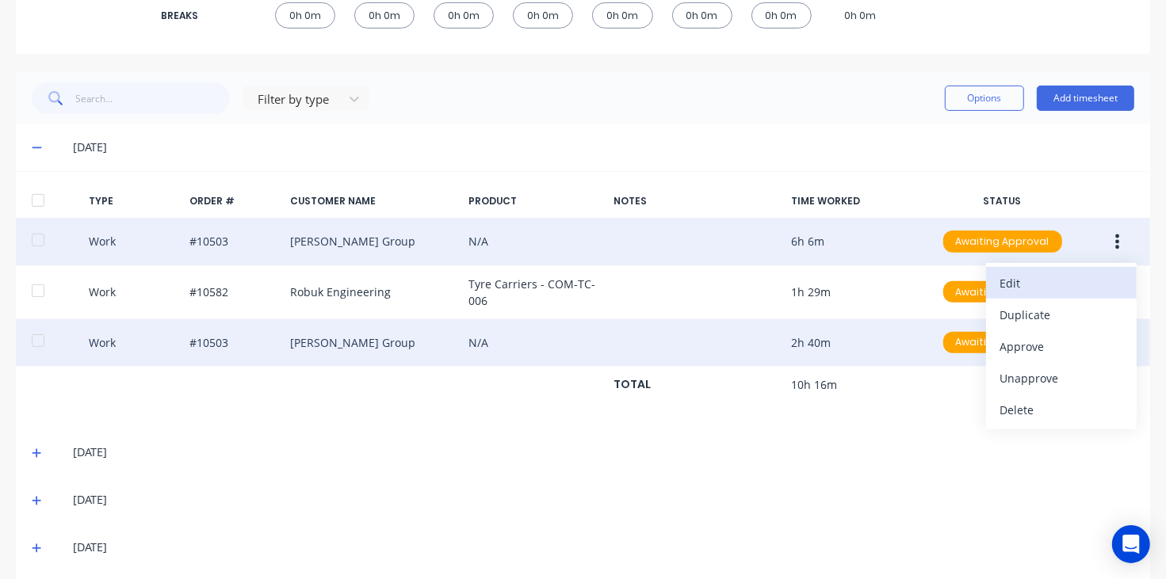
click at [1036, 282] on div "Edit" at bounding box center [1061, 283] width 122 height 23
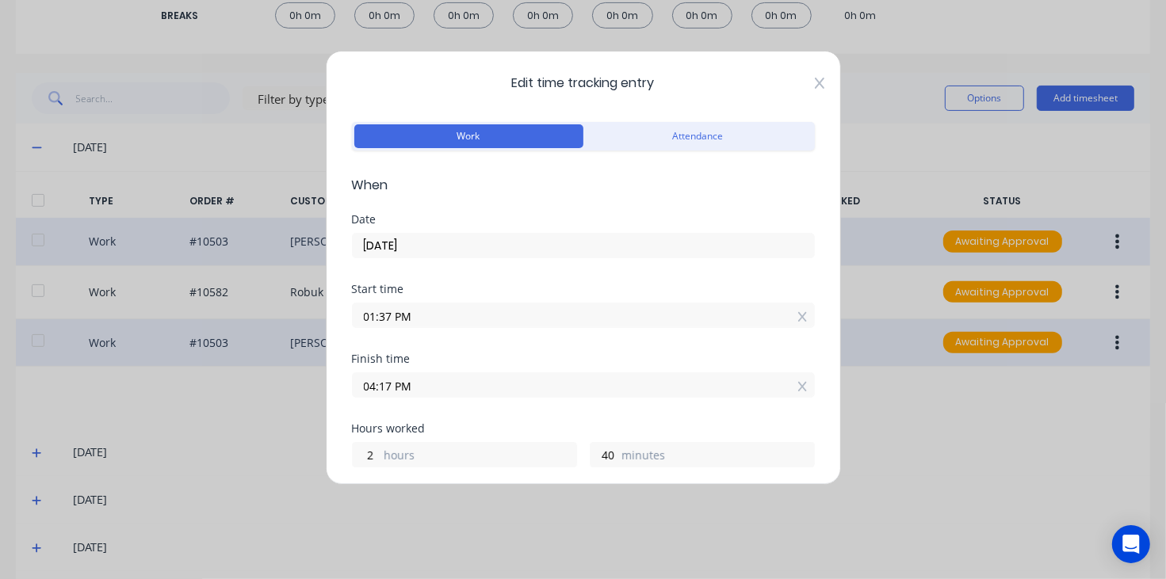
click at [814, 82] on icon at bounding box center [819, 83] width 10 height 11
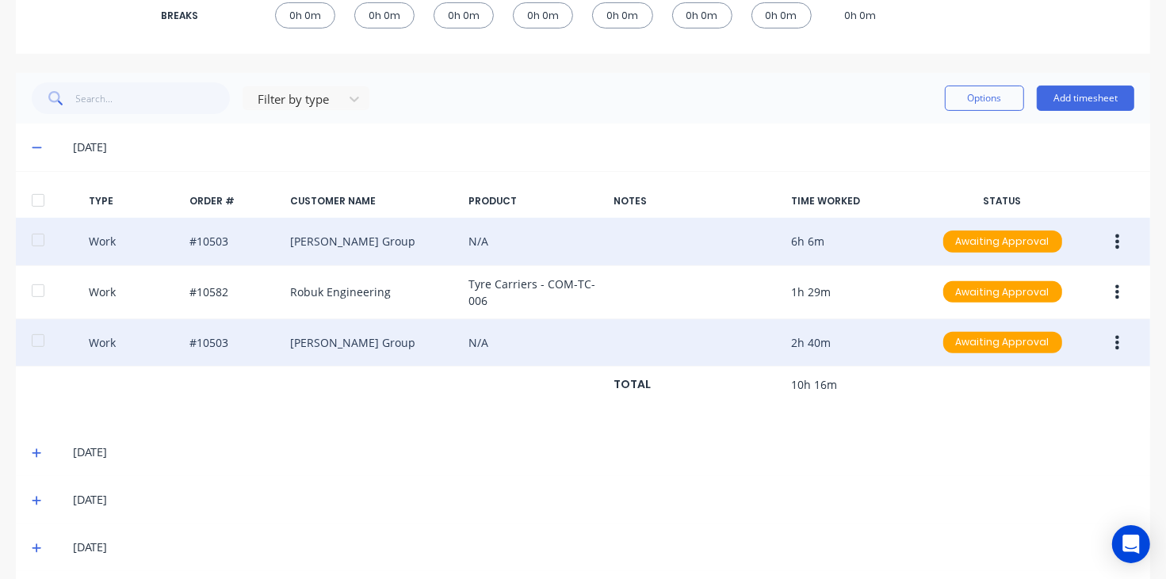
click at [30, 452] on div "[DATE]" at bounding box center [583, 453] width 1134 height 48
click at [32, 453] on icon at bounding box center [37, 453] width 10 height 11
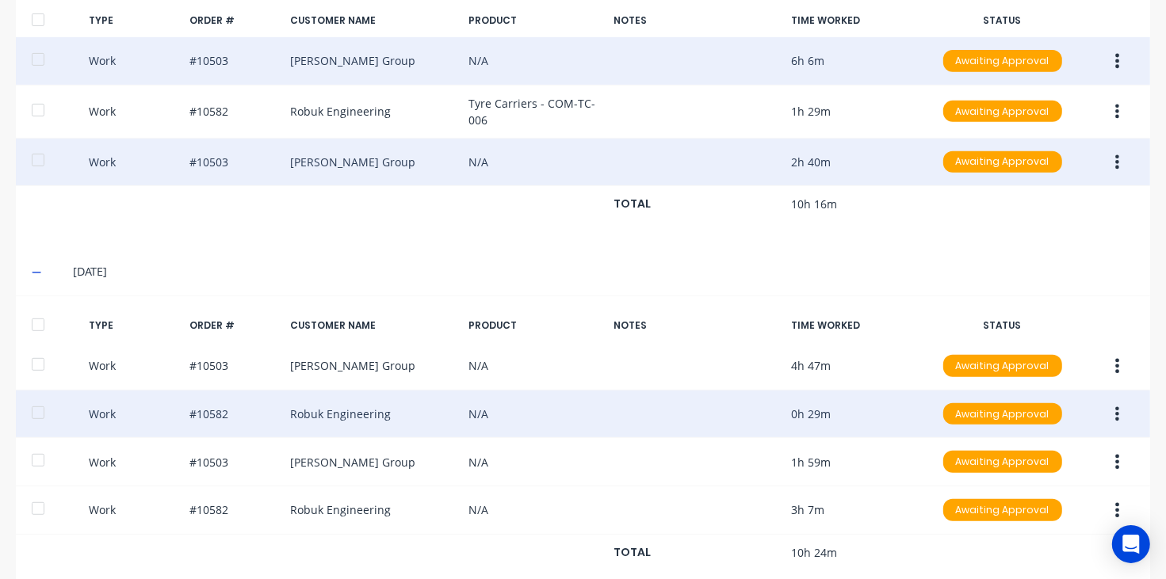
scroll to position [539, 0]
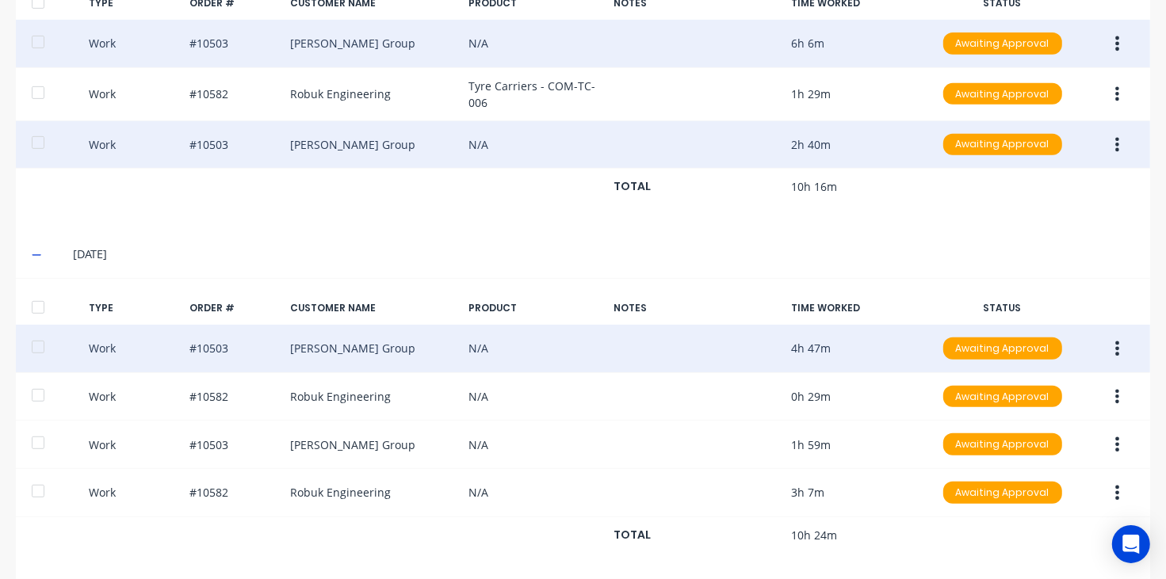
click at [1116, 349] on icon "button" at bounding box center [1118, 349] width 4 height 14
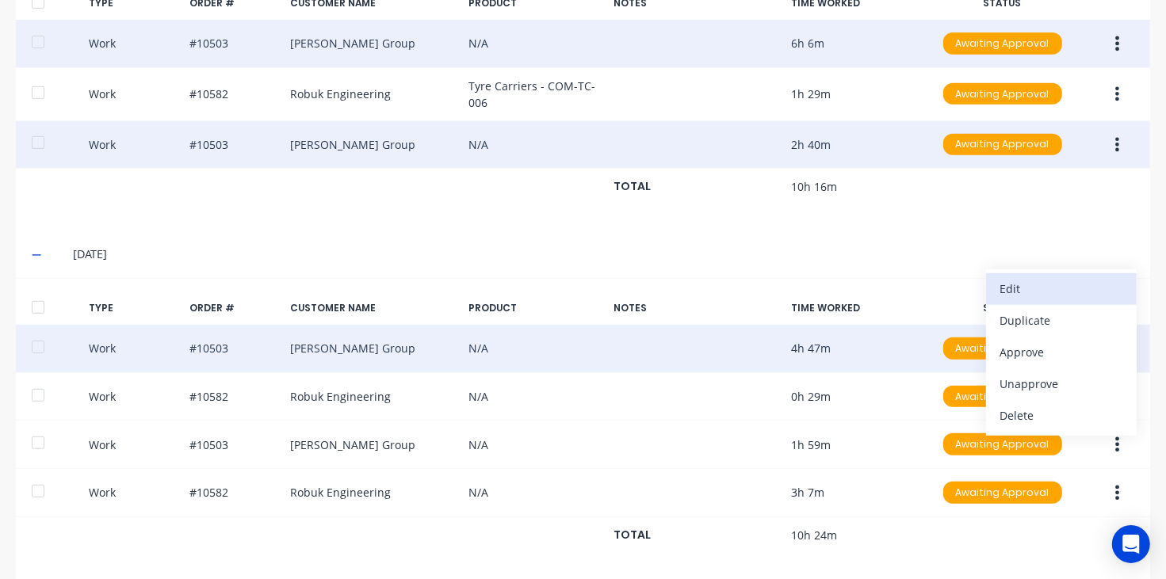
click at [1048, 280] on div "Edit" at bounding box center [1061, 288] width 122 height 23
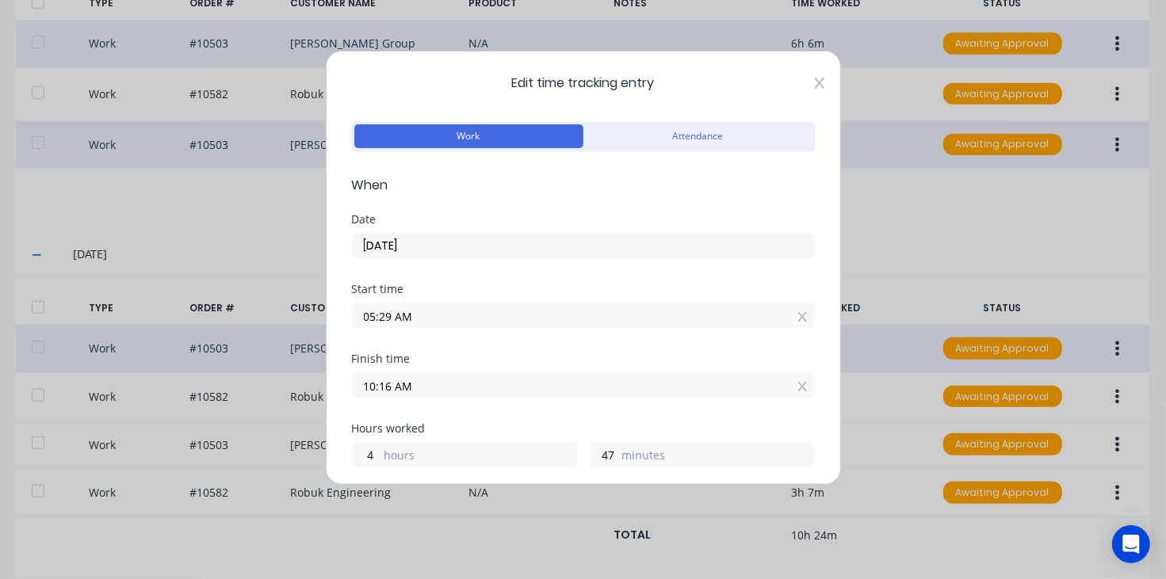
click at [815, 88] on icon at bounding box center [820, 83] width 10 height 13
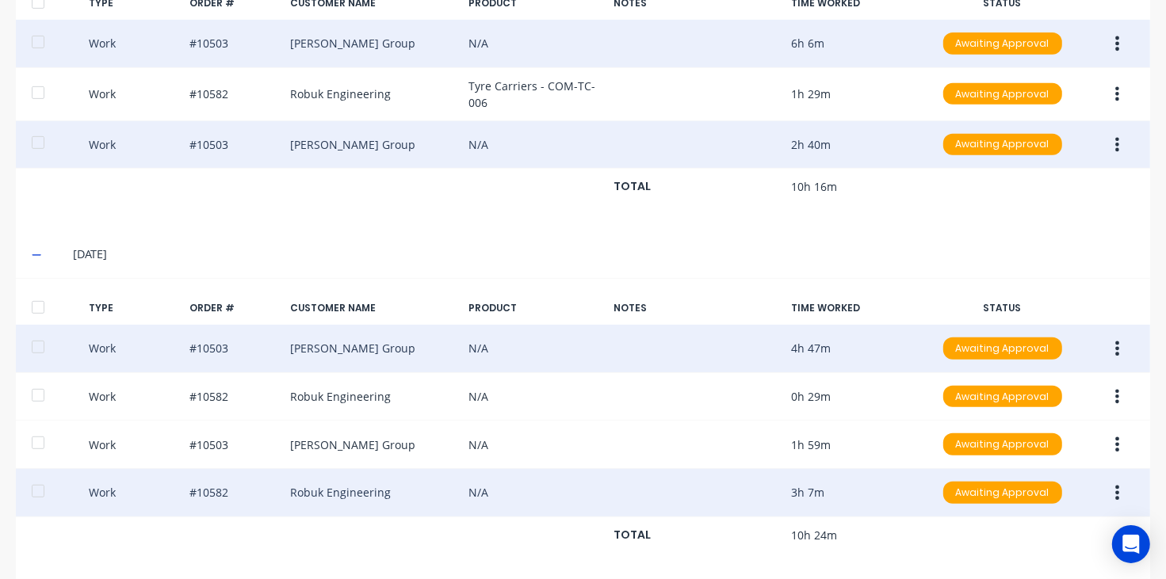
click at [1116, 496] on icon "button" at bounding box center [1118, 493] width 4 height 14
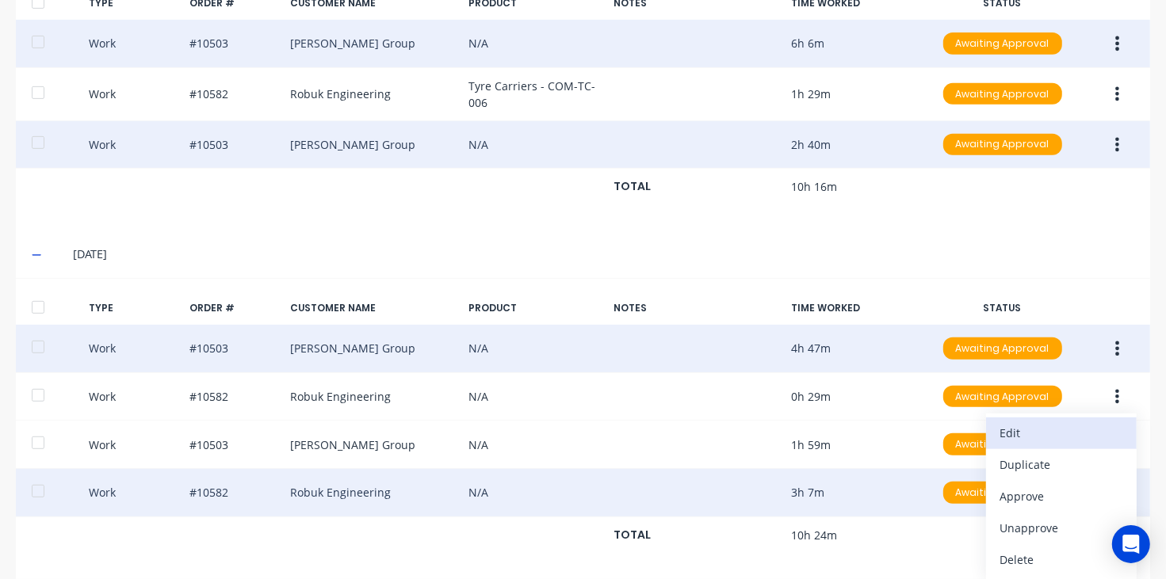
click at [1014, 444] on div "Edit" at bounding box center [1061, 433] width 122 height 23
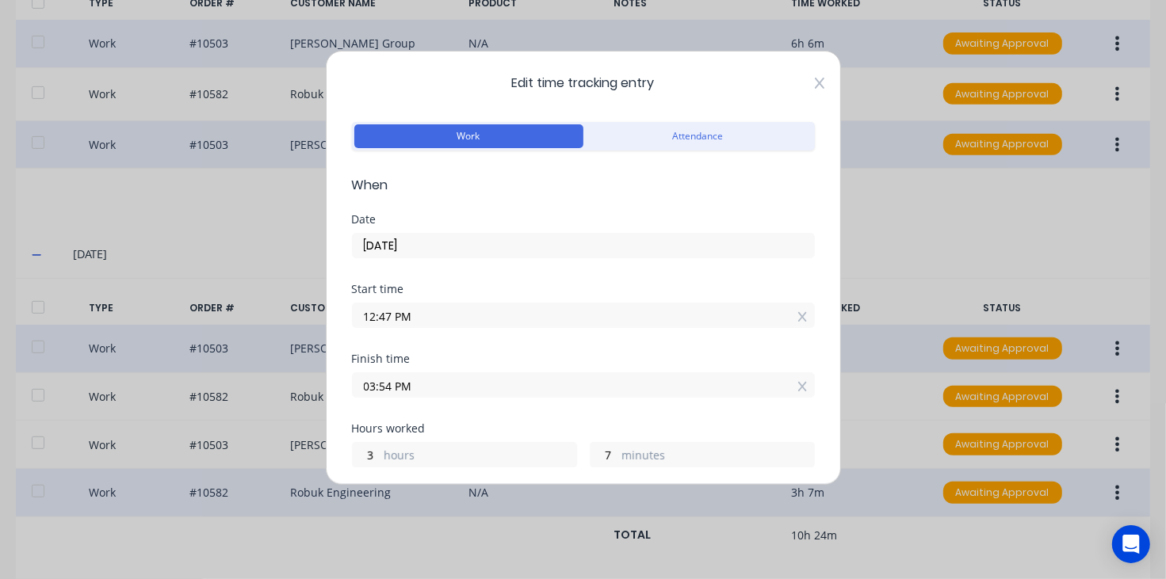
click at [815, 86] on icon at bounding box center [820, 83] width 10 height 13
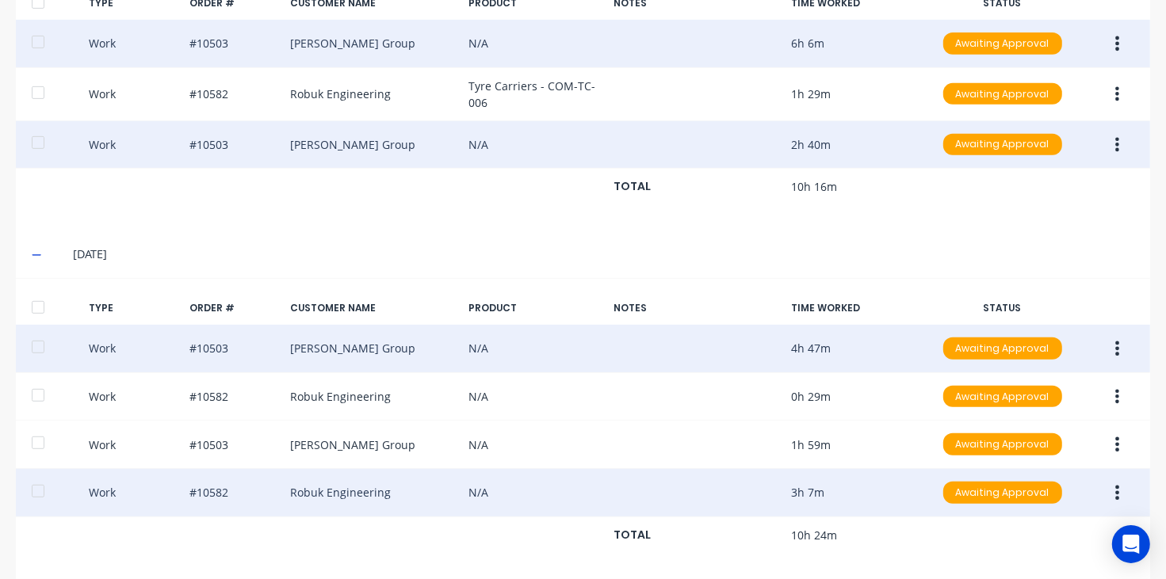
click at [36, 258] on icon at bounding box center [37, 255] width 10 height 11
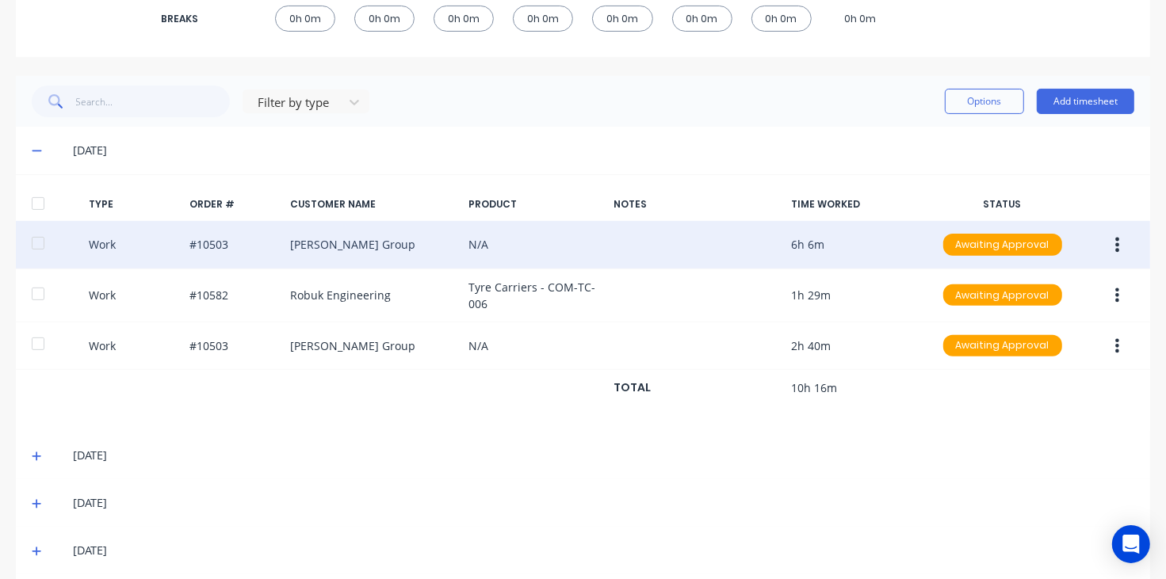
scroll to position [303, 0]
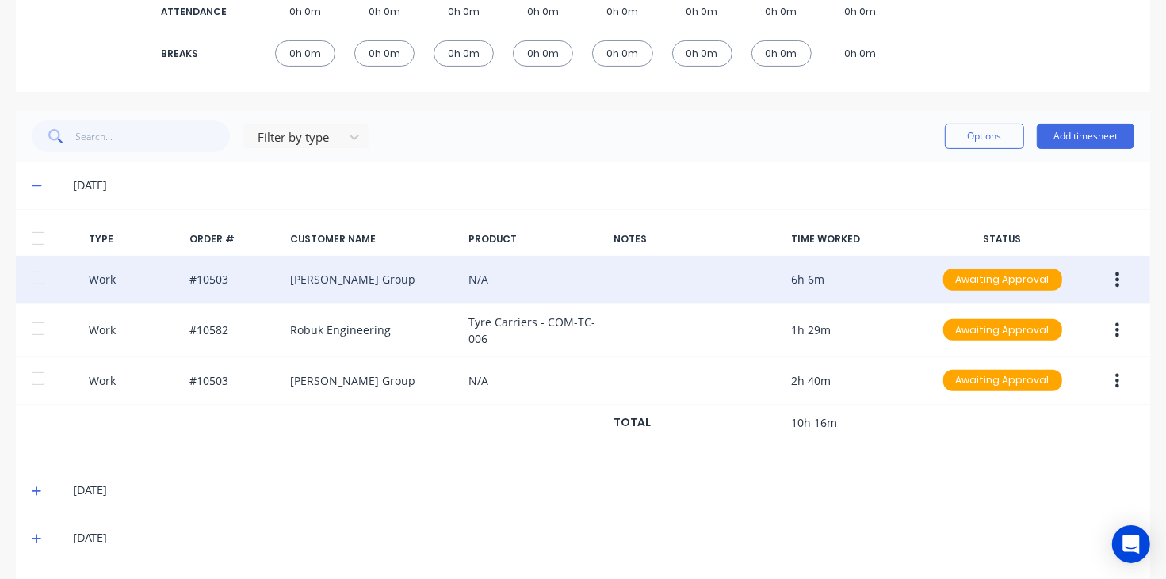
click at [37, 183] on icon at bounding box center [37, 185] width 10 height 11
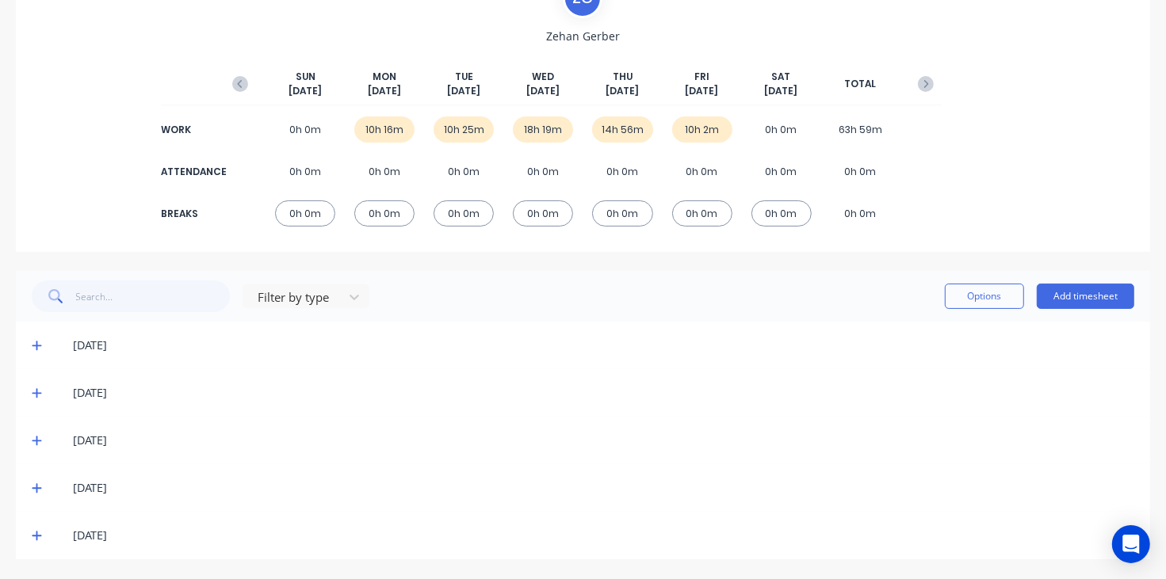
click at [32, 435] on icon at bounding box center [37, 440] width 10 height 11
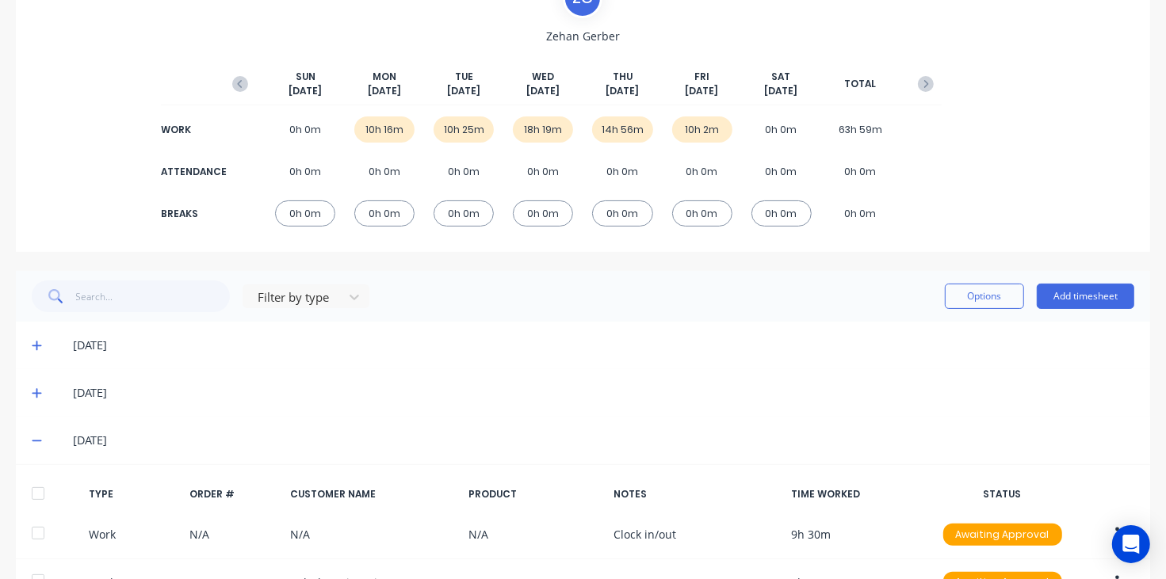
scroll to position [303, 0]
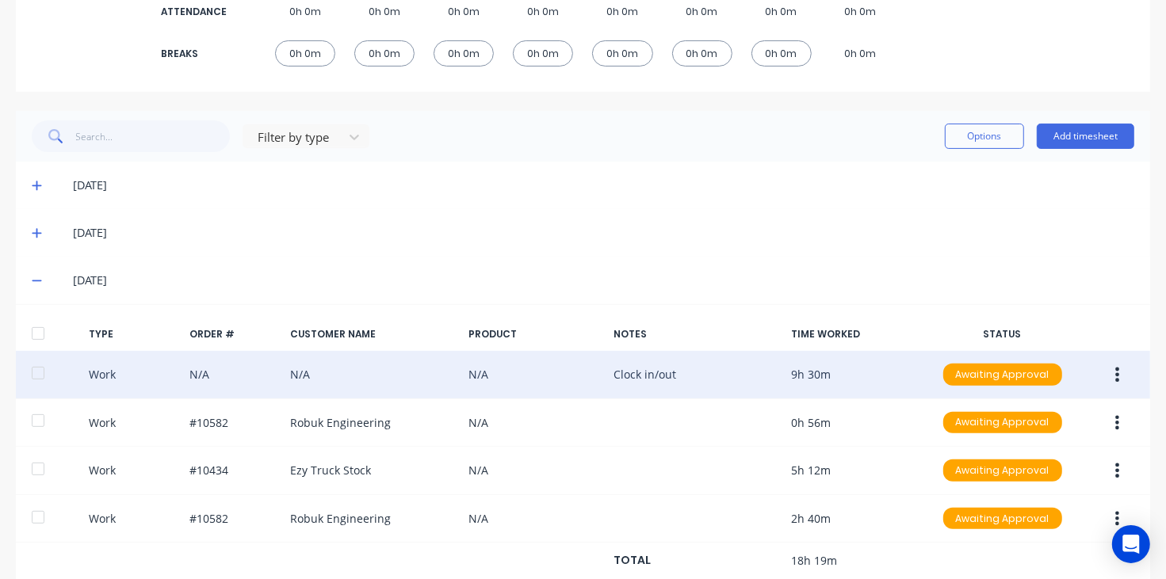
click at [1113, 376] on button "button" at bounding box center [1116, 375] width 37 height 29
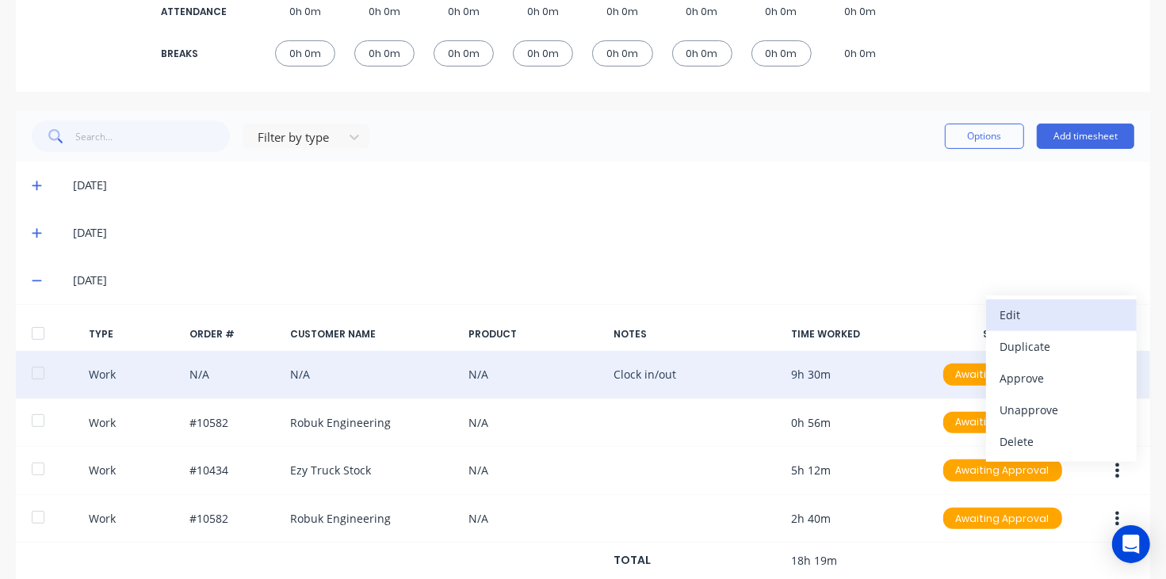
click at [1000, 315] on div "Edit" at bounding box center [1061, 314] width 122 height 23
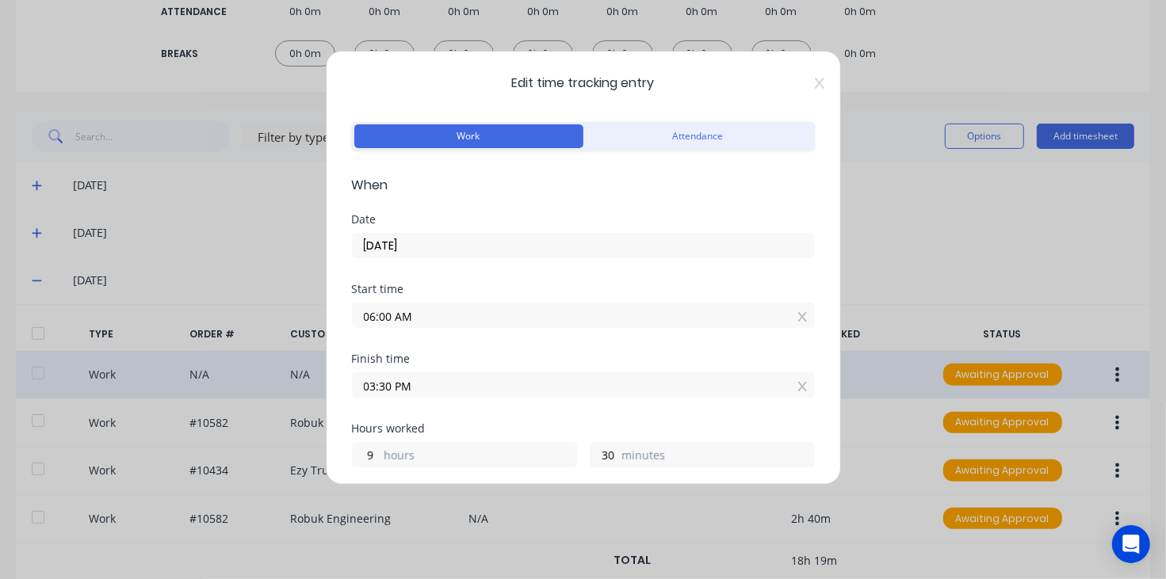
click at [815, 81] on icon at bounding box center [820, 83] width 10 height 13
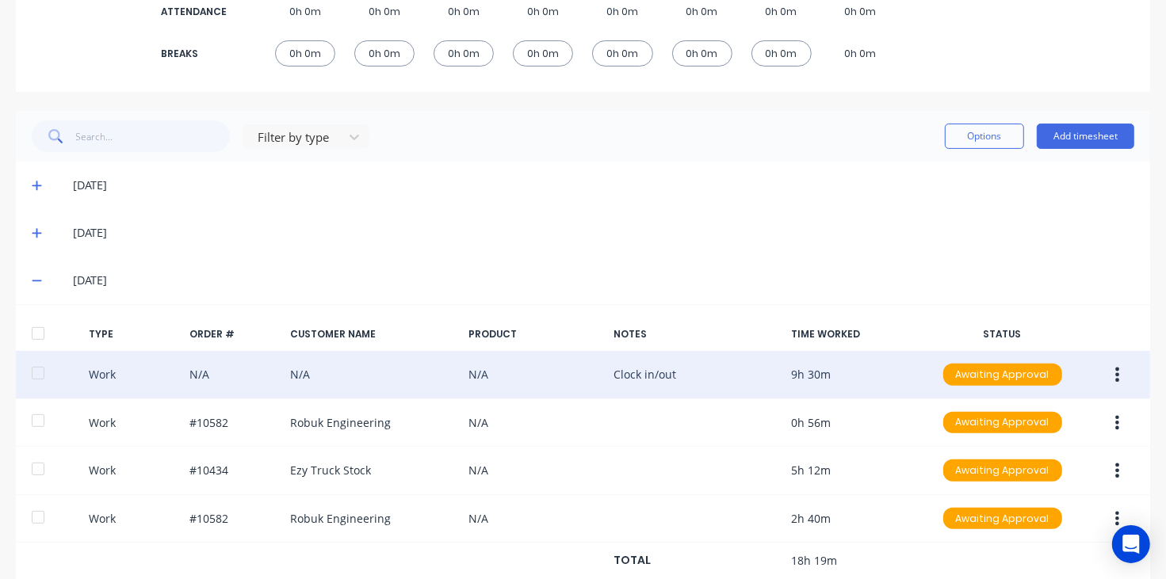
click at [37, 279] on icon at bounding box center [37, 280] width 10 height 11
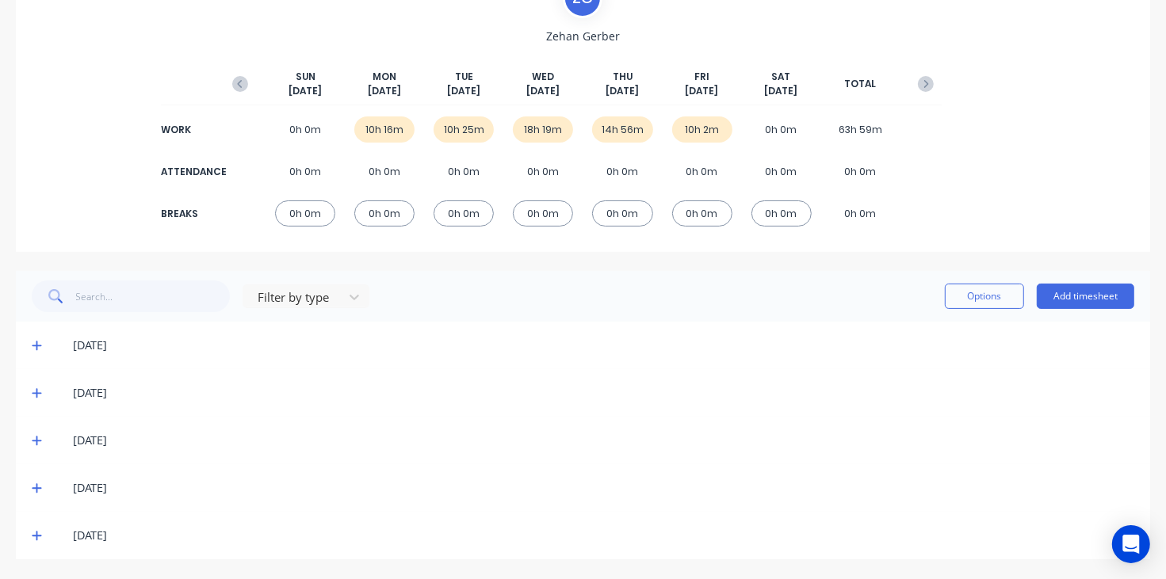
scroll to position [143, 0]
click at [36, 493] on icon at bounding box center [37, 488] width 10 height 11
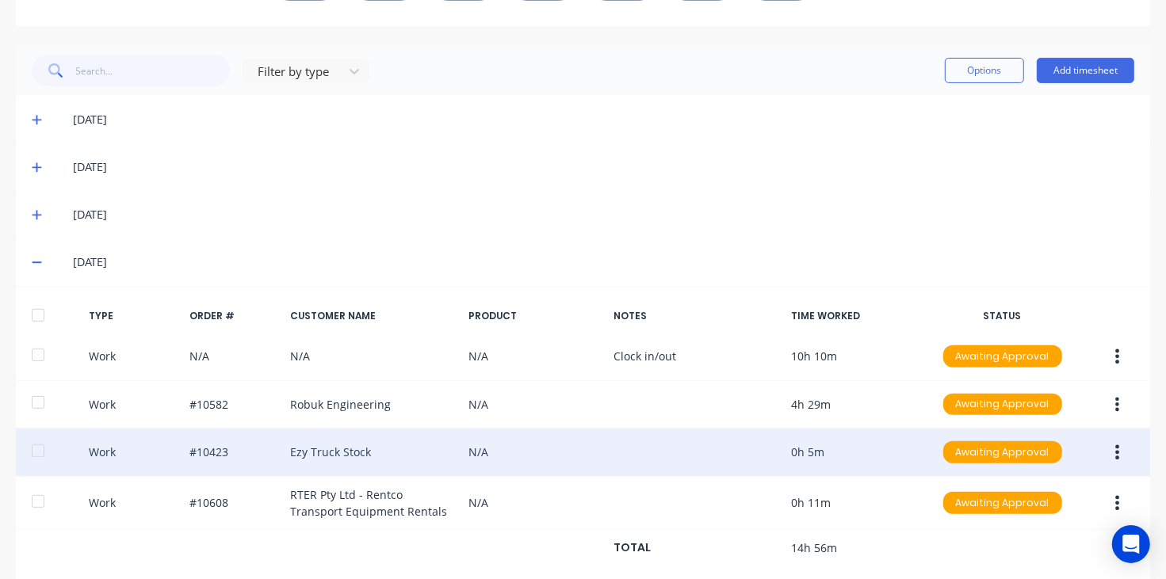
scroll to position [402, 0]
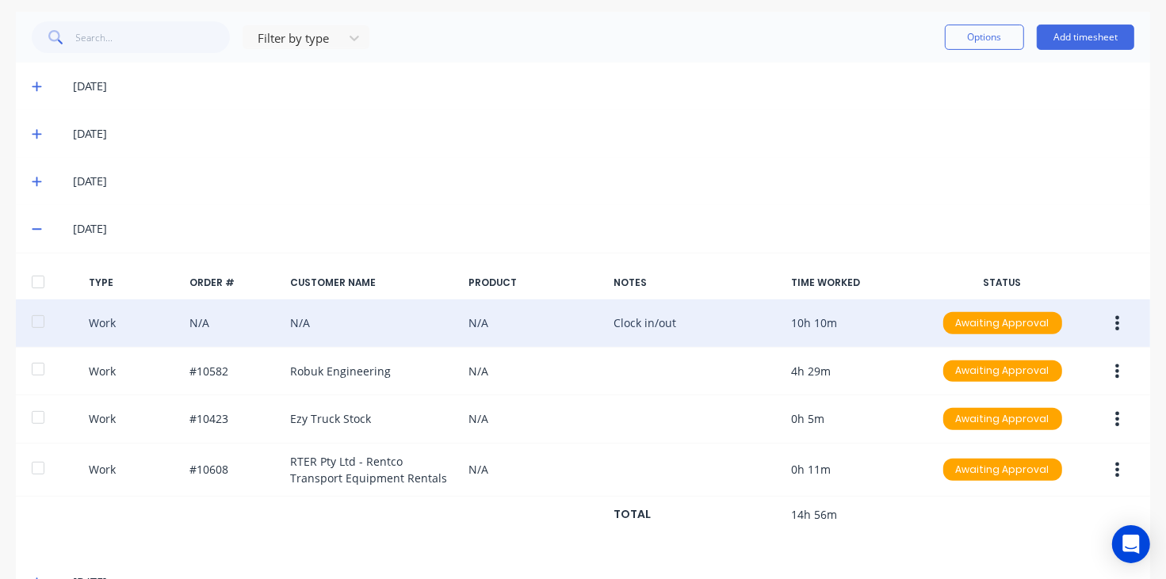
click at [1109, 319] on button "button" at bounding box center [1116, 323] width 37 height 29
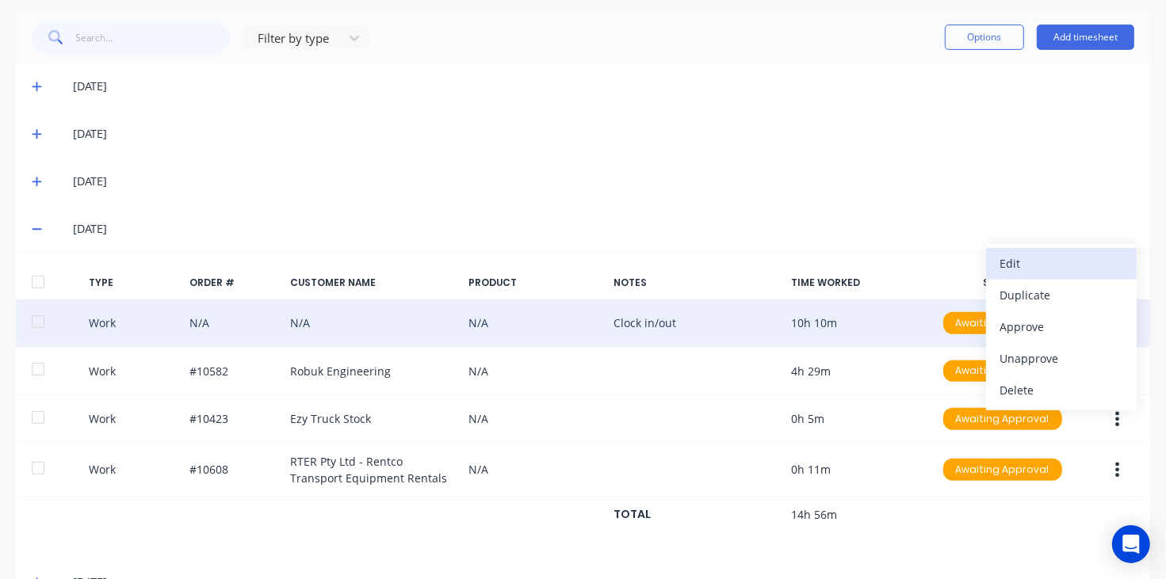
click at [1000, 254] on div "Edit" at bounding box center [1061, 263] width 122 height 23
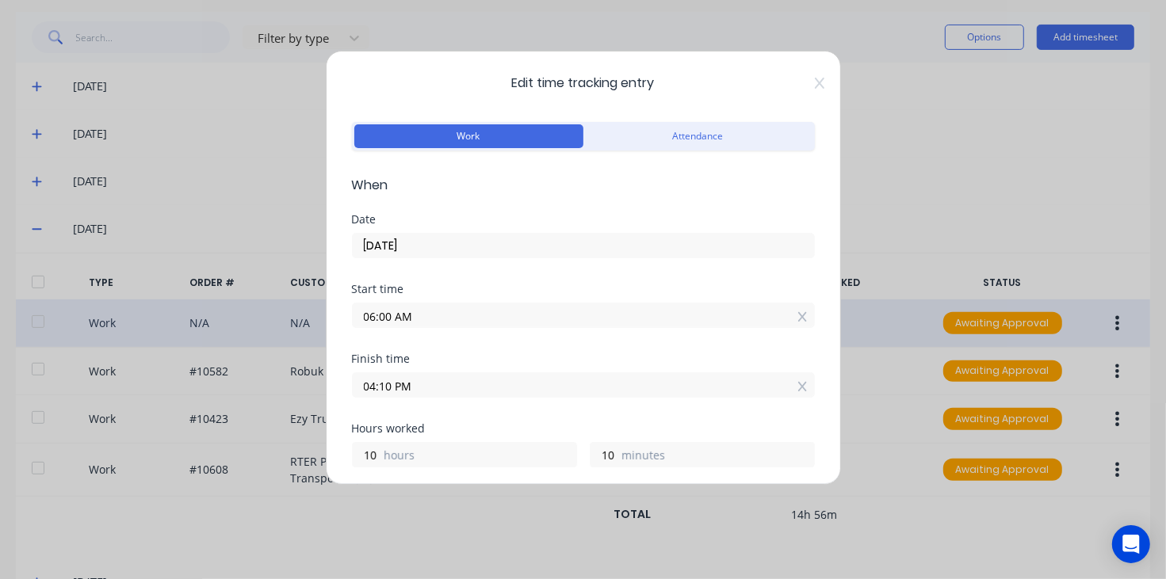
click at [795, 78] on span "Edit time tracking entry" at bounding box center [583, 83] width 463 height 19
click at [809, 79] on div "Edit time tracking entry Work Attendance When Date [DATE] Start time 06:00 AM F…" at bounding box center [583, 268] width 515 height 434
click at [791, 83] on span "Edit time tracking entry" at bounding box center [583, 83] width 463 height 19
click at [814, 83] on icon at bounding box center [819, 83] width 10 height 11
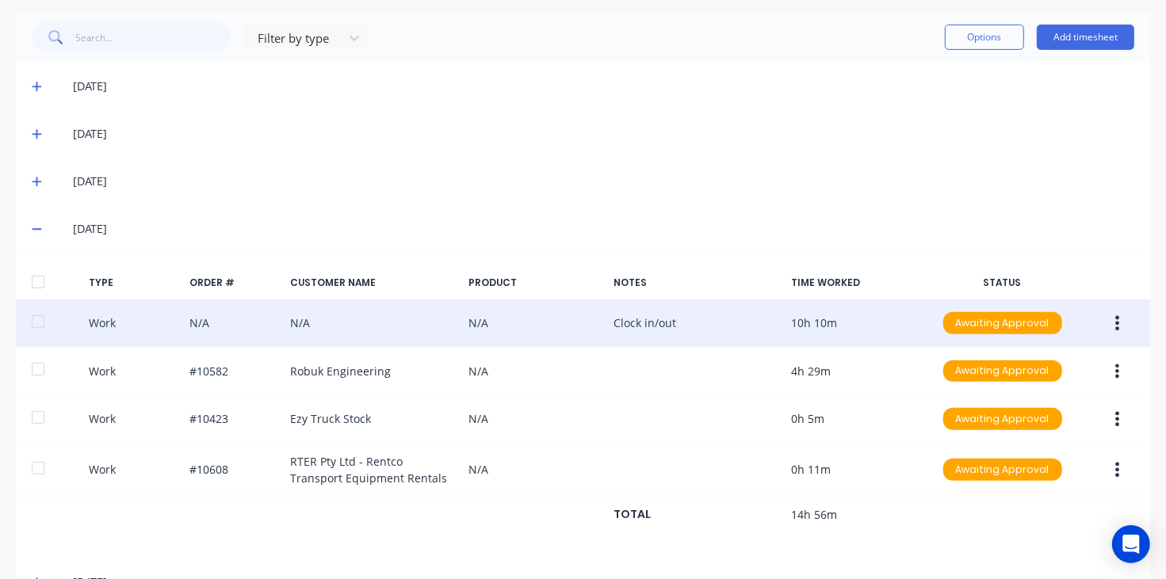
click at [41, 224] on span at bounding box center [40, 229] width 16 height 16
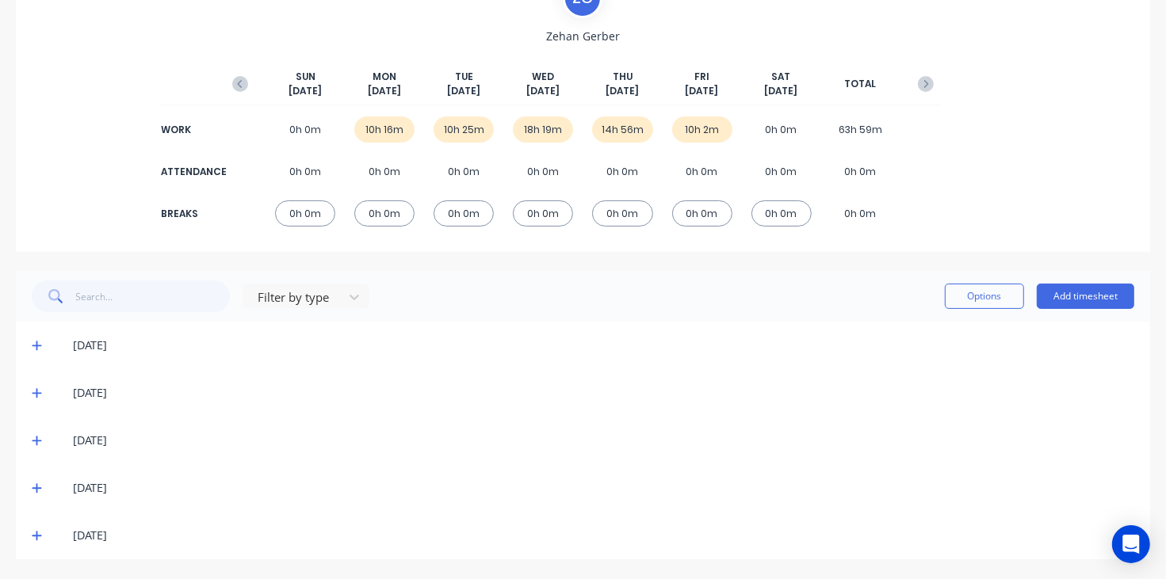
click at [30, 540] on div "[DATE]" at bounding box center [583, 536] width 1134 height 48
click at [32, 535] on icon at bounding box center [37, 535] width 10 height 11
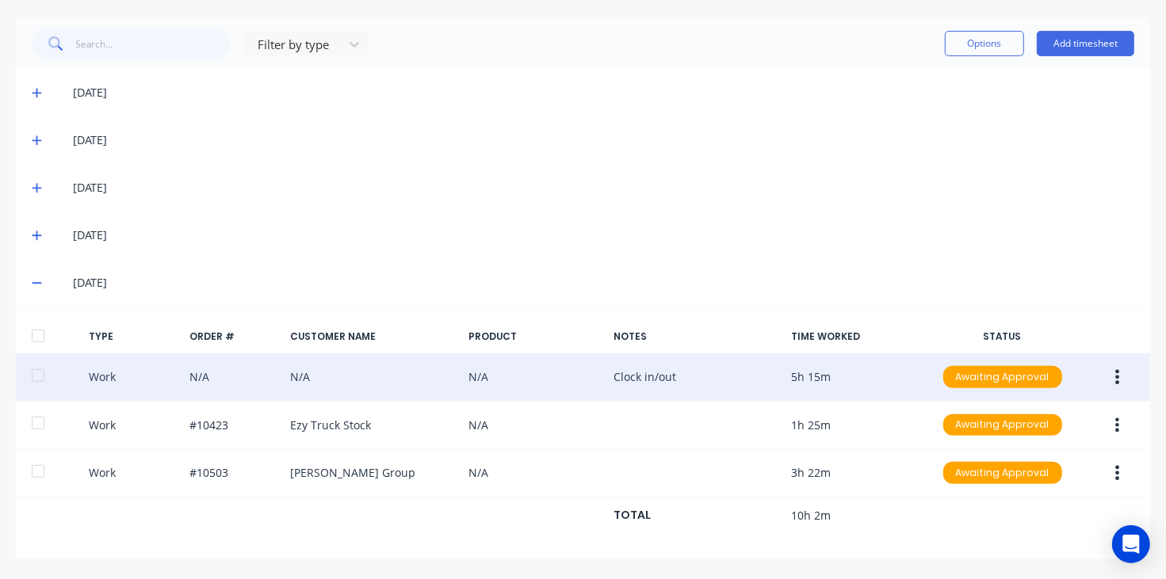
click at [1106, 375] on button "button" at bounding box center [1116, 377] width 37 height 29
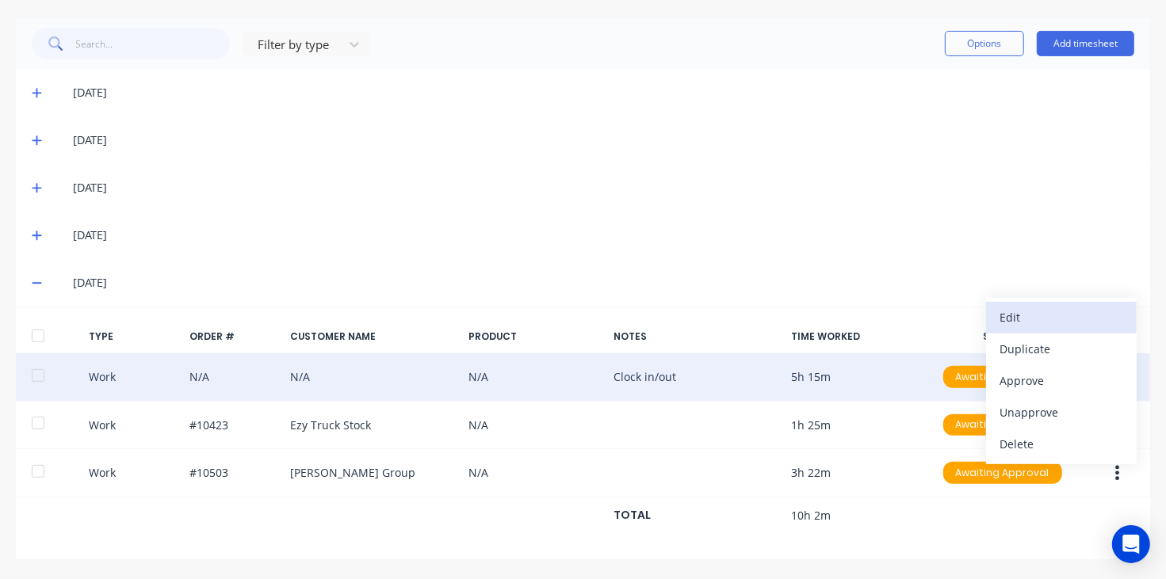
click at [1023, 319] on div "Edit" at bounding box center [1061, 317] width 122 height 23
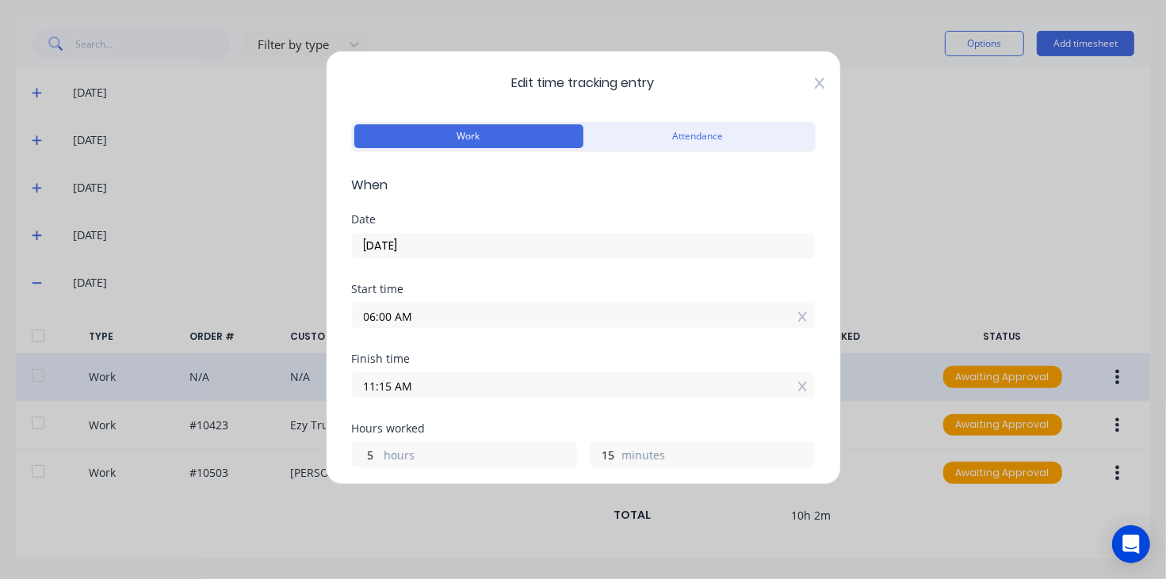
click at [804, 82] on div "Edit time tracking entry Work Attendance When Date [DATE] Start time 06:00 AM F…" at bounding box center [583, 268] width 515 height 434
click at [814, 82] on icon at bounding box center [819, 83] width 10 height 11
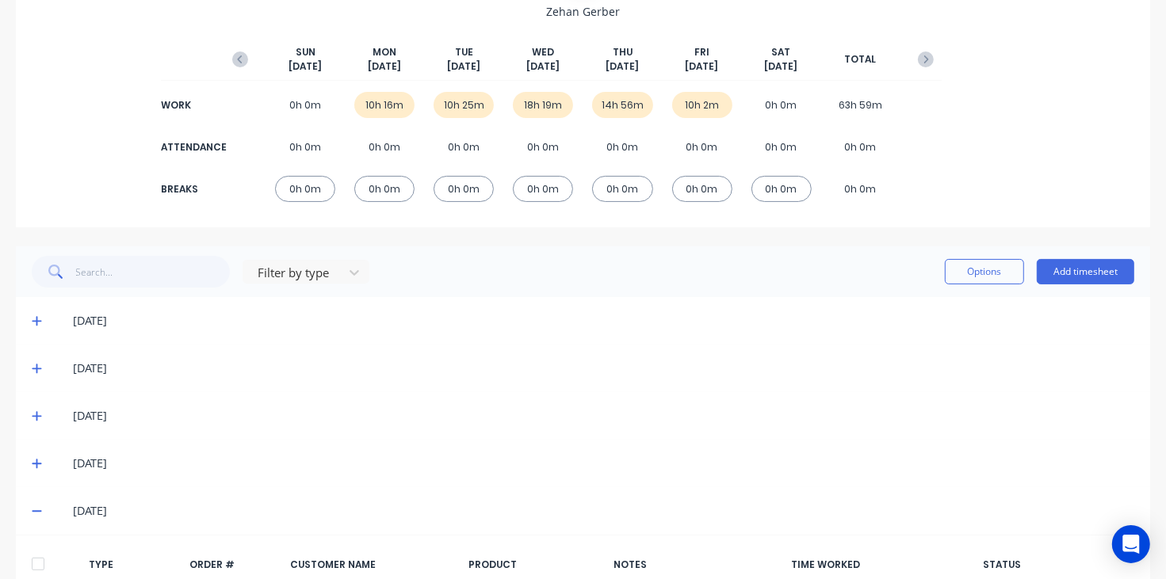
scroll to position [198, 0]
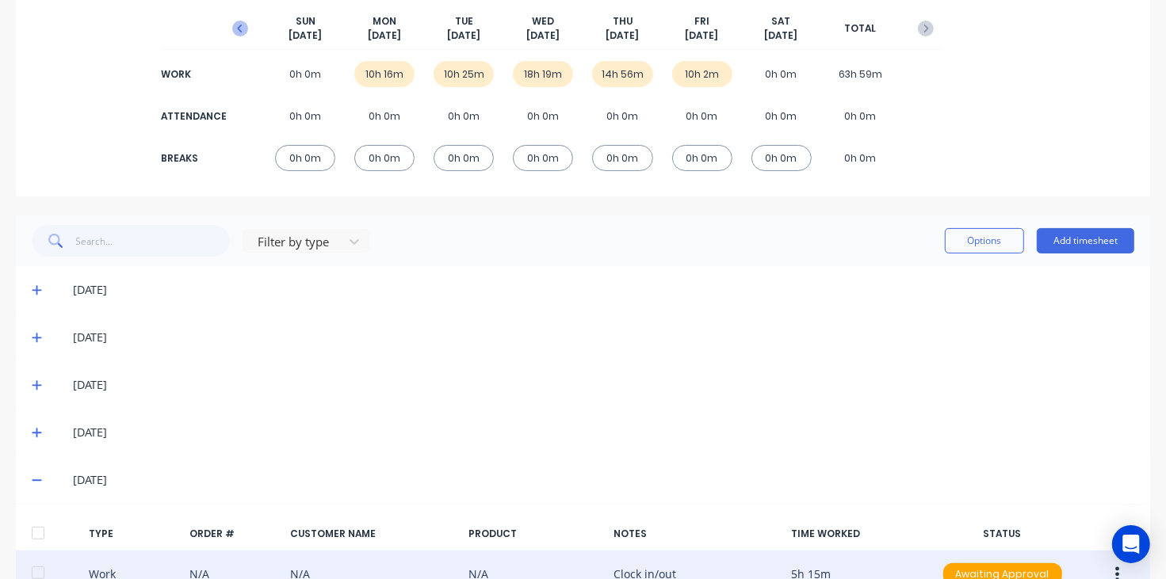
click at [240, 33] on icon "button" at bounding box center [240, 29] width 16 height 16
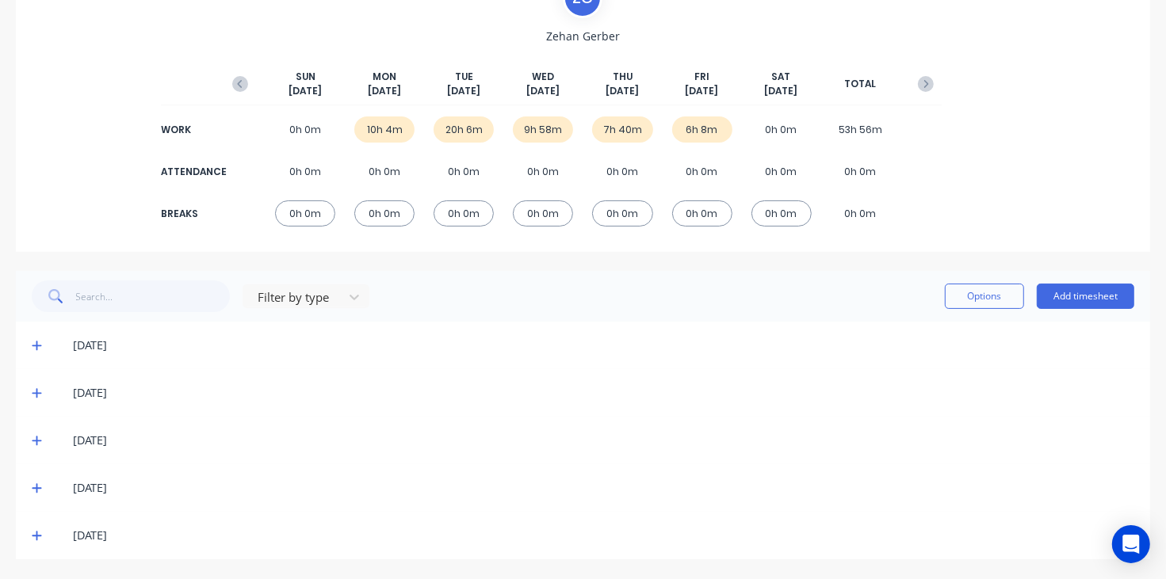
scroll to position [143, 0]
click at [33, 343] on icon at bounding box center [37, 345] width 10 height 11
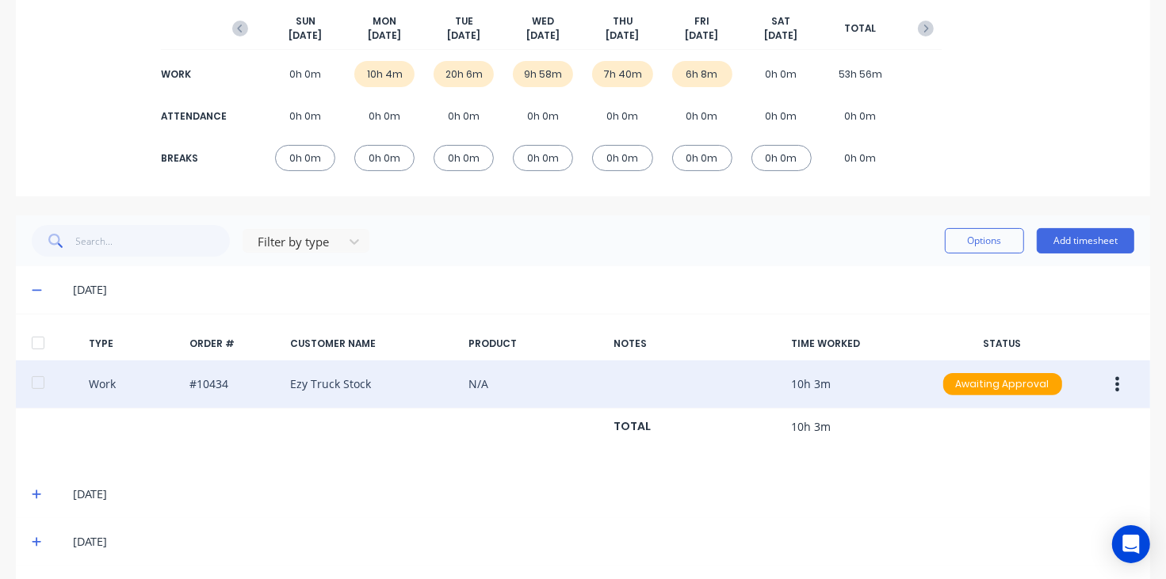
click at [1116, 391] on icon "button" at bounding box center [1118, 384] width 4 height 14
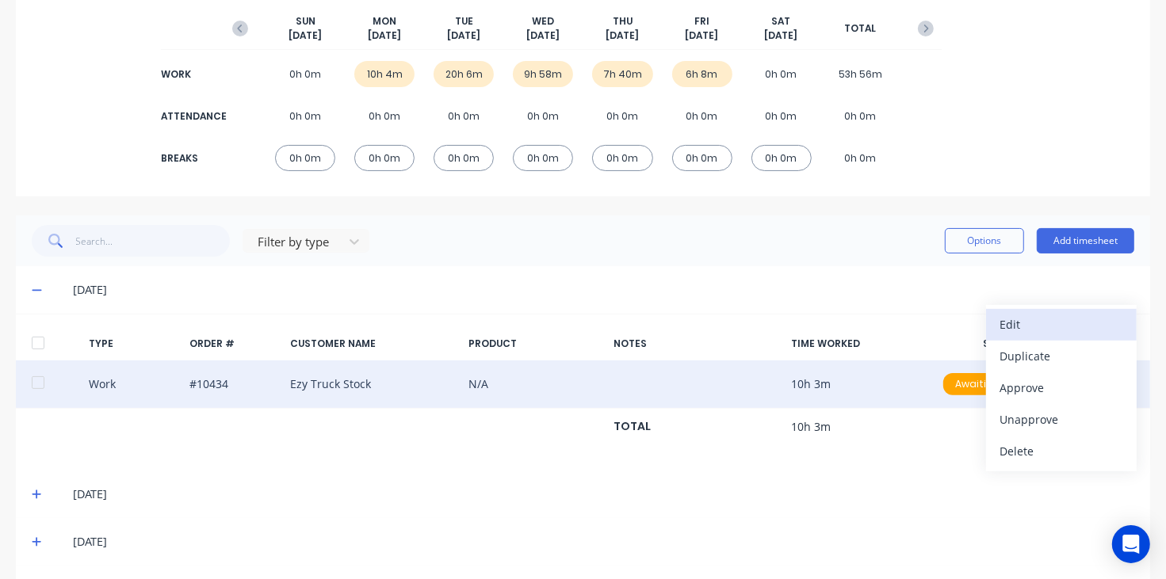
click at [1022, 315] on div "Edit" at bounding box center [1061, 324] width 122 height 23
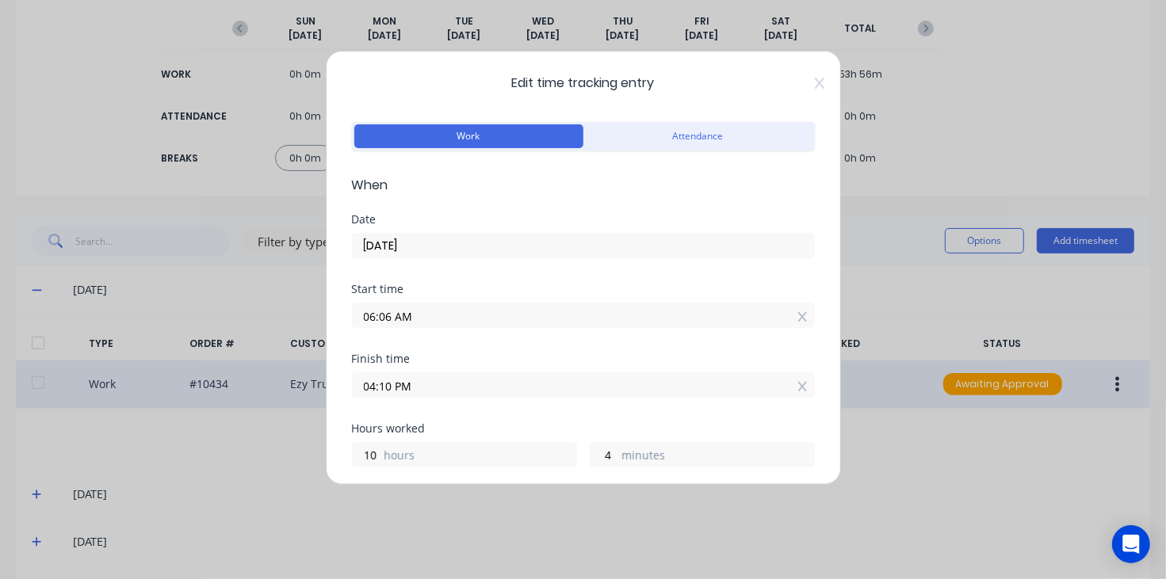
click at [795, 83] on span "Edit time tracking entry" at bounding box center [583, 83] width 463 height 19
click at [815, 83] on icon at bounding box center [820, 83] width 10 height 13
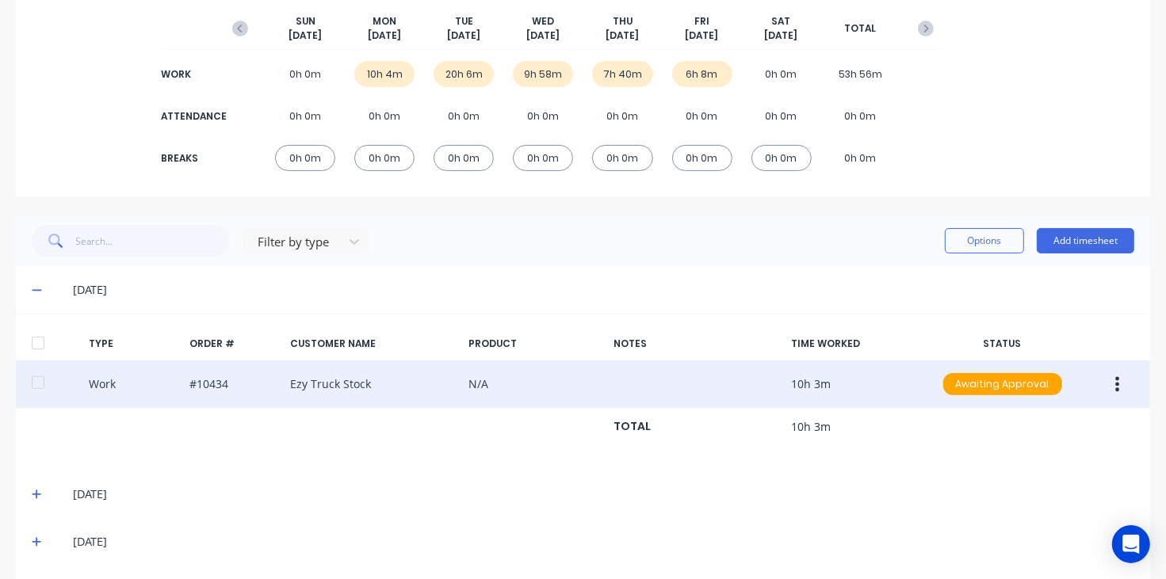
click at [36, 489] on icon at bounding box center [37, 494] width 10 height 11
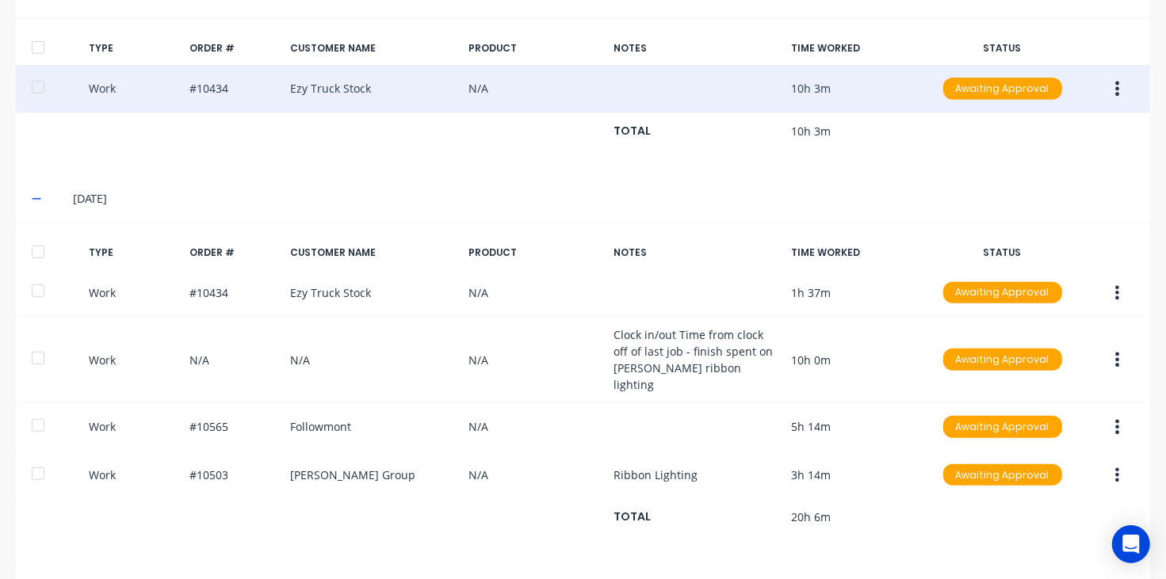
scroll to position [495, 0]
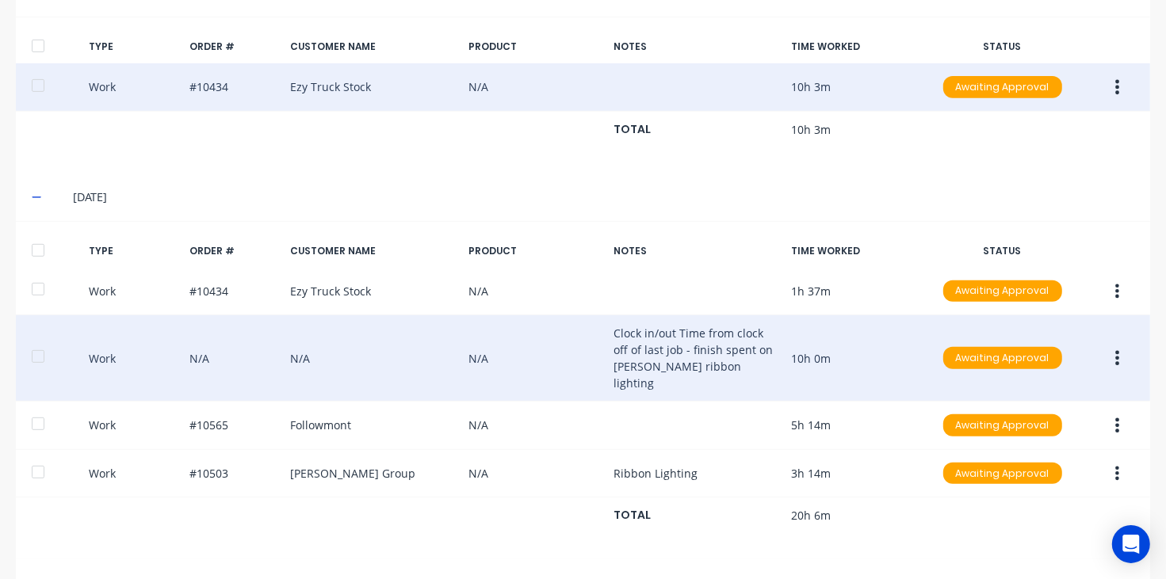
click at [1115, 349] on icon "button" at bounding box center [1117, 357] width 4 height 17
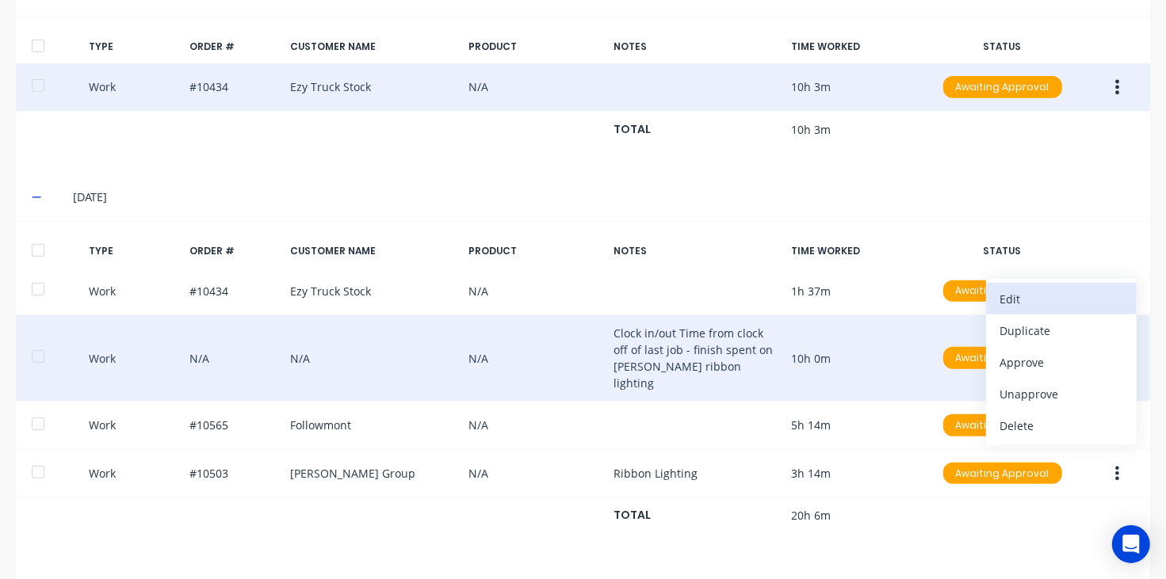
click at [1021, 299] on div "Edit" at bounding box center [1061, 299] width 122 height 23
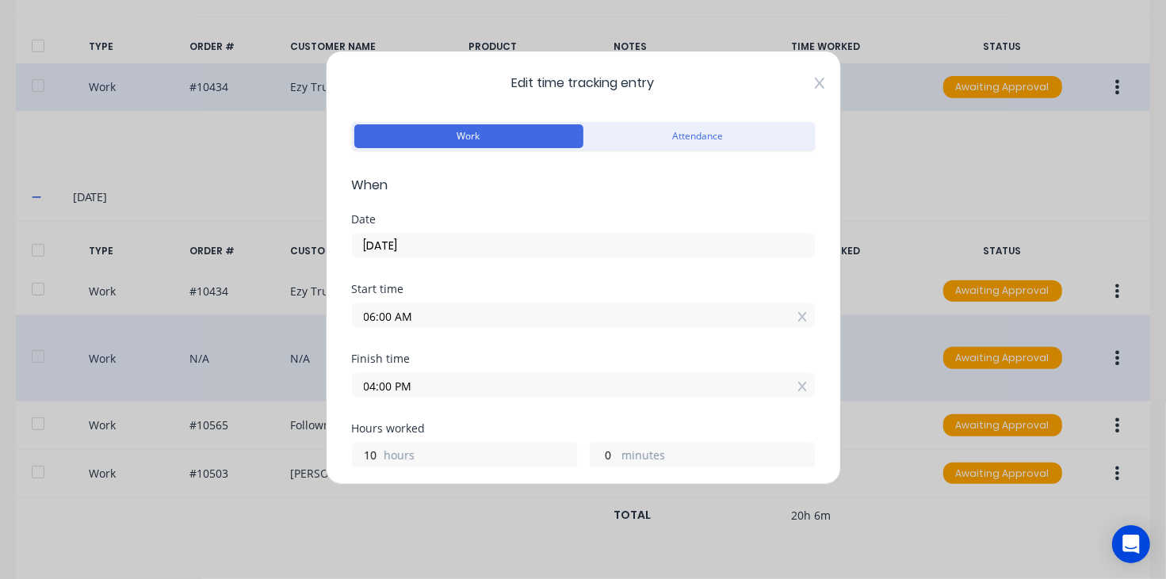
click at [815, 79] on icon at bounding box center [820, 83] width 10 height 13
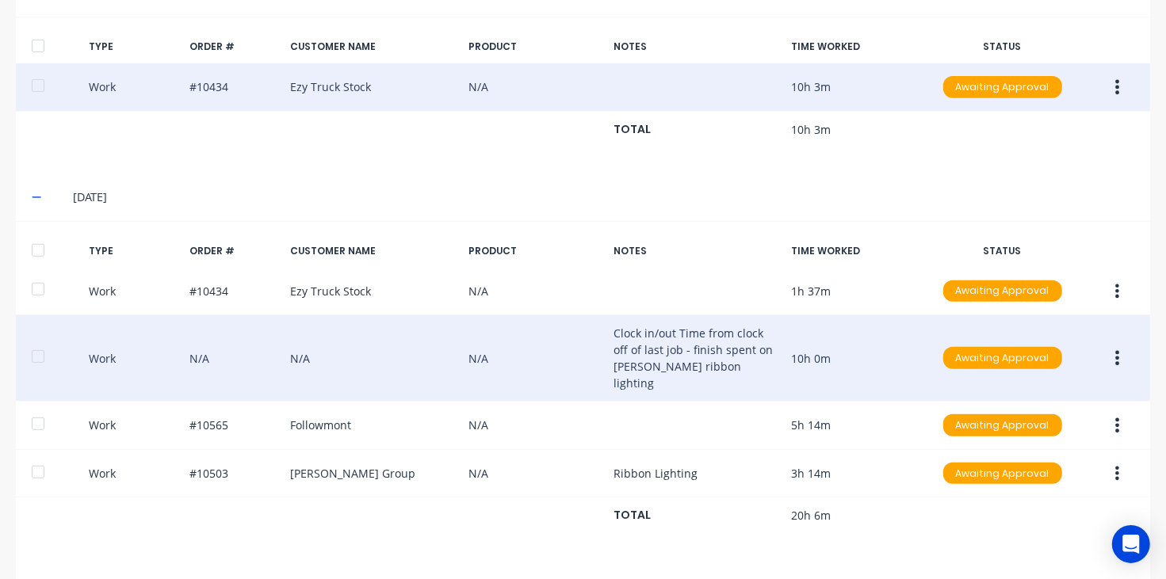
click at [32, 194] on div "[DATE]" at bounding box center [583, 198] width 1134 height 48
click at [36, 197] on icon at bounding box center [37, 197] width 10 height 11
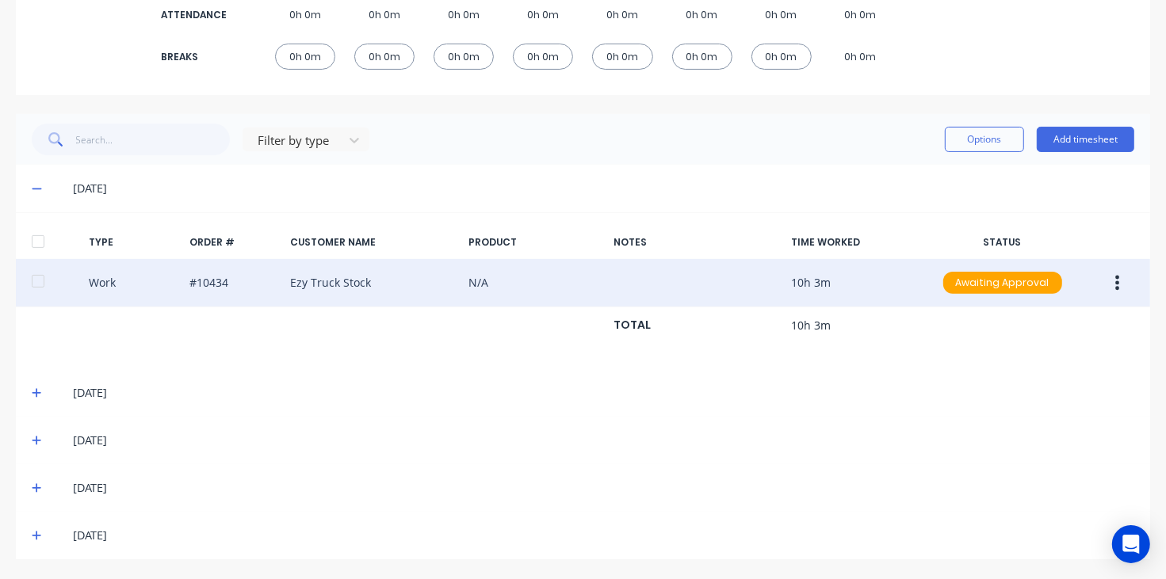
scroll to position [300, 0]
click at [33, 178] on div "[DATE]" at bounding box center [583, 189] width 1134 height 48
click at [37, 189] on icon at bounding box center [37, 188] width 10 height 11
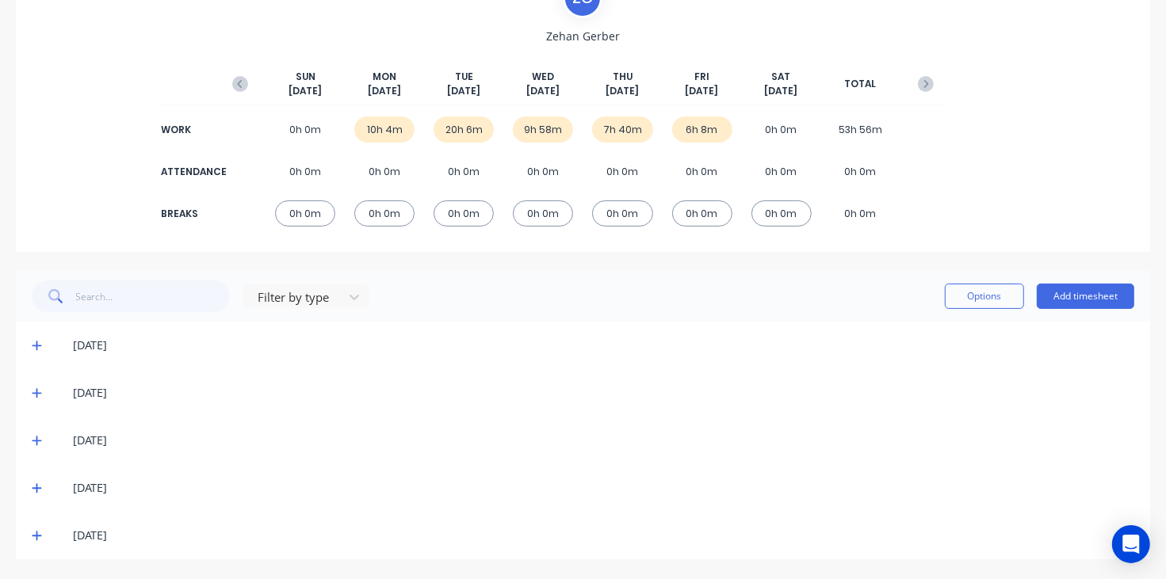
scroll to position [143, 0]
click at [33, 435] on icon at bounding box center [37, 440] width 10 height 11
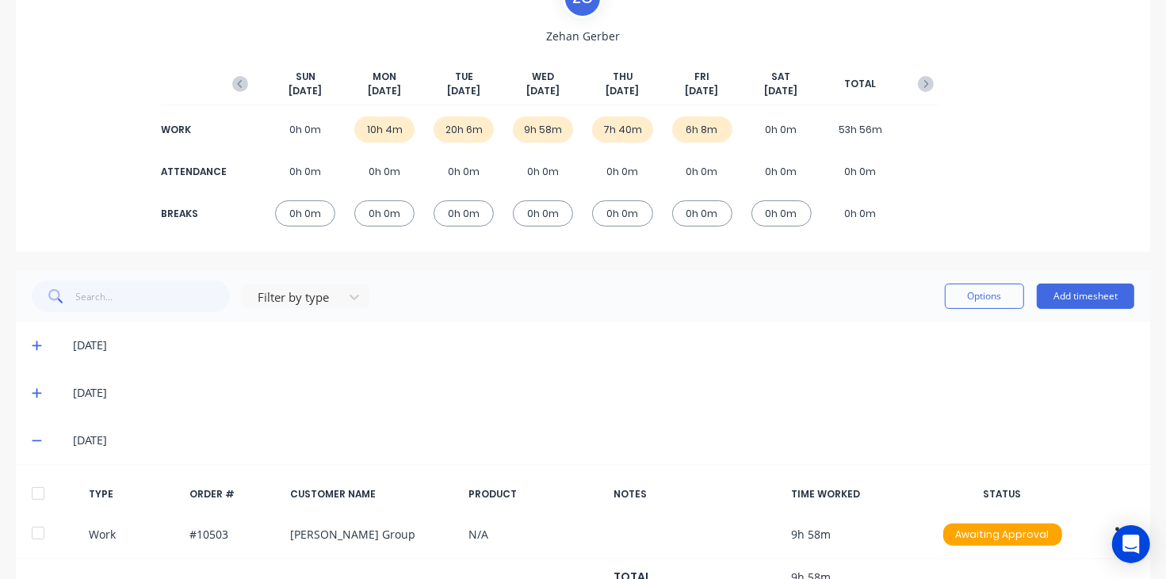
scroll to position [300, 0]
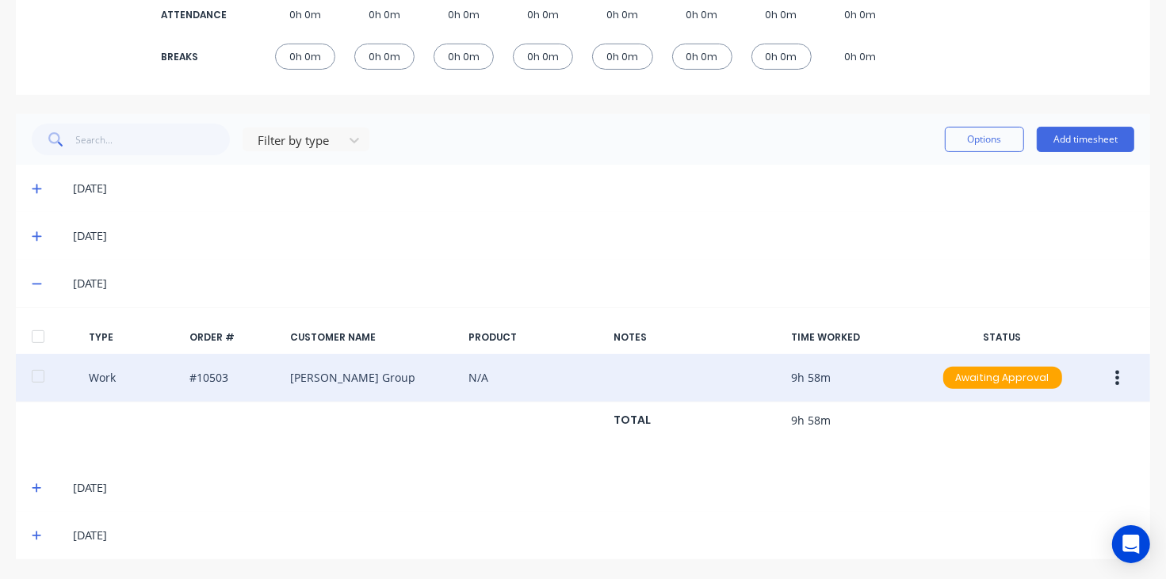
click at [1115, 380] on icon "button" at bounding box center [1117, 377] width 4 height 17
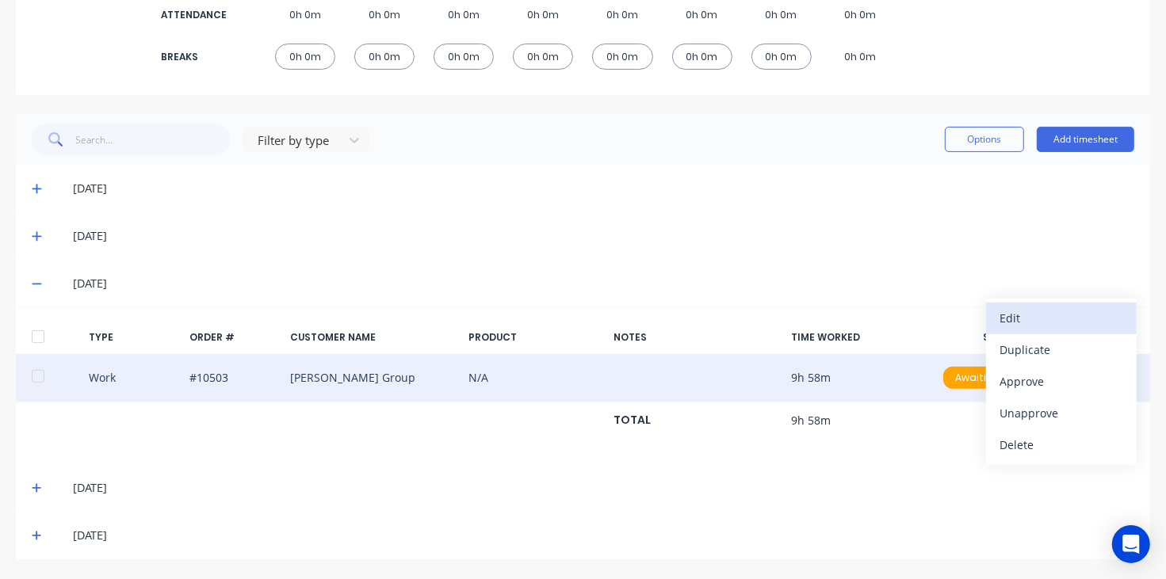
click at [1040, 310] on div "Edit" at bounding box center [1061, 318] width 122 height 23
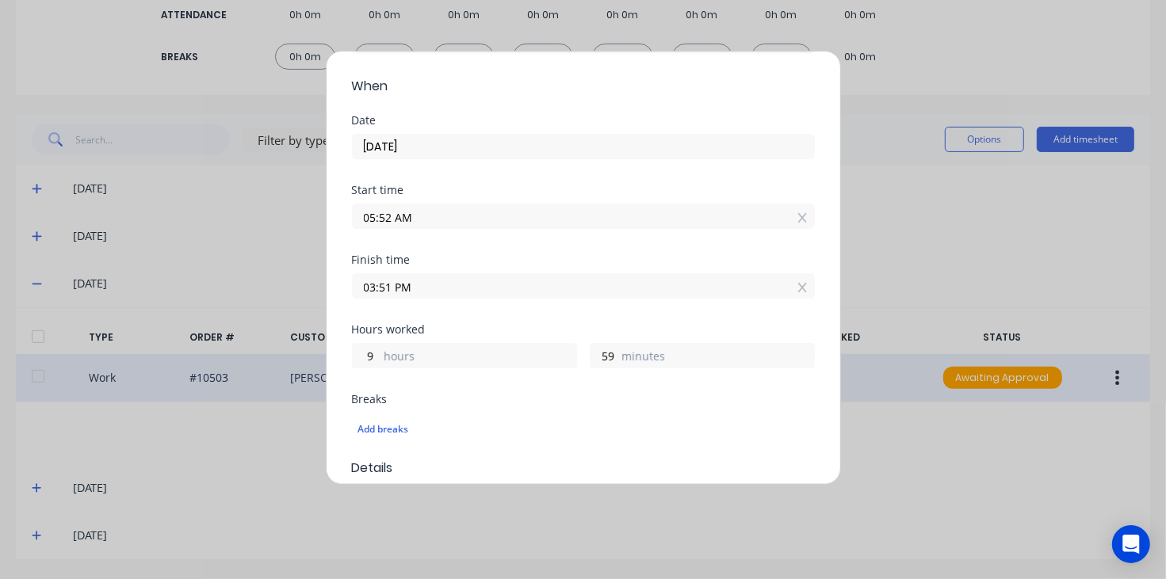
scroll to position [0, 0]
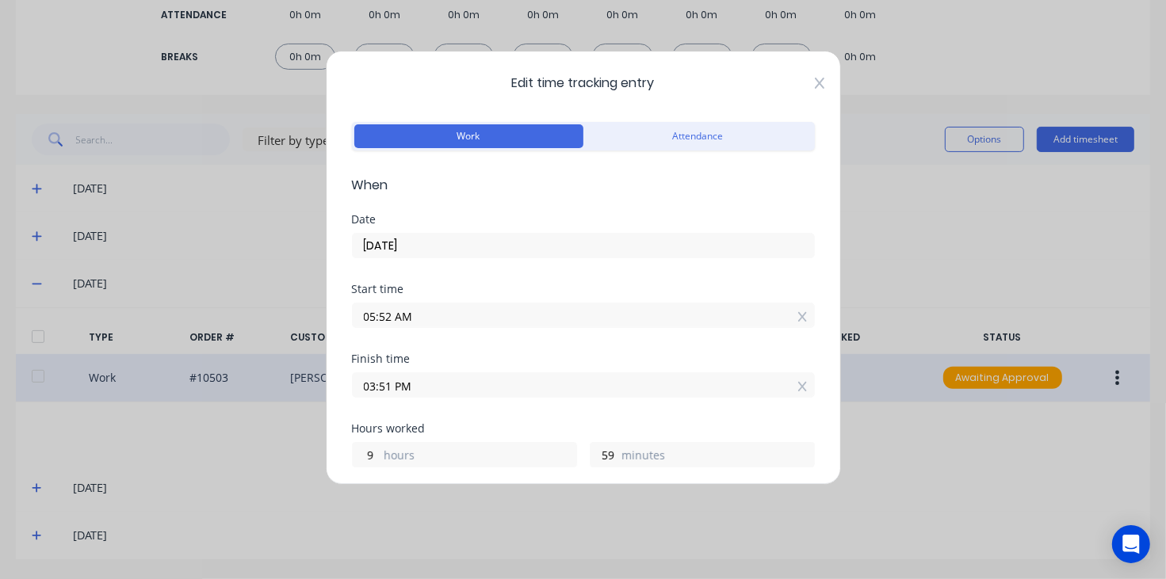
click at [807, 84] on div "Edit time tracking entry Work Attendance When Date [DATE] Start time 05:52 AM F…" at bounding box center [583, 268] width 515 height 434
click at [815, 84] on icon at bounding box center [820, 83] width 10 height 13
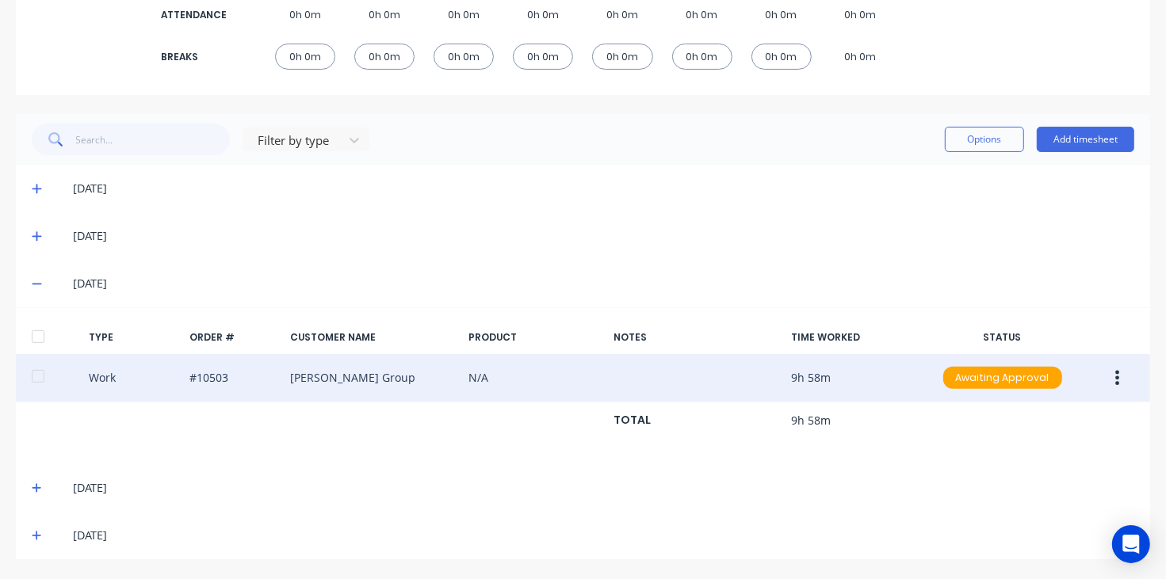
click at [42, 282] on span at bounding box center [40, 284] width 16 height 16
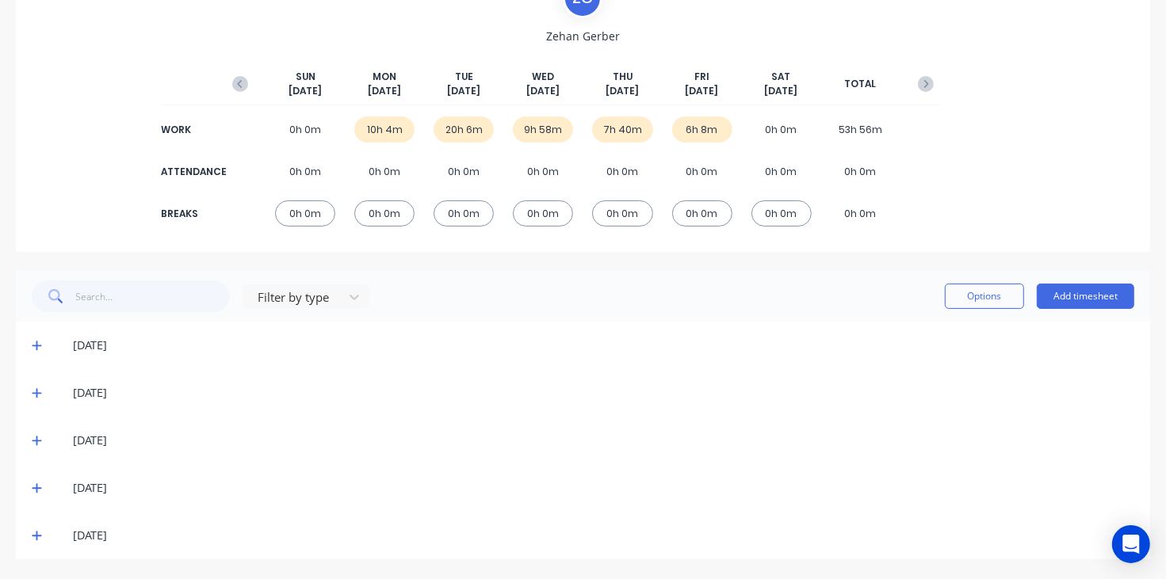
scroll to position [143, 0]
click at [37, 486] on icon at bounding box center [37, 488] width 10 height 11
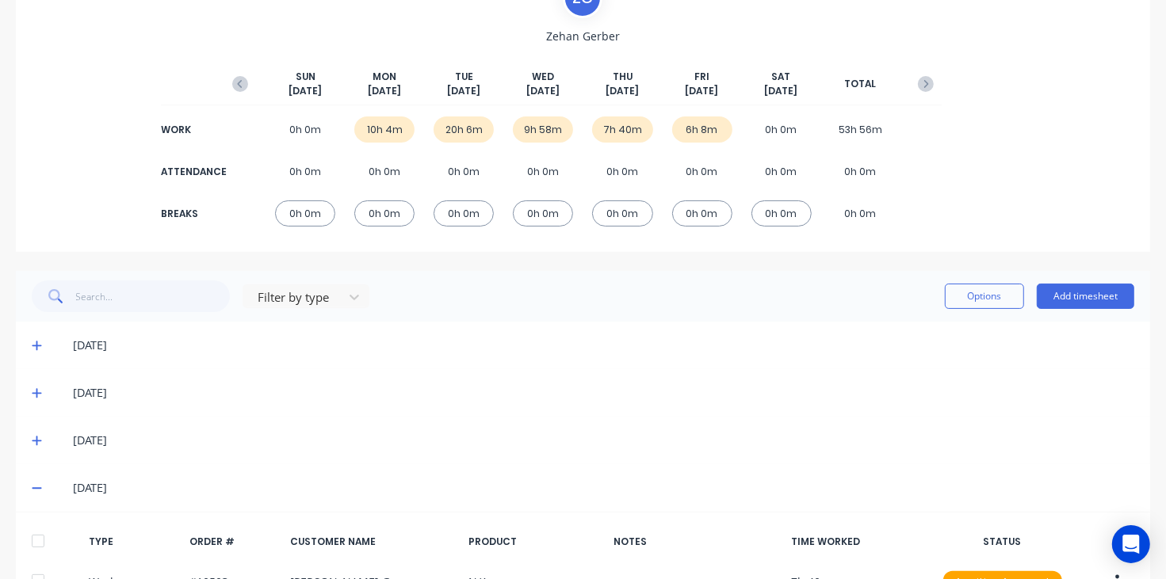
scroll to position [300, 0]
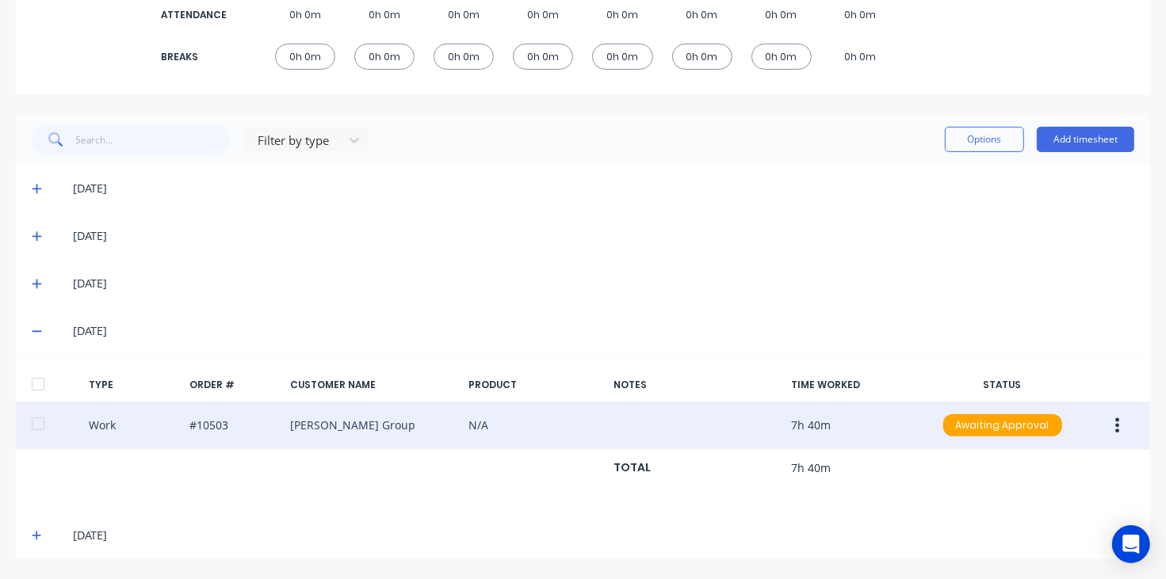
click at [1116, 425] on icon "button" at bounding box center [1118, 425] width 4 height 14
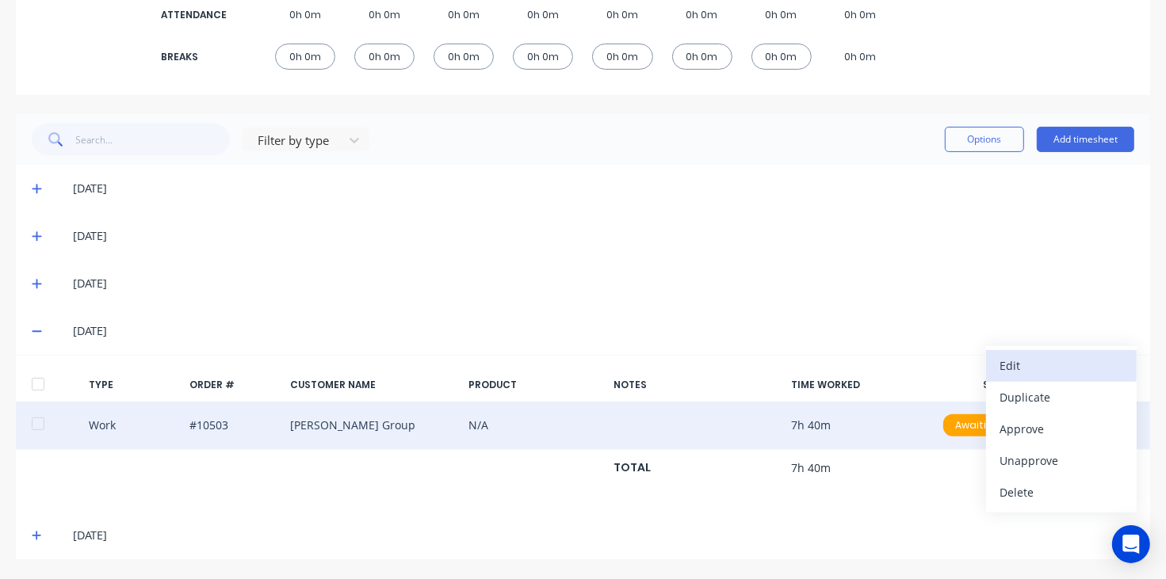
click at [1043, 351] on button "Edit" at bounding box center [1061, 366] width 151 height 32
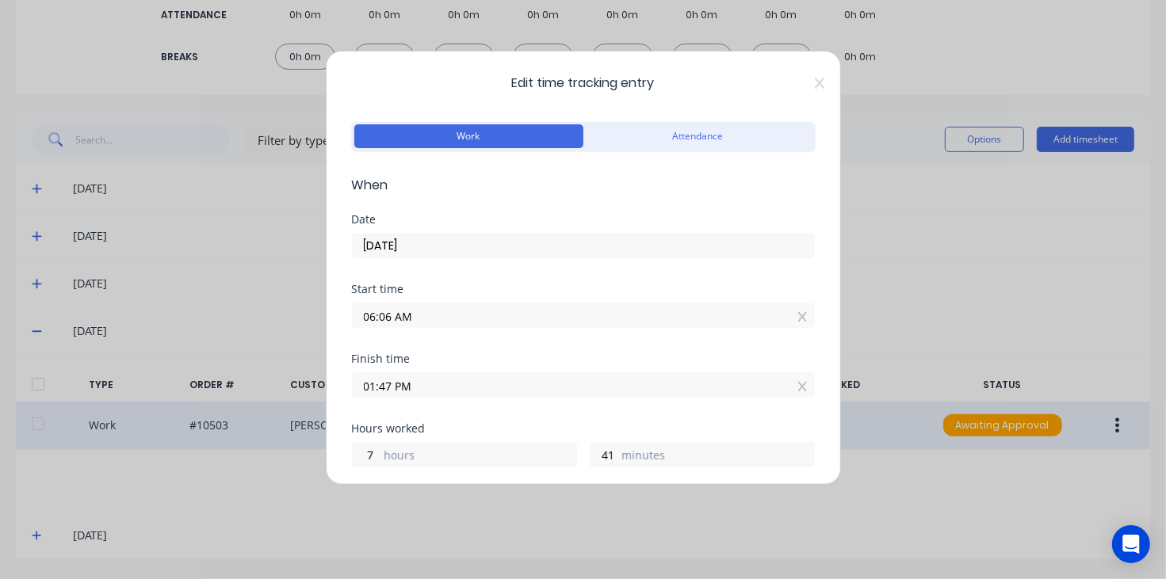
drag, startPoint x: 804, startPoint y: 83, endPoint x: 781, endPoint y: 97, distance: 26.6
click at [814, 82] on icon at bounding box center [819, 83] width 10 height 11
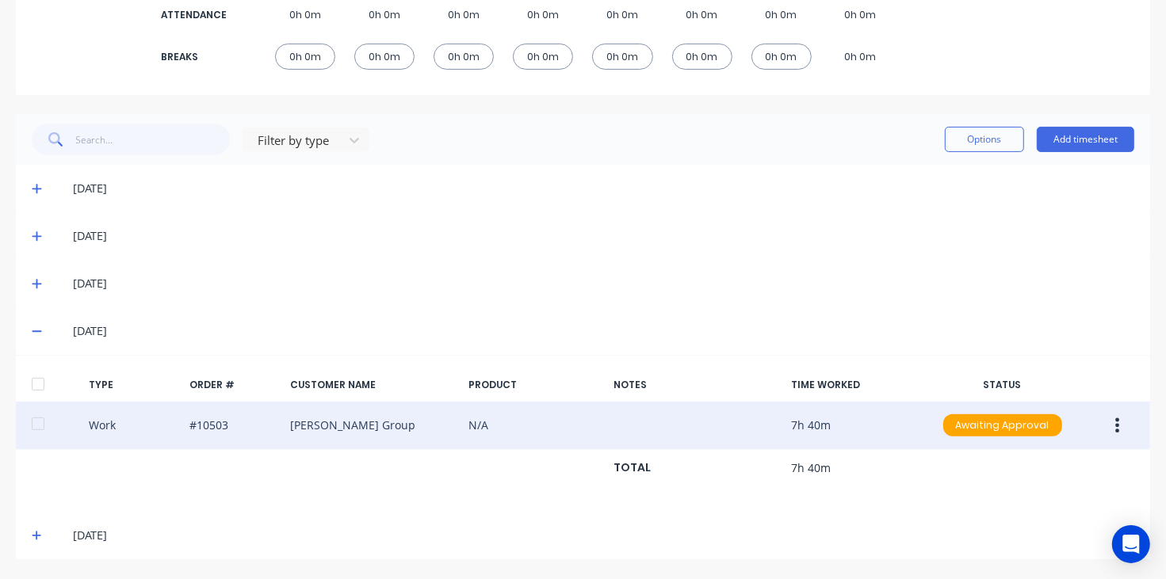
click at [32, 326] on icon at bounding box center [37, 331] width 10 height 11
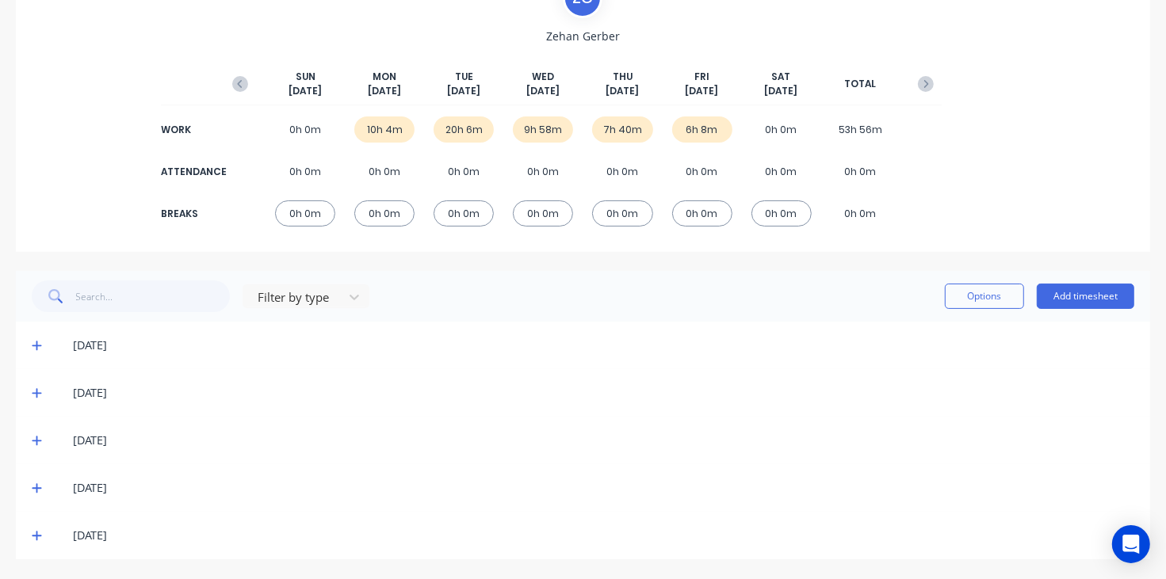
click at [36, 524] on div "[DATE]" at bounding box center [583, 536] width 1134 height 48
click at [36, 529] on span at bounding box center [40, 536] width 16 height 16
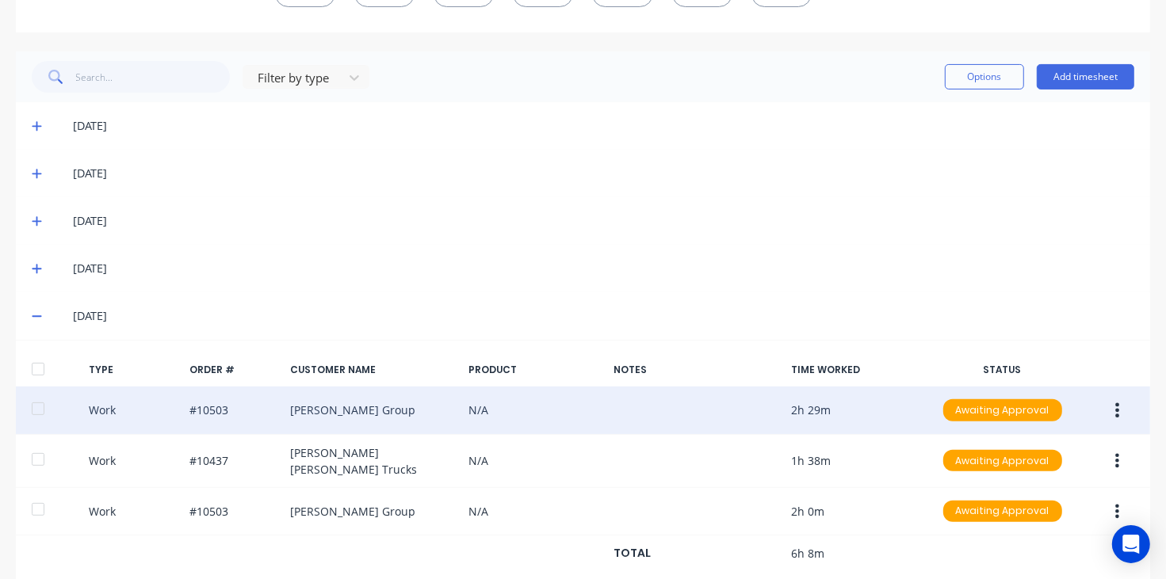
scroll to position [397, 0]
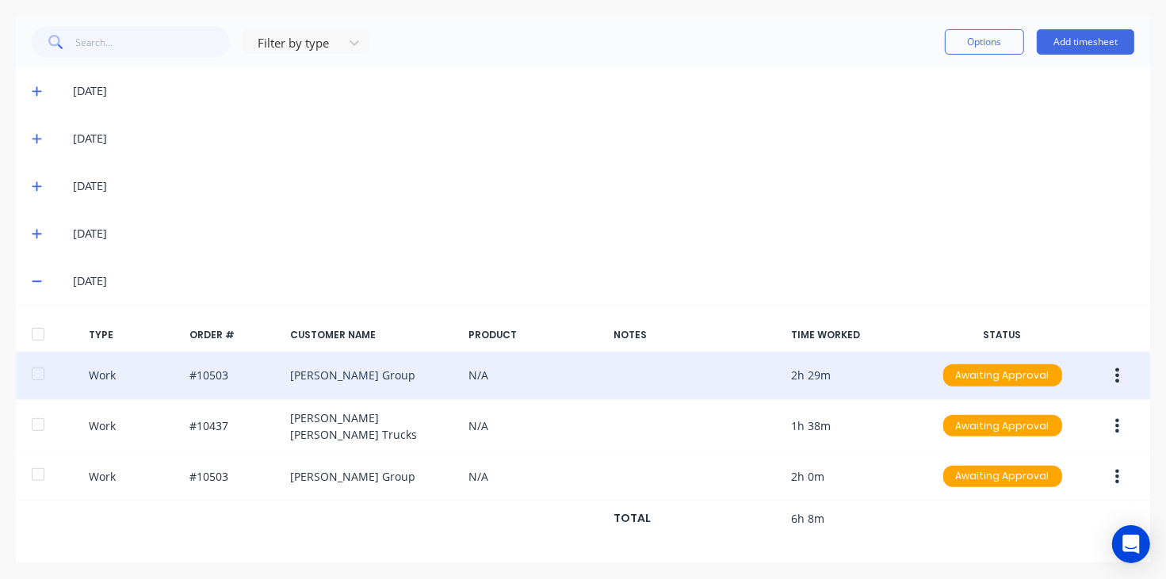
click at [1115, 373] on icon "button" at bounding box center [1117, 375] width 4 height 17
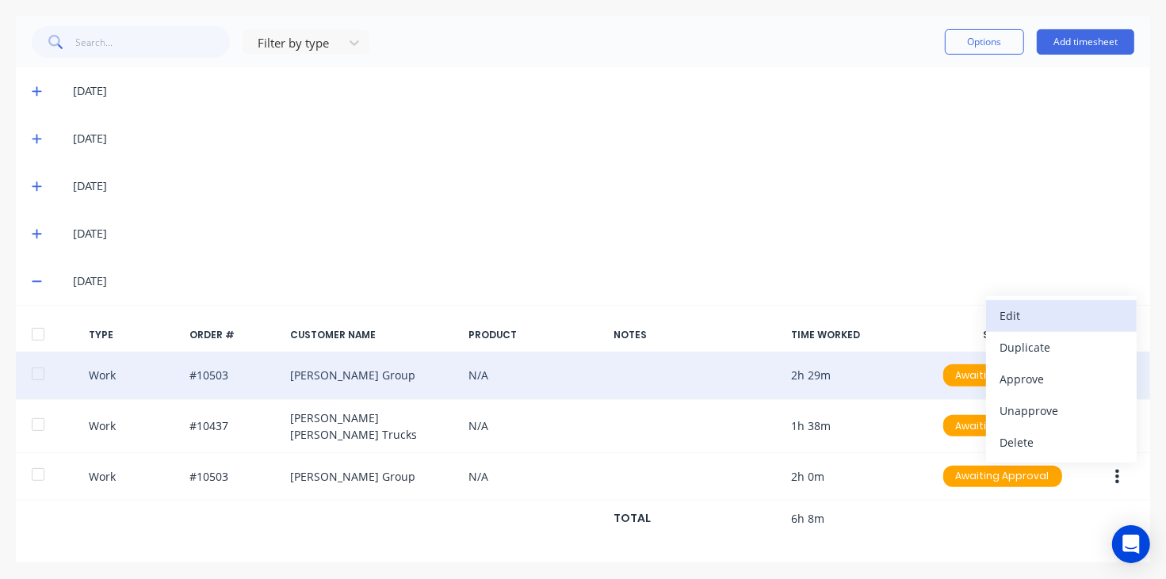
click at [1063, 311] on div "Edit" at bounding box center [1061, 315] width 122 height 23
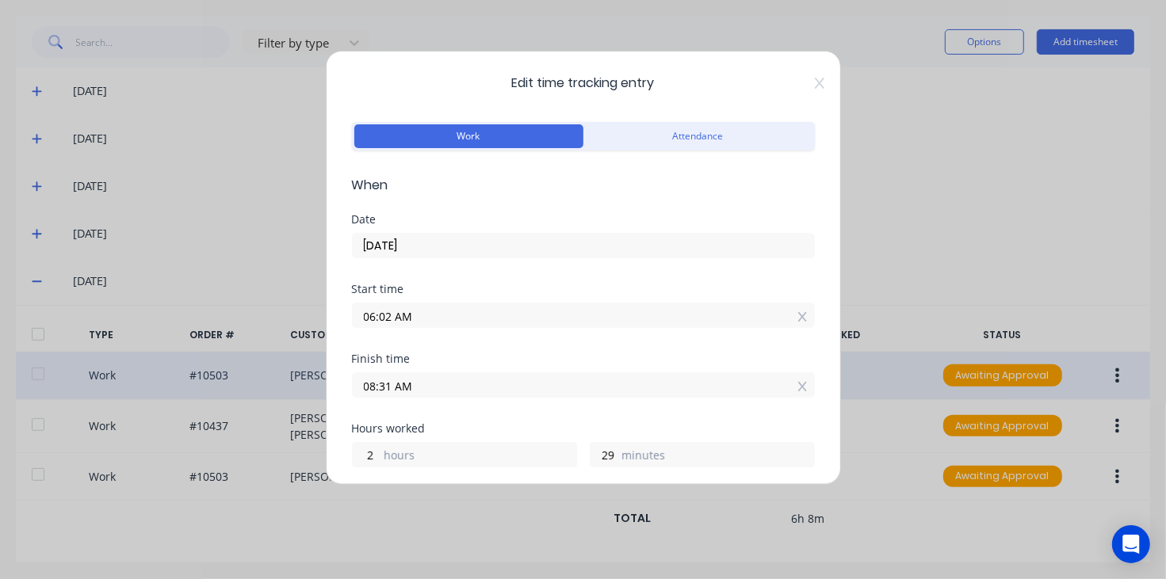
click at [809, 85] on div "Edit time tracking entry Work Attendance When Date [DATE] Start time 06:02 AM F…" at bounding box center [583, 268] width 515 height 434
click at [806, 92] on div "Edit time tracking entry Work Attendance When Date [DATE] Start time 06:02 AM F…" at bounding box center [583, 268] width 515 height 434
click at [815, 86] on icon at bounding box center [820, 83] width 10 height 13
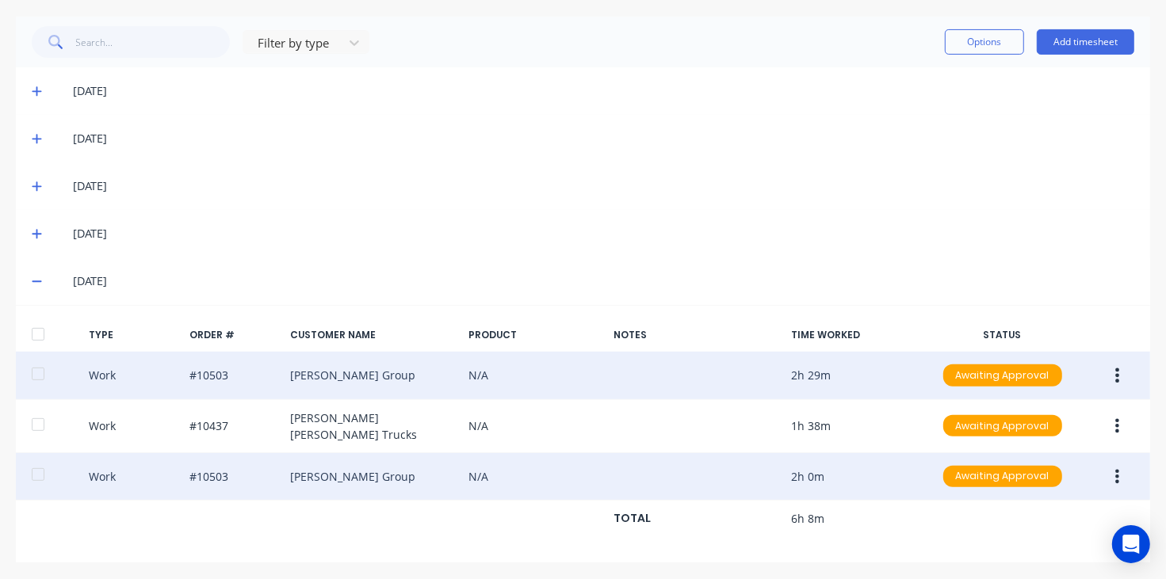
click at [1114, 471] on button "button" at bounding box center [1116, 477] width 37 height 29
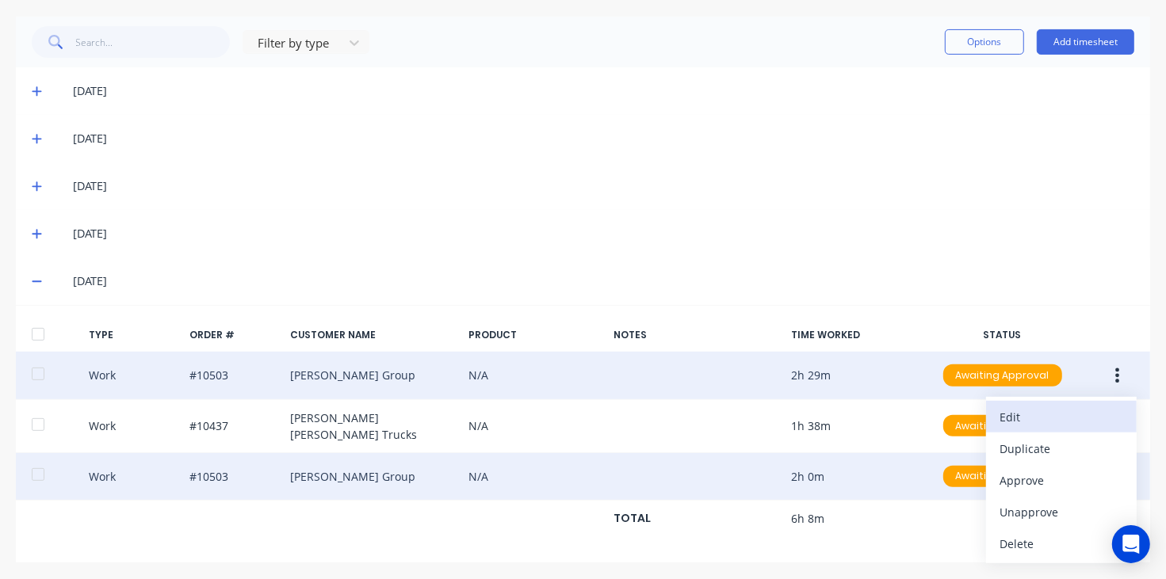
click at [1040, 409] on div "Edit" at bounding box center [1061, 417] width 122 height 23
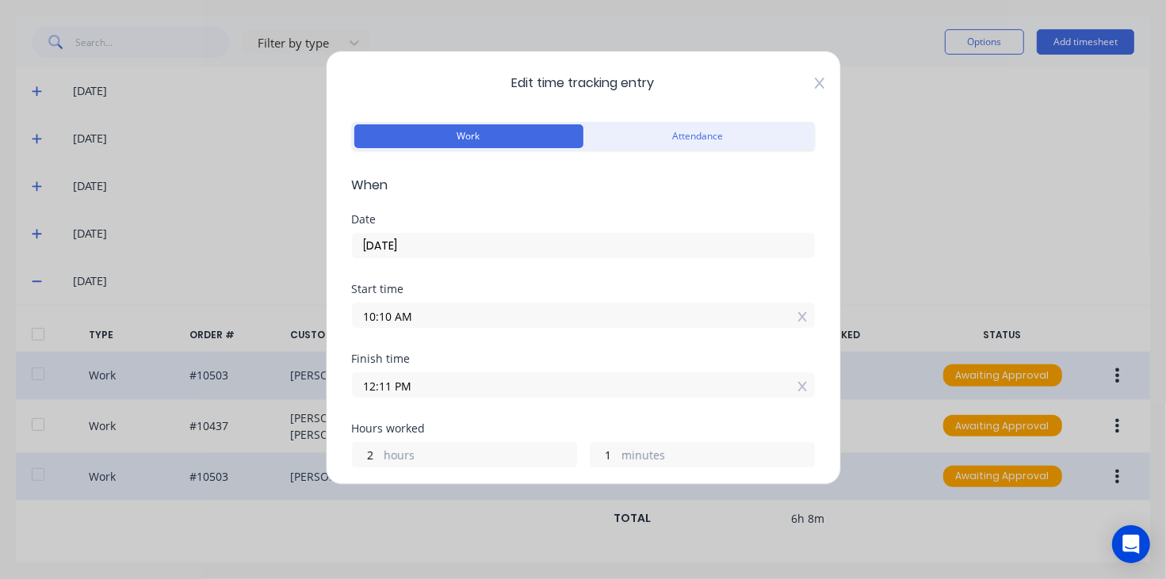
click at [815, 87] on icon at bounding box center [820, 83] width 10 height 13
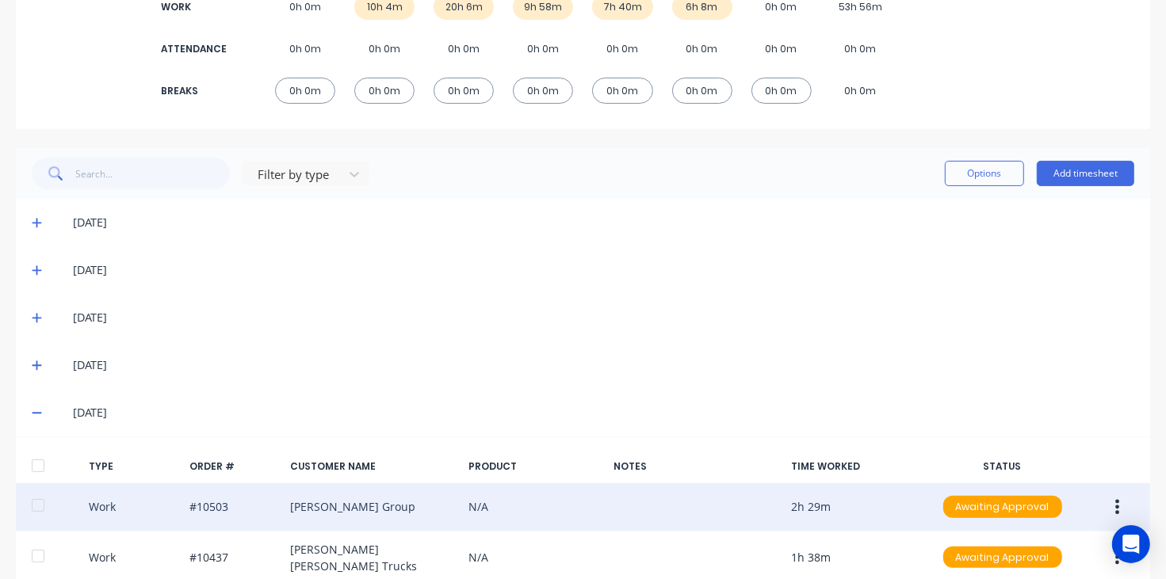
scroll to position [0, 0]
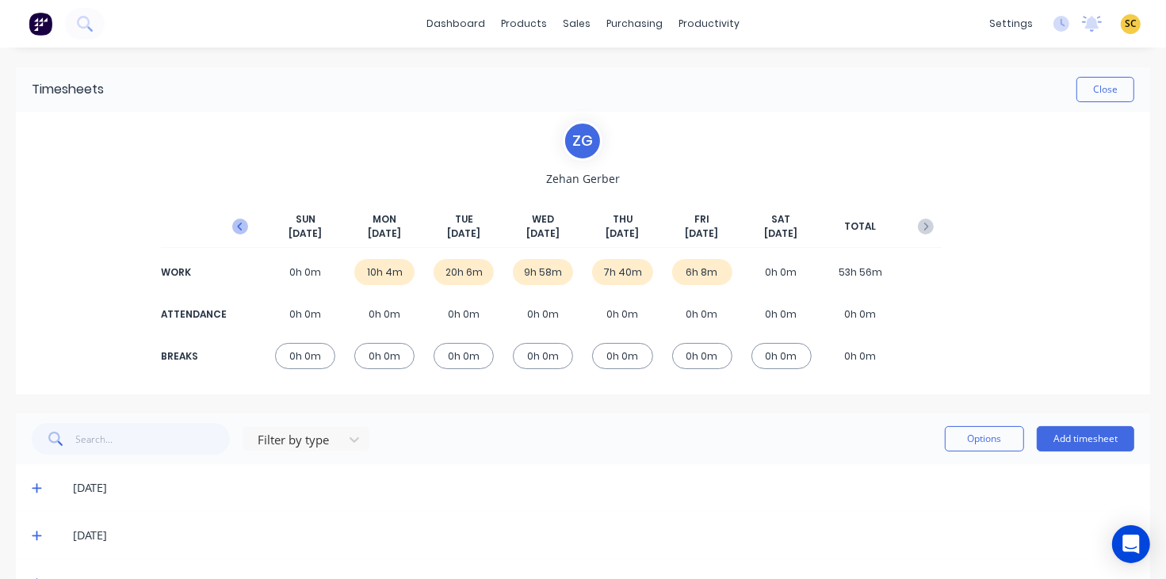
click at [246, 223] on icon "button" at bounding box center [240, 227] width 16 height 16
click at [36, 483] on icon at bounding box center [37, 488] width 10 height 11
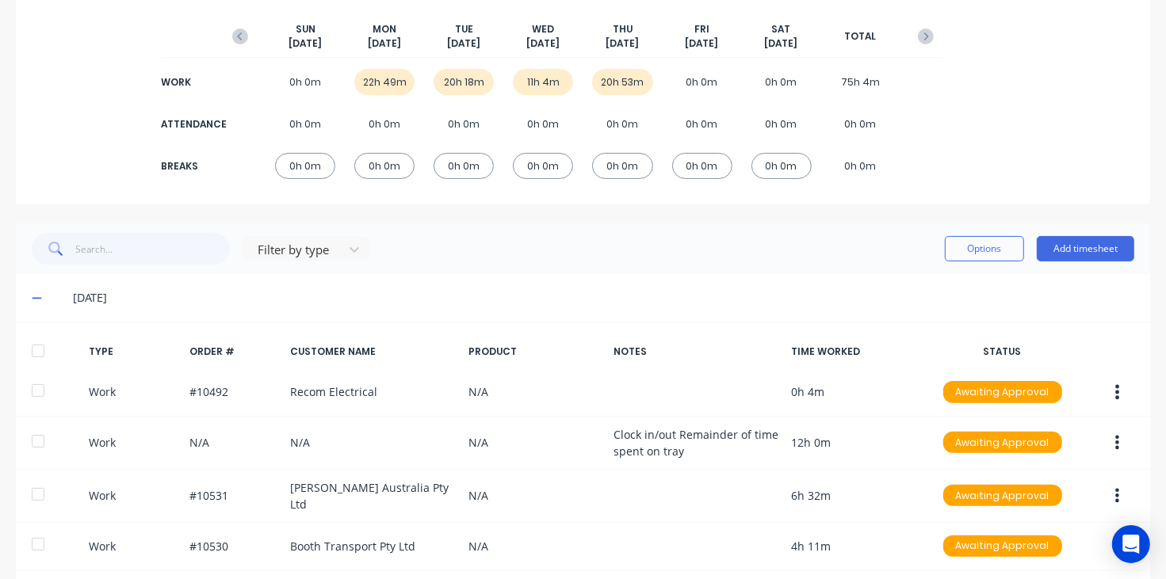
scroll to position [198, 0]
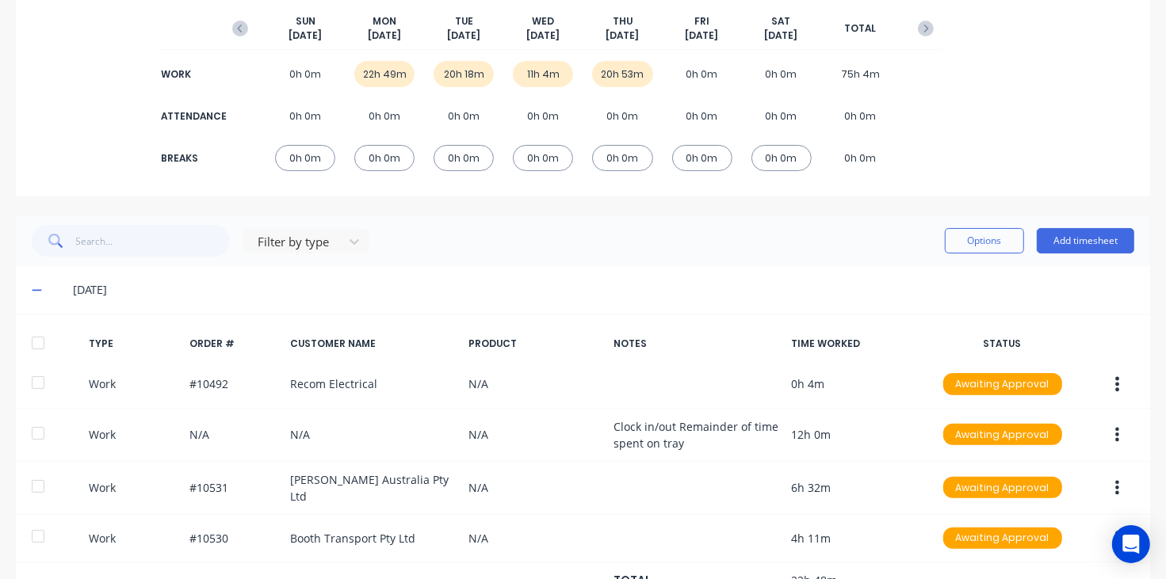
click at [40, 293] on icon at bounding box center [37, 289] width 10 height 11
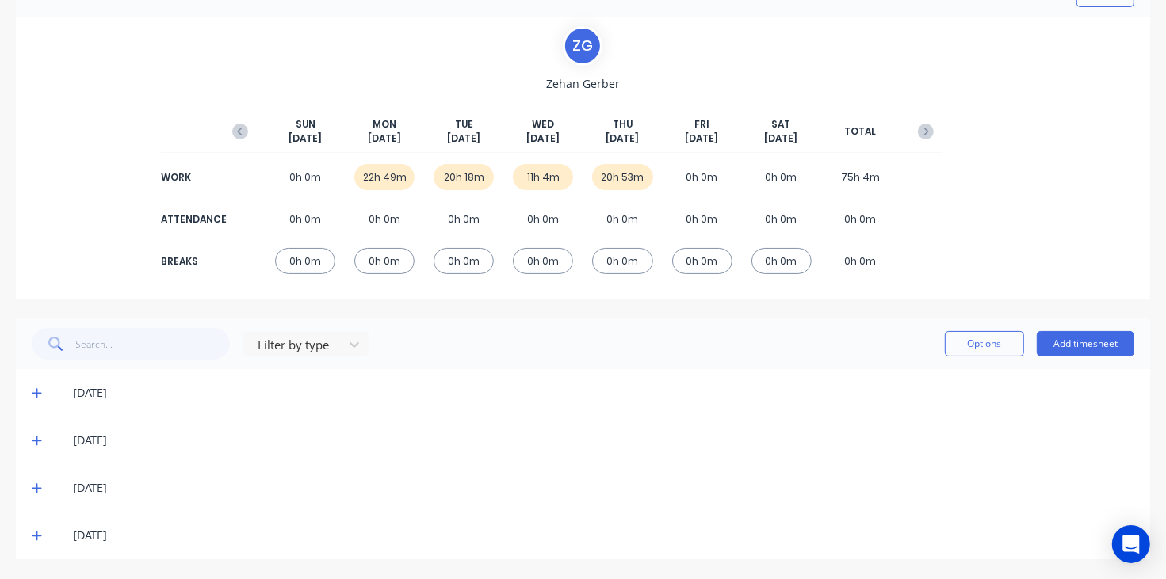
click at [37, 441] on icon at bounding box center [37, 442] width 10 height 10
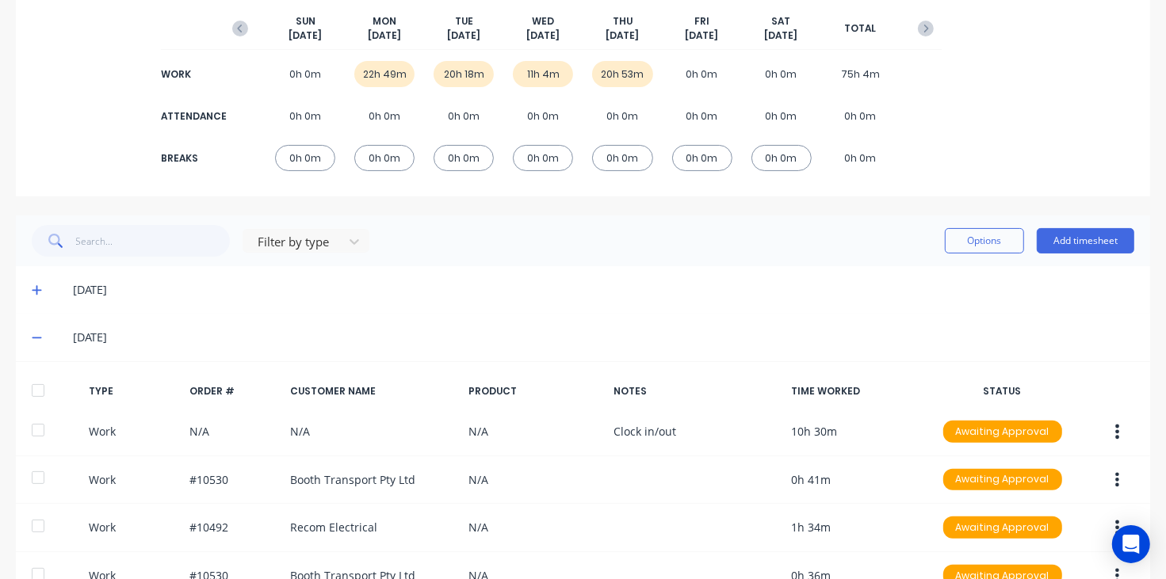
click at [37, 334] on icon at bounding box center [37, 337] width 10 height 11
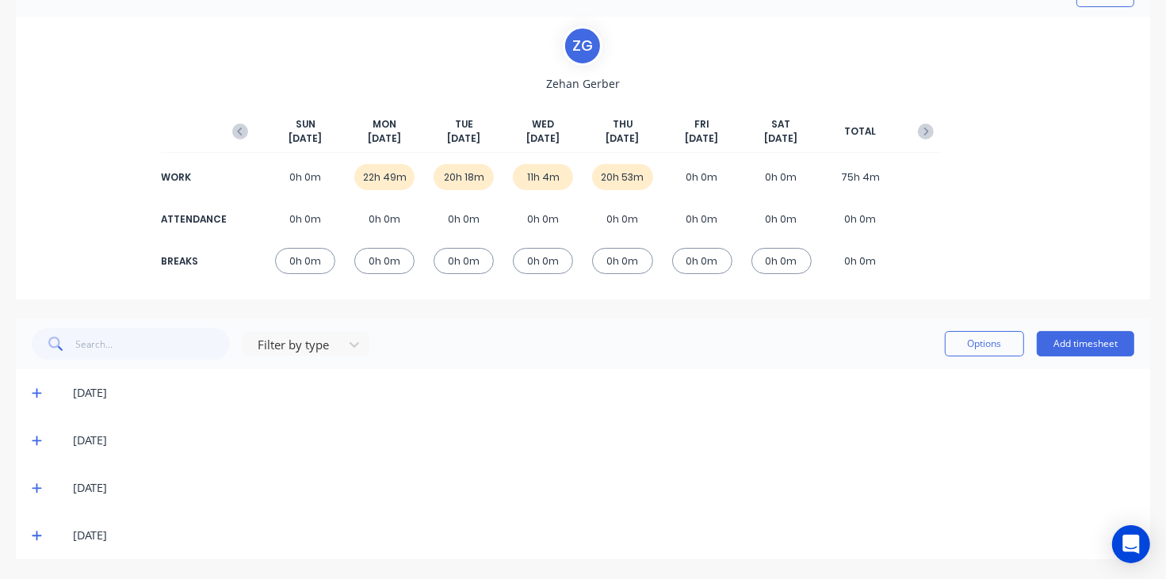
click at [37, 487] on icon at bounding box center [37, 488] width 10 height 11
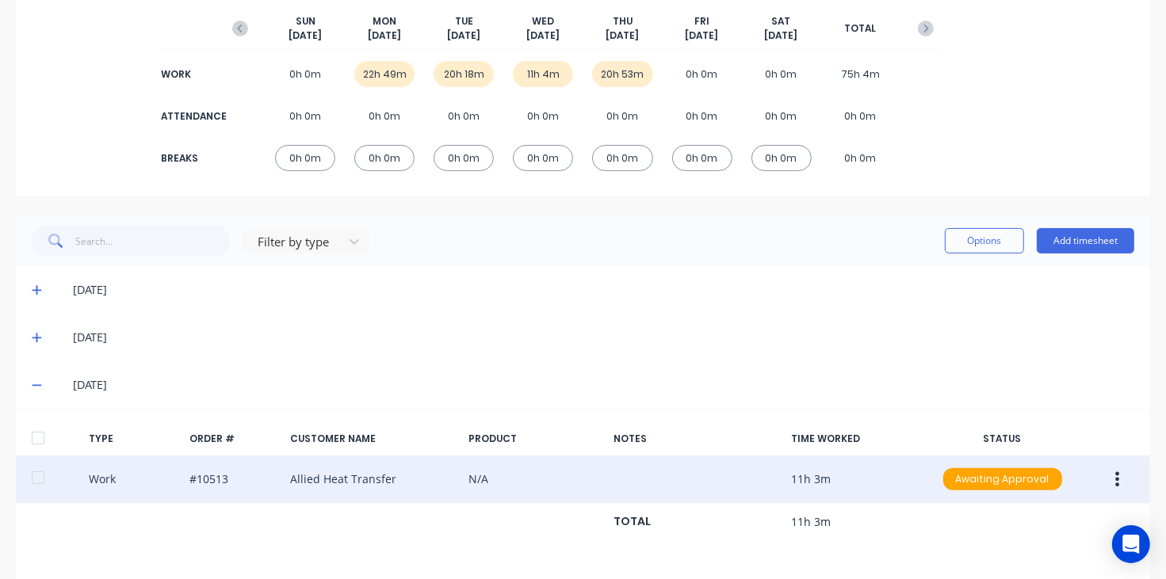
click at [1113, 484] on button "button" at bounding box center [1116, 479] width 37 height 29
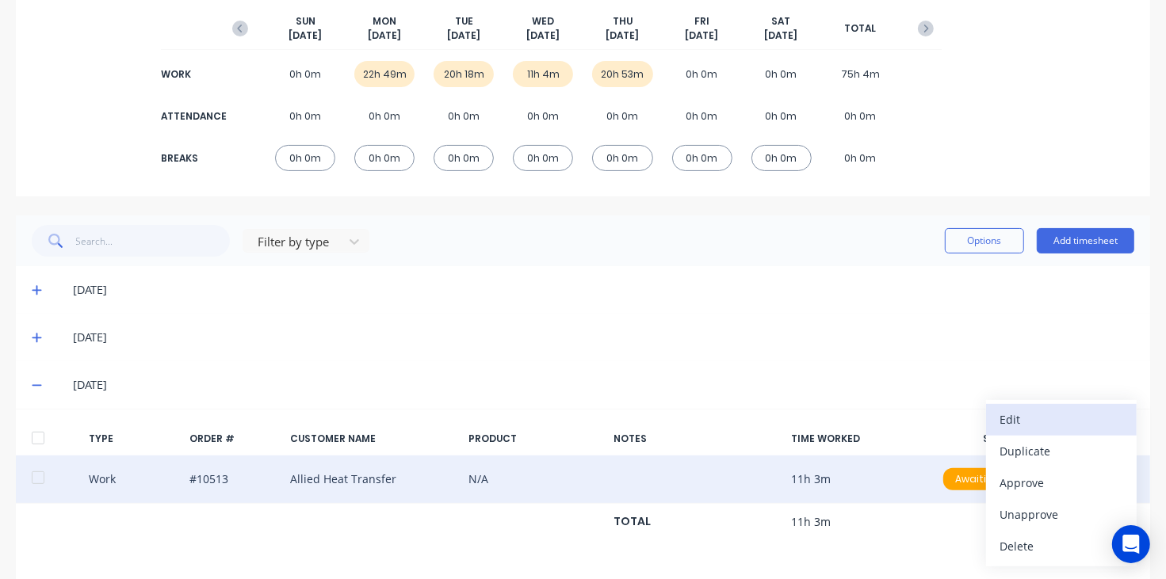
click at [1026, 426] on div "Edit" at bounding box center [1061, 419] width 122 height 23
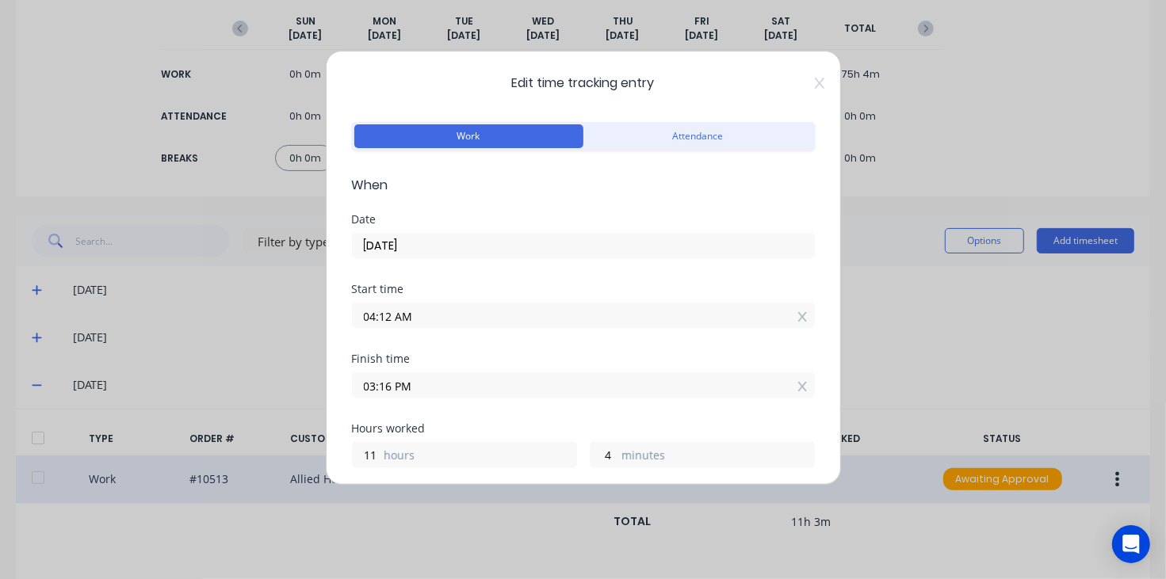
click at [798, 92] on span "Edit time tracking entry" at bounding box center [583, 83] width 463 height 19
click at [815, 82] on icon at bounding box center [820, 83] width 10 height 13
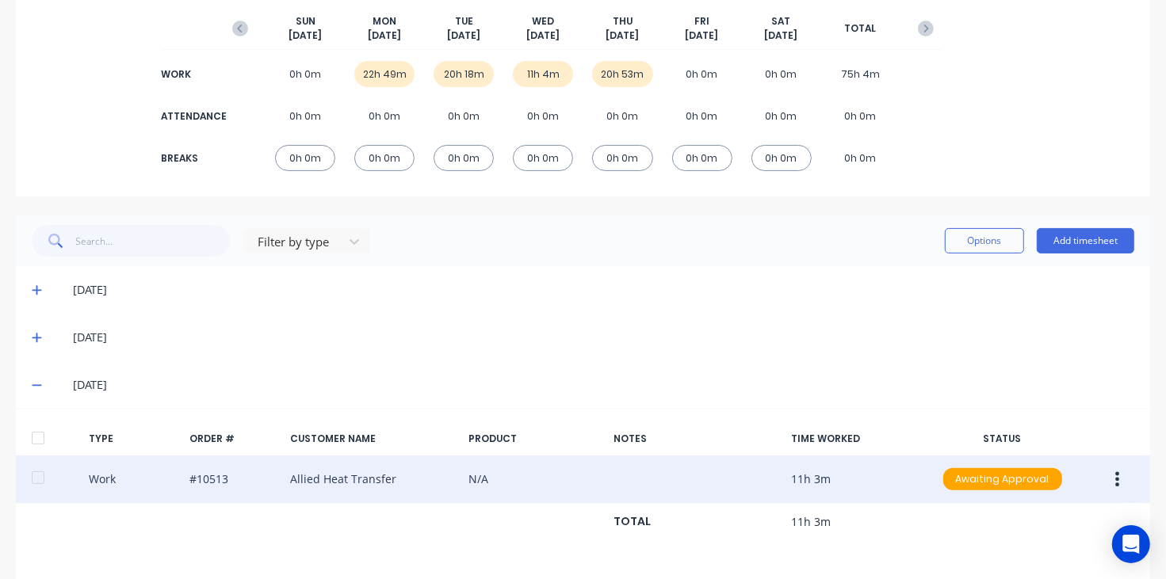
click at [38, 384] on icon at bounding box center [37, 385] width 10 height 11
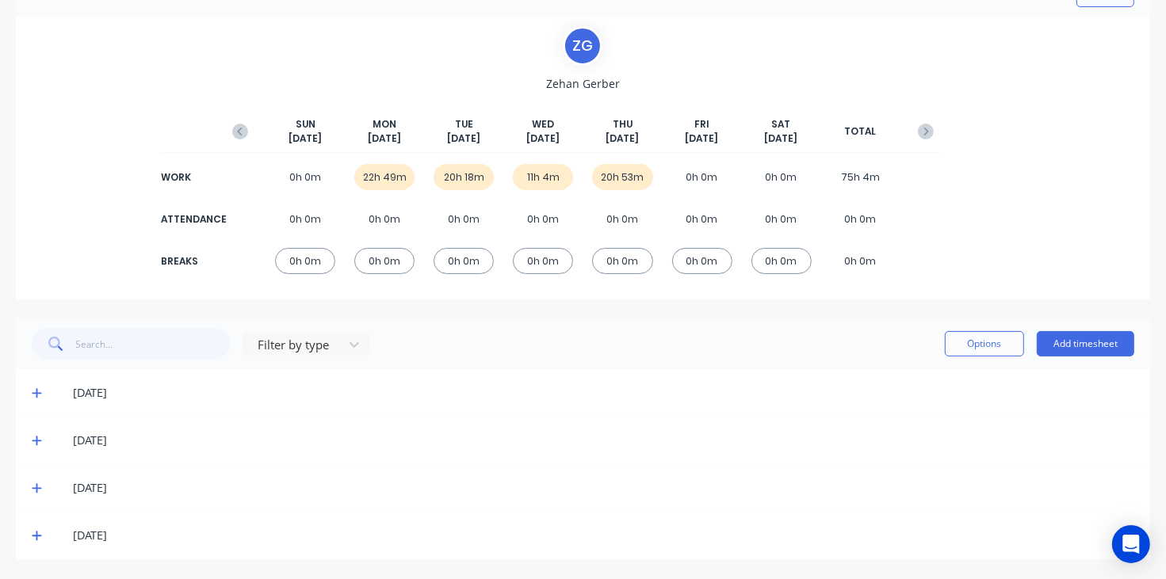
click at [36, 521] on div "[DATE]" at bounding box center [583, 536] width 1134 height 48
click at [37, 536] on icon at bounding box center [37, 535] width 10 height 11
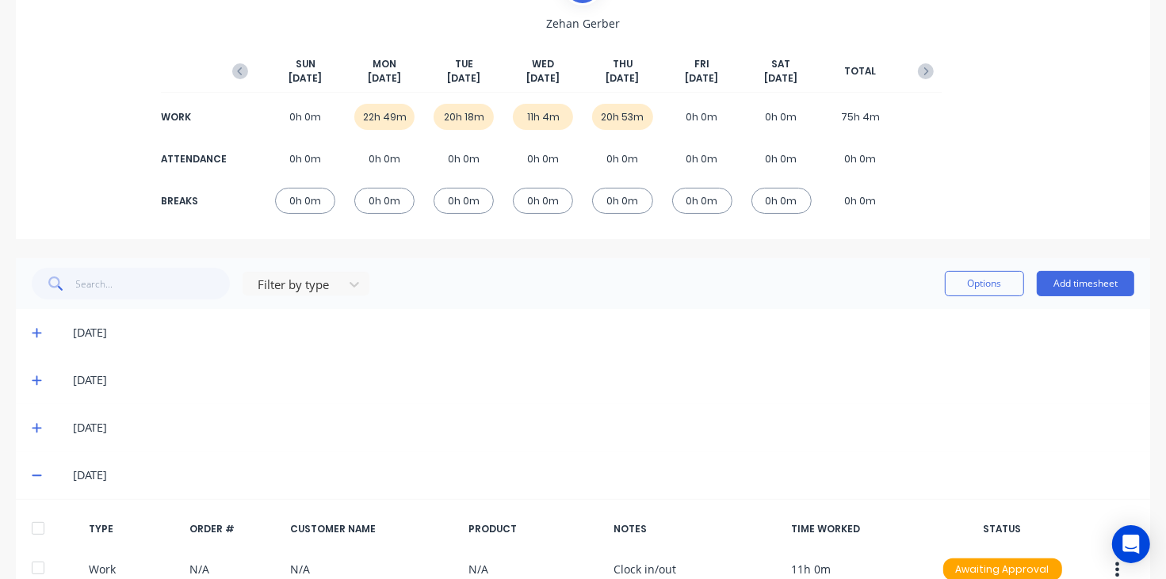
scroll to position [99, 0]
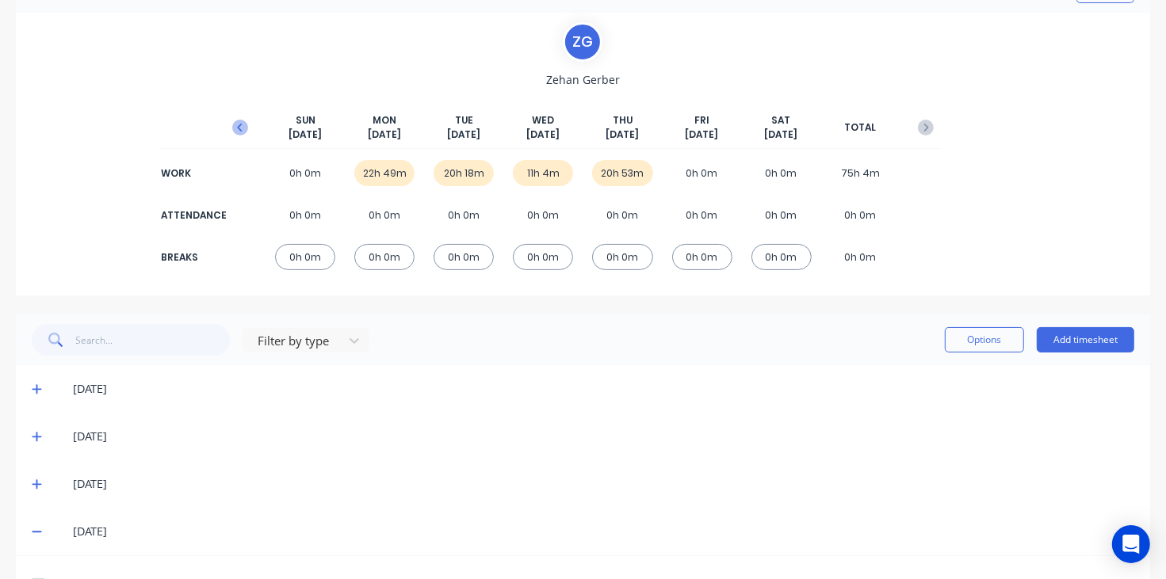
click at [236, 132] on icon "button" at bounding box center [240, 128] width 16 height 16
click at [36, 391] on icon at bounding box center [37, 389] width 10 height 11
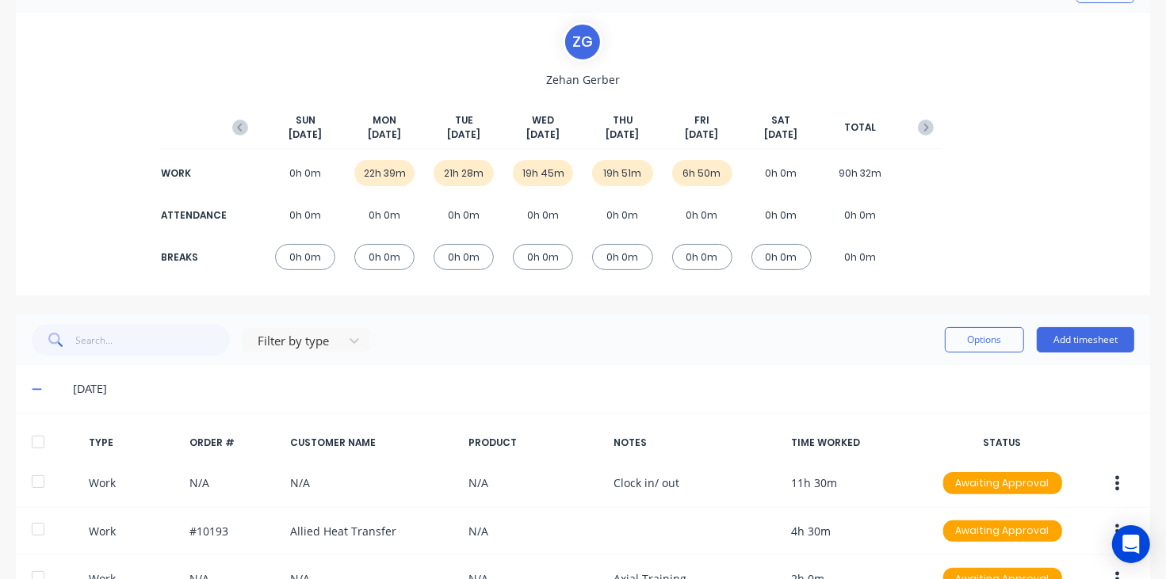
click at [36, 390] on icon at bounding box center [37, 389] width 10 height 11
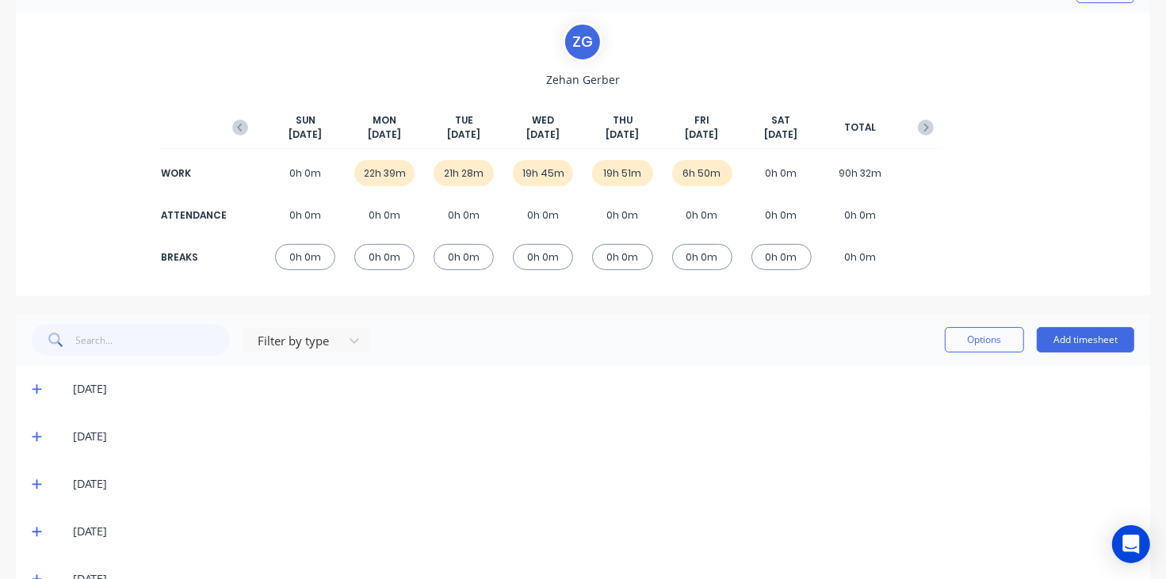
click at [38, 437] on icon at bounding box center [37, 436] width 10 height 11
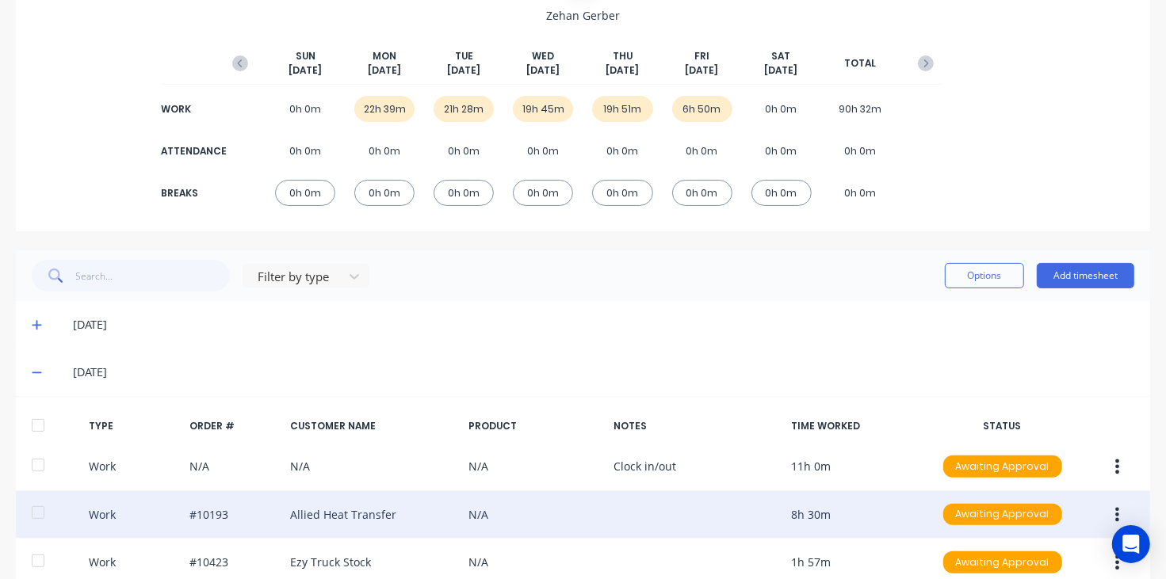
scroll to position [198, 0]
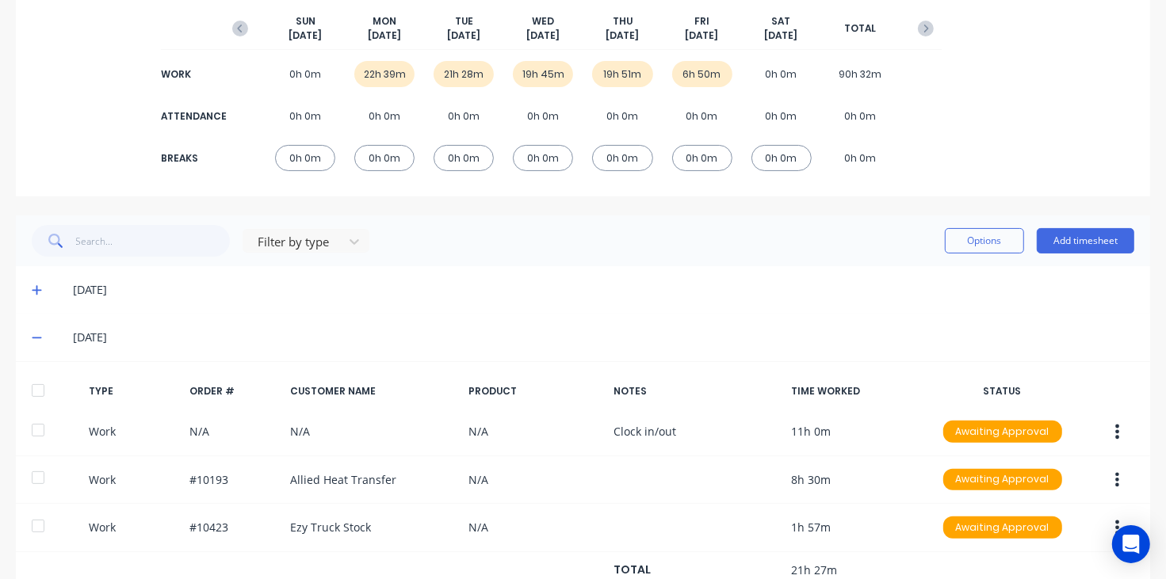
click at [33, 335] on icon at bounding box center [37, 337] width 10 height 11
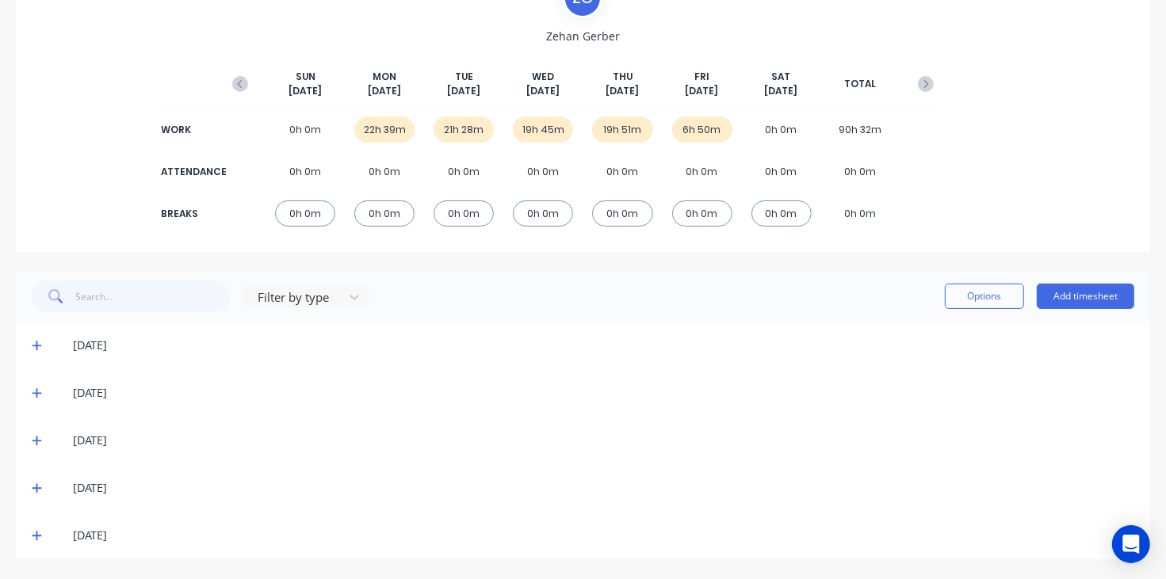
click at [32, 441] on icon at bounding box center [37, 440] width 10 height 11
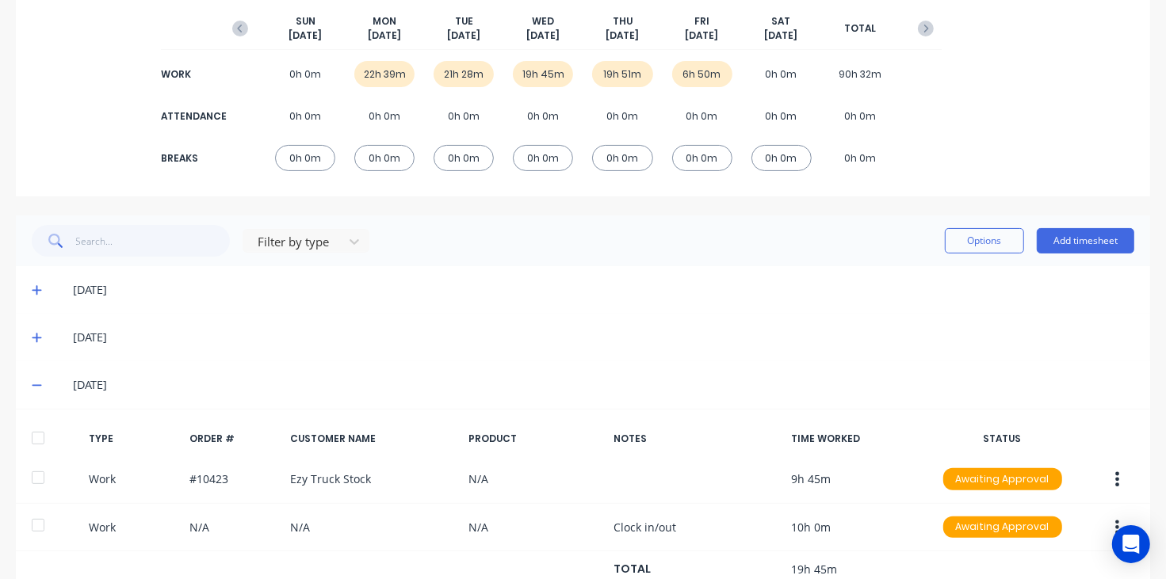
click at [36, 389] on icon at bounding box center [37, 385] width 10 height 11
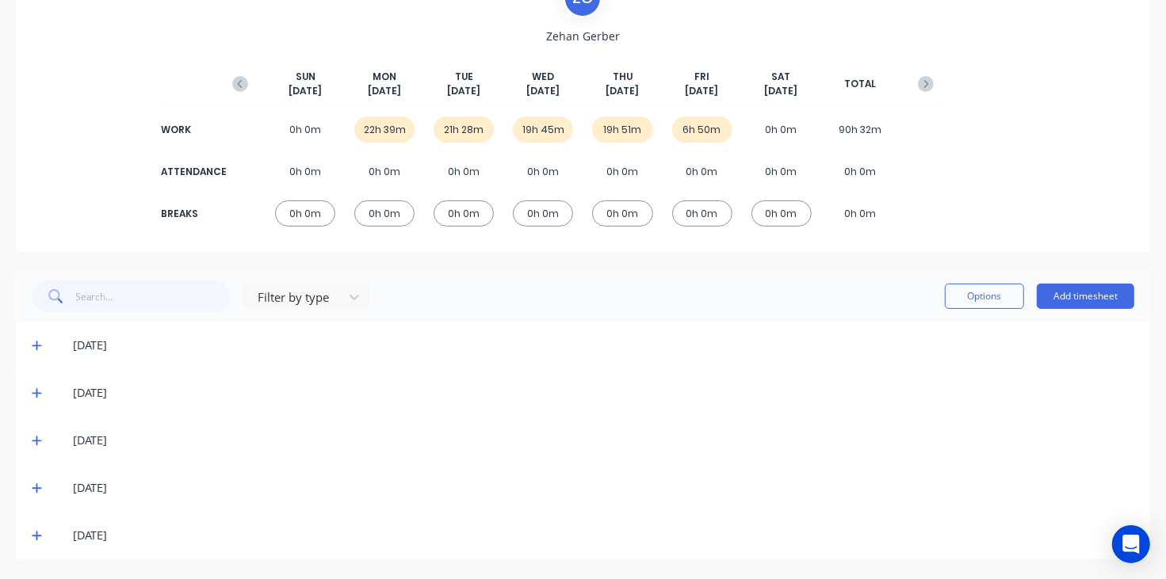
scroll to position [143, 0]
click at [34, 488] on icon at bounding box center [37, 488] width 10 height 11
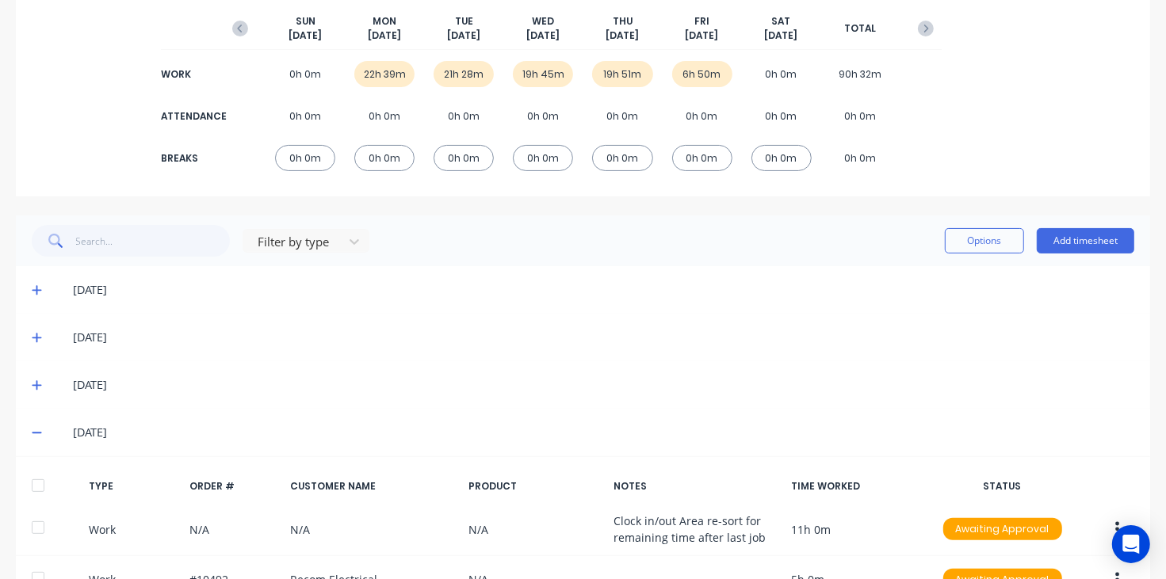
scroll to position [297, 0]
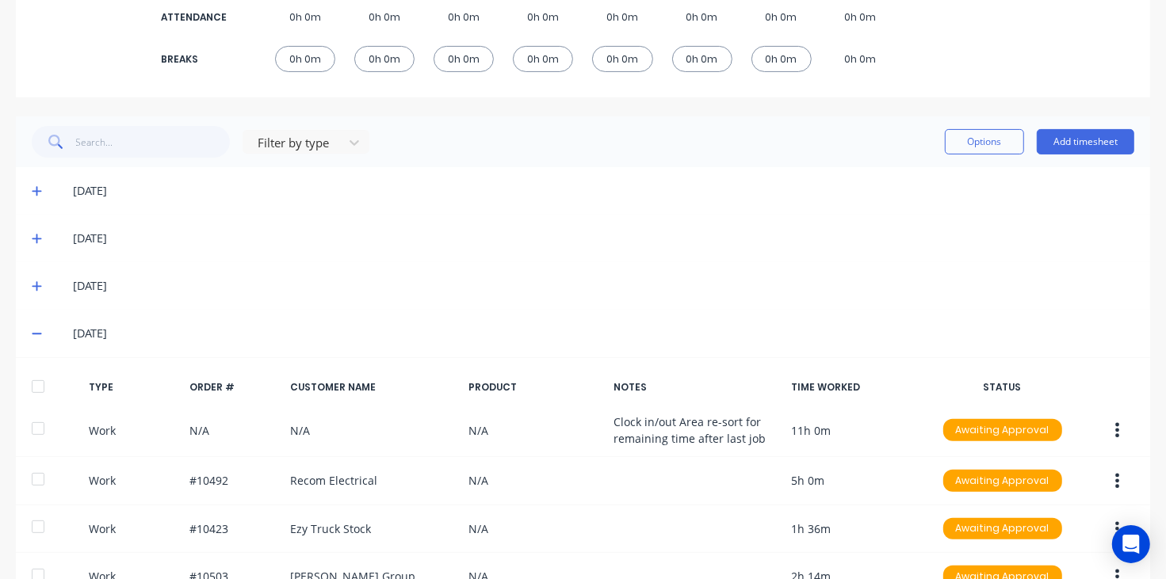
click at [38, 333] on icon at bounding box center [37, 333] width 10 height 11
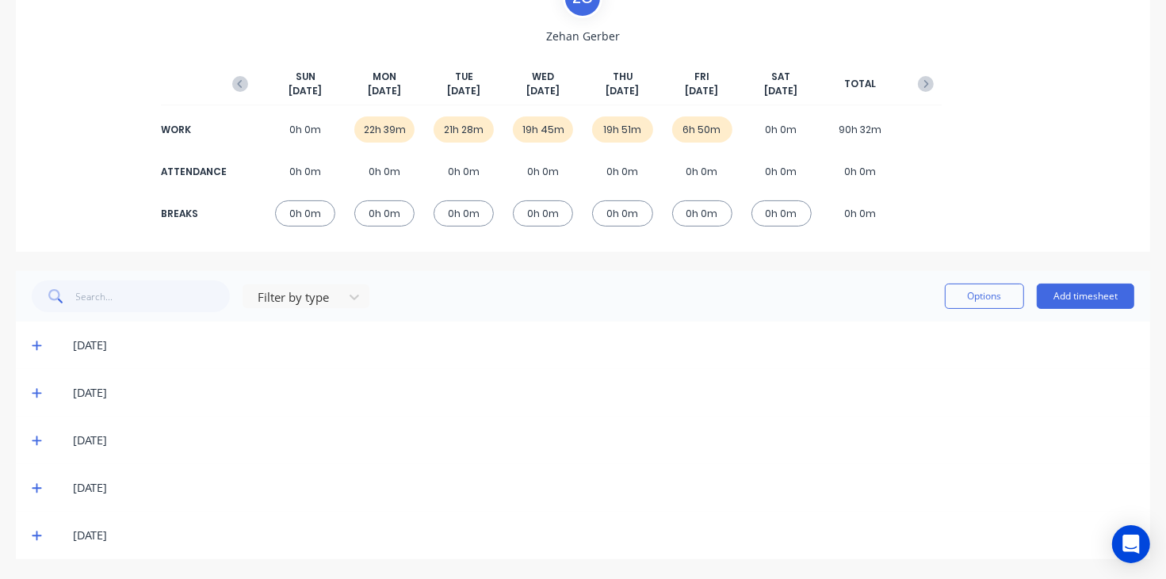
click at [40, 528] on span at bounding box center [40, 536] width 16 height 16
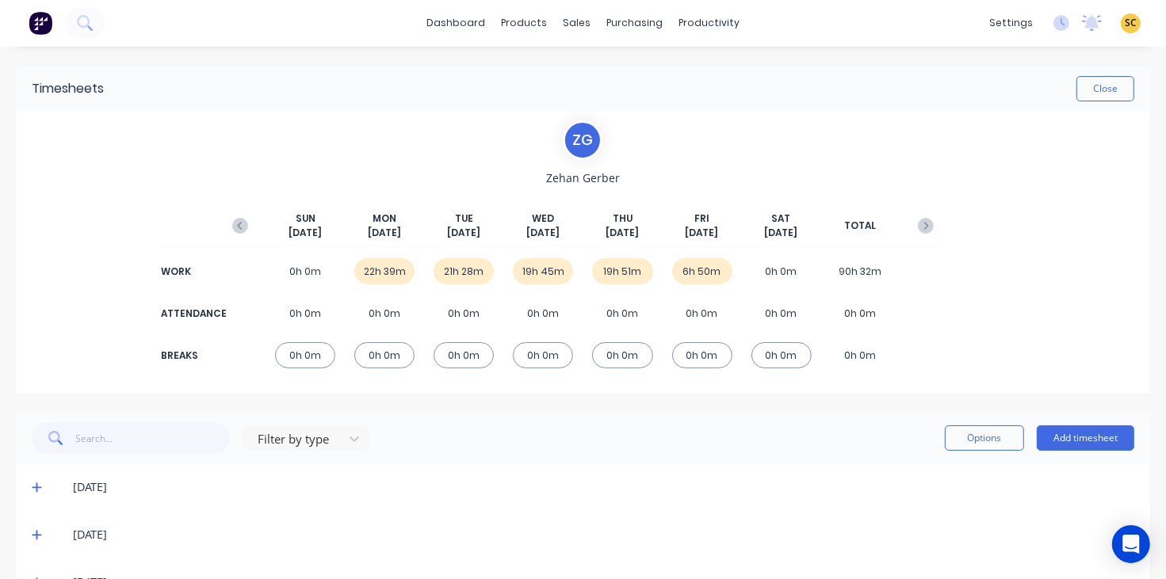
scroll to position [0, 0]
click at [232, 228] on icon "button" at bounding box center [240, 227] width 16 height 16
click at [36, 486] on icon at bounding box center [37, 488] width 10 height 11
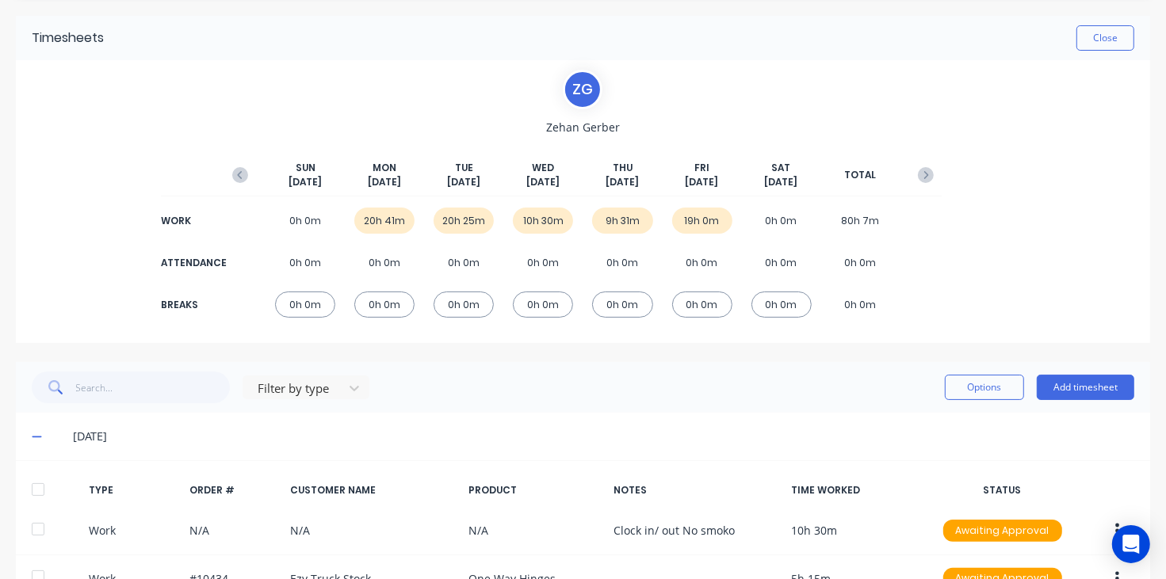
scroll to position [99, 0]
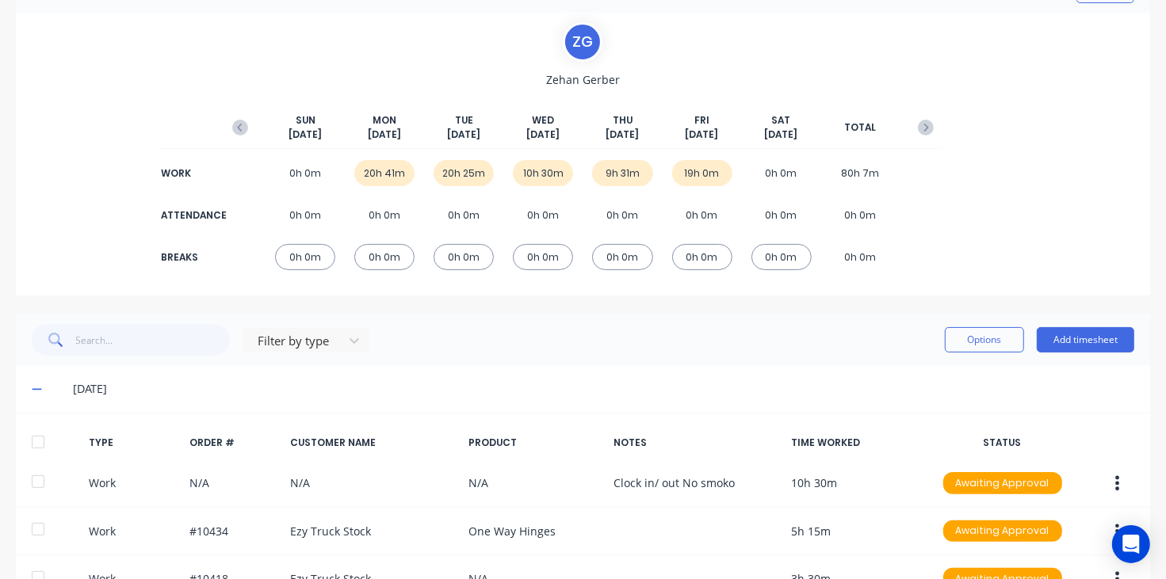
click at [29, 392] on div "[DATE]" at bounding box center [583, 389] width 1134 height 48
click at [38, 387] on icon at bounding box center [37, 389] width 10 height 11
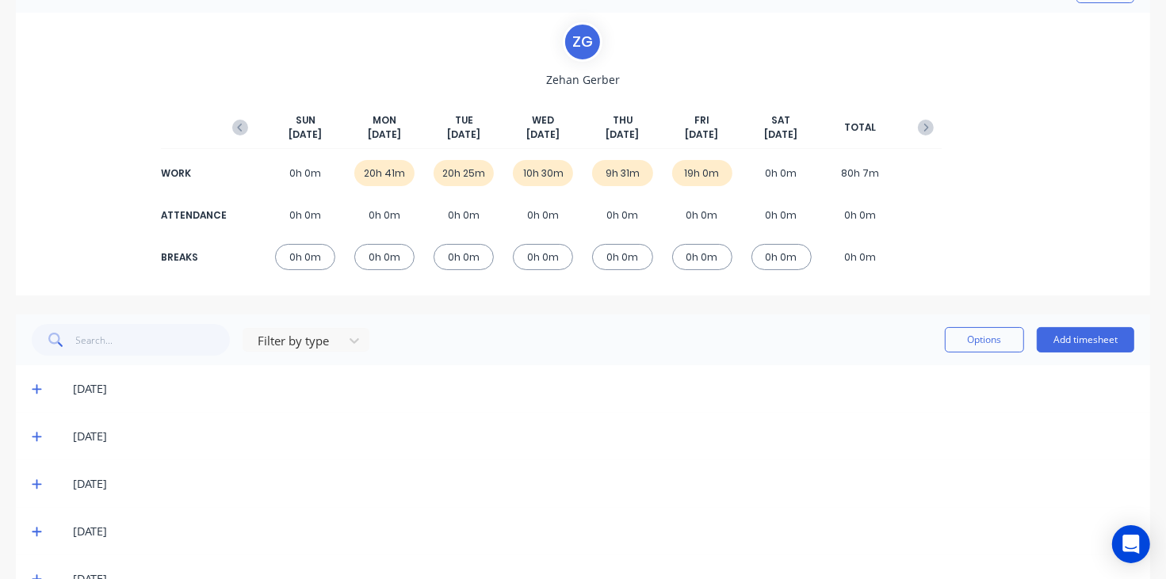
click at [30, 433] on div "[DATE]" at bounding box center [583, 437] width 1134 height 48
click at [37, 438] on icon at bounding box center [37, 436] width 10 height 11
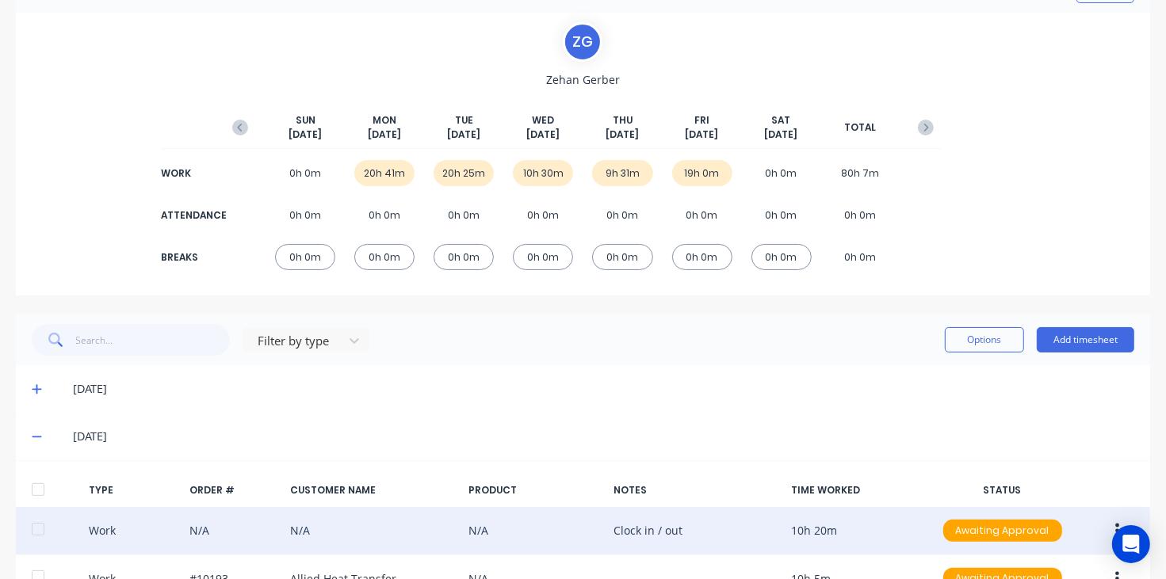
click at [818, 527] on div "Work N/A N/A N/A Clock in / out 10h 20m Awaiting Approval" at bounding box center [583, 531] width 1134 height 48
click at [1115, 524] on icon "button" at bounding box center [1117, 530] width 4 height 17
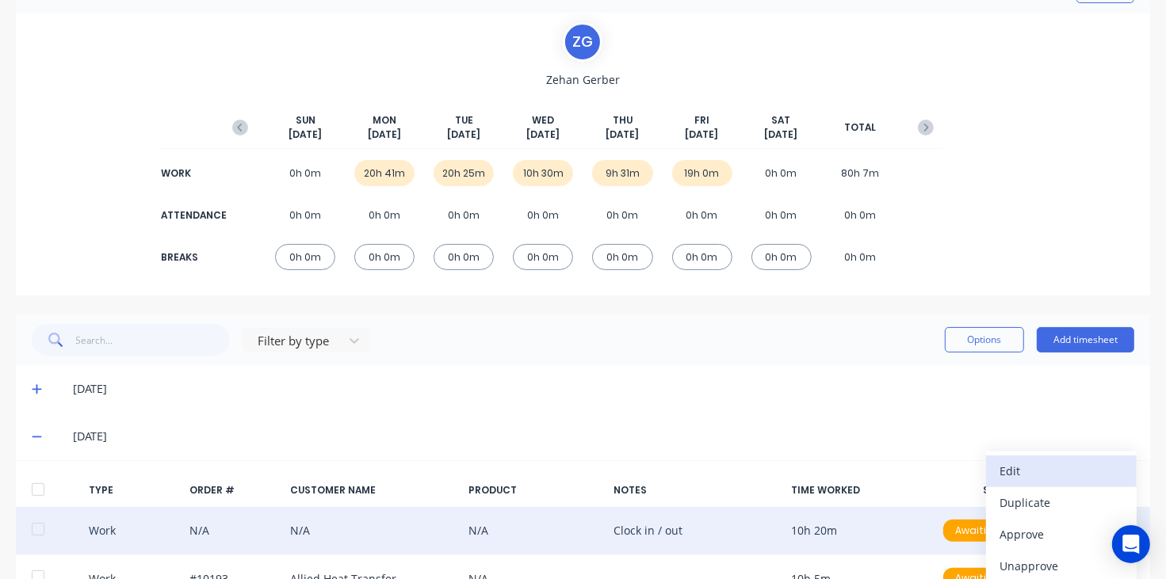
click at [1000, 471] on div "Edit" at bounding box center [1061, 471] width 122 height 23
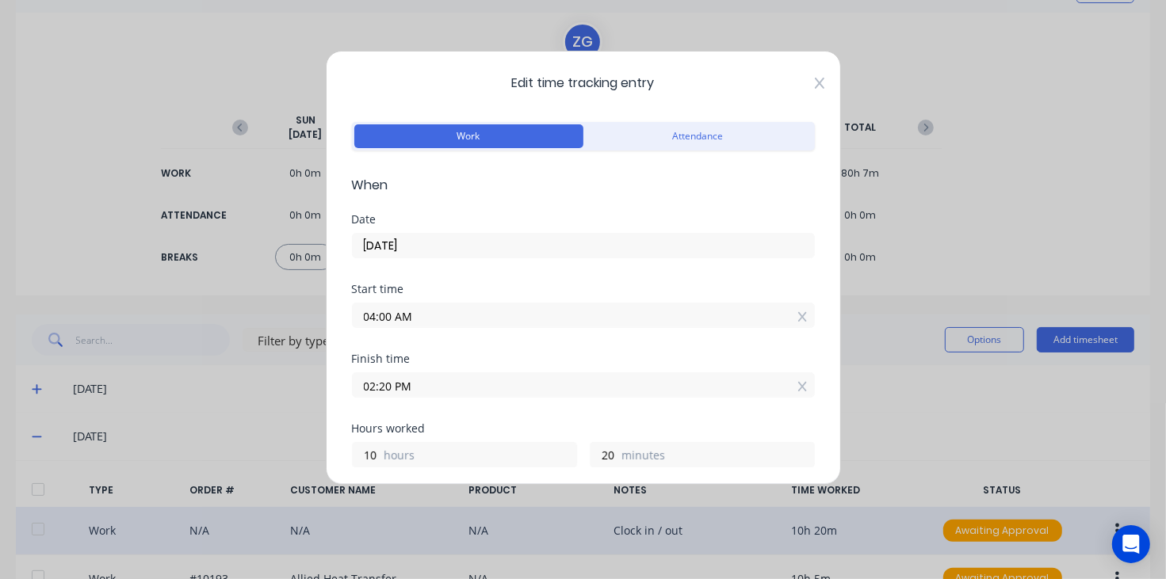
click at [814, 81] on icon at bounding box center [819, 83] width 10 height 11
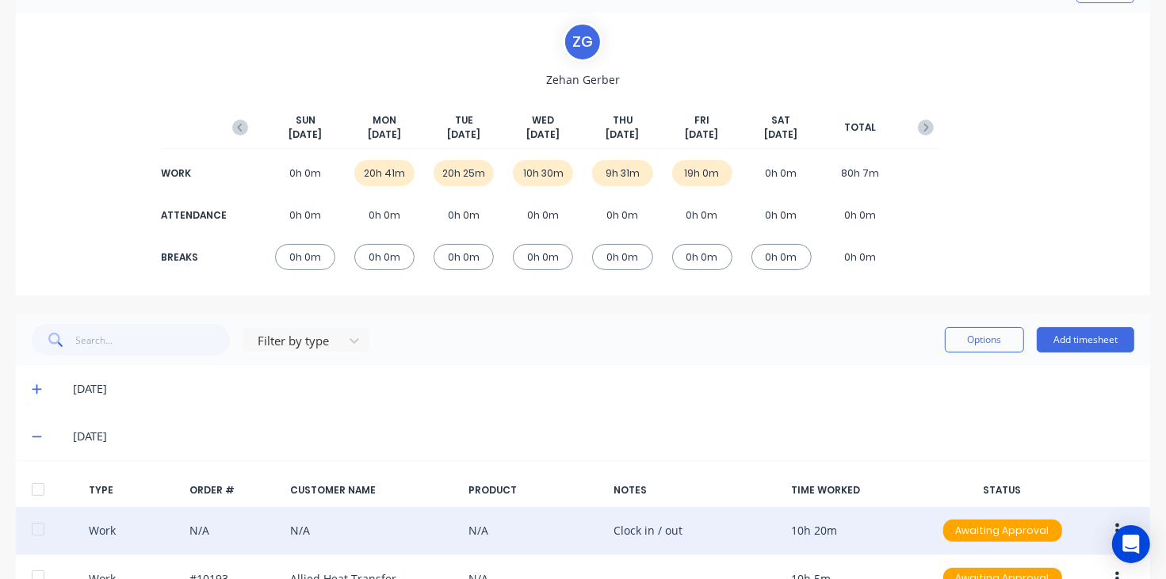
click at [34, 436] on icon at bounding box center [37, 436] width 10 height 11
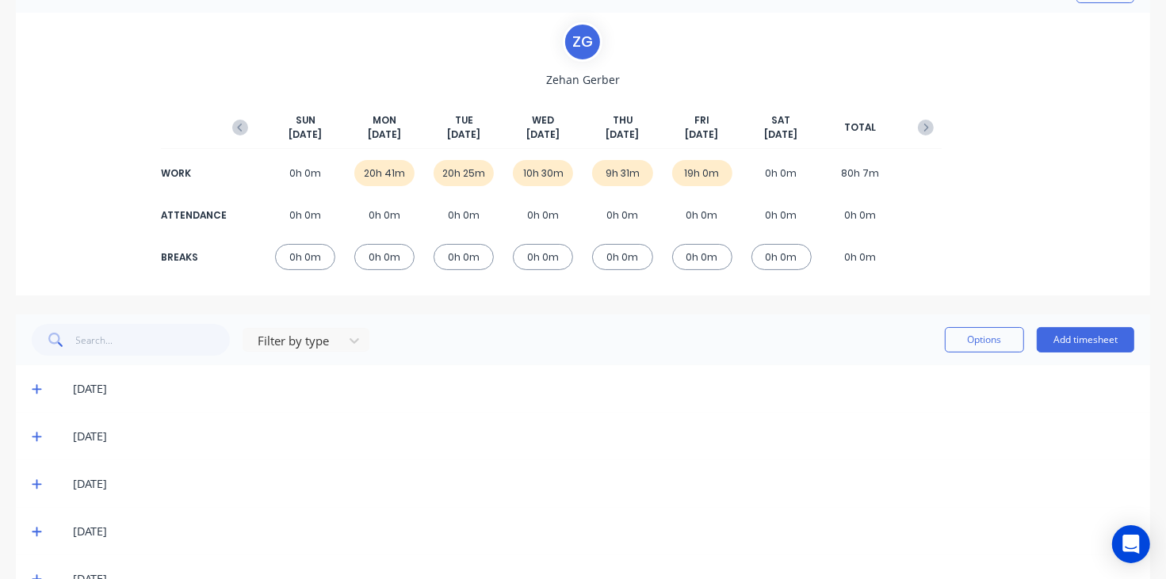
click at [29, 482] on div "[DATE]" at bounding box center [583, 484] width 1134 height 48
click at [33, 484] on icon at bounding box center [37, 485] width 10 height 10
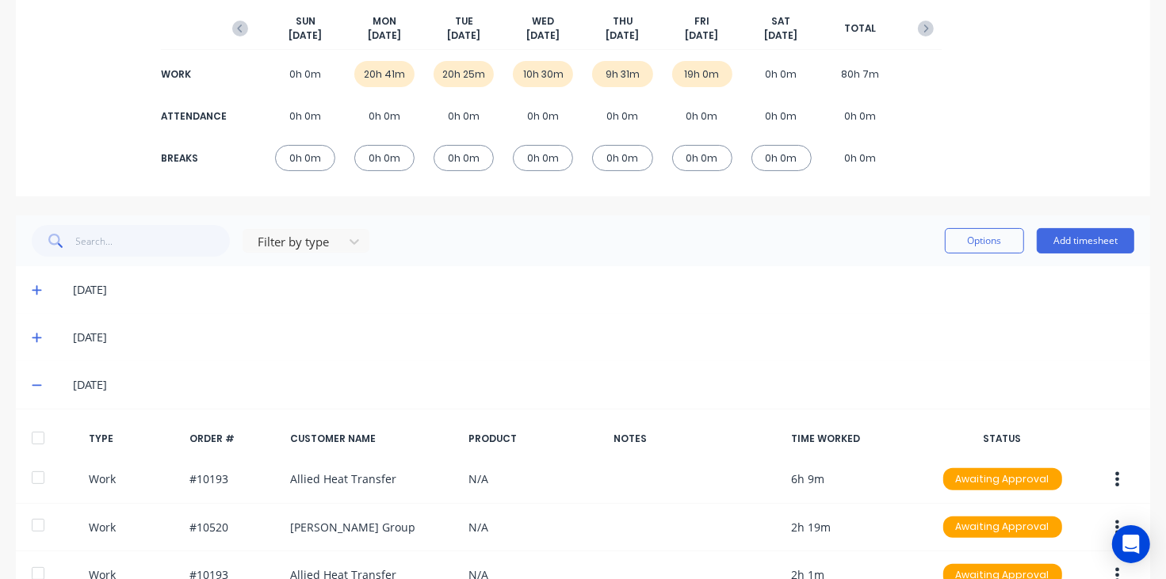
scroll to position [297, 0]
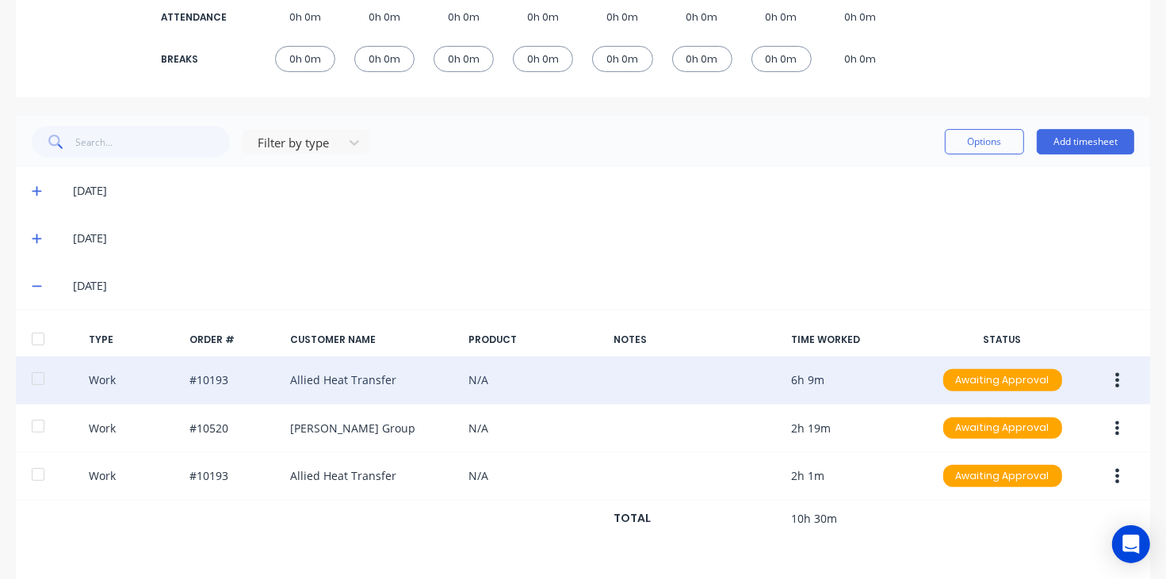
click at [1116, 382] on icon "button" at bounding box center [1118, 380] width 4 height 14
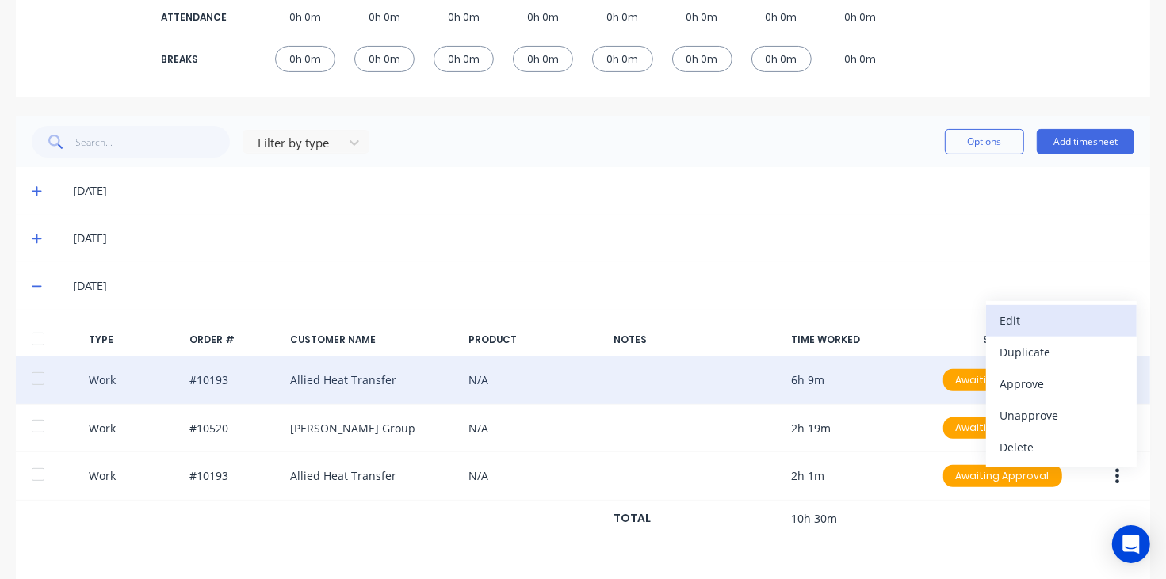
click at [1015, 327] on div "Edit" at bounding box center [1061, 320] width 122 height 23
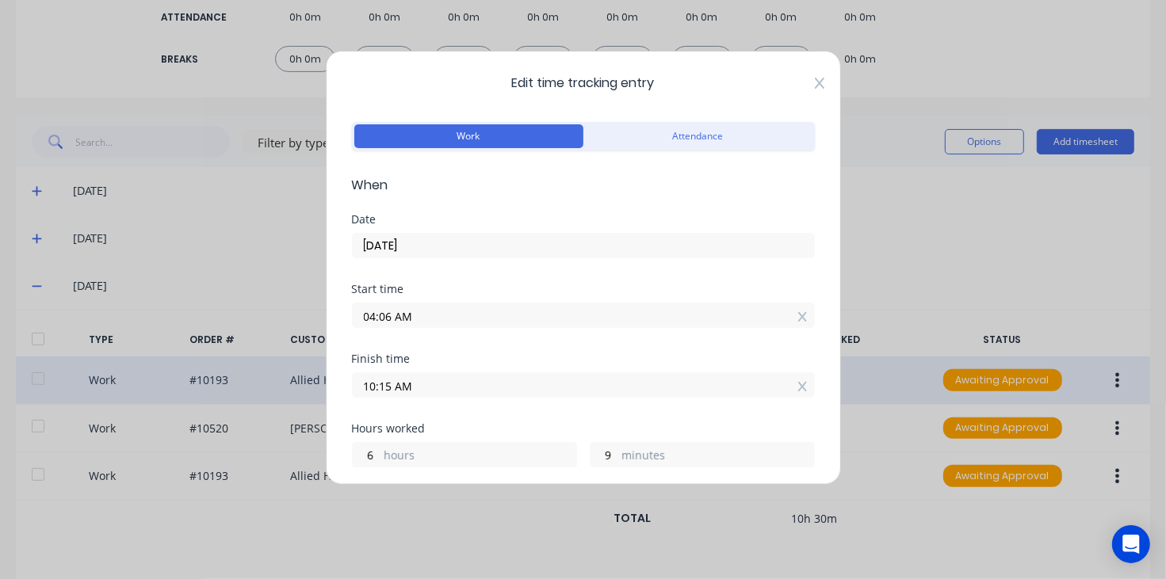
click at [809, 81] on div "Edit time tracking entry Work Attendance When Date [DATE] Start time 04:06 AM F…" at bounding box center [583, 268] width 515 height 434
click at [815, 81] on icon at bounding box center [820, 83] width 10 height 13
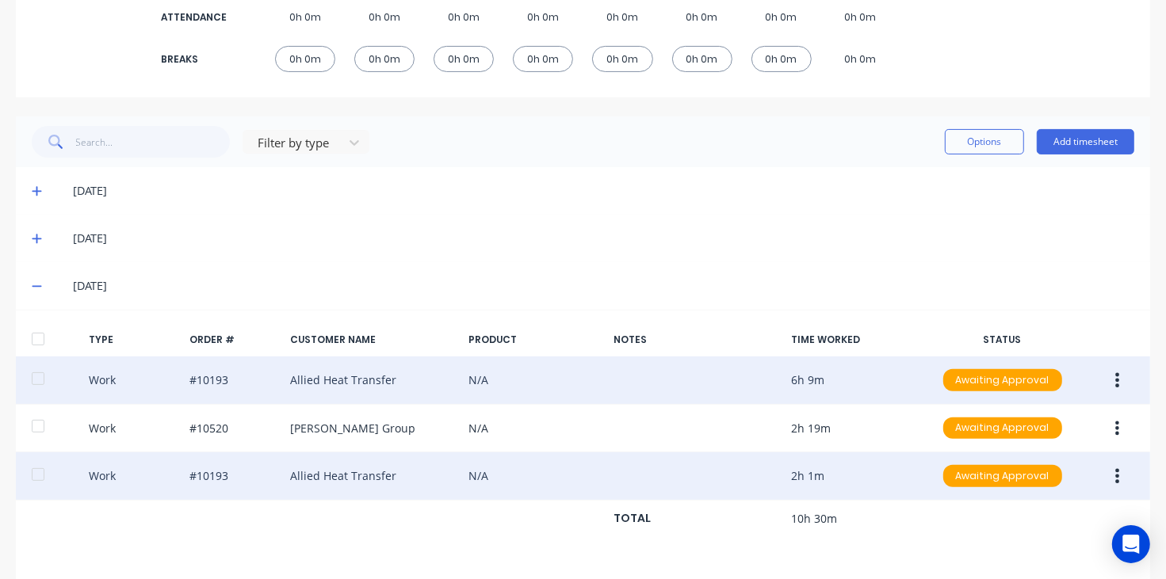
click at [1116, 483] on icon "button" at bounding box center [1118, 476] width 4 height 14
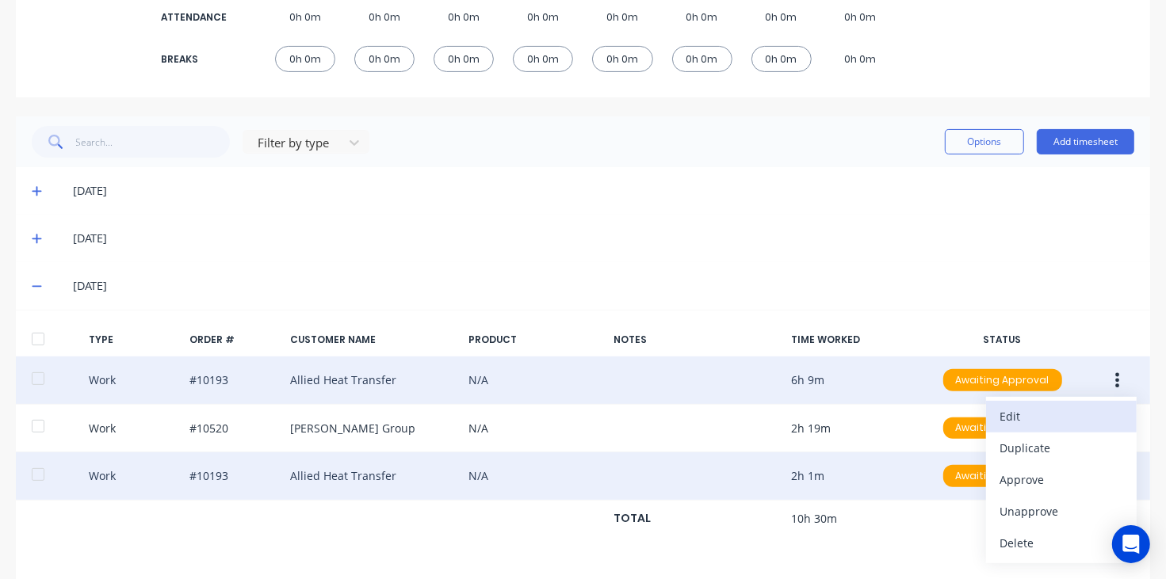
click at [1002, 408] on div "Edit" at bounding box center [1061, 416] width 122 height 23
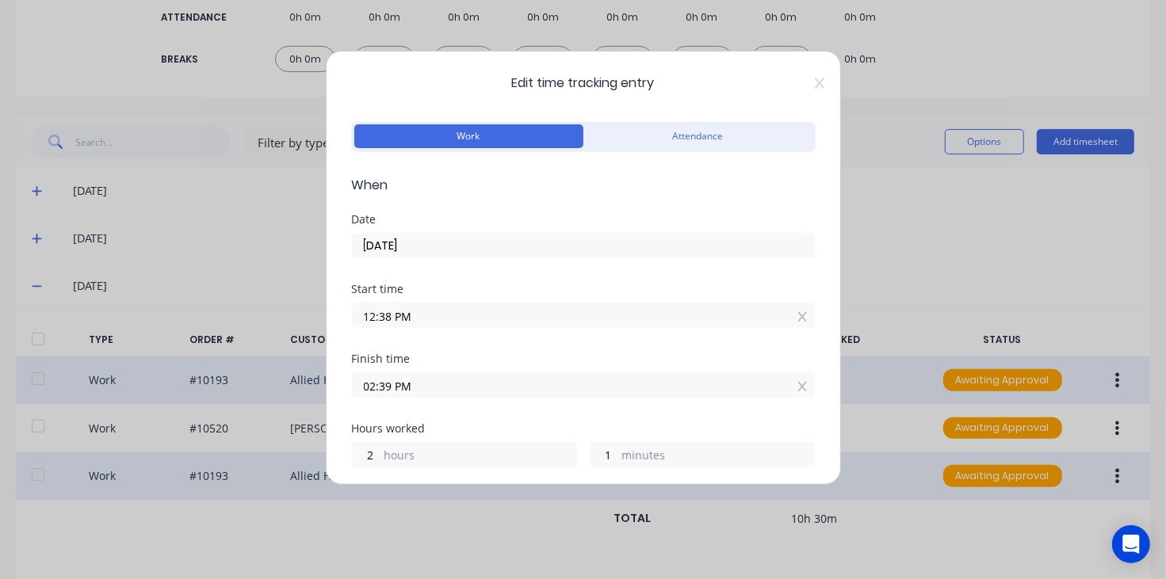
click at [800, 90] on div "Edit time tracking entry Work Attendance When Date [DATE] Start time 12:38 PM F…" at bounding box center [583, 268] width 515 height 434
click at [809, 86] on div "Edit time tracking entry Work Attendance When Date [DATE] Start time 12:38 PM F…" at bounding box center [583, 268] width 515 height 434
click at [815, 78] on icon at bounding box center [820, 83] width 10 height 13
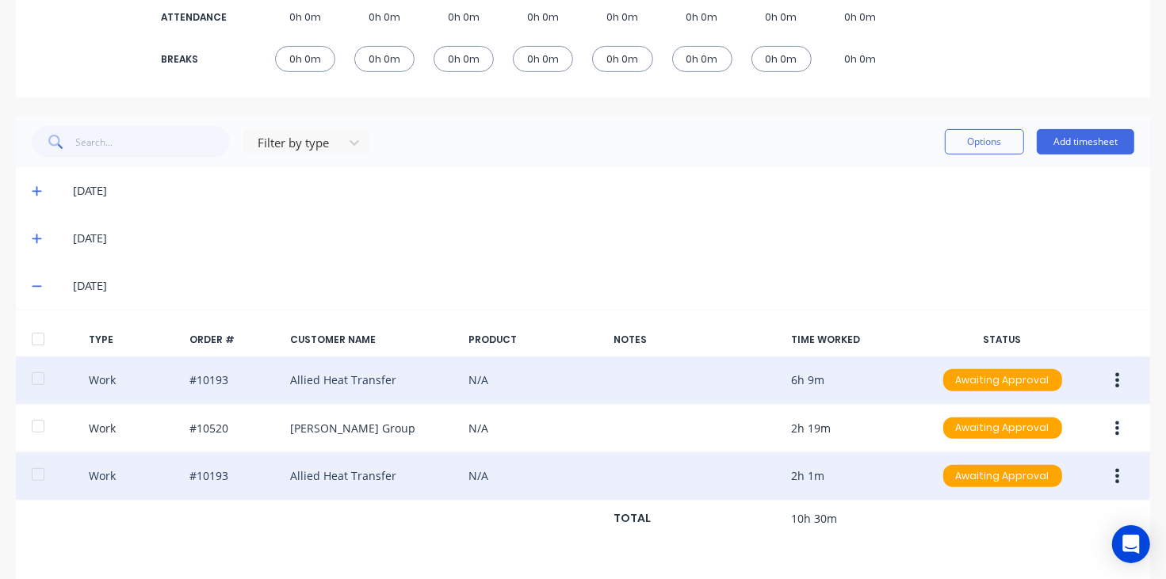
click at [32, 291] on icon at bounding box center [37, 286] width 10 height 11
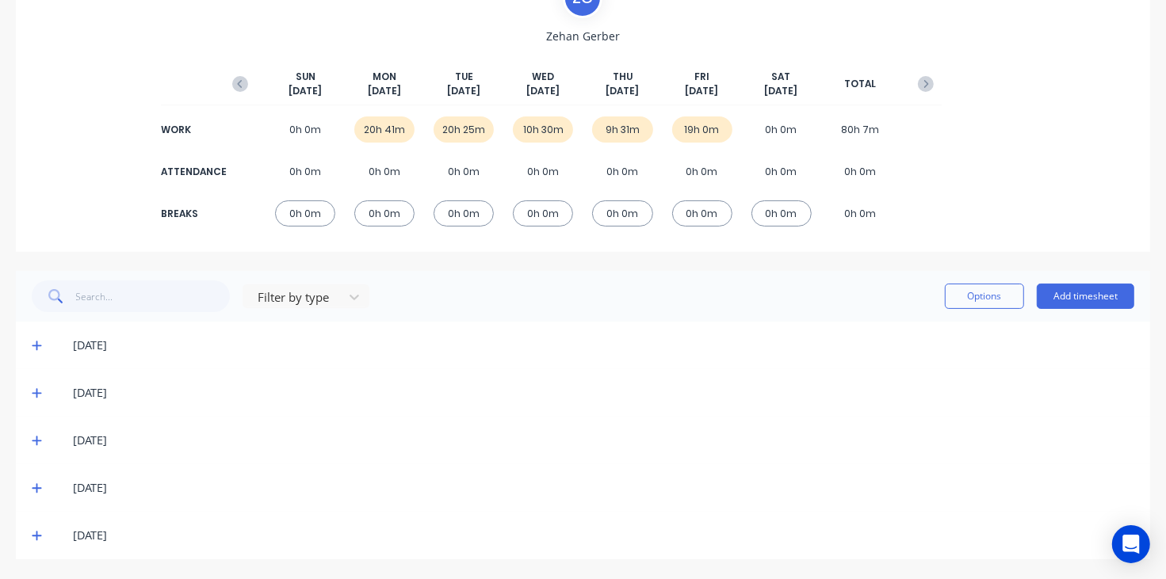
scroll to position [143, 0]
click at [37, 493] on span at bounding box center [40, 488] width 16 height 16
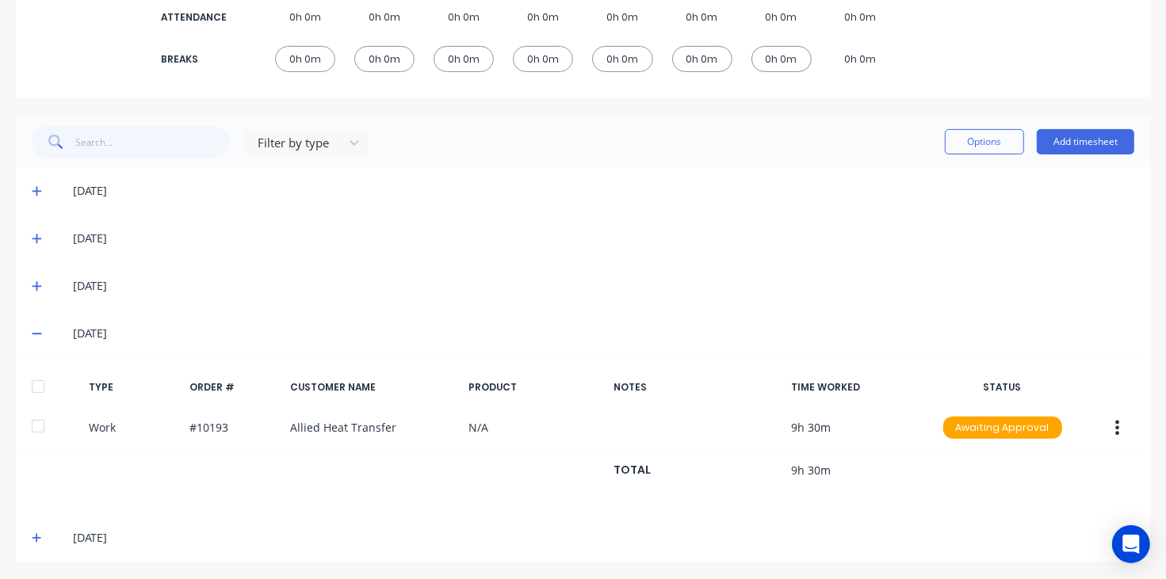
click at [37, 330] on icon at bounding box center [37, 333] width 10 height 11
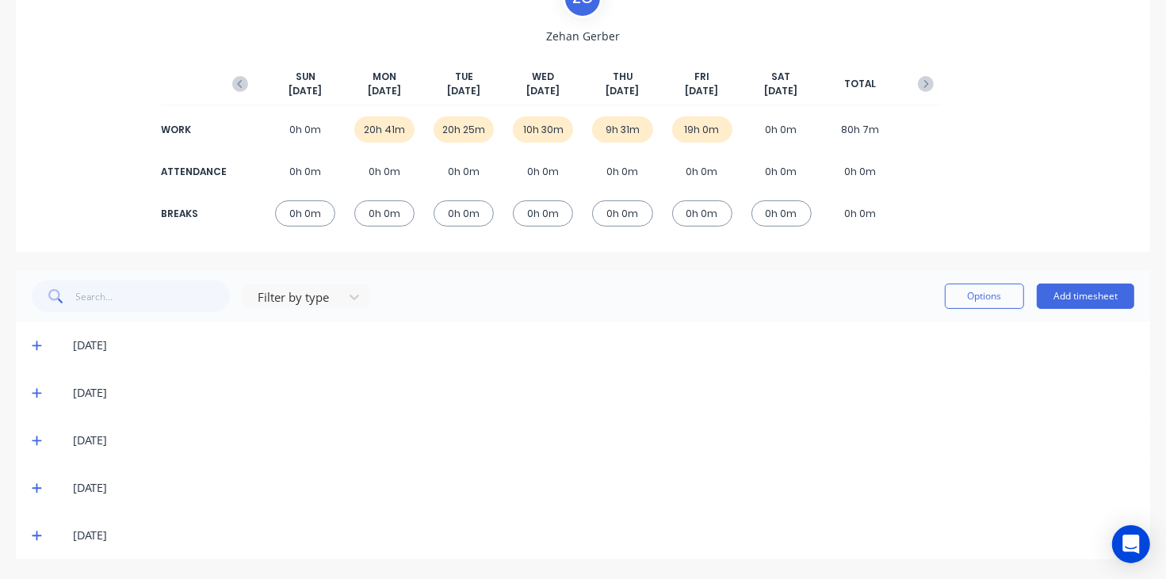
click at [36, 540] on icon at bounding box center [37, 535] width 10 height 11
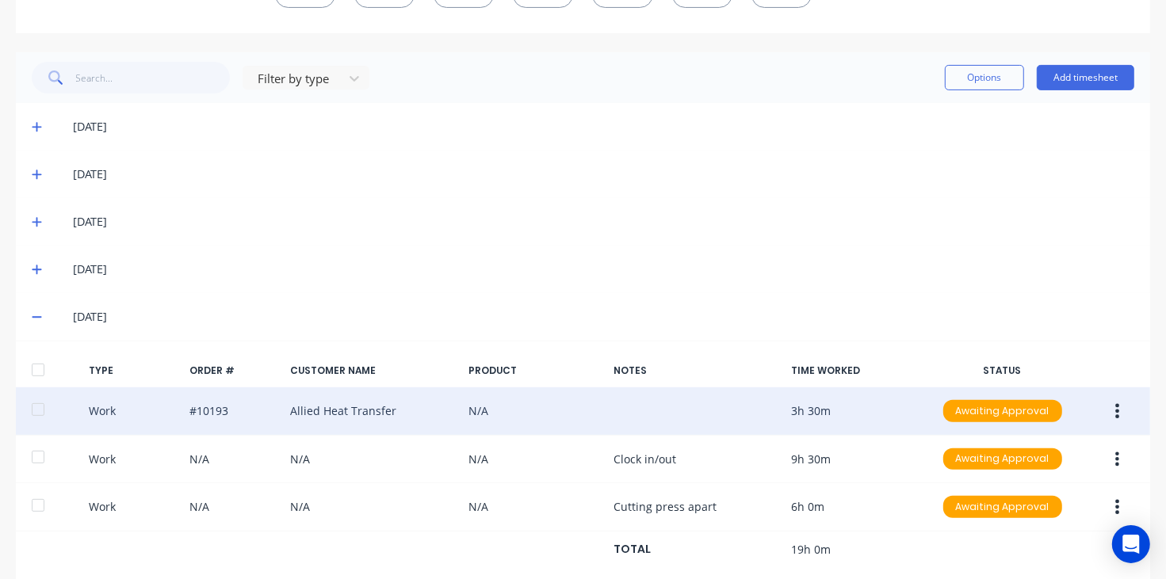
scroll to position [396, 0]
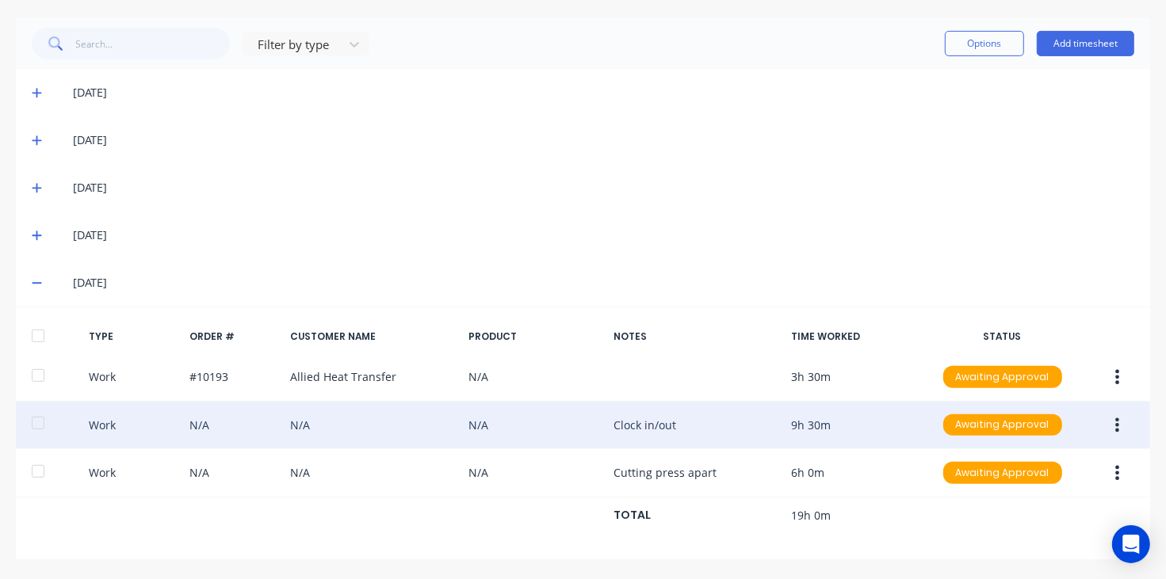
click at [1106, 429] on button "button" at bounding box center [1116, 425] width 37 height 29
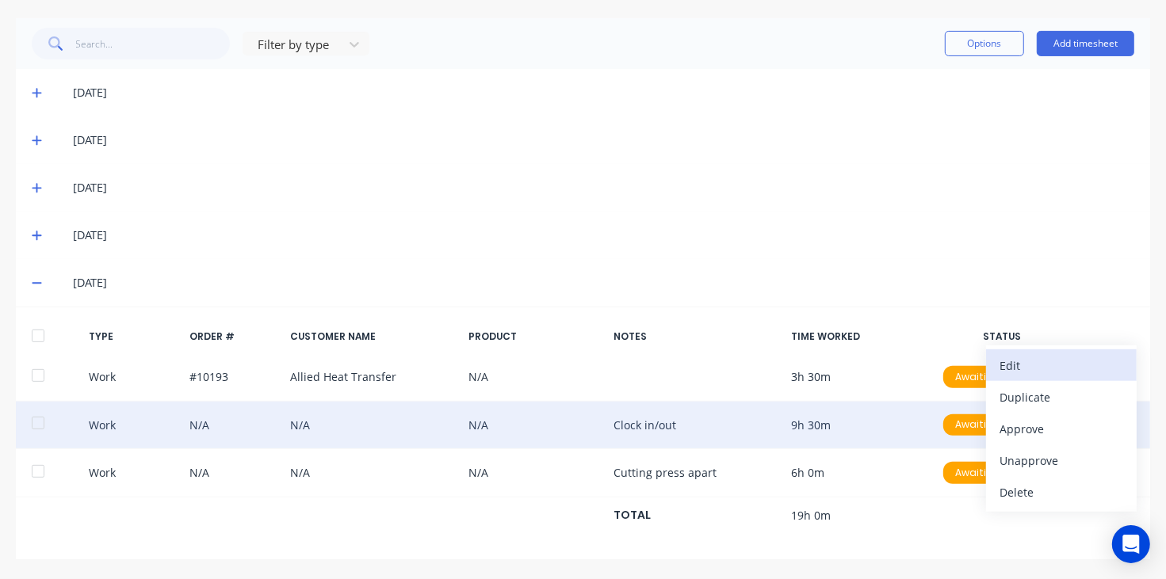
click at [1063, 371] on div "Edit" at bounding box center [1061, 365] width 122 height 23
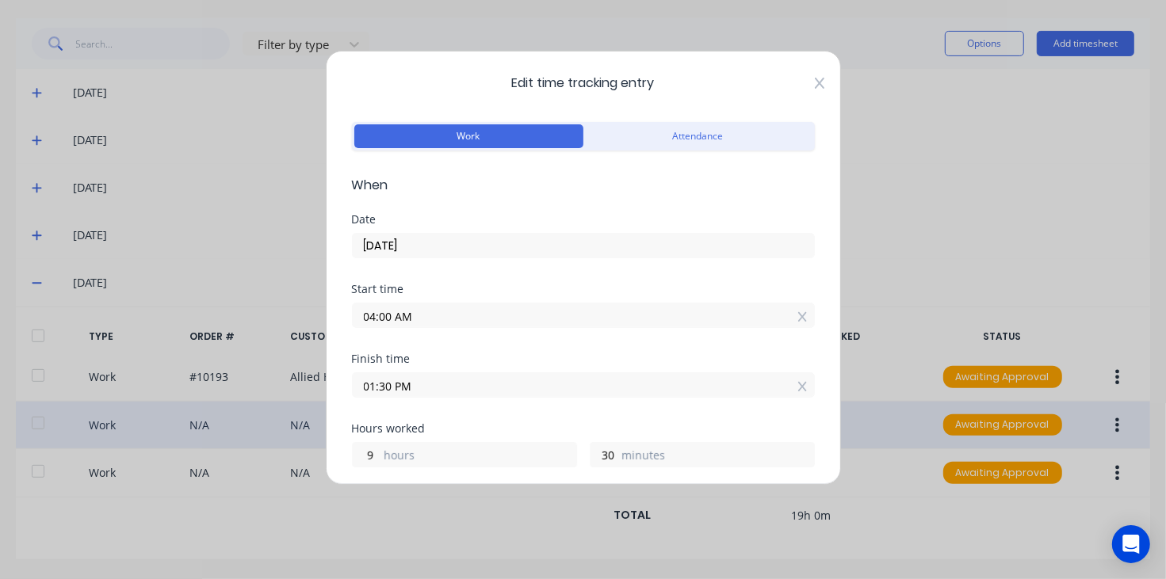
click at [814, 87] on icon at bounding box center [819, 83] width 10 height 11
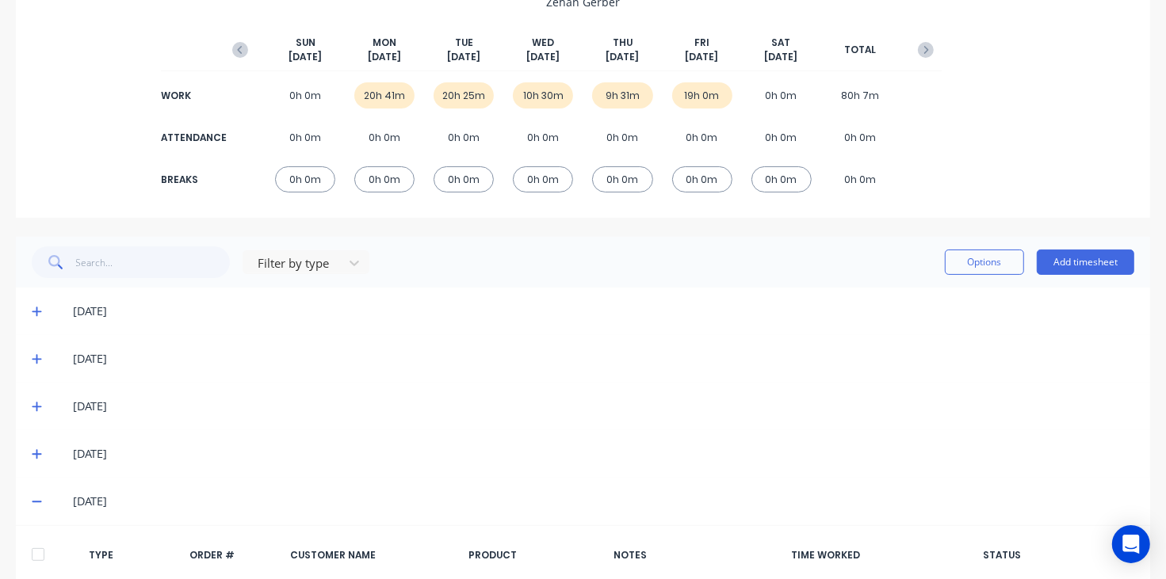
scroll to position [0, 0]
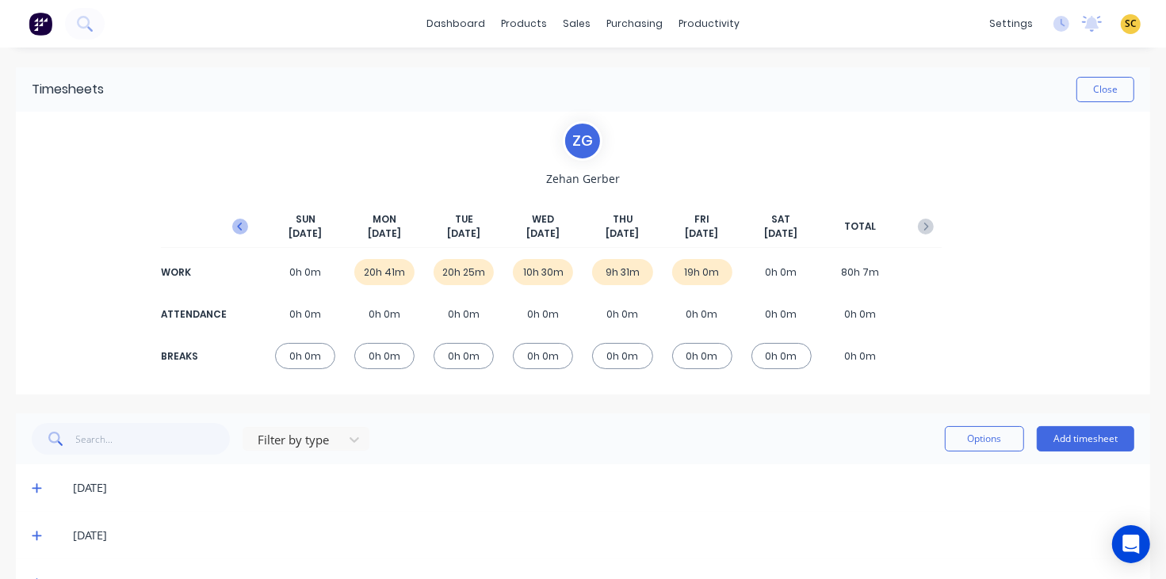
click at [236, 222] on icon "button" at bounding box center [240, 227] width 16 height 16
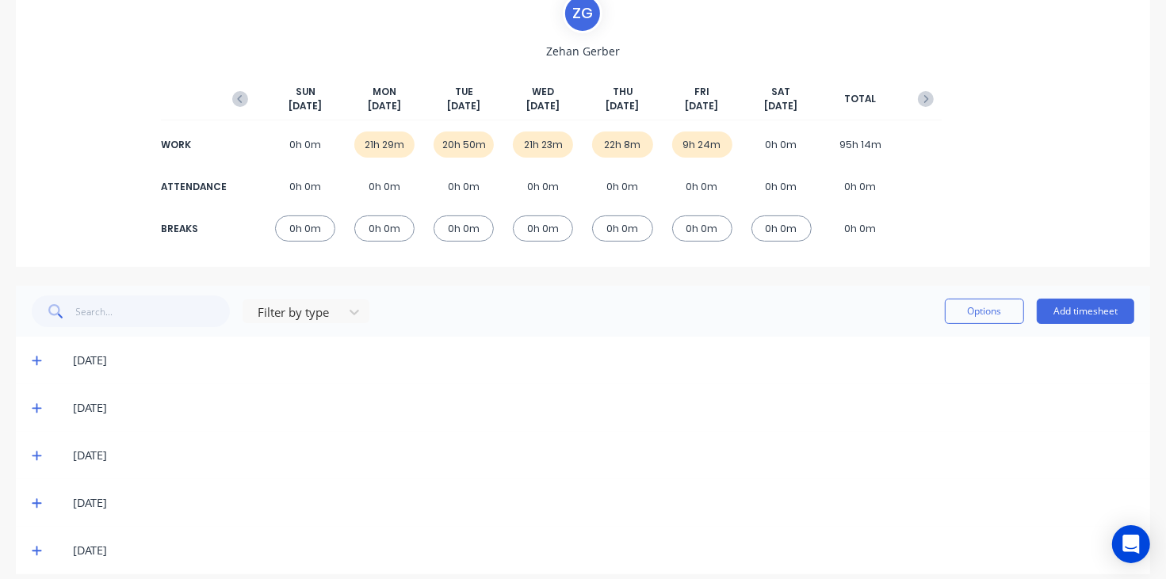
scroll to position [143, 0]
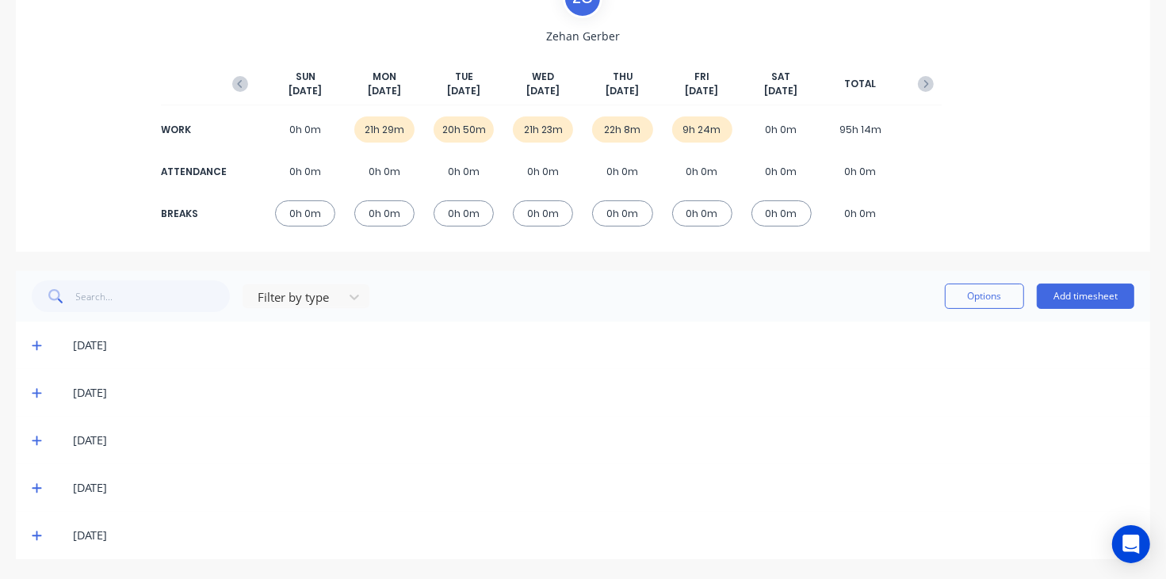
click at [29, 341] on div "[DATE]" at bounding box center [583, 346] width 1134 height 48
click at [36, 341] on icon at bounding box center [37, 345] width 10 height 11
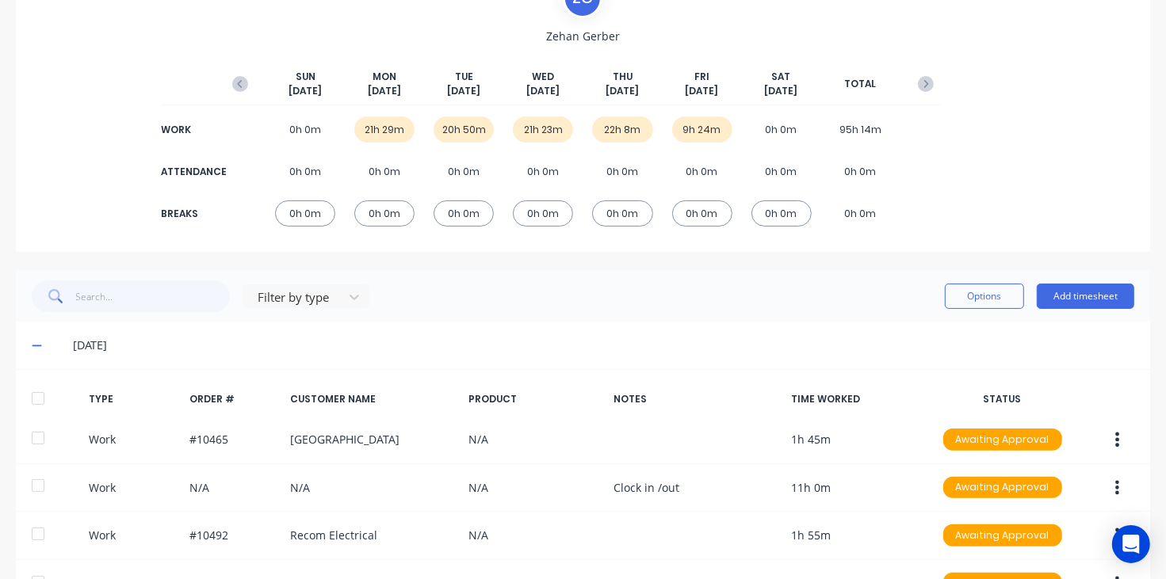
click at [37, 342] on icon at bounding box center [37, 345] width 10 height 11
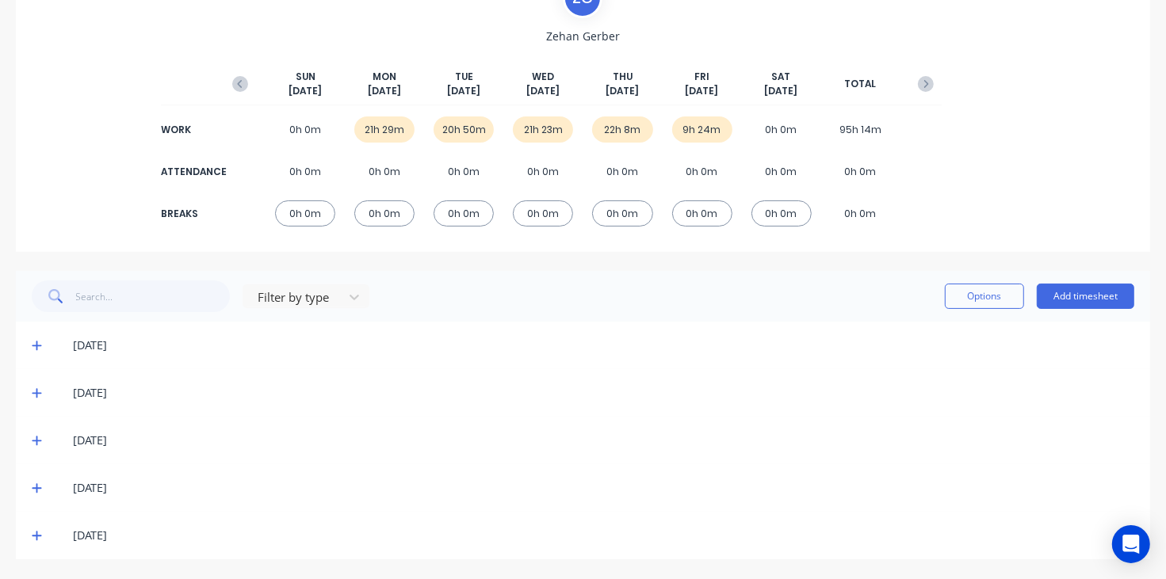
click at [32, 391] on icon at bounding box center [37, 392] width 10 height 11
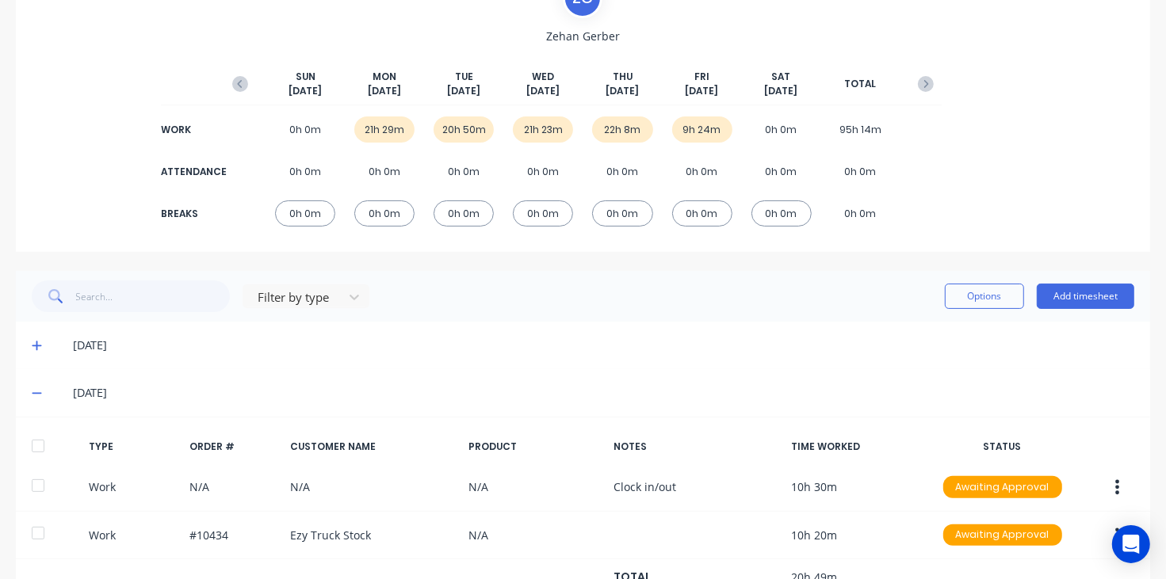
click at [38, 391] on icon at bounding box center [37, 392] width 10 height 11
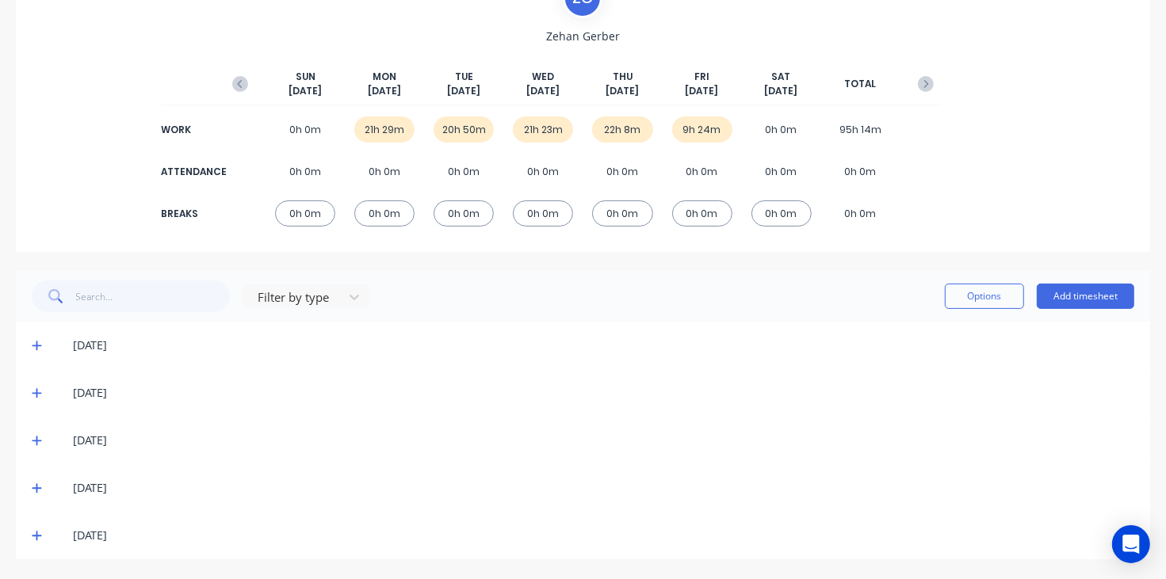
click at [37, 441] on icon at bounding box center [37, 440] width 10 height 11
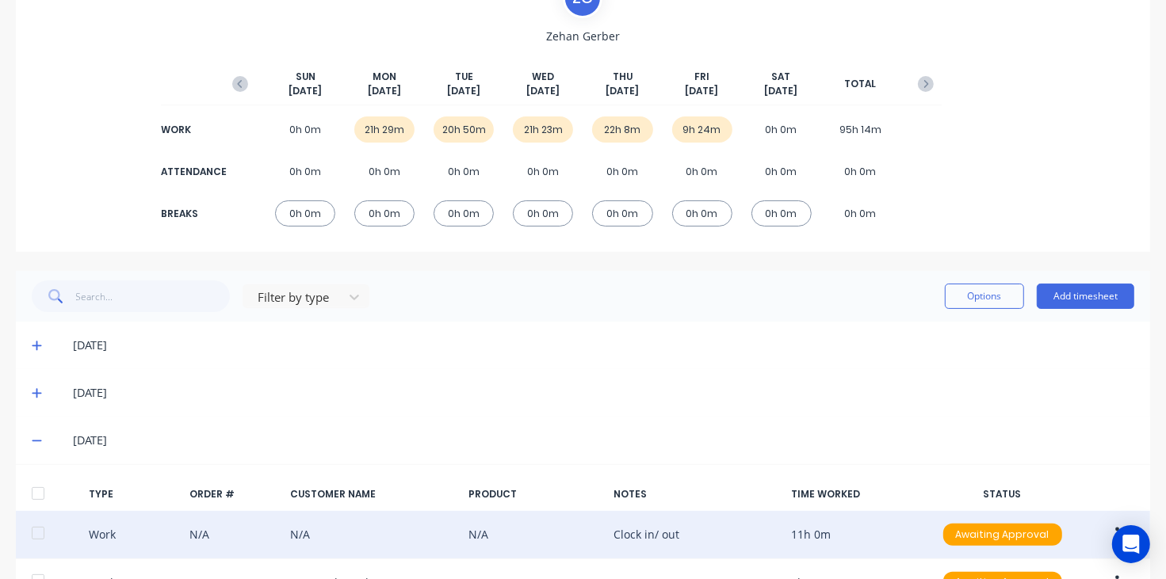
scroll to position [242, 0]
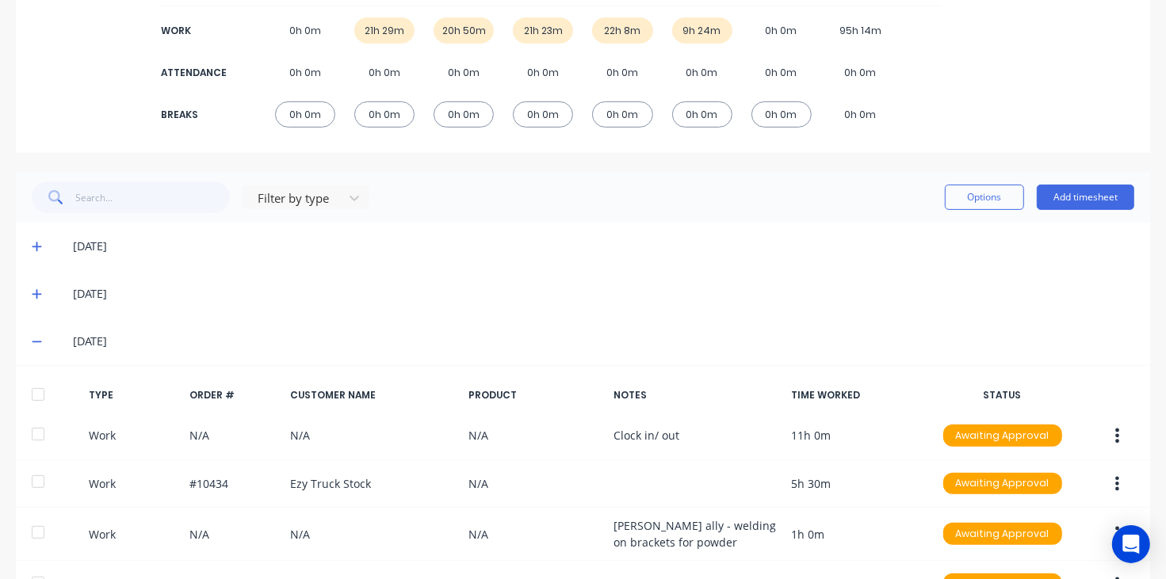
click at [33, 346] on icon at bounding box center [37, 341] width 10 height 11
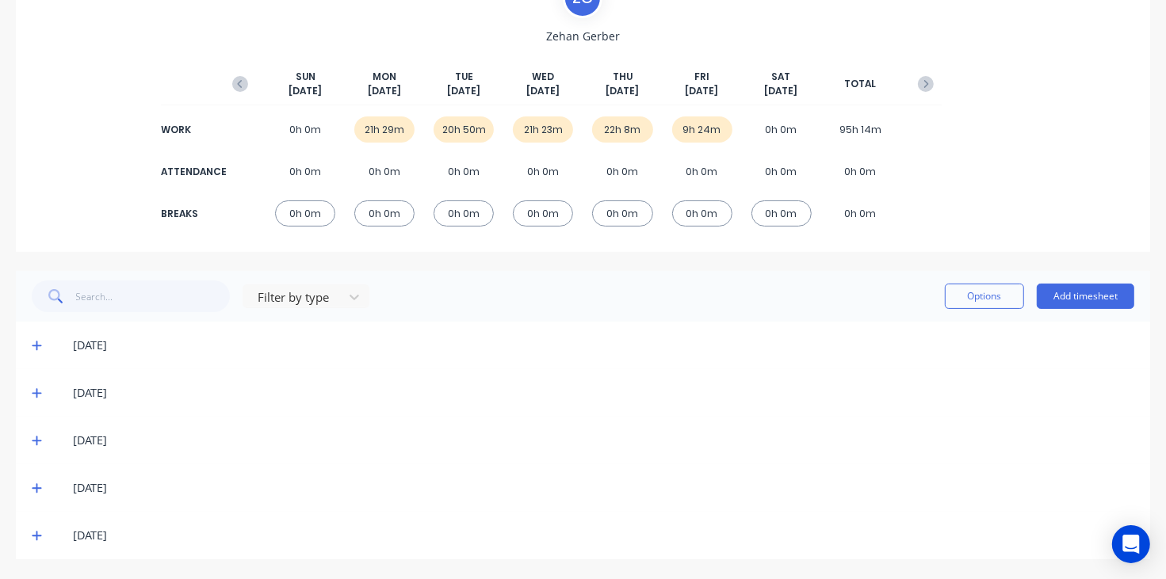
scroll to position [143, 0]
click at [30, 486] on div "[DATE]" at bounding box center [583, 488] width 1134 height 48
click at [36, 488] on icon at bounding box center [37, 489] width 10 height 10
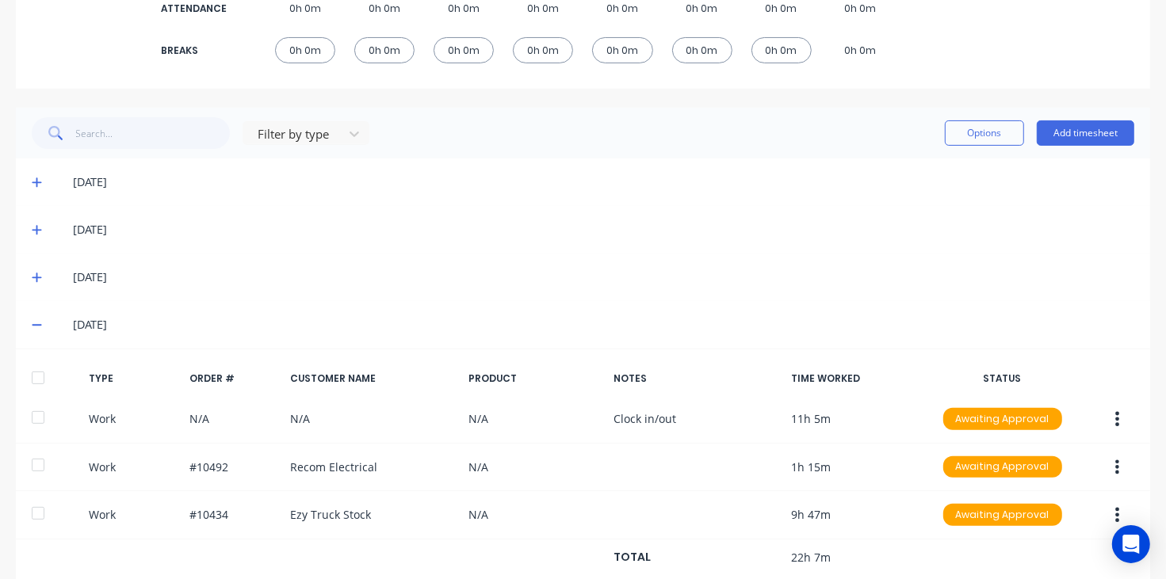
scroll to position [341, 0]
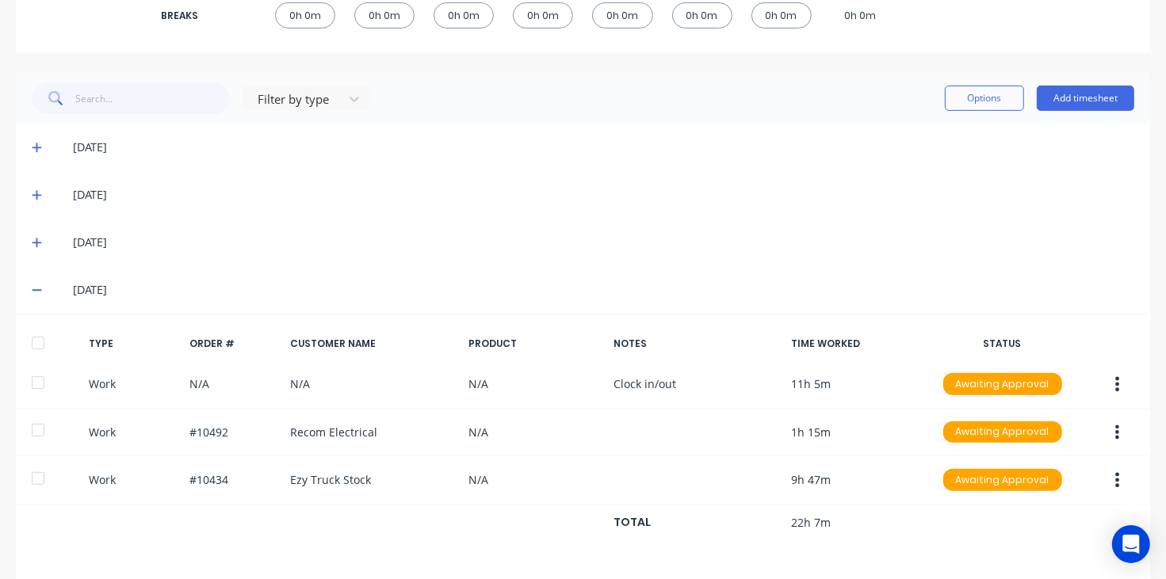
click at [36, 291] on icon at bounding box center [37, 289] width 10 height 11
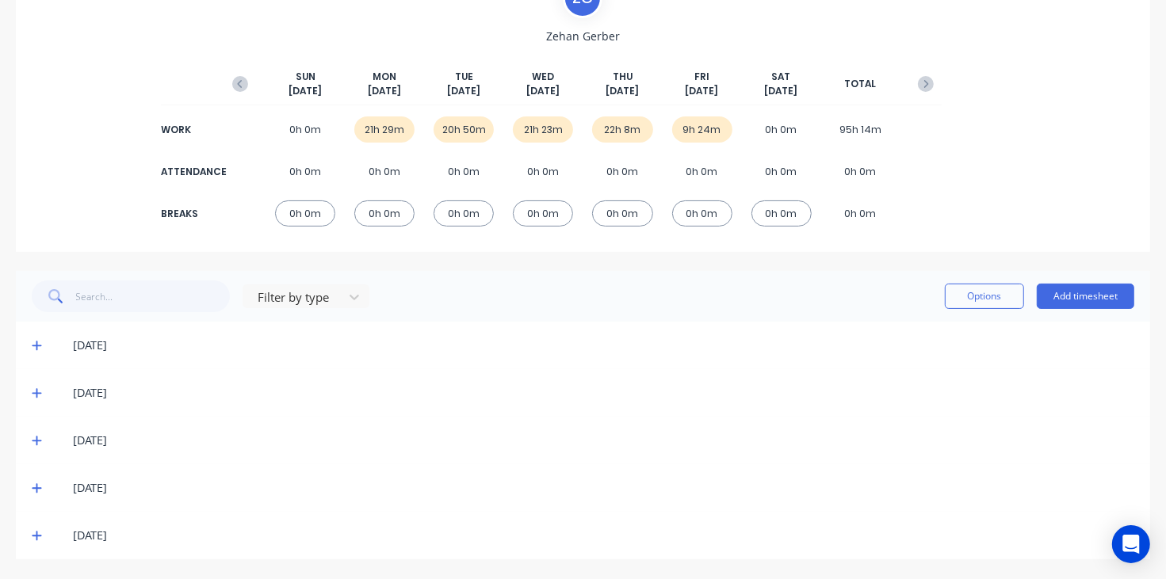
click at [36, 533] on icon at bounding box center [37, 535] width 10 height 11
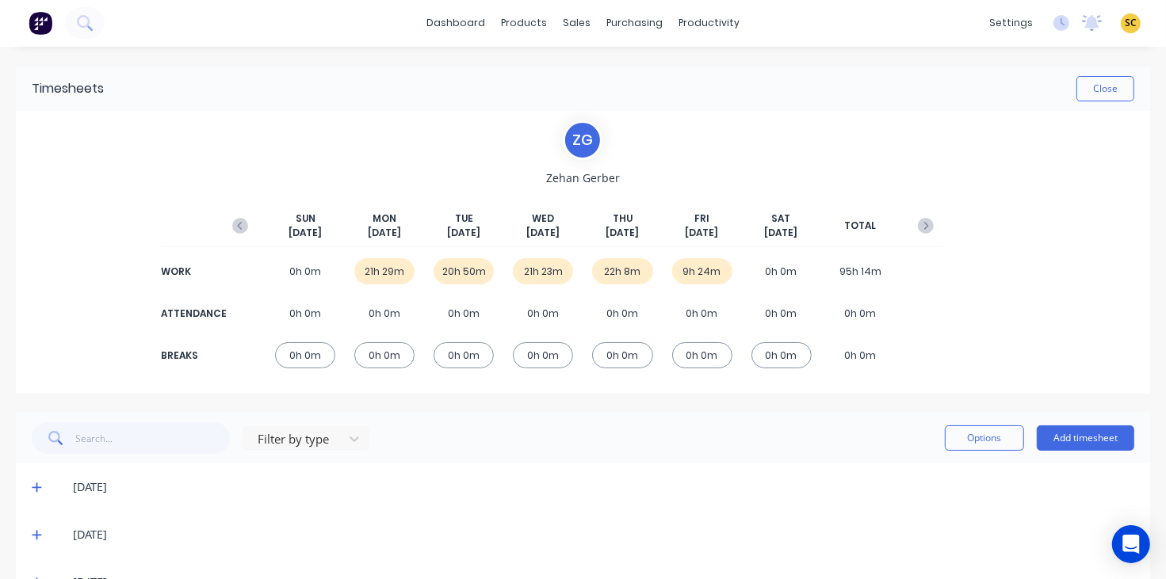
scroll to position [0, 0]
click at [239, 231] on icon "button" at bounding box center [240, 227] width 5 height 8
click at [40, 486] on icon at bounding box center [37, 488] width 10 height 11
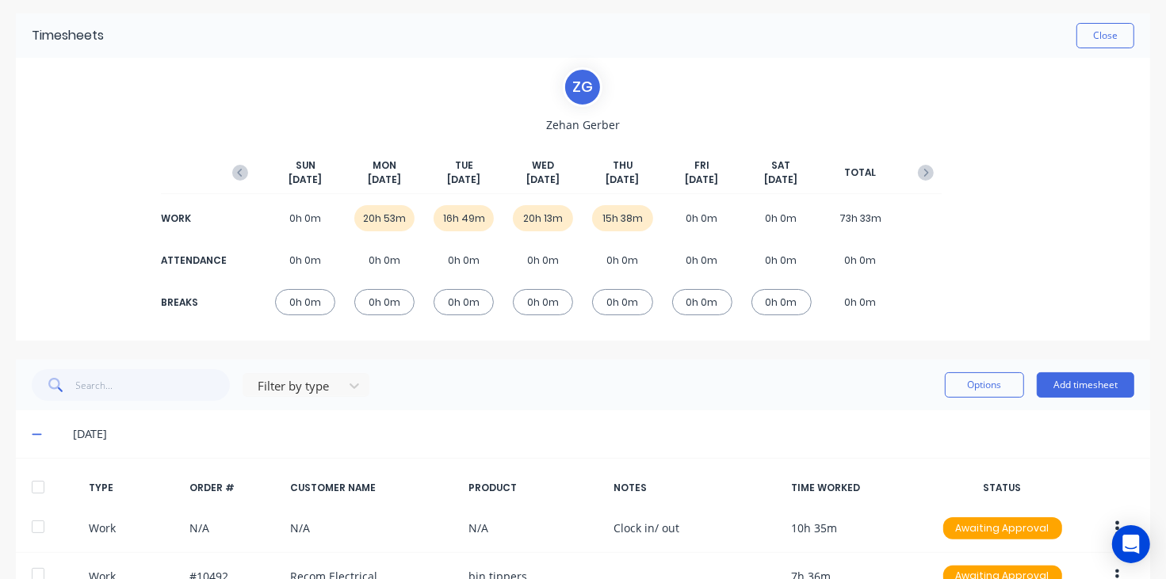
scroll to position [198, 0]
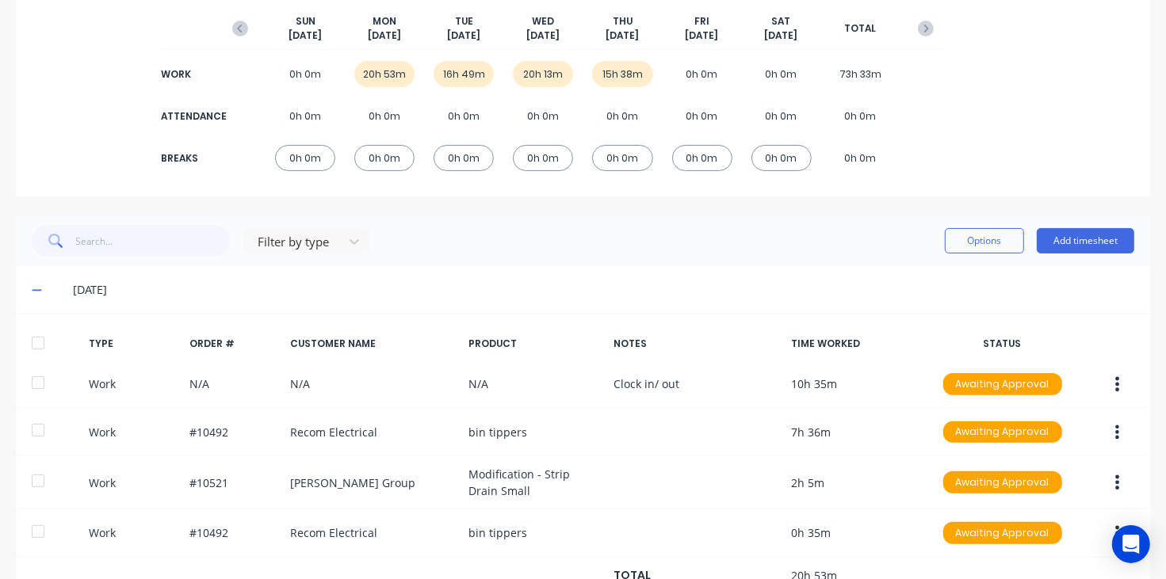
click at [40, 287] on icon at bounding box center [37, 289] width 10 height 11
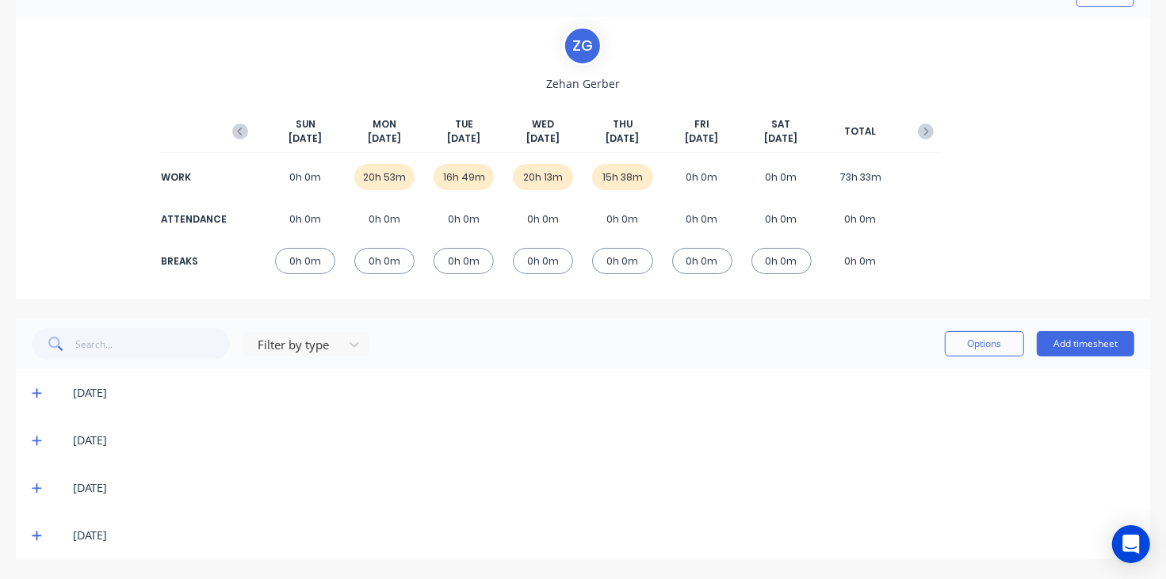
click at [34, 440] on icon at bounding box center [37, 440] width 10 height 11
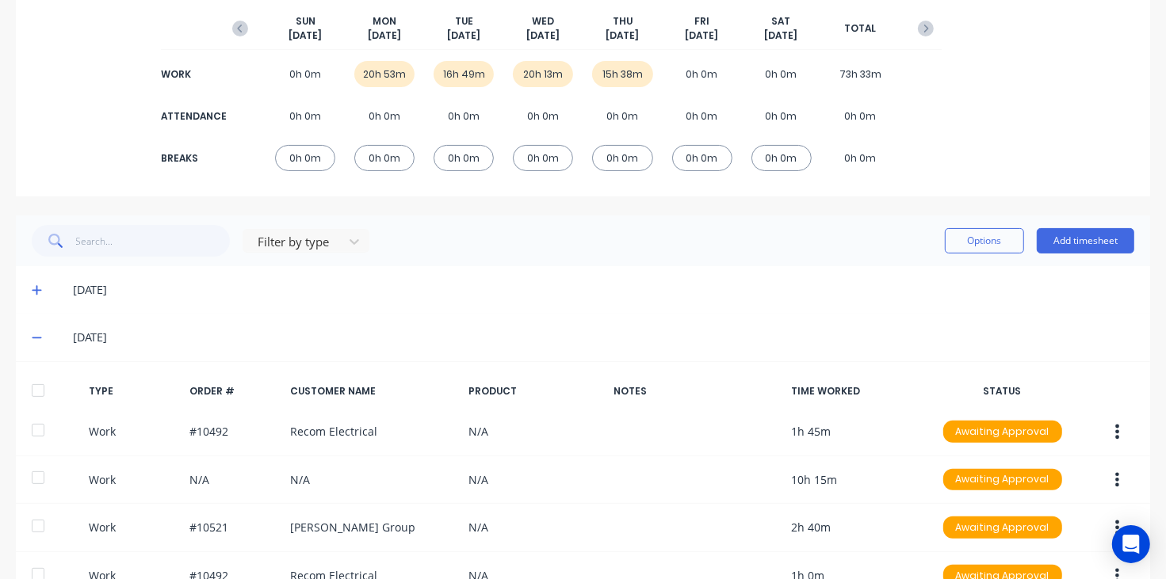
click at [38, 338] on icon at bounding box center [37, 337] width 10 height 11
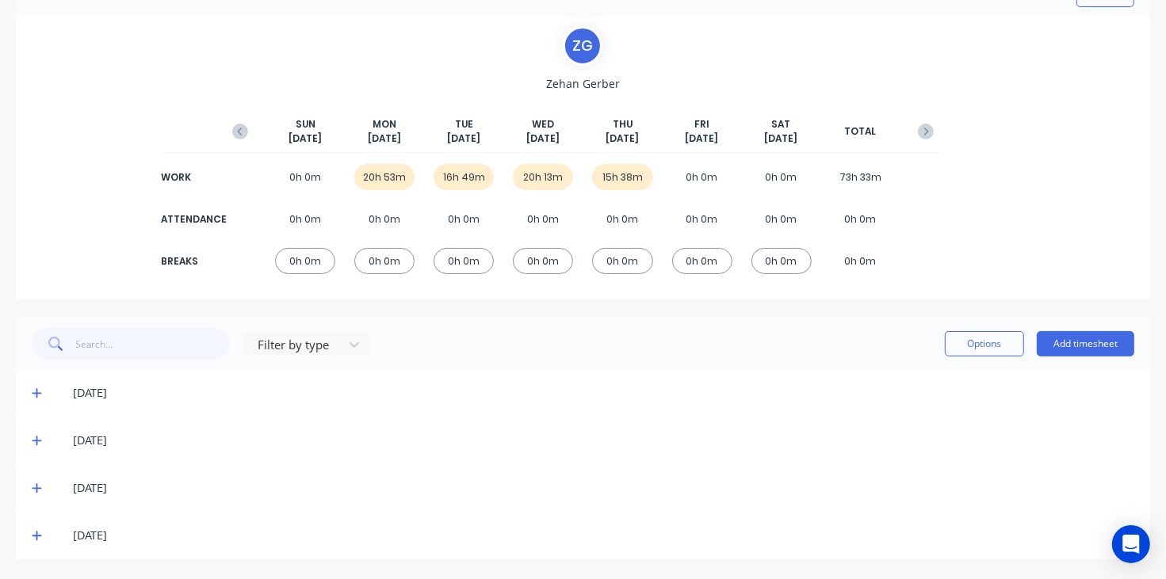
click at [36, 489] on icon at bounding box center [37, 488] width 10 height 11
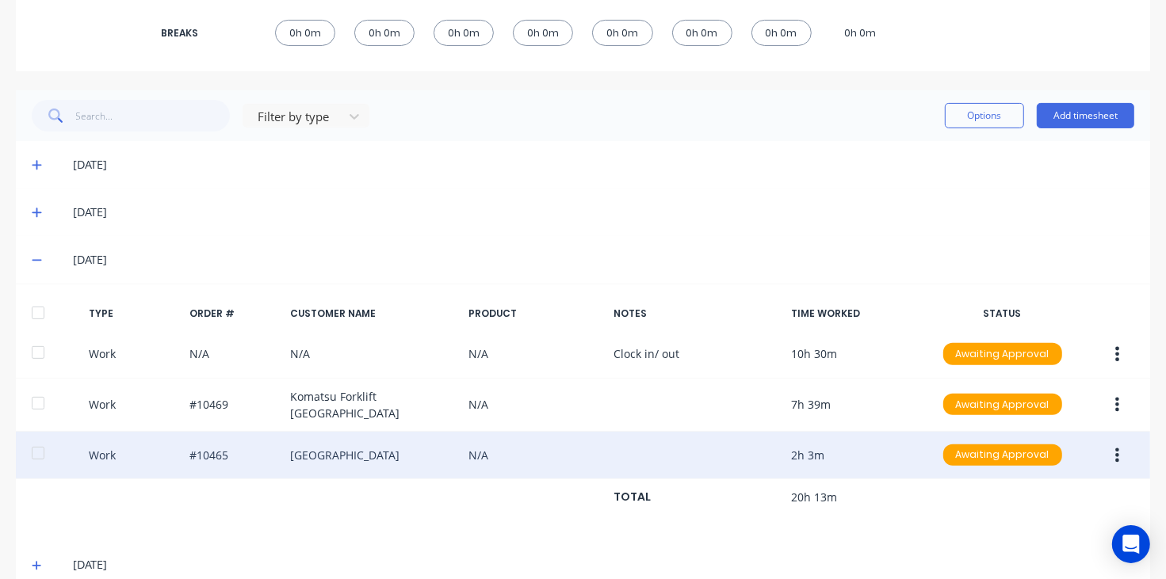
scroll to position [349, 0]
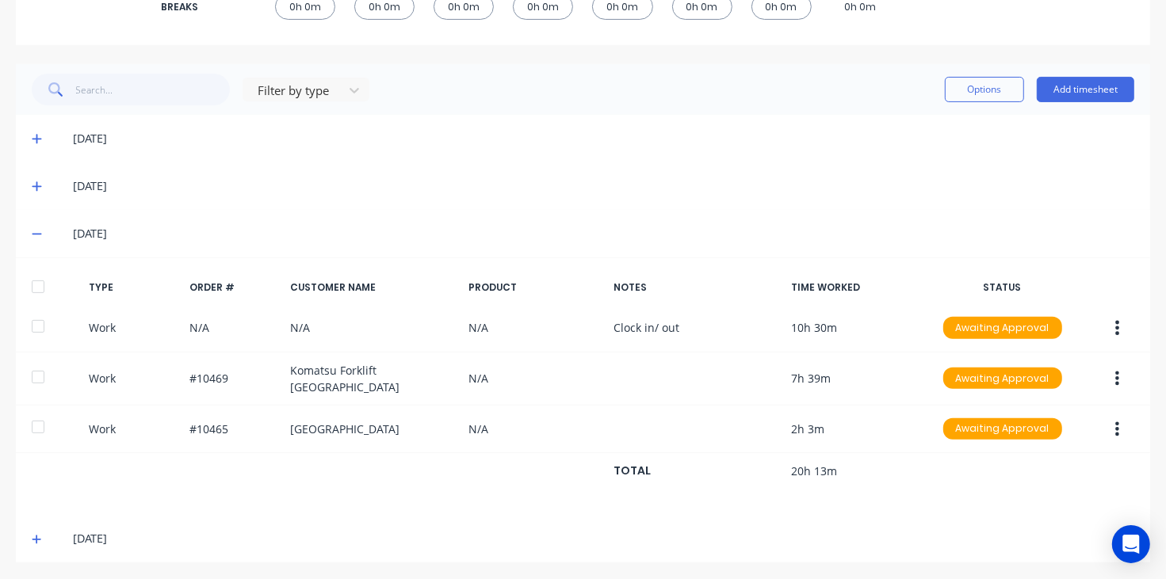
click at [41, 234] on icon at bounding box center [37, 233] width 10 height 11
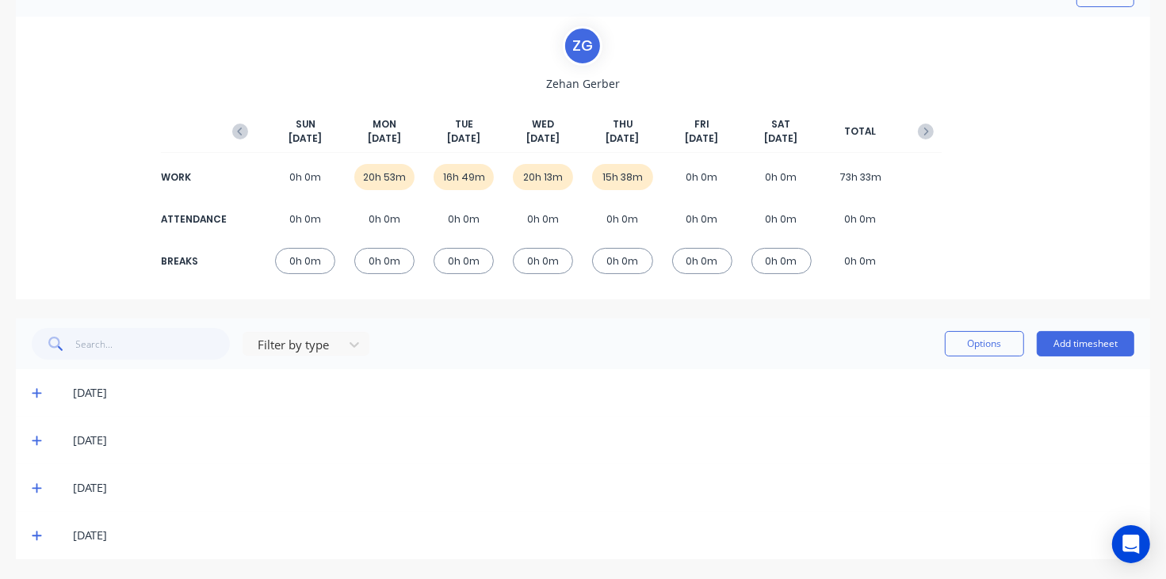
click at [38, 537] on icon at bounding box center [37, 535] width 10 height 11
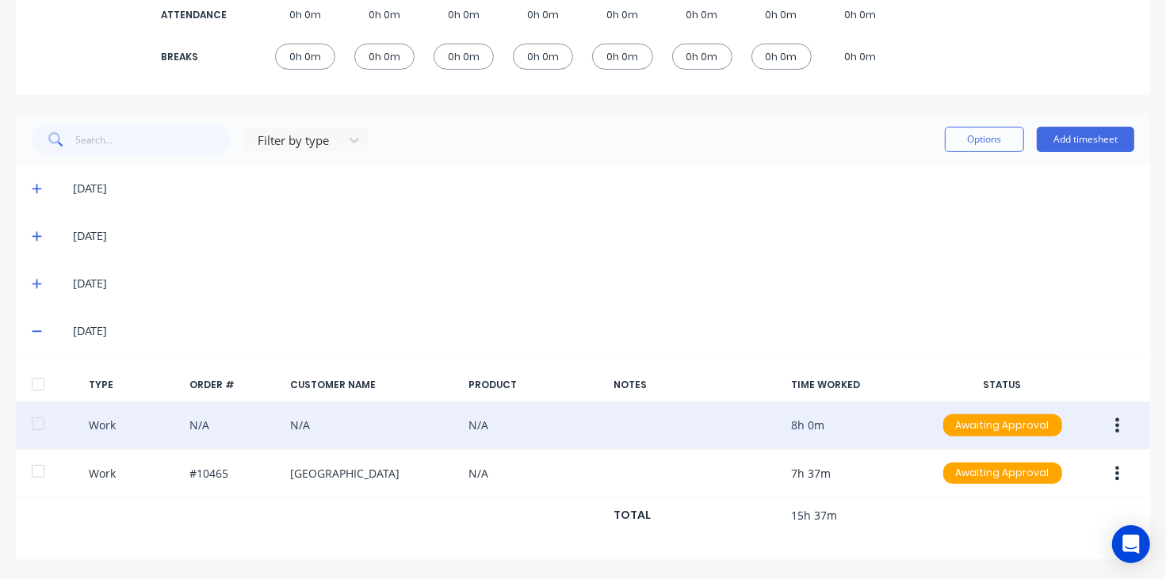
click at [1116, 425] on icon "button" at bounding box center [1118, 425] width 4 height 14
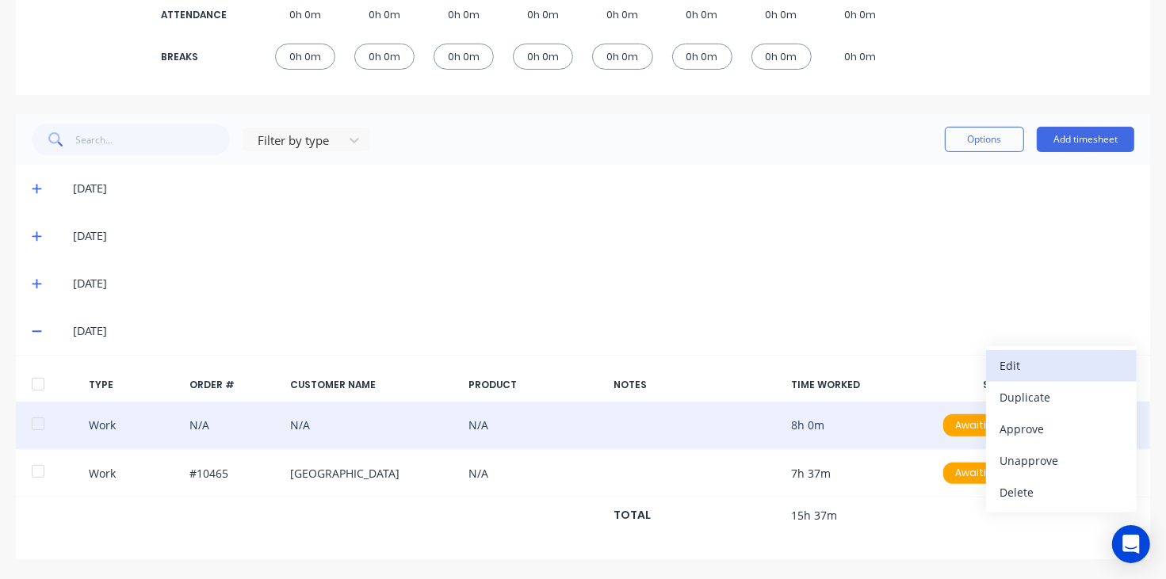
click at [1027, 369] on div "Edit" at bounding box center [1061, 365] width 122 height 23
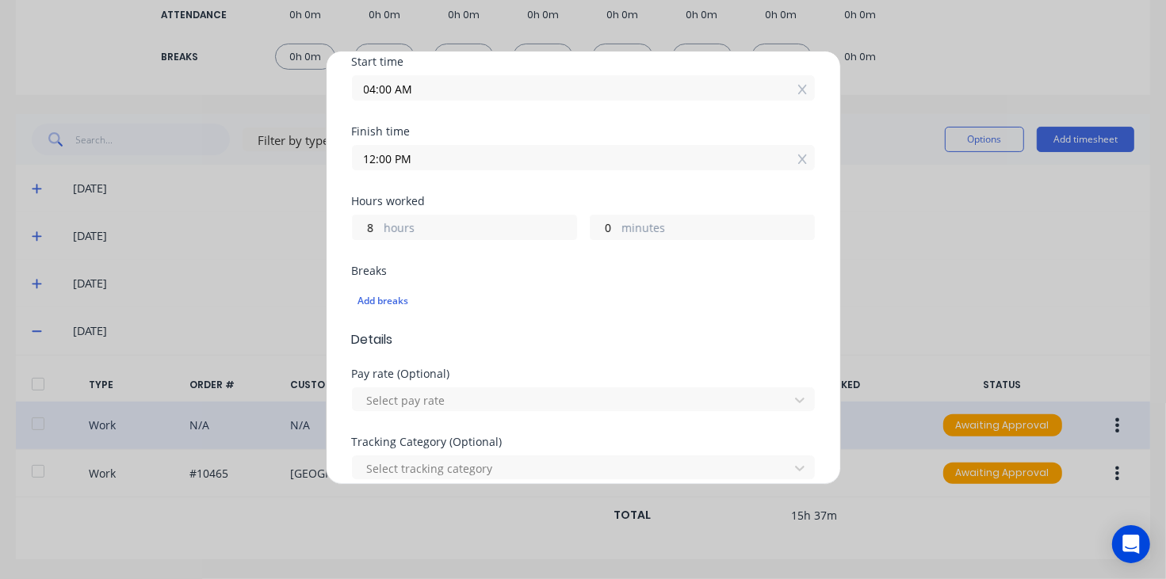
scroll to position [297, 0]
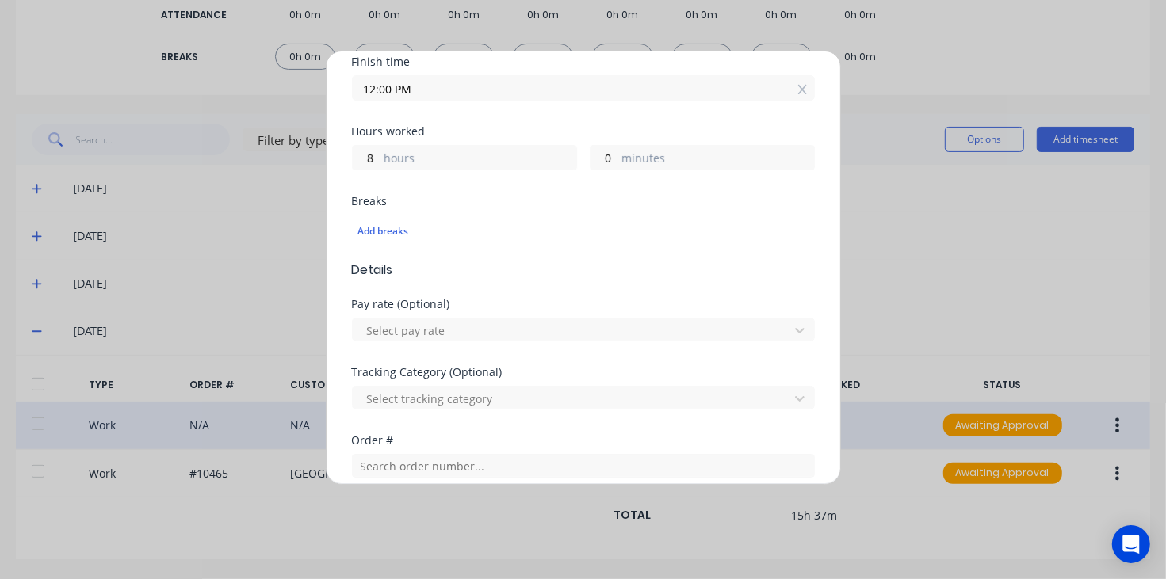
click at [1005, 239] on div "Edit time tracking entry Work Attendance When Date [DATE] Start time 04:00 AM F…" at bounding box center [583, 289] width 1166 height 579
click at [798, 95] on div at bounding box center [802, 89] width 9 height 17
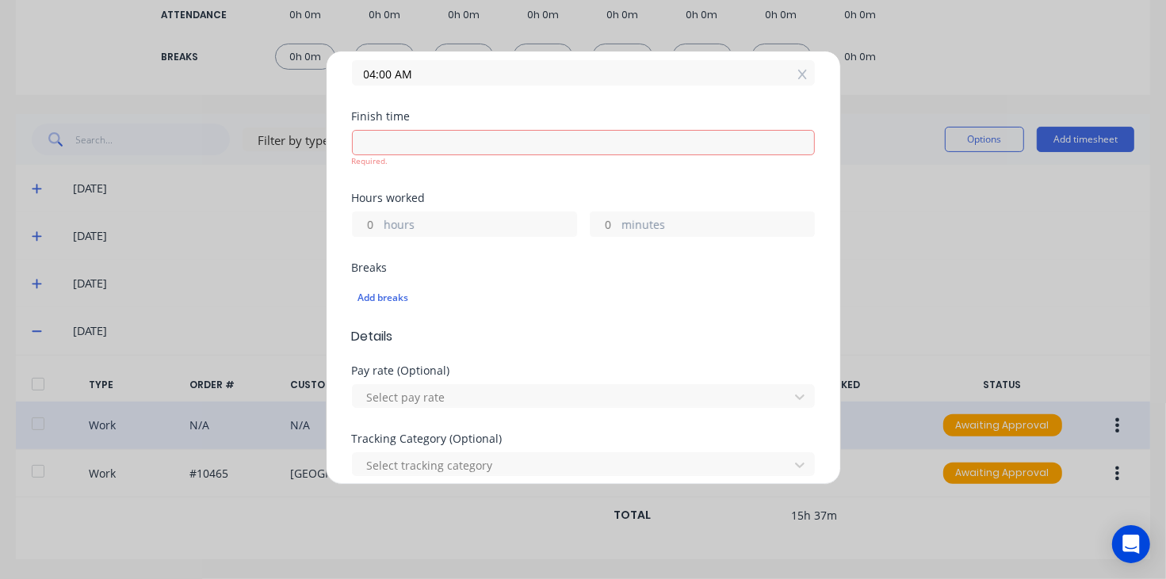
scroll to position [198, 0]
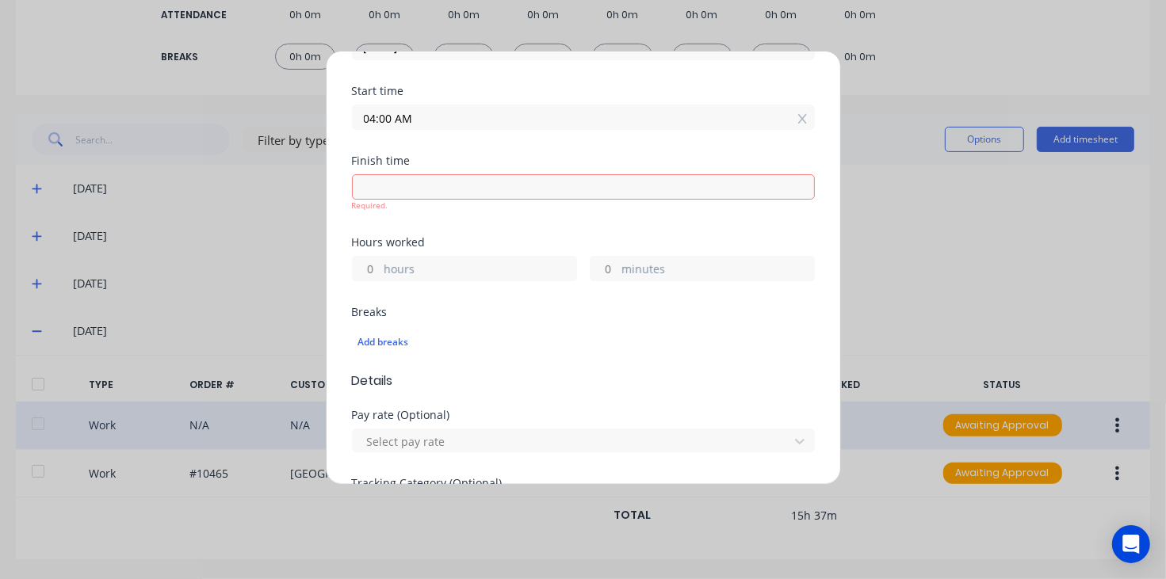
drag, startPoint x: 846, startPoint y: 216, endPoint x: 947, endPoint y: 188, distance: 104.6
click at [861, 215] on div "Edit time tracking entry Work Attendance When Date [DATE] Start time 04:00 AM F…" at bounding box center [583, 289] width 1166 height 579
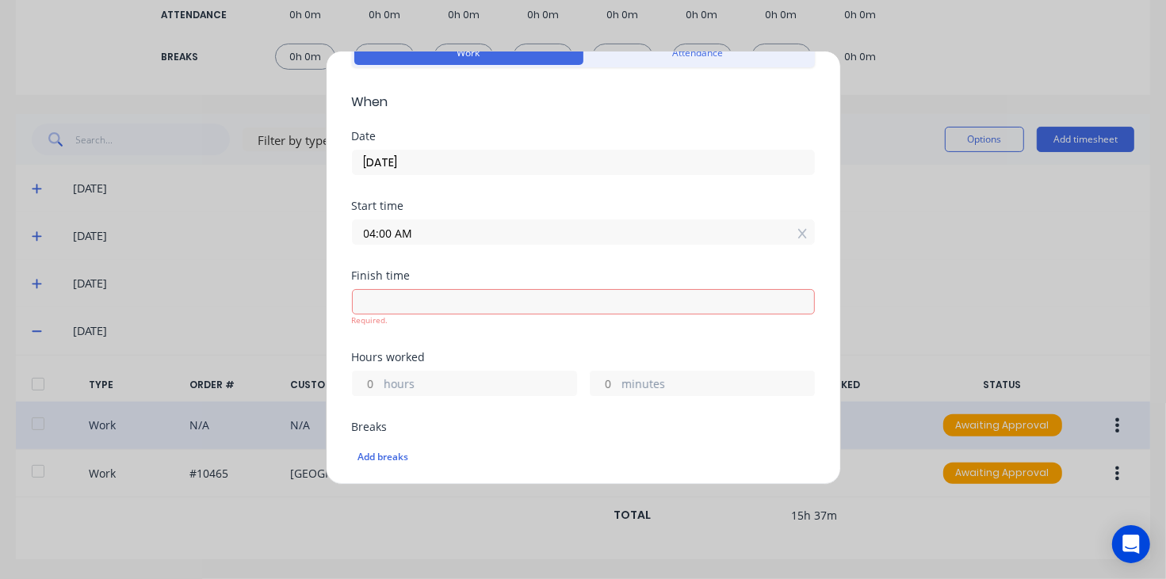
scroll to position [0, 0]
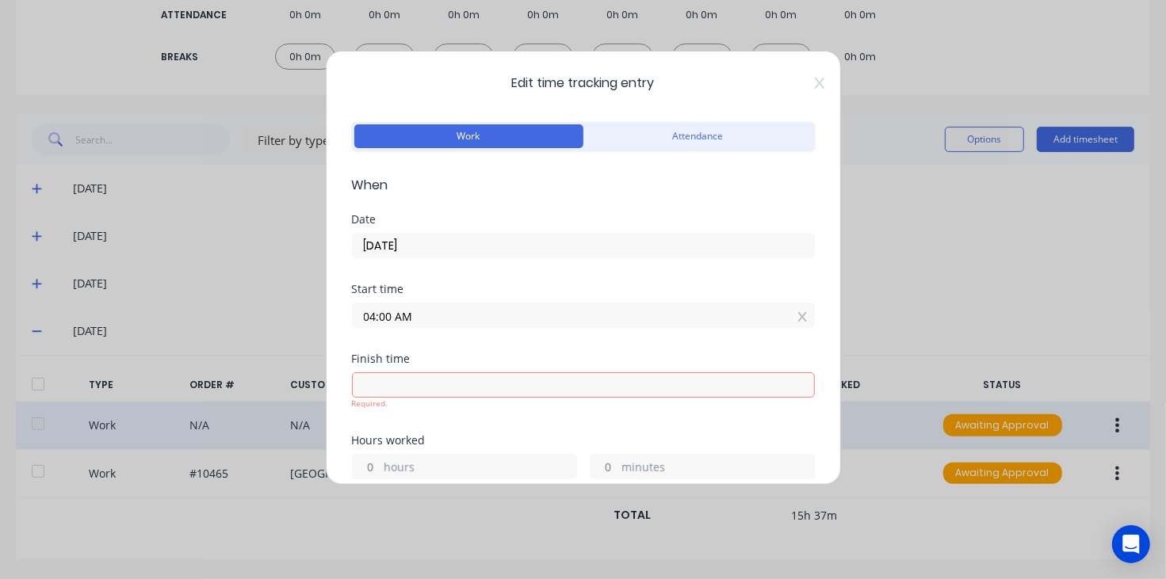
click at [800, 75] on div "Edit time tracking entry Work Attendance When Date [DATE] Start time 04:00 AM F…" at bounding box center [583, 268] width 515 height 434
click at [815, 85] on icon at bounding box center [820, 83] width 10 height 13
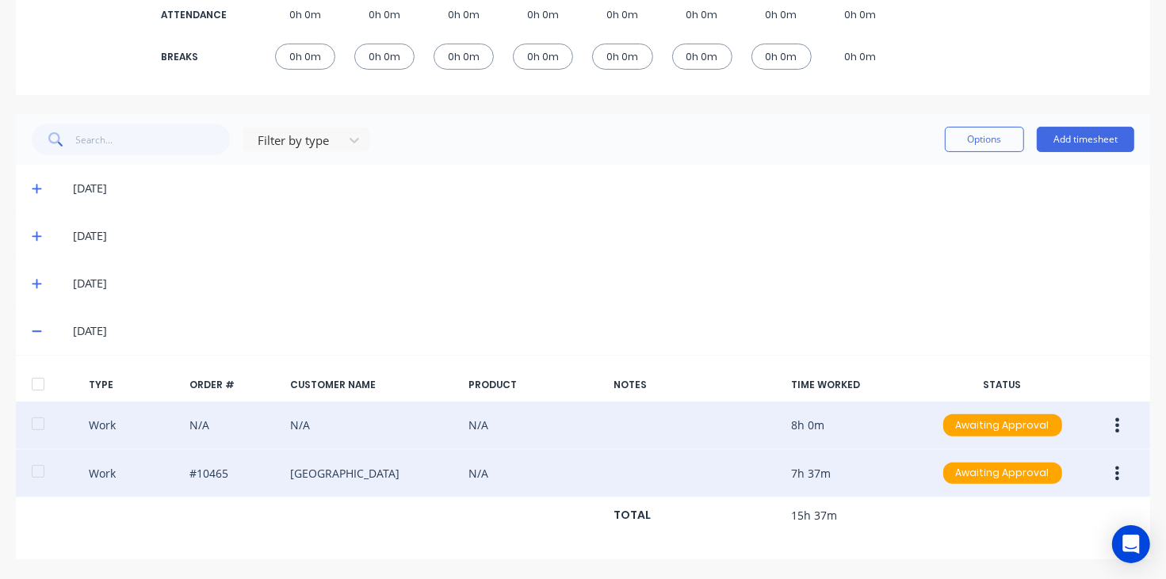
click at [1108, 478] on button "button" at bounding box center [1116, 474] width 37 height 29
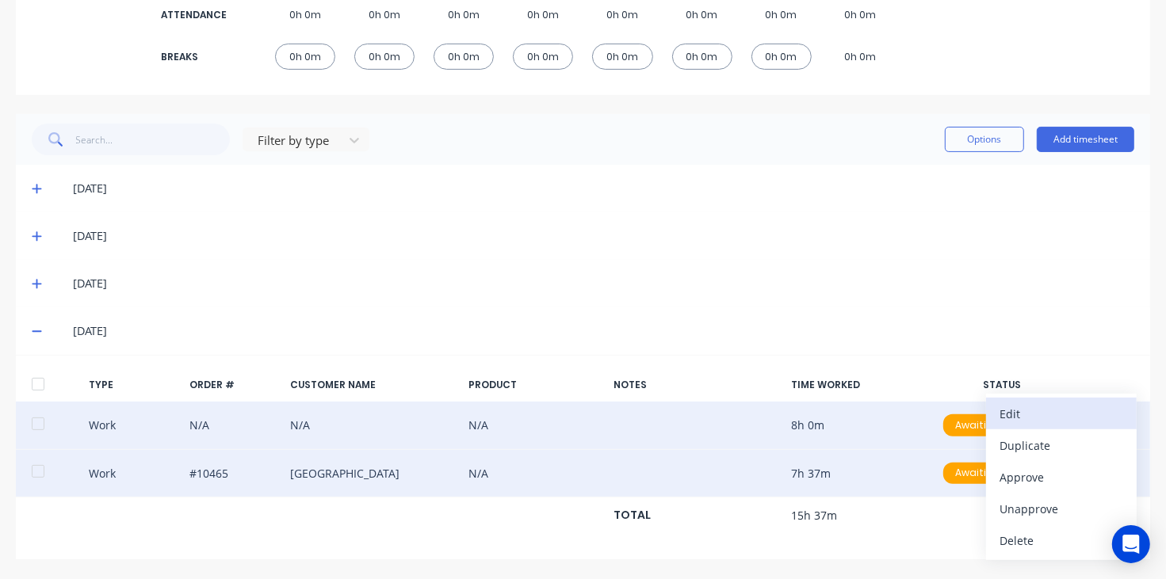
click at [1014, 414] on div "Edit" at bounding box center [1061, 414] width 122 height 23
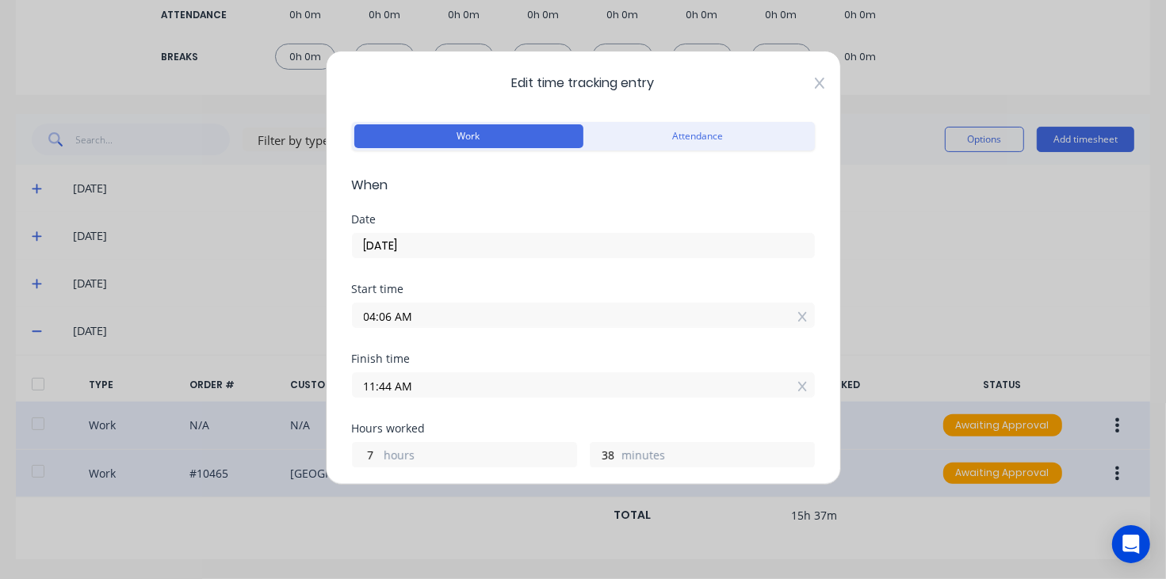
click at [815, 86] on icon at bounding box center [820, 83] width 10 height 13
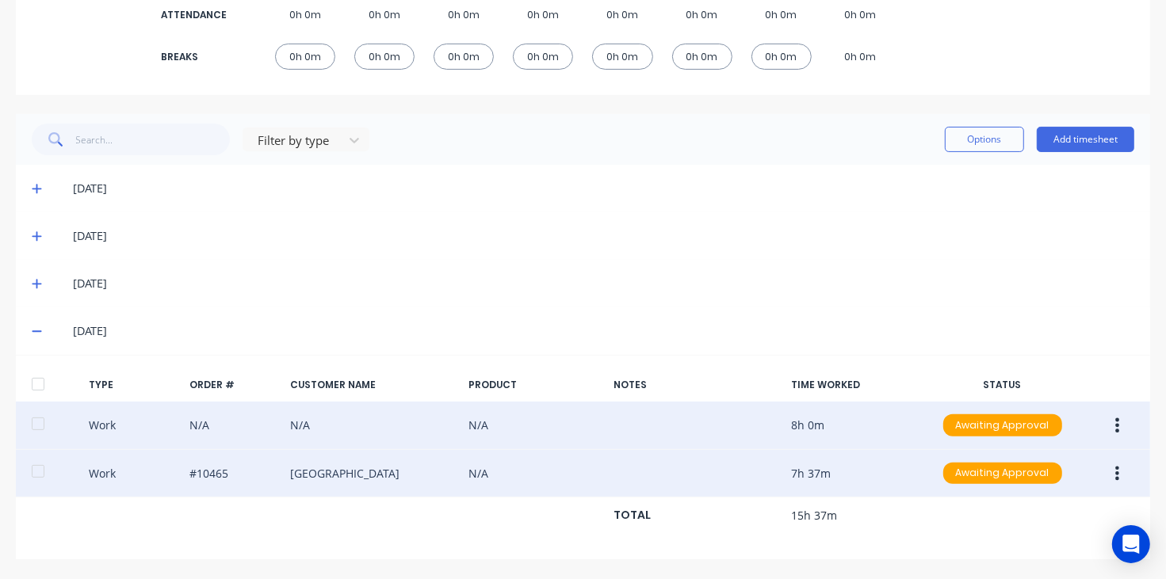
scroll to position [103, 0]
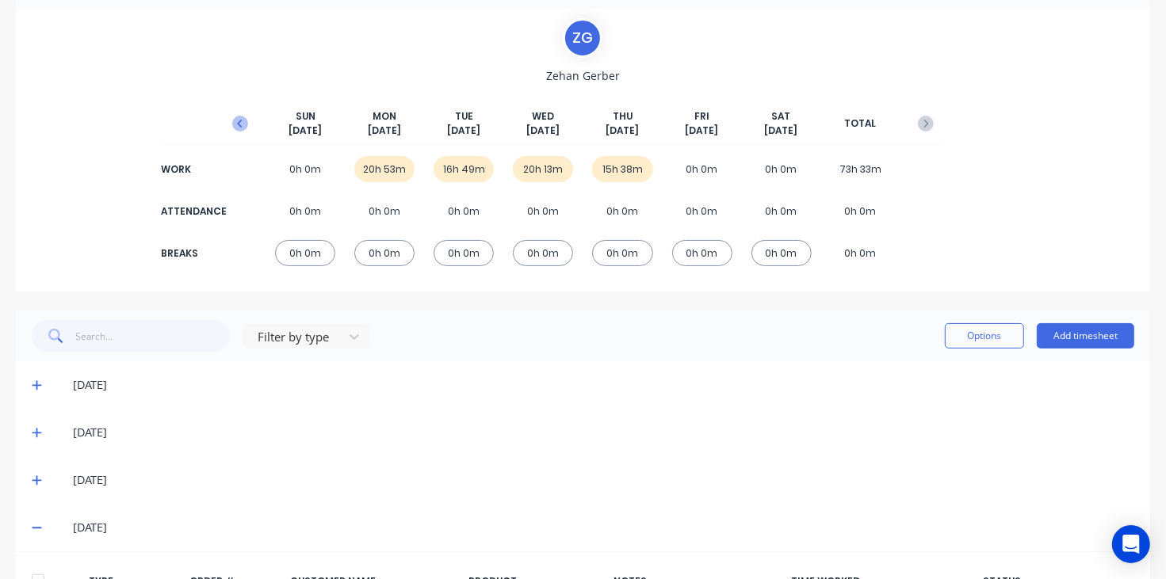
click at [238, 125] on icon "button" at bounding box center [240, 124] width 5 height 8
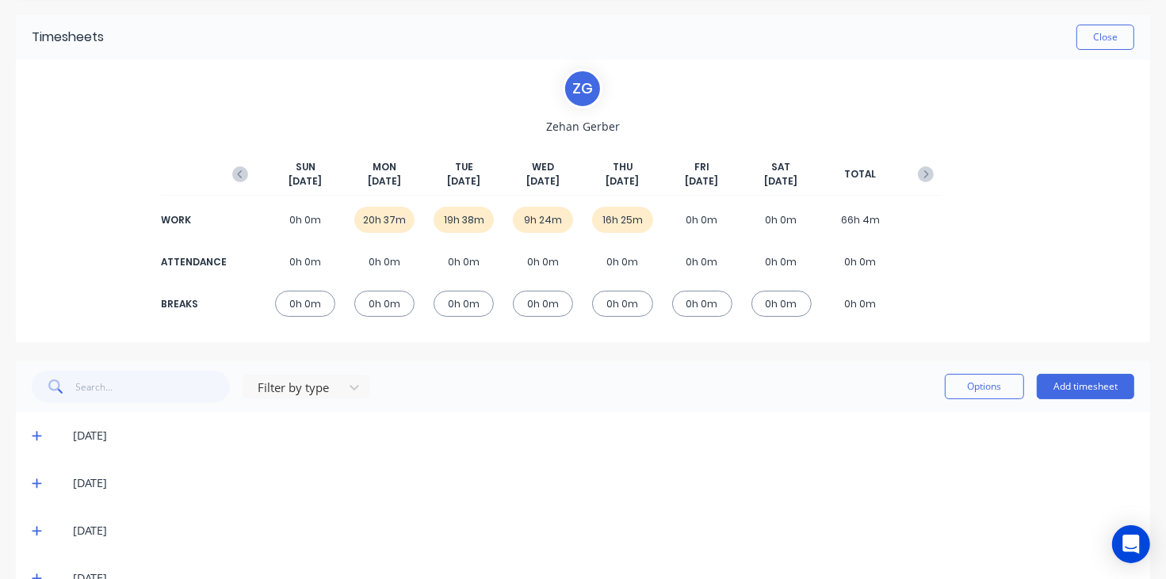
scroll to position [95, 0]
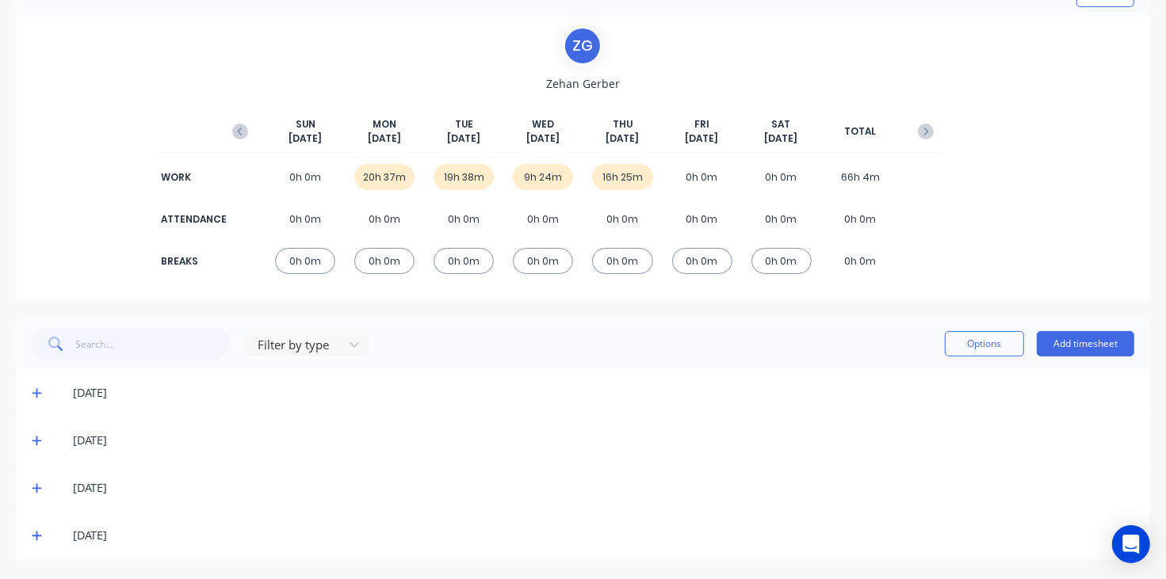
click at [33, 394] on icon at bounding box center [37, 392] width 10 height 11
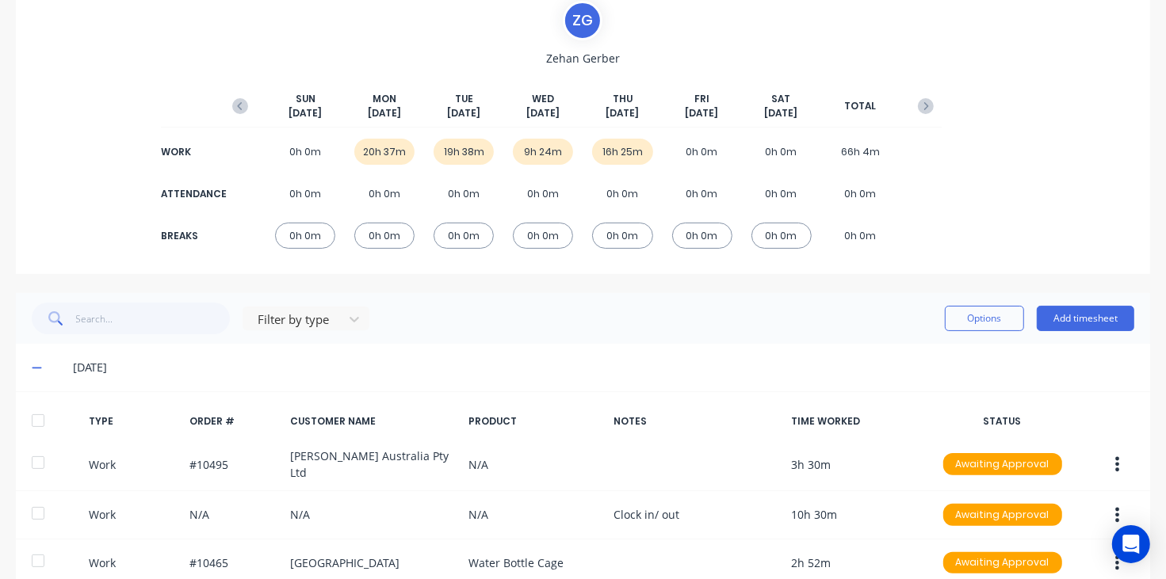
scroll to position [194, 0]
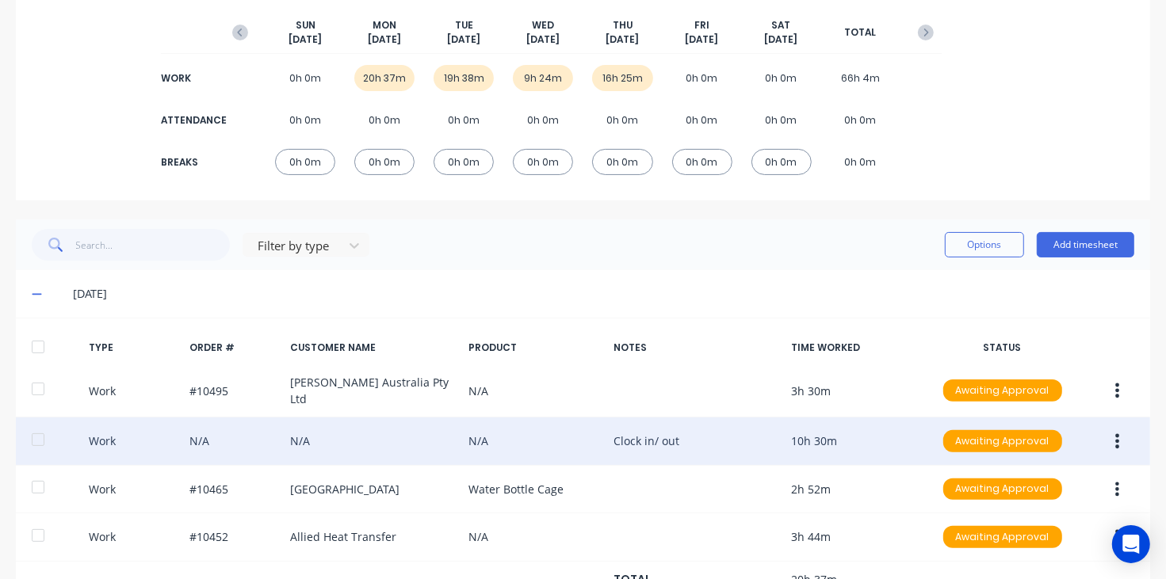
click at [1099, 442] on button "button" at bounding box center [1116, 441] width 37 height 29
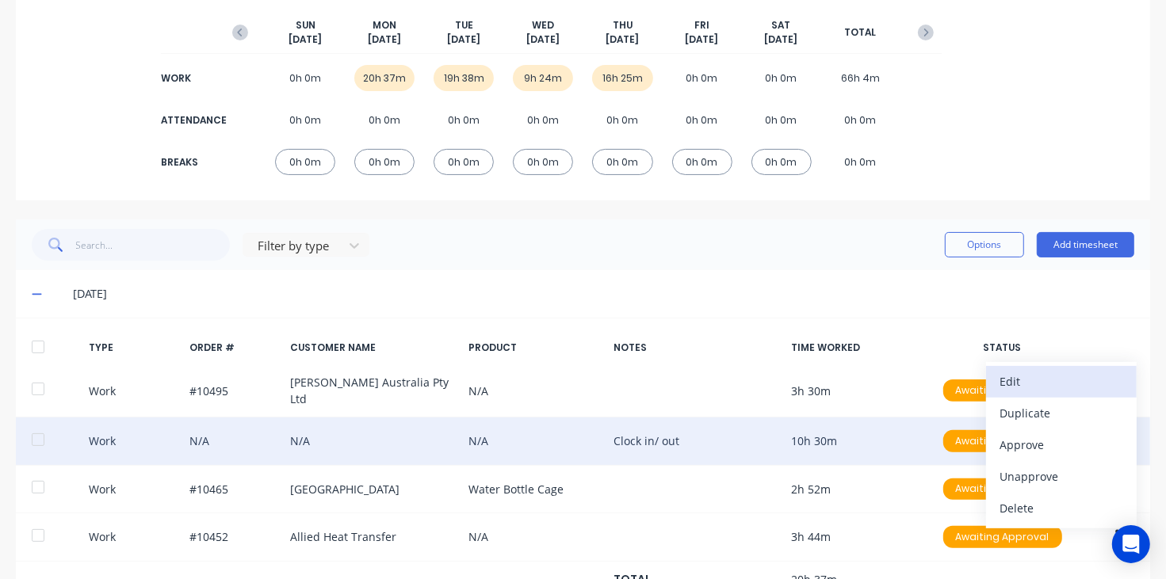
click at [1021, 381] on div "Edit" at bounding box center [1061, 381] width 122 height 23
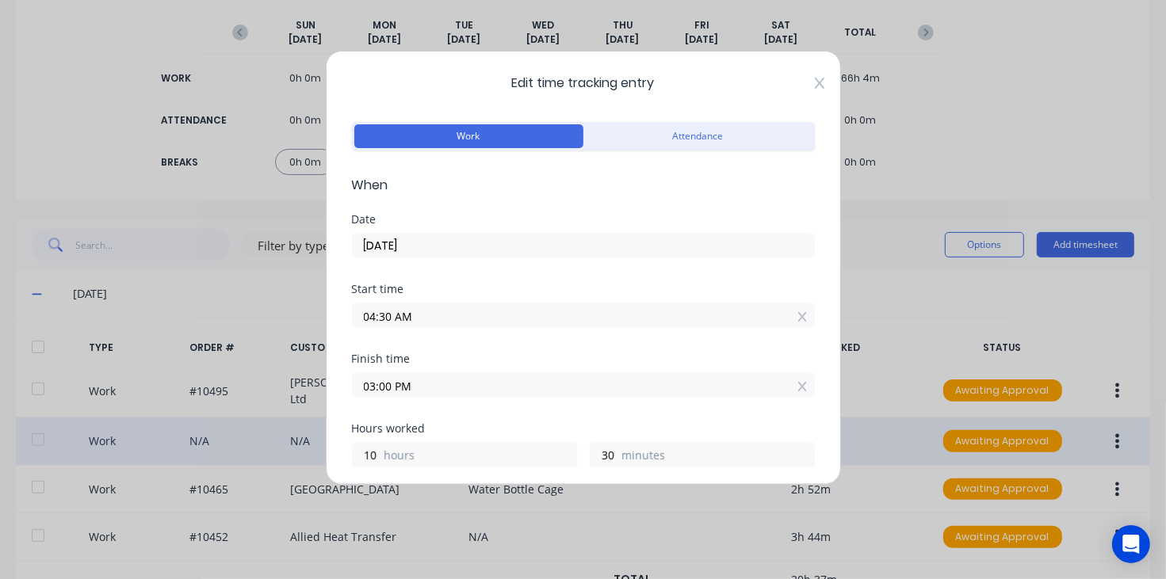
click at [815, 83] on icon at bounding box center [820, 83] width 10 height 13
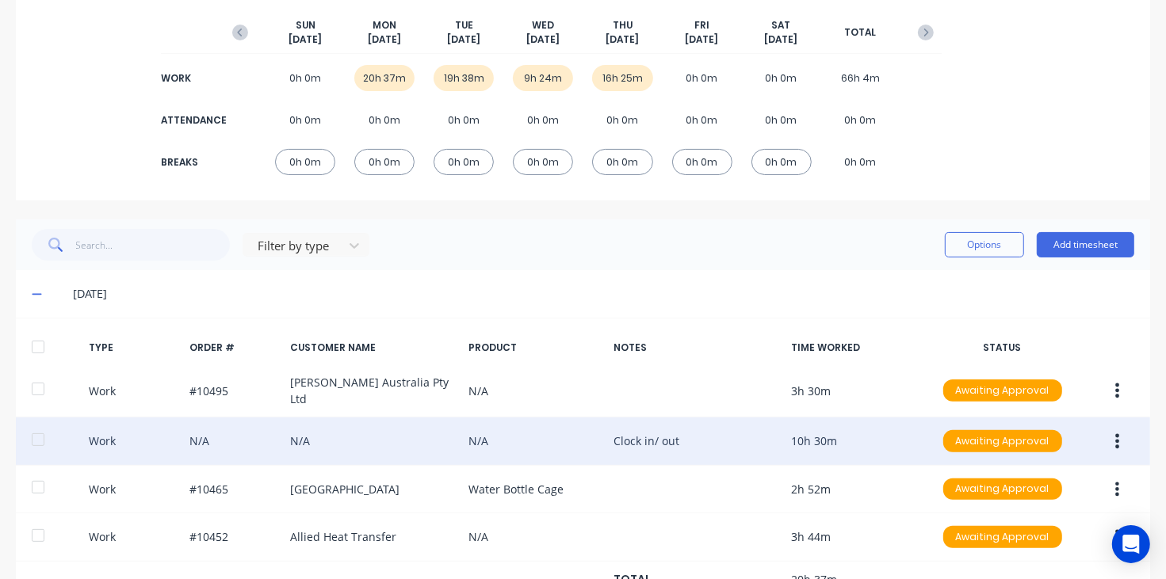
click at [34, 286] on span at bounding box center [40, 294] width 16 height 16
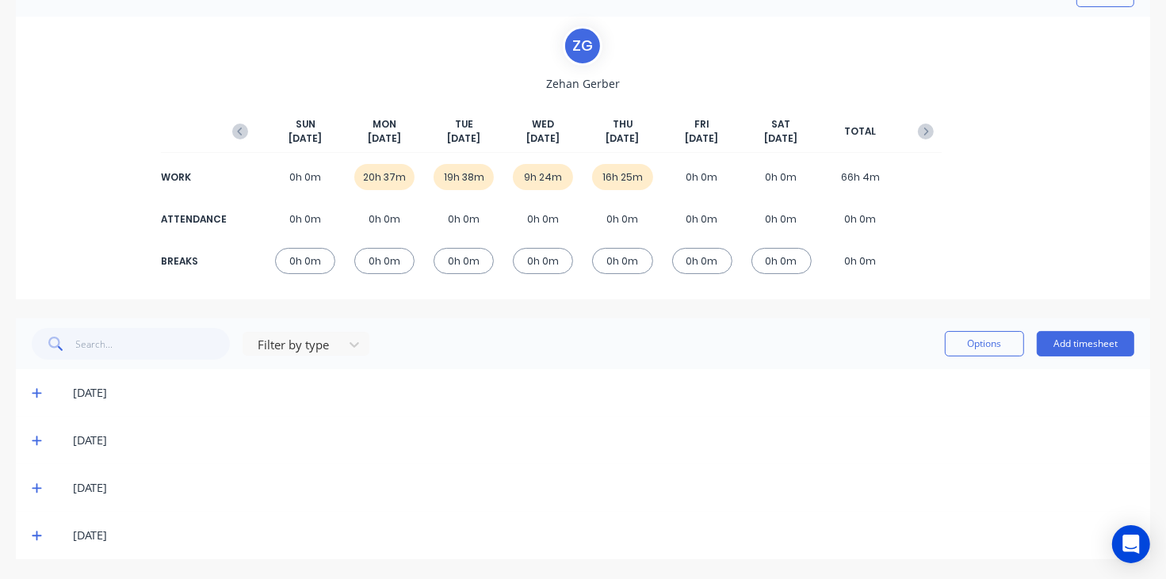
click at [36, 441] on icon at bounding box center [37, 442] width 10 height 10
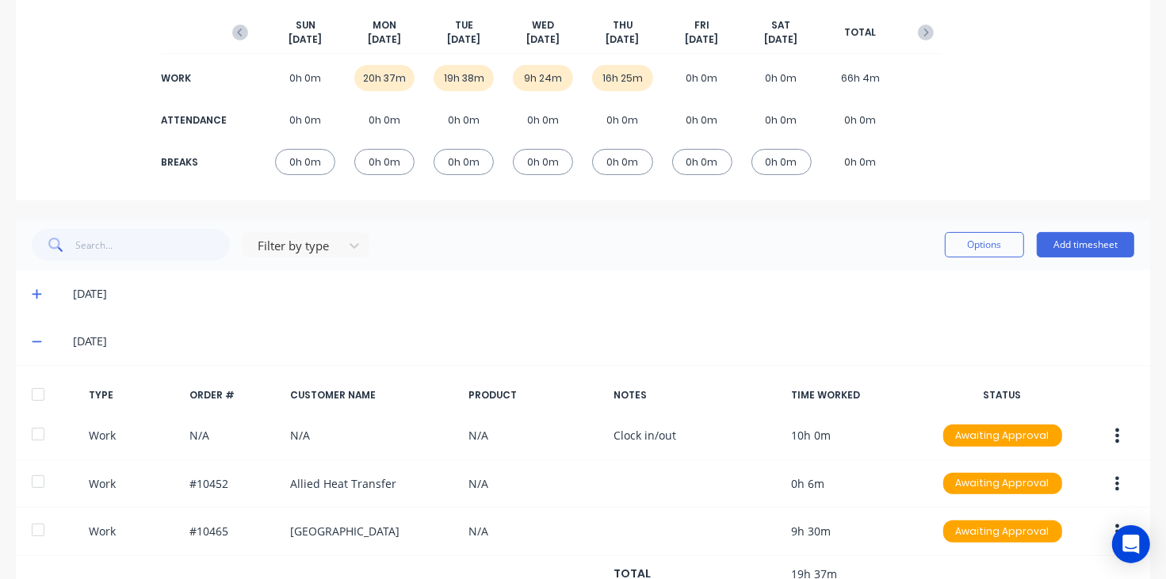
drag, startPoint x: 40, startPoint y: 339, endPoint x: 64, endPoint y: 390, distance: 56.4
click at [38, 341] on icon at bounding box center [37, 341] width 10 height 11
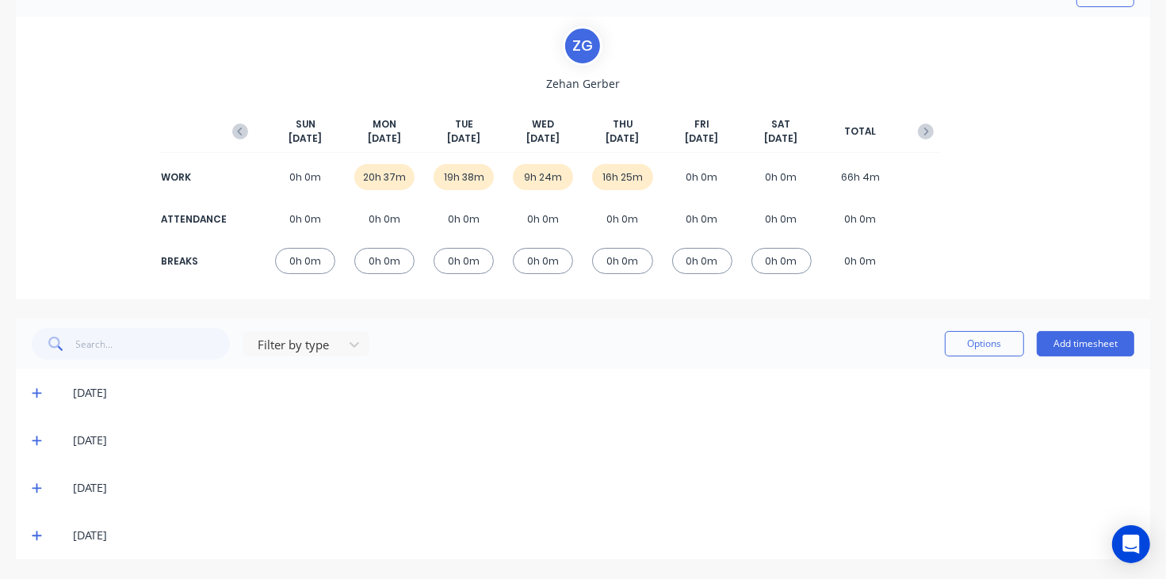
click at [34, 486] on icon at bounding box center [37, 488] width 10 height 11
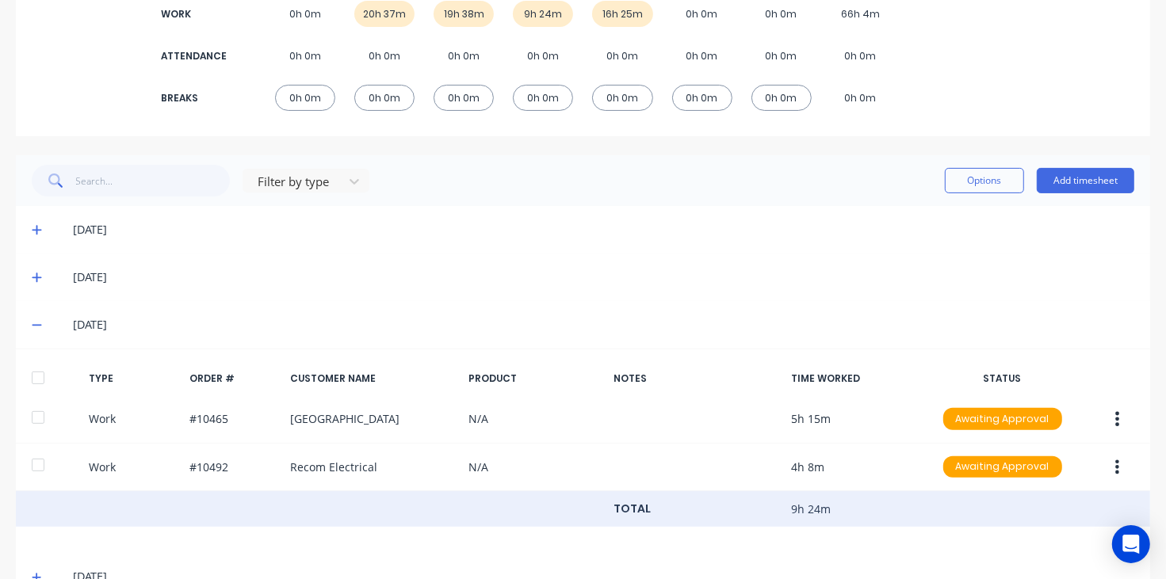
scroll to position [293, 0]
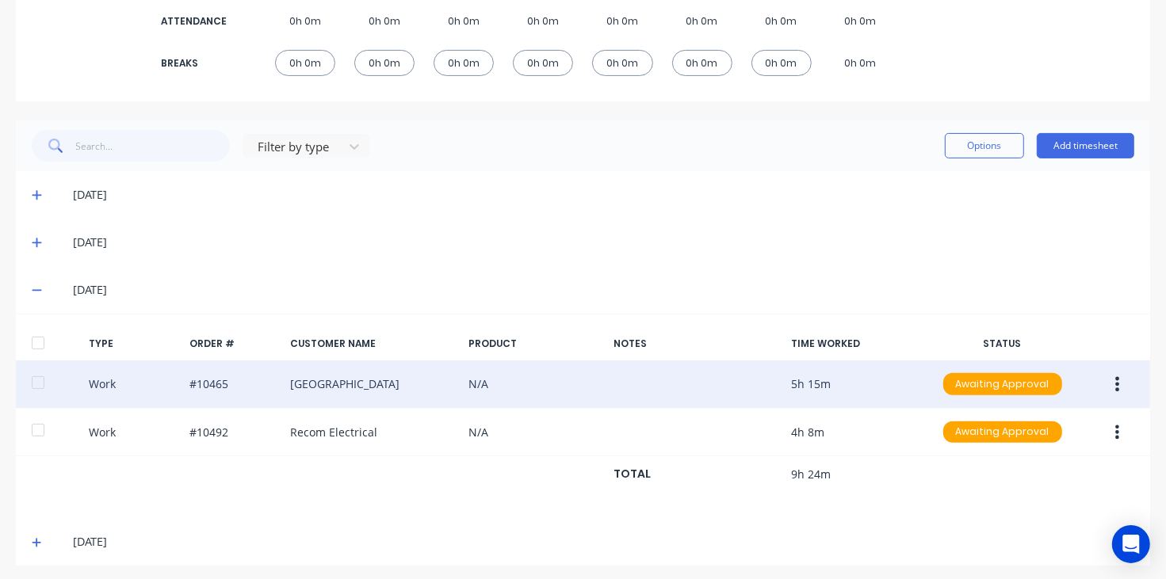
click at [1110, 381] on button "button" at bounding box center [1116, 384] width 37 height 29
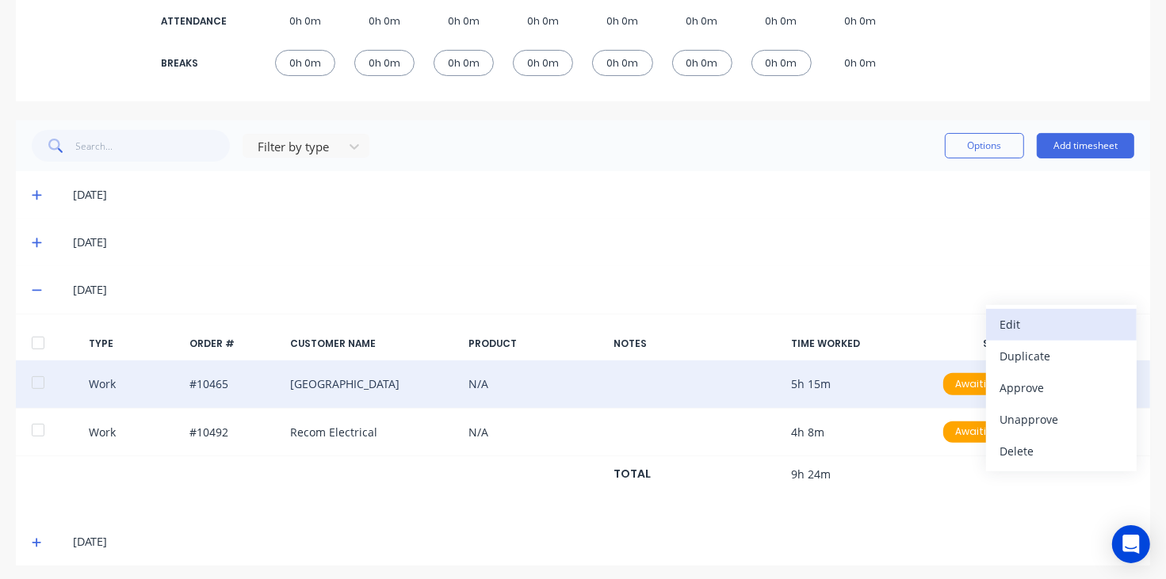
click at [1013, 325] on div "Edit" at bounding box center [1061, 324] width 122 height 23
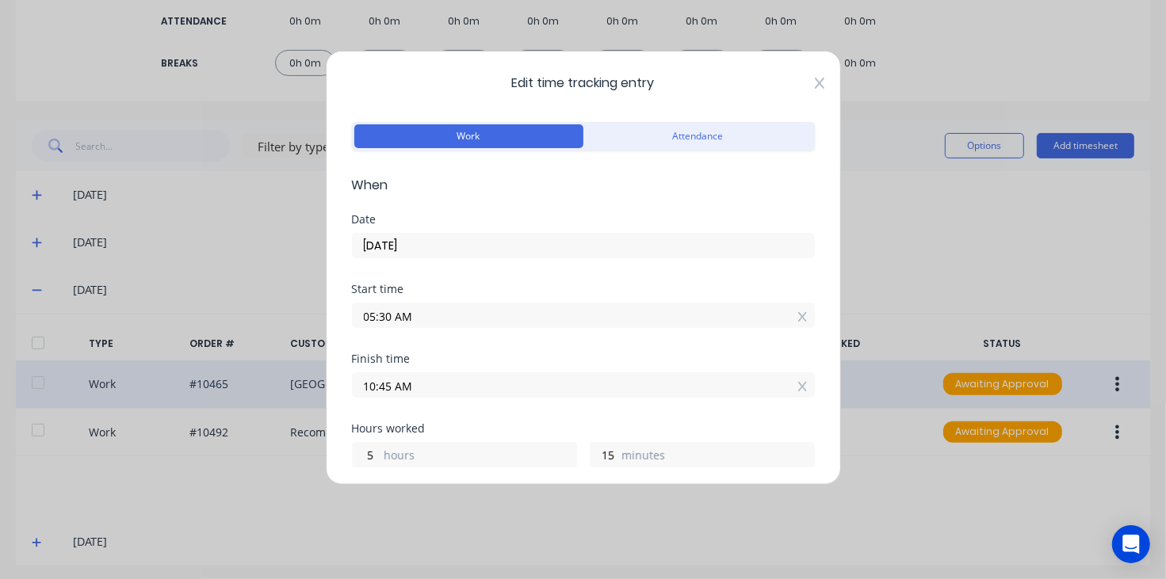
click at [815, 78] on icon at bounding box center [820, 83] width 10 height 13
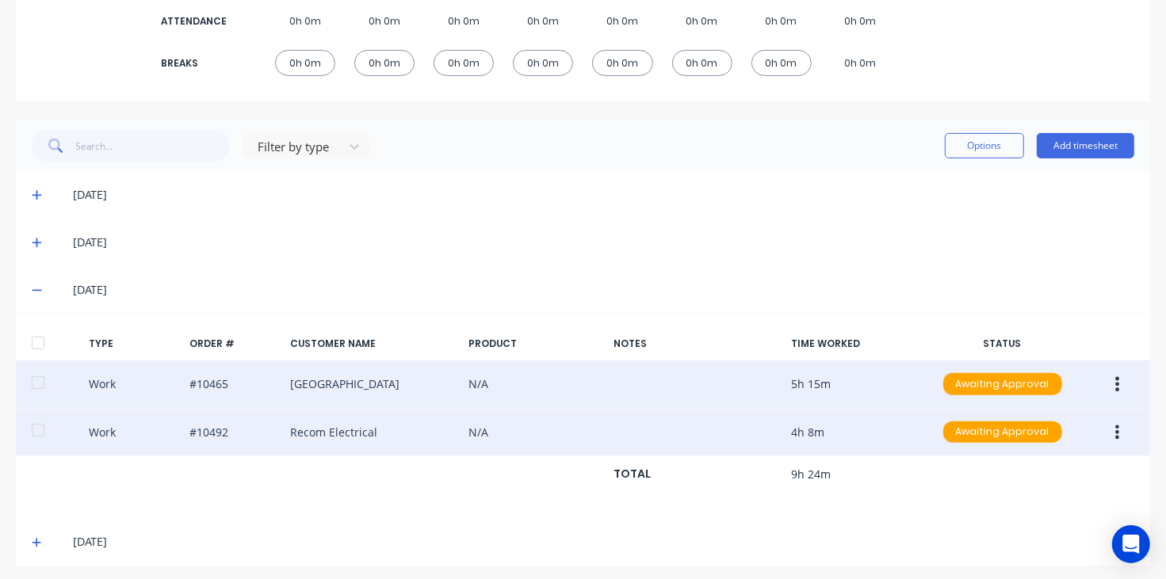
click at [1098, 433] on button "button" at bounding box center [1116, 432] width 37 height 29
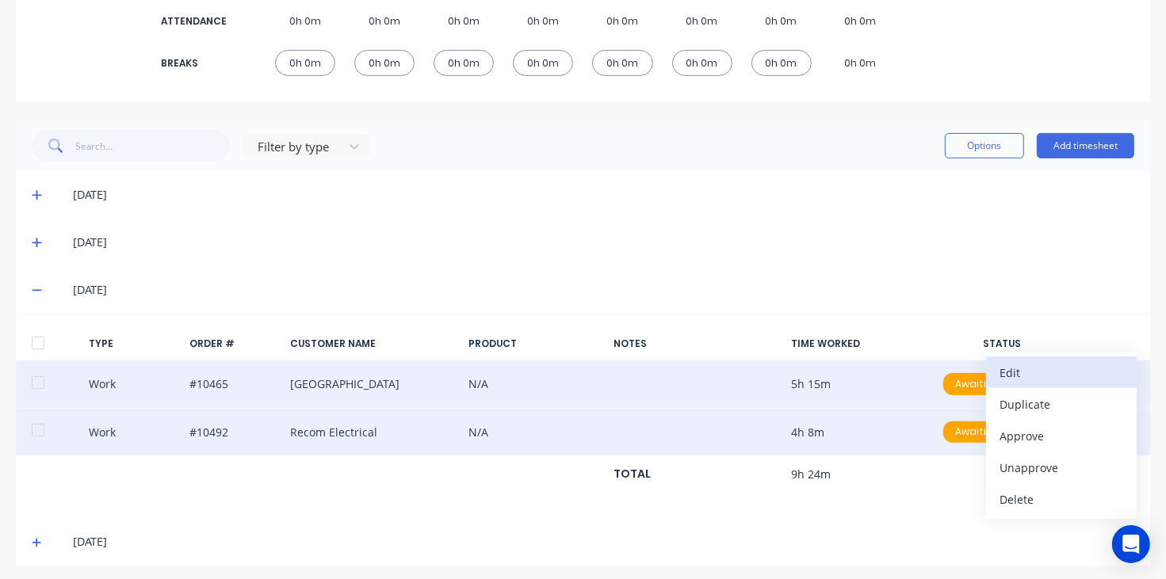
click at [1035, 374] on div "Edit" at bounding box center [1061, 372] width 122 height 23
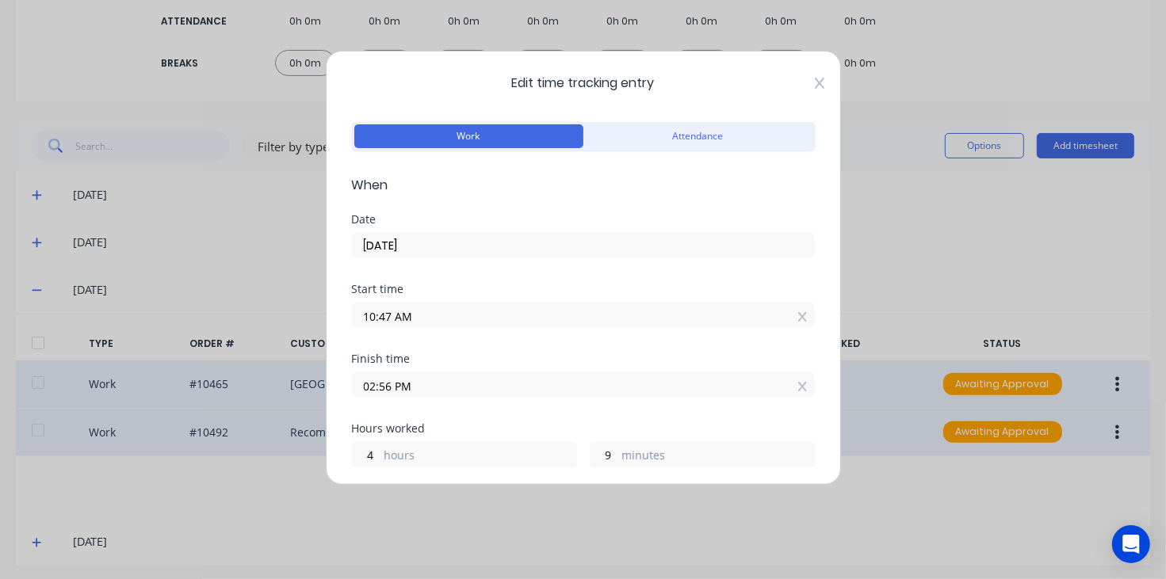
click at [815, 85] on icon at bounding box center [820, 83] width 10 height 13
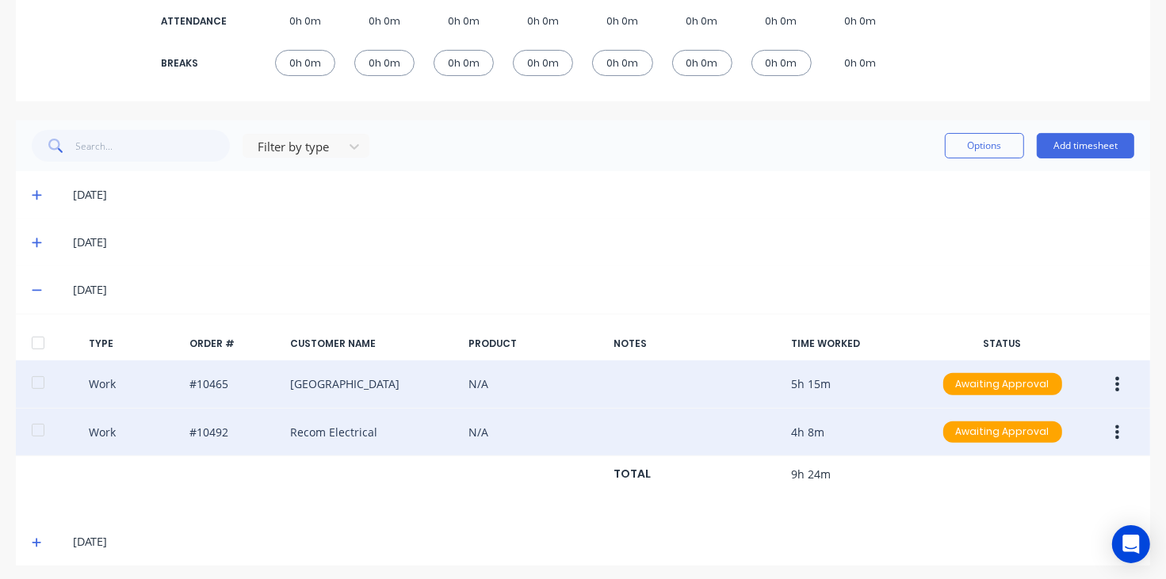
click at [37, 294] on icon at bounding box center [37, 289] width 10 height 11
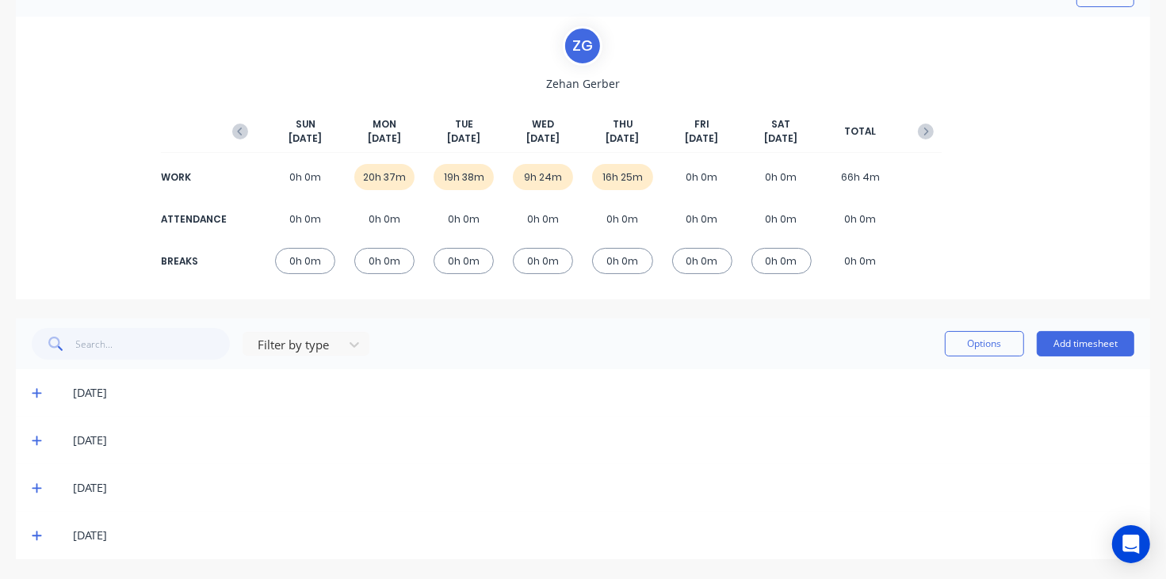
scroll to position [95, 0]
click at [32, 529] on div "[DATE]" at bounding box center [583, 536] width 1134 height 48
click at [37, 536] on icon at bounding box center [37, 537] width 10 height 10
click at [235, 128] on icon "button" at bounding box center [240, 132] width 16 height 16
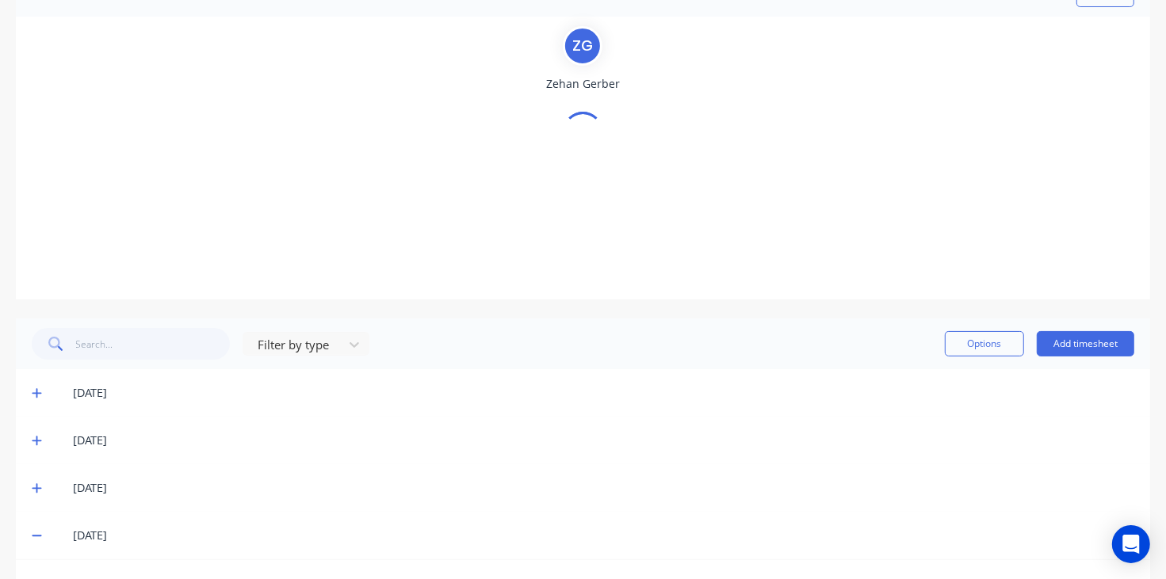
scroll to position [48, 0]
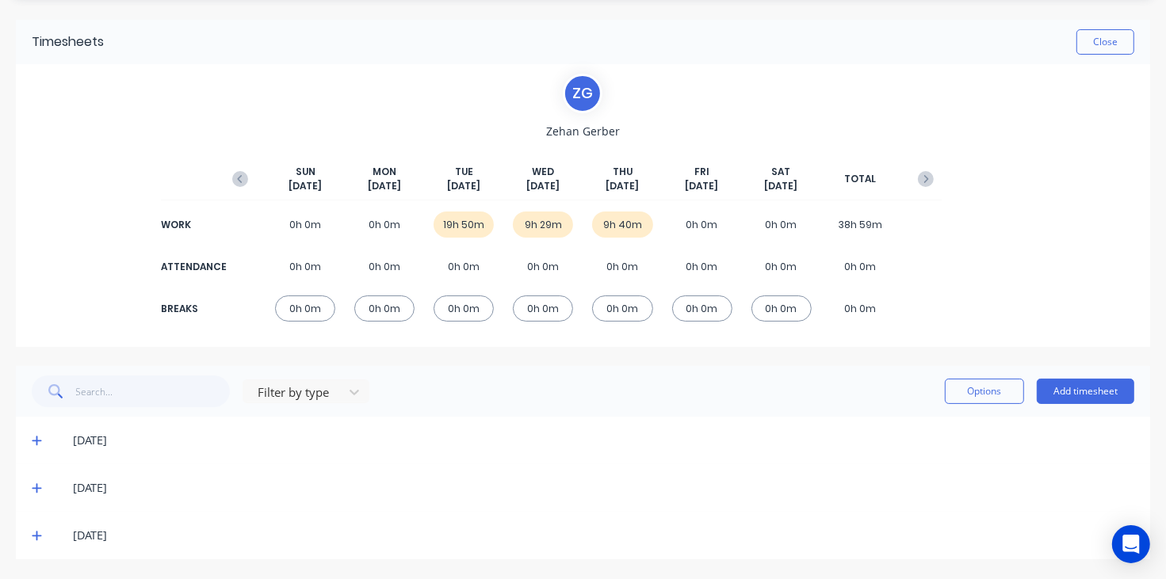
click at [36, 445] on icon at bounding box center [37, 440] width 10 height 11
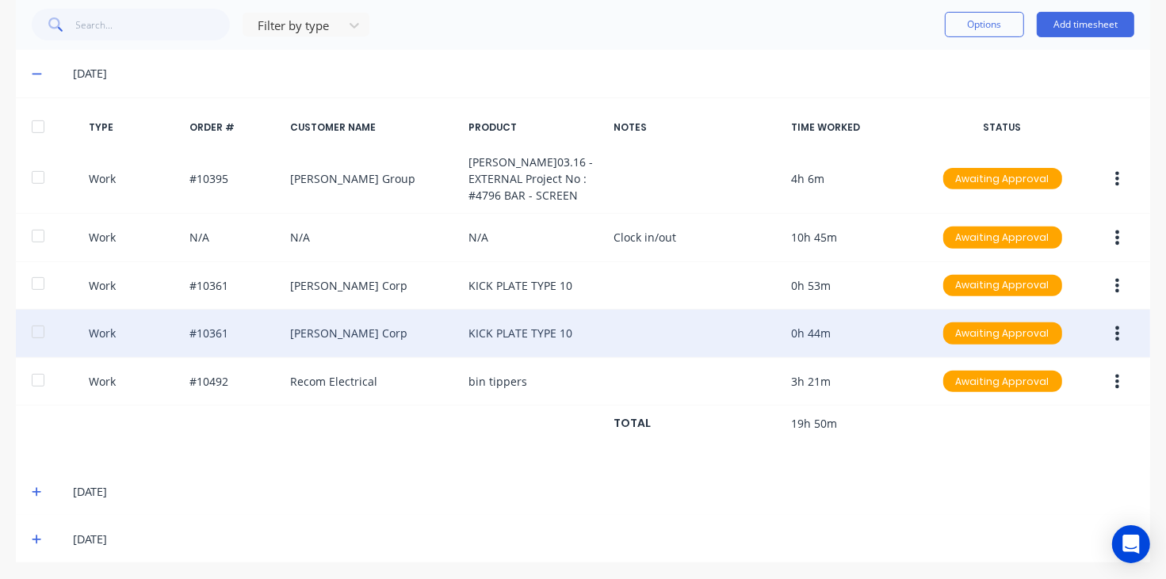
scroll to position [421, 0]
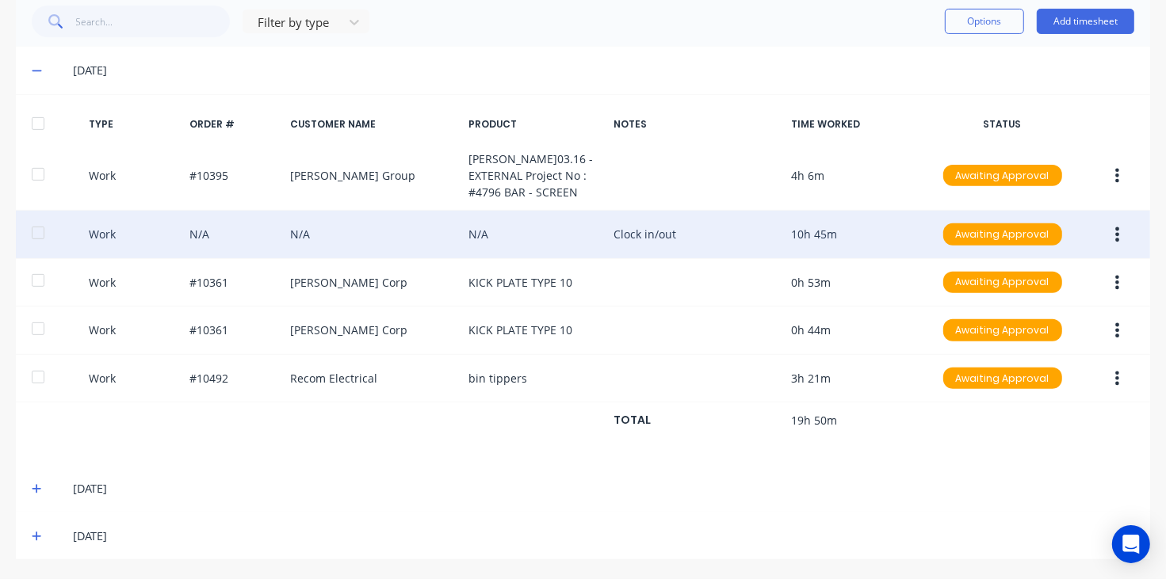
click at [1106, 230] on button "button" at bounding box center [1116, 234] width 37 height 29
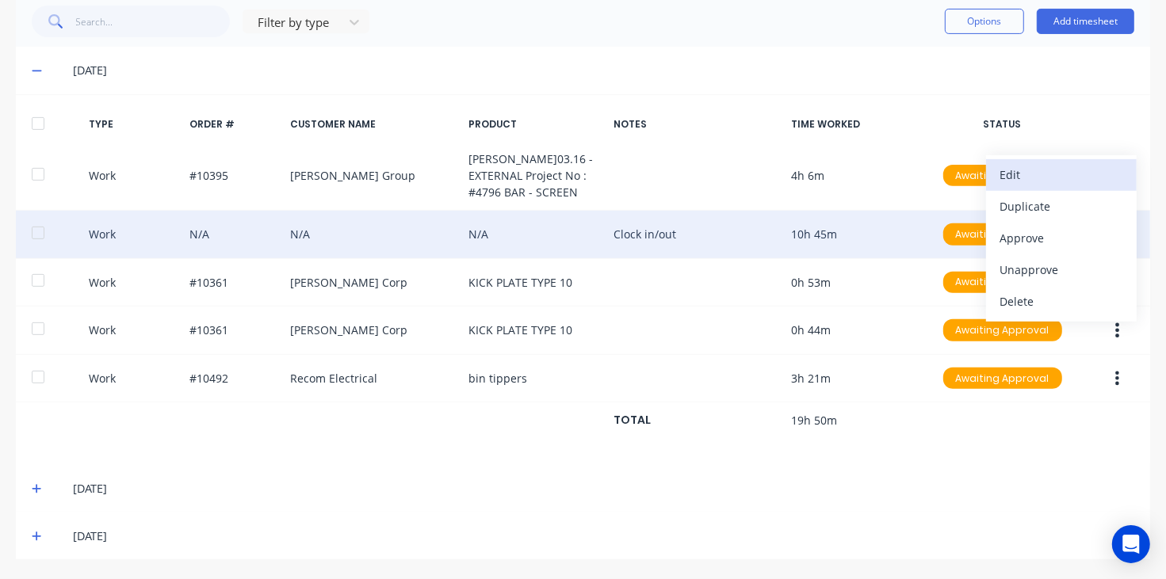
click at [1026, 178] on div "Edit" at bounding box center [1061, 174] width 122 height 23
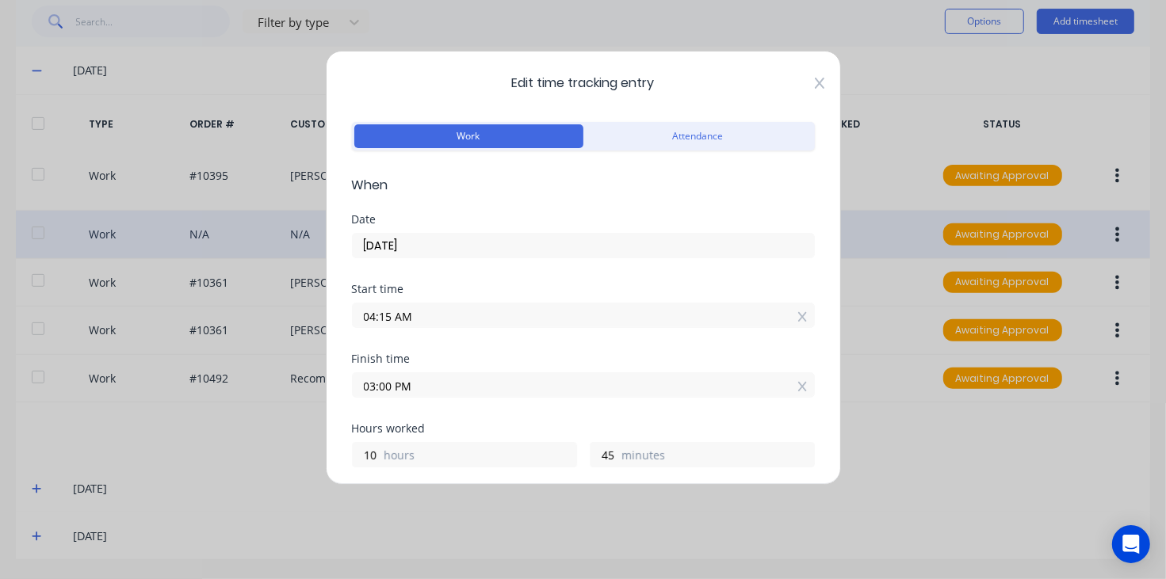
click at [815, 79] on icon at bounding box center [820, 83] width 10 height 13
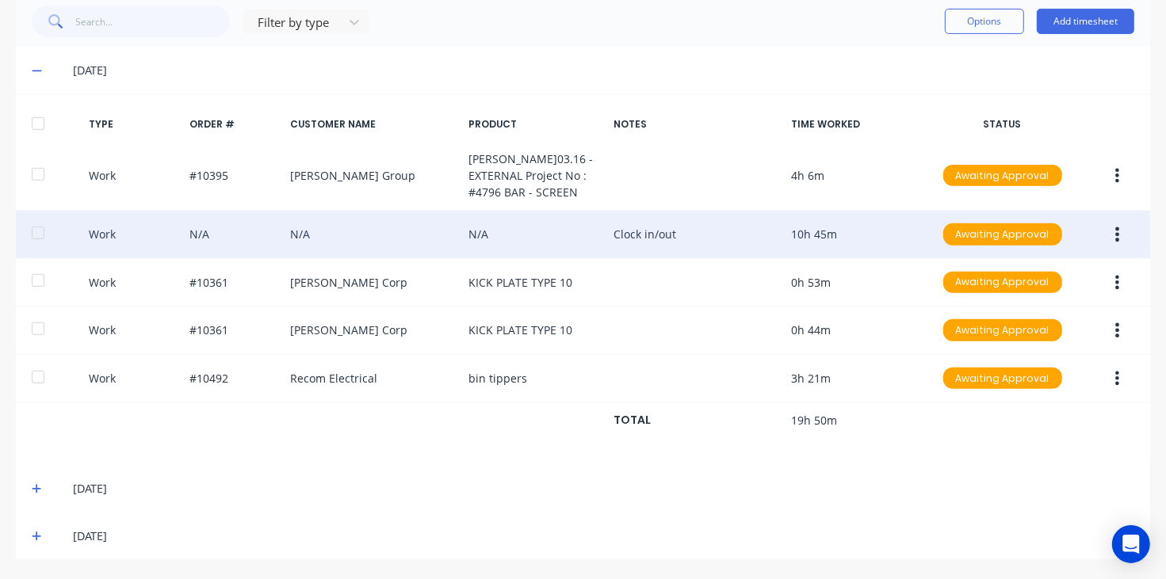
click at [37, 70] on icon at bounding box center [37, 70] width 10 height 11
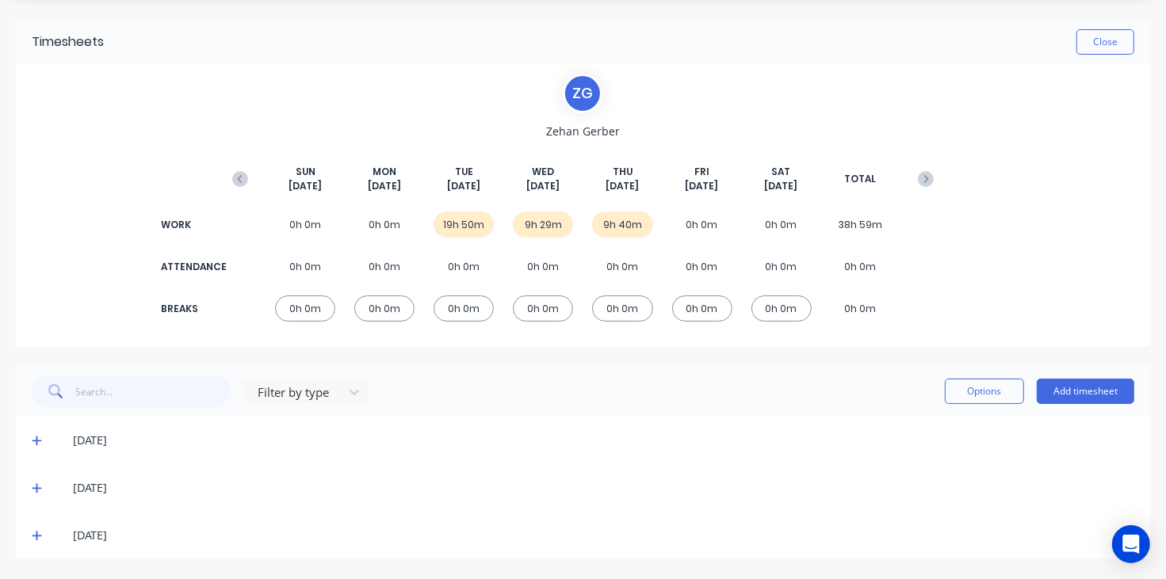
click at [42, 486] on span at bounding box center [40, 488] width 16 height 16
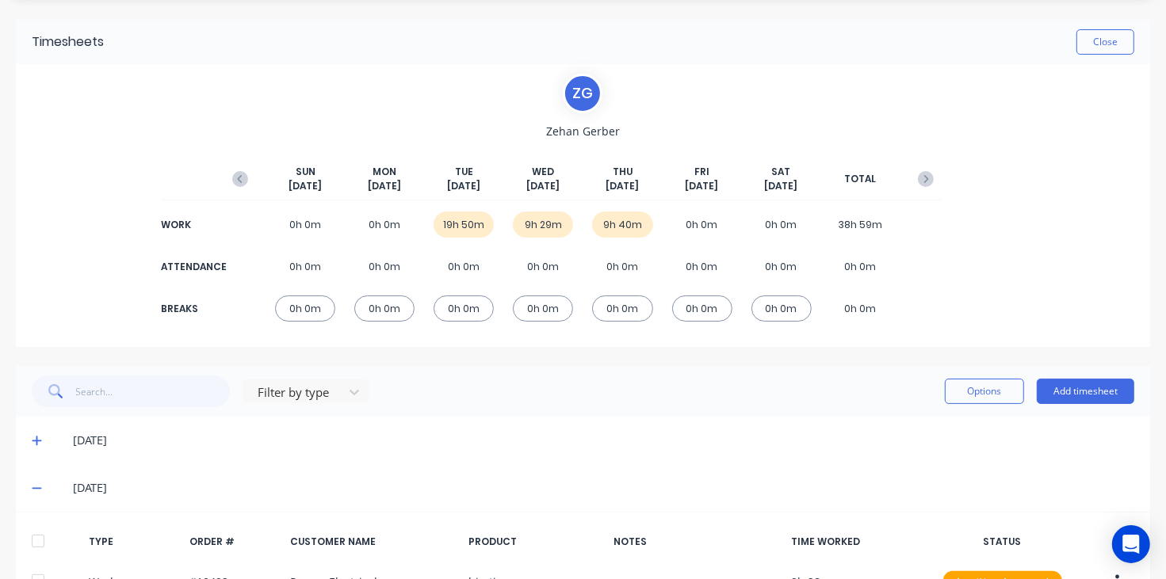
scroll to position [204, 0]
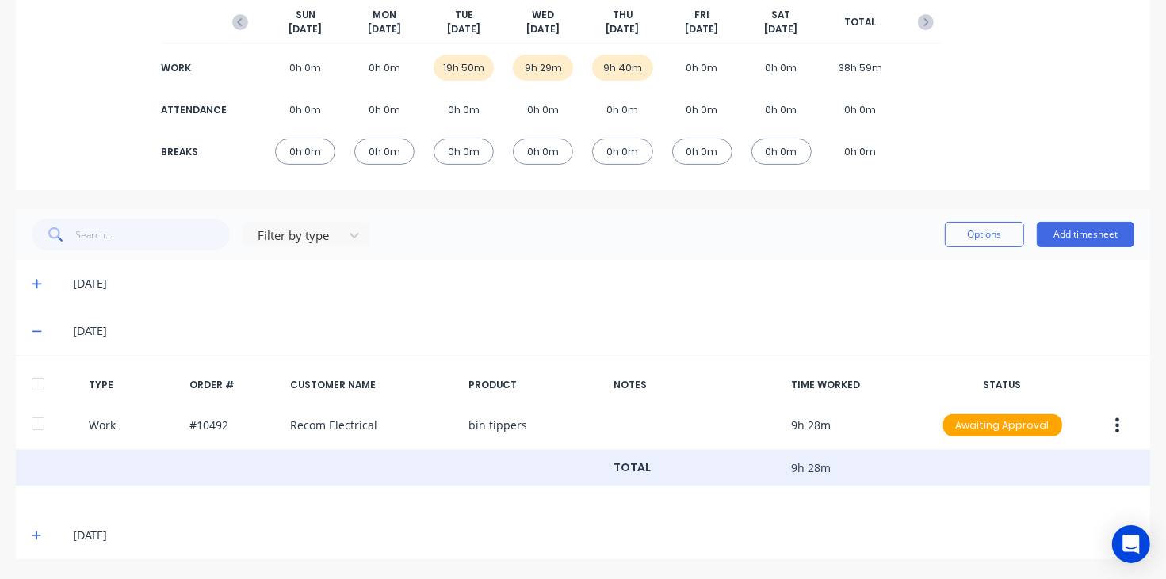
click at [34, 486] on div "TOTAL 9h 28m" at bounding box center [583, 468] width 1134 height 36
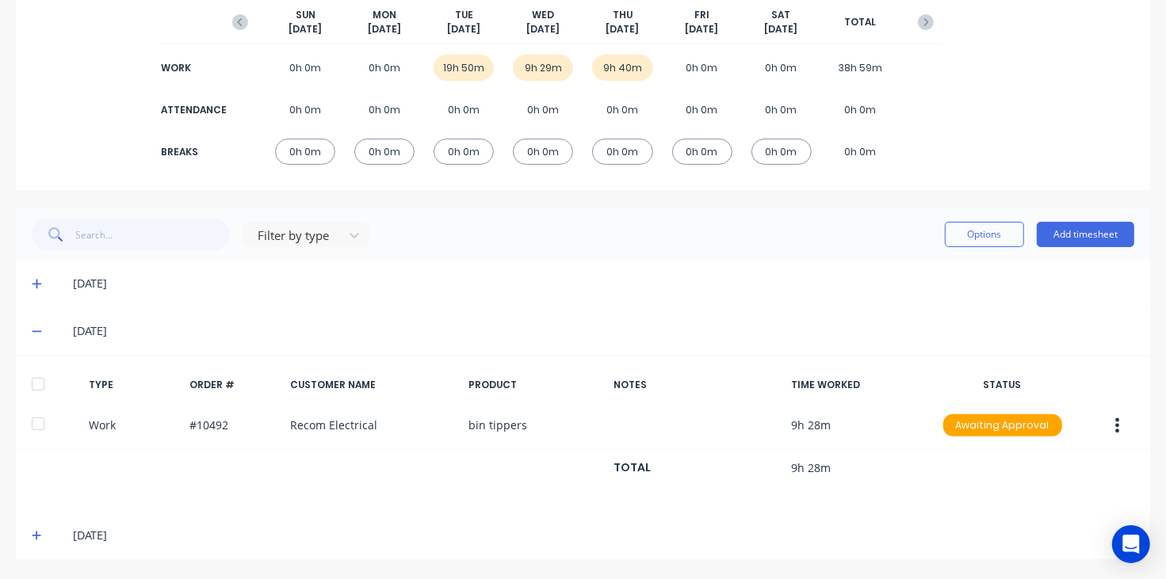
click at [33, 326] on icon at bounding box center [37, 331] width 10 height 11
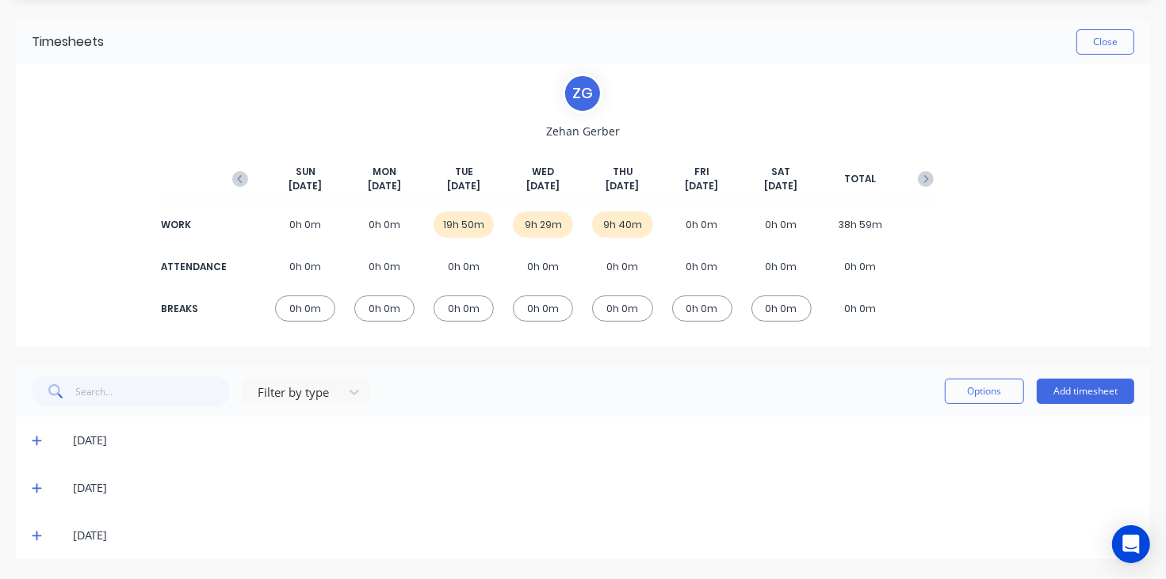
click at [38, 537] on icon at bounding box center [37, 535] width 10 height 11
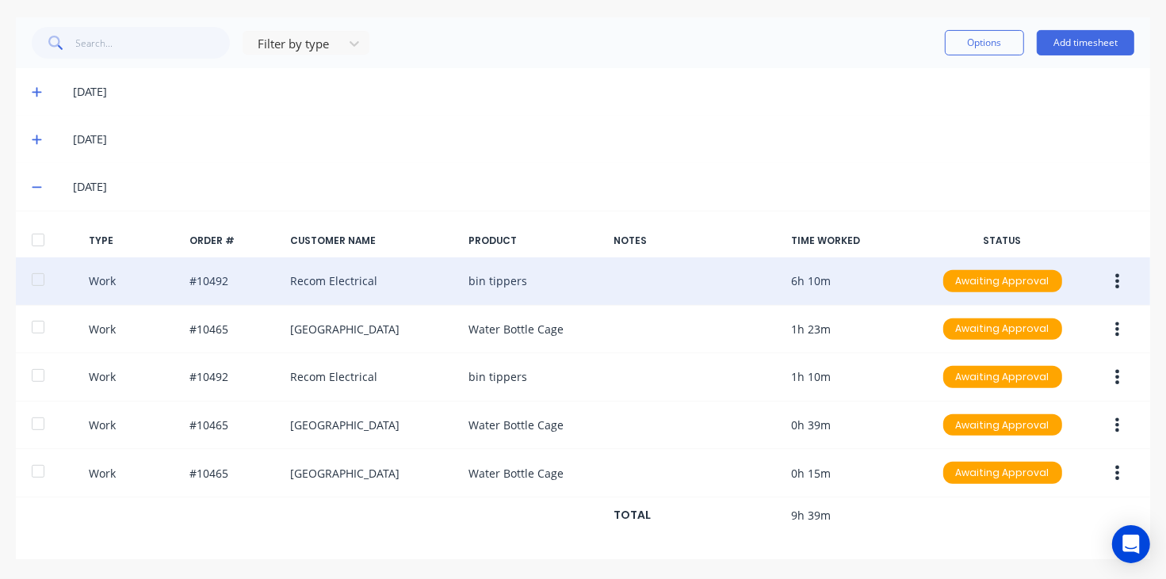
click at [1115, 275] on icon "button" at bounding box center [1117, 281] width 4 height 17
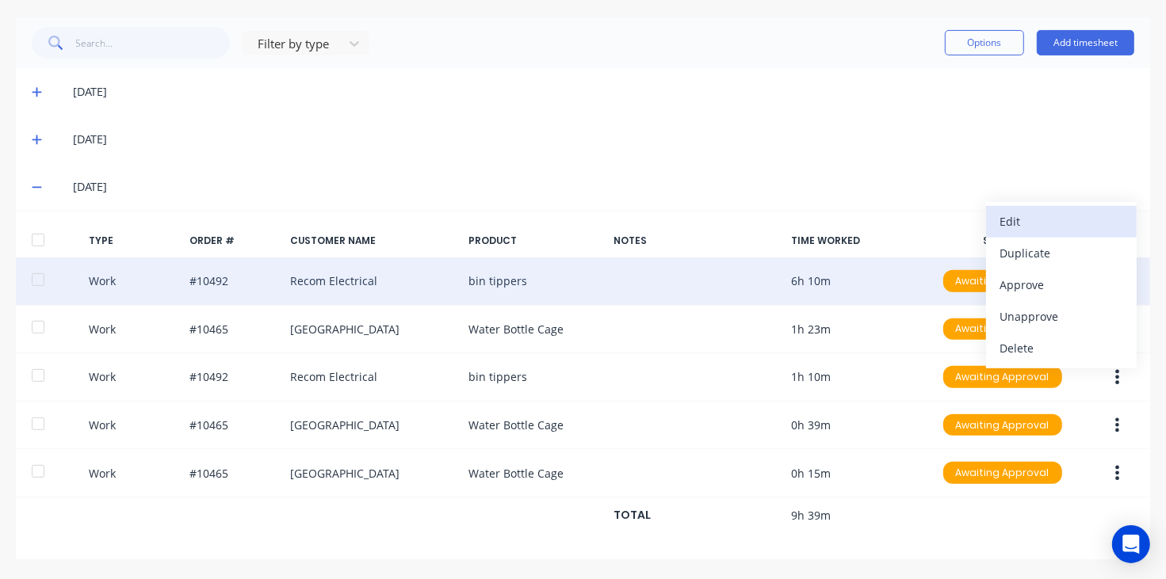
click at [1026, 219] on div "Edit" at bounding box center [1061, 221] width 122 height 23
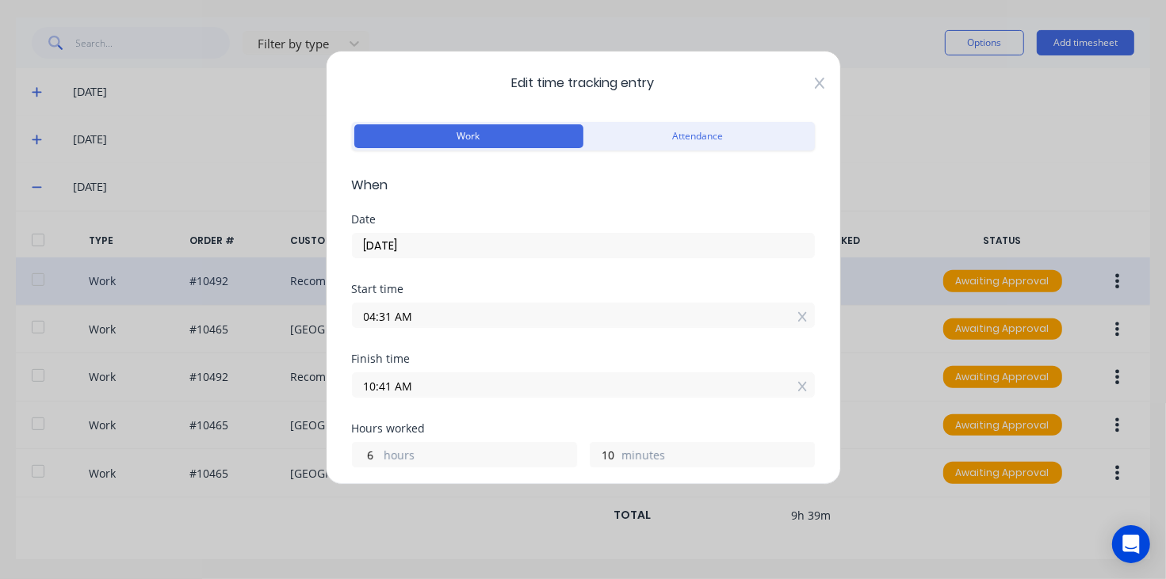
click at [815, 82] on icon at bounding box center [820, 83] width 10 height 13
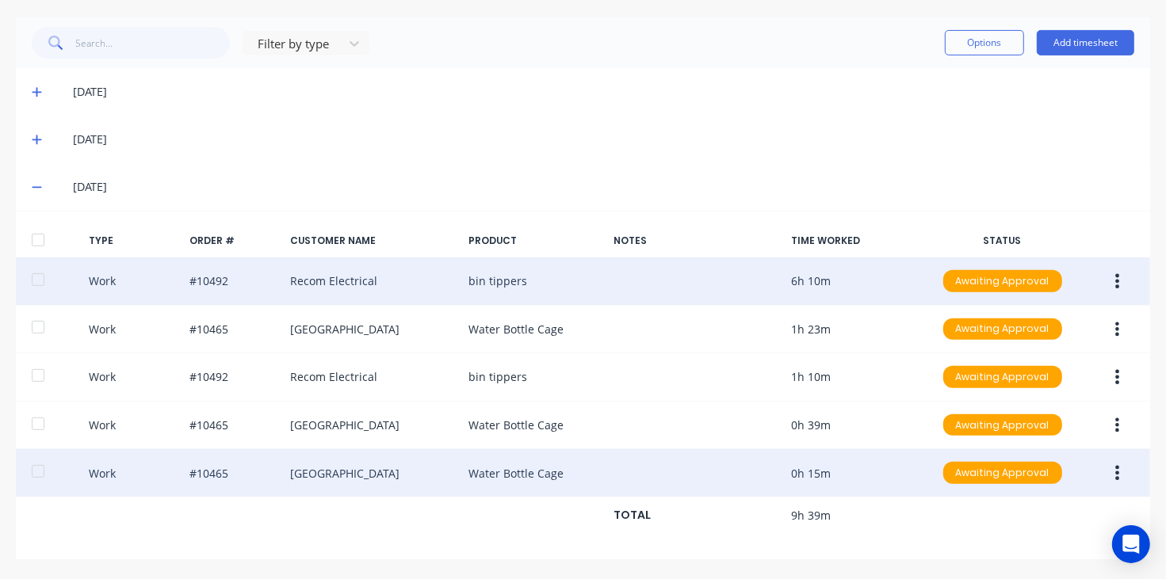
click at [854, 470] on div "Work #10465 Billabong Springs Water Bottle Cage 0h 15m Awaiting Approval" at bounding box center [583, 473] width 1134 height 48
click at [654, 464] on div "Work #10465 Billabong Springs Water Bottle Cage 0h 15m Awaiting Approval" at bounding box center [583, 473] width 1134 height 48
click at [1115, 481] on icon "button" at bounding box center [1117, 472] width 4 height 17
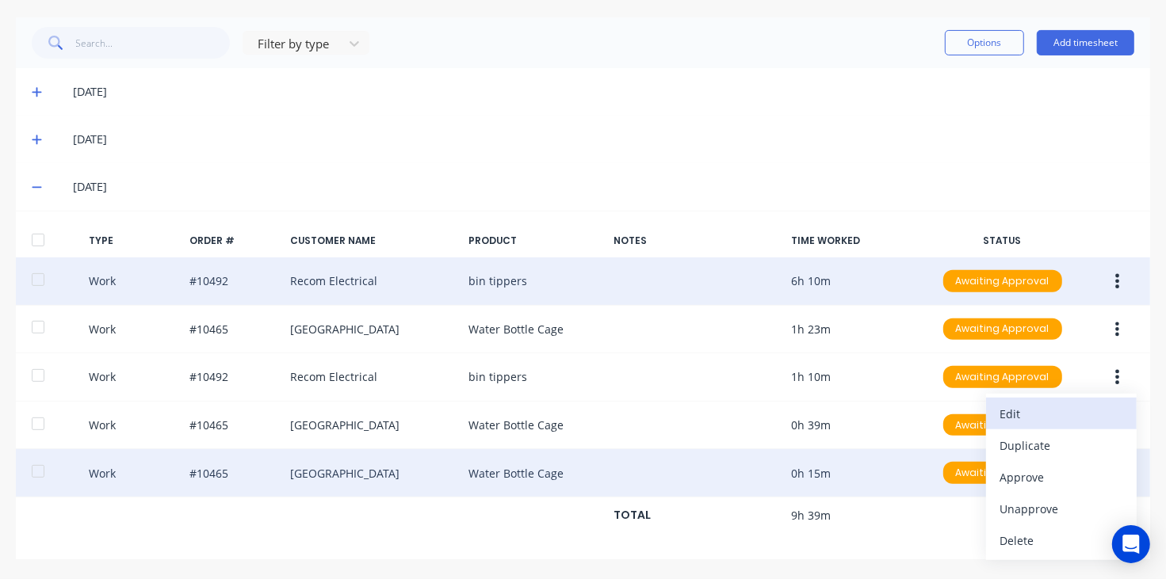
click at [1026, 420] on div "Edit" at bounding box center [1061, 414] width 122 height 23
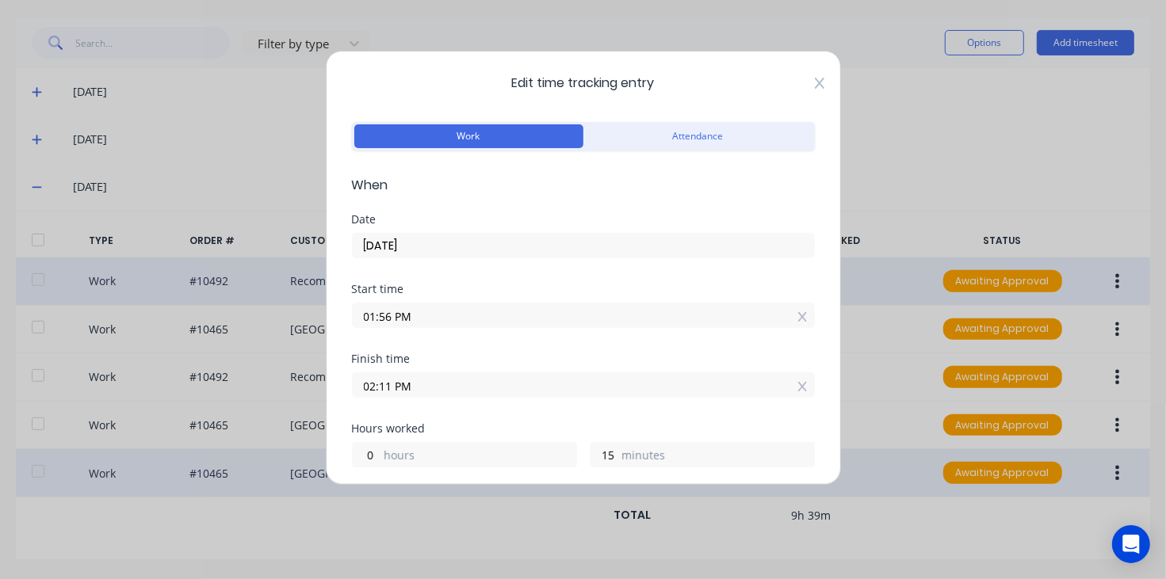
click at [814, 82] on icon at bounding box center [819, 83] width 10 height 11
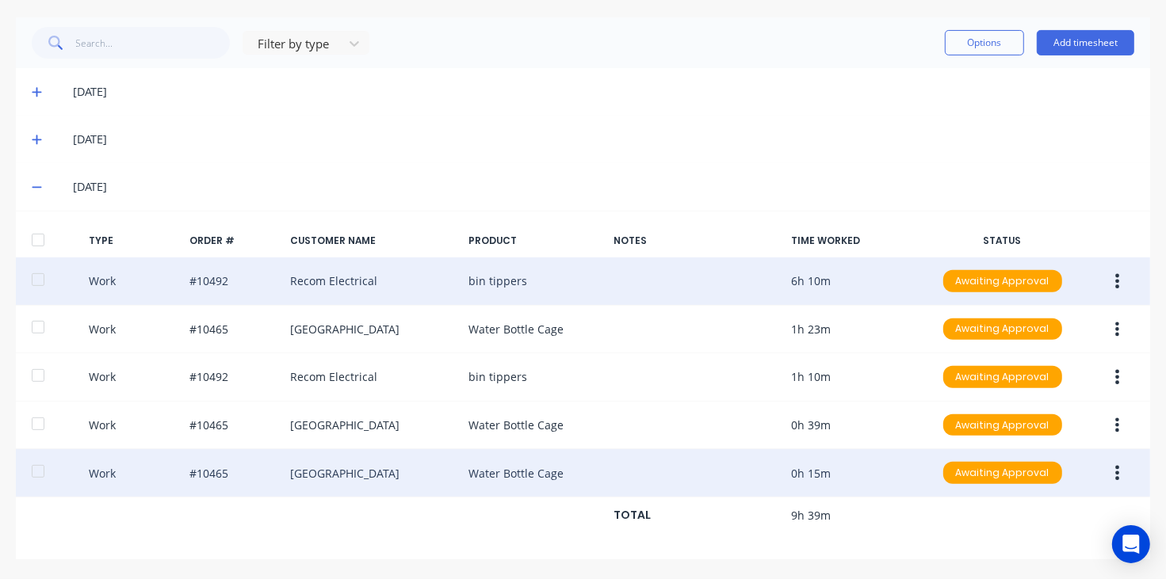
click at [30, 186] on div "[DATE]" at bounding box center [583, 187] width 1134 height 48
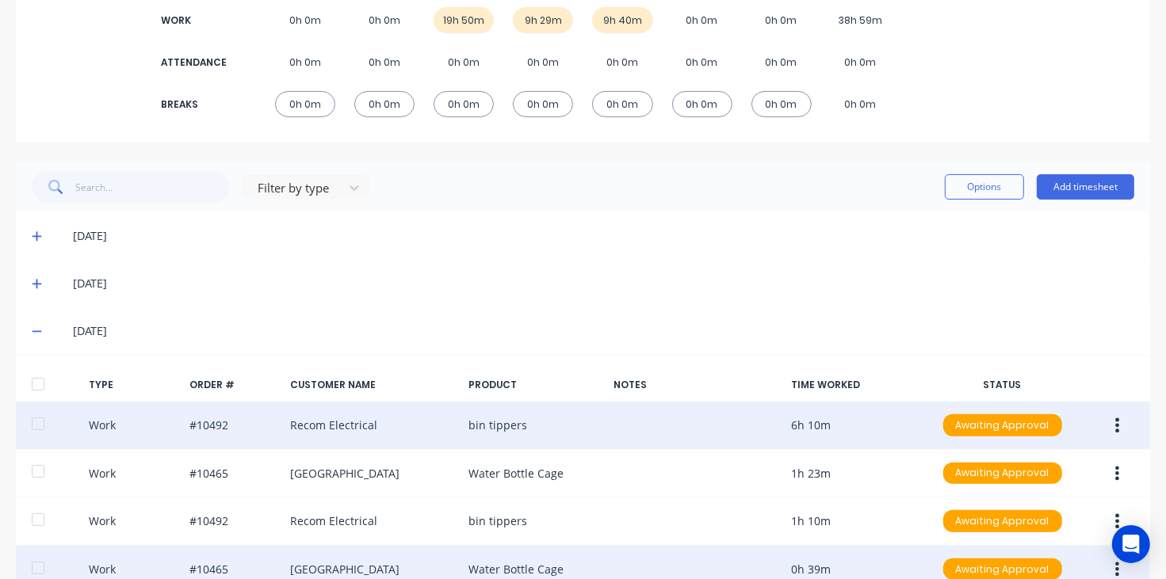
scroll to position [0, 0]
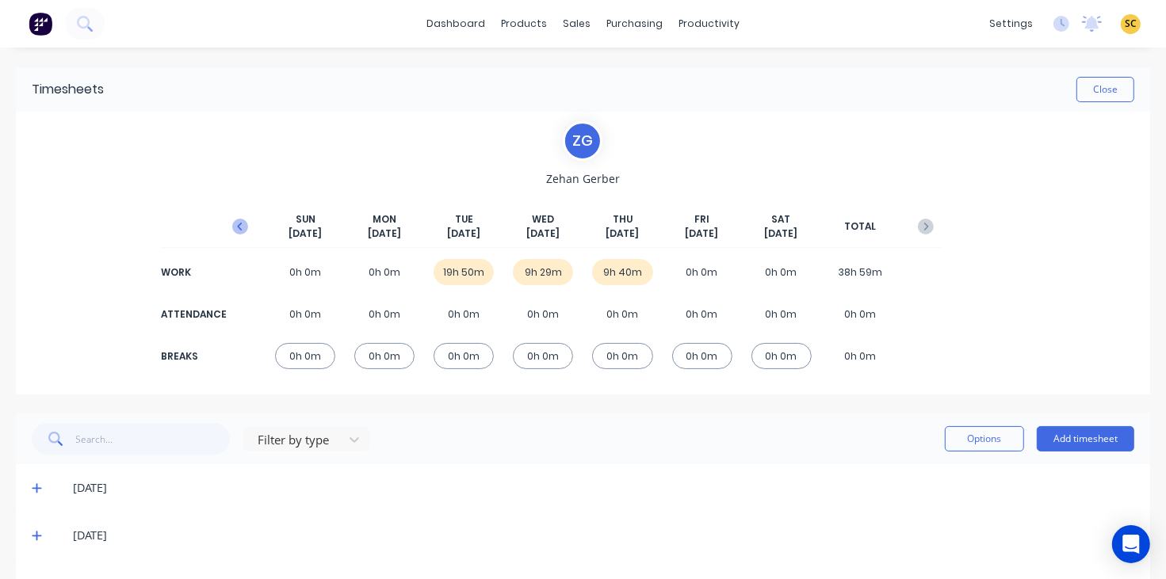
click at [242, 223] on icon "button" at bounding box center [240, 227] width 16 height 16
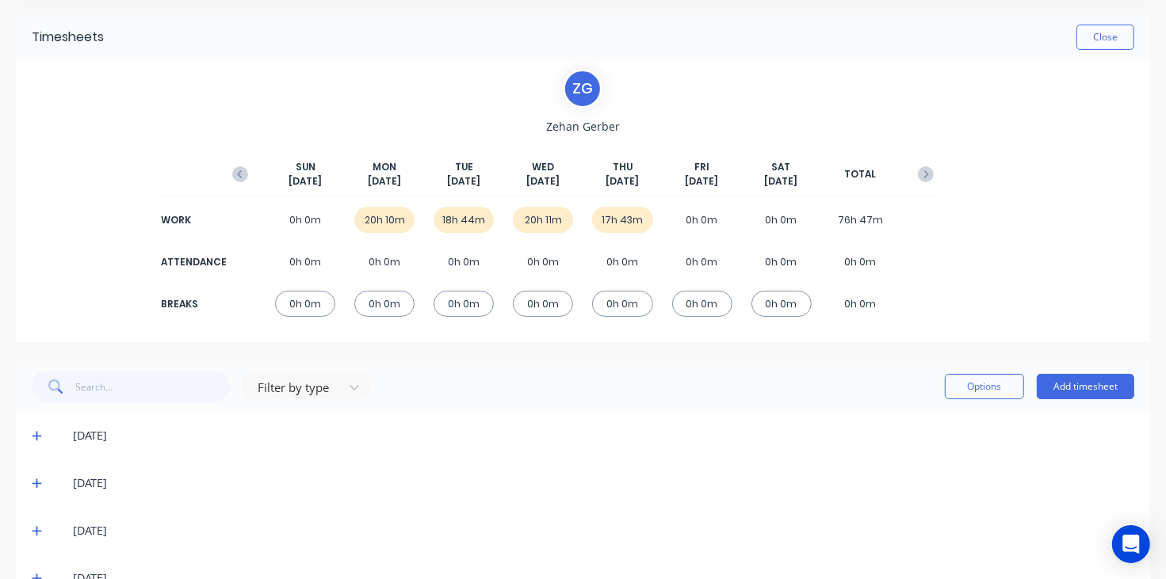
scroll to position [95, 0]
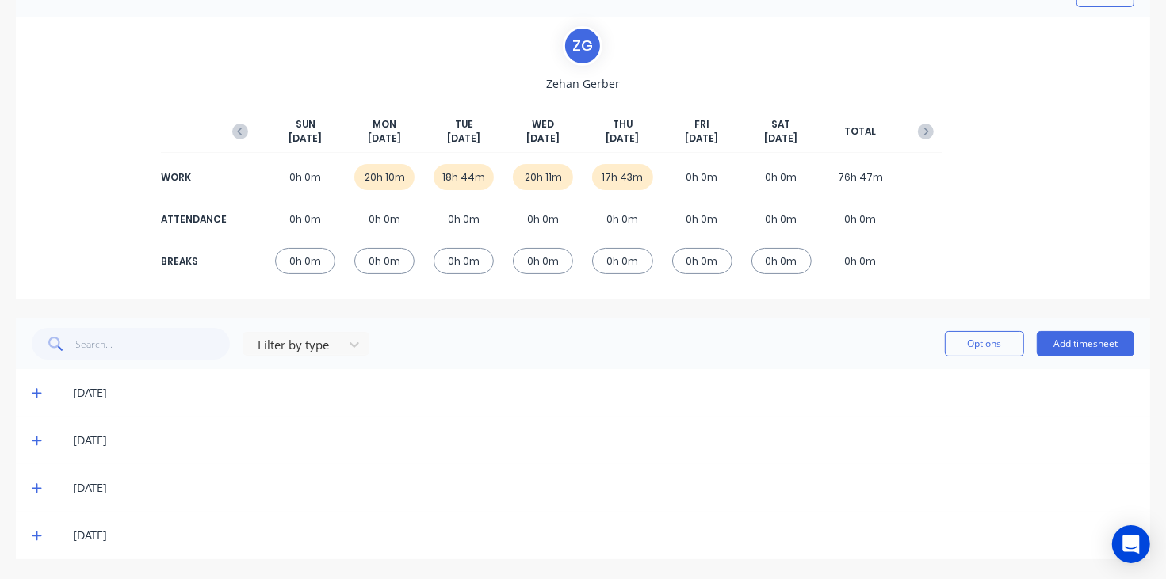
click at [36, 387] on icon at bounding box center [37, 392] width 10 height 11
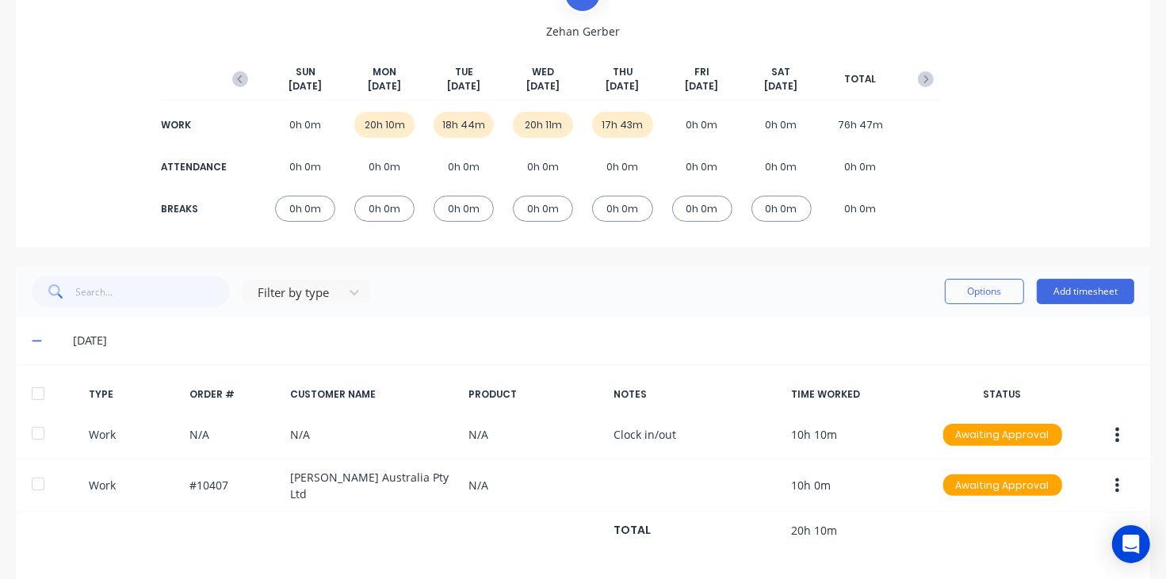
scroll to position [194, 0]
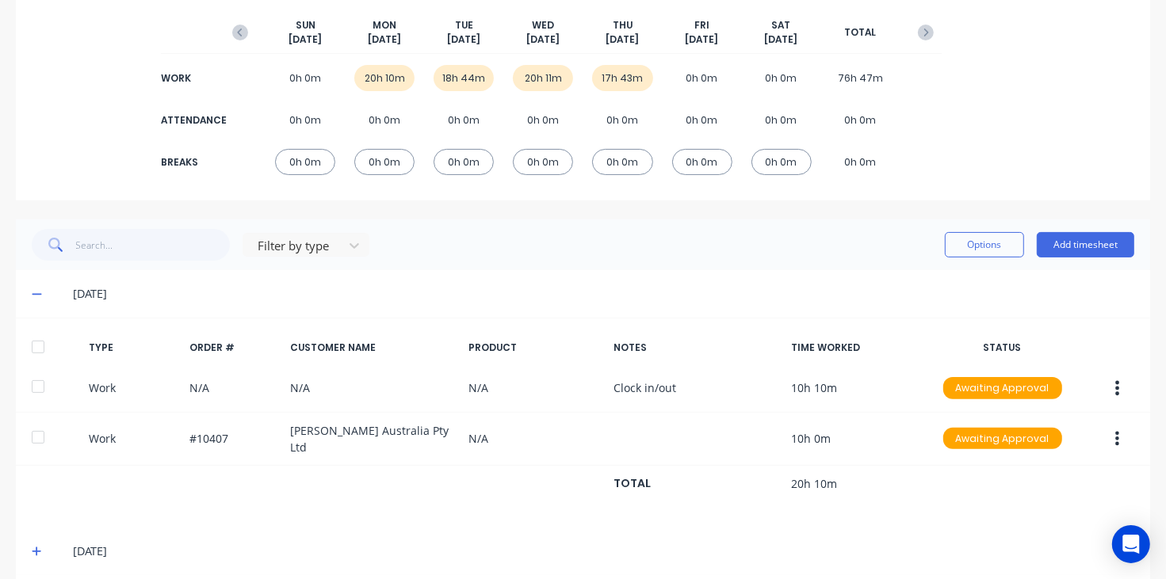
click at [32, 286] on span at bounding box center [40, 294] width 16 height 16
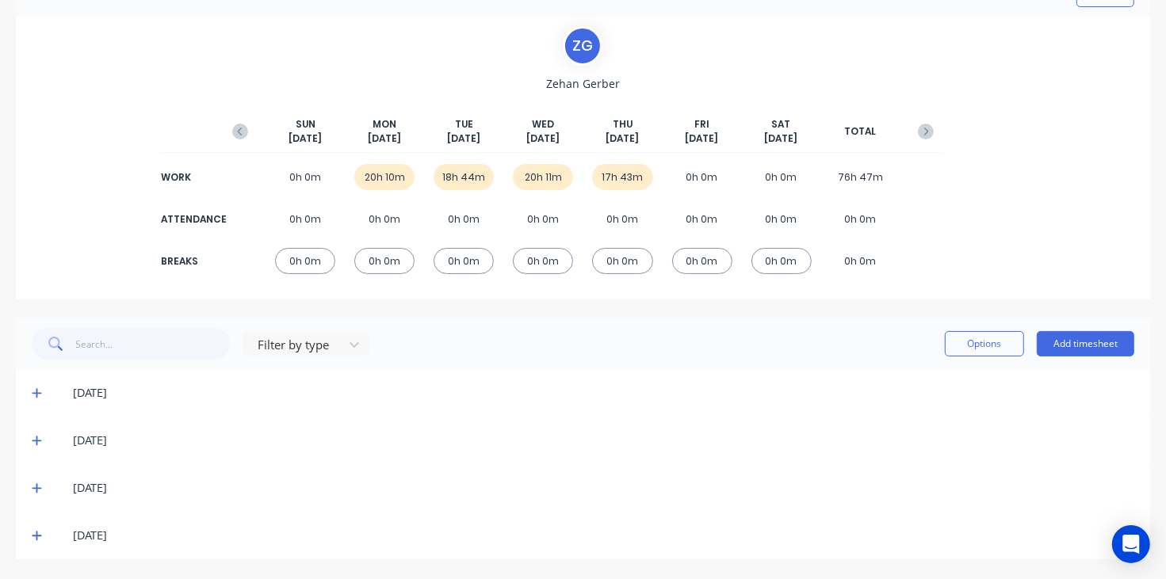
click at [33, 294] on div "Z G [PERSON_NAME] [DATE] [DATE] [DATE] [DATE] [DATE] [DATE] [DATE] TOTAL WORK 0…" at bounding box center [583, 158] width 1134 height 283
click at [36, 438] on icon at bounding box center [37, 442] width 10 height 10
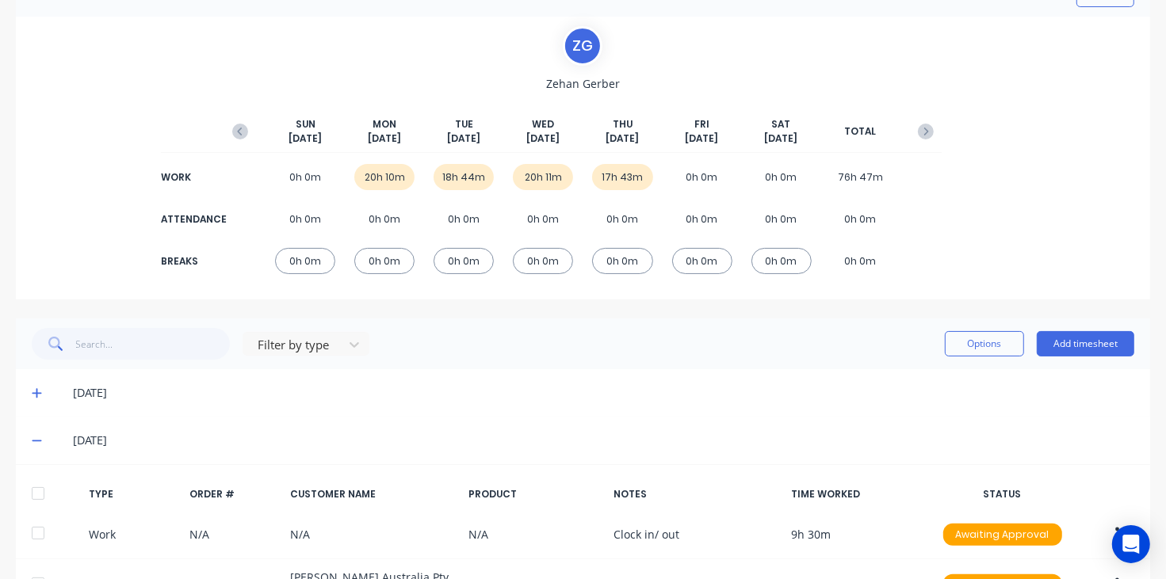
scroll to position [194, 0]
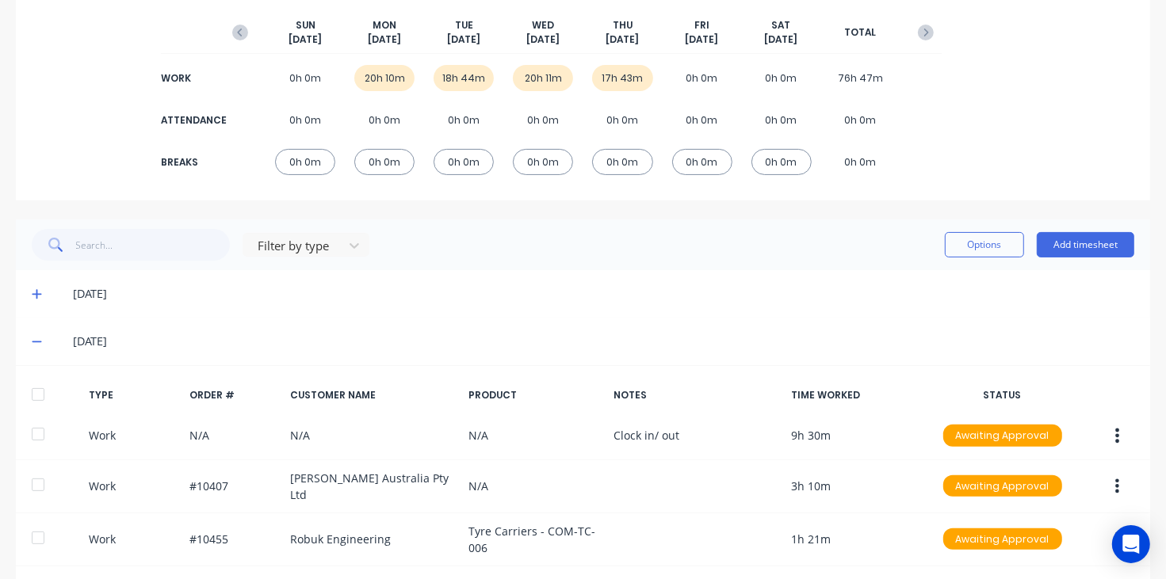
click at [32, 337] on icon at bounding box center [37, 341] width 10 height 11
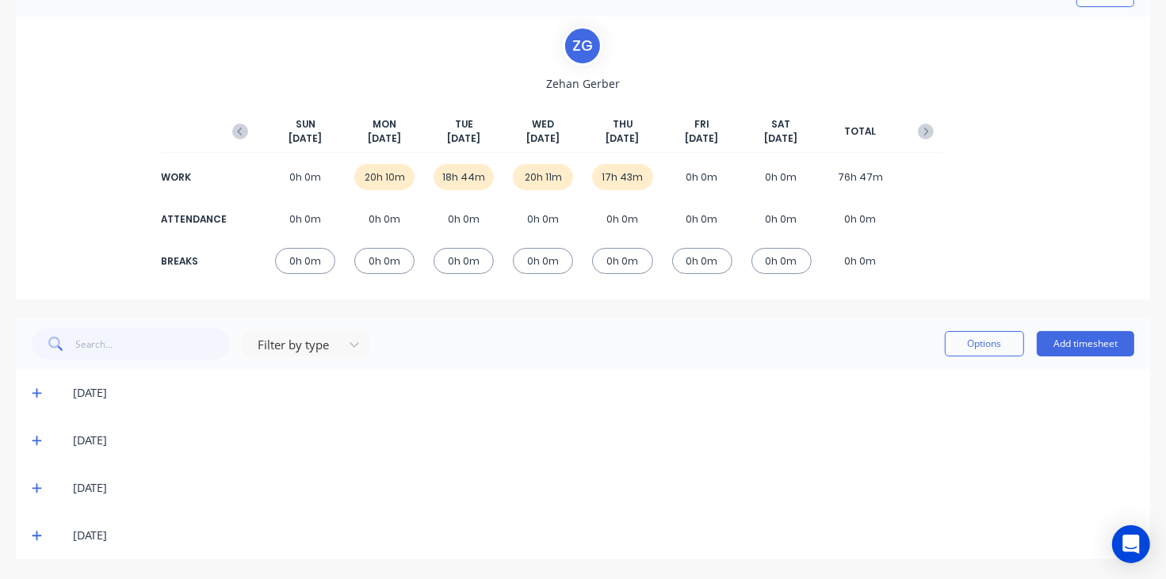
scroll to position [95, 0]
click at [38, 490] on icon at bounding box center [37, 488] width 10 height 11
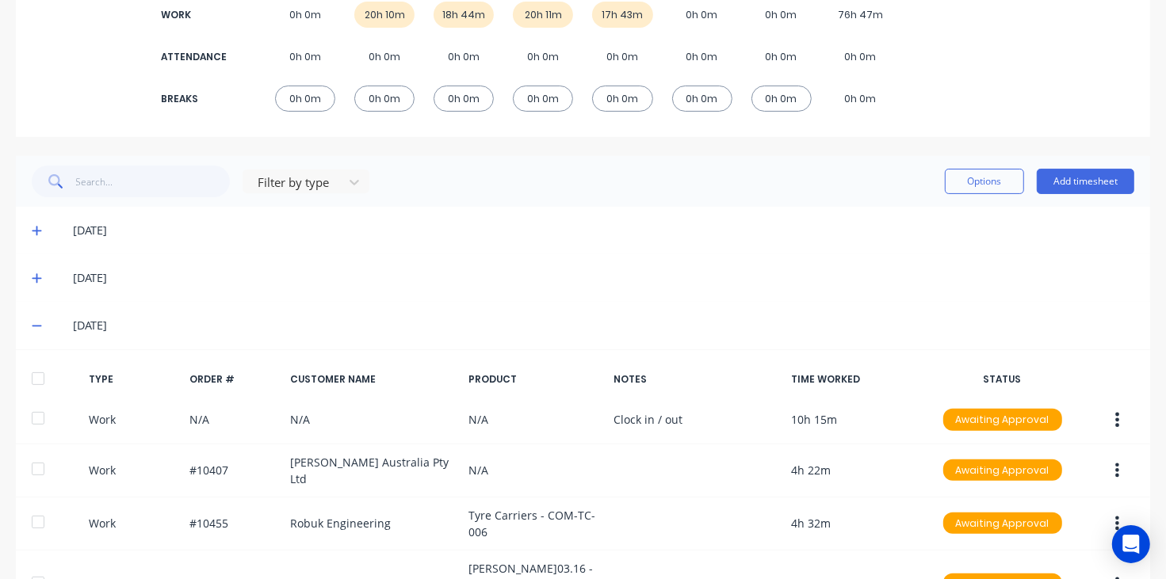
scroll to position [293, 0]
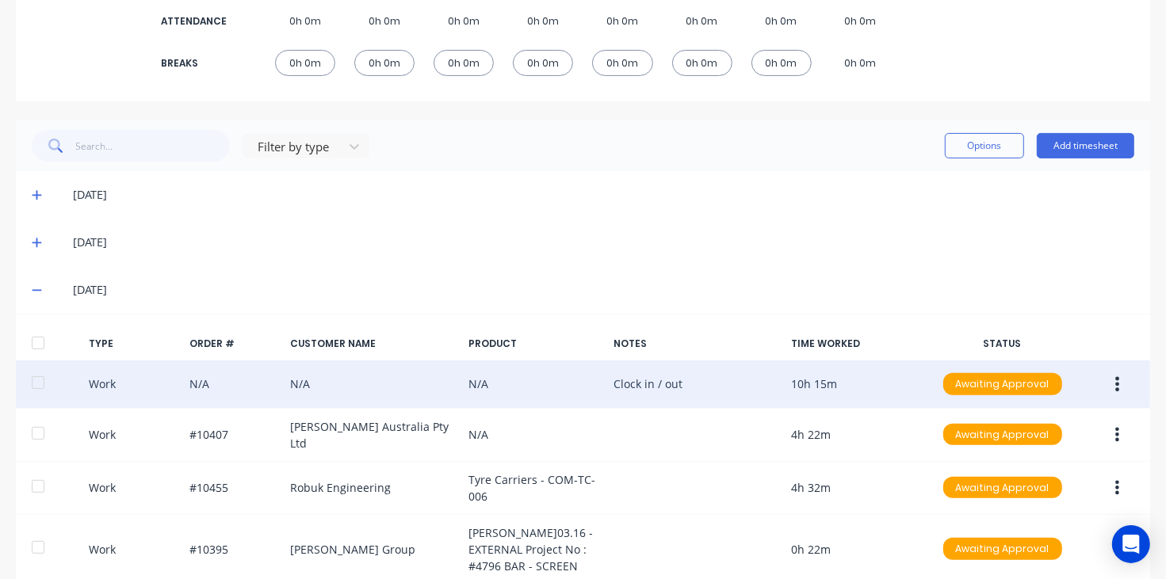
click at [868, 386] on div "Work N/A N/A N/A Clock in / out 10h 15m Awaiting Approval" at bounding box center [583, 385] width 1134 height 48
click at [1115, 386] on icon "button" at bounding box center [1117, 384] width 4 height 17
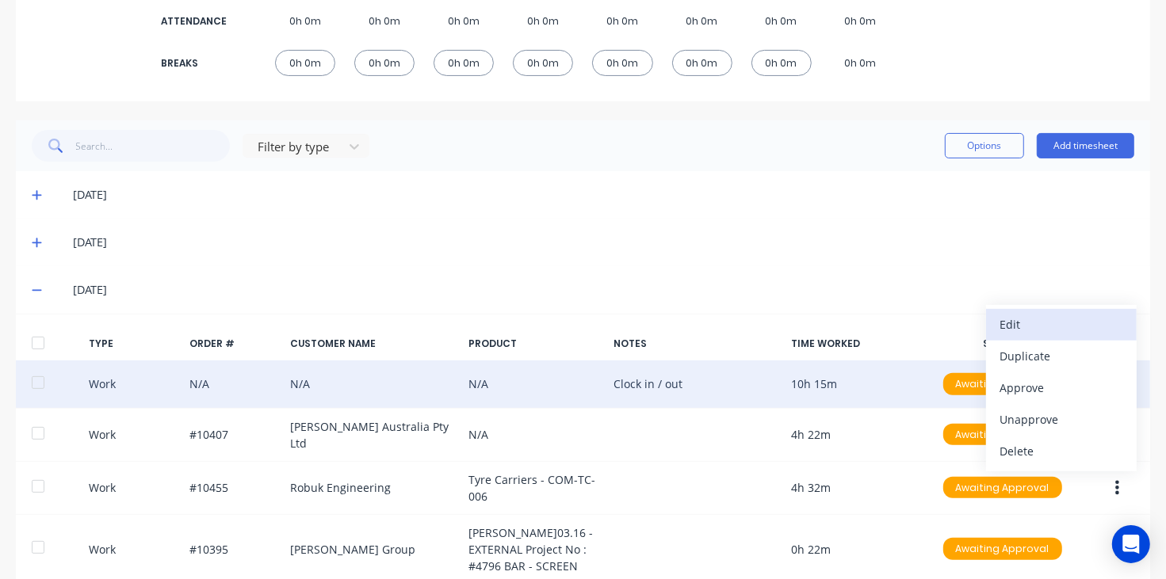
click at [1033, 333] on div "Edit" at bounding box center [1061, 324] width 122 height 23
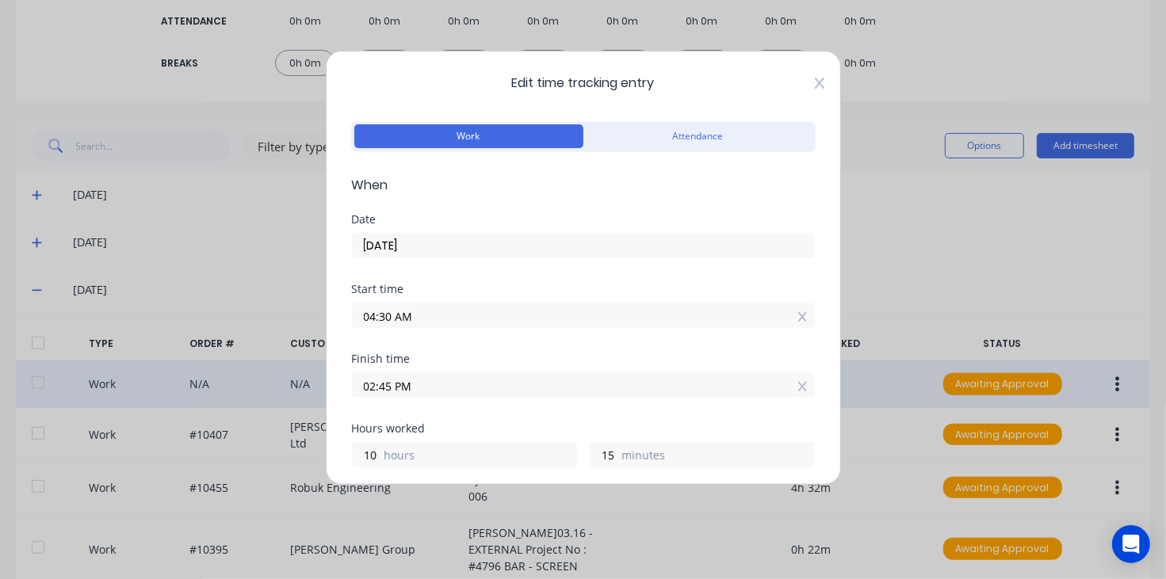
click at [815, 81] on icon at bounding box center [820, 83] width 10 height 13
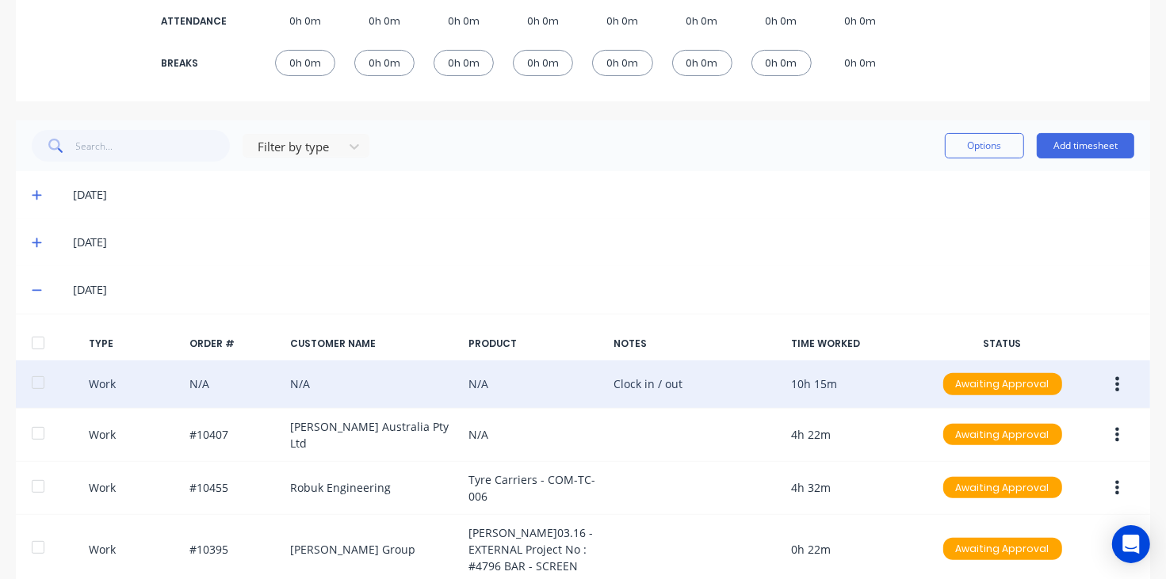
click at [32, 289] on icon at bounding box center [37, 289] width 10 height 11
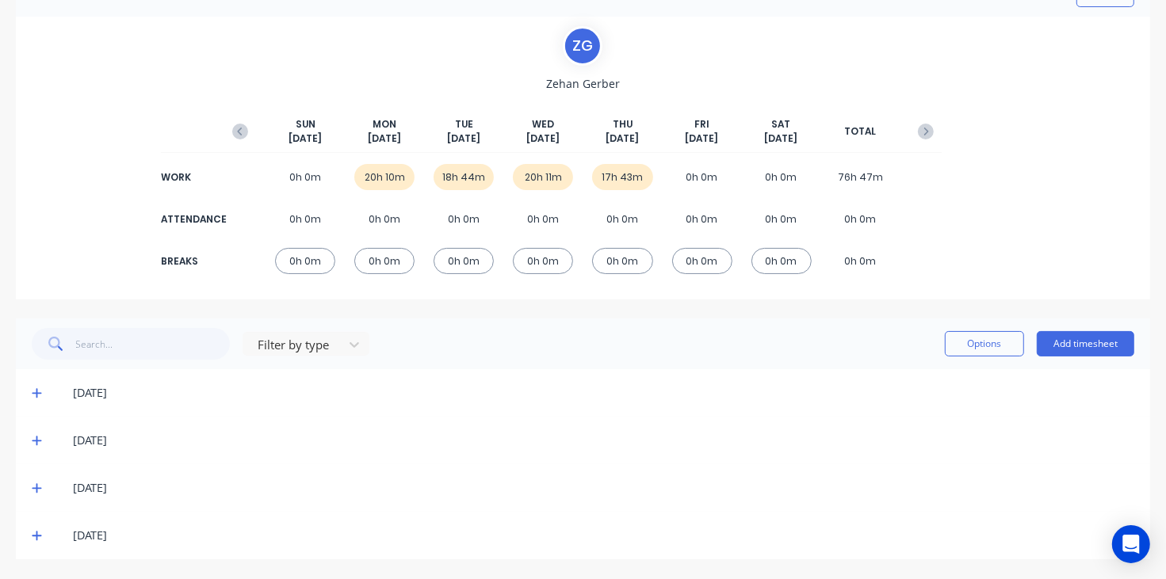
scroll to position [95, 0]
click at [33, 532] on icon at bounding box center [37, 535] width 10 height 11
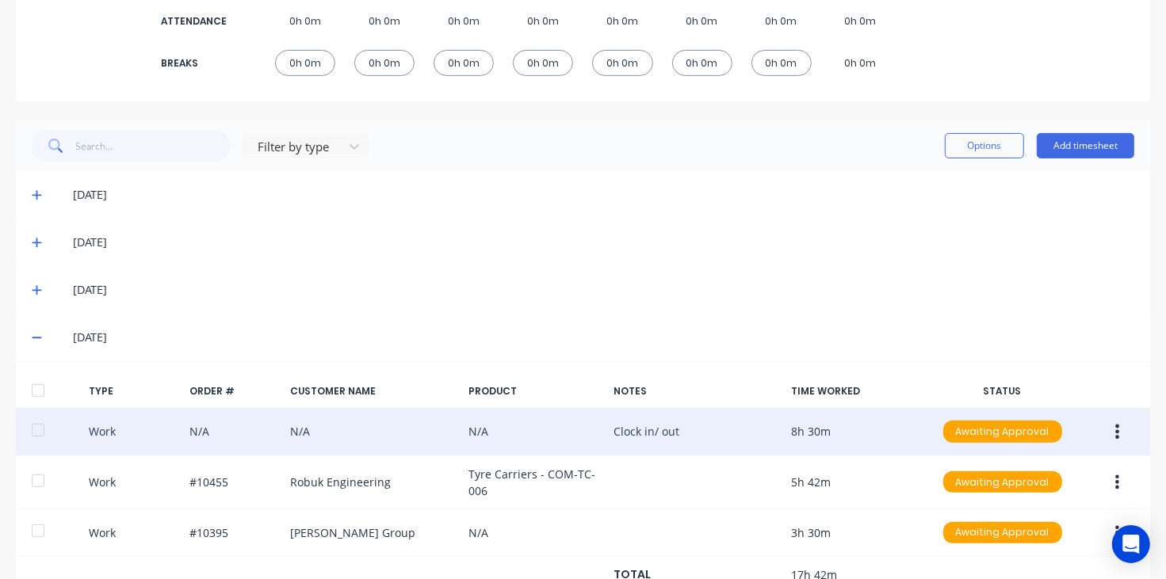
click at [1107, 425] on button "button" at bounding box center [1116, 432] width 37 height 29
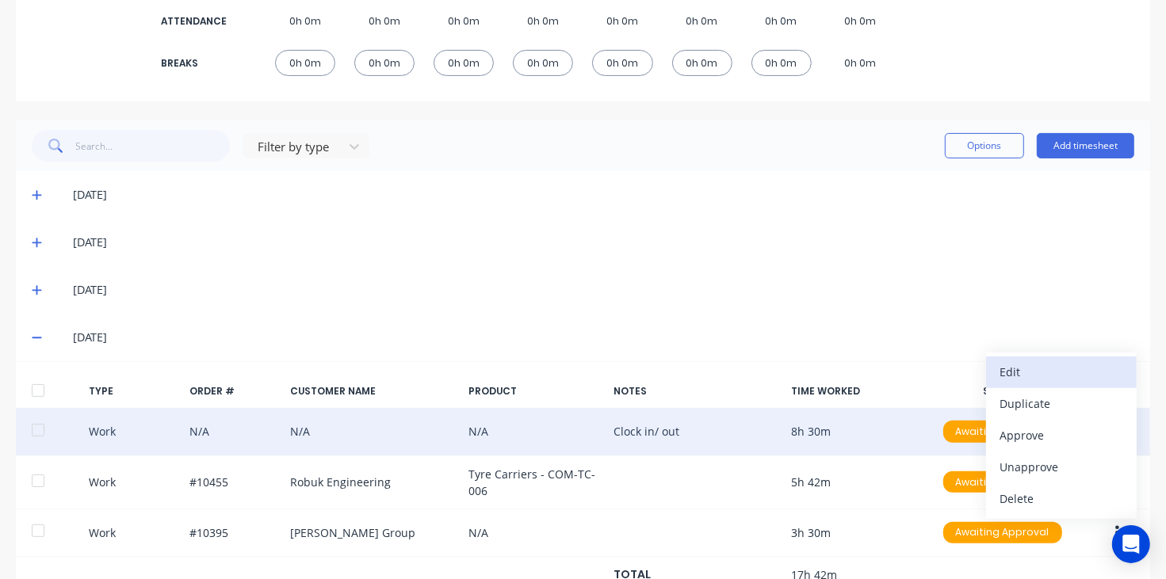
click at [1005, 383] on div "Edit" at bounding box center [1061, 372] width 122 height 23
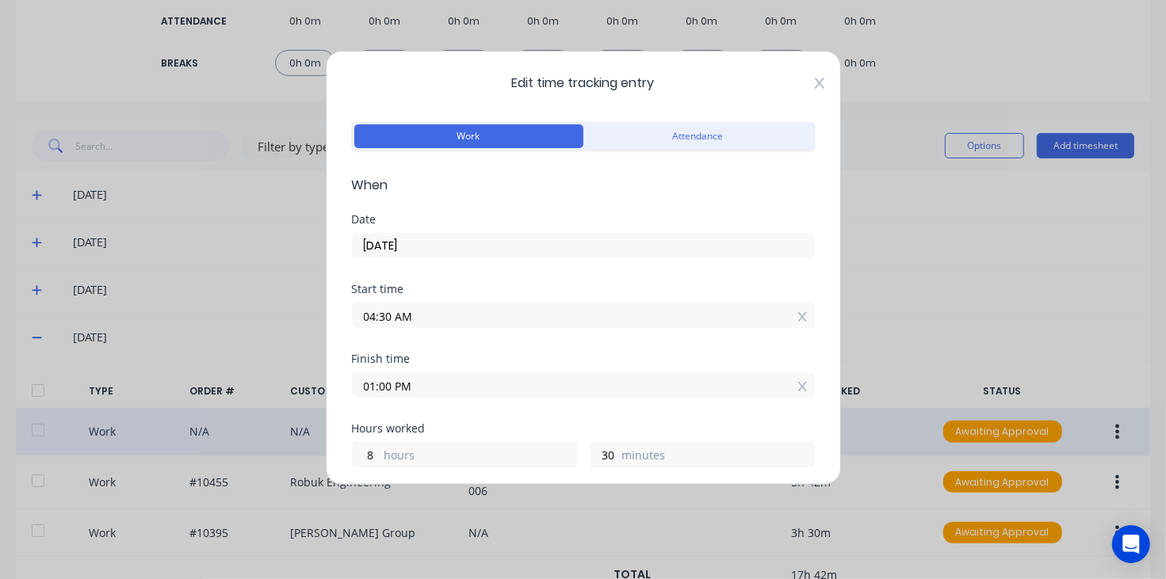
click at [815, 88] on icon at bounding box center [820, 83] width 10 height 13
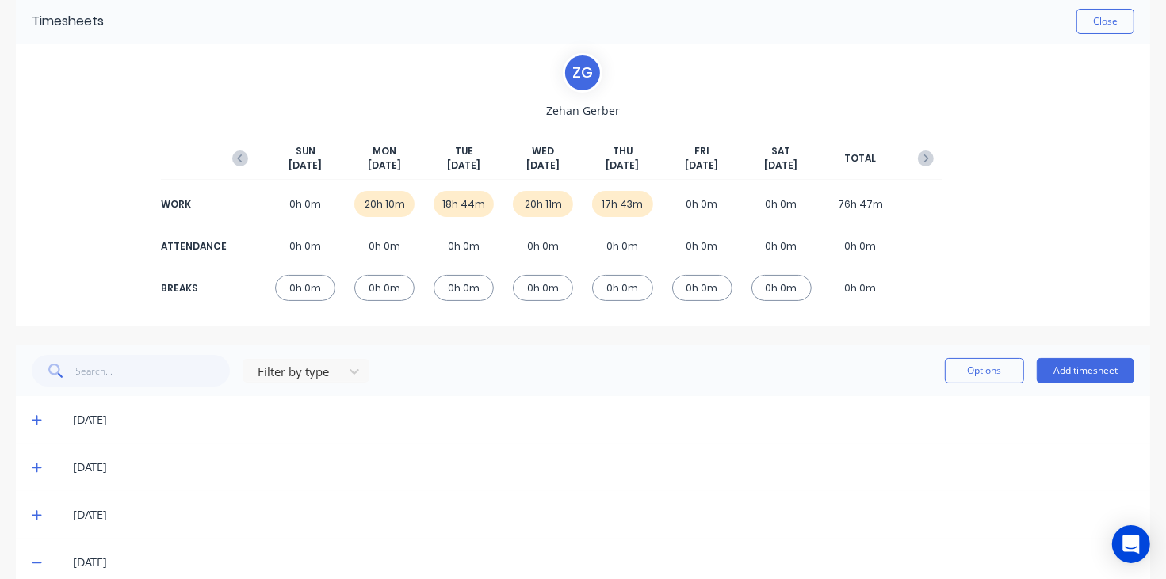
scroll to position [0, 0]
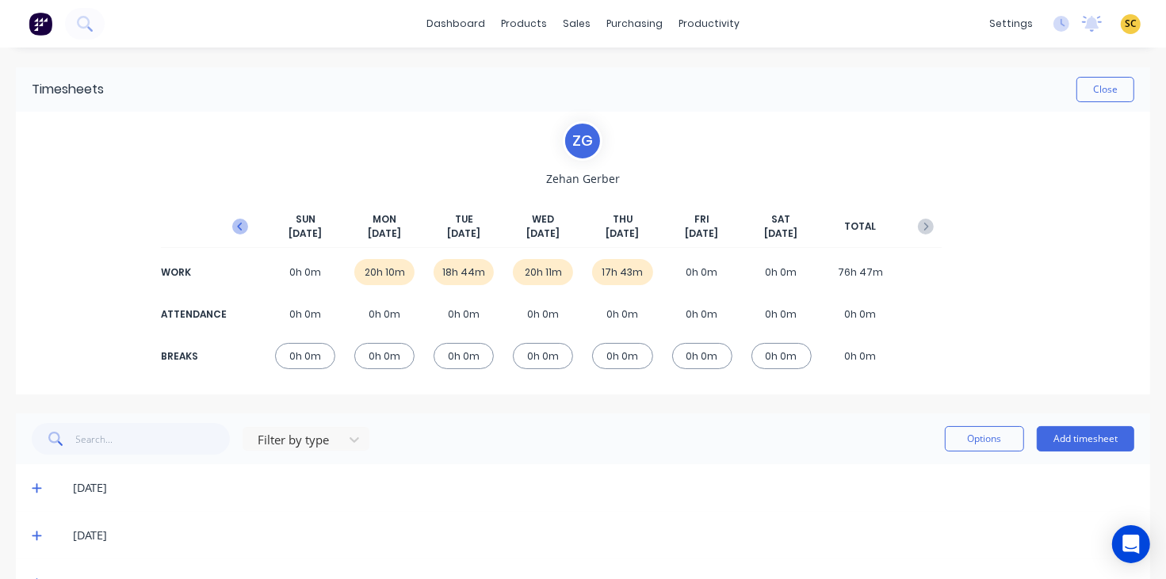
click at [232, 223] on icon "button" at bounding box center [240, 227] width 16 height 16
click at [37, 493] on icon at bounding box center [37, 488] width 10 height 11
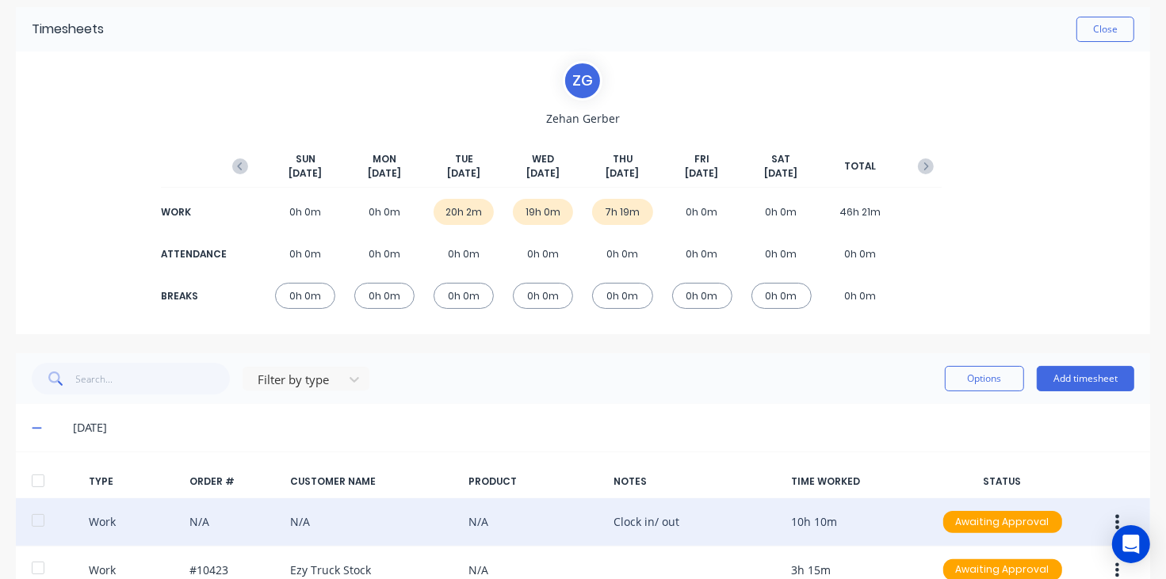
scroll to position [198, 0]
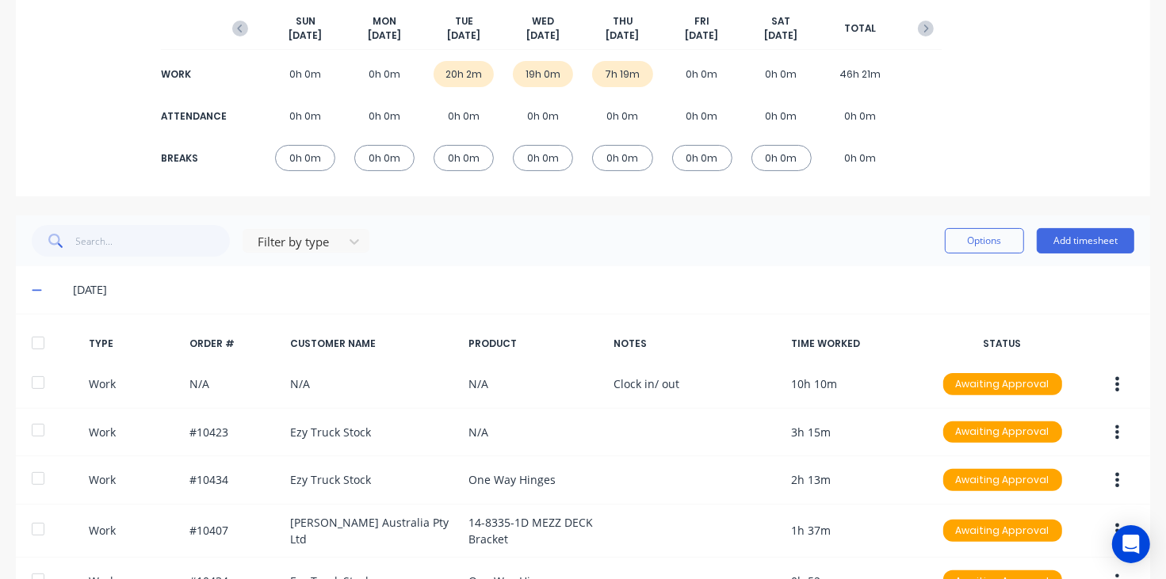
click at [33, 290] on icon at bounding box center [37, 291] width 10 height 2
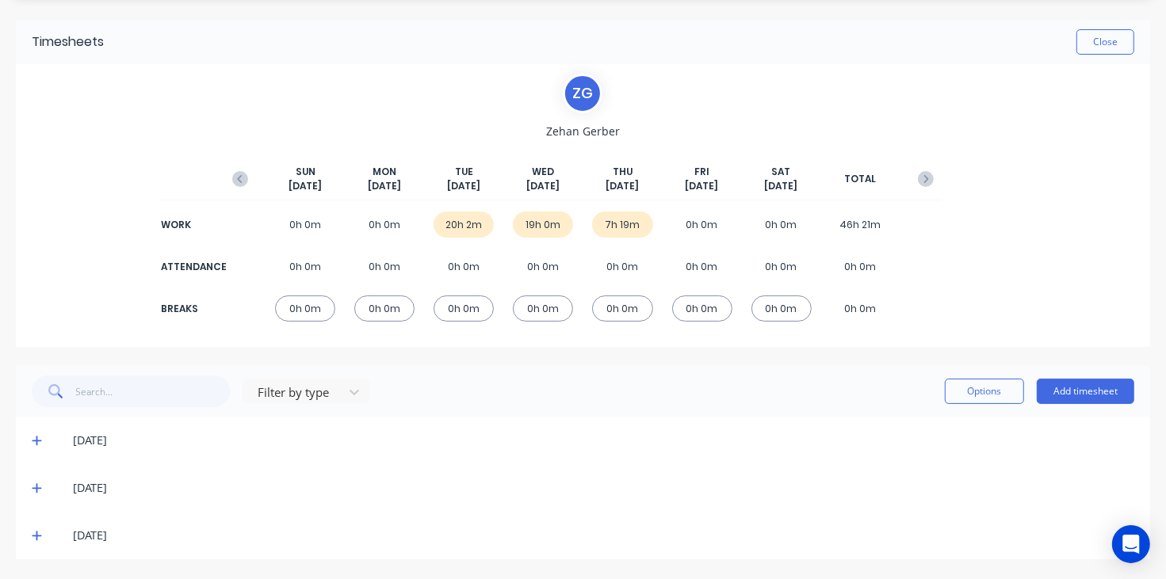
click at [36, 484] on icon at bounding box center [37, 488] width 10 height 11
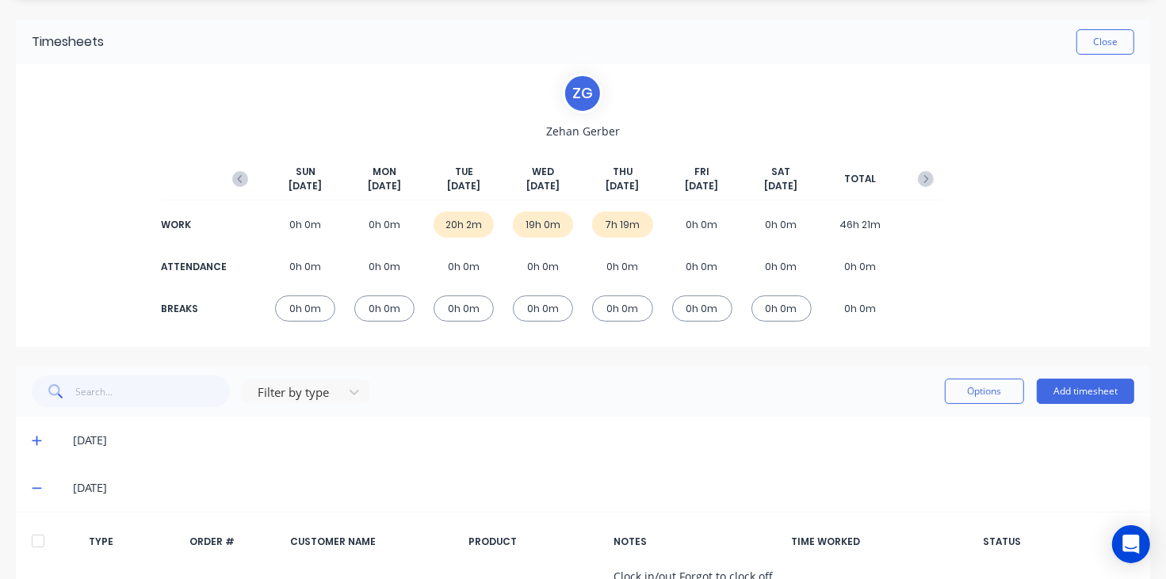
scroll to position [198, 0]
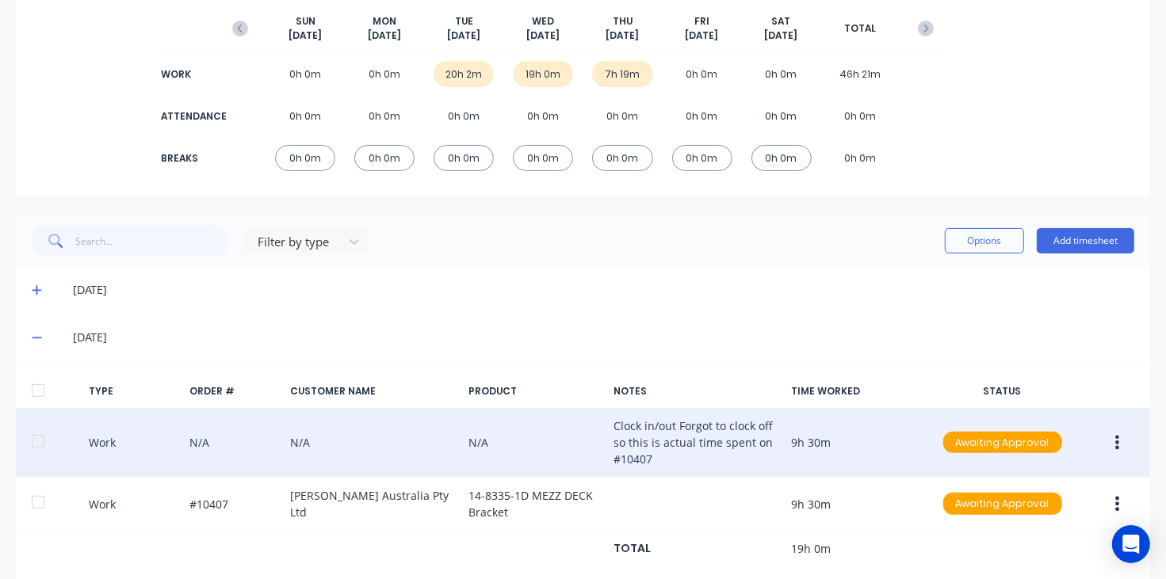
click at [1116, 444] on icon "button" at bounding box center [1118, 442] width 4 height 14
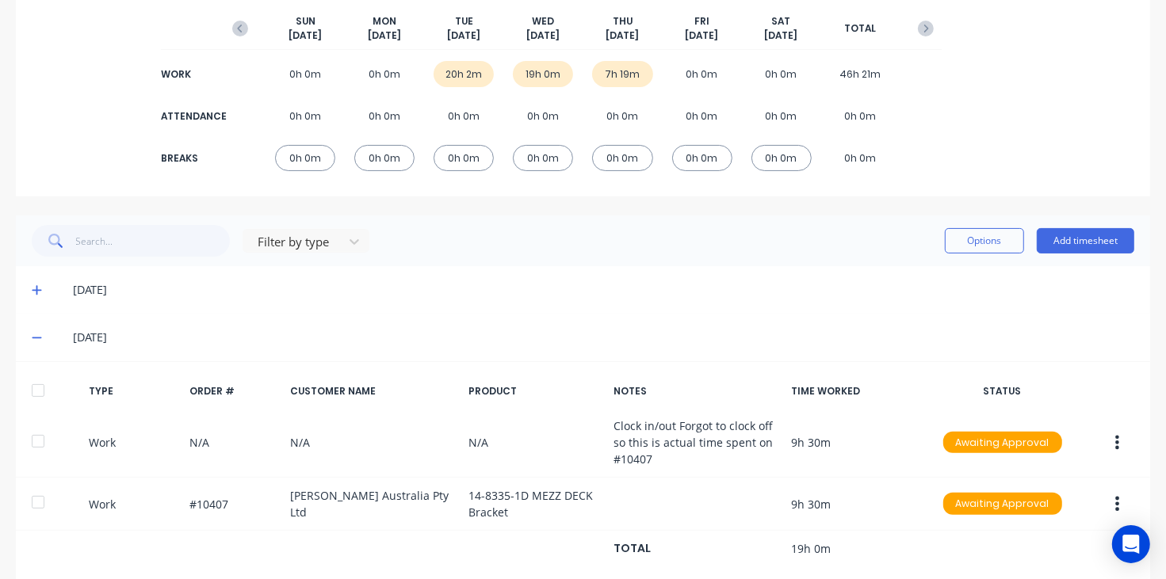
click at [33, 330] on span at bounding box center [40, 338] width 16 height 16
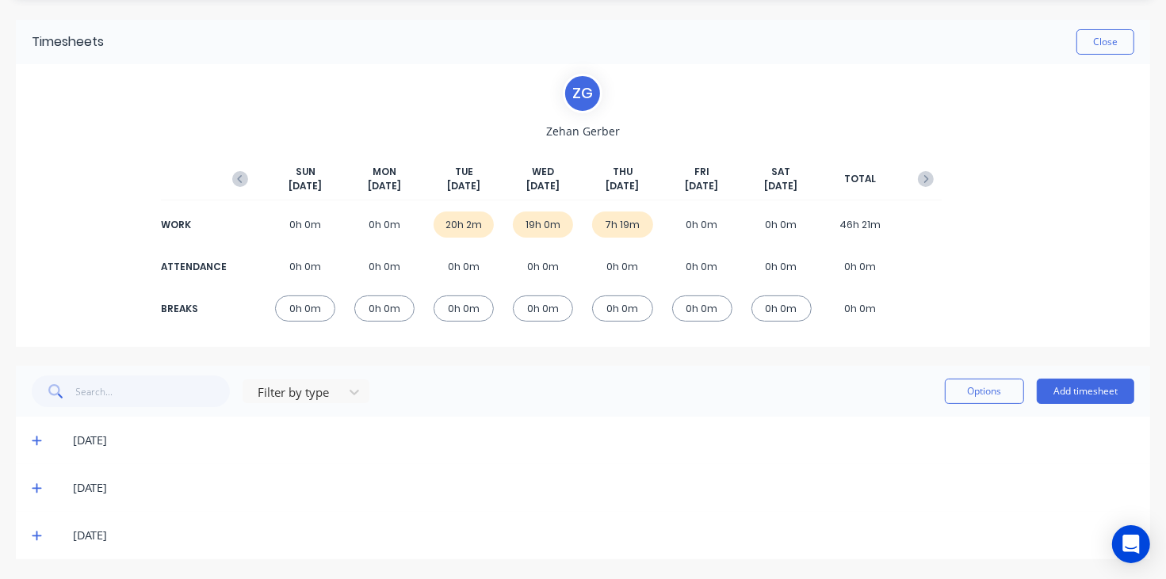
click at [33, 543] on div "[DATE]" at bounding box center [583, 536] width 1134 height 48
click at [36, 531] on icon at bounding box center [37, 535] width 10 height 11
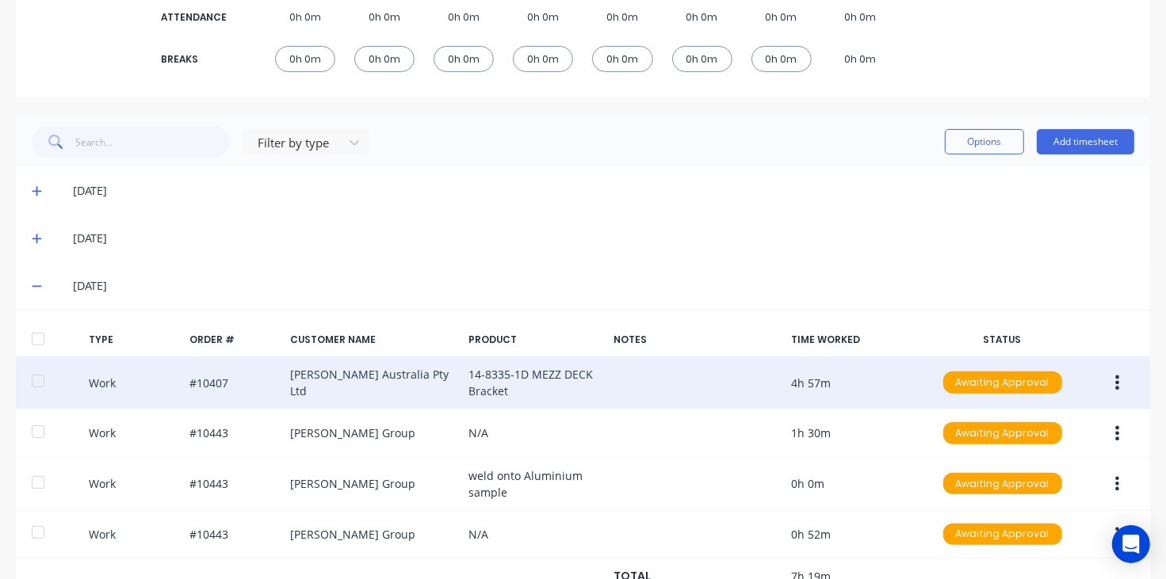
scroll to position [361, 0]
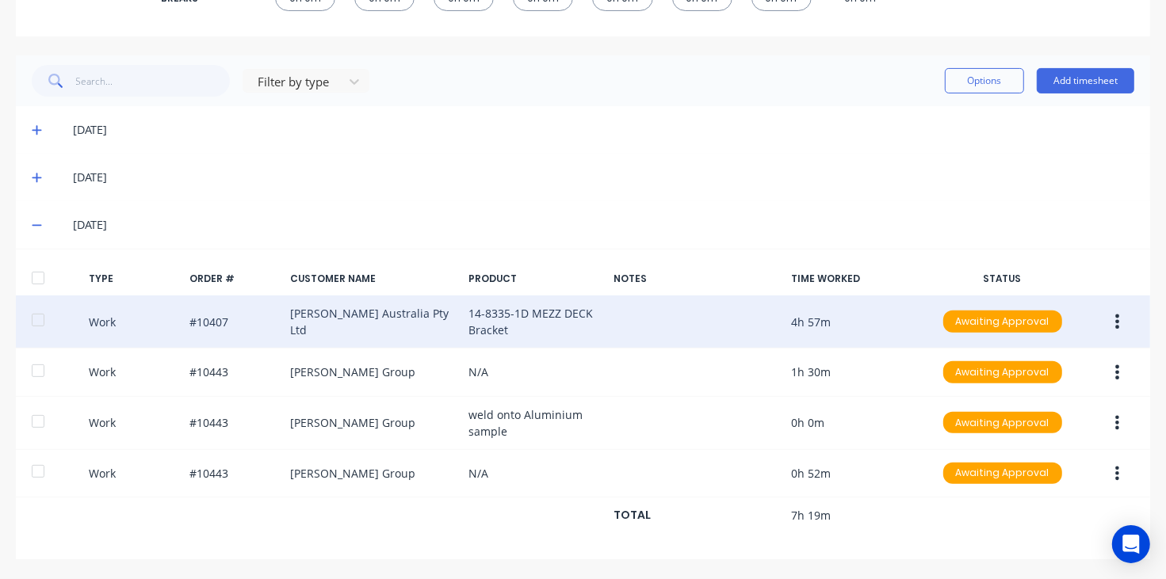
click at [1116, 315] on icon "button" at bounding box center [1118, 322] width 4 height 14
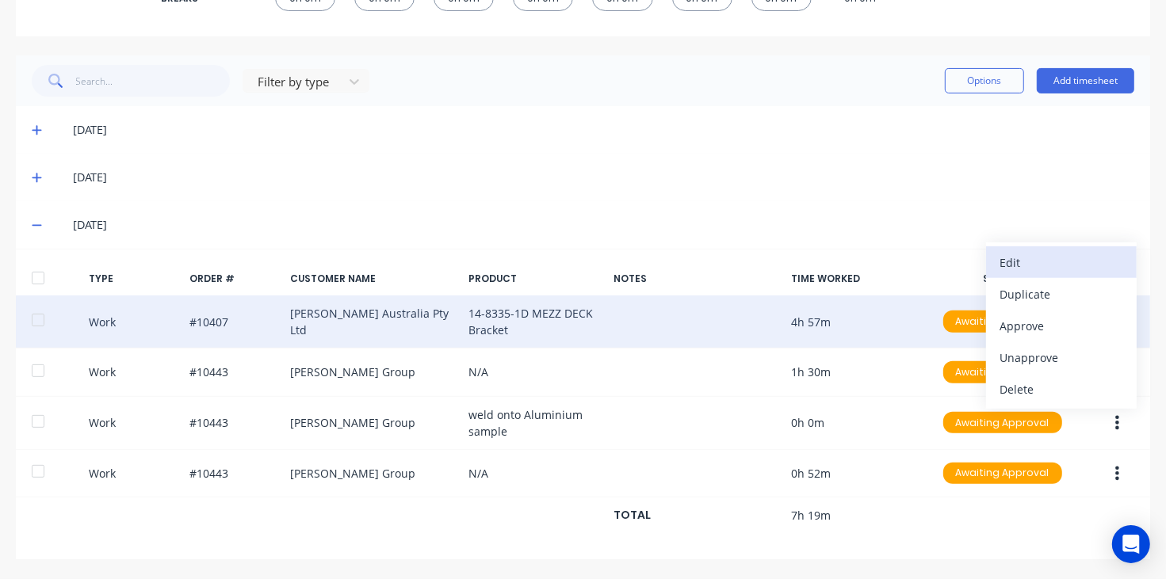
click at [1000, 267] on div "Edit" at bounding box center [1061, 262] width 122 height 23
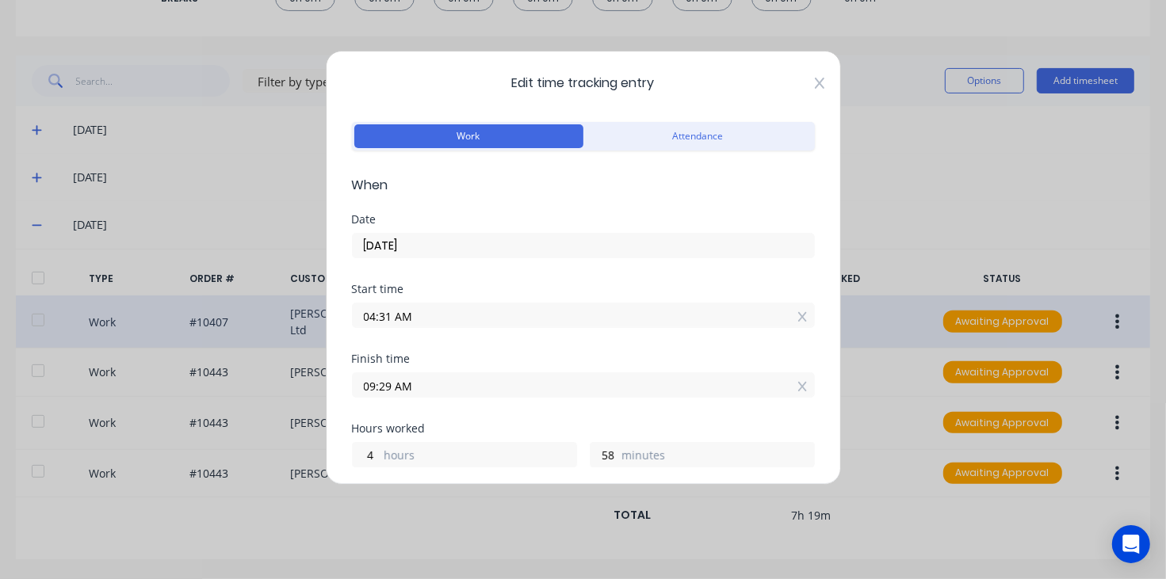
click at [814, 84] on icon at bounding box center [819, 83] width 10 height 11
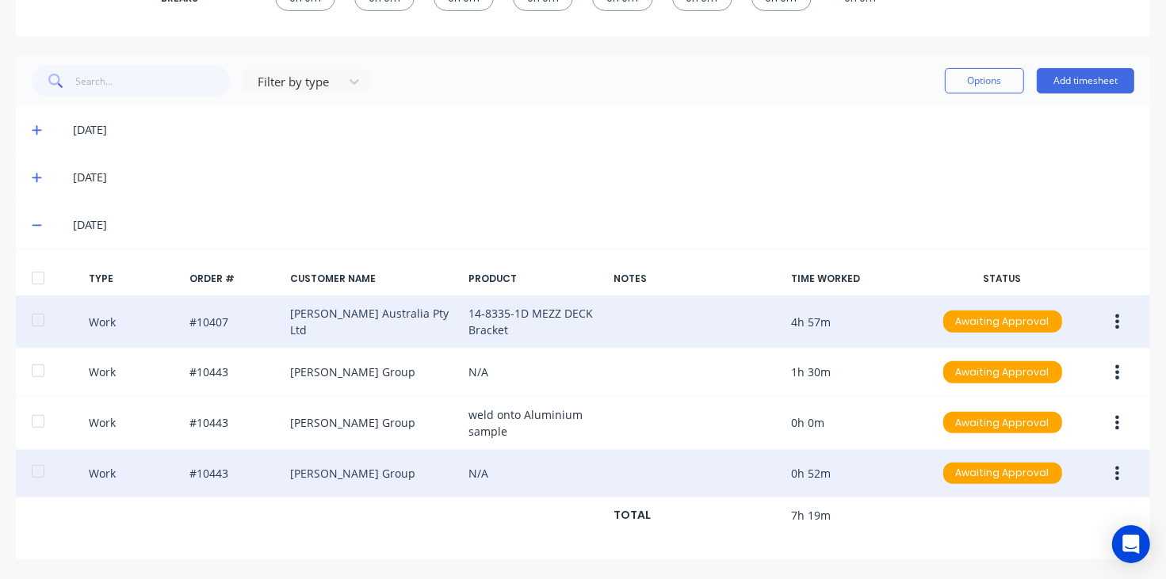
click at [1116, 473] on icon "button" at bounding box center [1118, 473] width 4 height 14
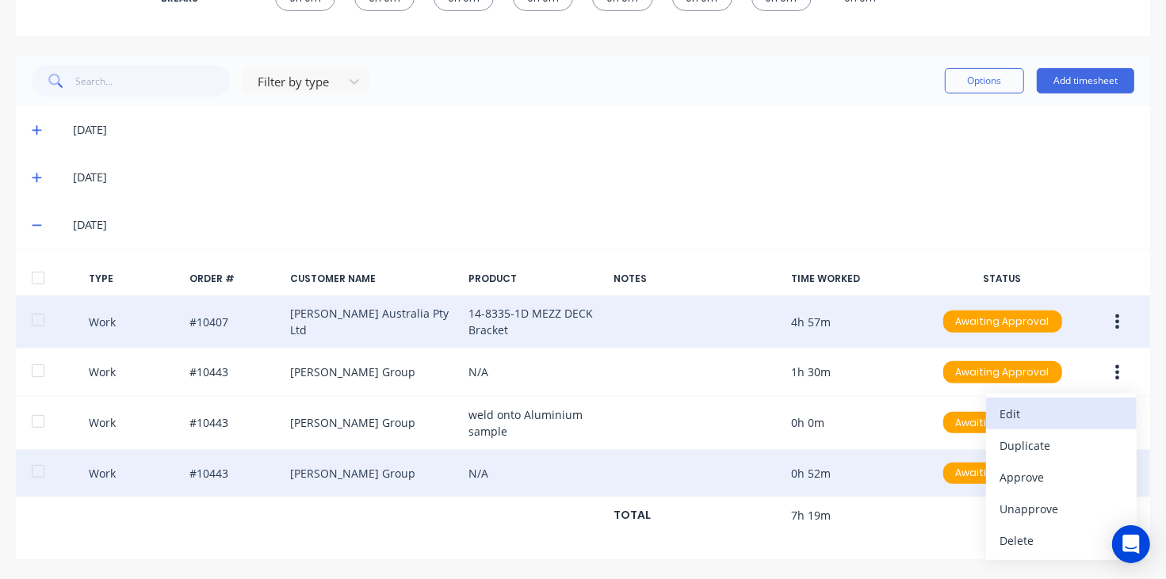
click at [1050, 413] on div "Edit" at bounding box center [1061, 414] width 122 height 23
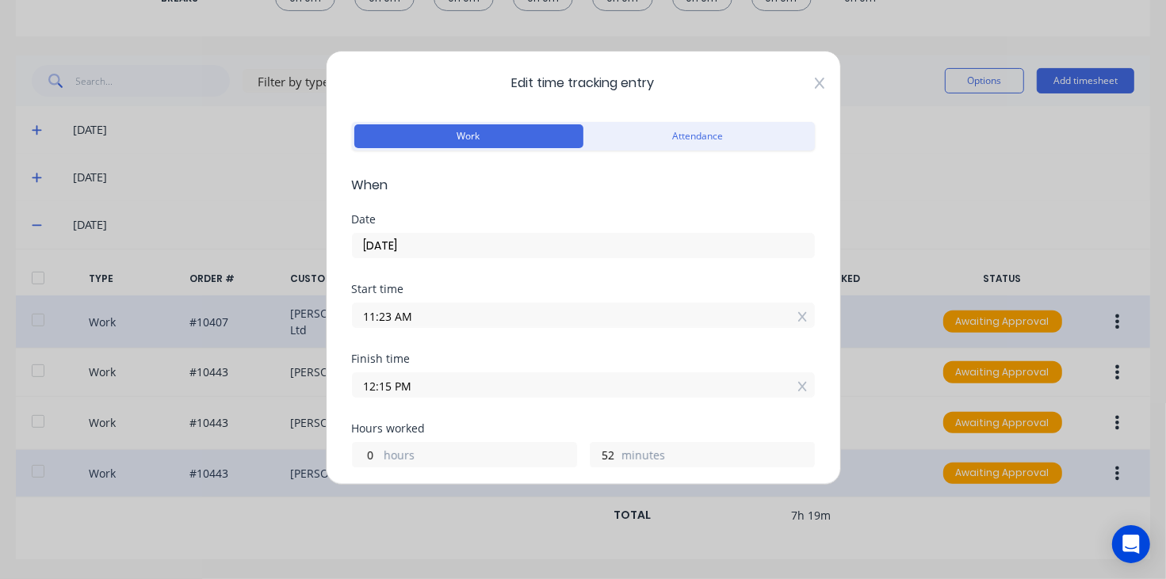
click at [815, 86] on icon at bounding box center [820, 83] width 10 height 13
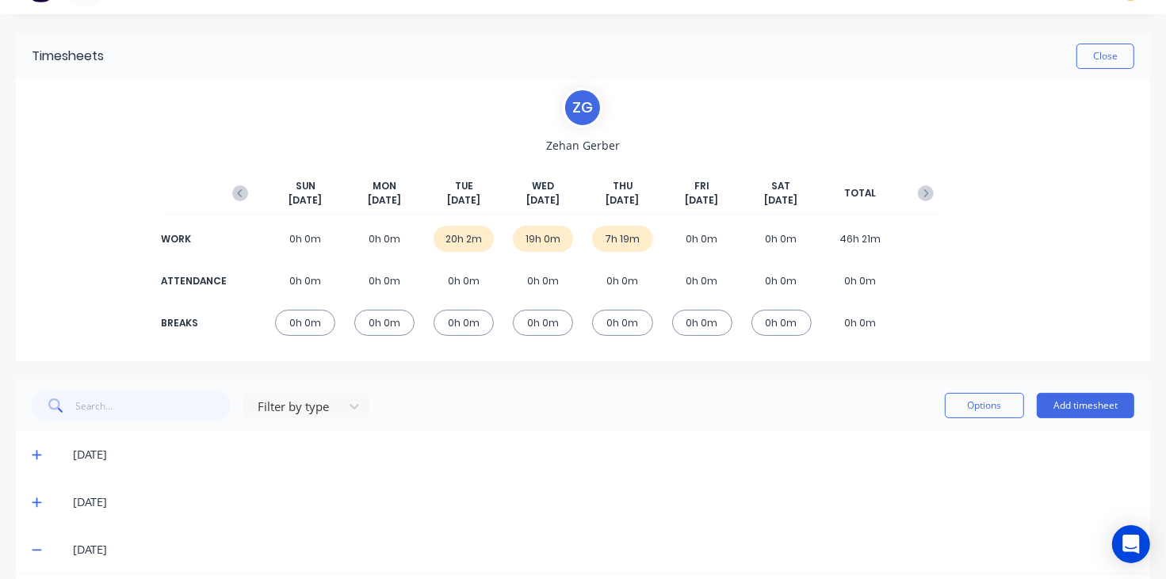
scroll to position [0, 0]
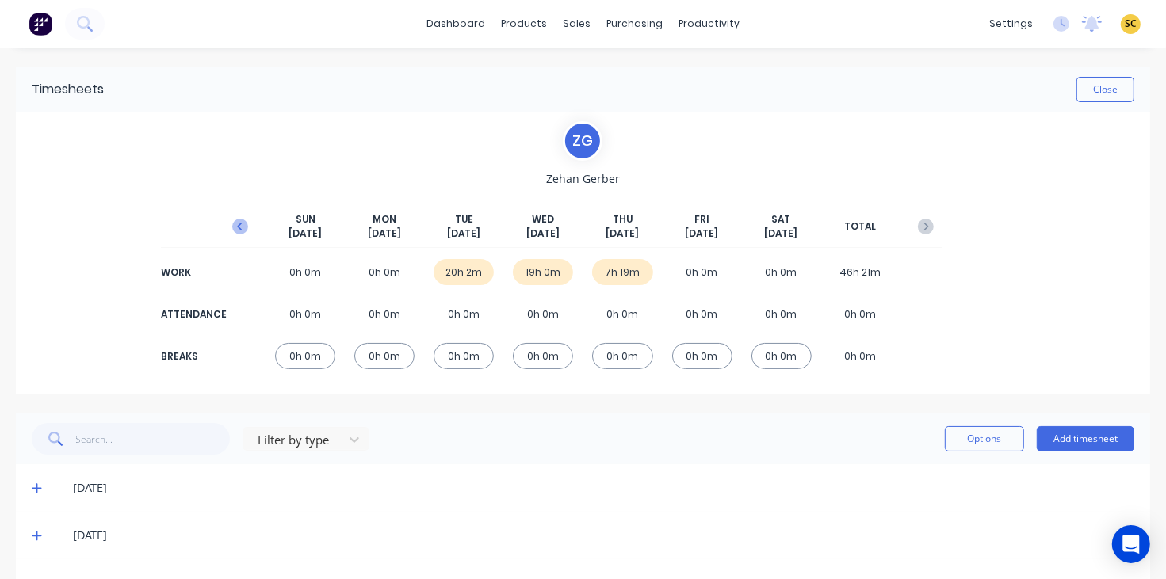
click at [238, 227] on icon "button" at bounding box center [240, 227] width 5 height 8
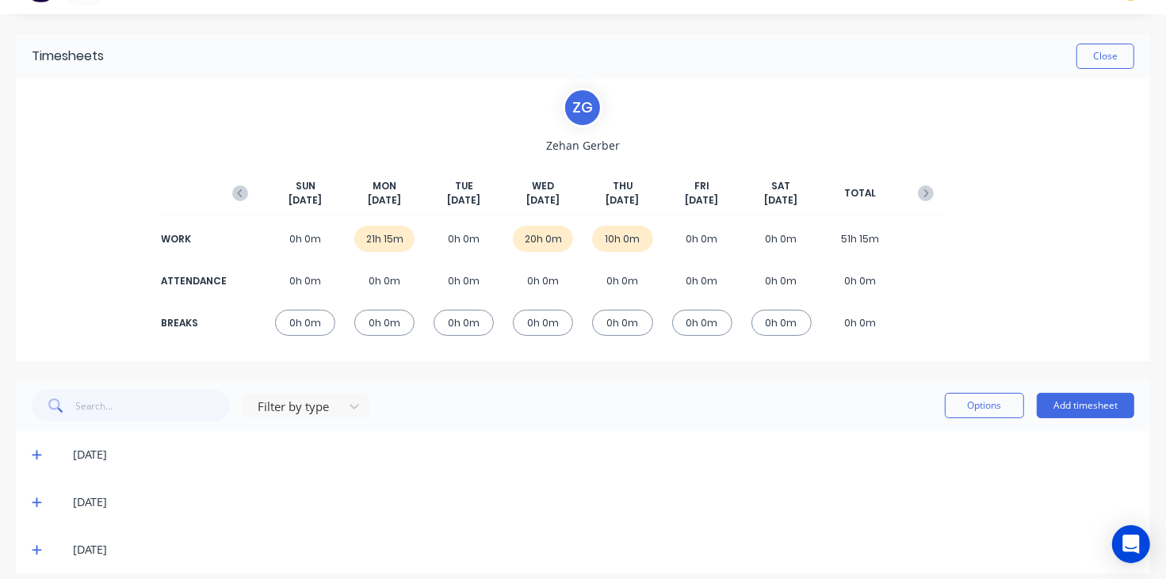
scroll to position [48, 0]
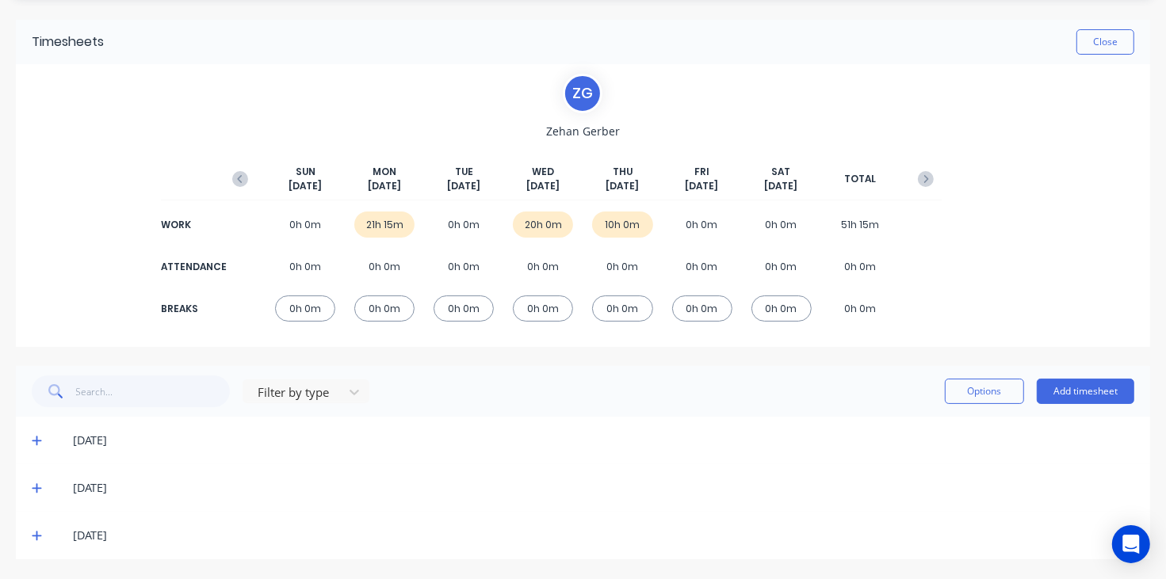
click at [40, 435] on icon at bounding box center [37, 440] width 10 height 11
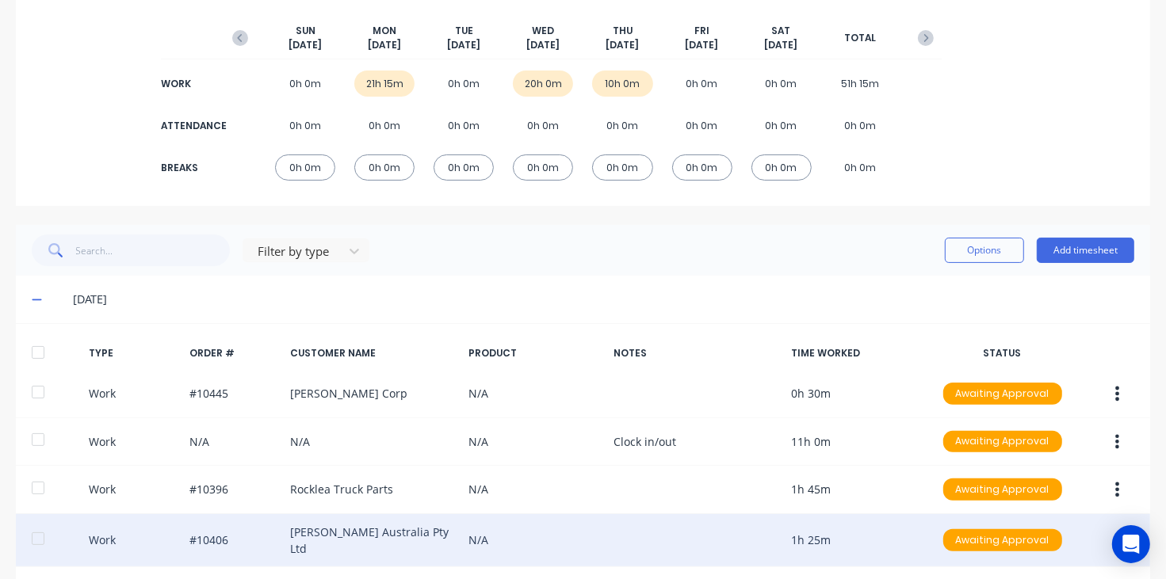
scroll to position [246, 0]
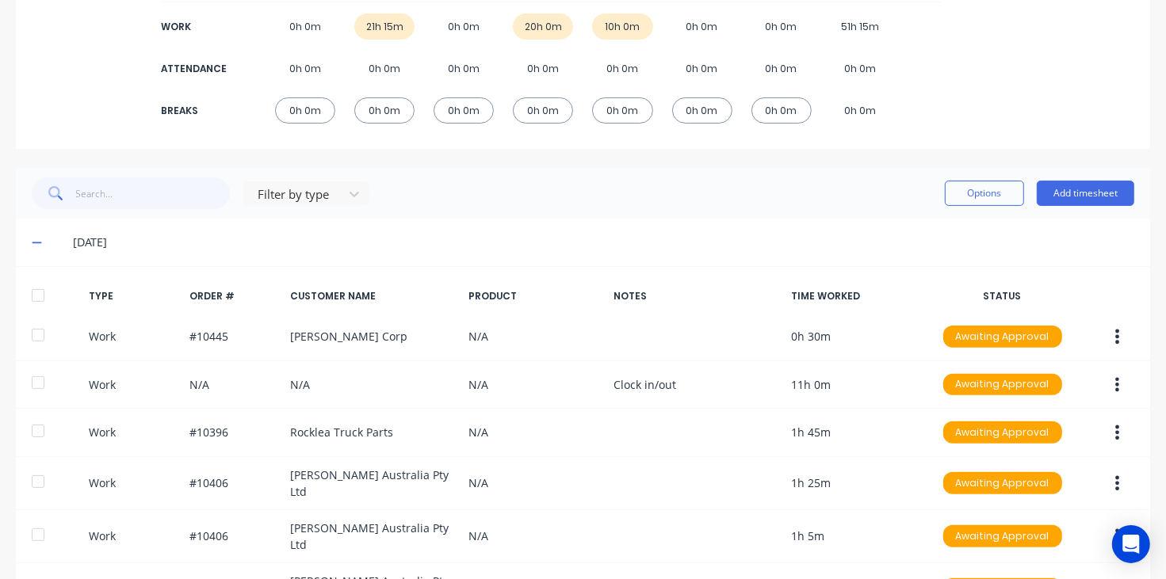
click at [36, 242] on icon at bounding box center [37, 243] width 10 height 2
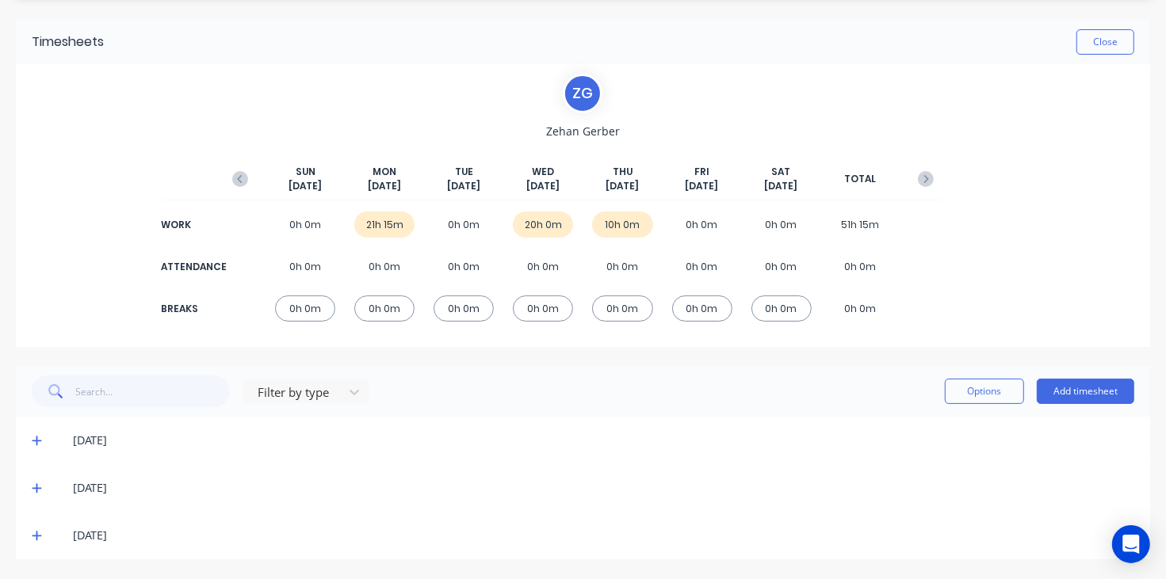
click at [44, 483] on span at bounding box center [40, 488] width 16 height 16
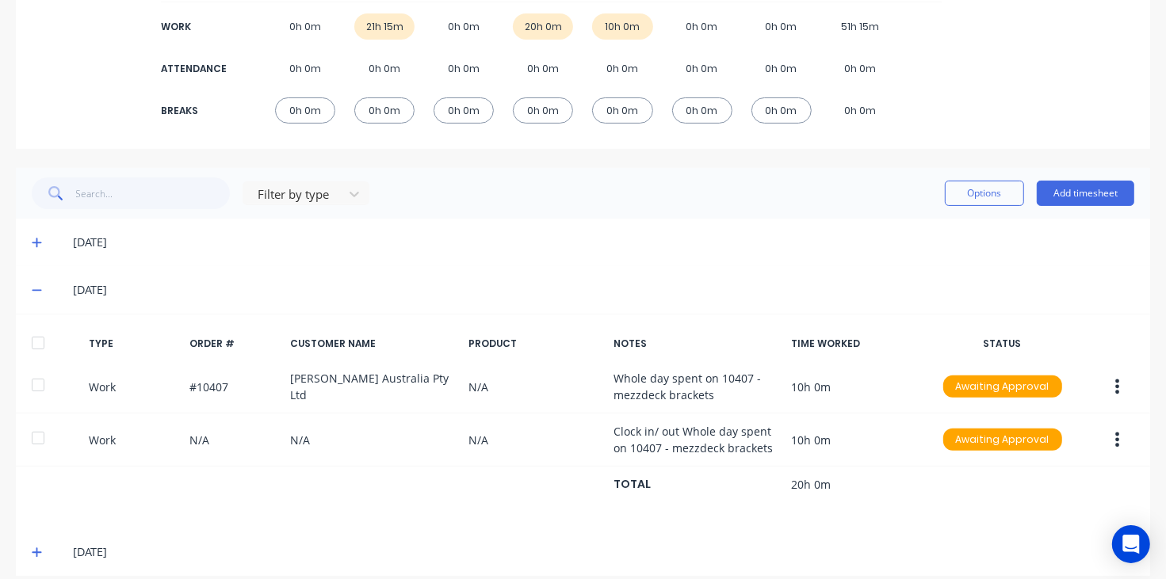
click at [33, 286] on icon at bounding box center [37, 289] width 10 height 11
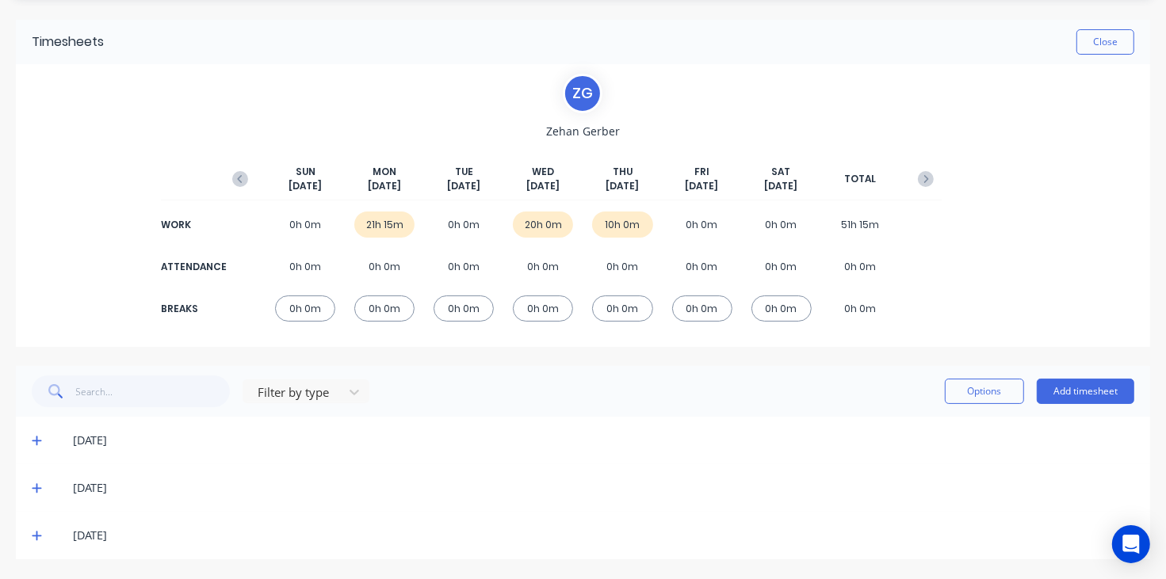
click at [37, 532] on icon at bounding box center [37, 535] width 10 height 11
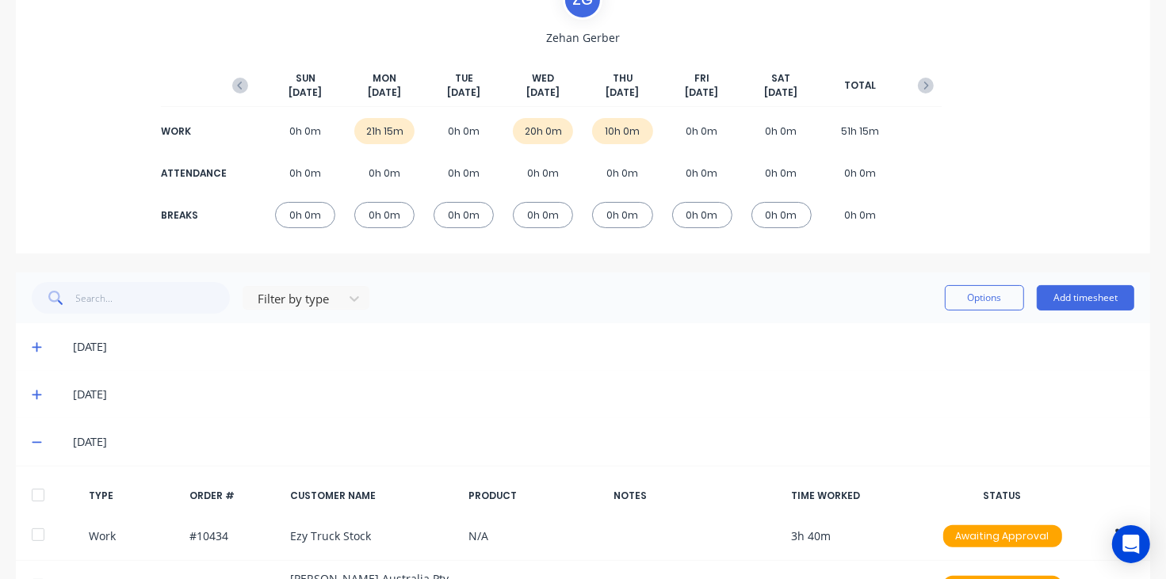
scroll to position [0, 0]
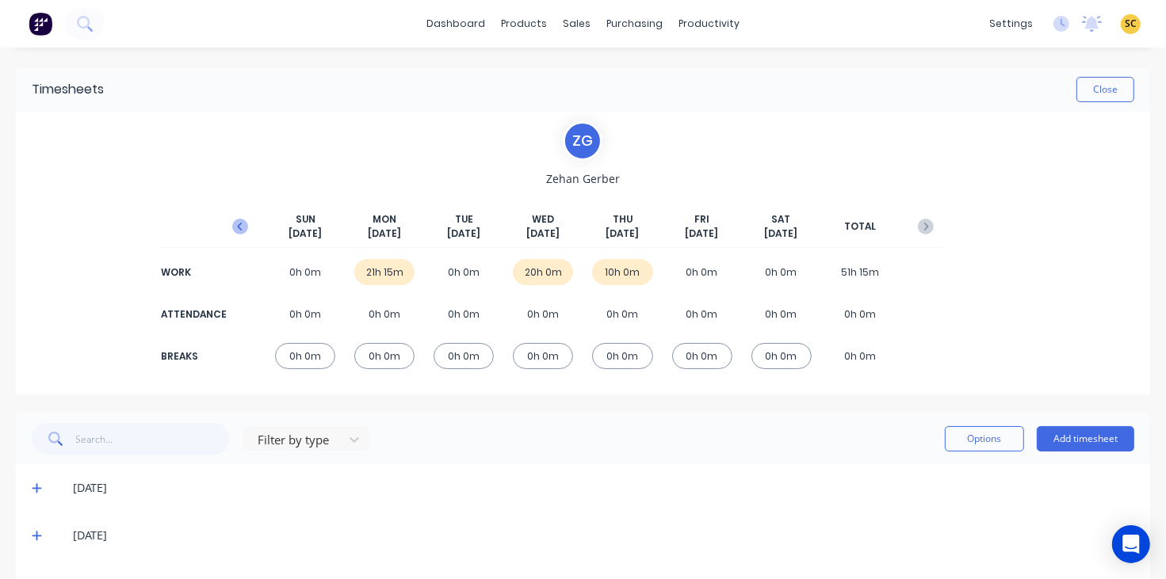
click at [246, 227] on button "button" at bounding box center [240, 226] width 32 height 29
click at [32, 487] on icon at bounding box center [37, 488] width 10 height 11
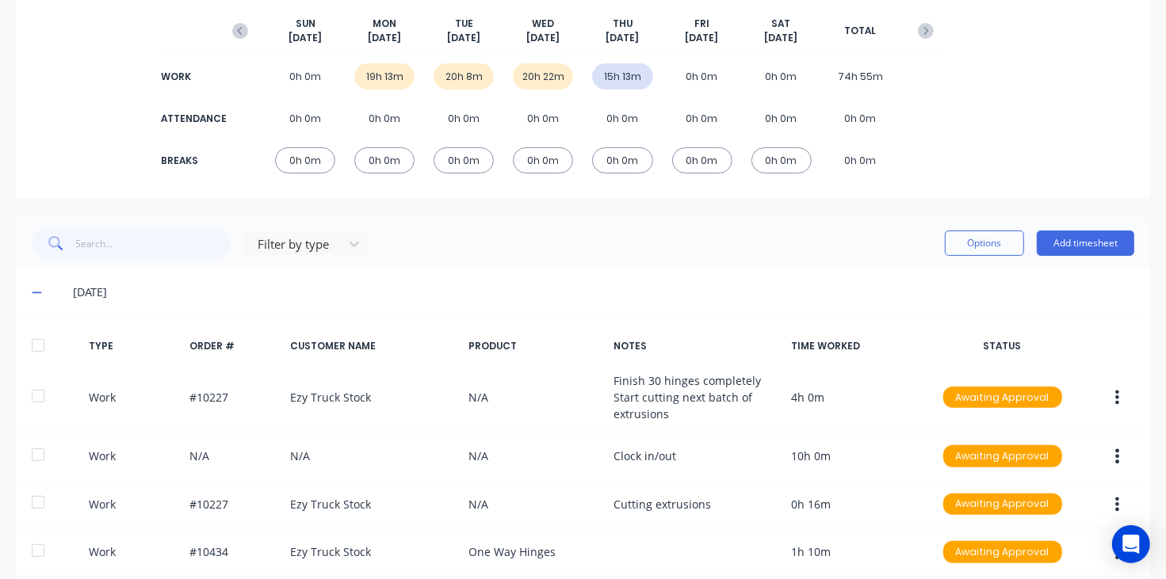
scroll to position [198, 0]
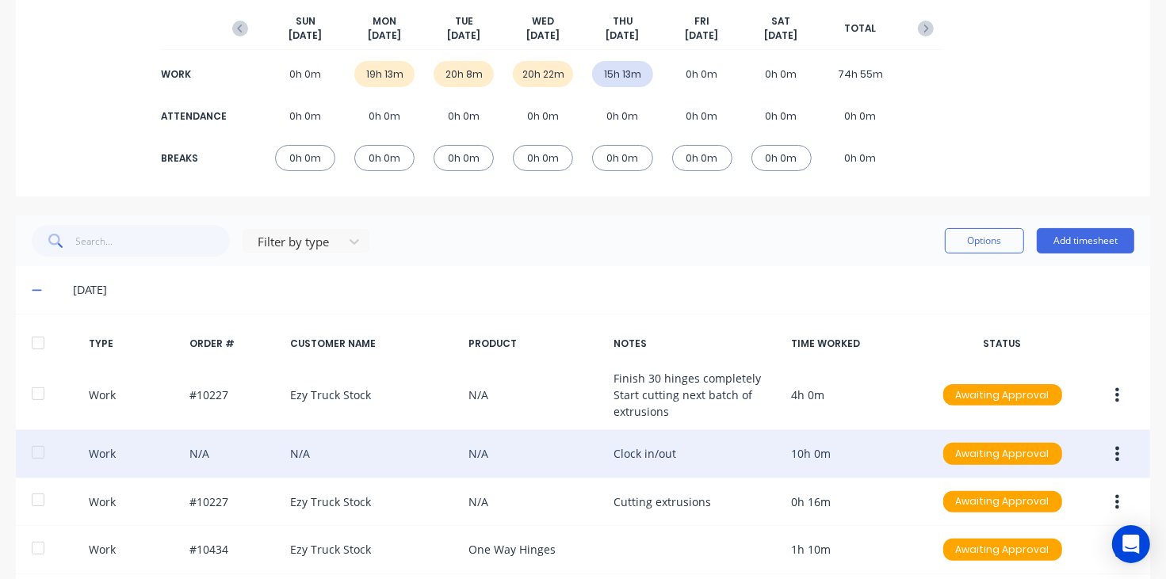
click at [1113, 445] on button "button" at bounding box center [1116, 454] width 37 height 29
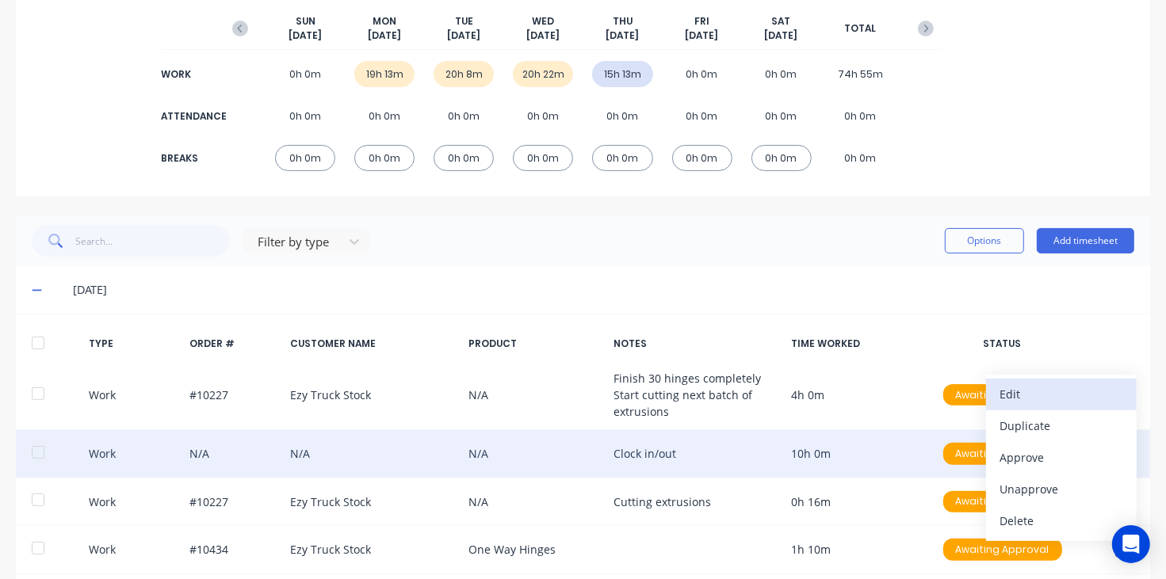
click at [1046, 386] on div "Edit" at bounding box center [1061, 394] width 122 height 23
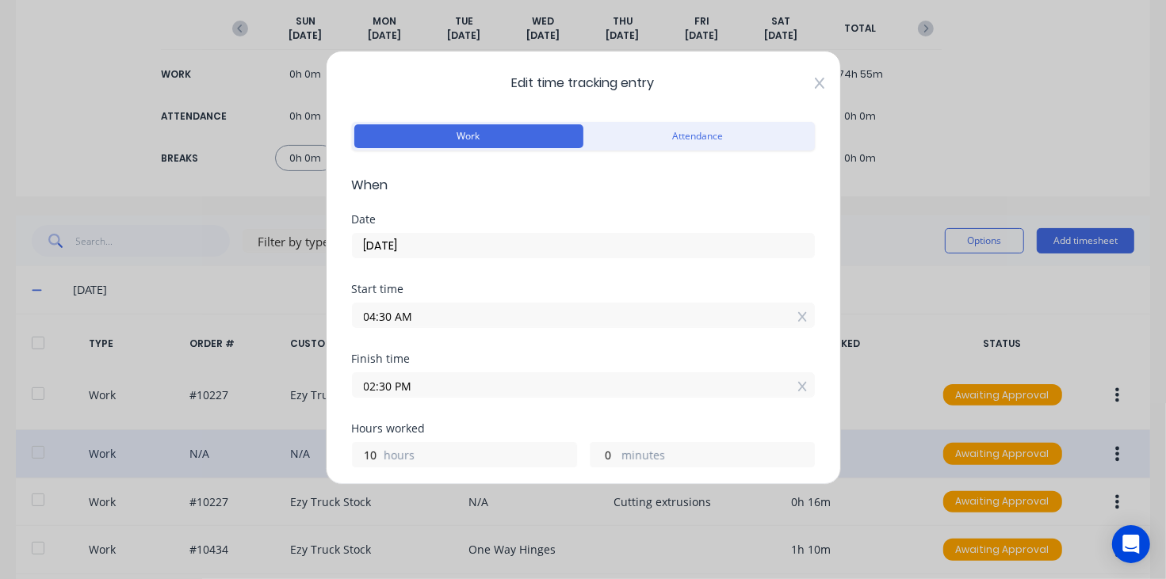
click at [815, 77] on icon at bounding box center [820, 83] width 10 height 13
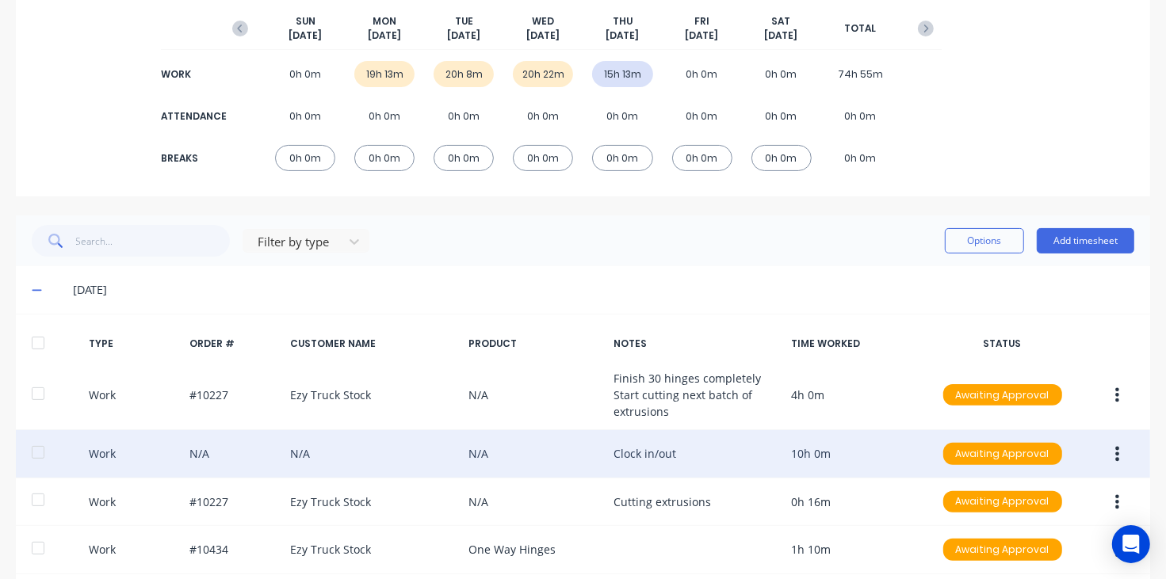
click at [37, 289] on icon at bounding box center [37, 289] width 10 height 11
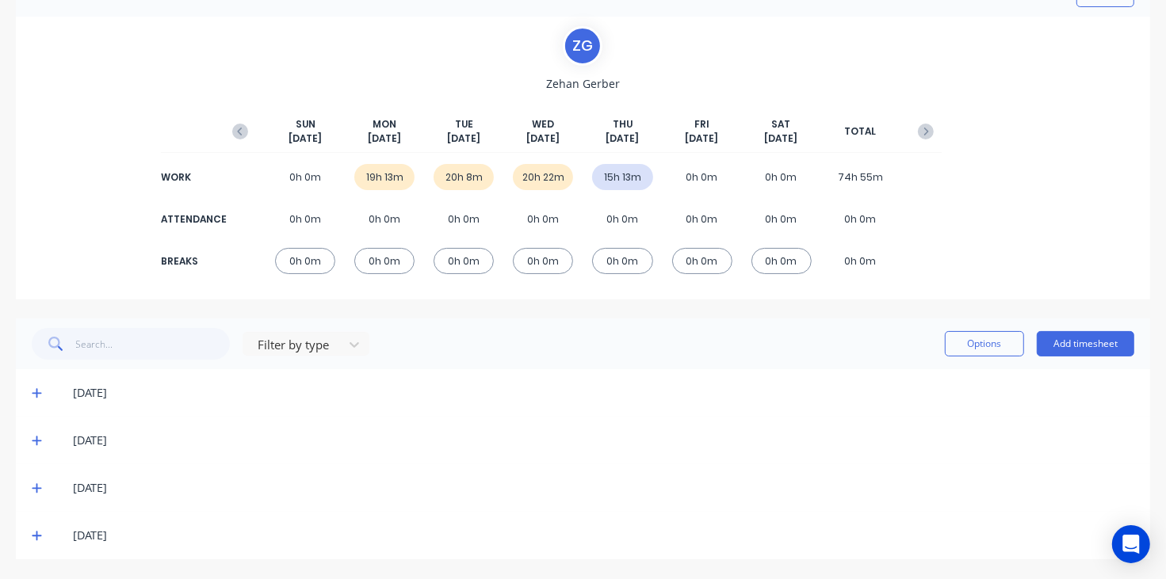
click at [36, 437] on icon at bounding box center [37, 442] width 10 height 10
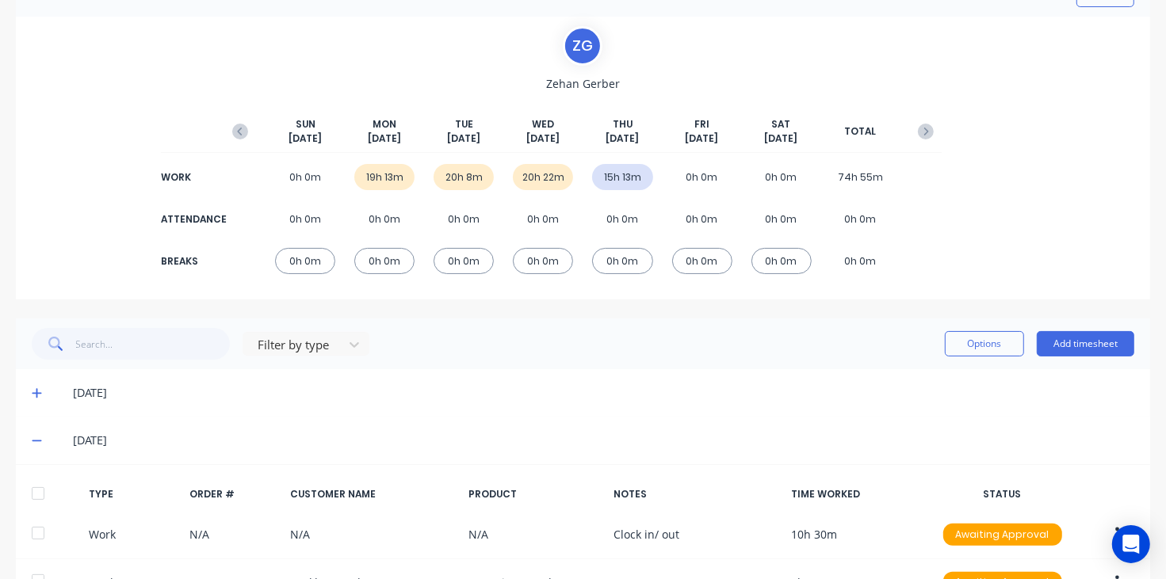
scroll to position [198, 0]
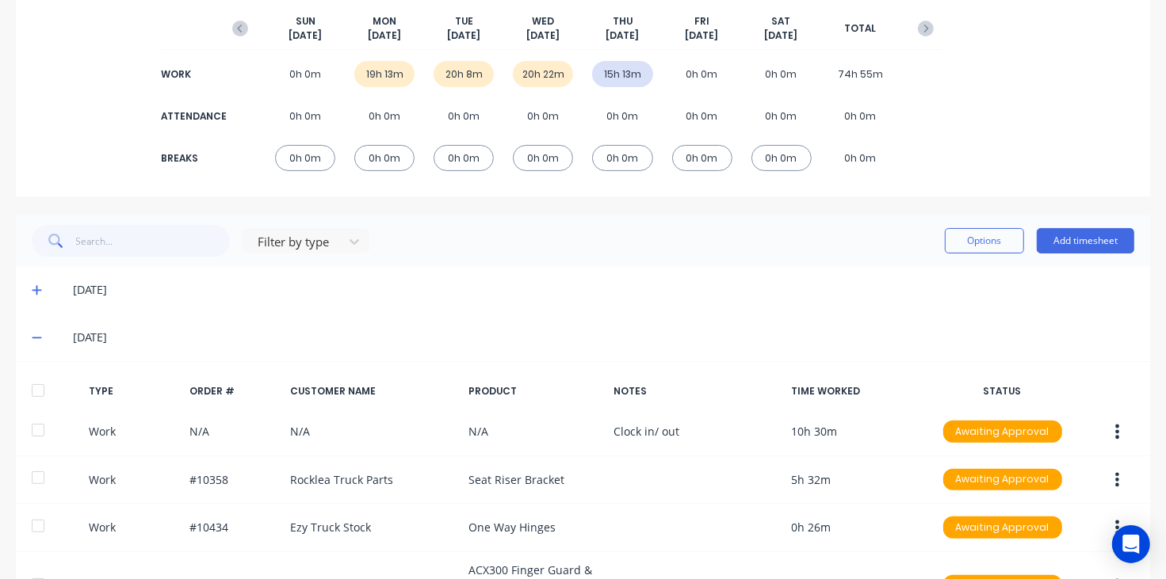
click at [38, 339] on icon at bounding box center [37, 337] width 10 height 11
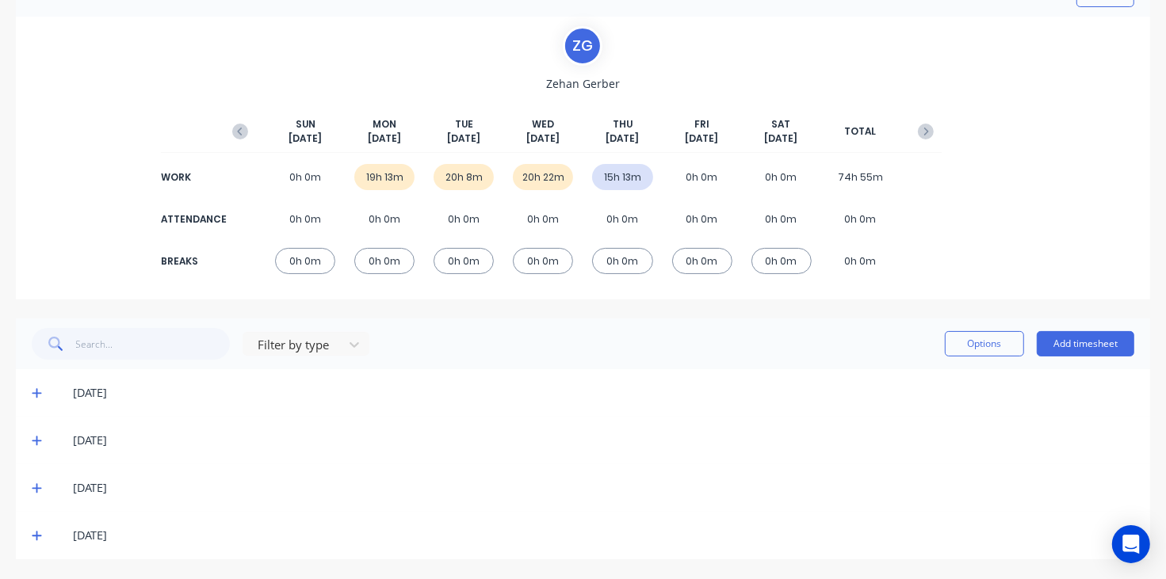
click at [34, 484] on icon at bounding box center [37, 488] width 10 height 11
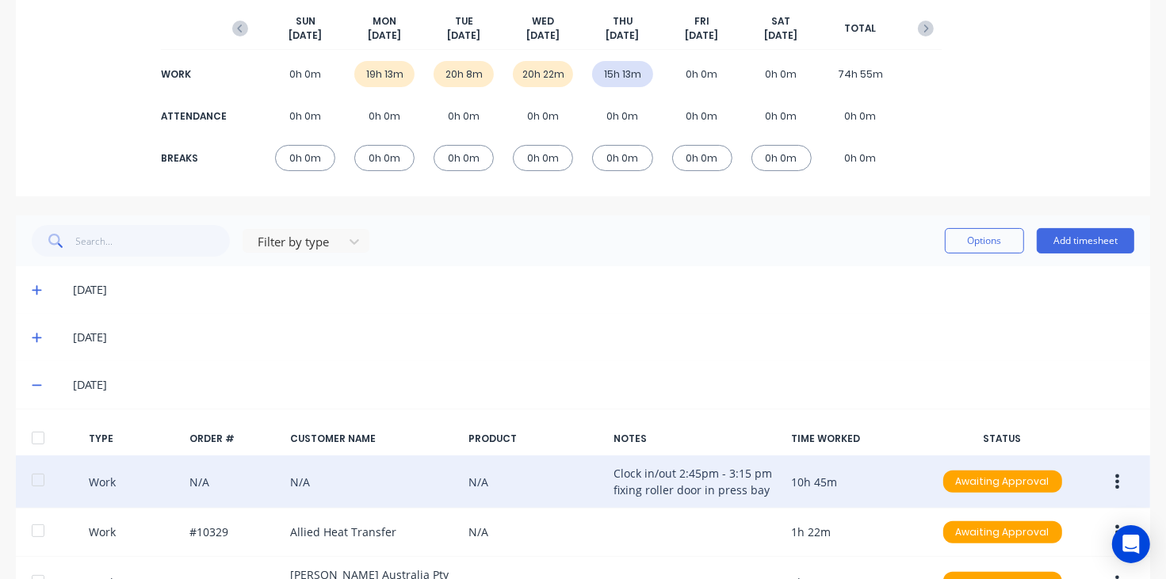
click at [1116, 481] on icon "button" at bounding box center [1118, 482] width 4 height 14
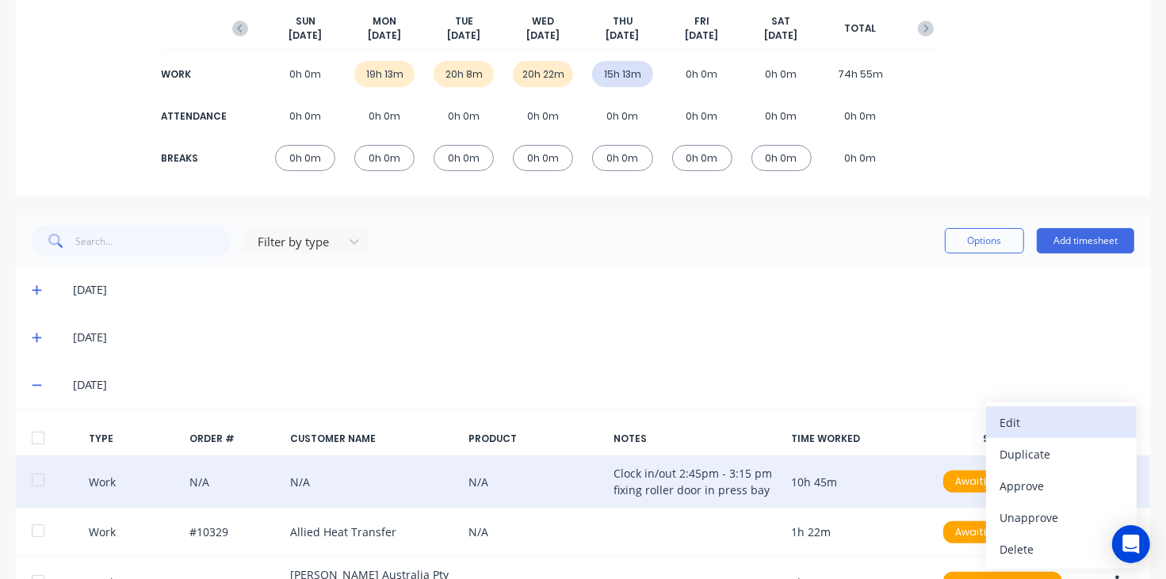
click at [1032, 413] on div "Edit" at bounding box center [1061, 422] width 122 height 23
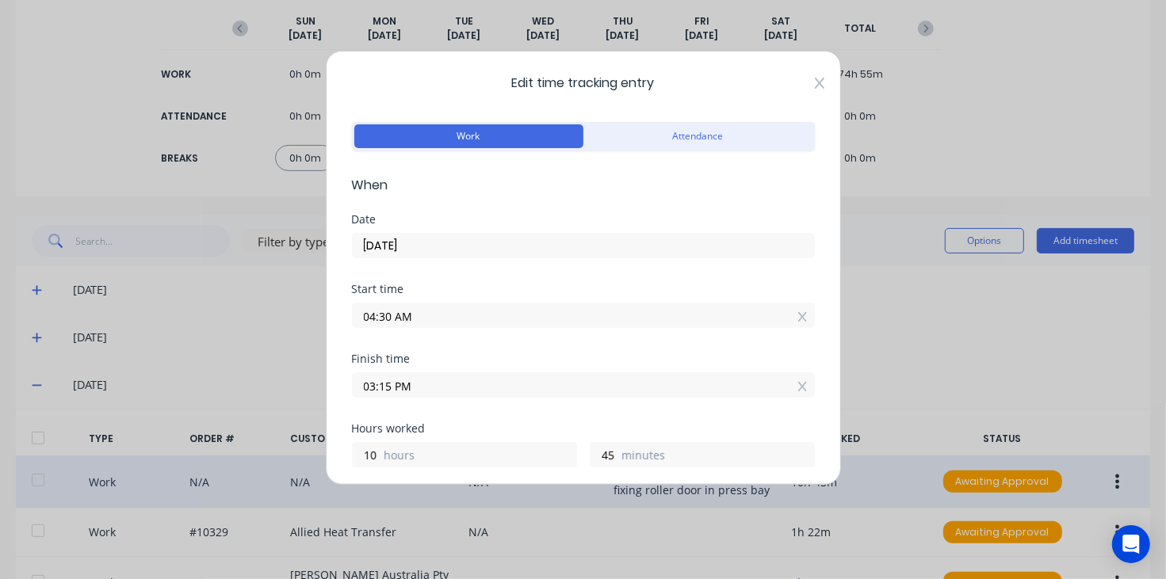
click at [815, 85] on icon at bounding box center [820, 83] width 10 height 13
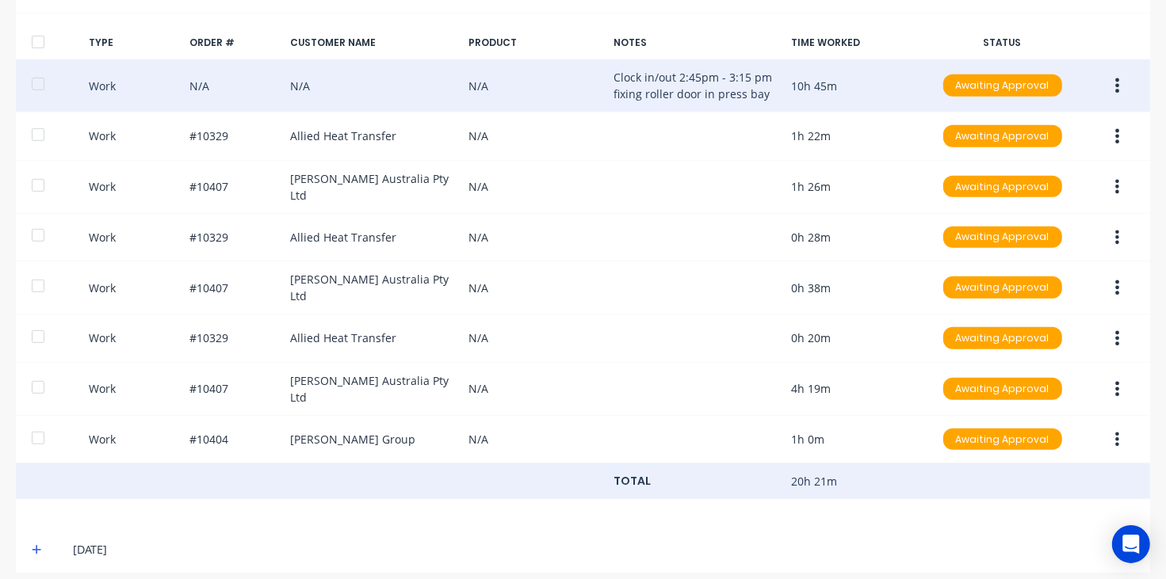
scroll to position [597, 0]
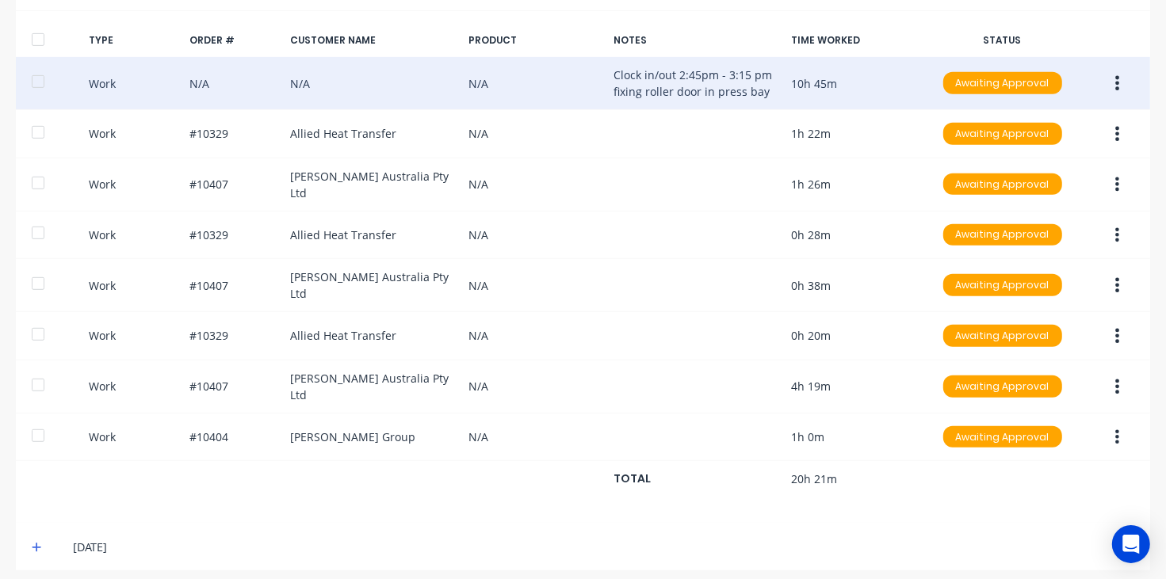
click at [33, 542] on icon at bounding box center [37, 547] width 10 height 11
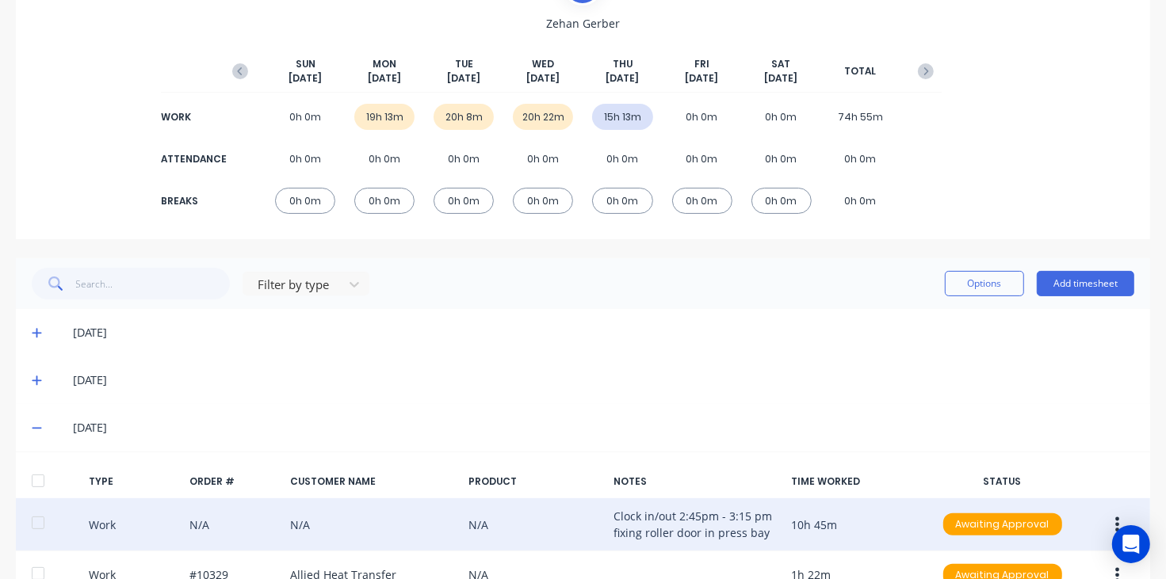
scroll to position [198, 0]
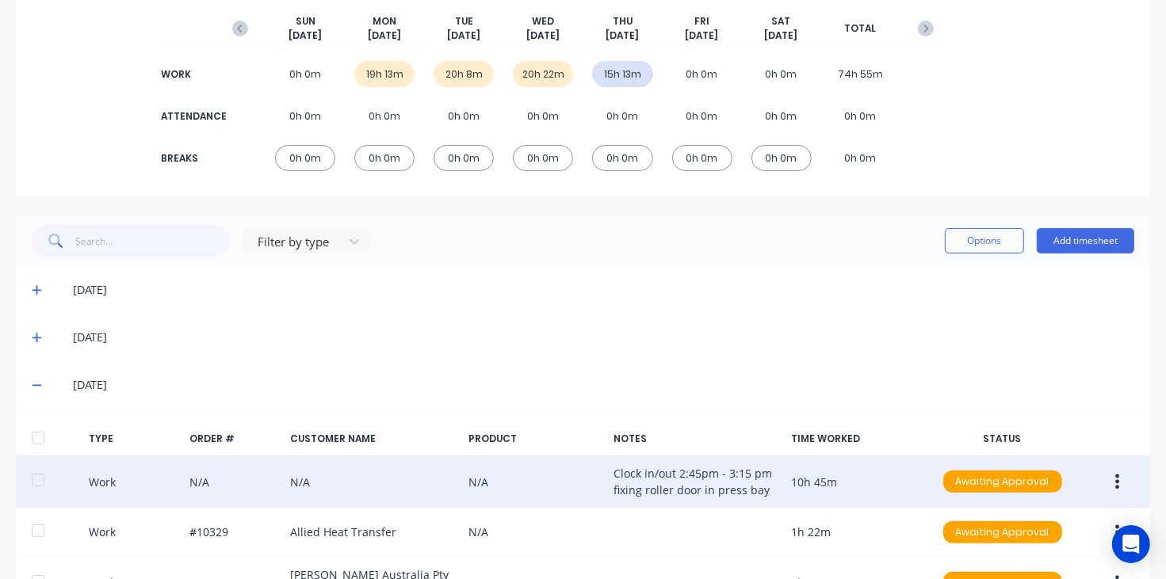
click at [34, 291] on icon at bounding box center [37, 289] width 10 height 11
